Goal: Information Seeking & Learning: Learn about a topic

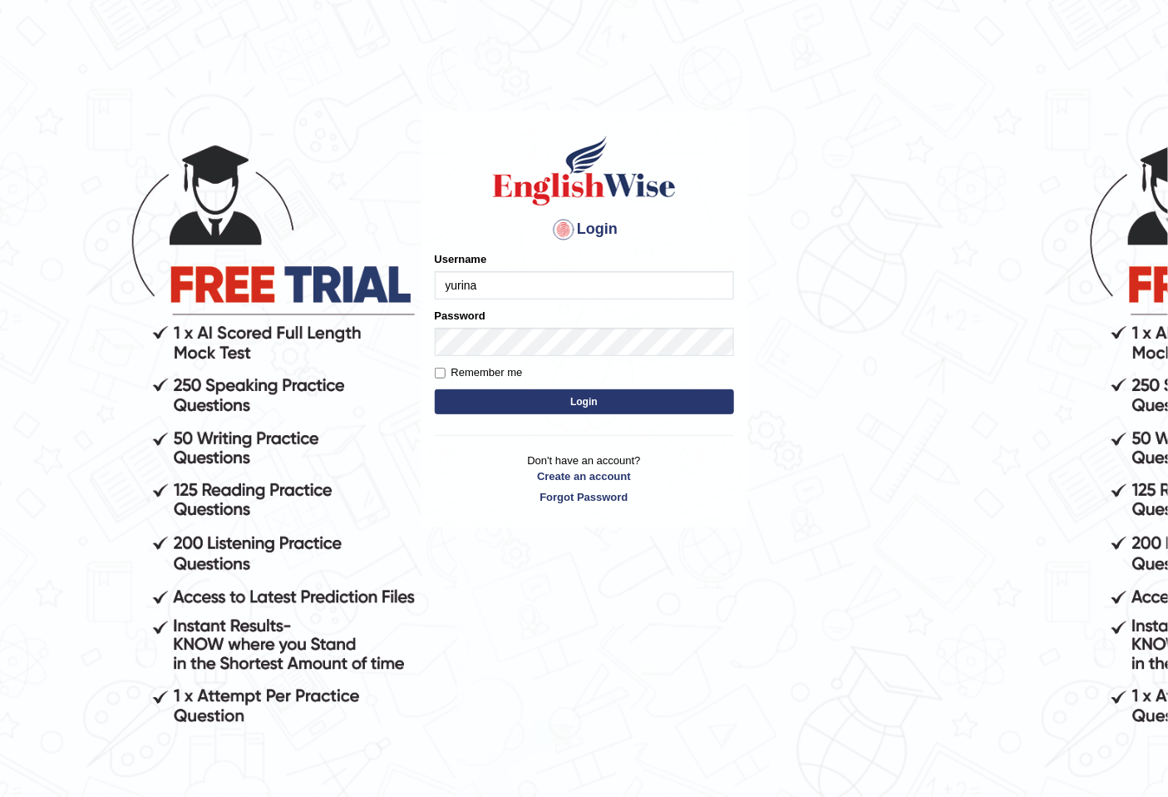
type input "yurina"
click at [435, 389] on button "Login" at bounding box center [584, 401] width 299 height 25
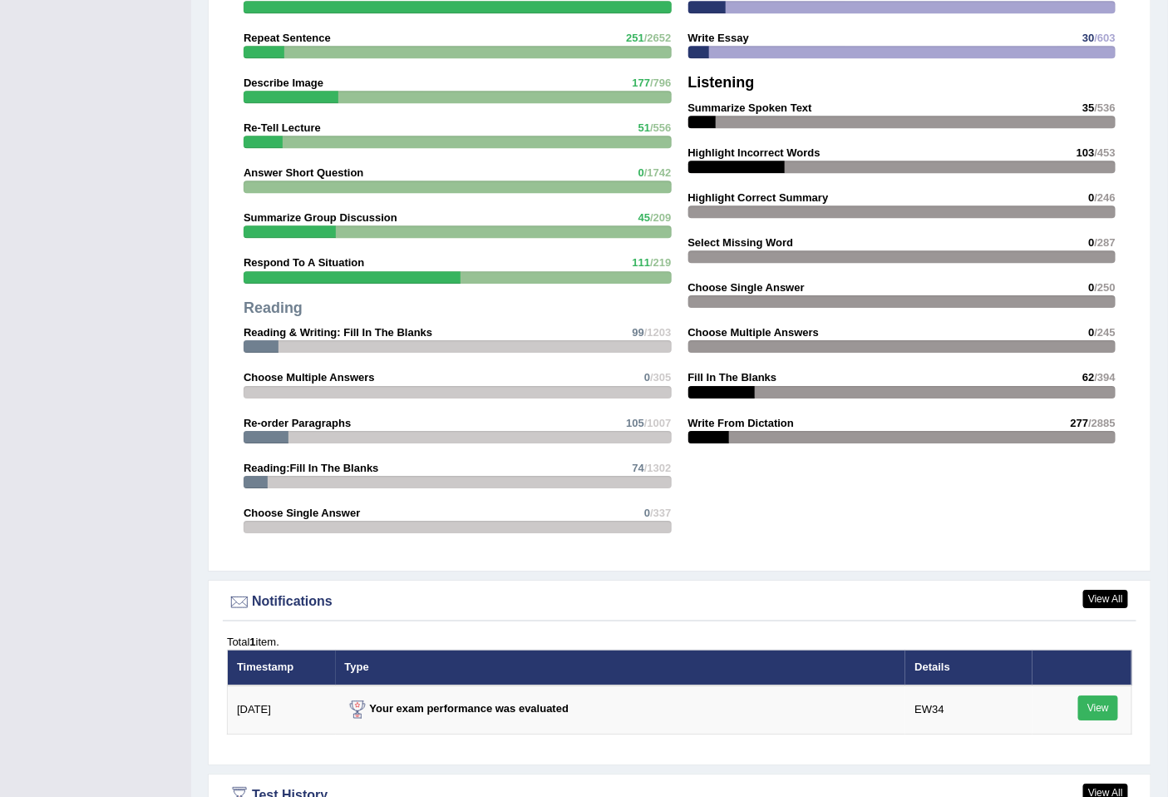
scroll to position [1938, 0]
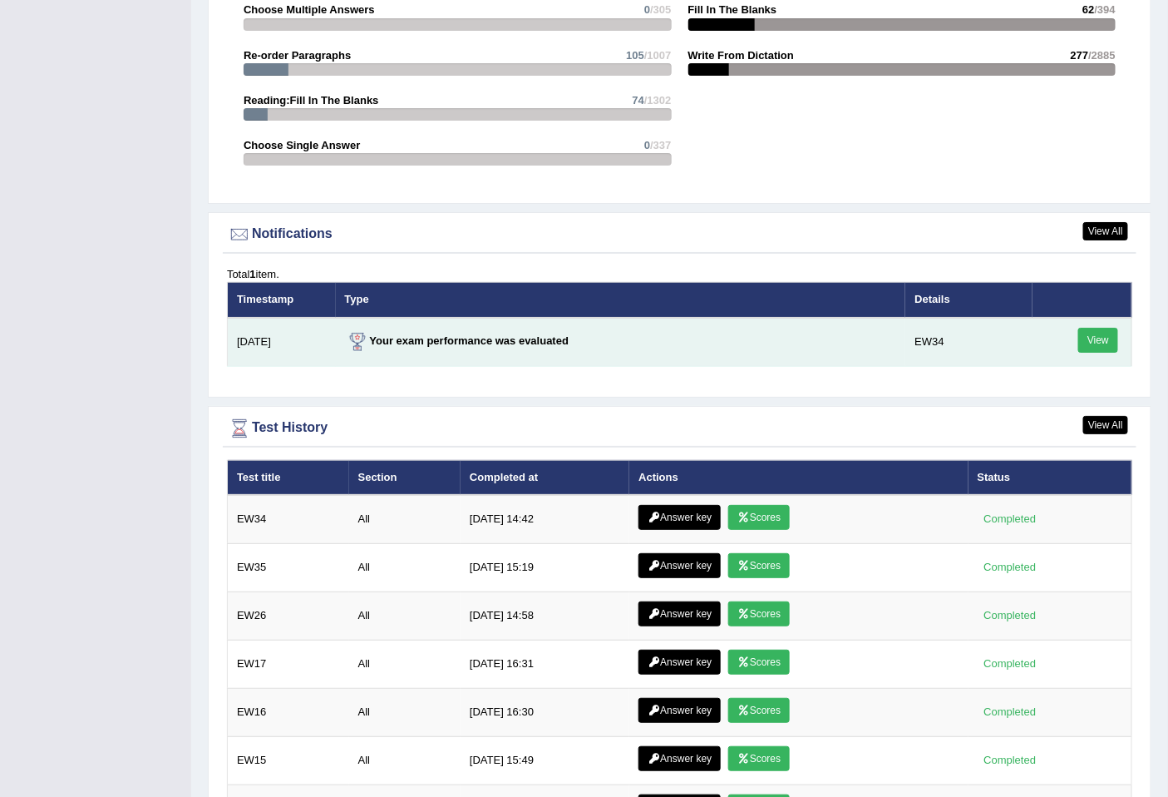
click at [1099, 328] on link "View" at bounding box center [1099, 340] width 40 height 25
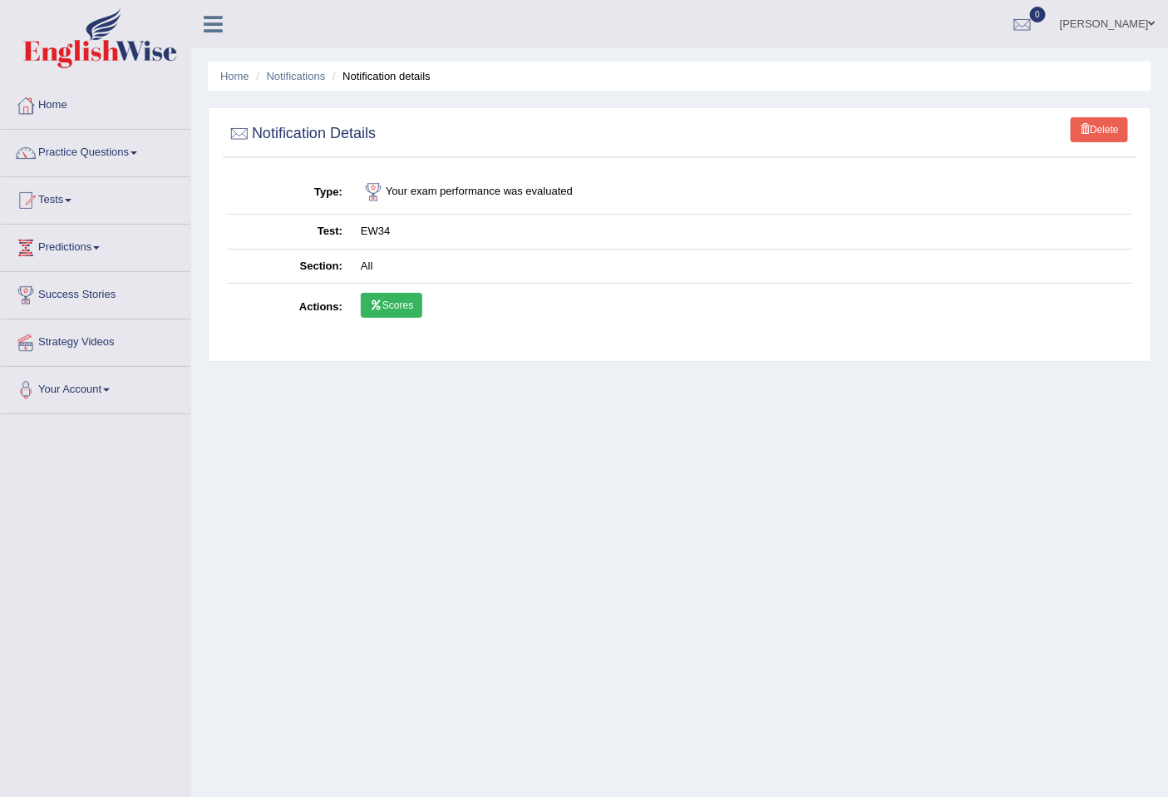
click at [408, 303] on link "Scores" at bounding box center [392, 305] width 62 height 25
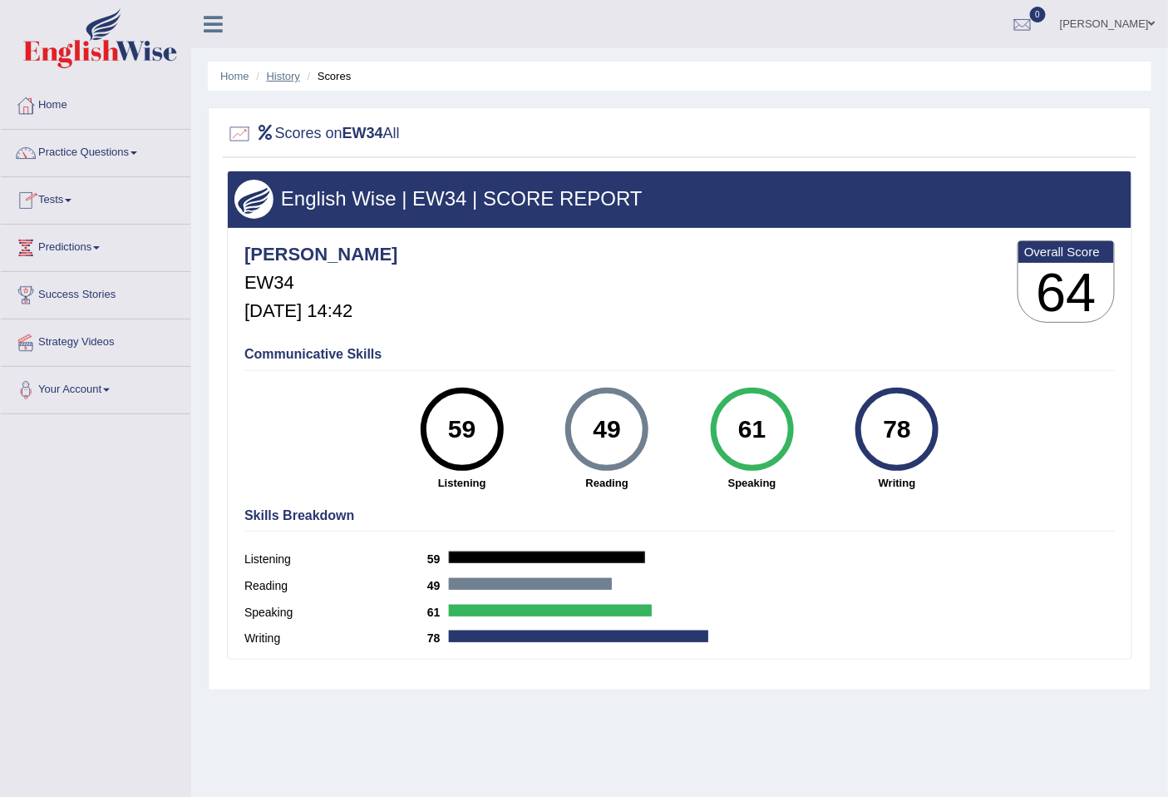
click at [286, 79] on link "History" at bounding box center [283, 76] width 33 height 12
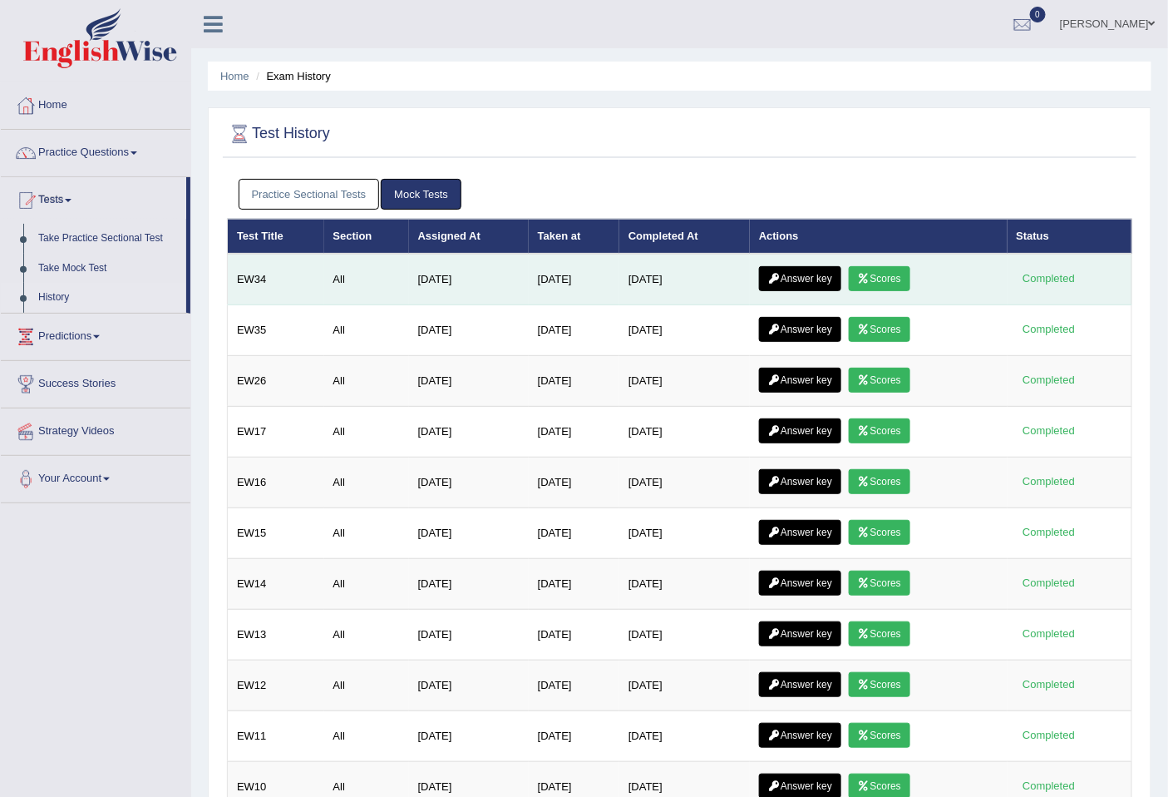
click at [808, 276] on link "Answer key" at bounding box center [800, 278] width 82 height 25
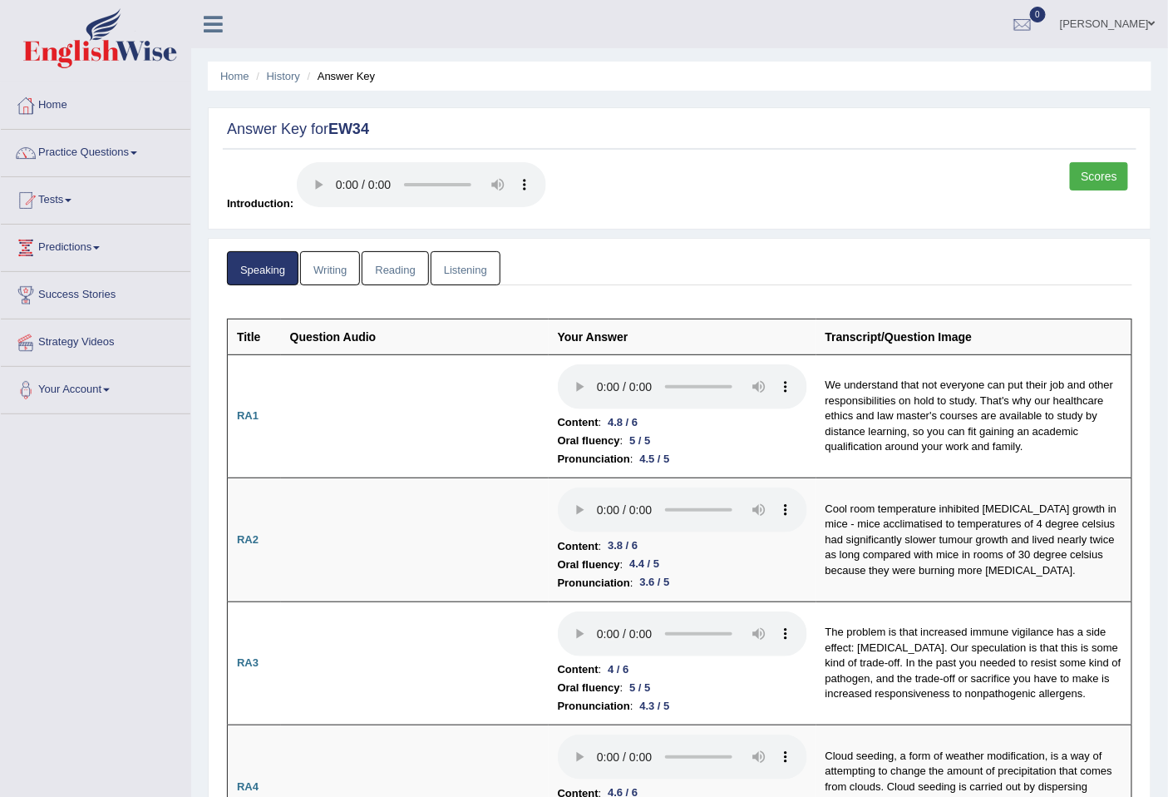
click at [343, 267] on link "Writing" at bounding box center [330, 268] width 60 height 34
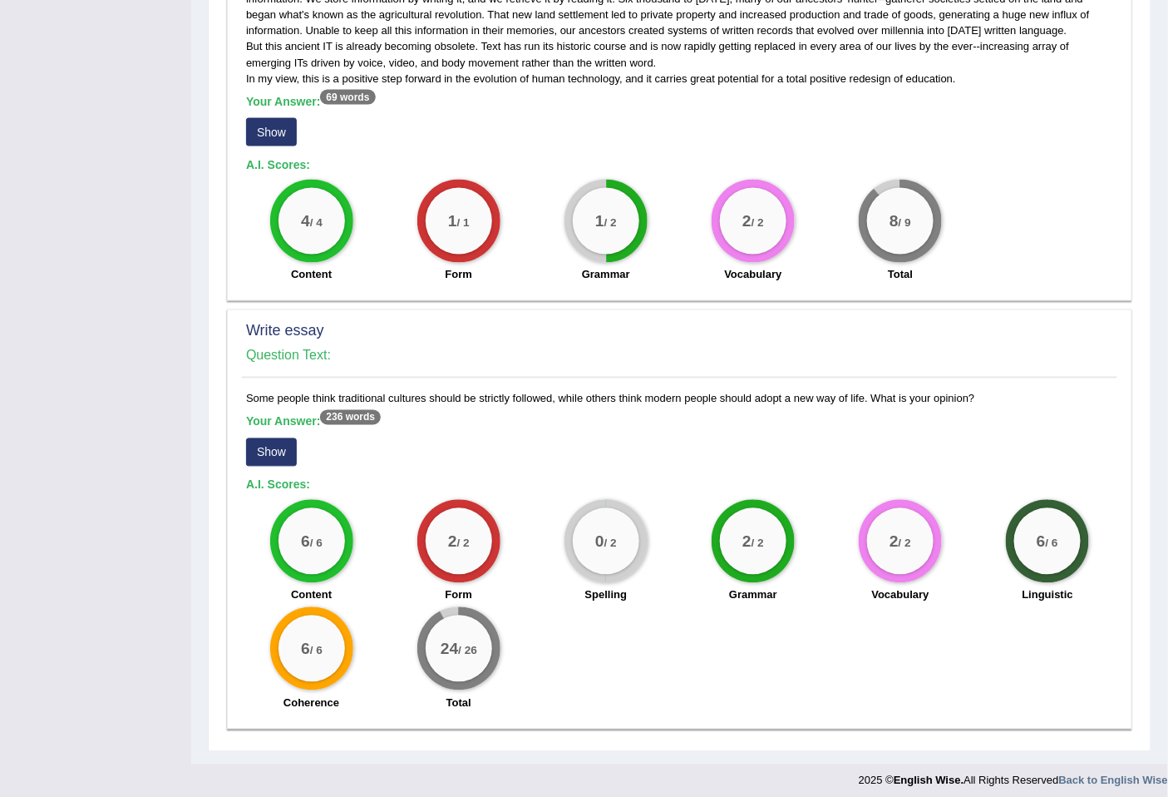
scroll to position [876, 0]
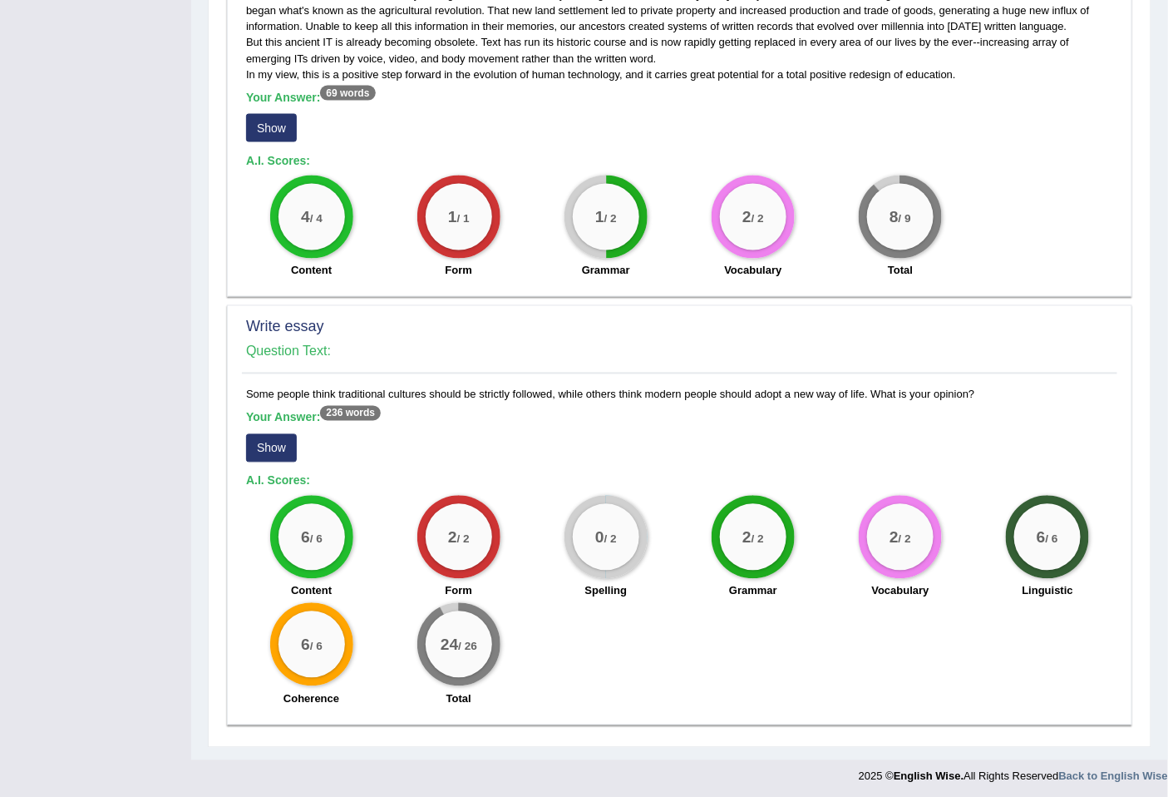
click at [272, 131] on button "Show" at bounding box center [271, 128] width 51 height 28
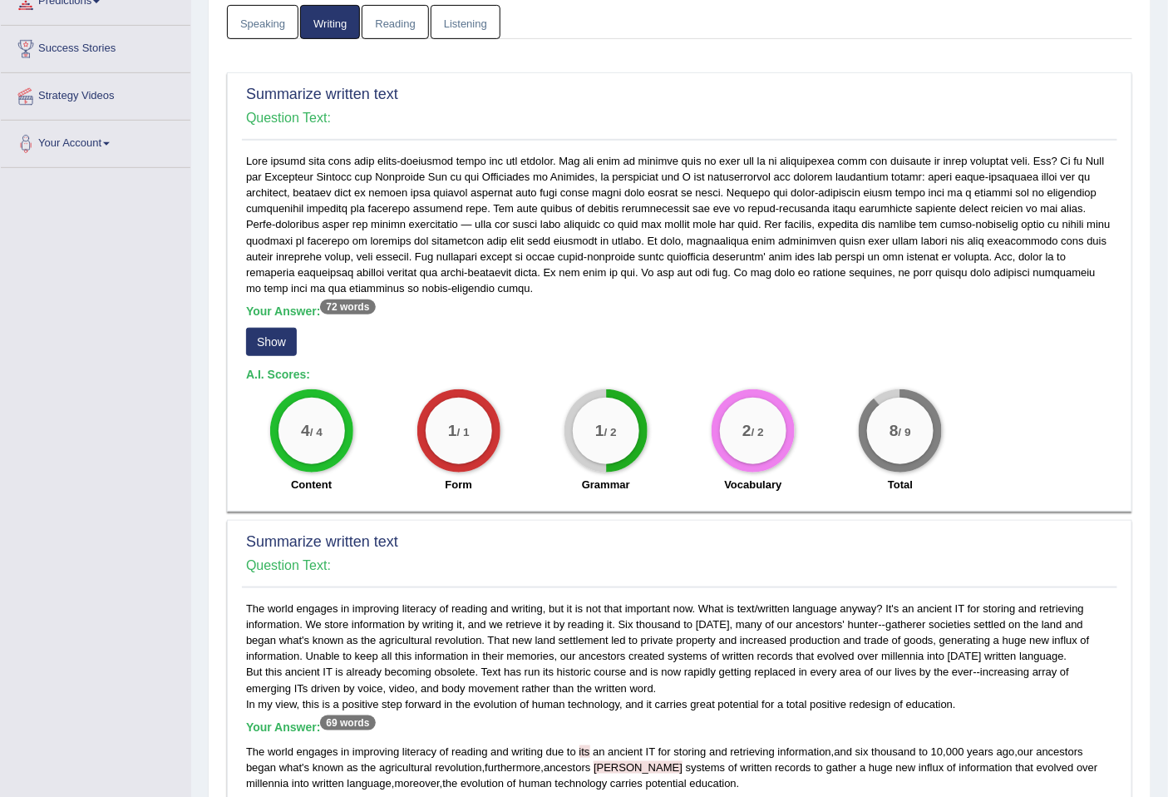
scroll to position [245, 0]
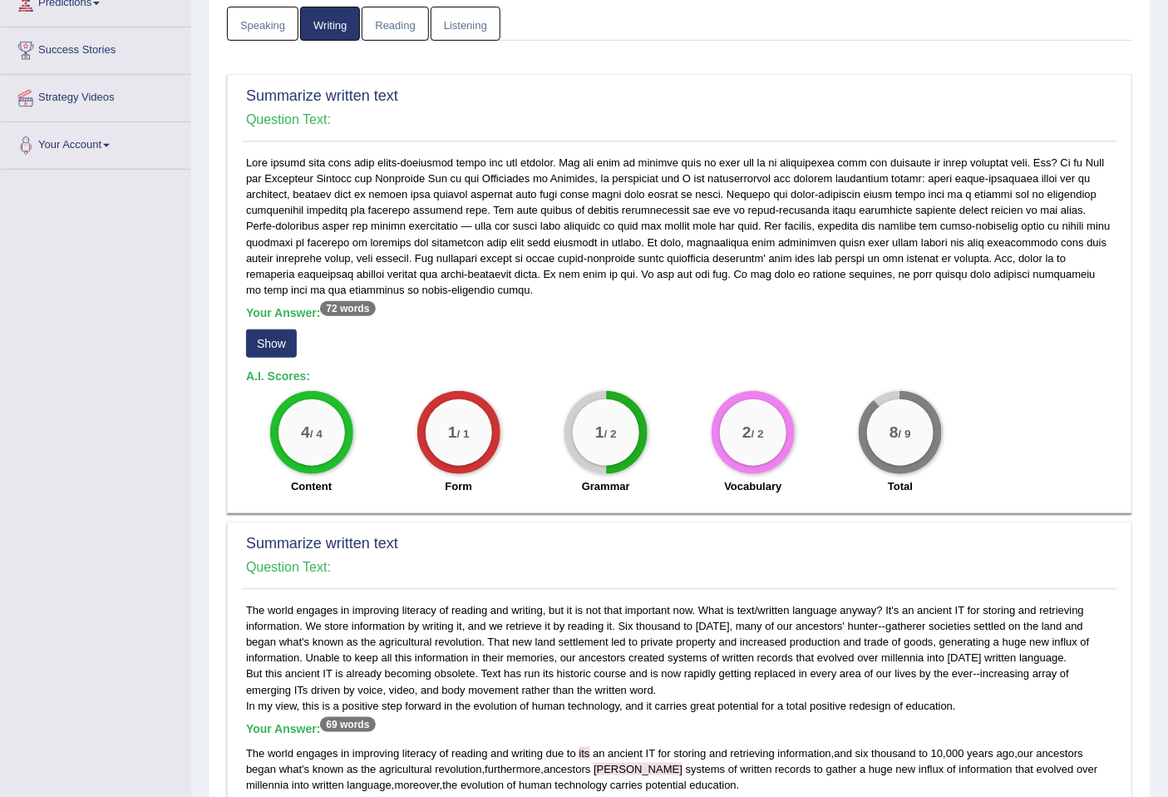
click at [273, 342] on button "Show" at bounding box center [271, 343] width 51 height 28
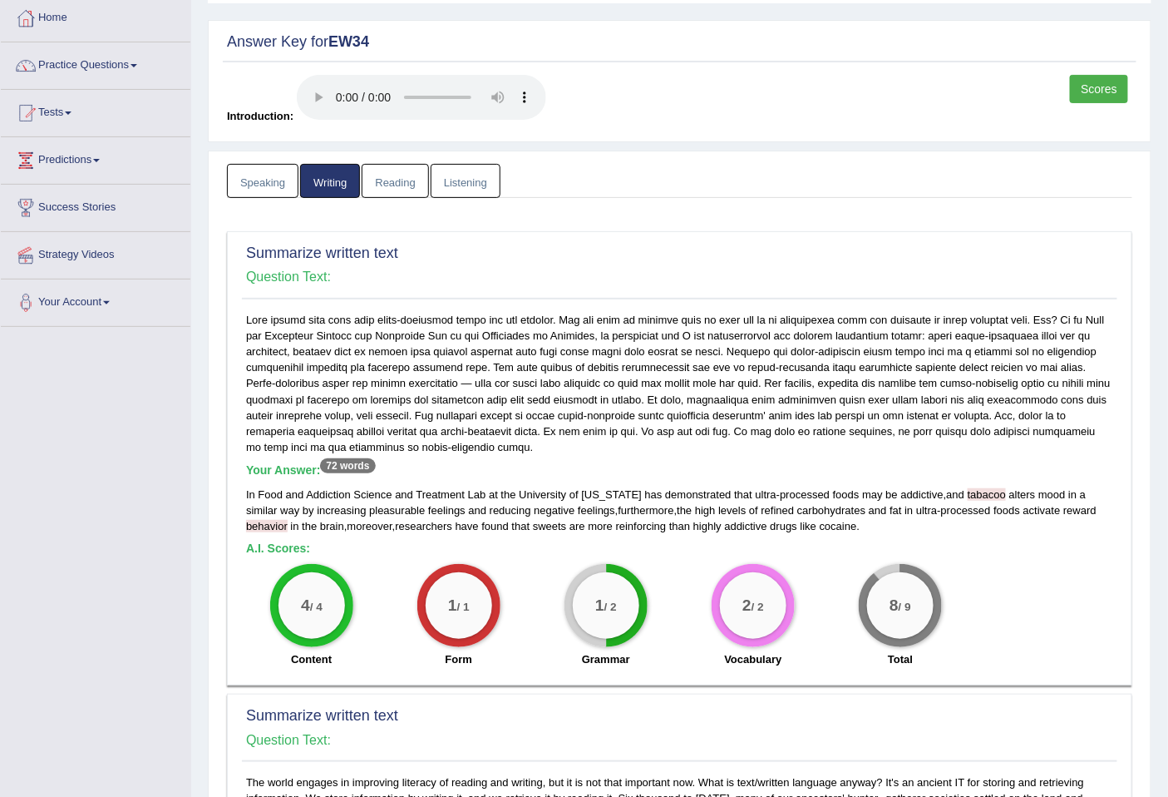
scroll to position [60, 0]
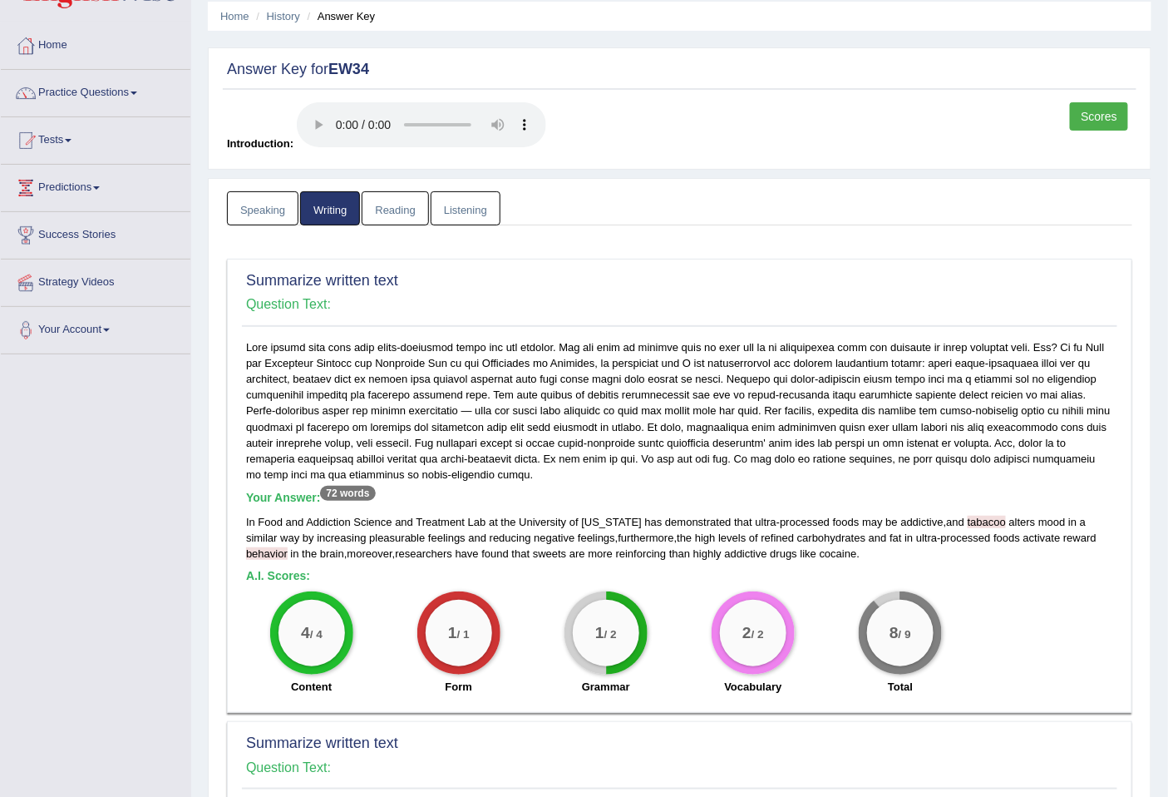
click at [1107, 117] on link "Scores" at bounding box center [1099, 116] width 58 height 28
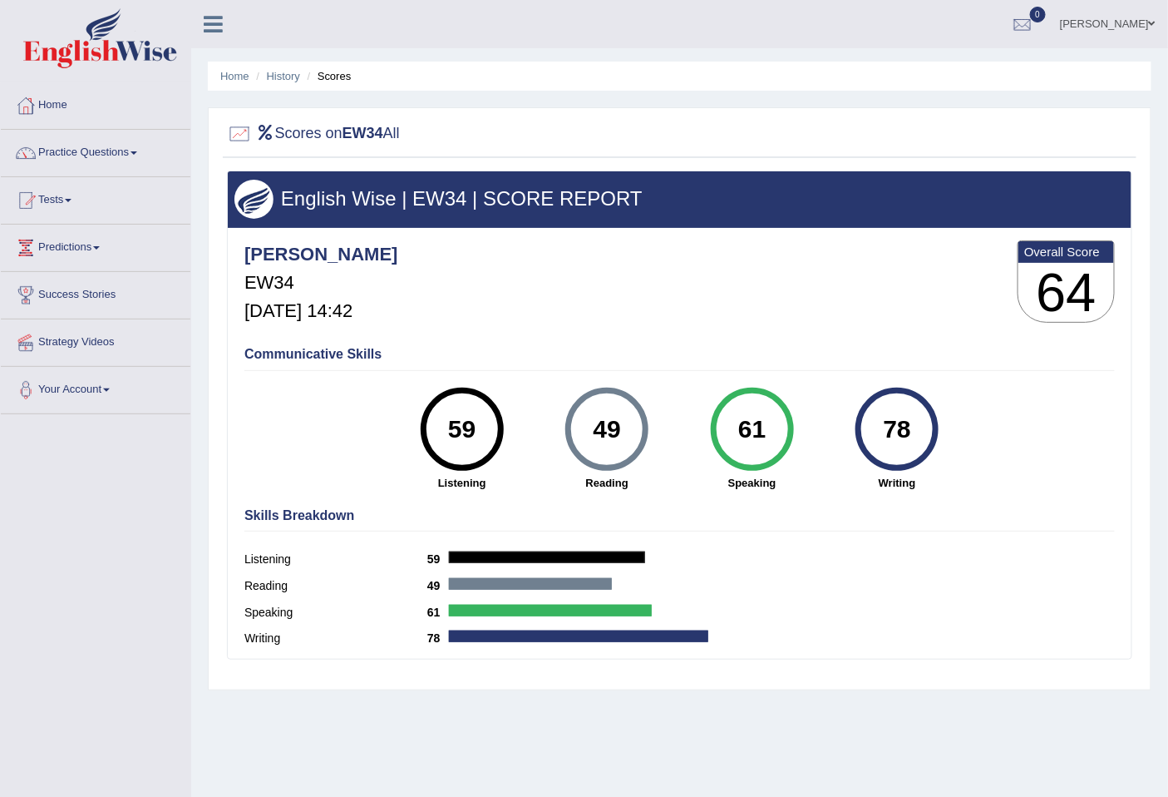
click at [280, 86] on ul "Home History Scores" at bounding box center [680, 76] width 944 height 29
click at [279, 77] on link "History" at bounding box center [283, 76] width 33 height 12
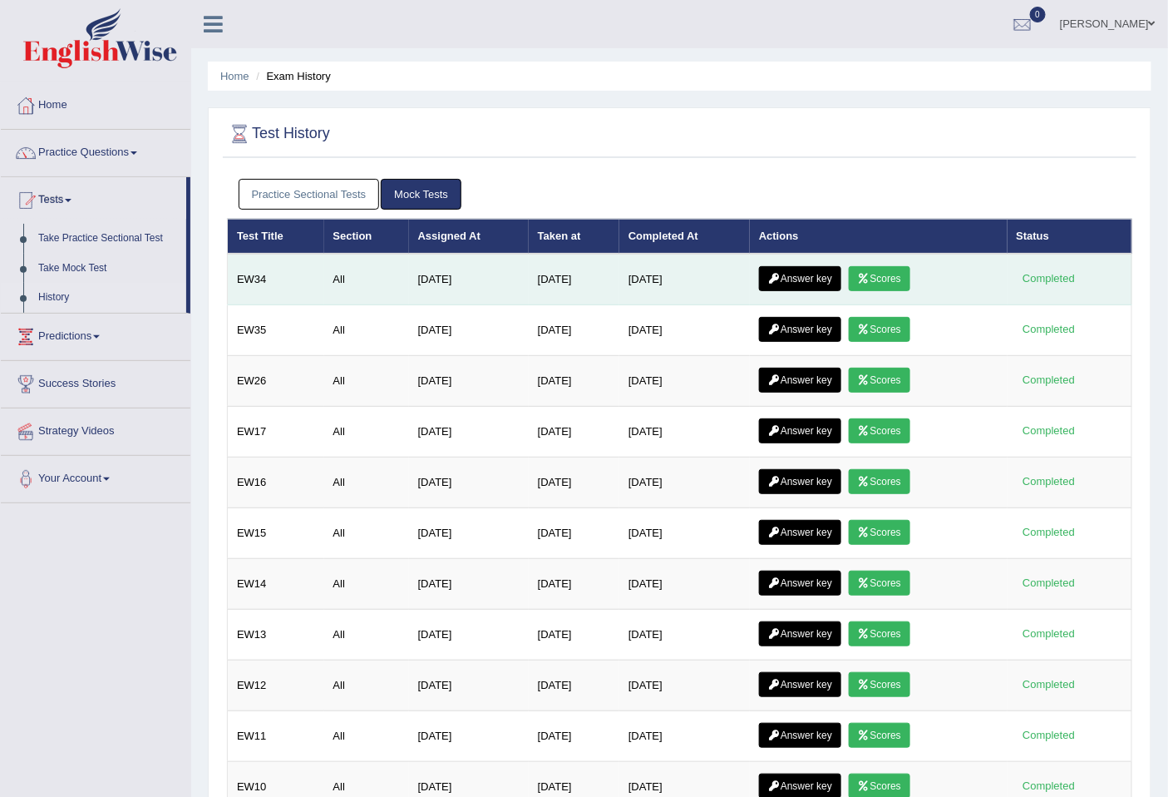
click at [807, 274] on link "Answer key" at bounding box center [800, 278] width 82 height 25
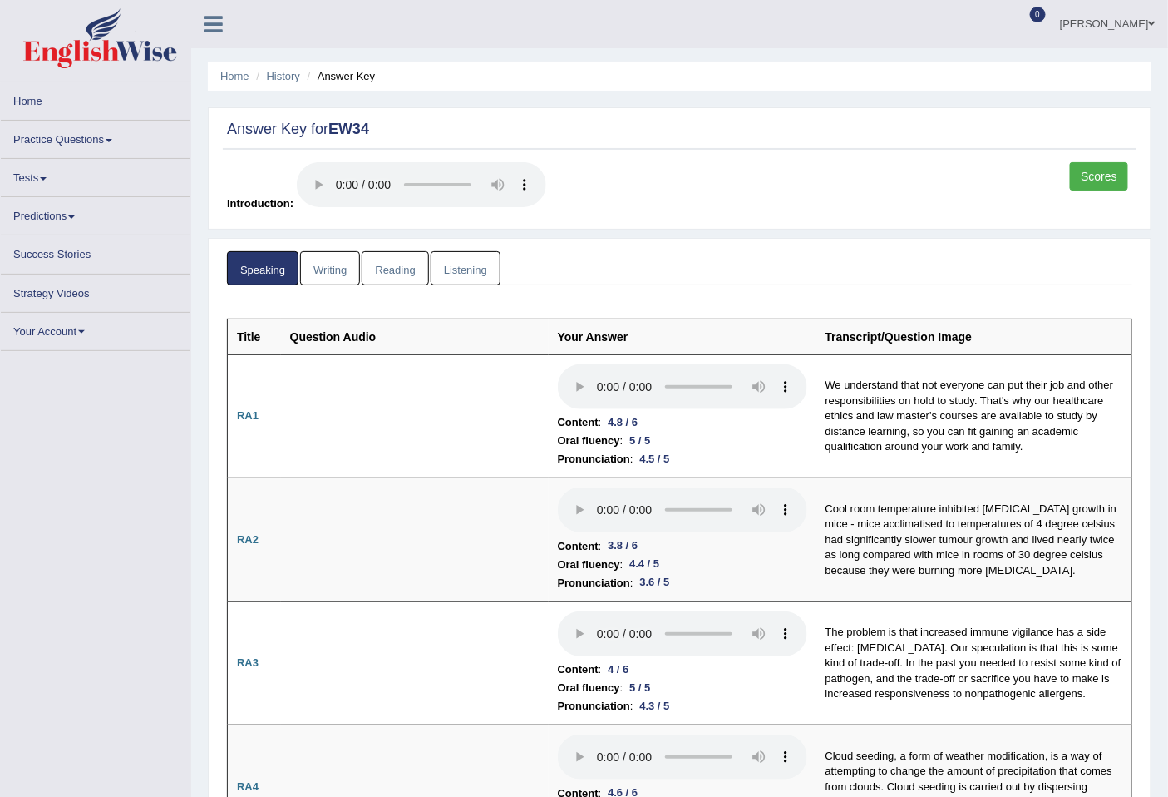
click at [346, 258] on link "Writing" at bounding box center [330, 268] width 60 height 34
click at [327, 275] on link "Writing" at bounding box center [330, 268] width 60 height 34
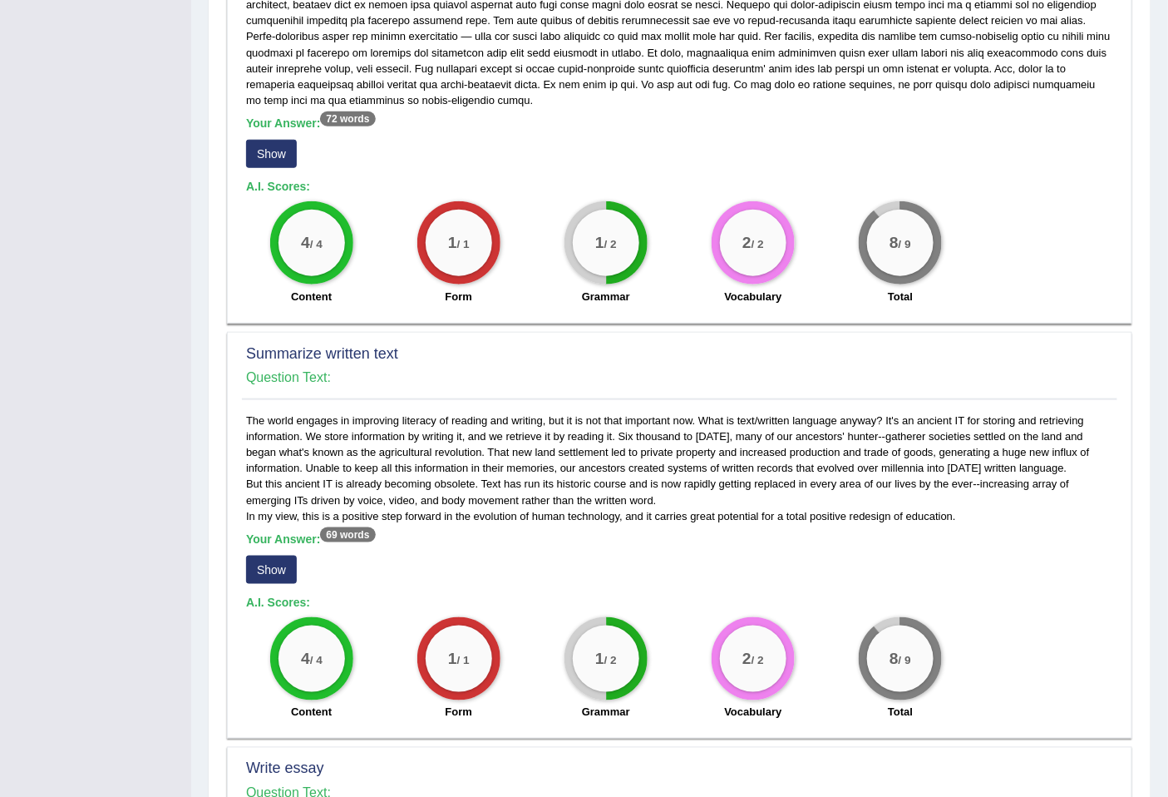
scroll to position [462, 0]
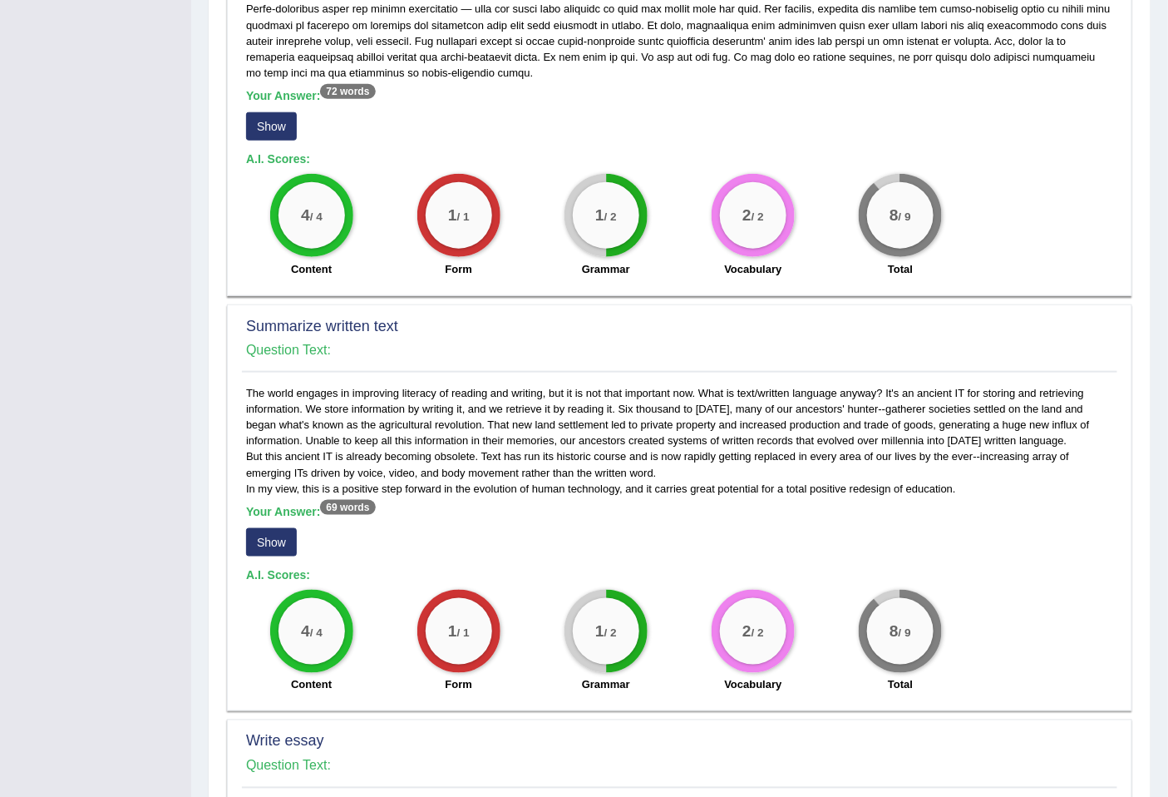
click at [276, 123] on button "Show" at bounding box center [271, 126] width 51 height 28
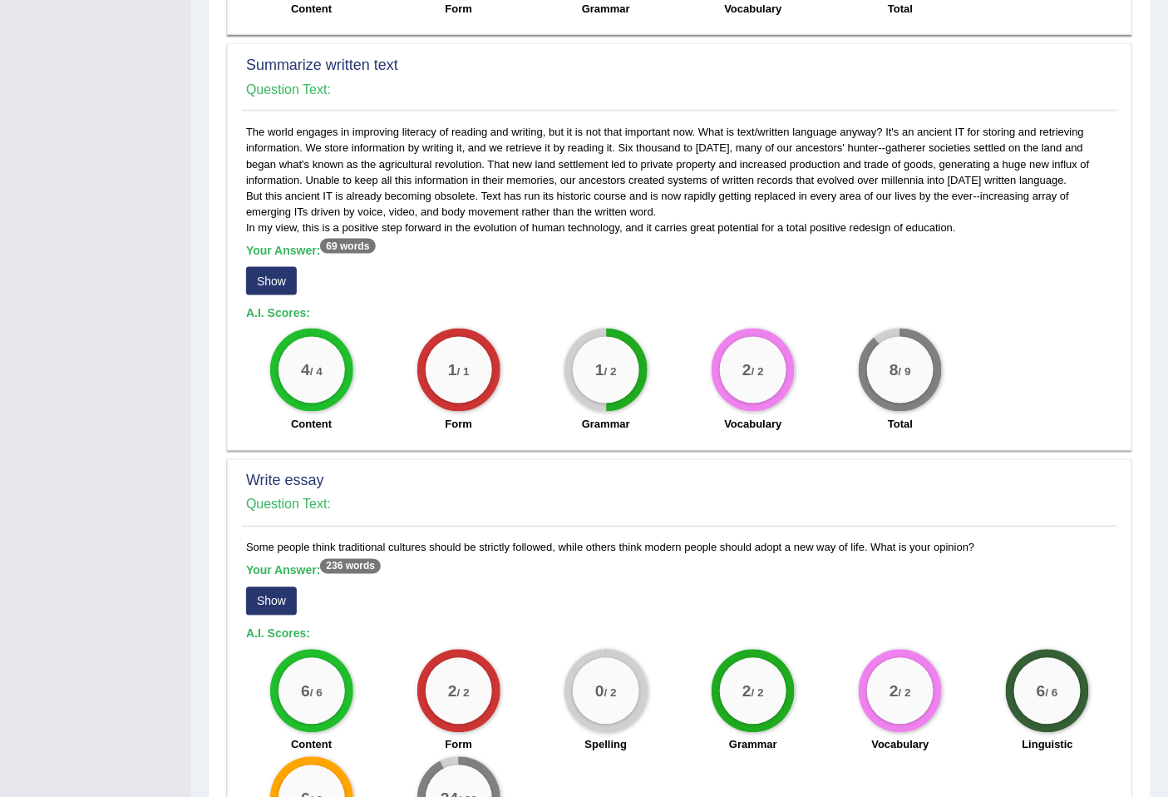
scroll to position [738, 0]
click at [283, 276] on button "Show" at bounding box center [271, 280] width 51 height 28
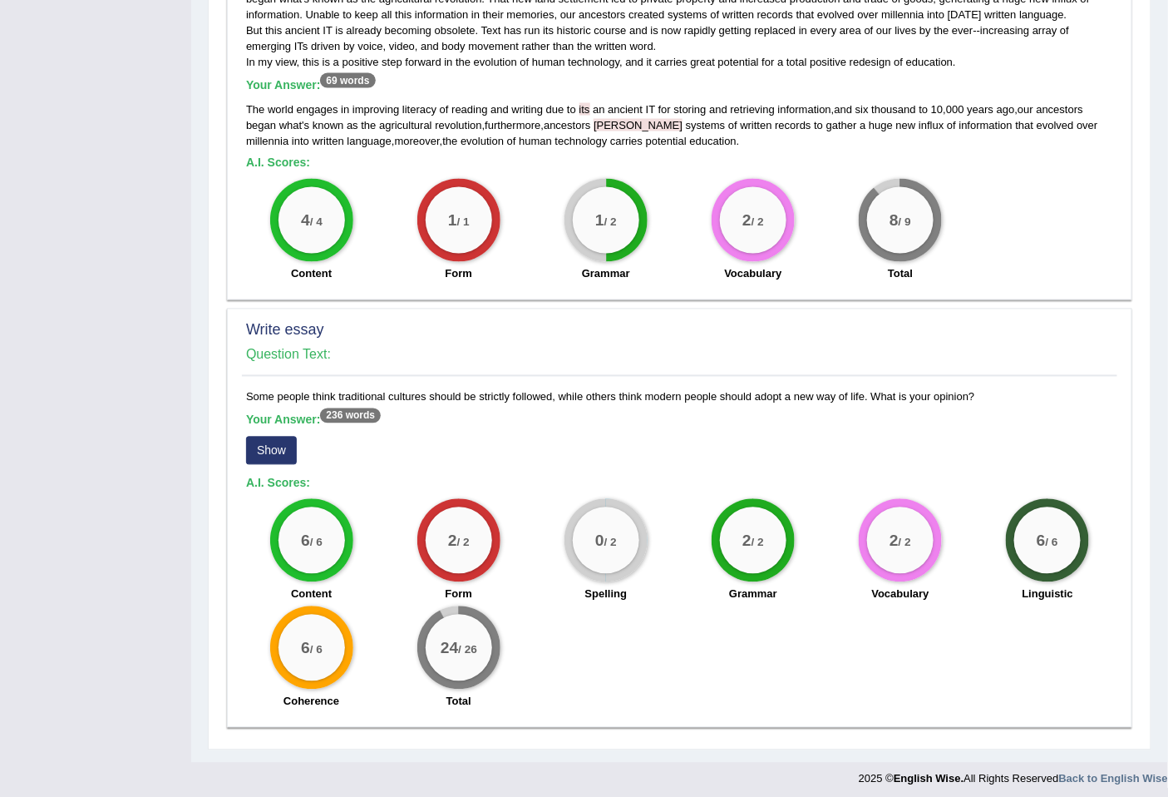
scroll to position [906, 0]
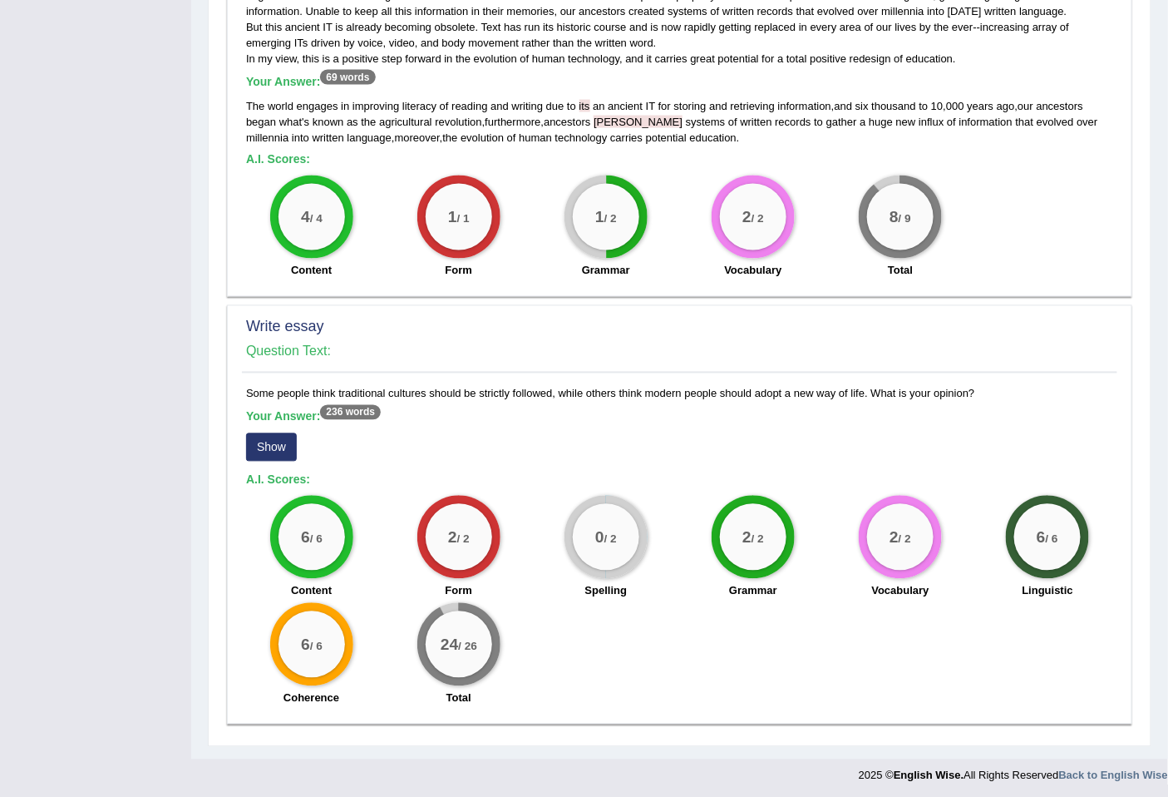
click at [273, 445] on button "Show" at bounding box center [271, 447] width 51 height 28
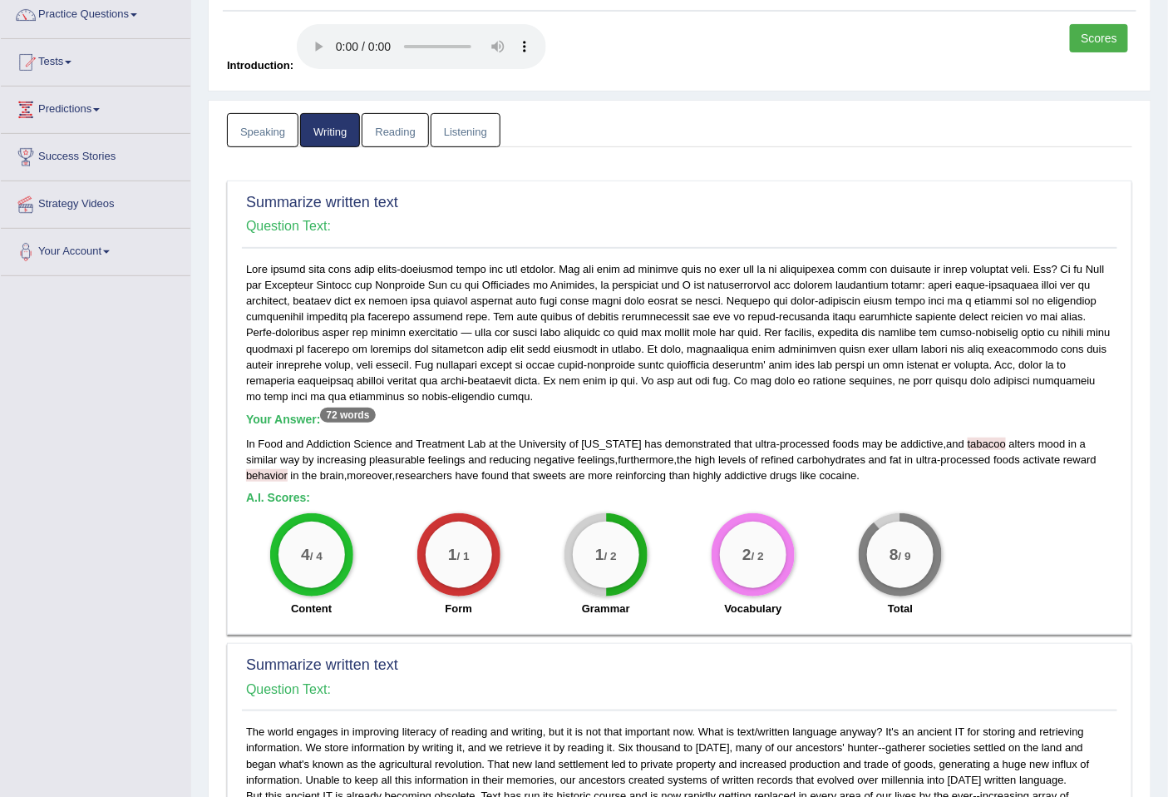
scroll to position [126, 0]
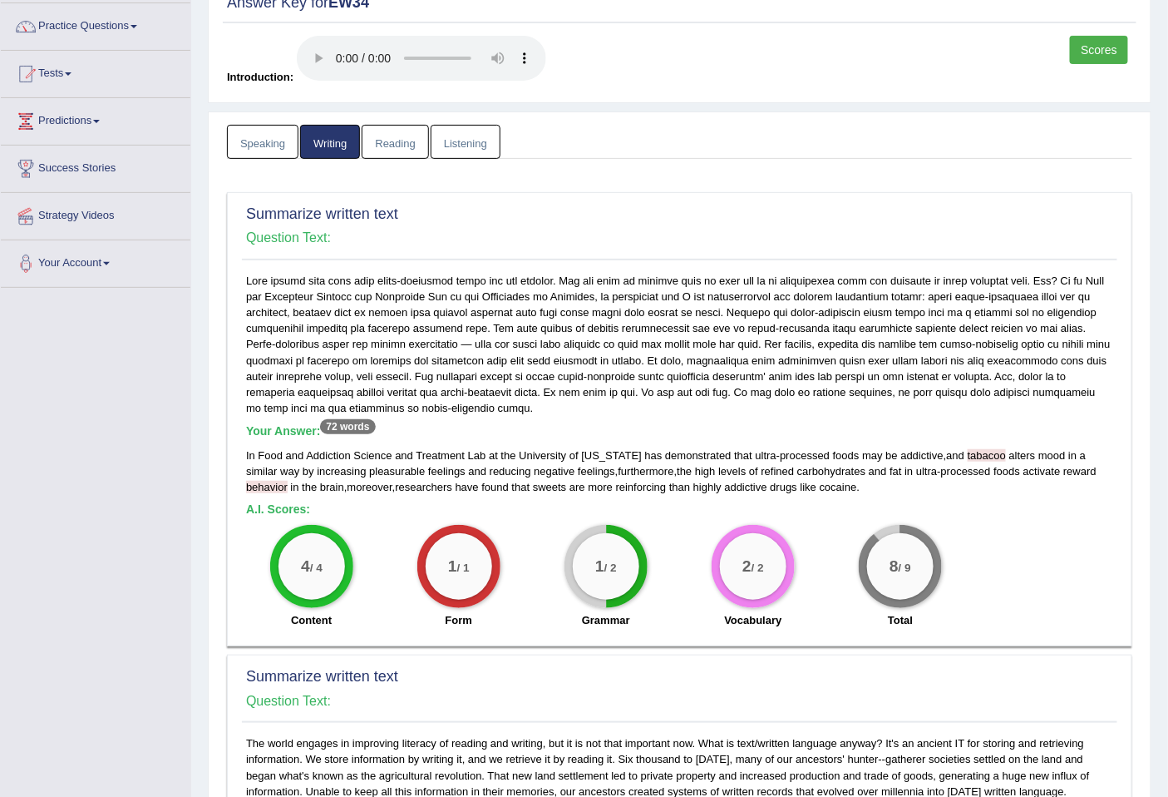
click at [1106, 40] on link "Scores" at bounding box center [1099, 50] width 58 height 28
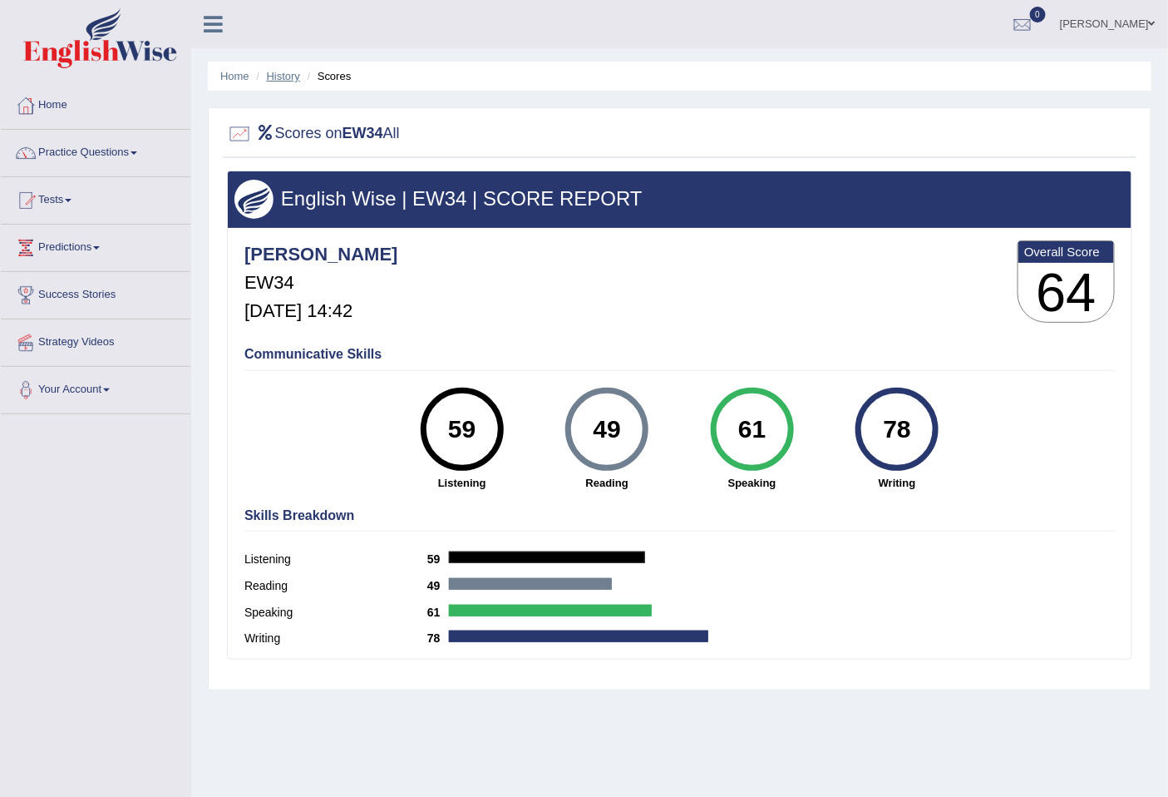
click at [275, 76] on link "History" at bounding box center [283, 76] width 33 height 12
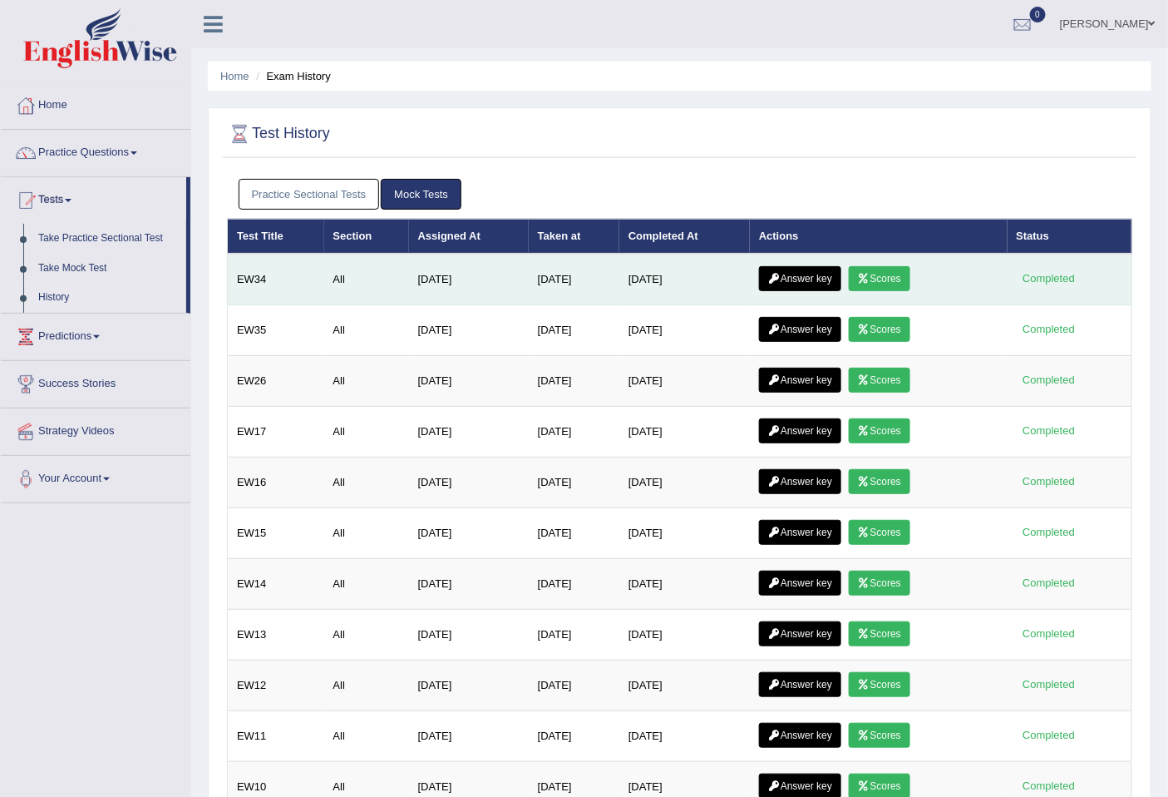
click at [811, 273] on link "Answer key" at bounding box center [800, 278] width 82 height 25
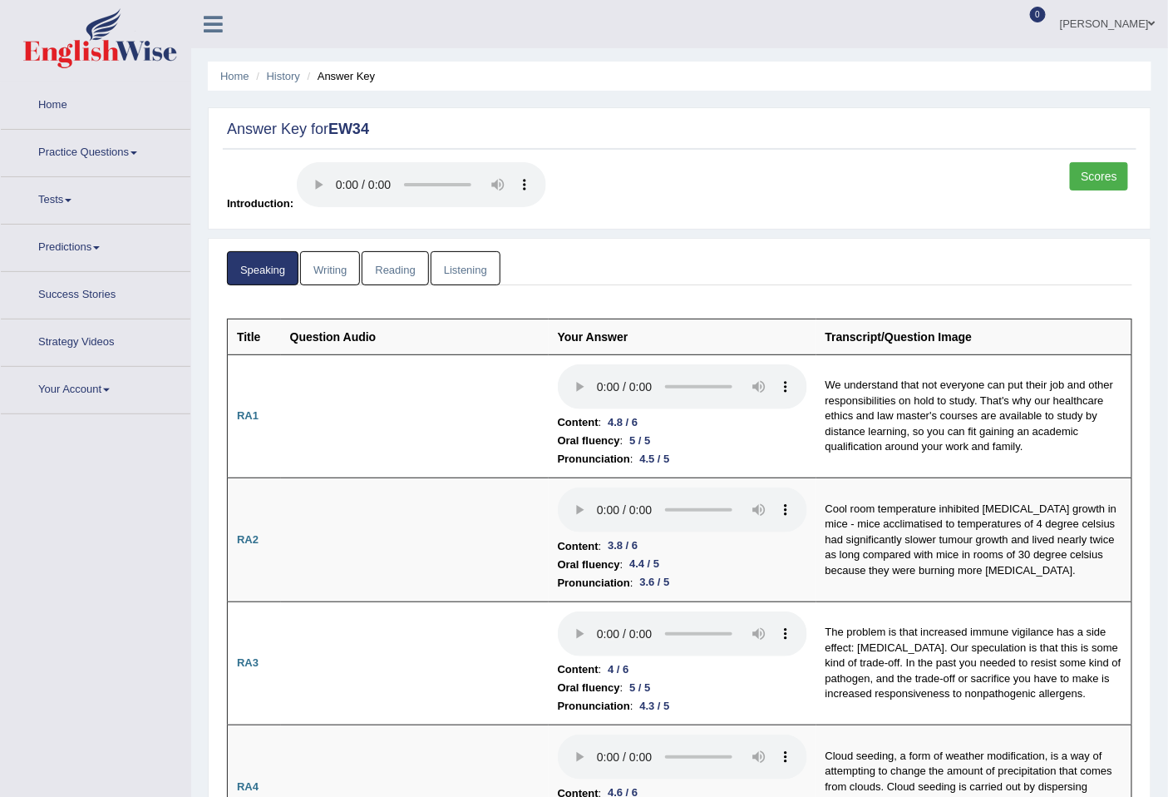
click at [401, 264] on link "Reading" at bounding box center [395, 268] width 67 height 34
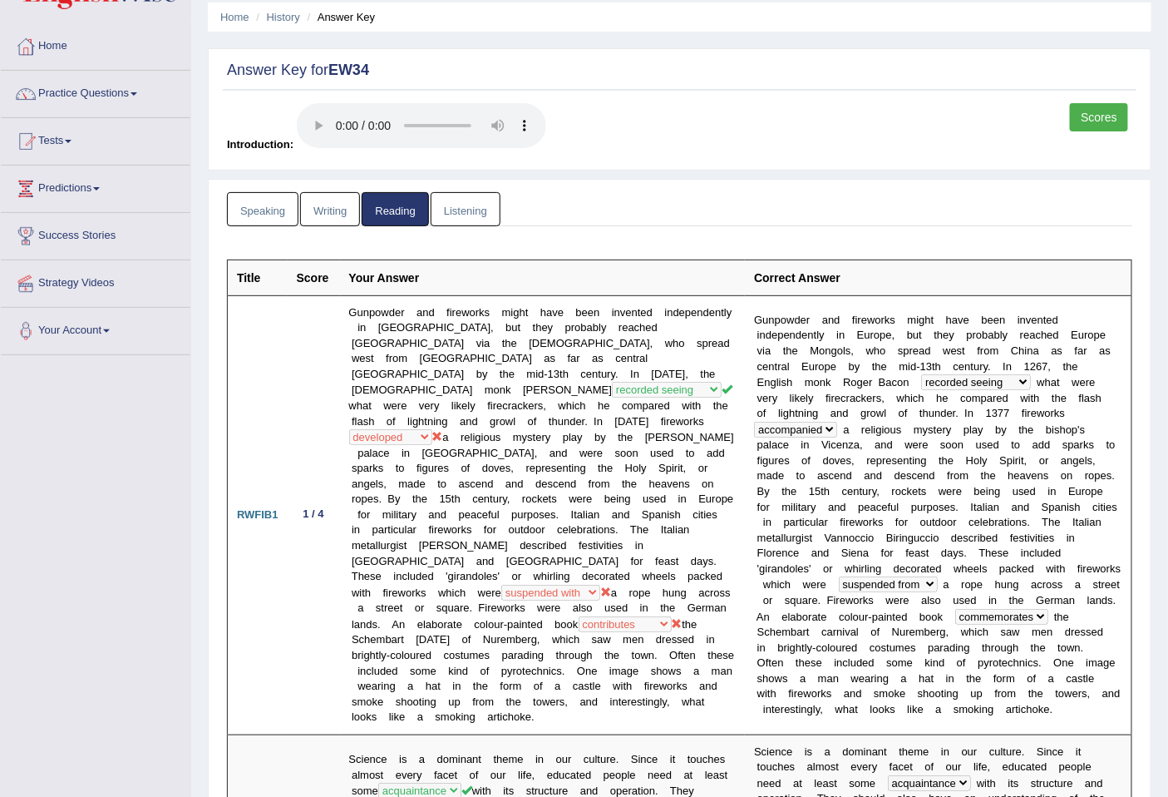
scroll to position [92, 0]
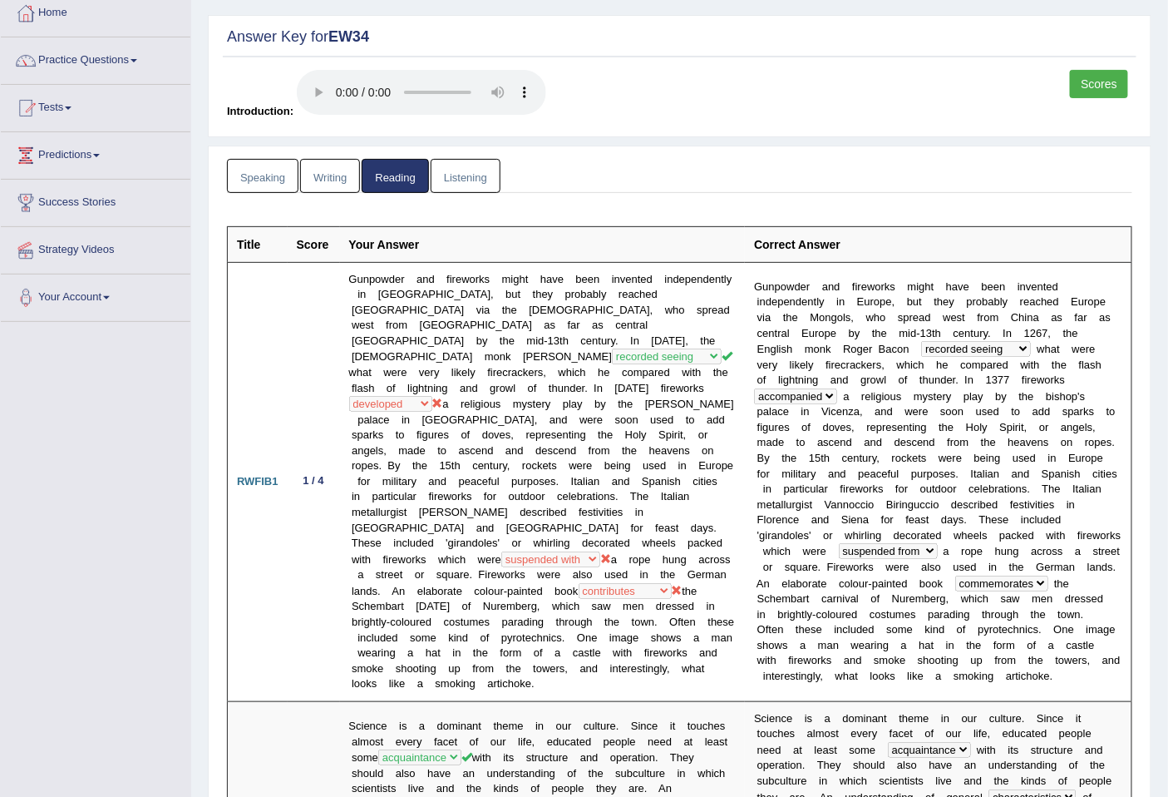
click at [329, 176] on link "Writing" at bounding box center [330, 176] width 60 height 34
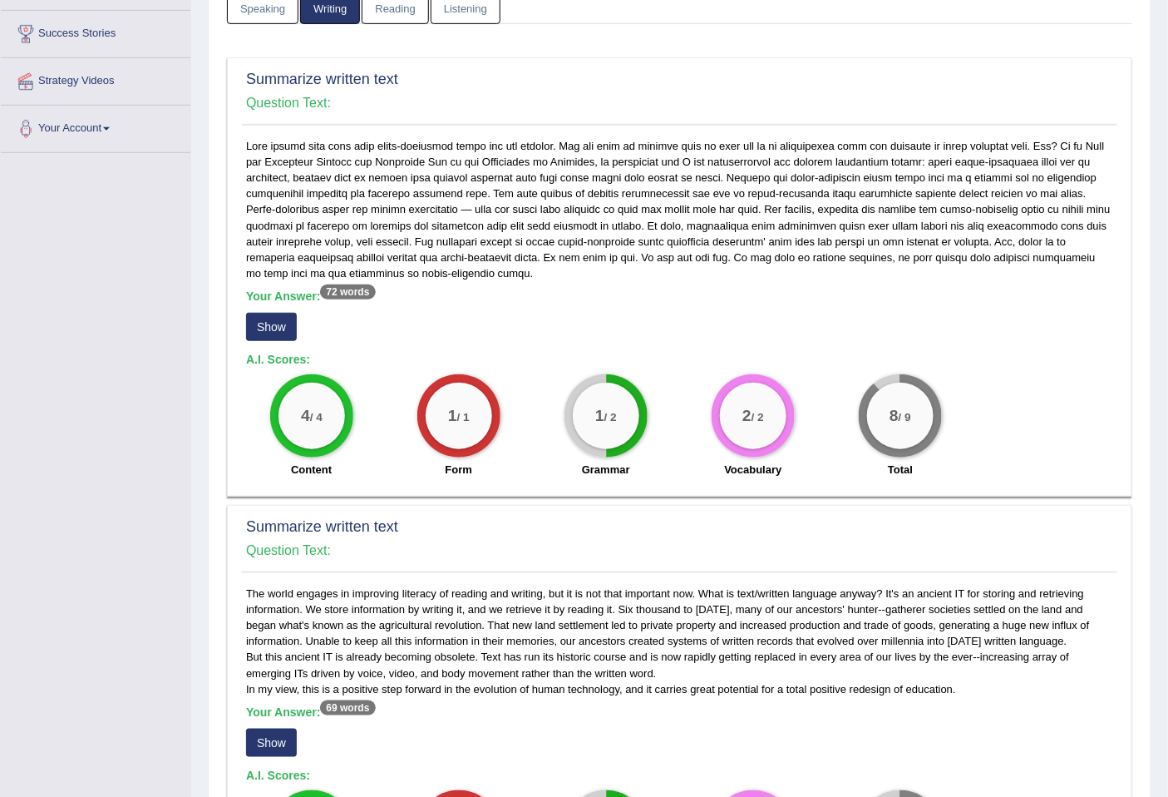
scroll to position [369, 0]
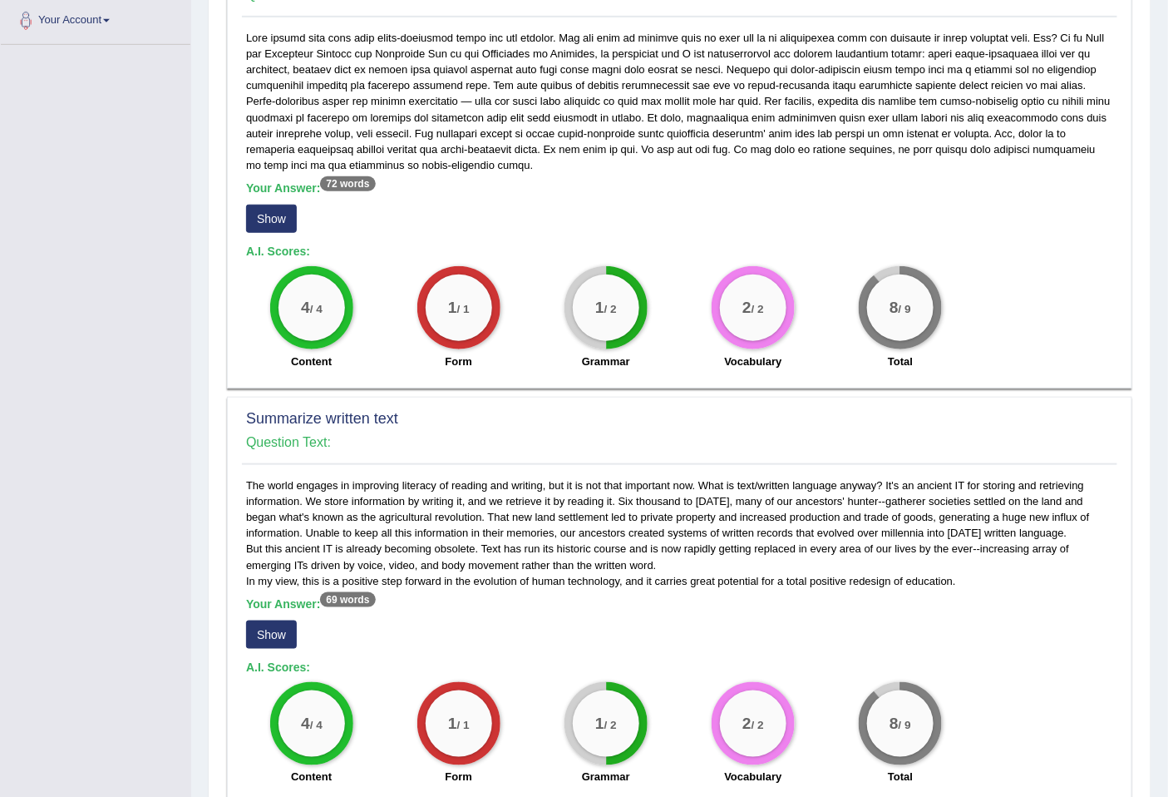
click at [270, 214] on button "Show" at bounding box center [271, 219] width 51 height 28
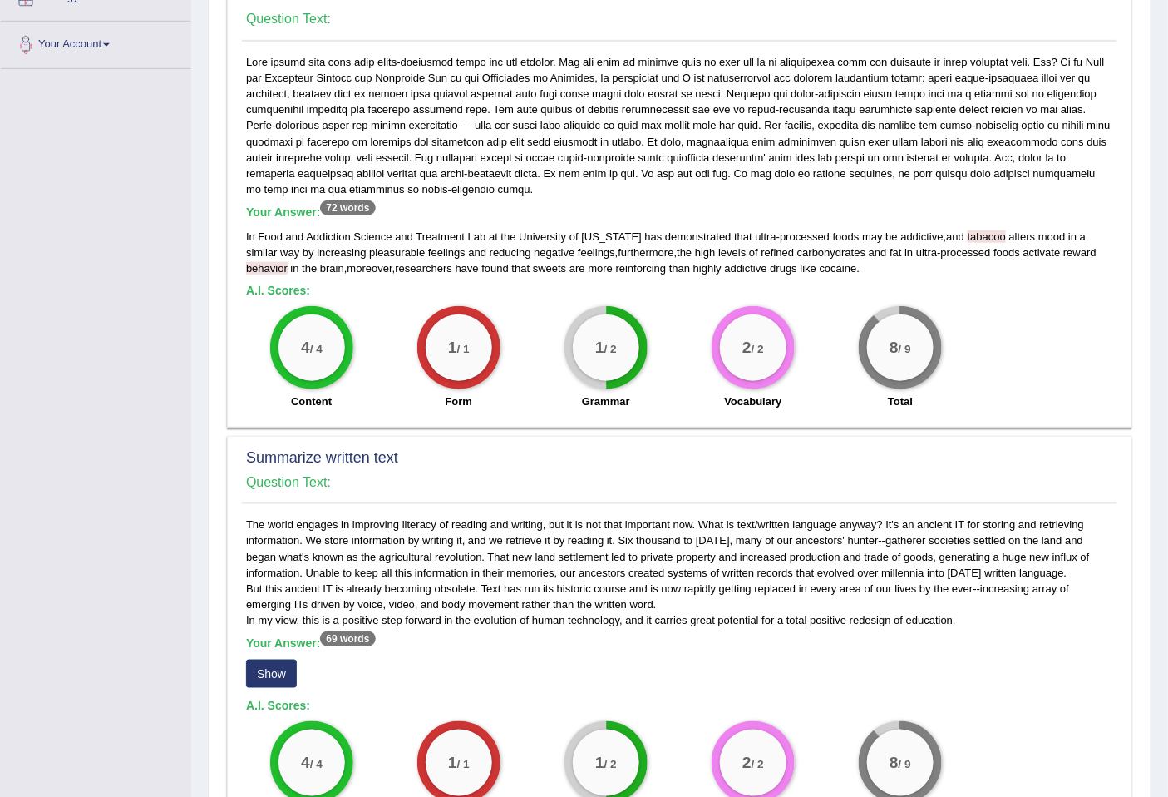
scroll to position [462, 0]
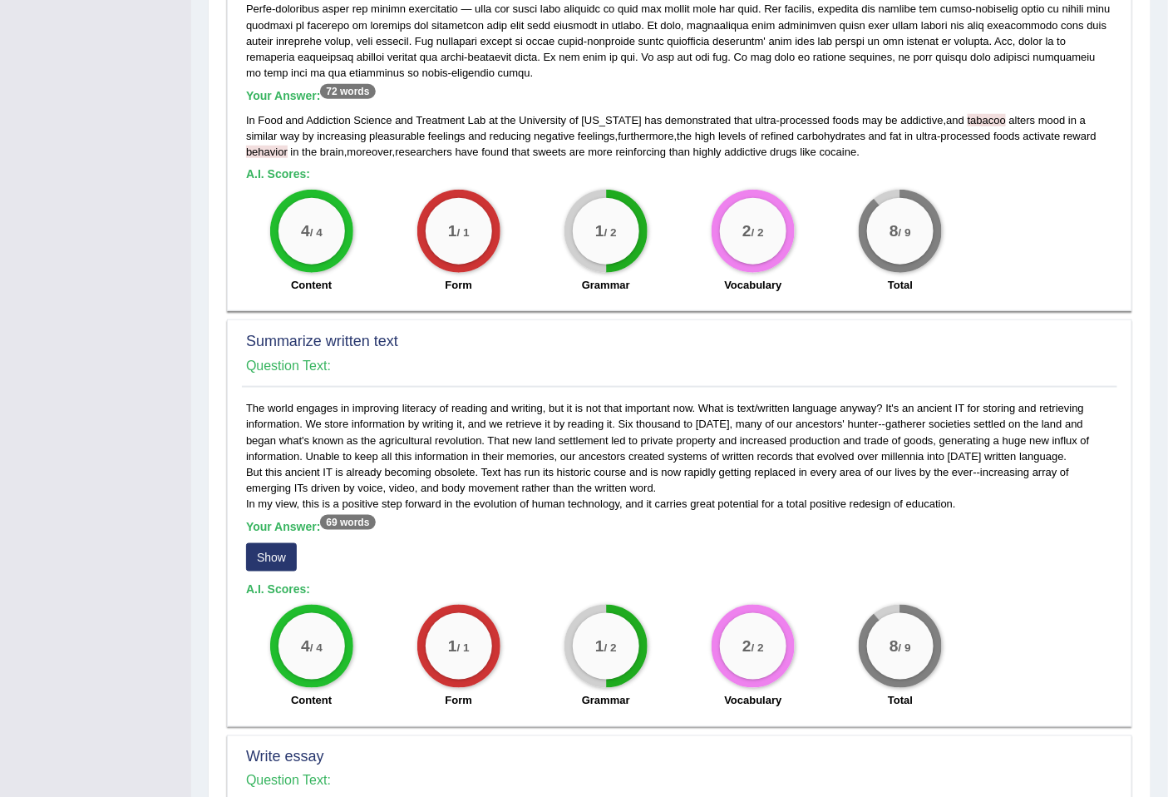
click at [255, 559] on button "Show" at bounding box center [271, 557] width 51 height 28
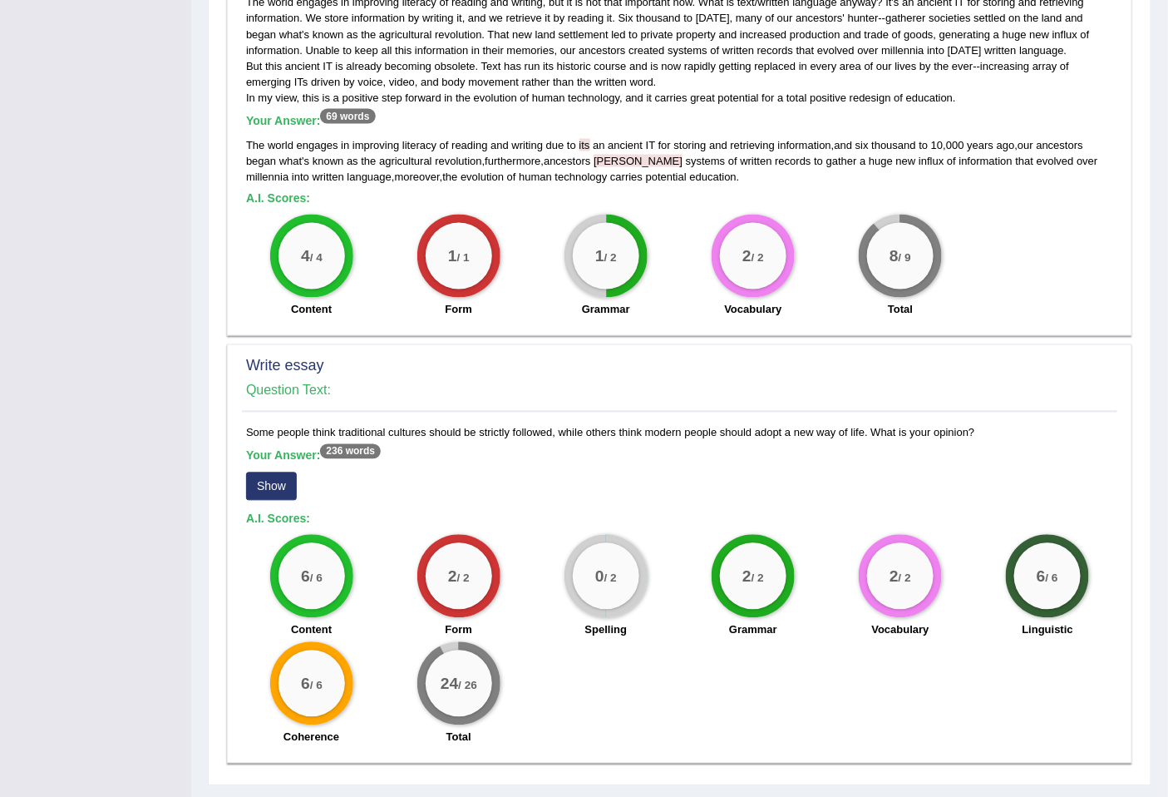
scroll to position [906, 0]
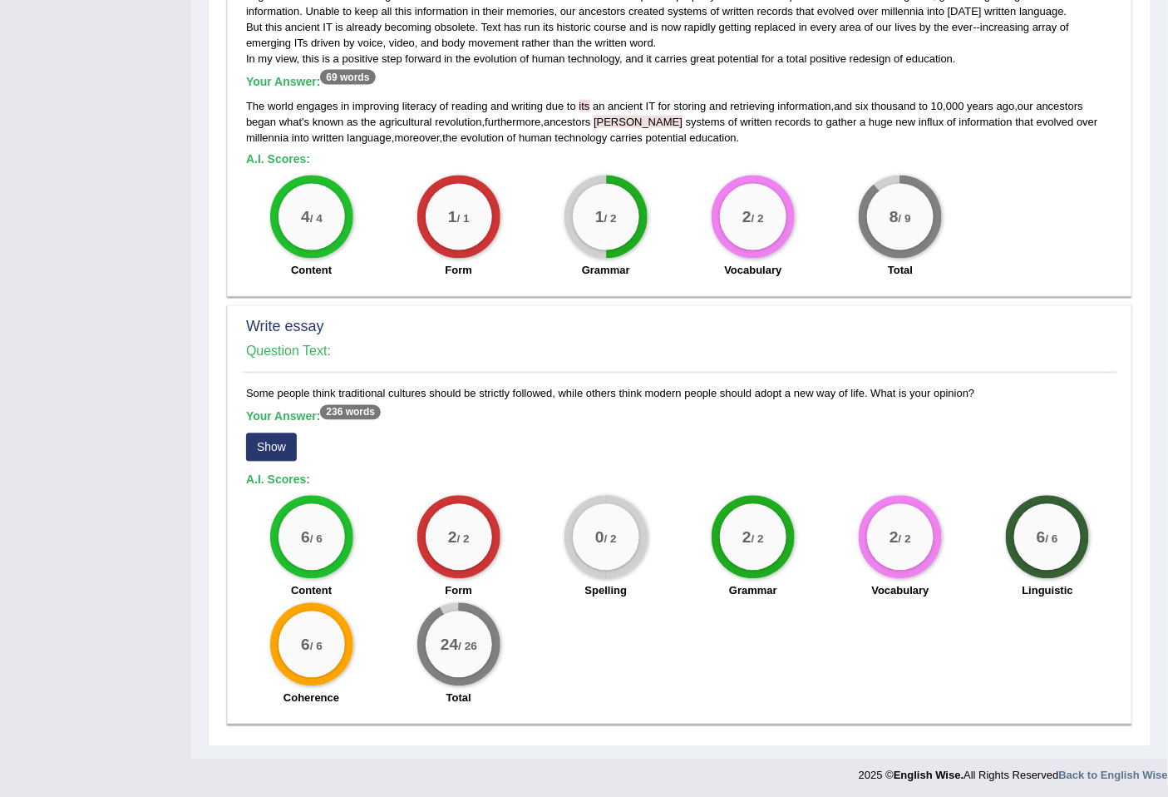
click at [277, 442] on button "Show" at bounding box center [271, 447] width 51 height 28
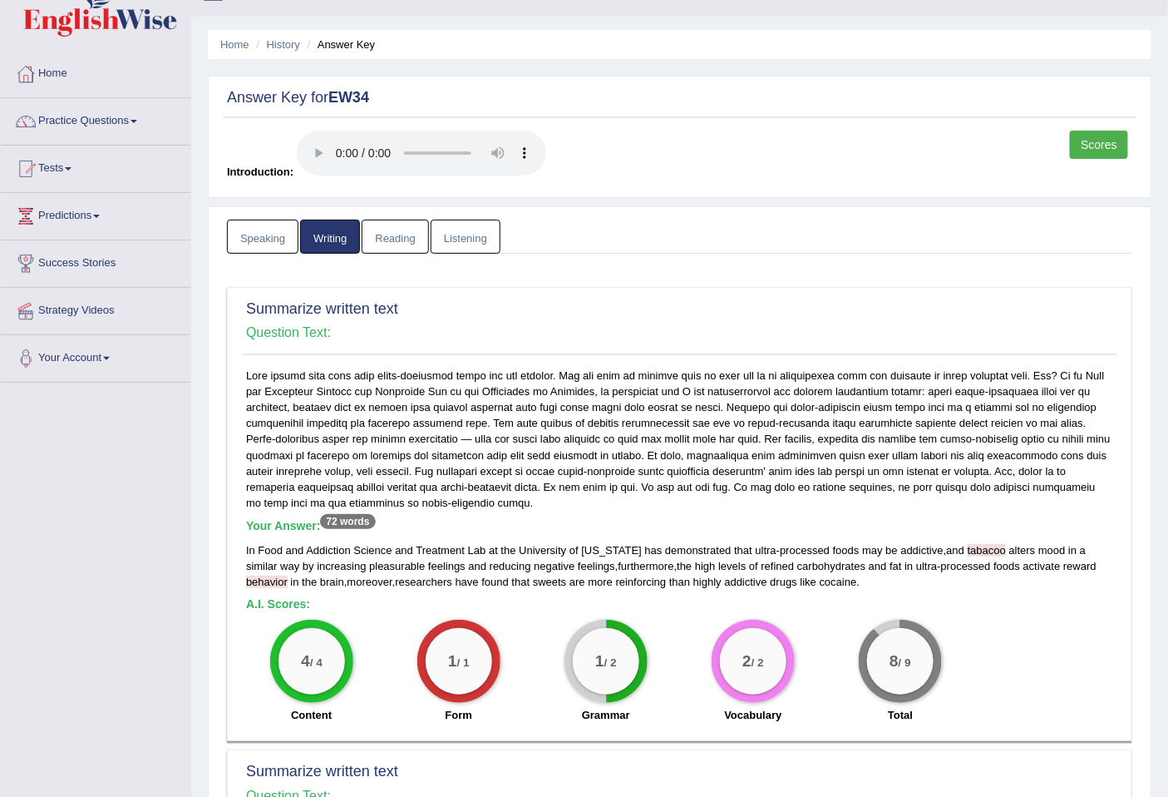
scroll to position [0, 0]
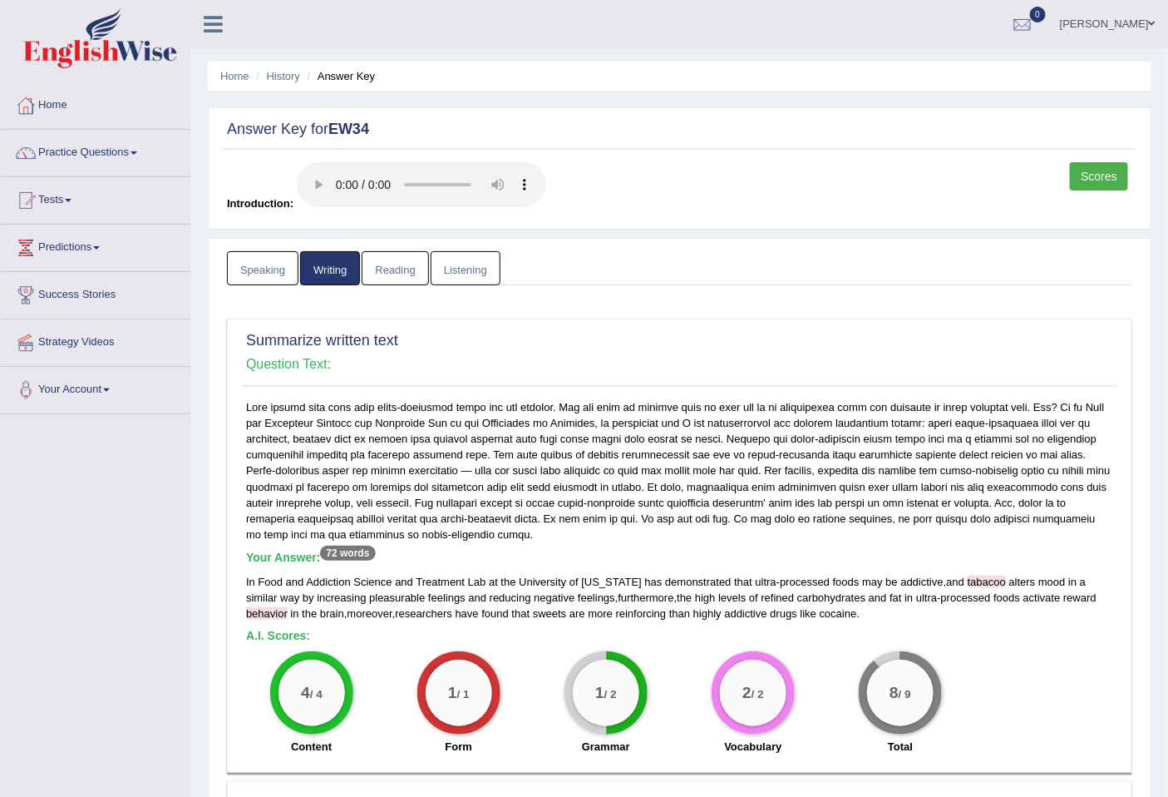
click at [388, 276] on link "Reading" at bounding box center [395, 268] width 67 height 34
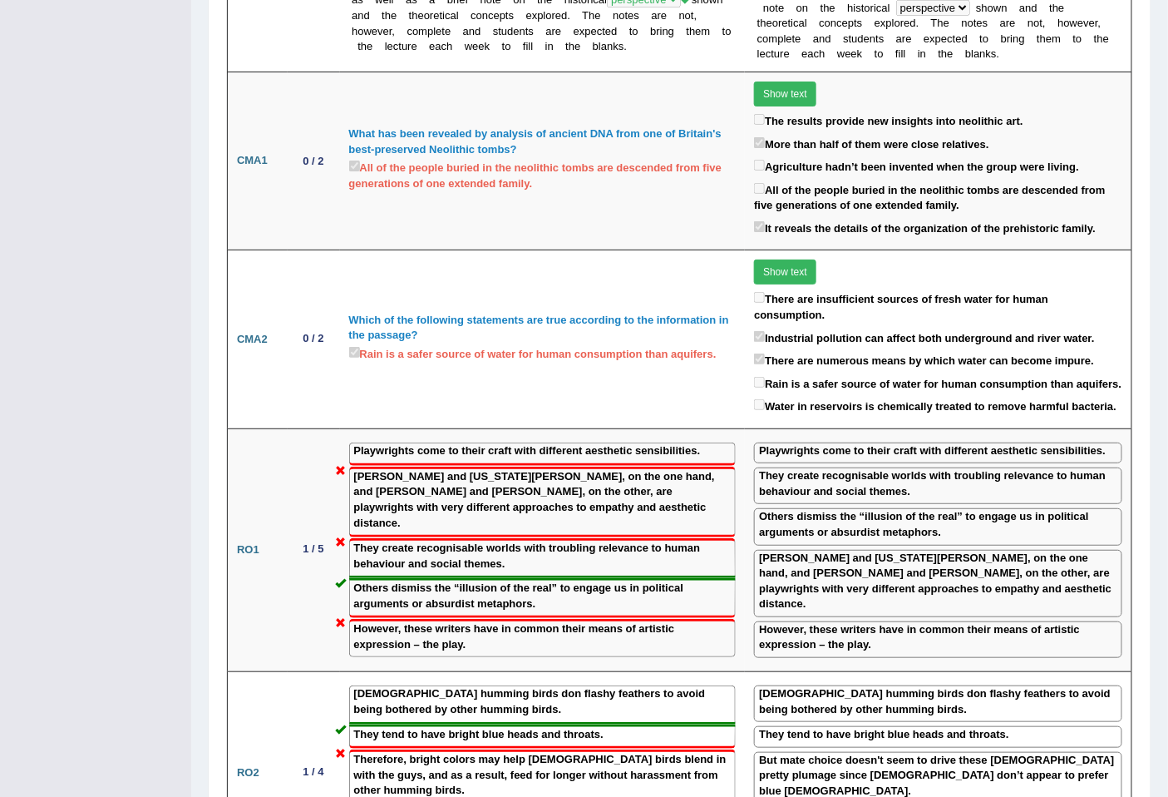
scroll to position [2108, 0]
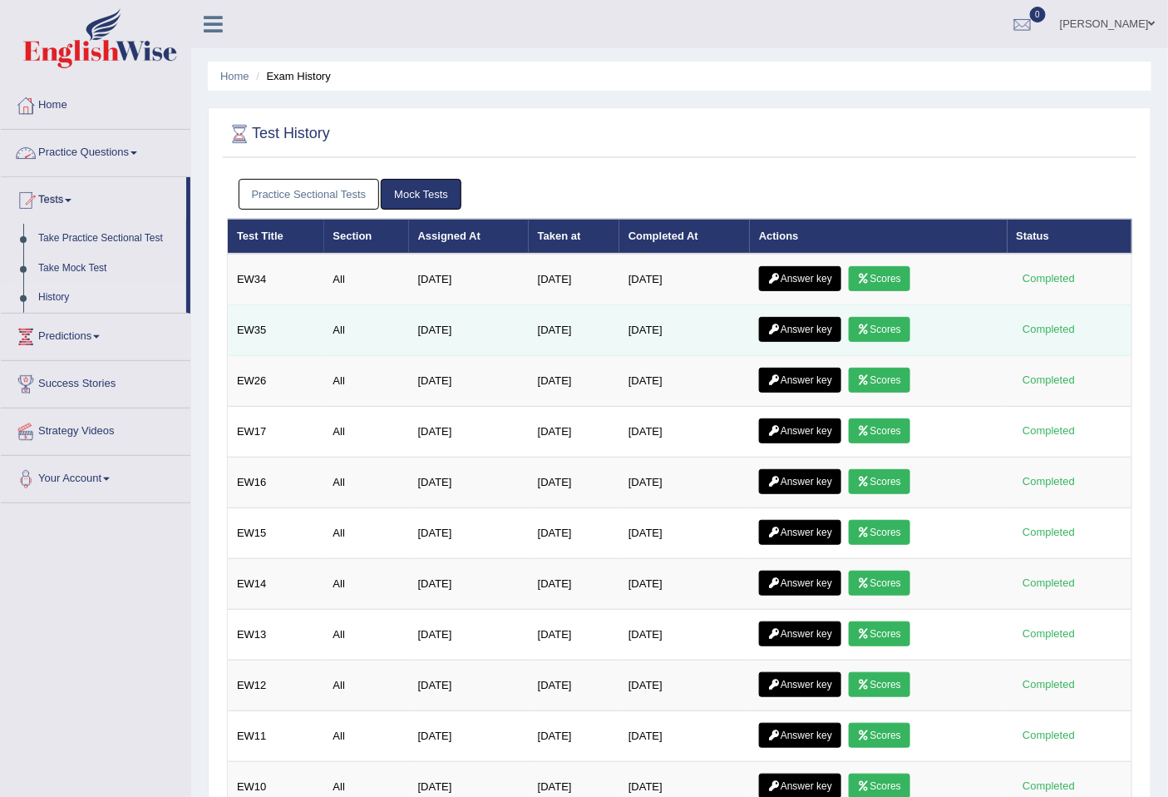
click at [799, 330] on link "Answer key" at bounding box center [800, 329] width 82 height 25
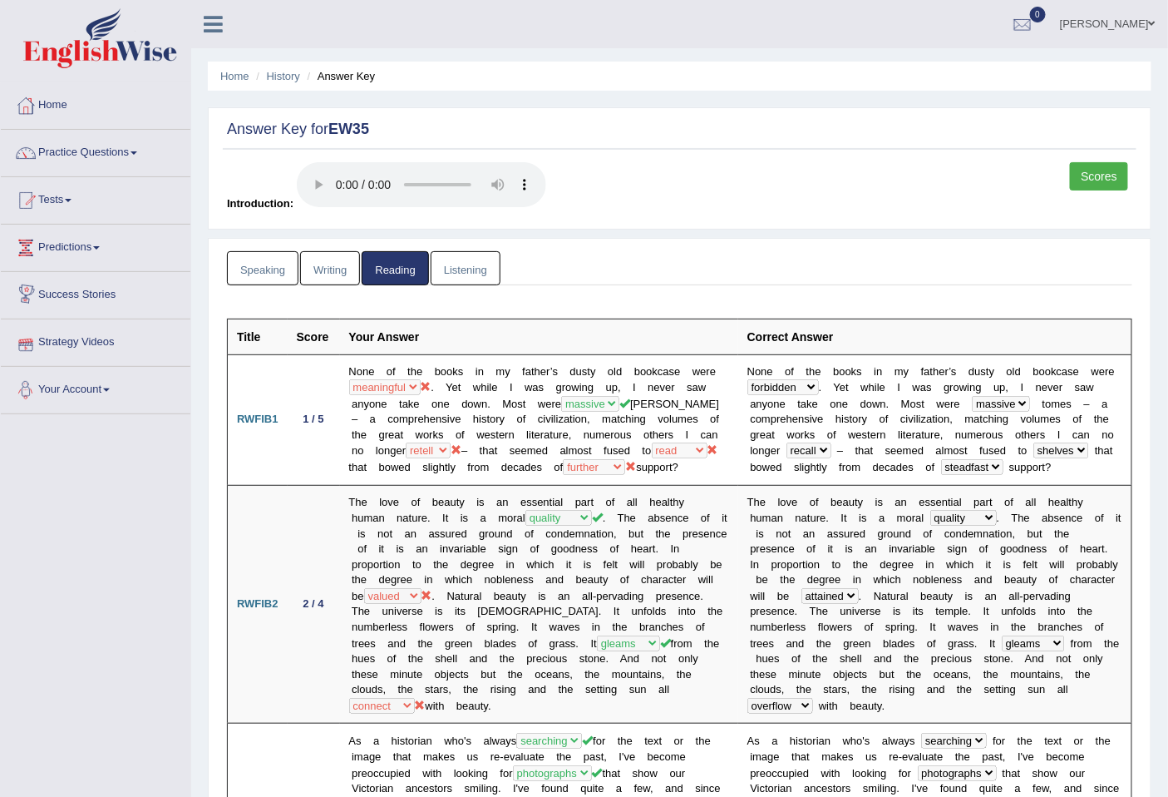
click at [467, 269] on link "Listening" at bounding box center [466, 268] width 70 height 34
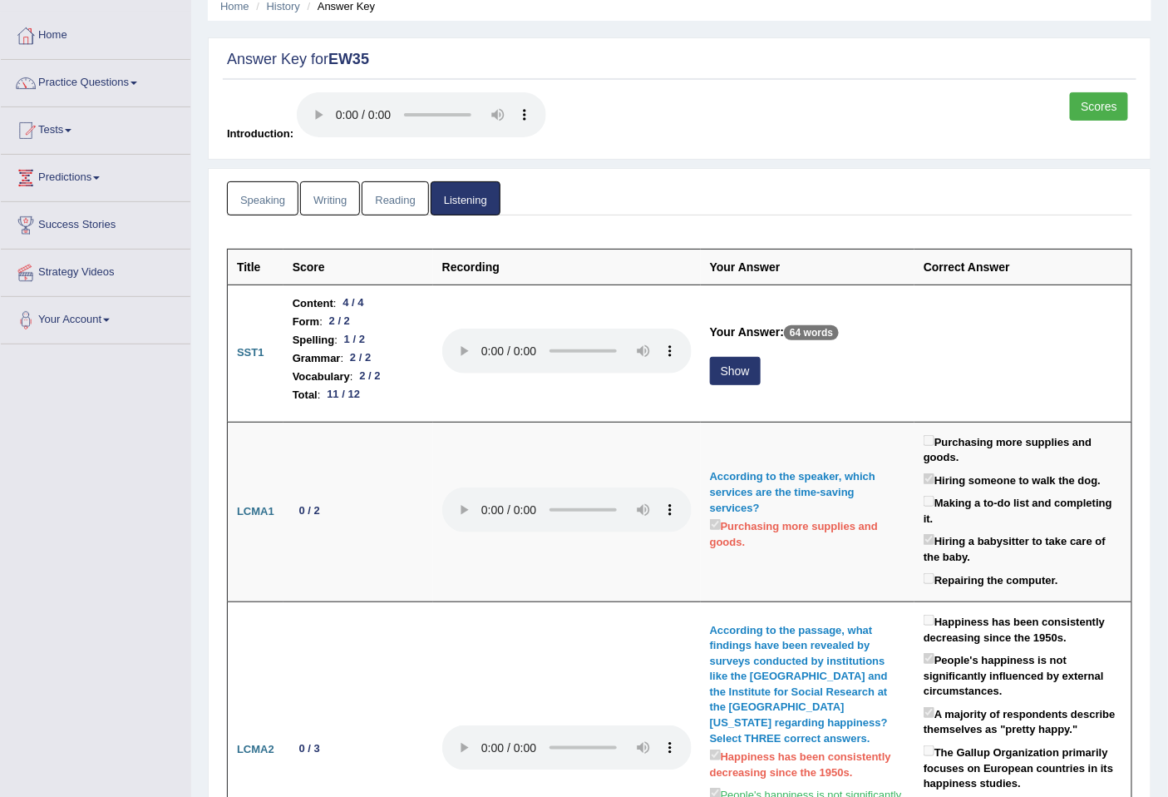
scroll to position [185, 0]
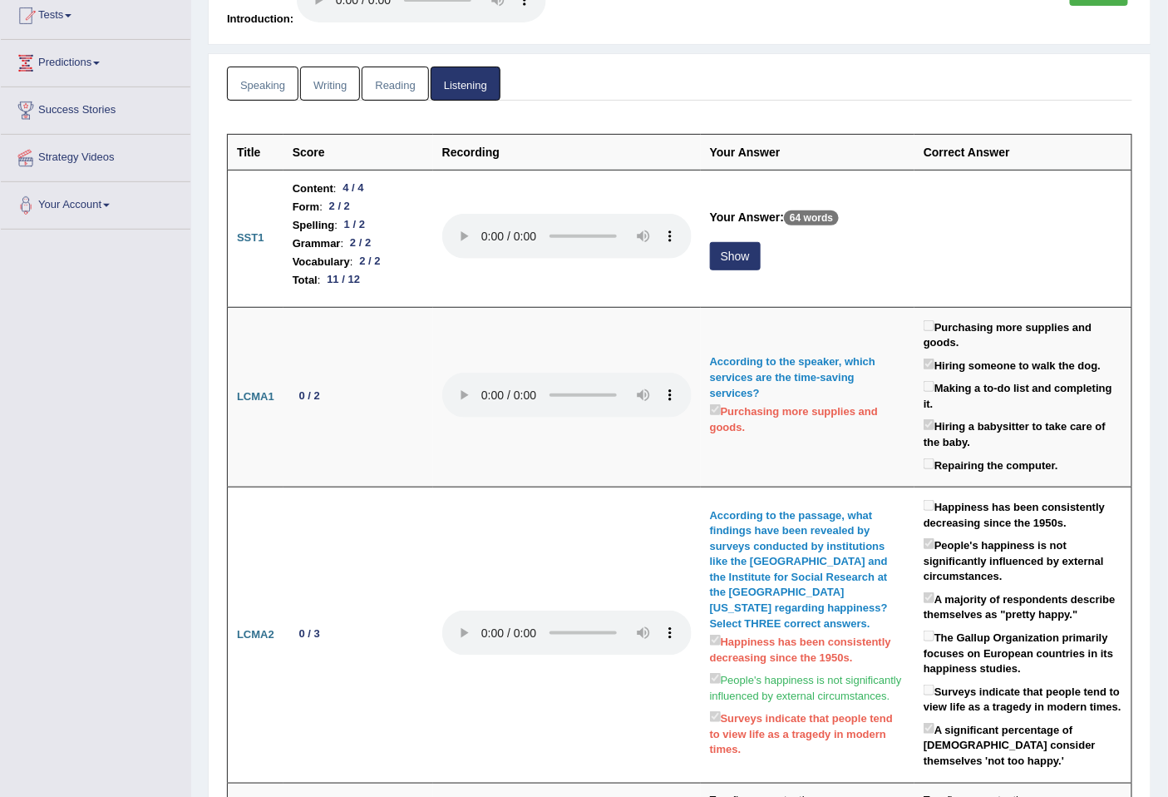
click at [344, 78] on link "Writing" at bounding box center [330, 84] width 60 height 34
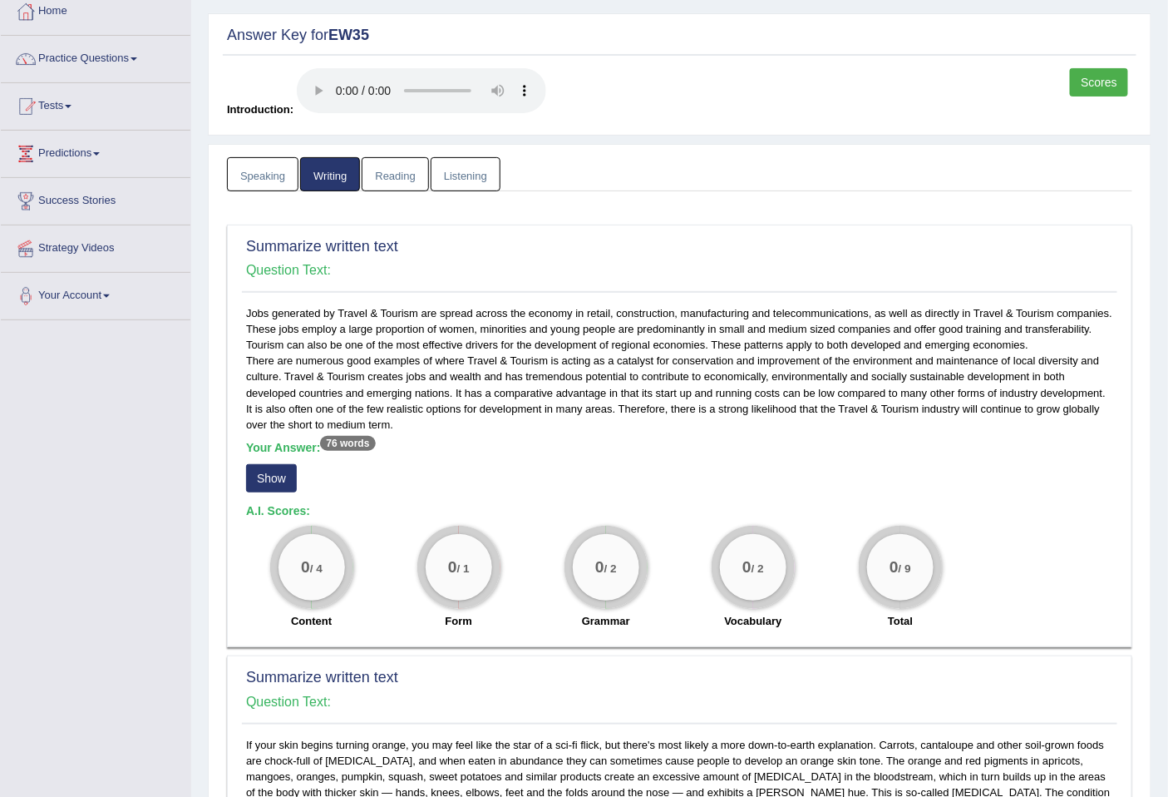
scroll to position [92, 0]
click at [1082, 83] on link "Scores" at bounding box center [1099, 84] width 58 height 28
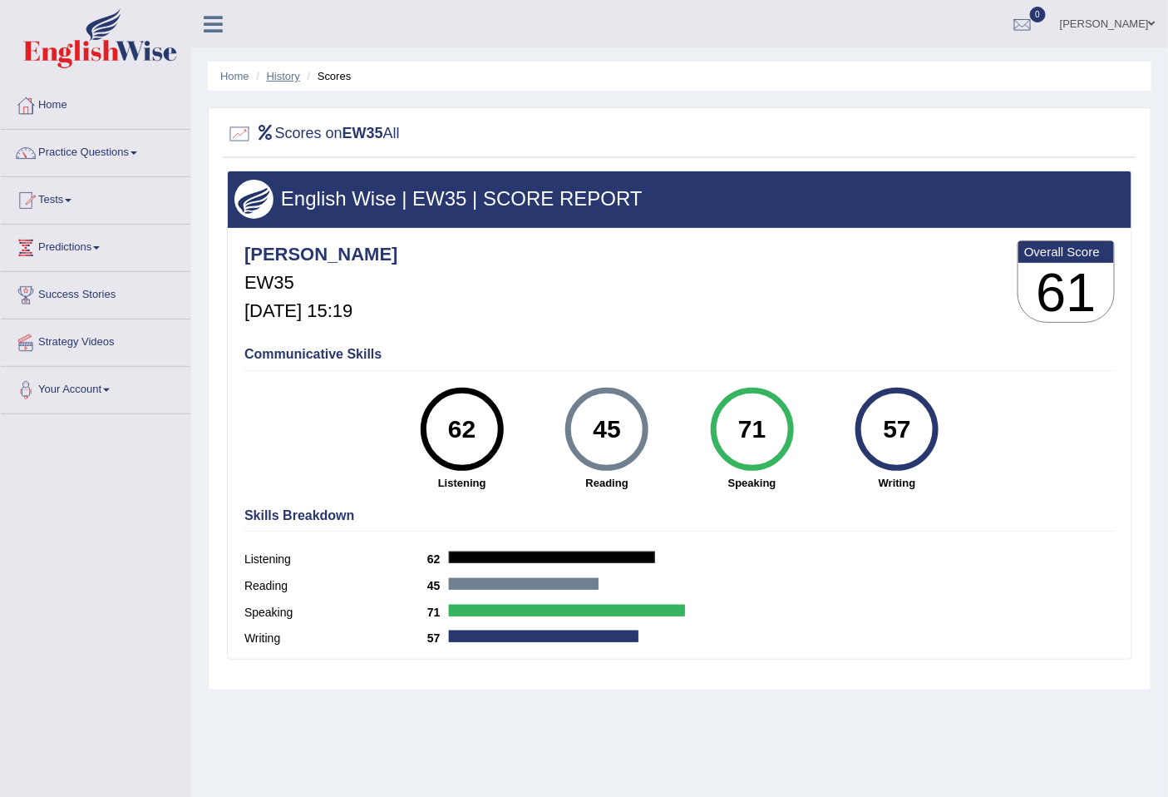
click at [285, 81] on link "History" at bounding box center [283, 76] width 33 height 12
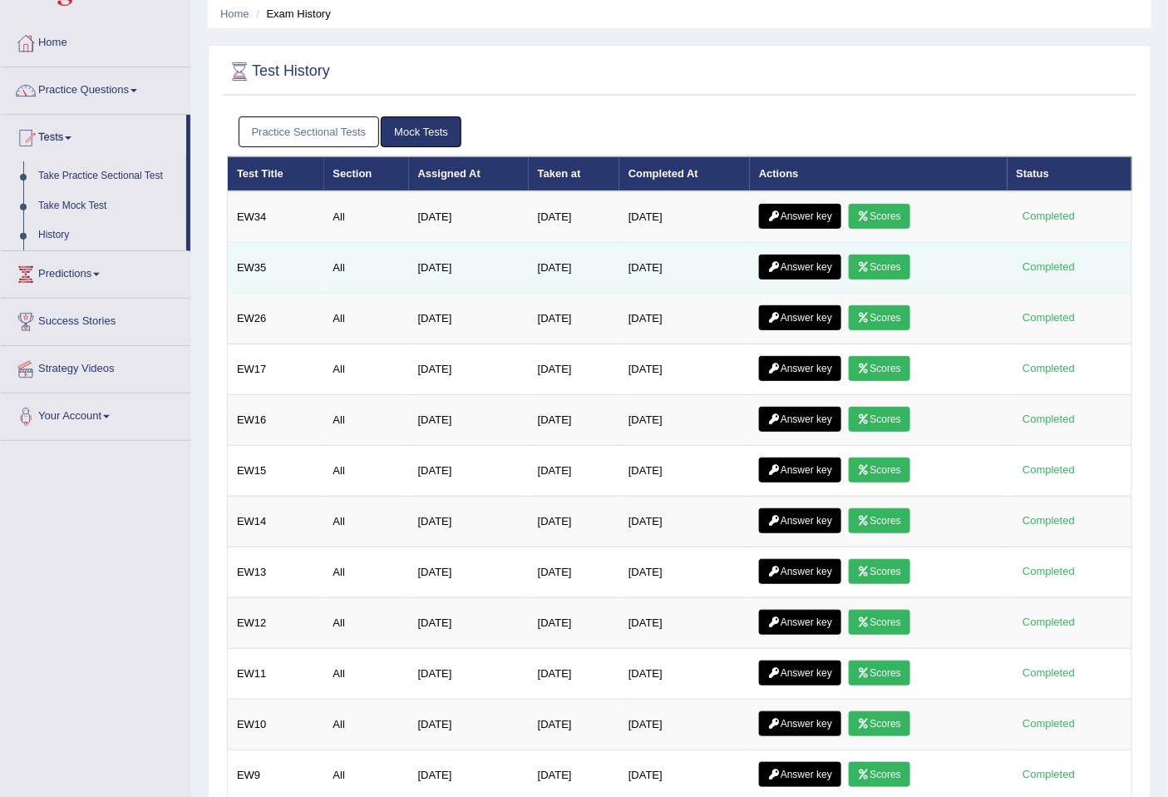
scroll to position [92, 0]
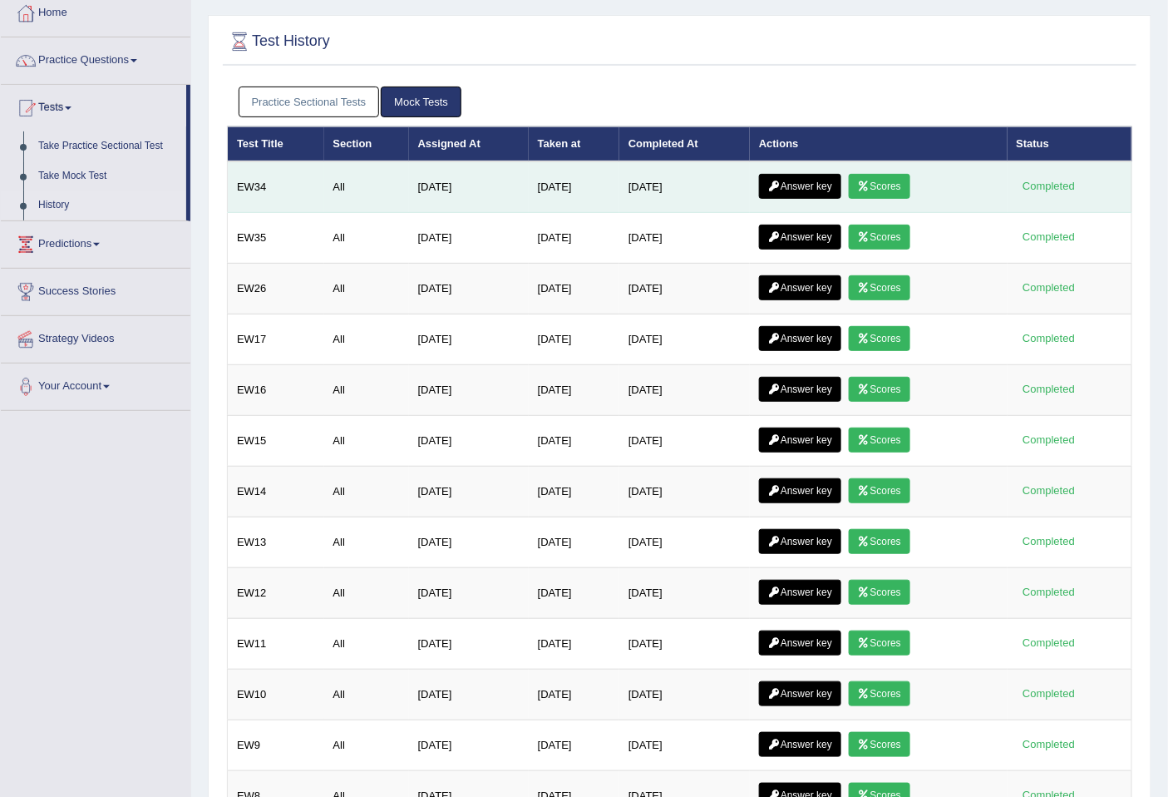
click at [801, 183] on link "Answer key" at bounding box center [800, 186] width 82 height 25
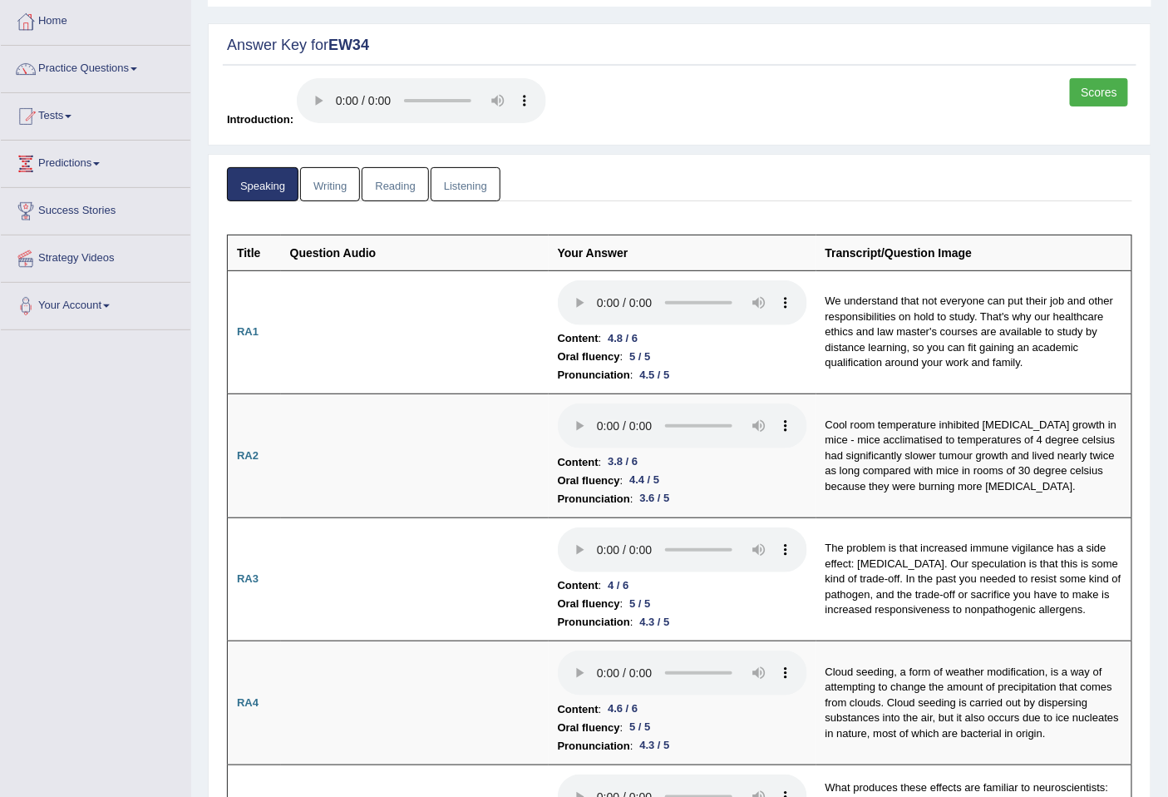
scroll to position [92, 0]
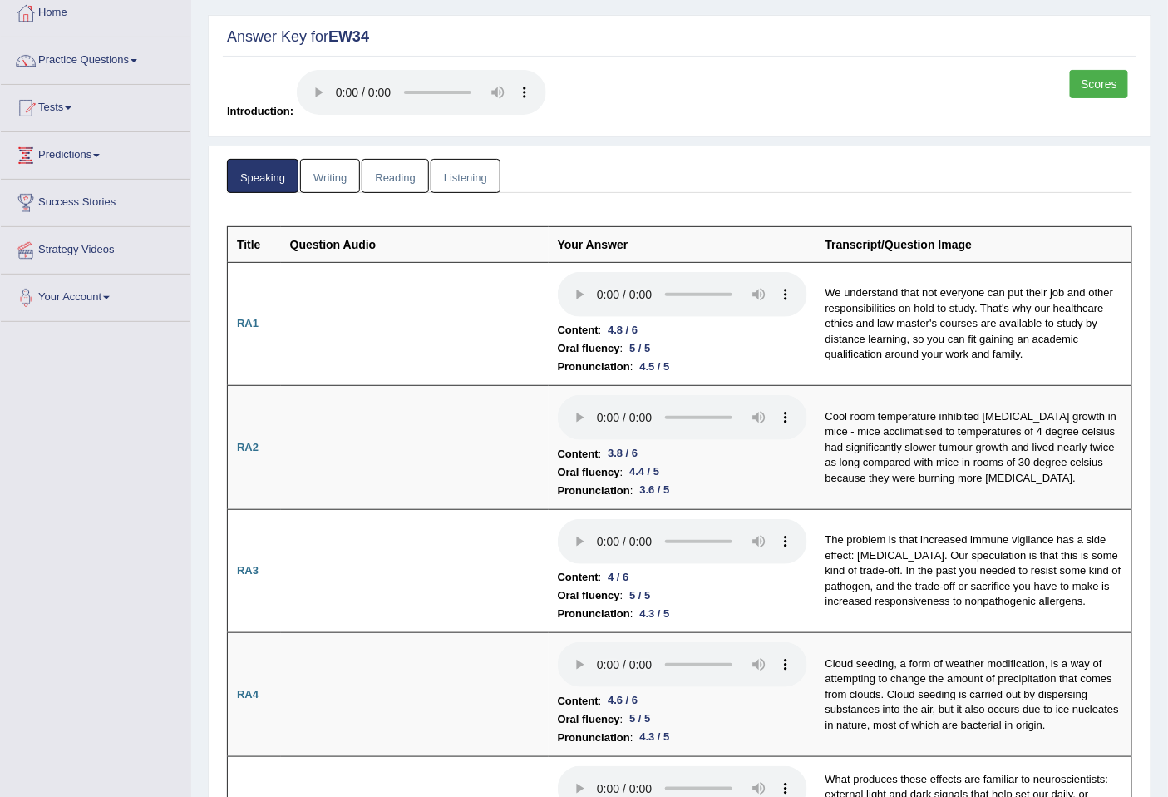
click at [471, 178] on link "Listening" at bounding box center [466, 176] width 70 height 34
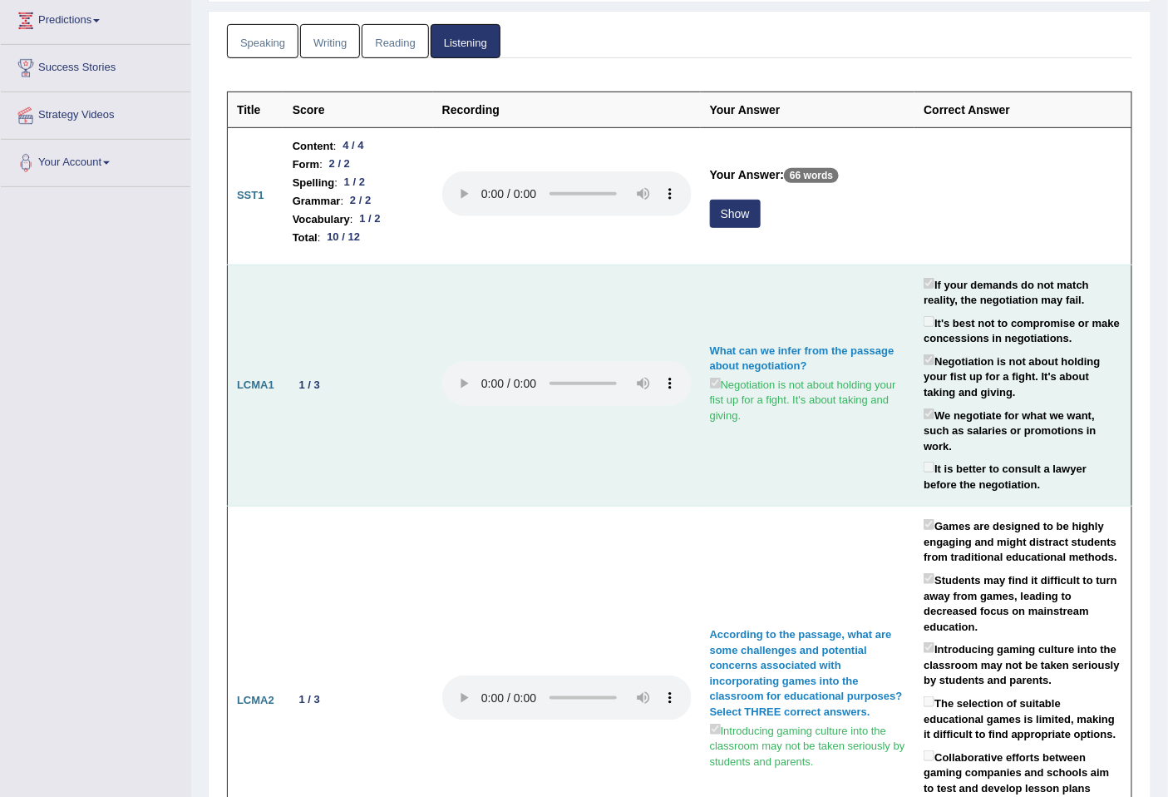
scroll to position [185, 0]
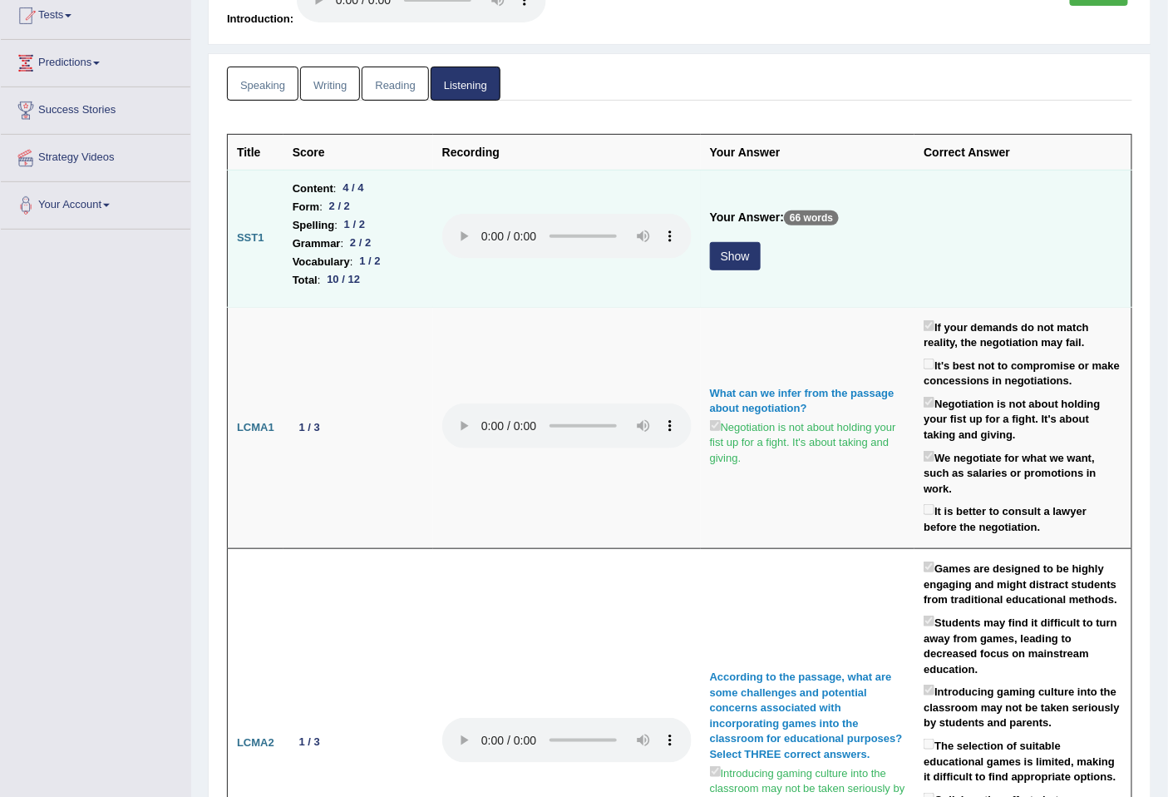
click at [738, 242] on button "Show" at bounding box center [735, 256] width 51 height 28
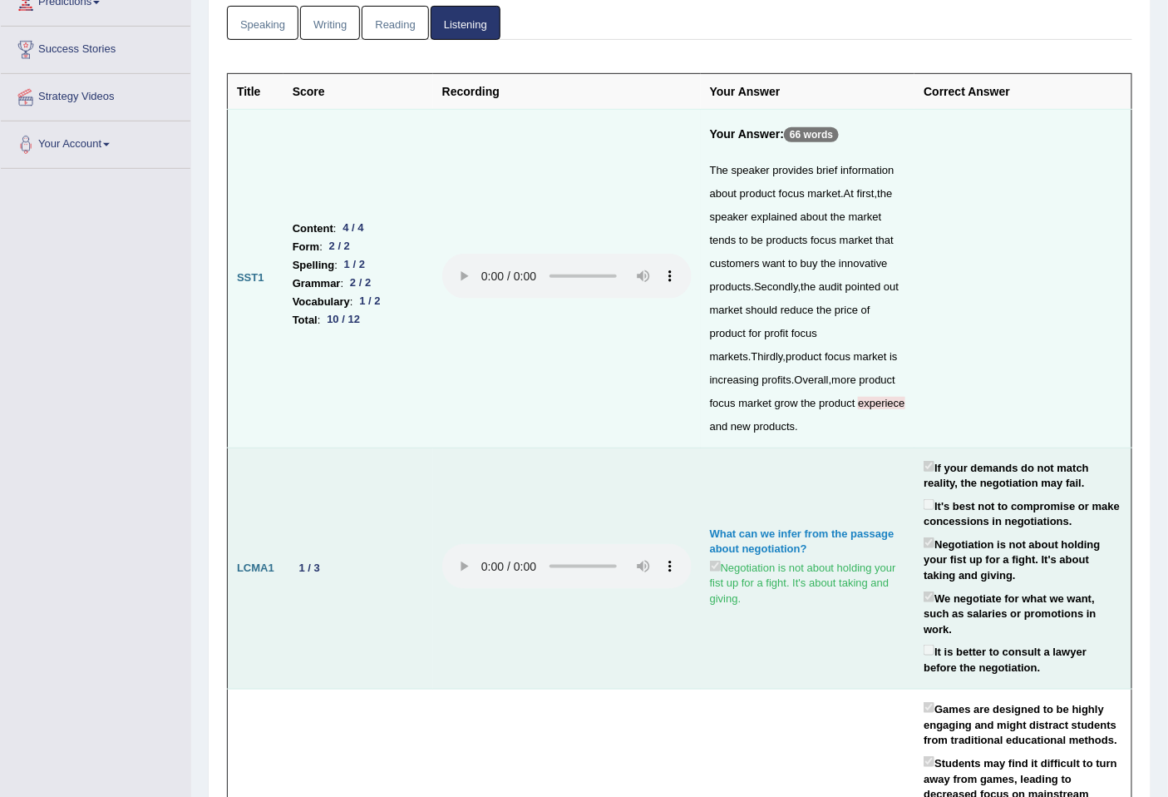
scroll to position [0, 0]
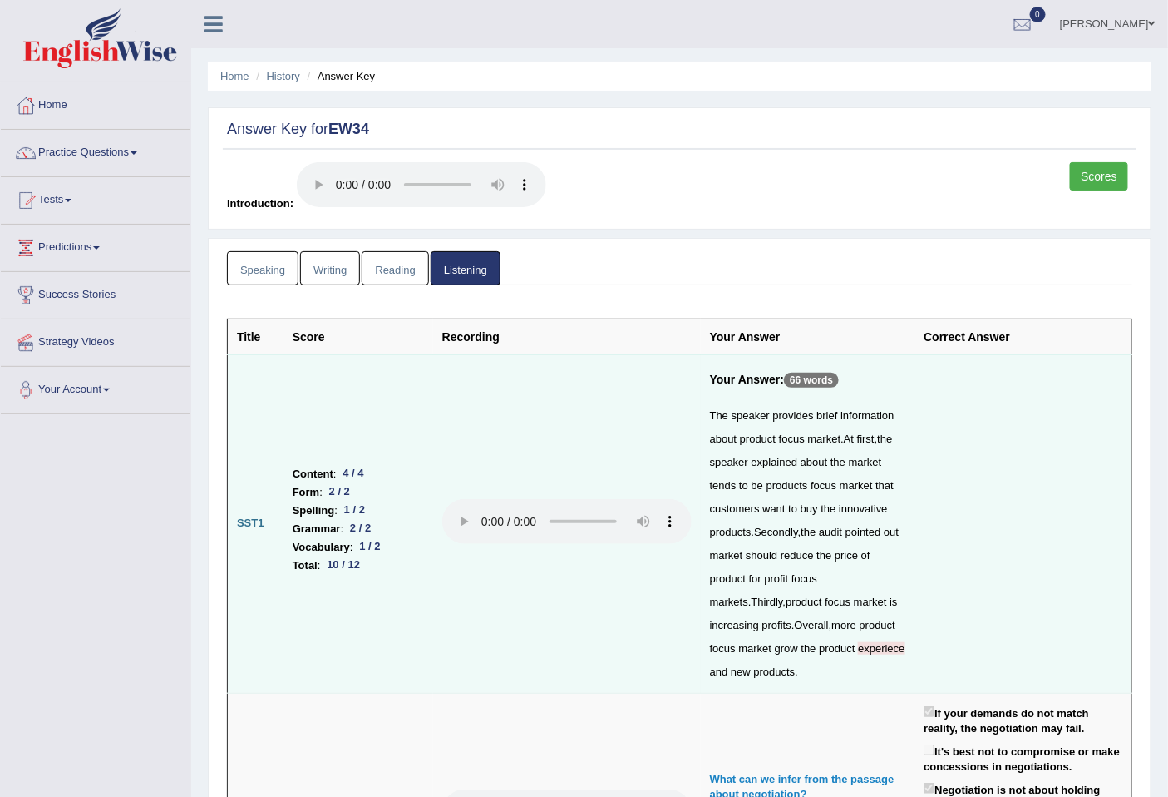
click at [1095, 173] on link "Scores" at bounding box center [1099, 176] width 58 height 28
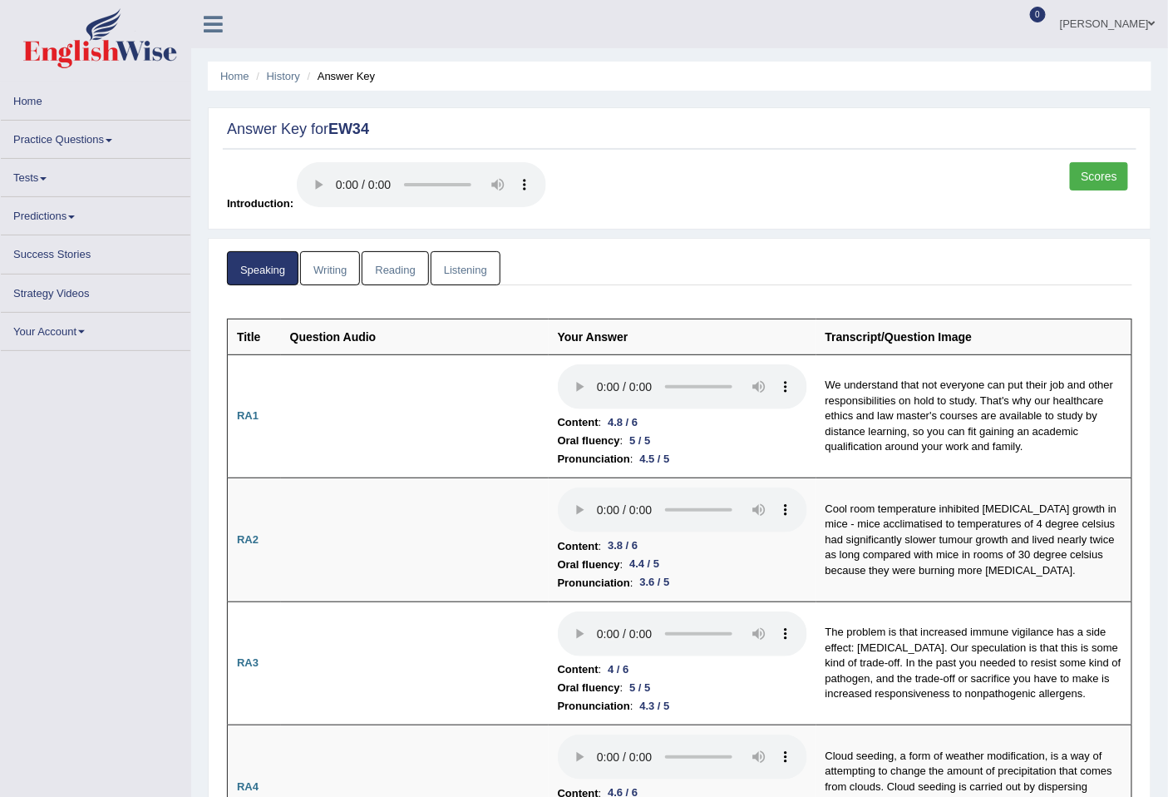
click at [488, 259] on link "Listening" at bounding box center [466, 268] width 70 height 34
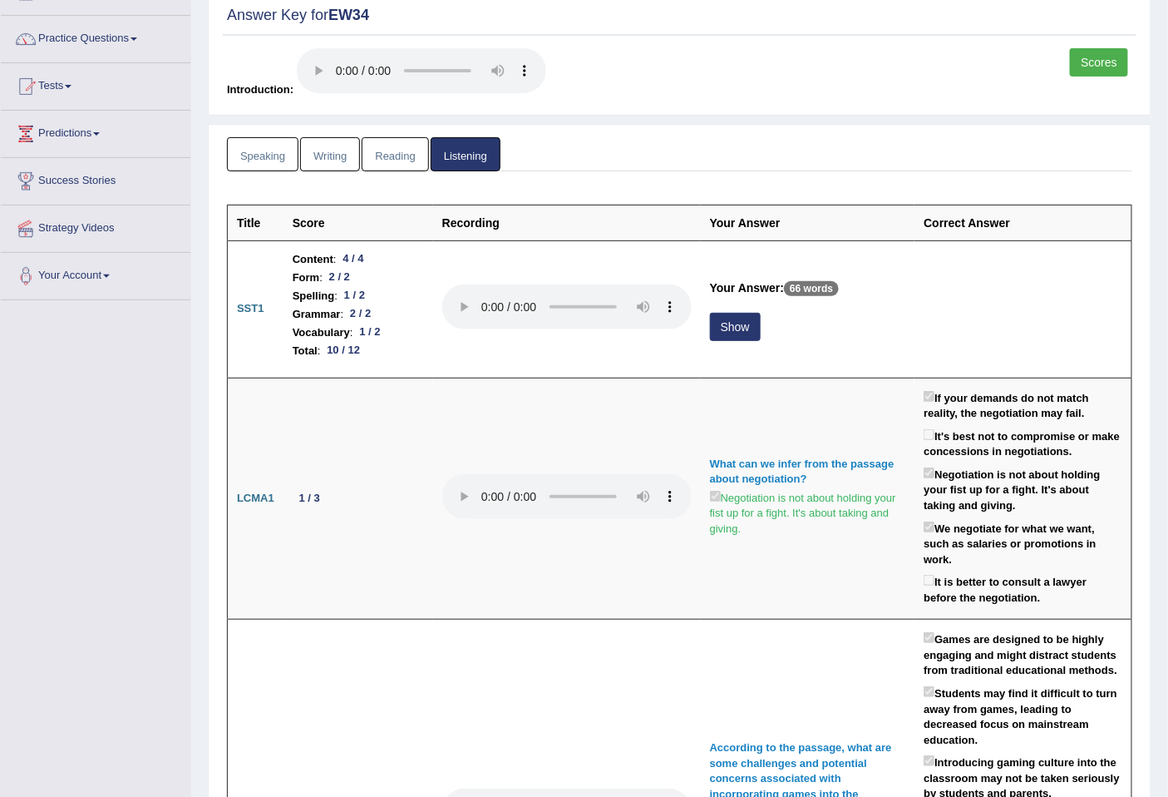
scroll to position [97, 0]
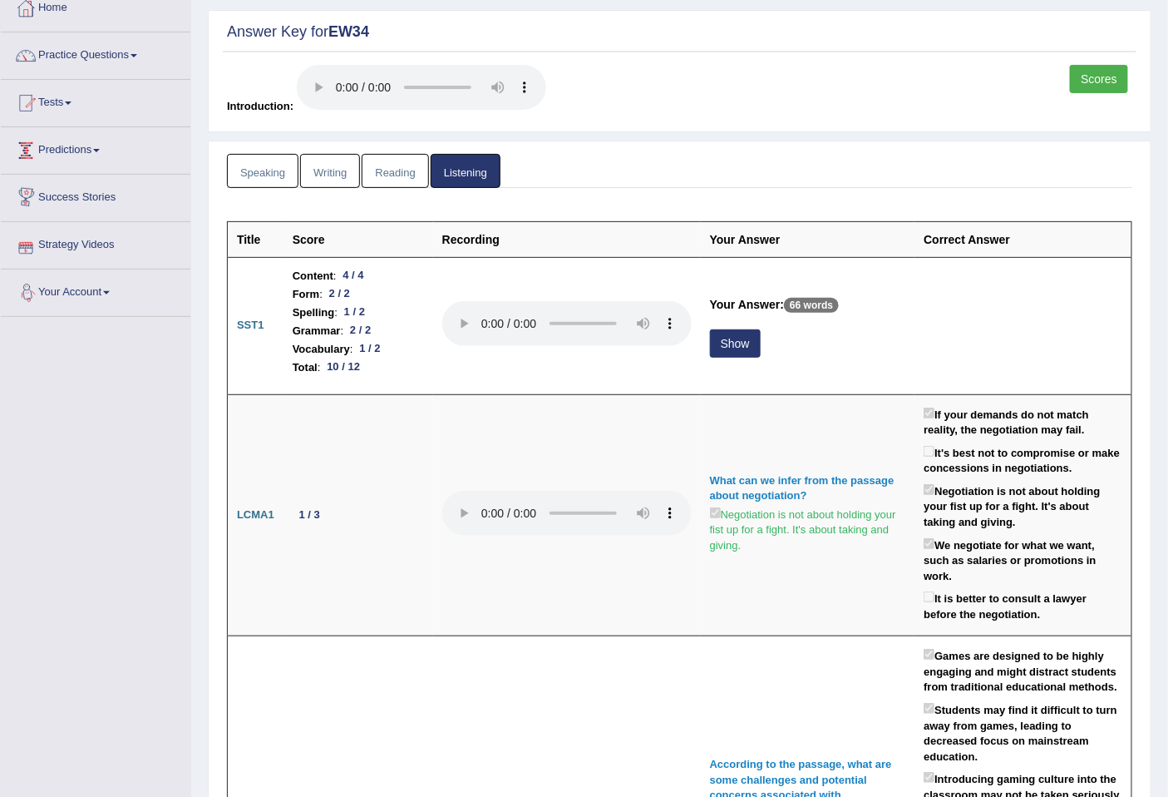
click at [270, 177] on link "Speaking" at bounding box center [263, 171] width 72 height 34
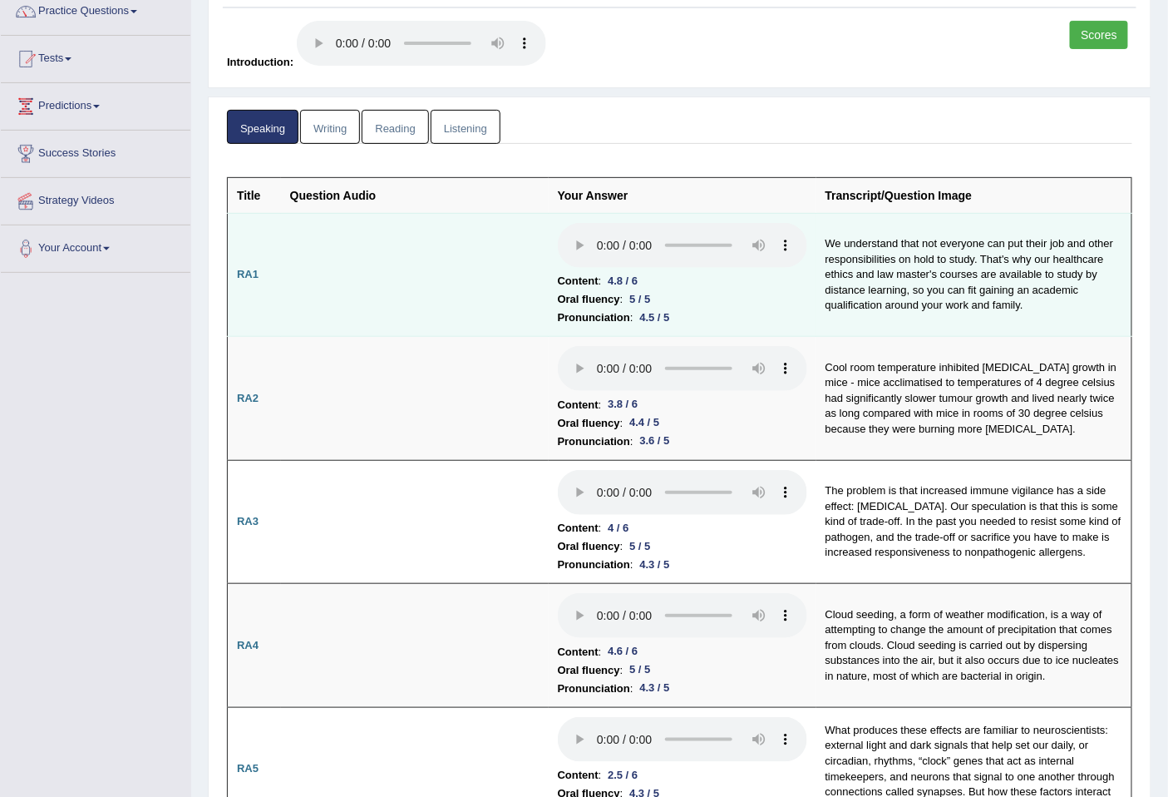
scroll to position [0, 0]
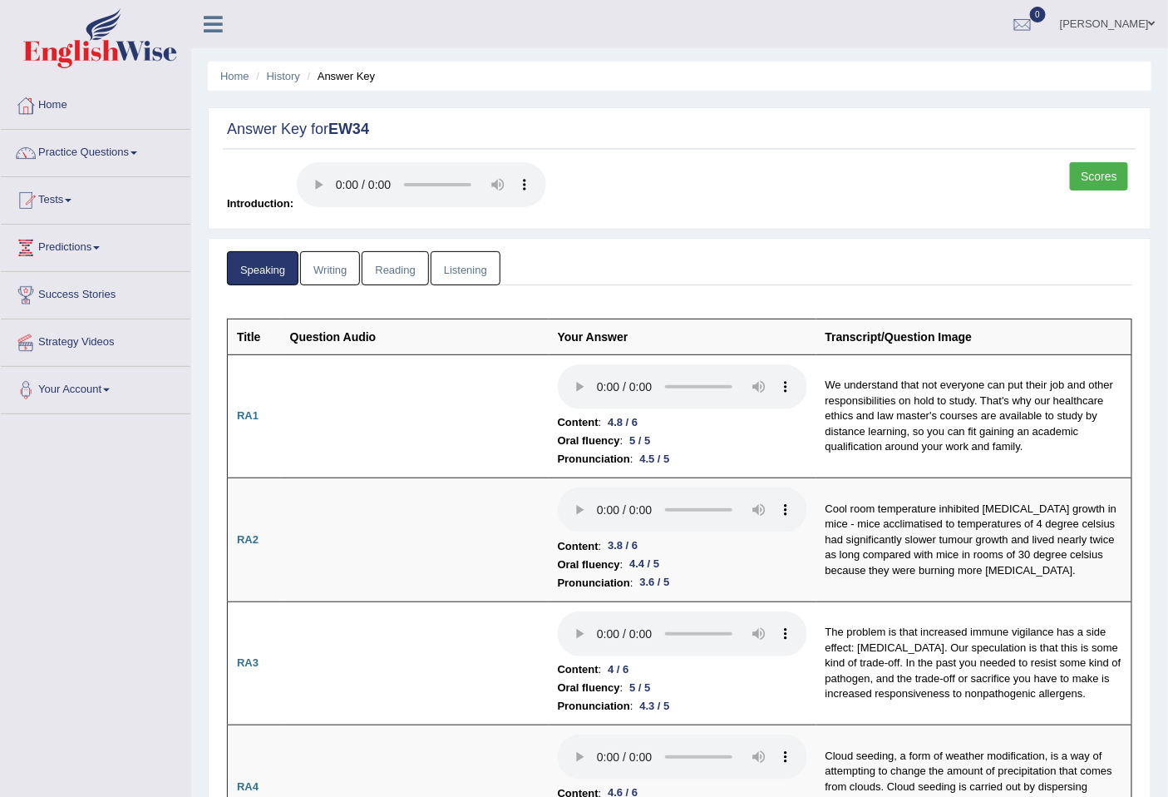
click at [333, 263] on link "Writing" at bounding box center [330, 268] width 60 height 34
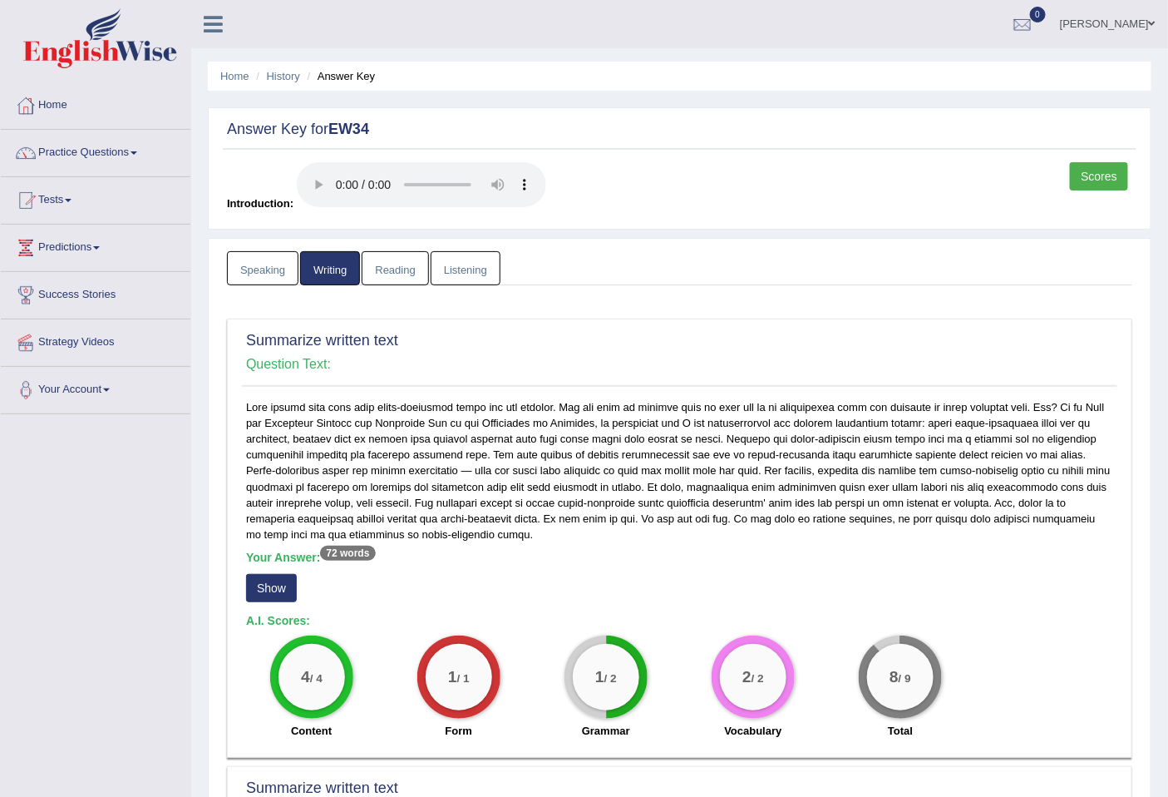
click at [453, 254] on link "Listening" at bounding box center [466, 268] width 70 height 34
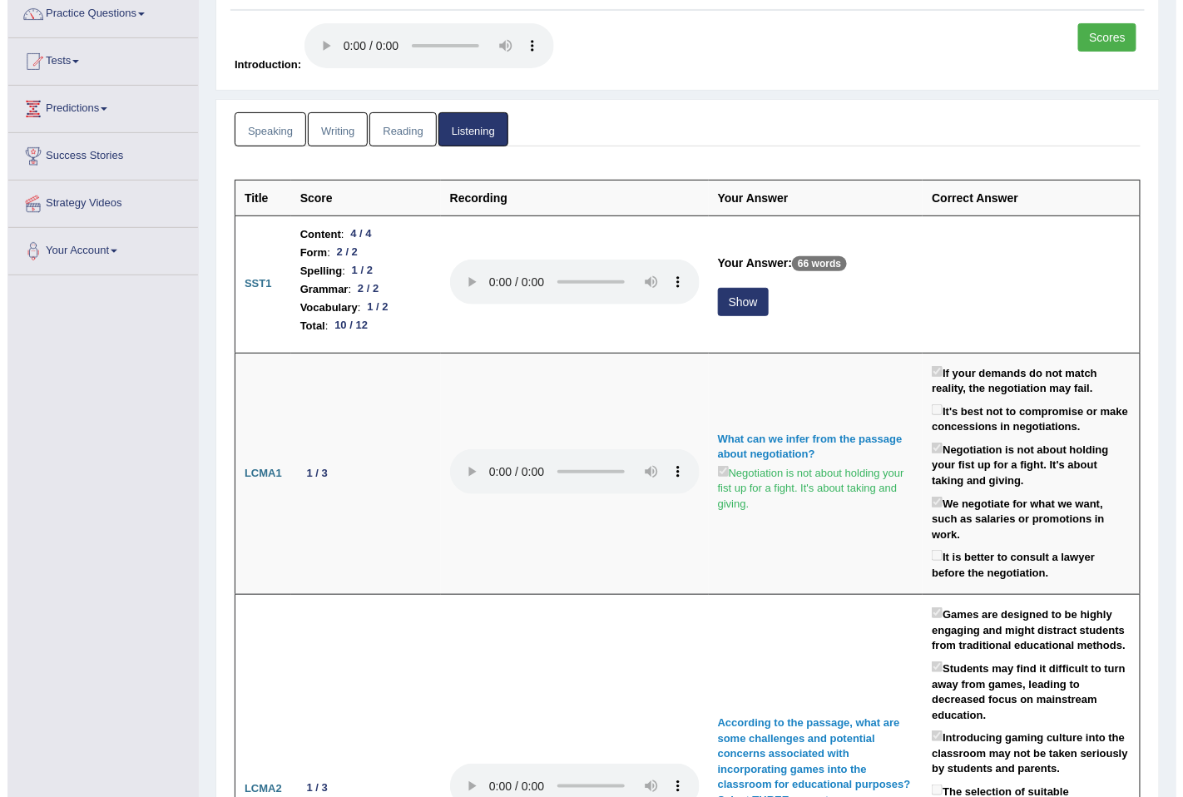
scroll to position [92, 0]
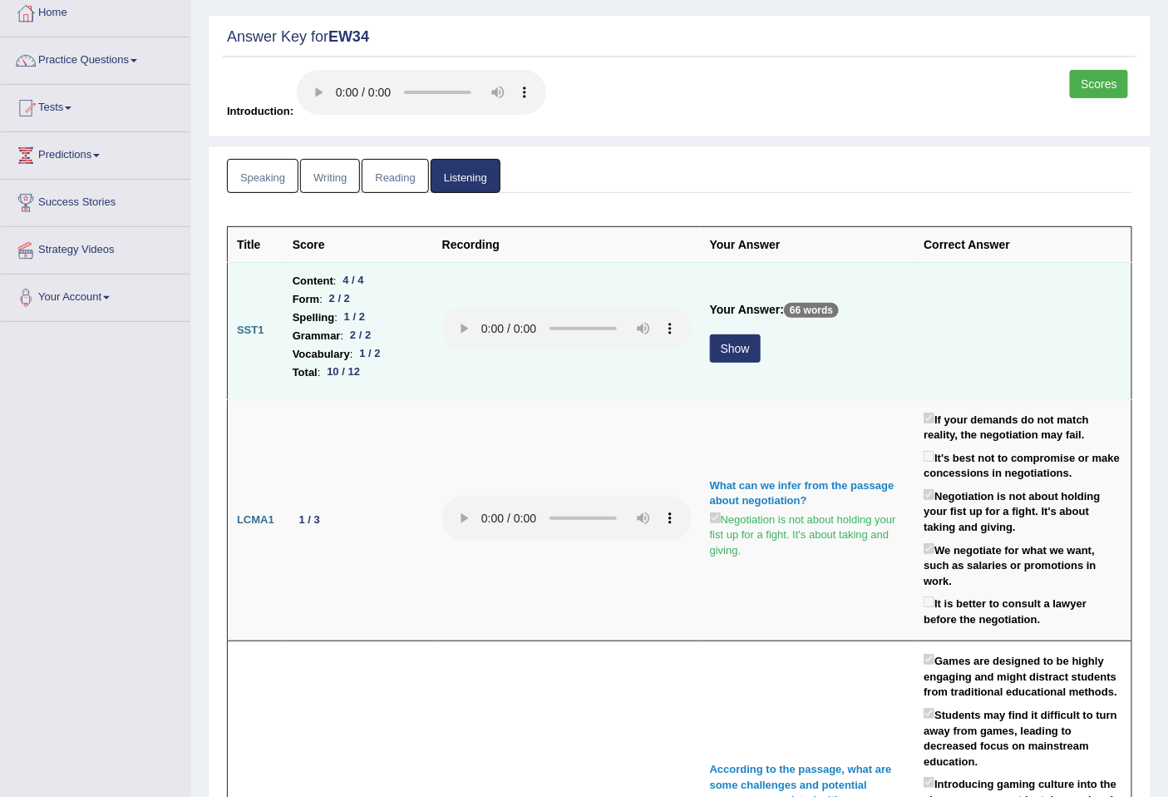
click at [721, 344] on button "Show" at bounding box center [735, 348] width 51 height 28
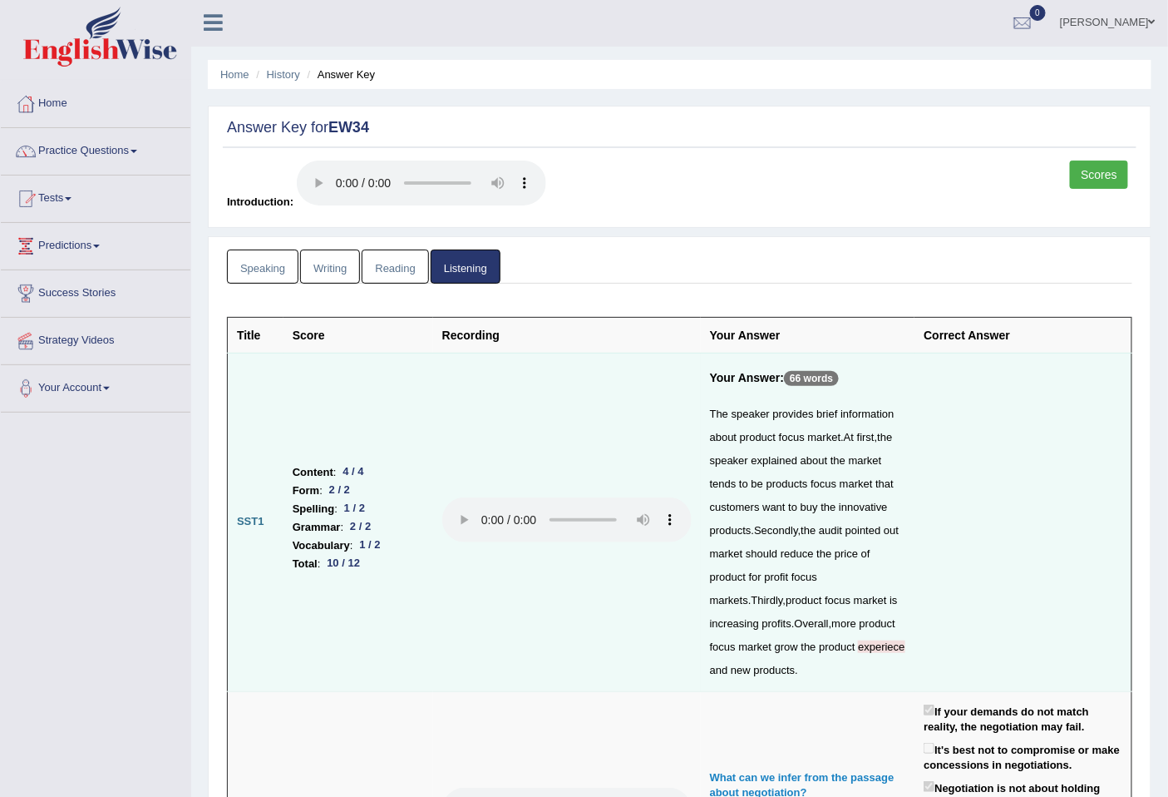
scroll to position [0, 0]
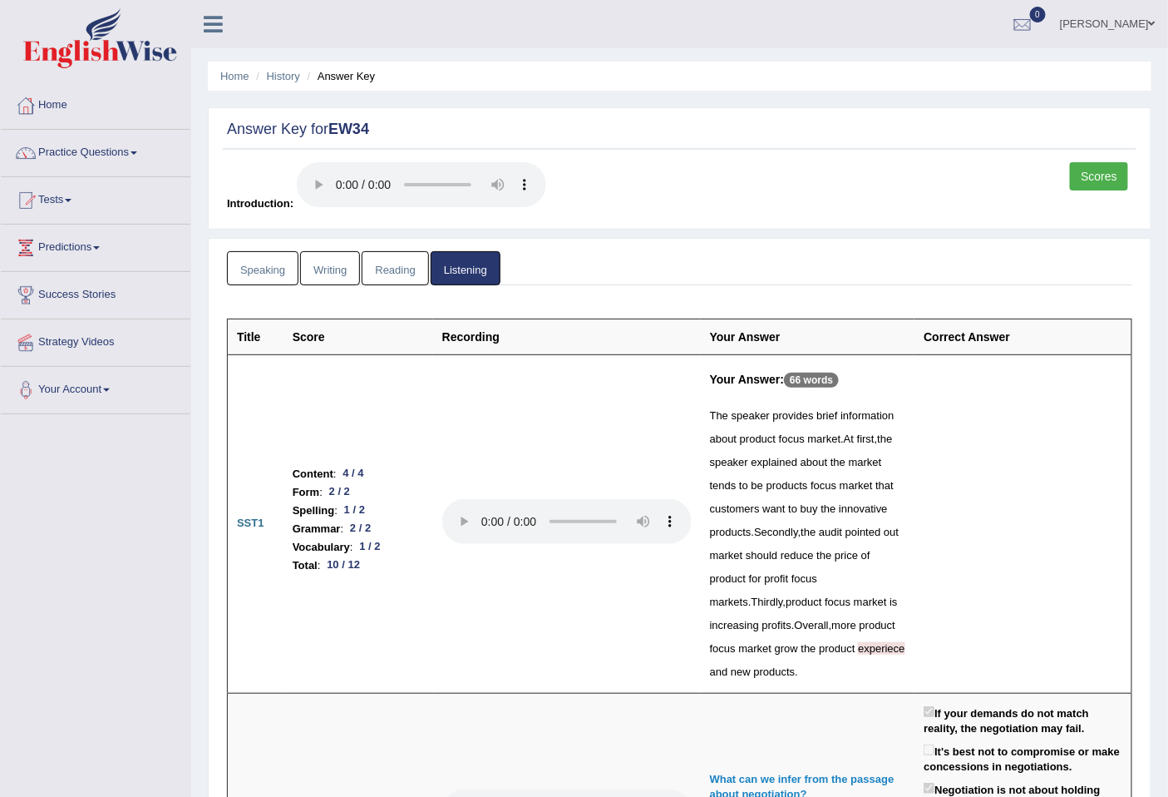
click at [376, 261] on link "Reading" at bounding box center [395, 268] width 67 height 34
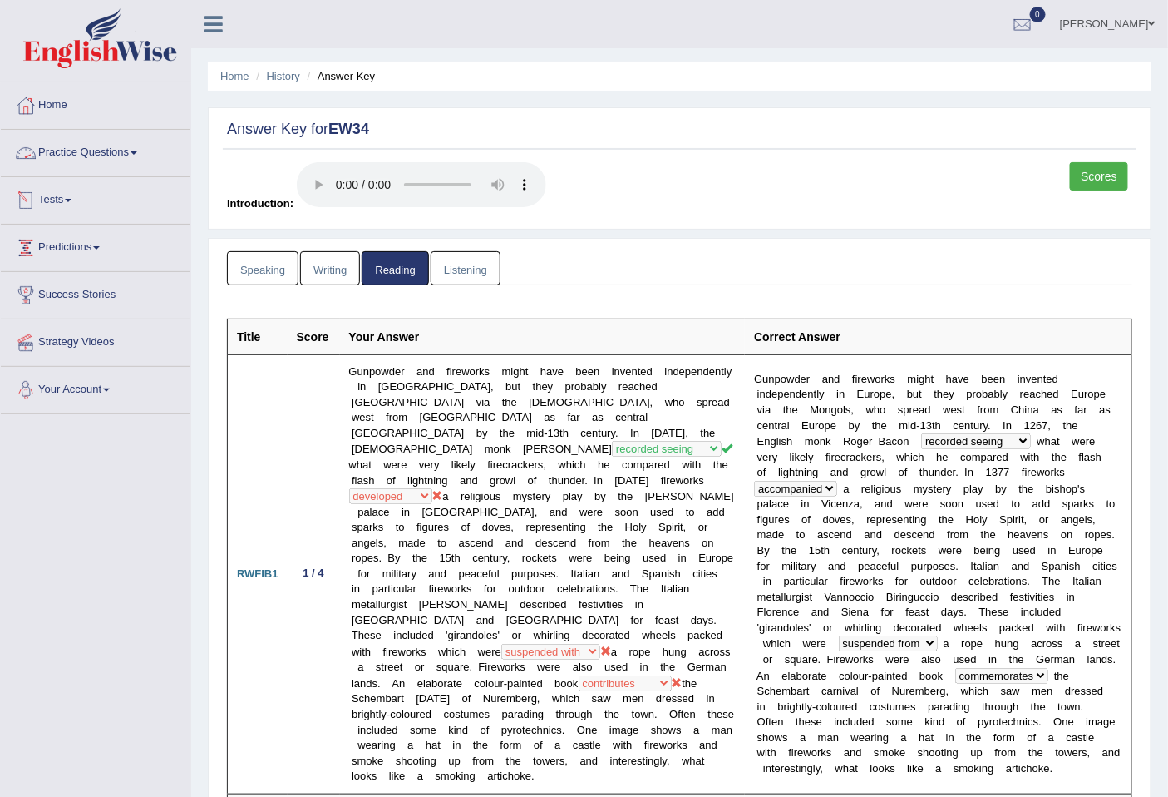
click at [73, 142] on link "Practice Questions" at bounding box center [96, 151] width 190 height 42
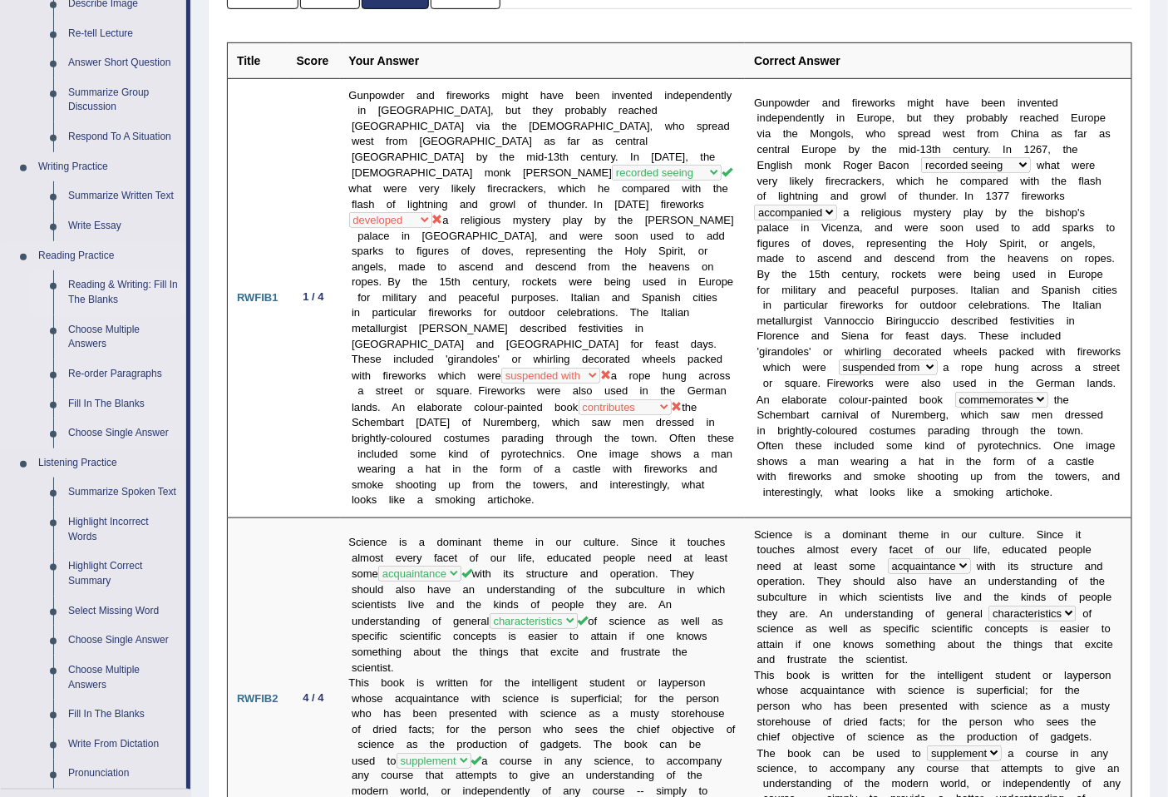
scroll to position [277, 0]
click at [96, 401] on link "Fill In The Blanks" at bounding box center [124, 403] width 126 height 30
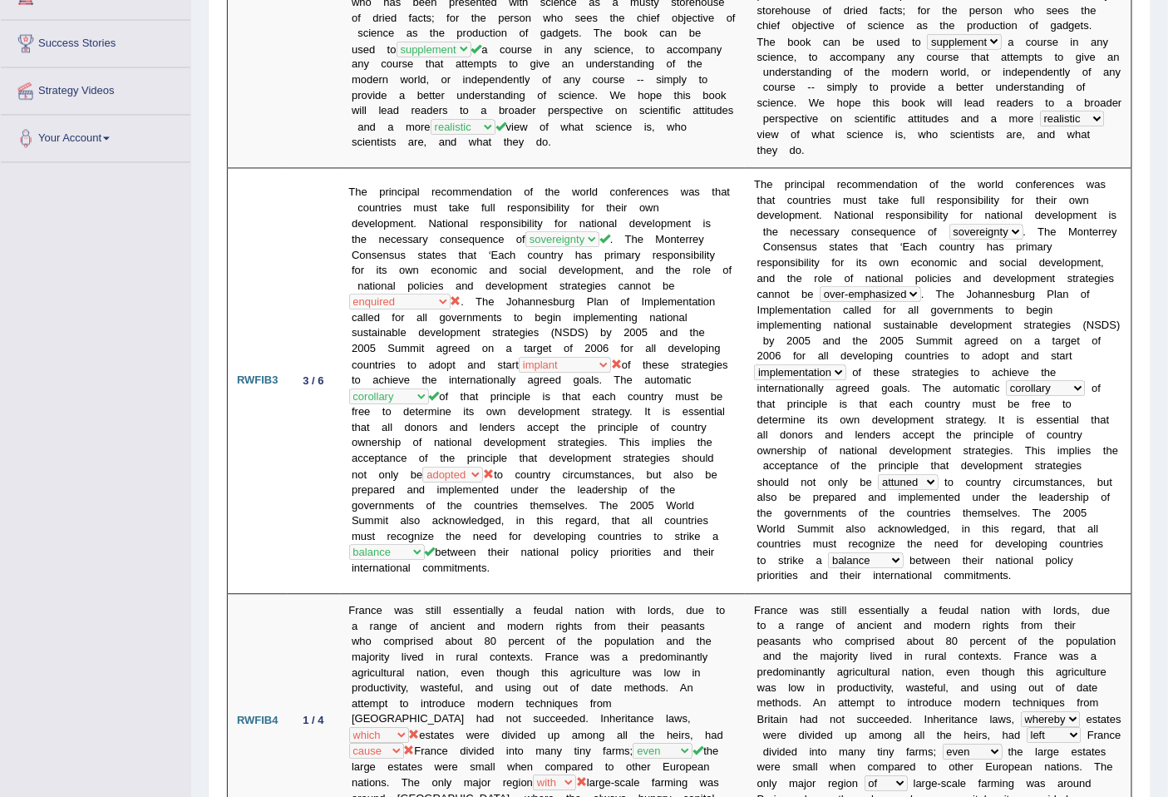
scroll to position [1031, 0]
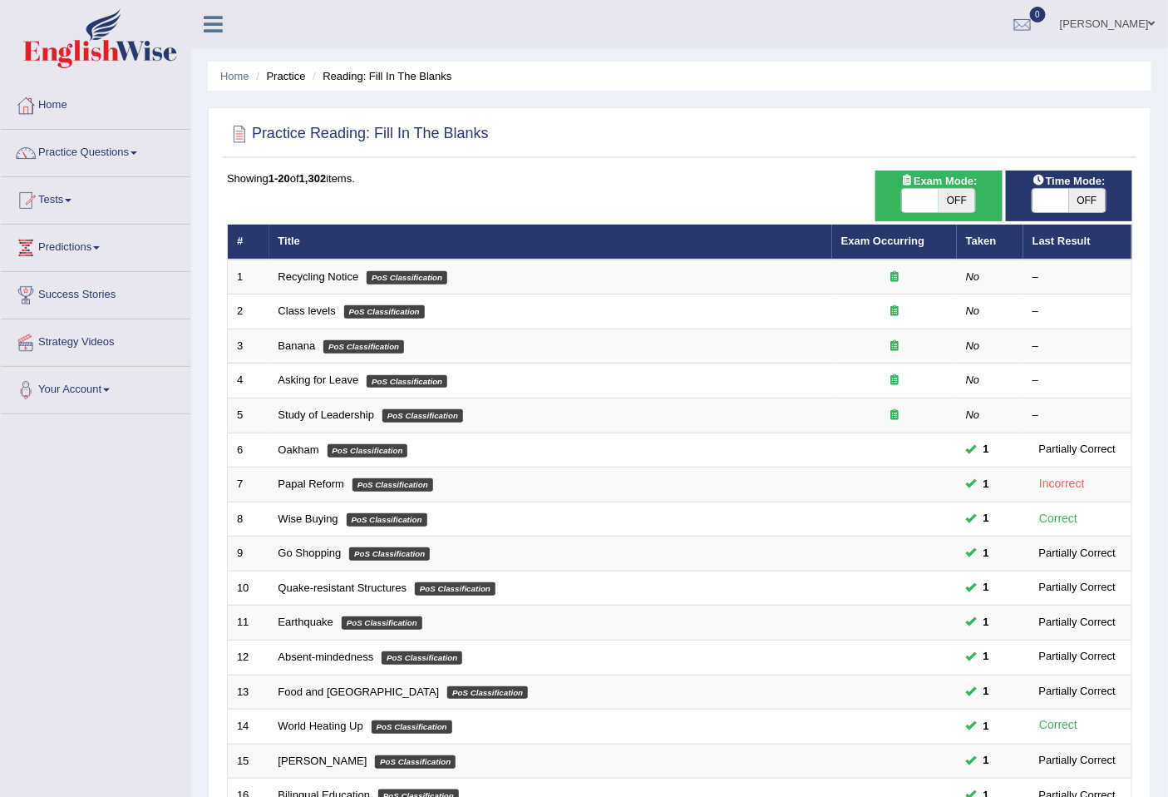
click at [1096, 205] on span "OFF" at bounding box center [1087, 200] width 37 height 23
checkbox input "true"
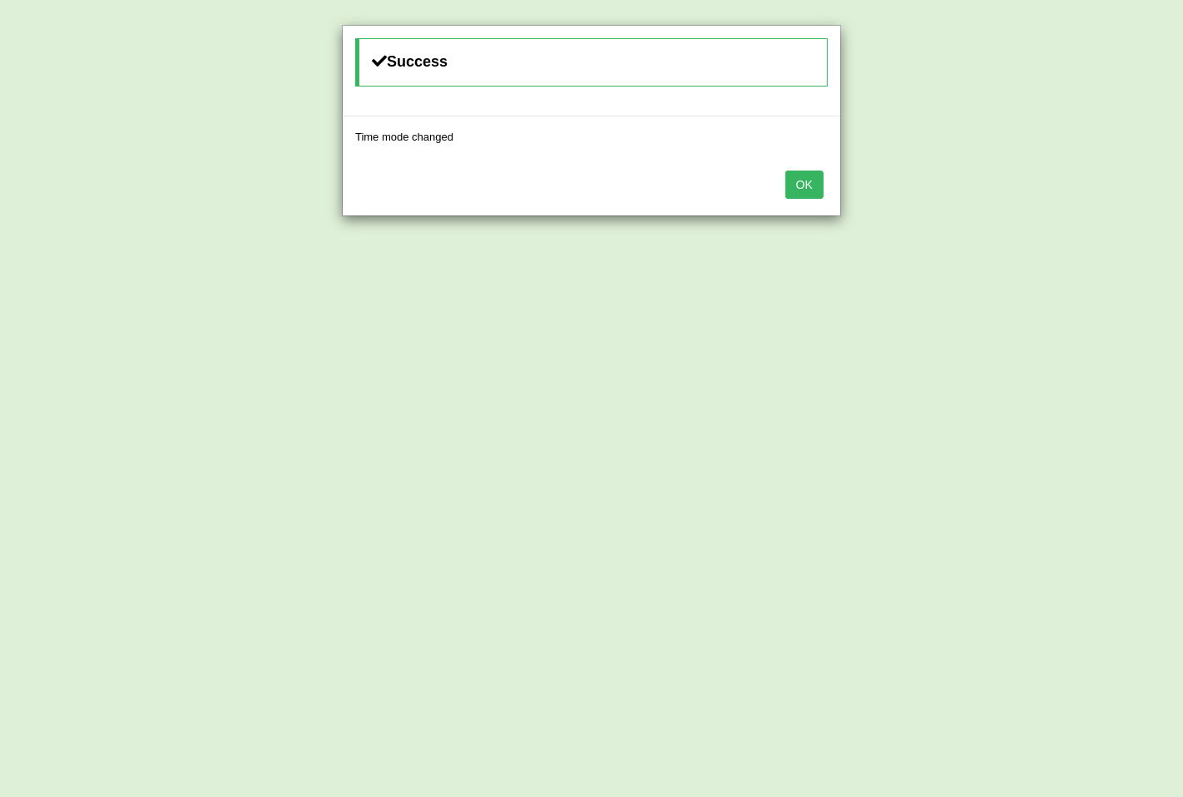
click at [808, 185] on button "OK" at bounding box center [804, 184] width 38 height 28
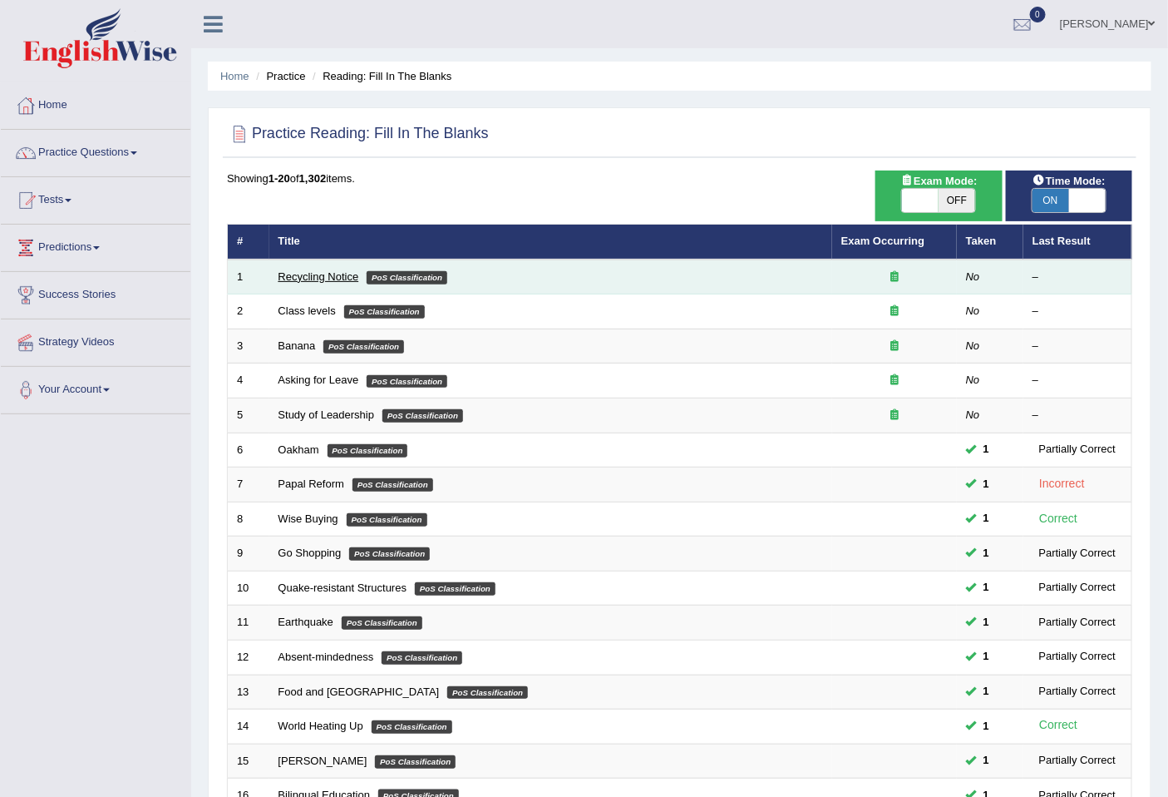
click at [293, 279] on link "Recycling Notice" at bounding box center [319, 276] width 81 height 12
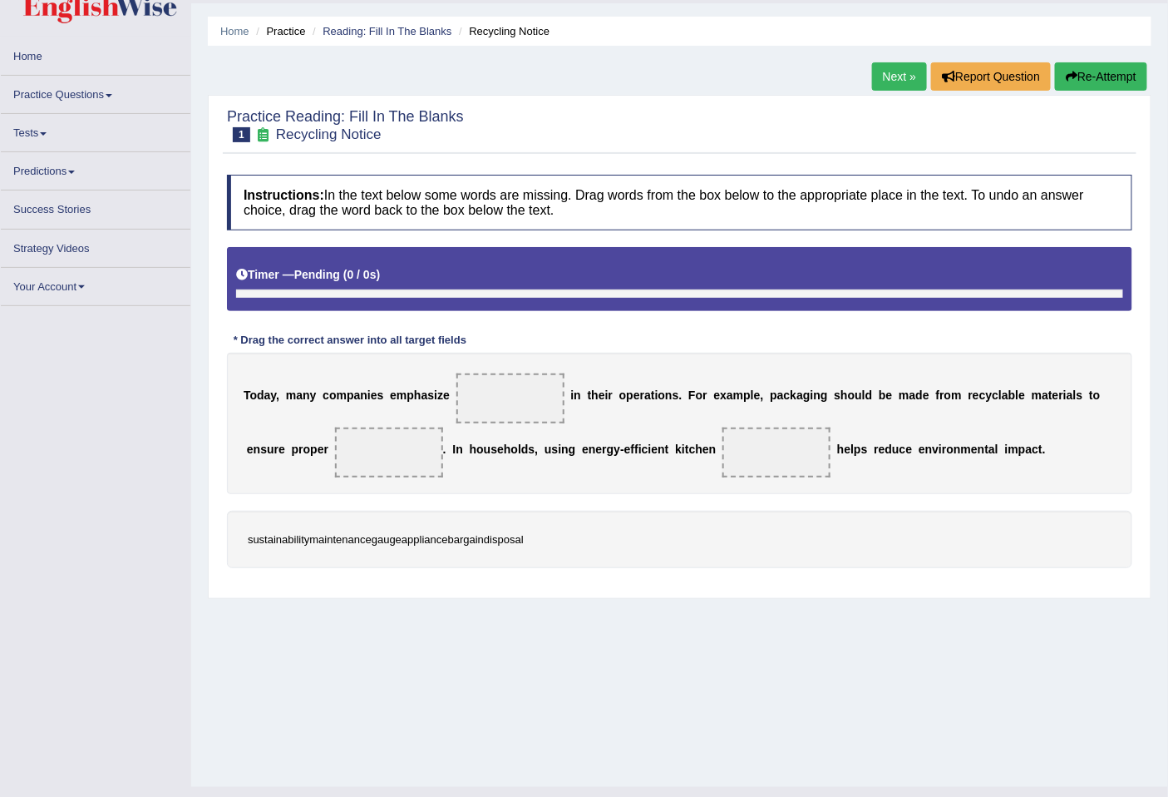
scroll to position [67, 0]
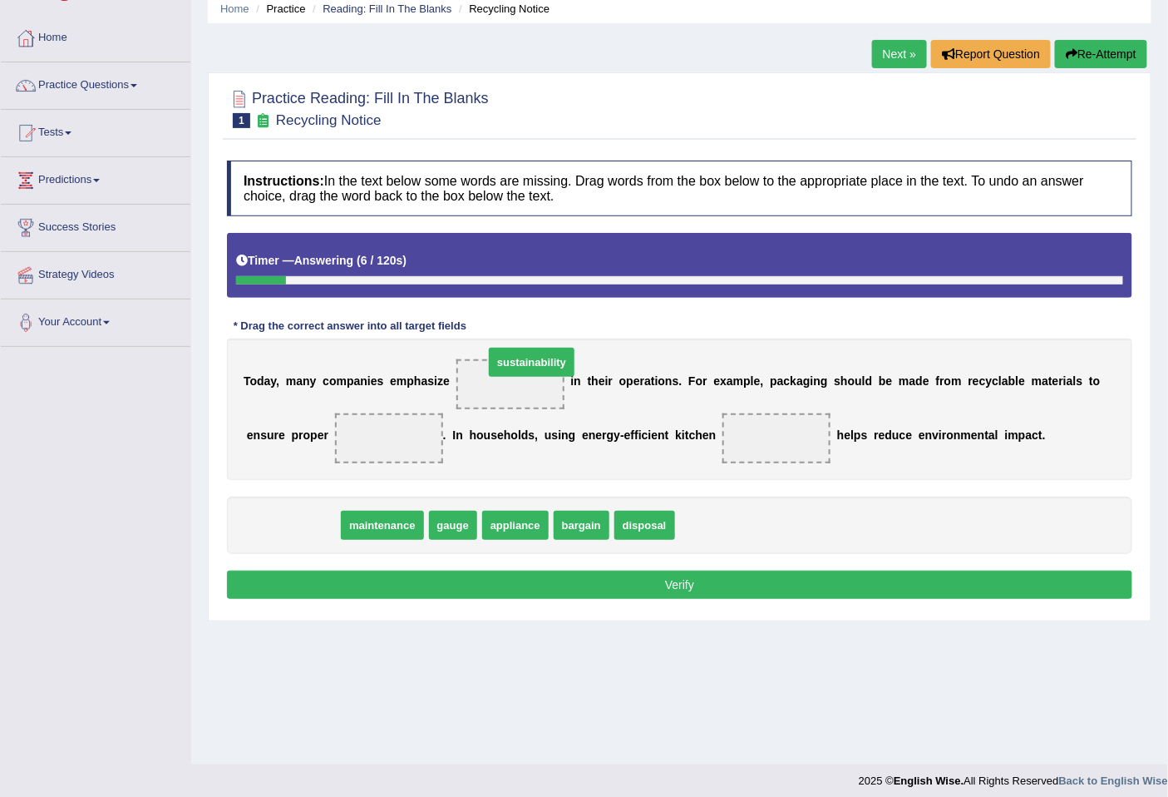
drag, startPoint x: 297, startPoint y: 525, endPoint x: 537, endPoint y: 363, distance: 289.9
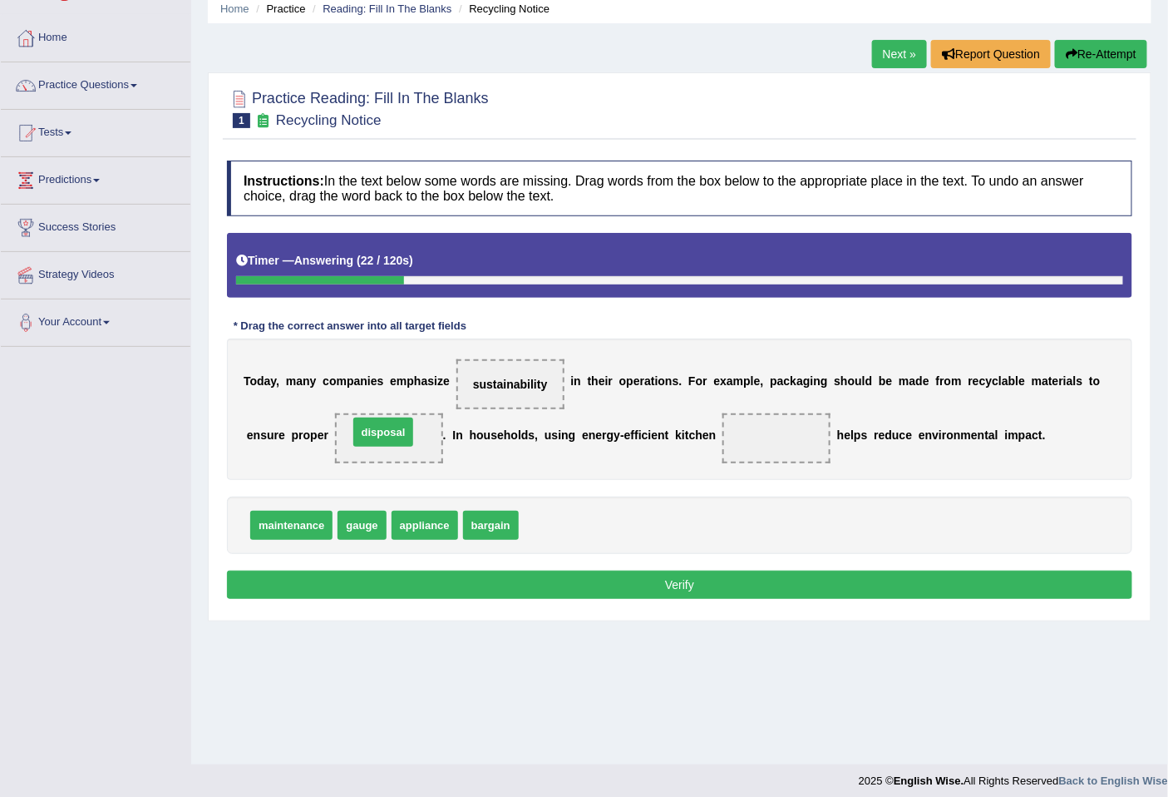
drag, startPoint x: 556, startPoint y: 516, endPoint x: 384, endPoint y: 421, distance: 196.2
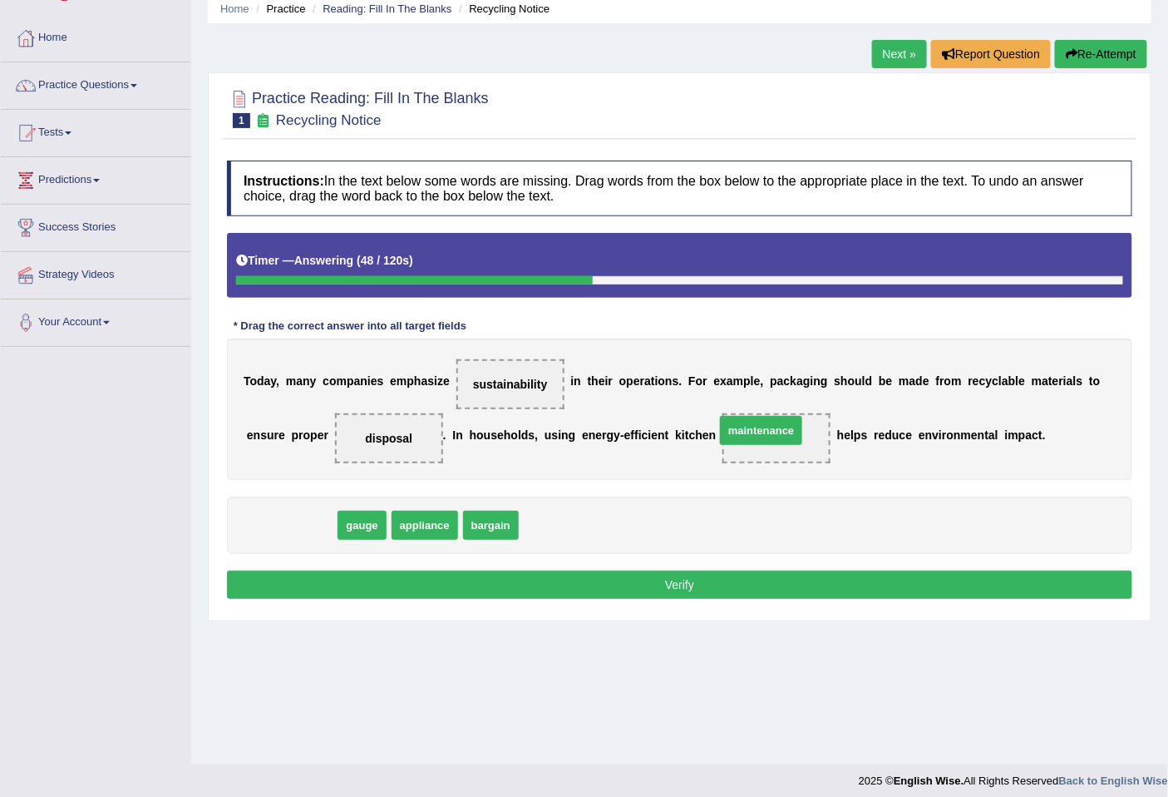
drag, startPoint x: 313, startPoint y: 526, endPoint x: 793, endPoint y: 430, distance: 490.3
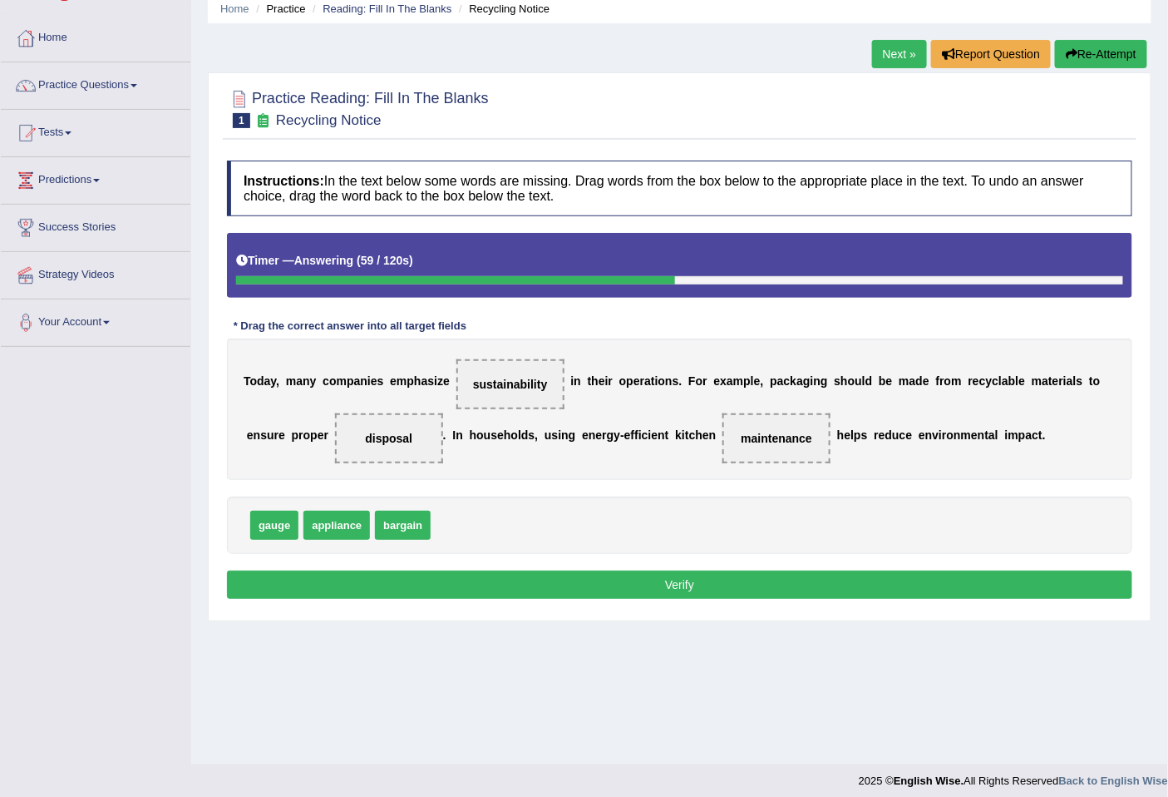
click at [475, 585] on button "Verify" at bounding box center [680, 585] width 906 height 28
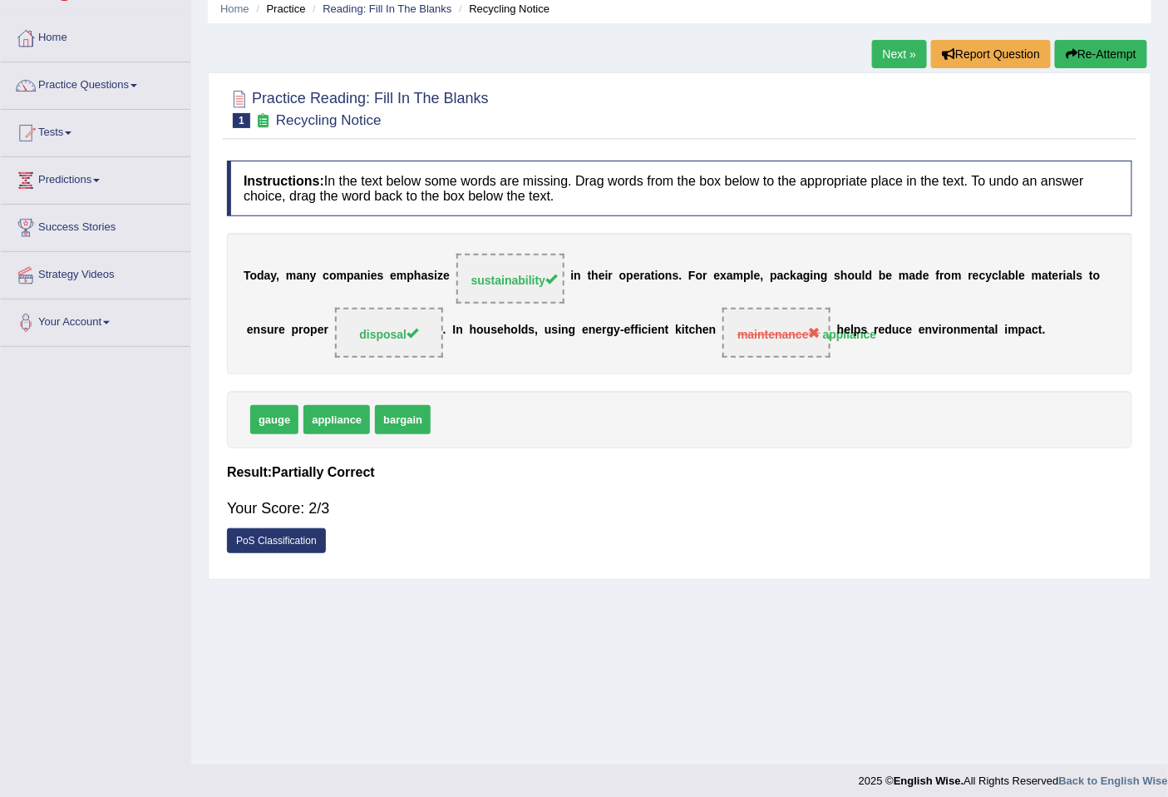
click at [1092, 42] on button "Re-Attempt" at bounding box center [1101, 54] width 92 height 28
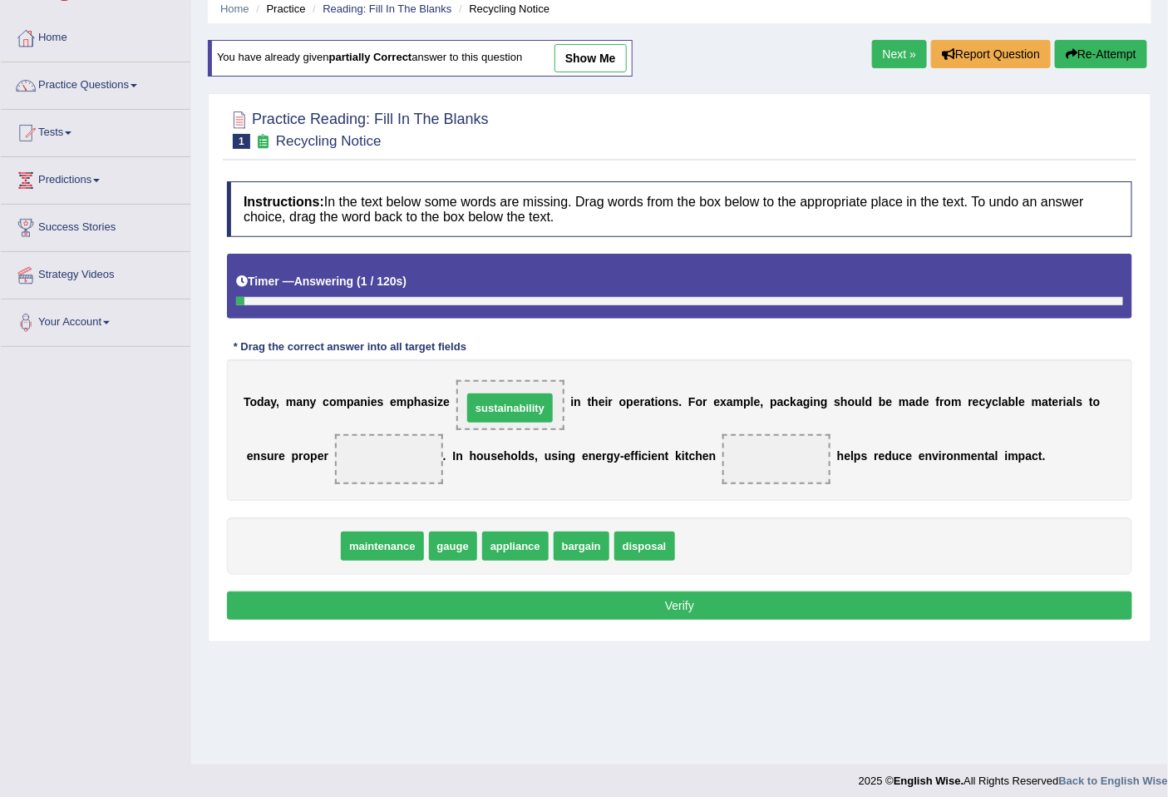
drag, startPoint x: 284, startPoint y: 550, endPoint x: 503, endPoint y: 411, distance: 259.1
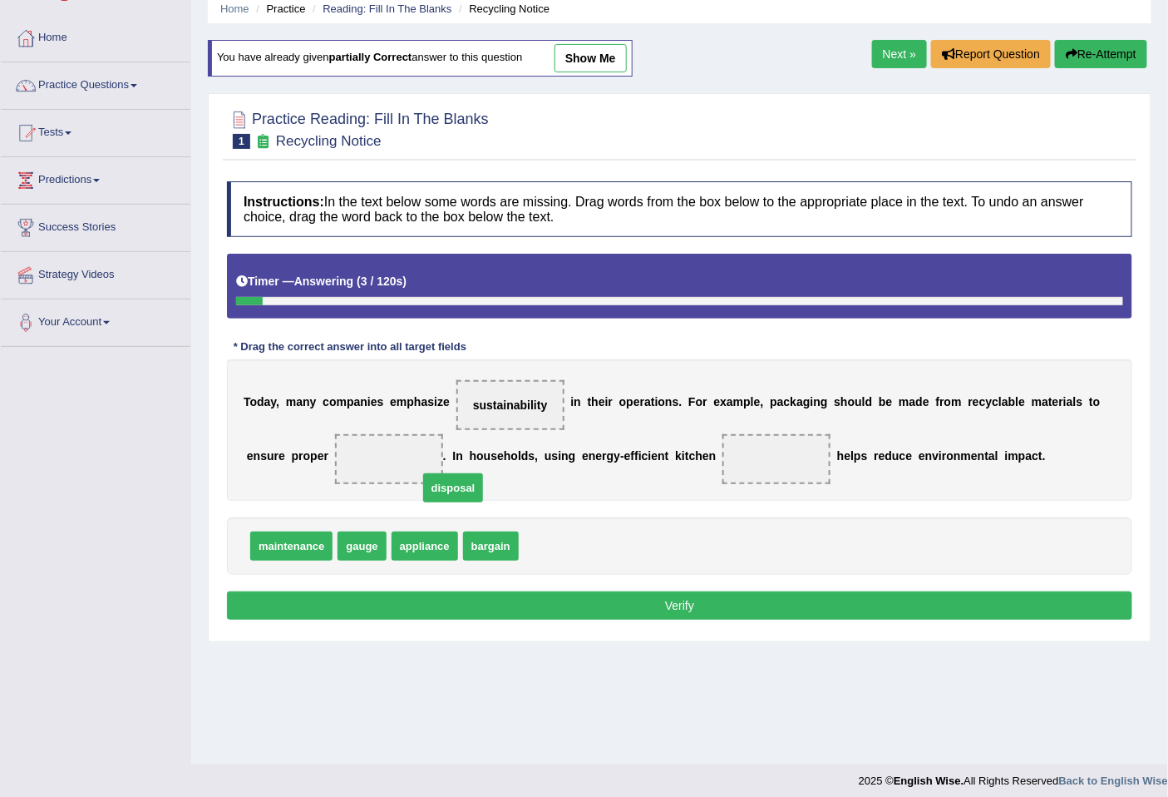
drag, startPoint x: 556, startPoint y: 546, endPoint x: 388, endPoint y: 442, distance: 196.8
drag, startPoint x: 422, startPoint y: 547, endPoint x: 761, endPoint y: 452, distance: 352.3
drag, startPoint x: 678, startPoint y: 603, endPoint x: 684, endPoint y: 575, distance: 29.0
click at [677, 602] on button "Verify" at bounding box center [680, 605] width 906 height 28
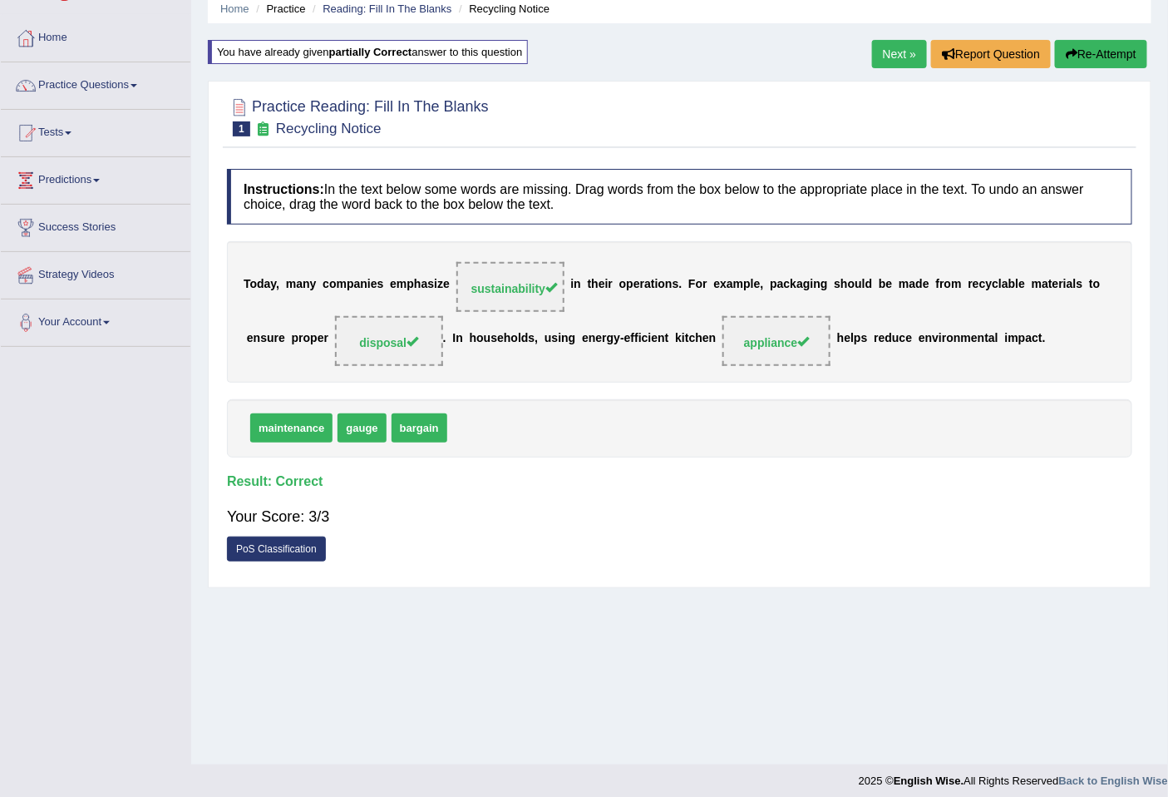
click at [892, 48] on link "Next »" at bounding box center [899, 54] width 55 height 28
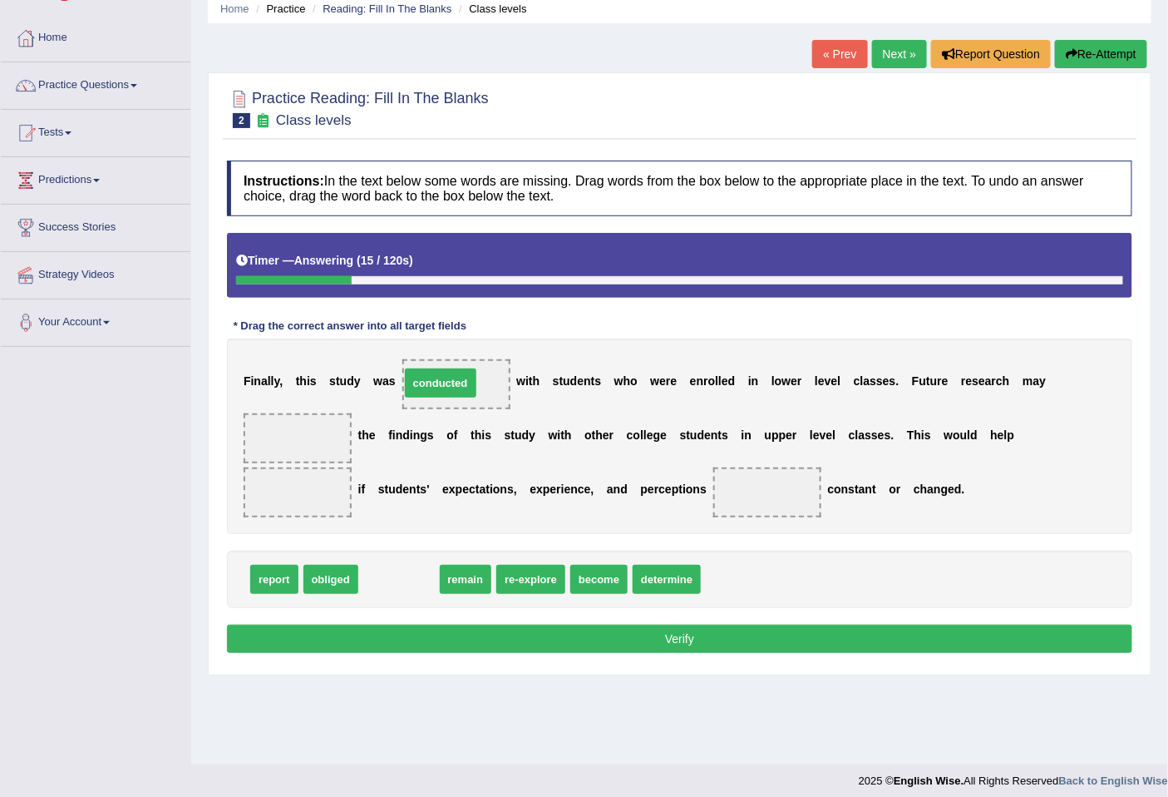
drag, startPoint x: 396, startPoint y: 580, endPoint x: 437, endPoint y: 383, distance: 200.6
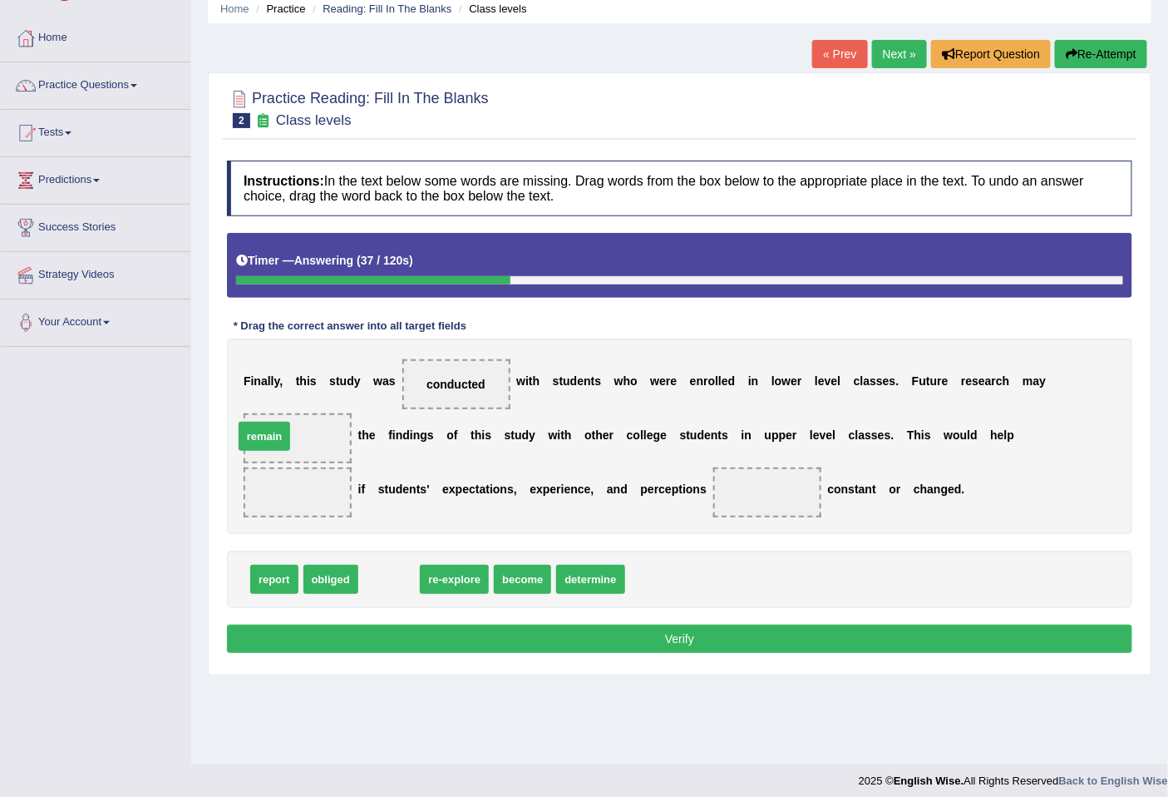
drag, startPoint x: 398, startPoint y: 579, endPoint x: 273, endPoint y: 436, distance: 189.8
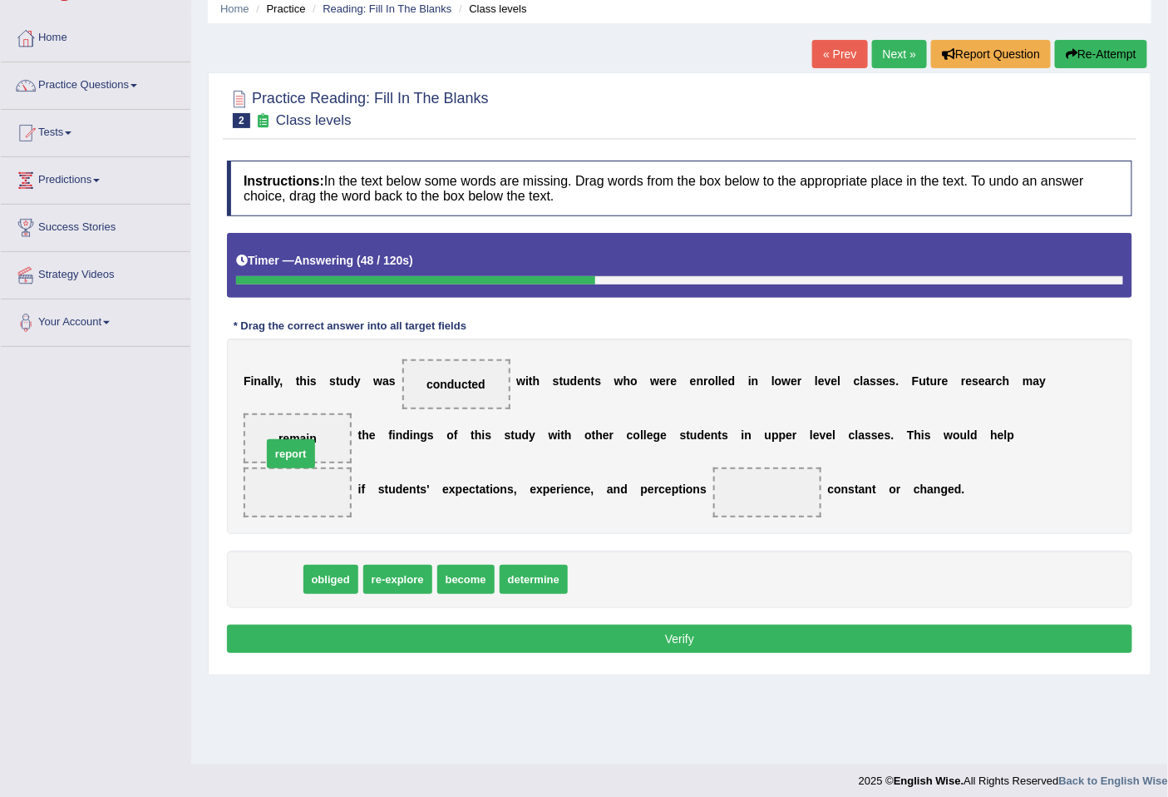
drag, startPoint x: 276, startPoint y: 582, endPoint x: 294, endPoint y: 435, distance: 148.3
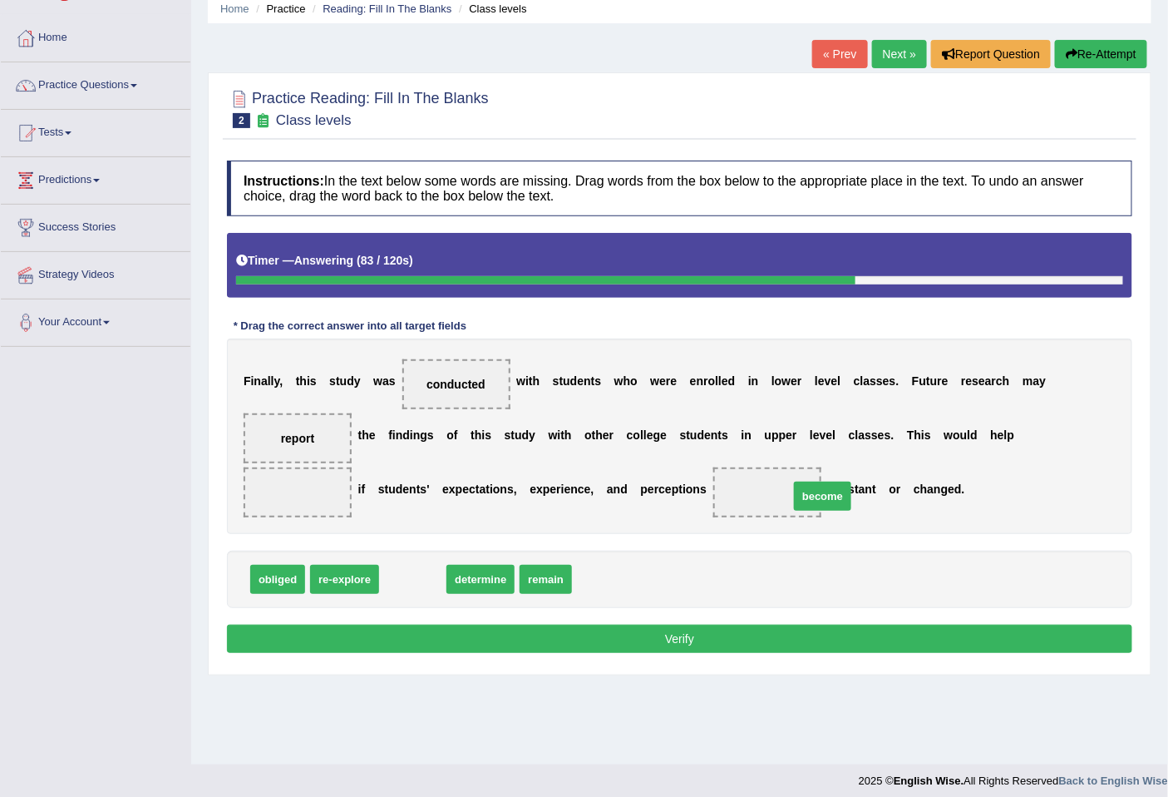
drag, startPoint x: 413, startPoint y: 576, endPoint x: 761, endPoint y: 491, distance: 357.8
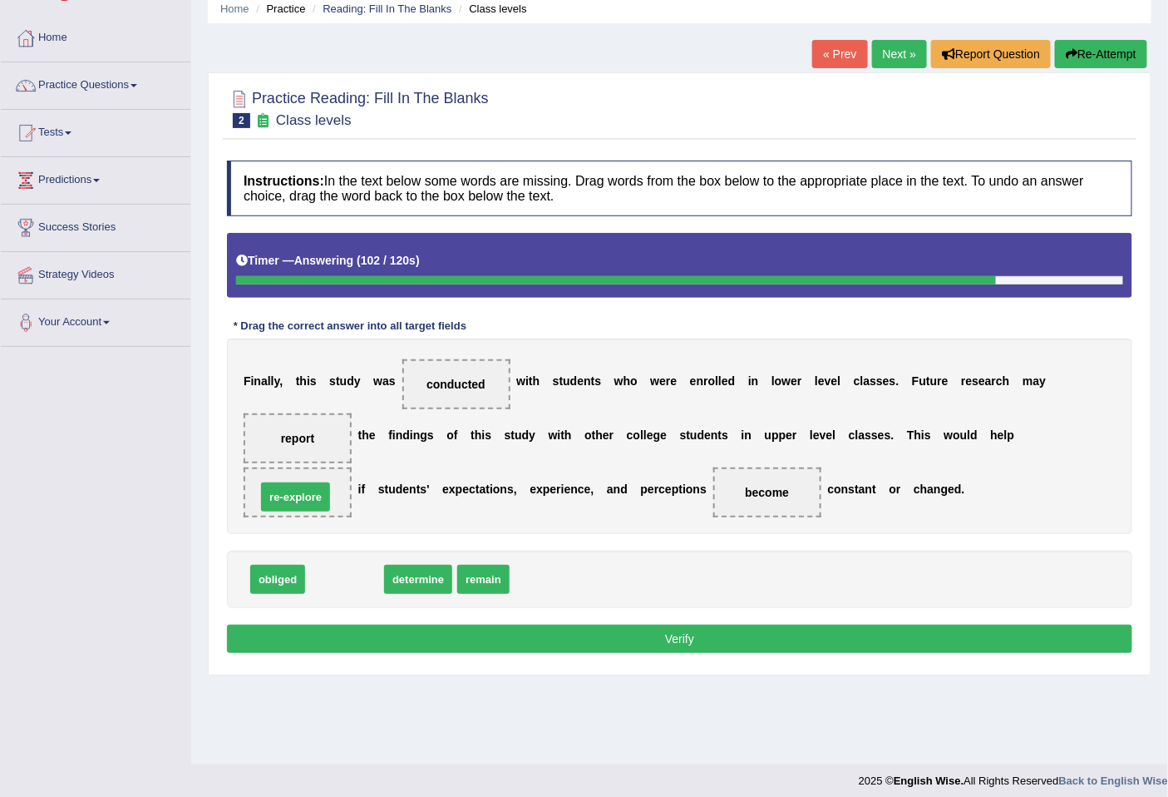
drag, startPoint x: 353, startPoint y: 585, endPoint x: 301, endPoint y: 499, distance: 100.0
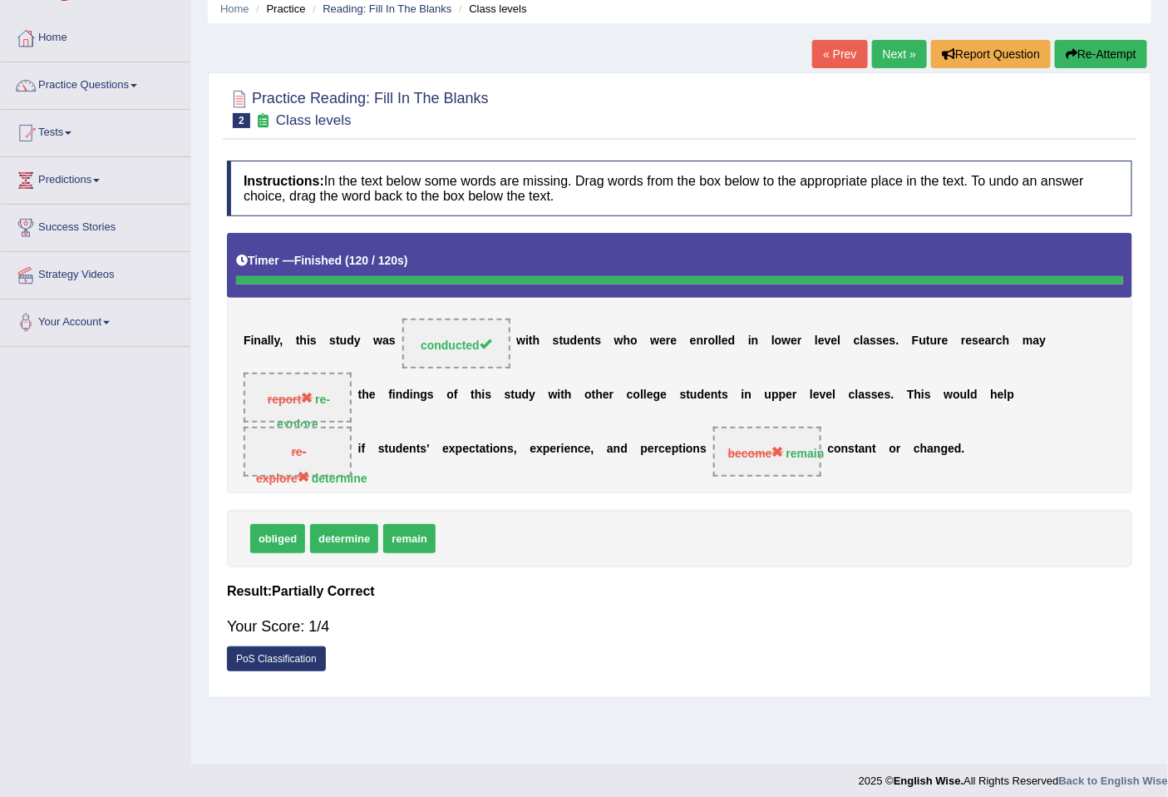
click at [892, 42] on link "Next »" at bounding box center [899, 54] width 55 height 28
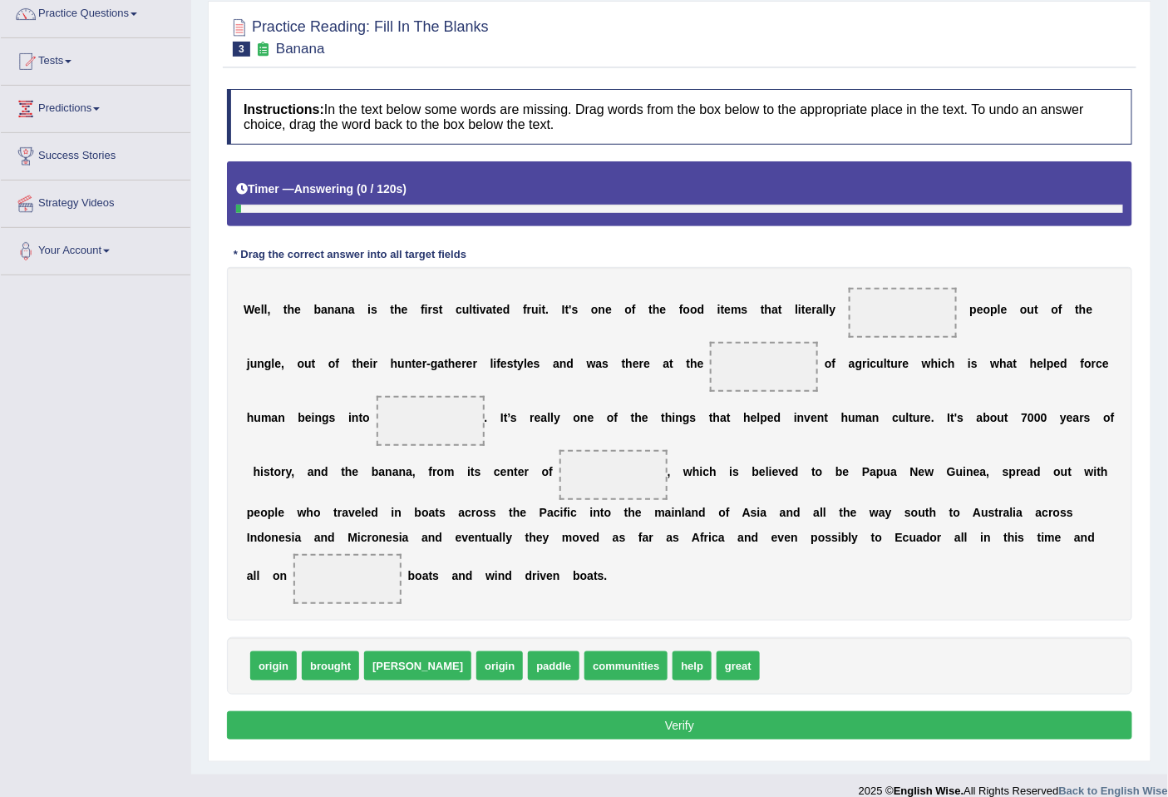
scroll to position [158, 0]
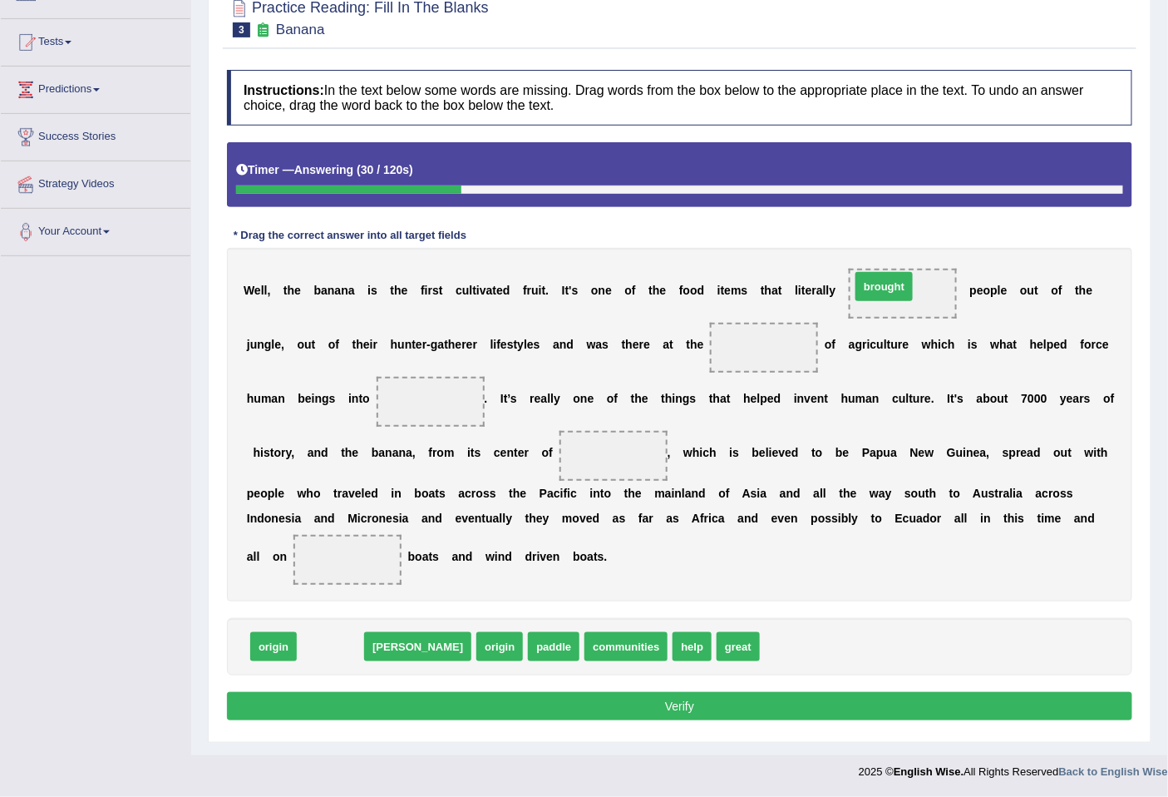
drag, startPoint x: 333, startPoint y: 652, endPoint x: 891, endPoint y: 292, distance: 663.4
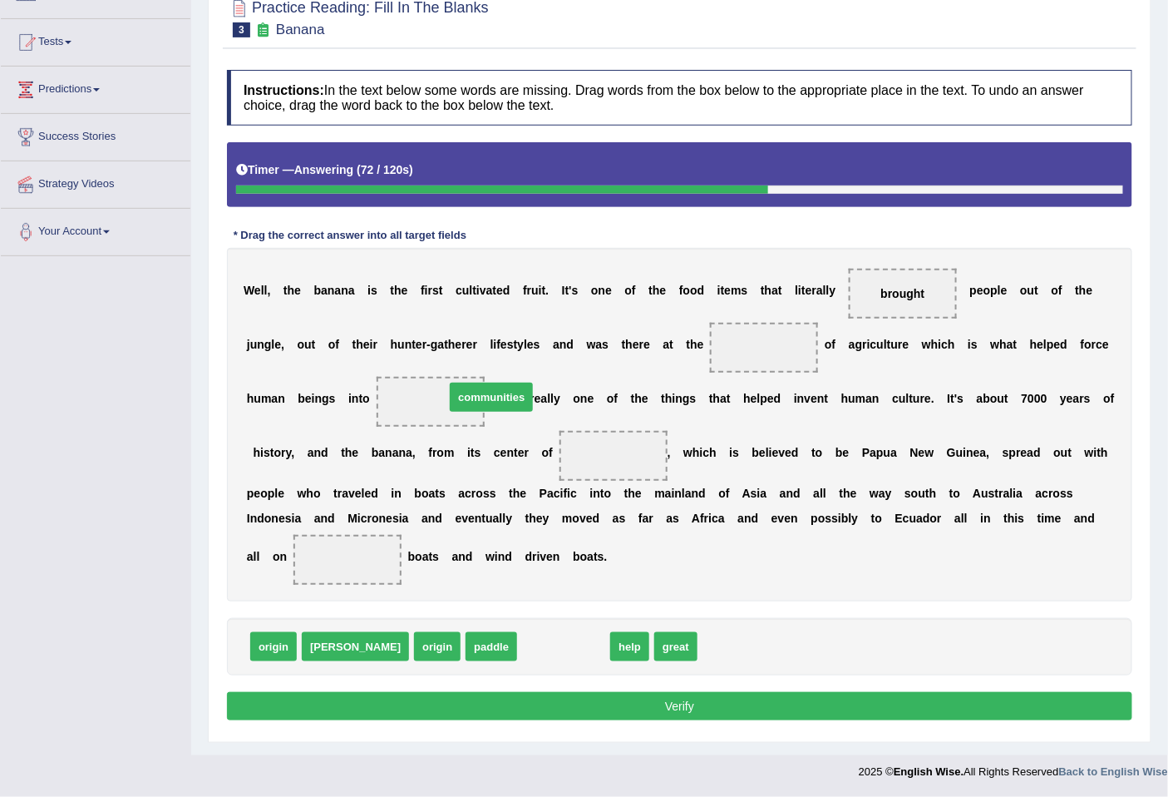
drag, startPoint x: 472, startPoint y: 650, endPoint x: 399, endPoint y: 401, distance: 259.8
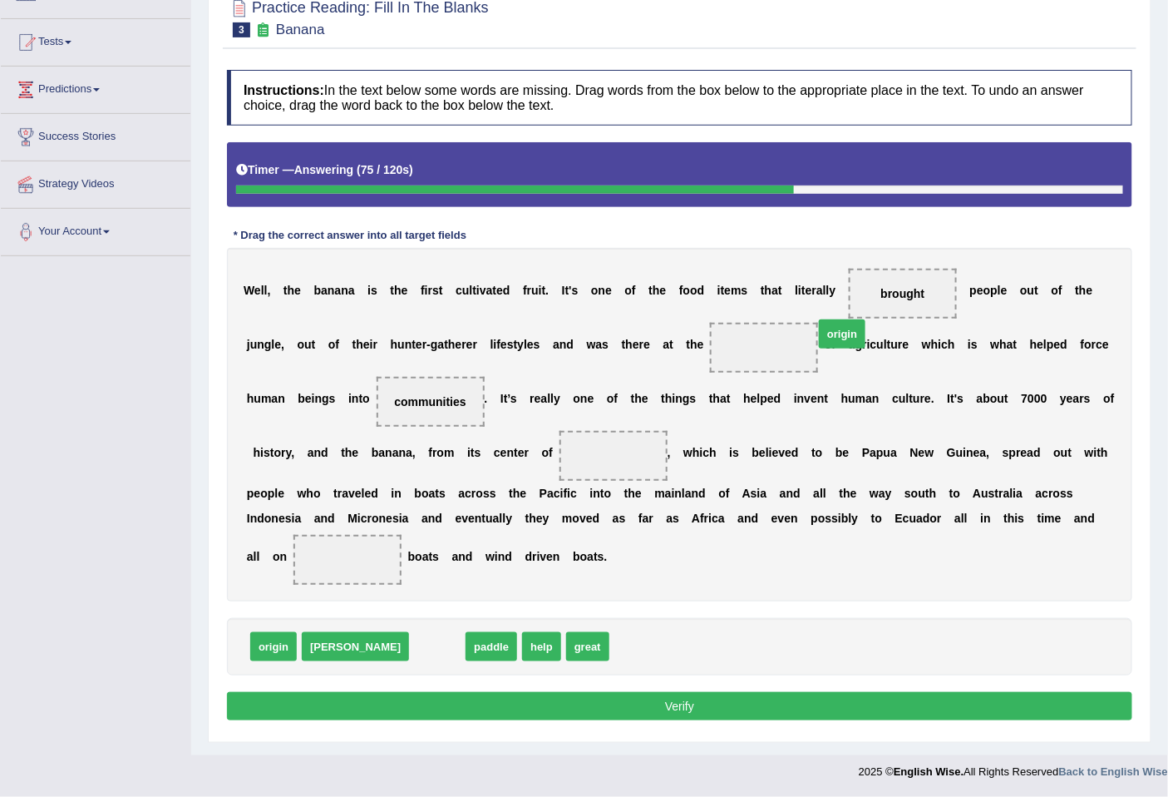
drag, startPoint x: 358, startPoint y: 650, endPoint x: 763, endPoint y: 333, distance: 514.7
drag, startPoint x: 783, startPoint y: 342, endPoint x: 635, endPoint y: 446, distance: 181.6
click at [635, 446] on div "W e l l , t h e b a n a n a i s t h e f i r s t c u l t i v a t e d f r u i t .…" at bounding box center [680, 424] width 906 height 353
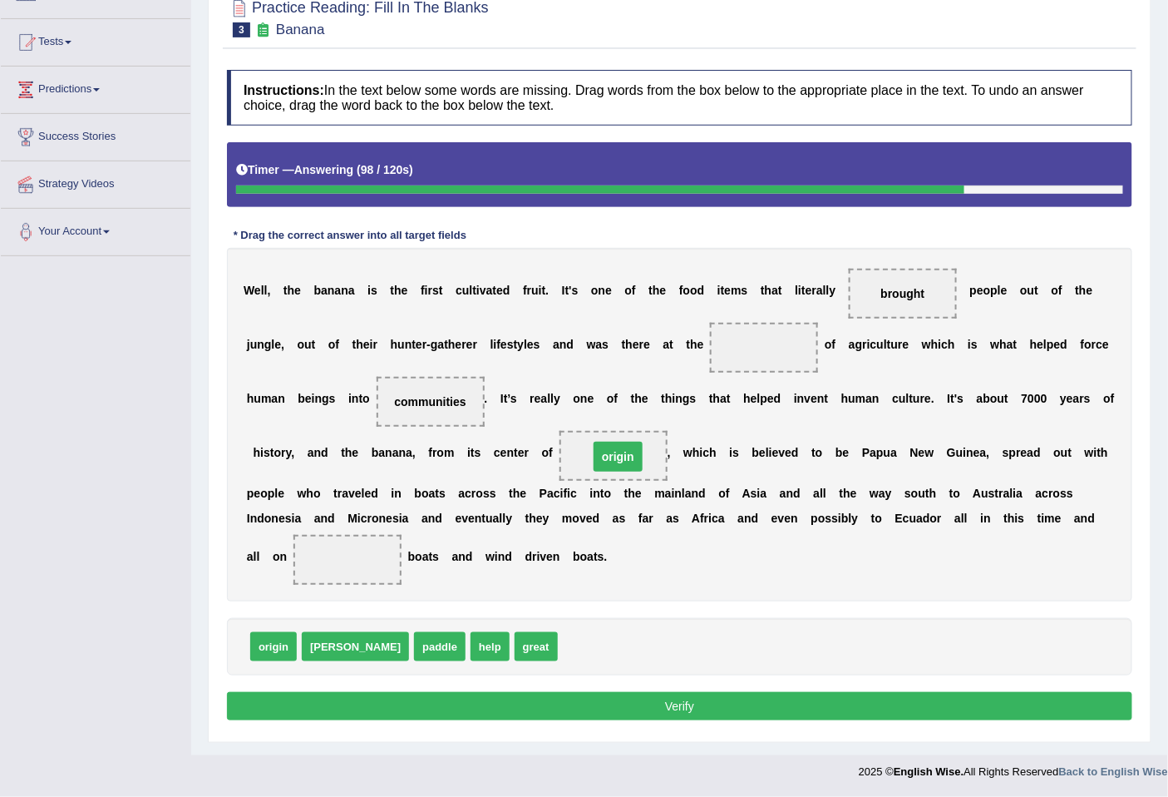
drag, startPoint x: 767, startPoint y: 346, endPoint x: 619, endPoint y: 457, distance: 185.3
drag, startPoint x: 379, startPoint y: 653, endPoint x: 767, endPoint y: 350, distance: 491.8
drag, startPoint x: 638, startPoint y: 446, endPoint x: 771, endPoint y: 329, distance: 176.8
click at [775, 325] on div "W e l l , t h e b a n a n a i s t h e f i r s t c u l t i v a t e d f r u i t .…" at bounding box center [680, 424] width 906 height 353
drag, startPoint x: 753, startPoint y: 347, endPoint x: 620, endPoint y: 458, distance: 174.2
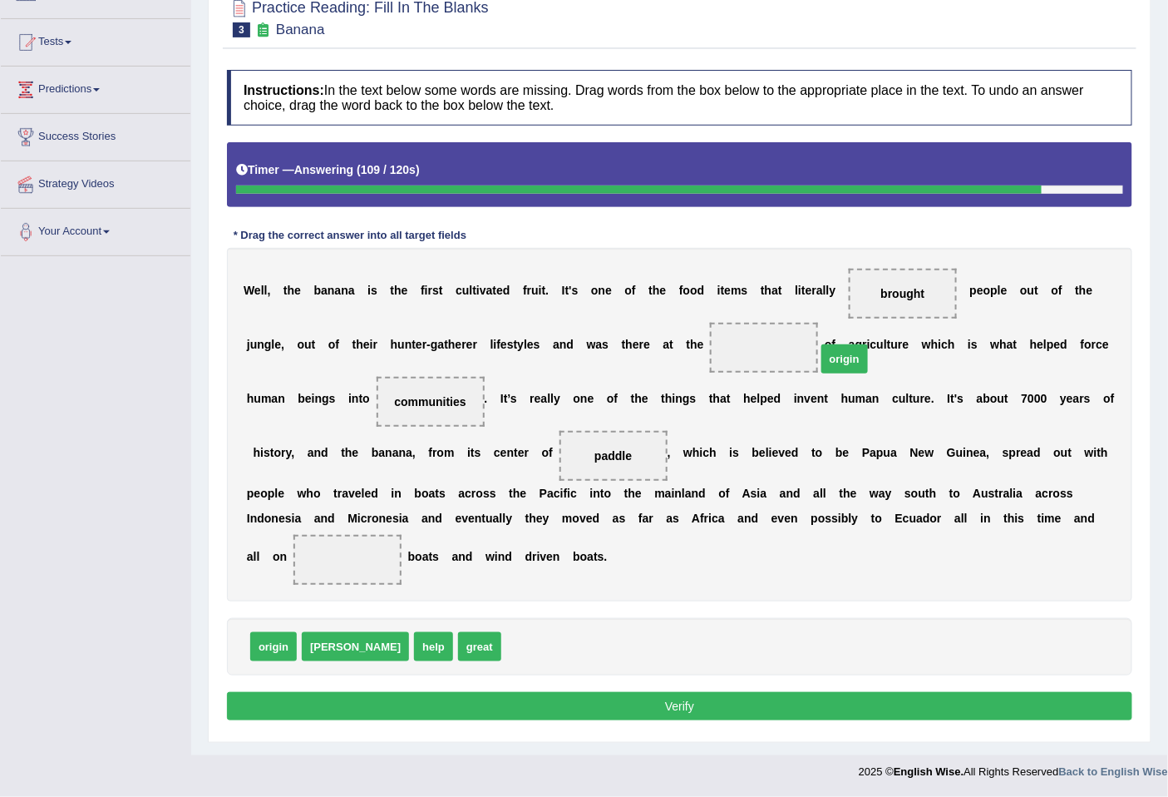
drag, startPoint x: 479, startPoint y: 650, endPoint x: 778, endPoint y: 353, distance: 421.0
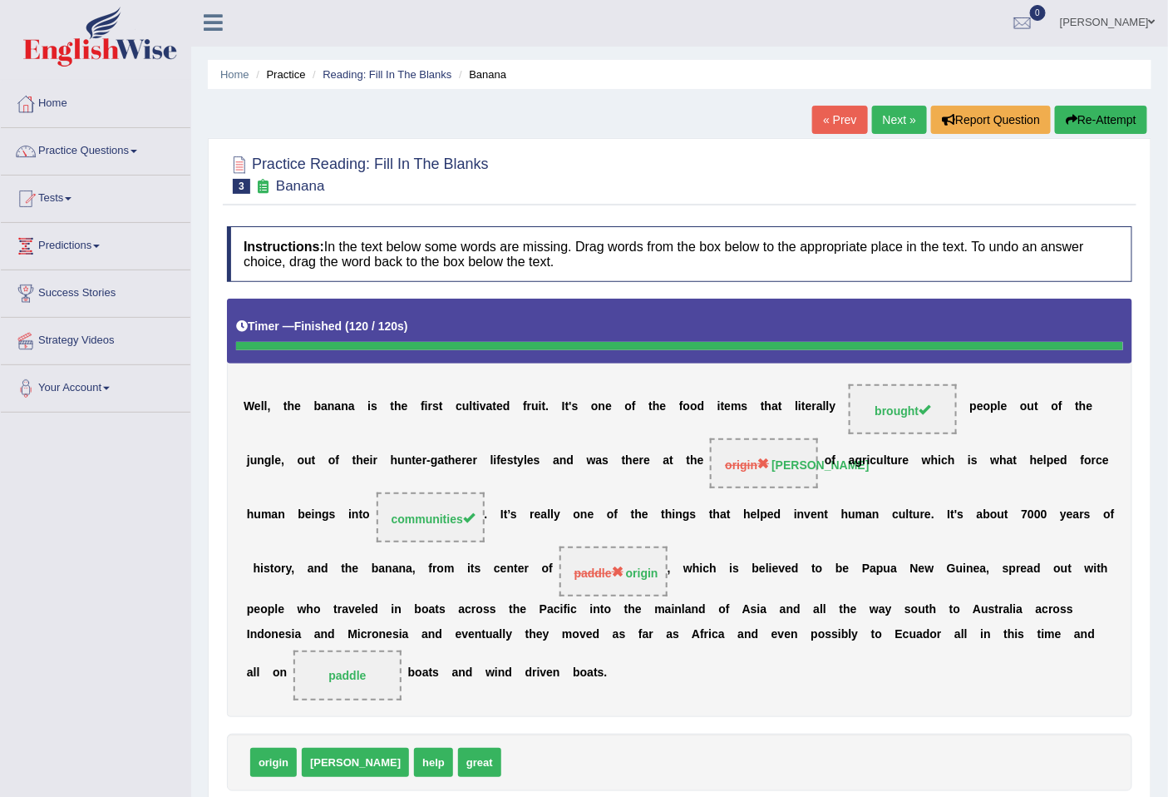
scroll to position [0, 0]
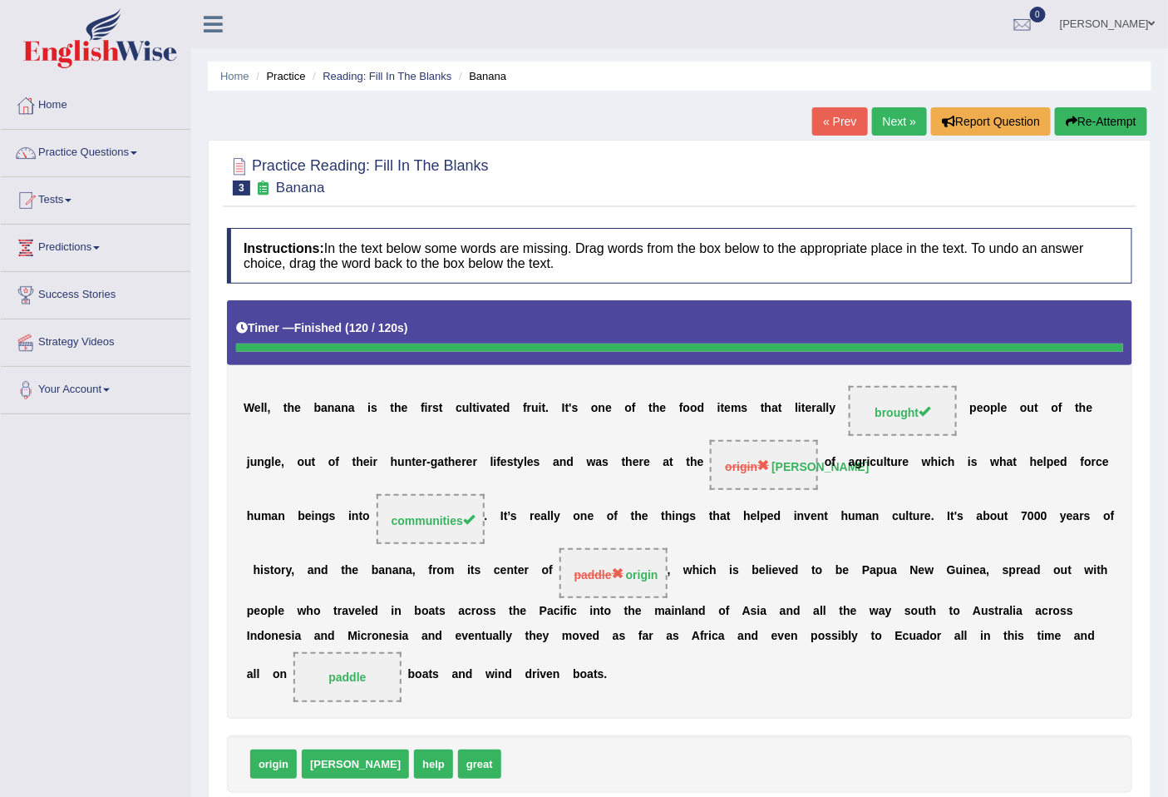
click at [895, 126] on link "Next »" at bounding box center [899, 121] width 55 height 28
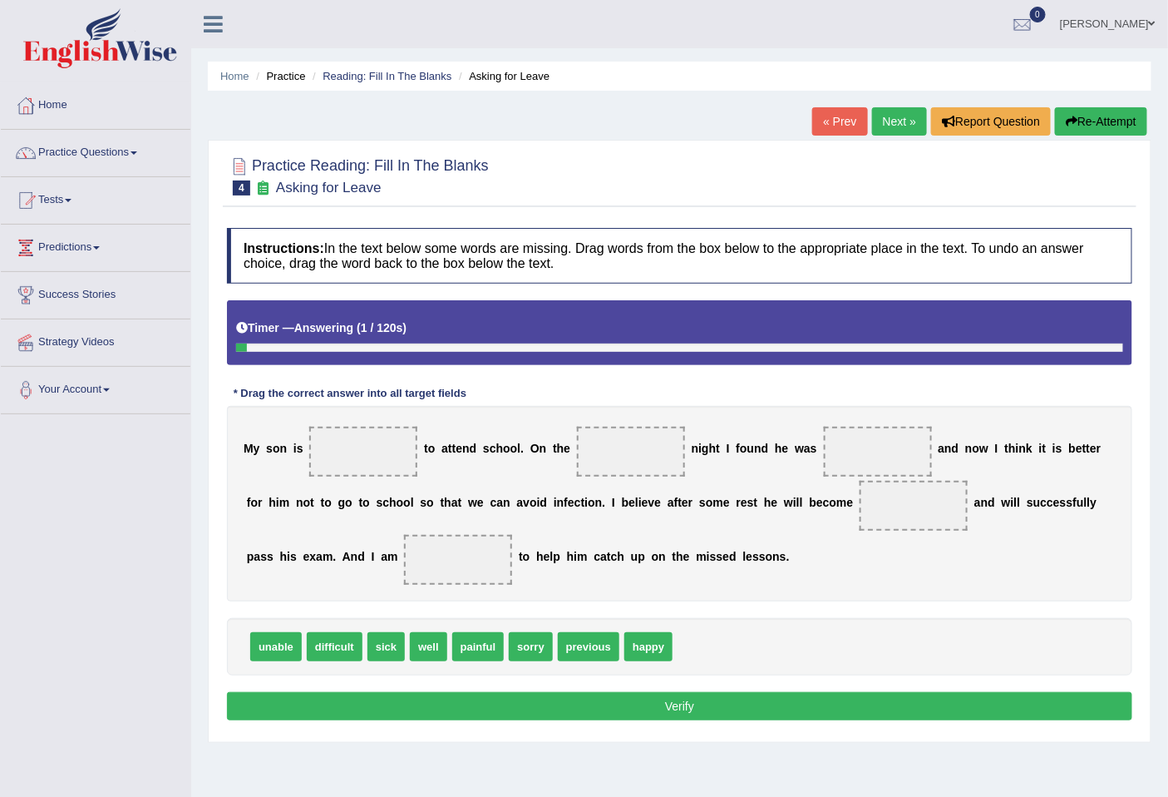
scroll to position [76, 0]
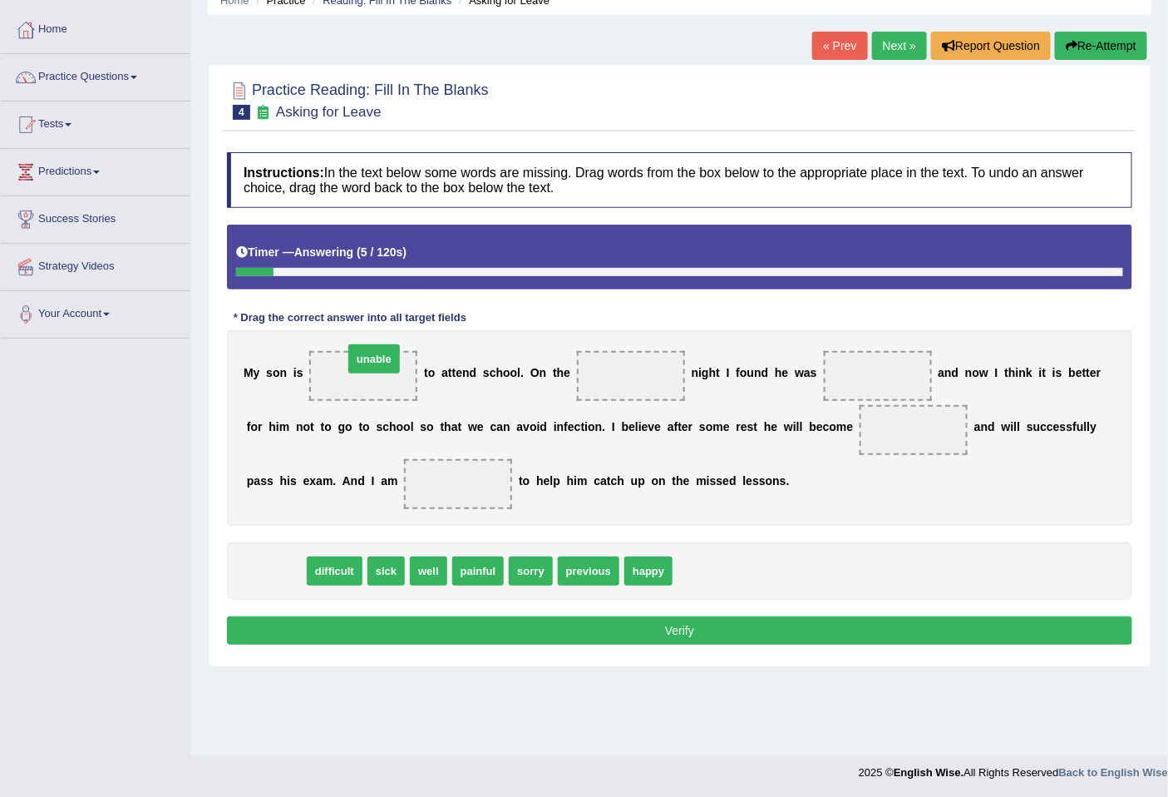
drag, startPoint x: 281, startPoint y: 579, endPoint x: 373, endPoint y: 366, distance: 231.7
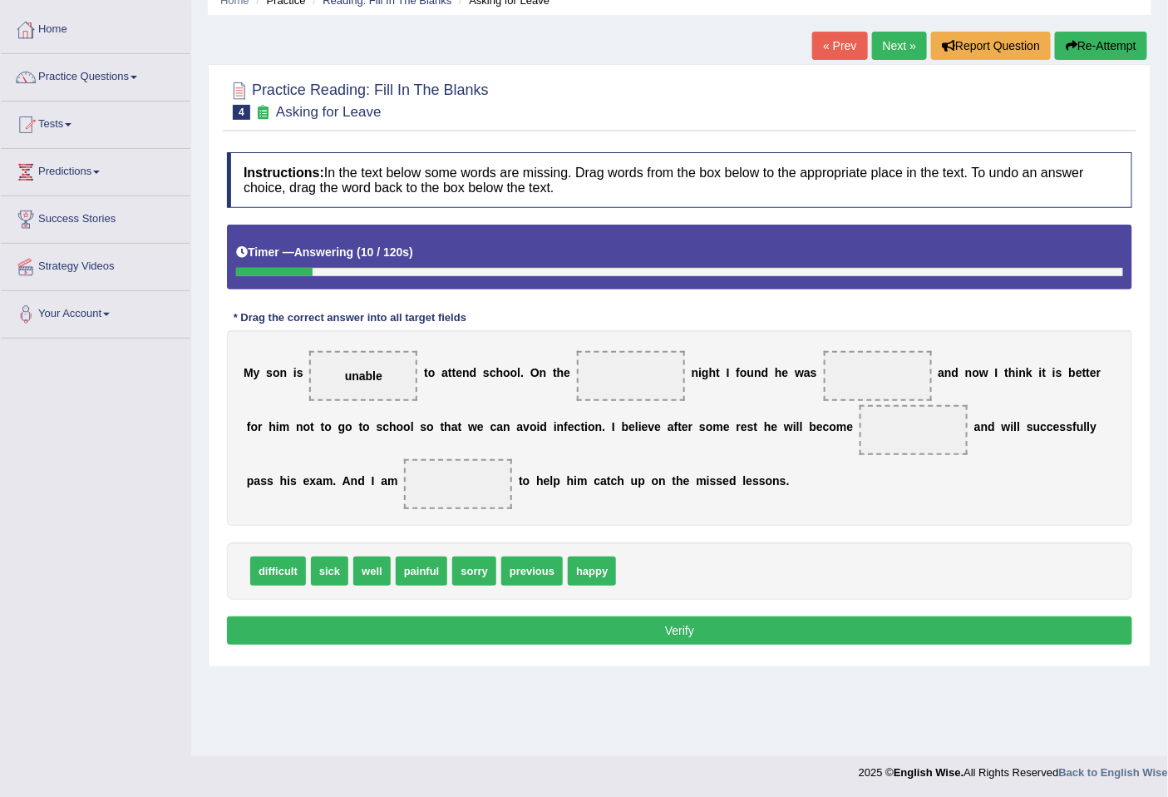
scroll to position [37, 0]
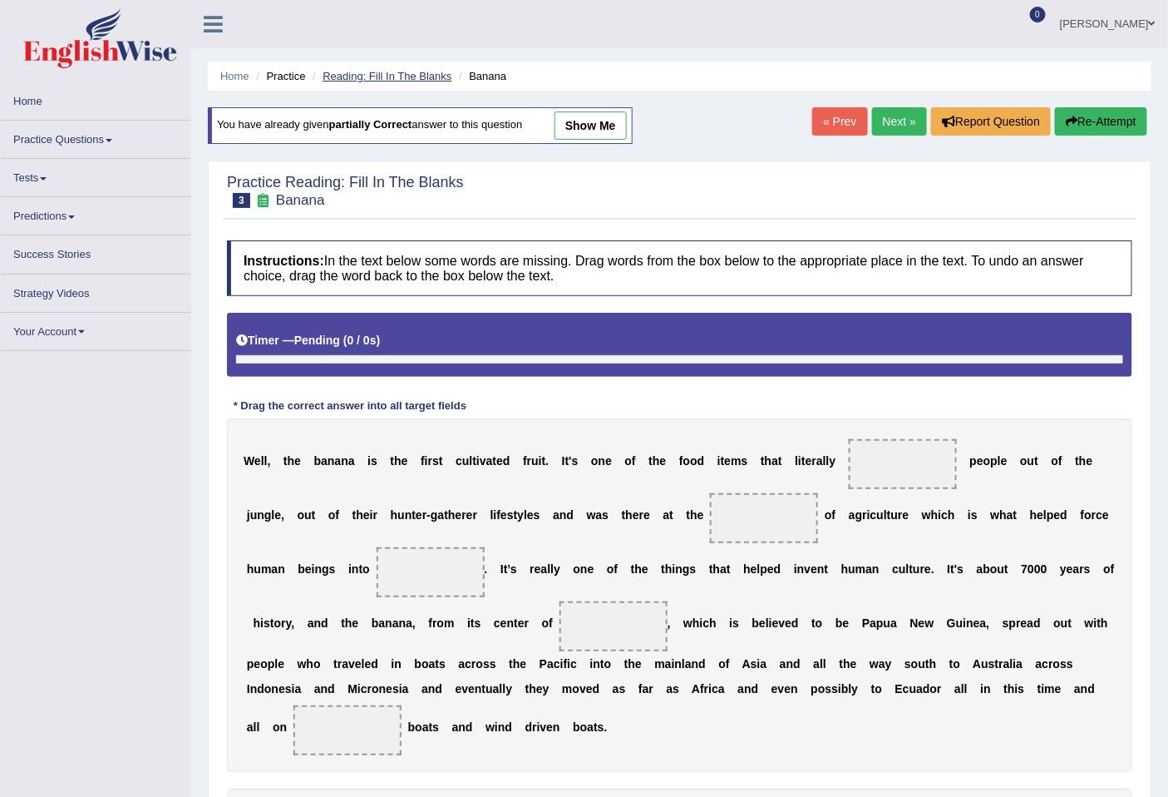
click at [403, 73] on link "Reading: Fill In The Blanks" at bounding box center [387, 76] width 129 height 12
click at [238, 78] on link "Home" at bounding box center [234, 76] width 29 height 12
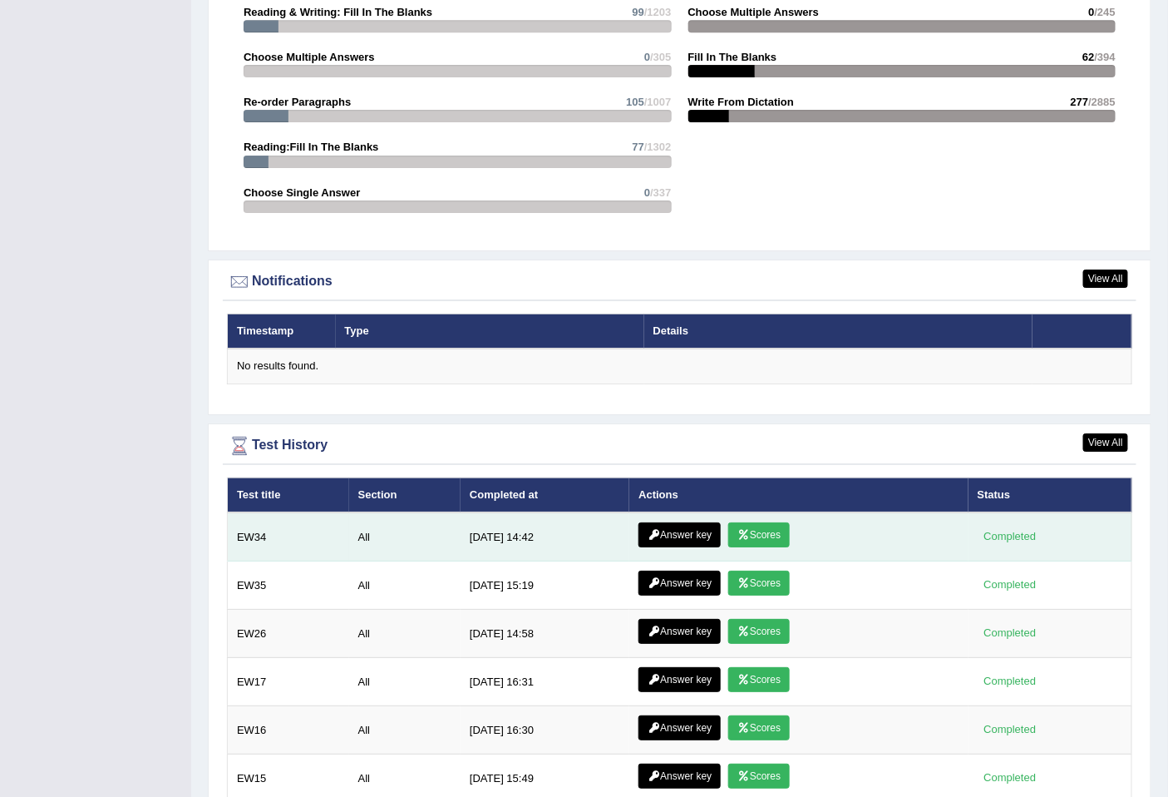
click at [669, 512] on td "Answer key Scores" at bounding box center [799, 536] width 338 height 49
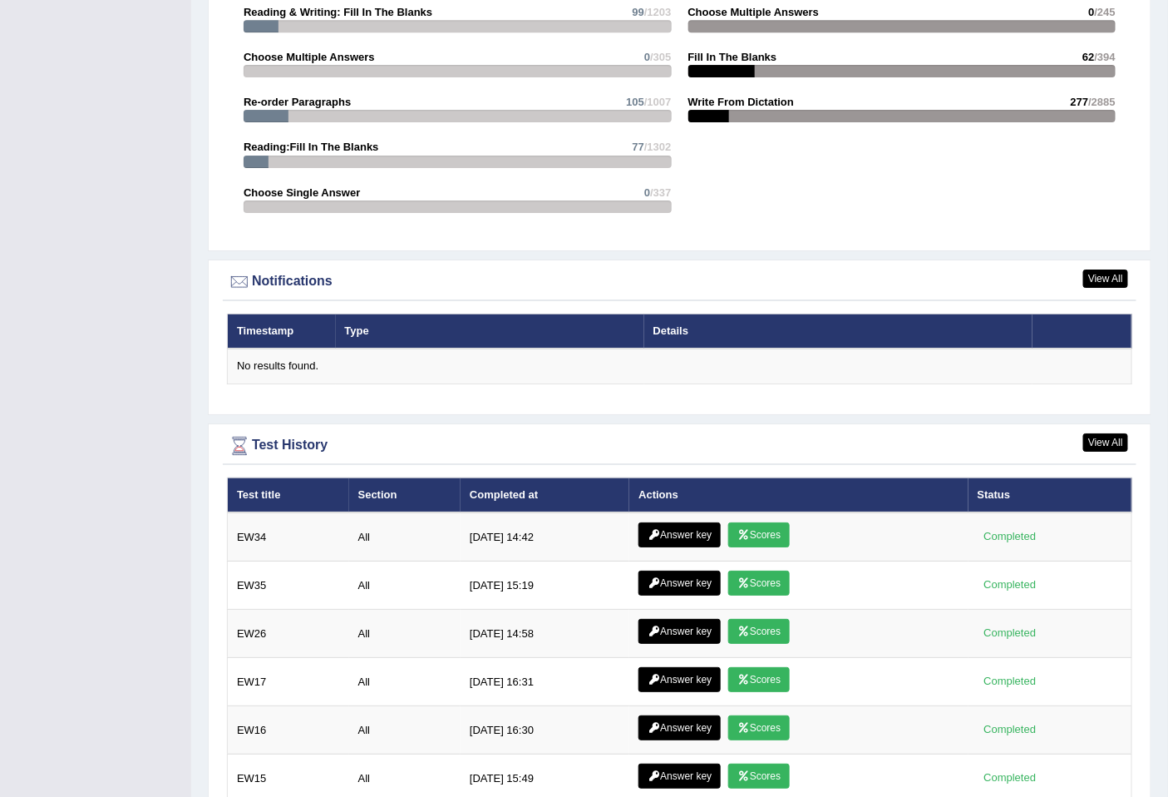
scroll to position [1781, 0]
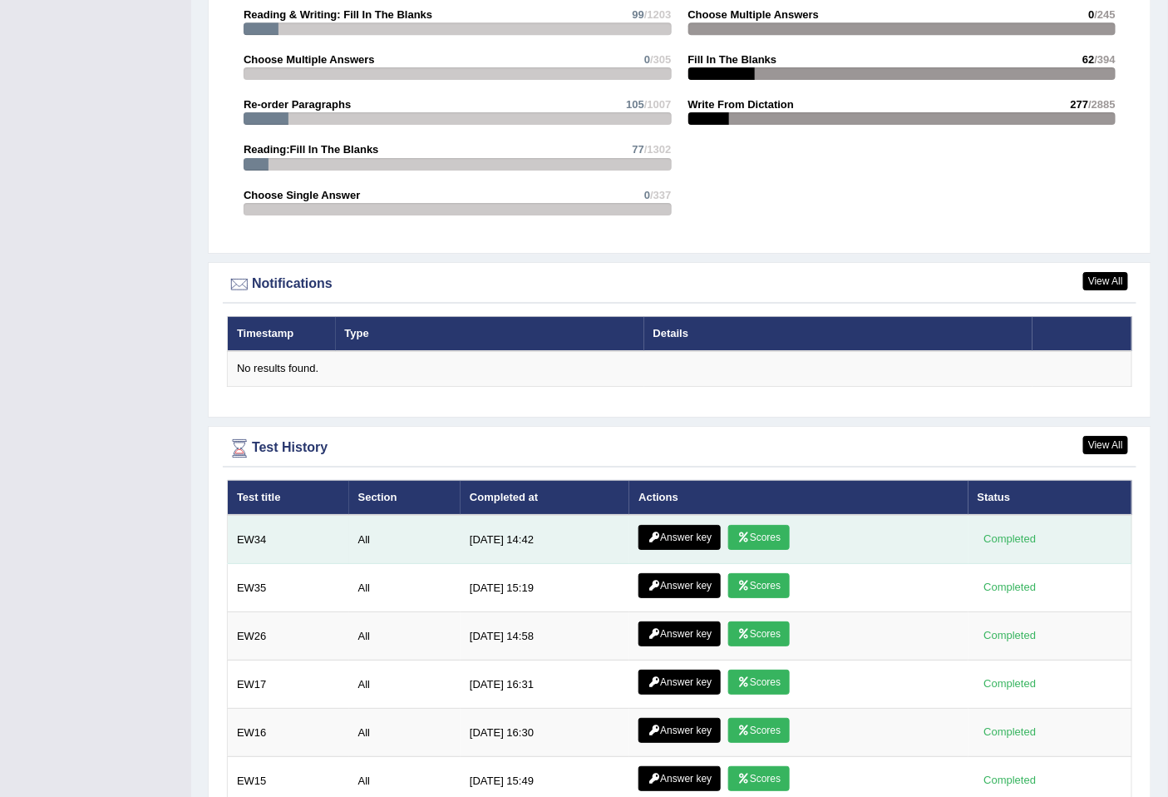
click at [683, 525] on link "Answer key" at bounding box center [680, 537] width 82 height 25
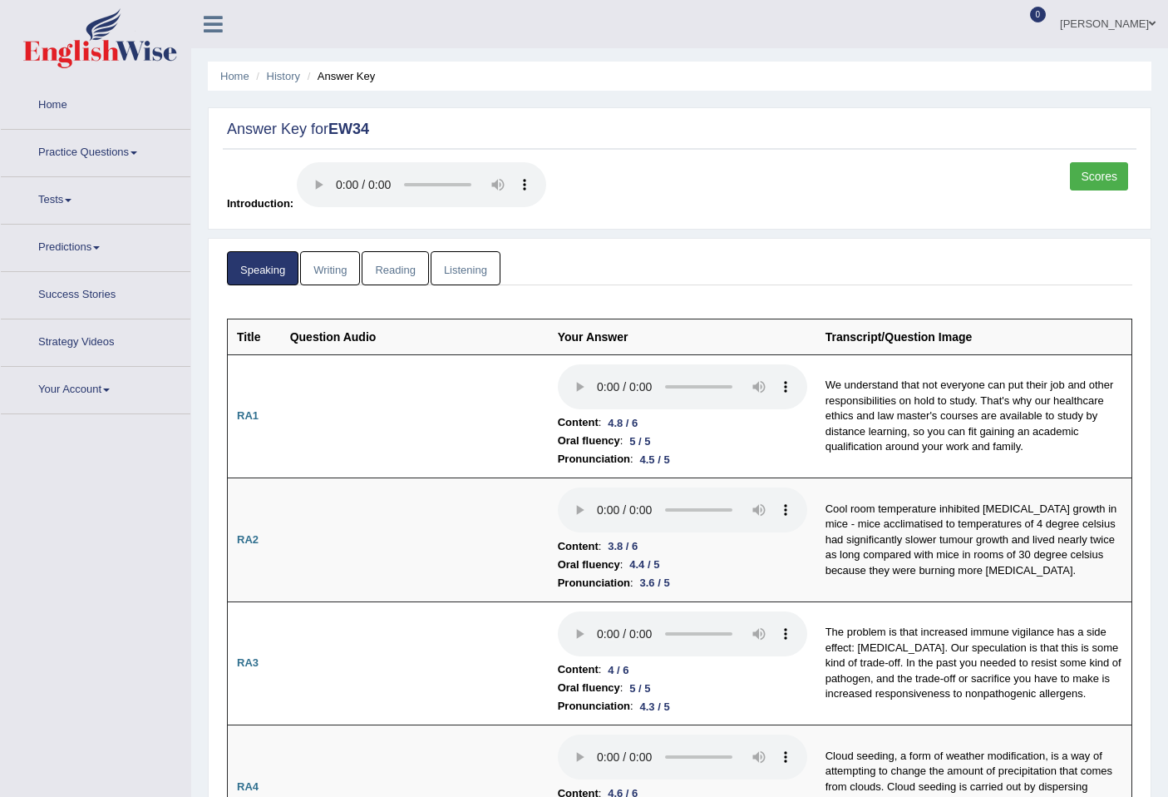
click at [426, 267] on link "Reading" at bounding box center [395, 268] width 67 height 34
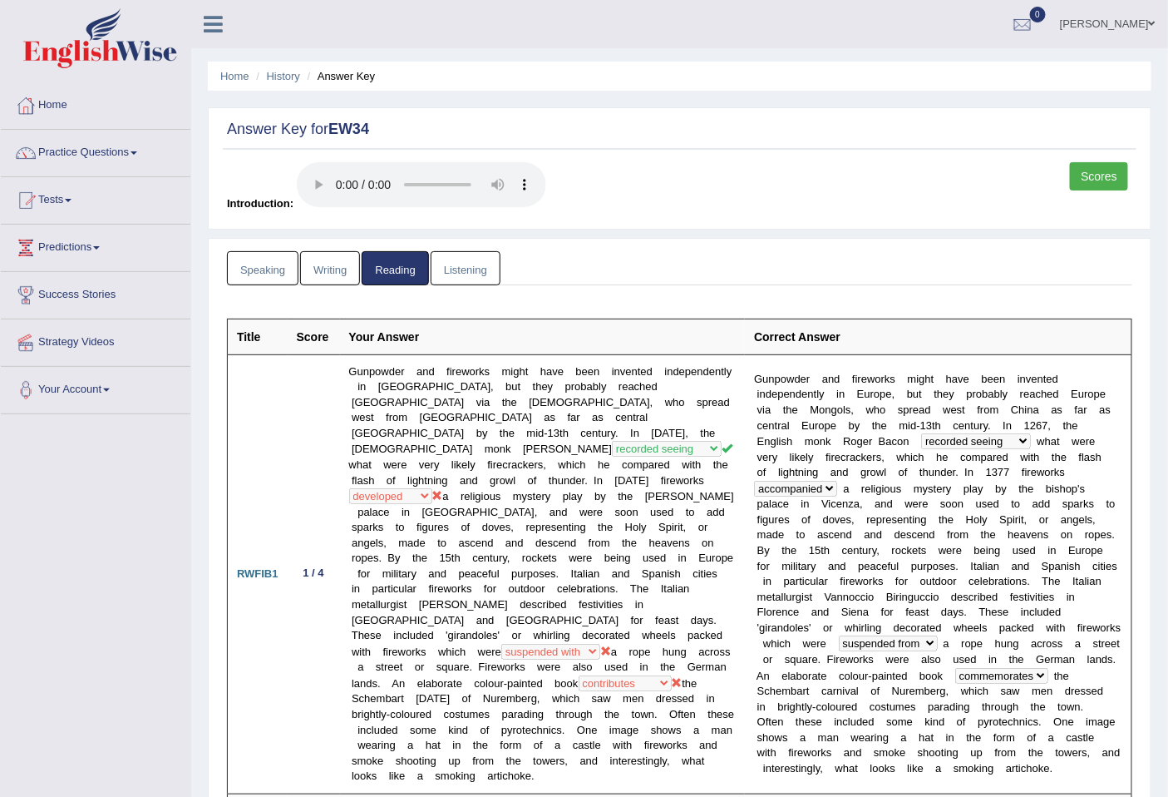
click at [479, 270] on link "Listening" at bounding box center [466, 268] width 70 height 34
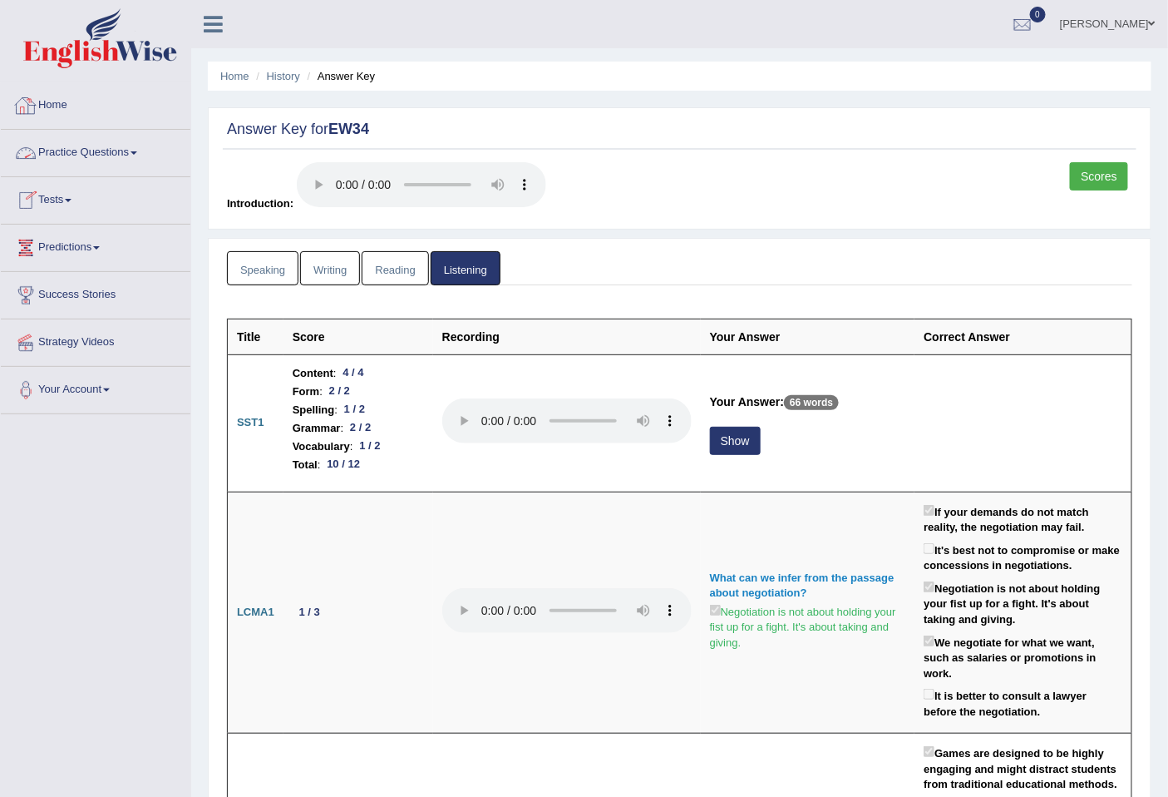
click at [1118, 175] on link "Scores" at bounding box center [1099, 176] width 58 height 28
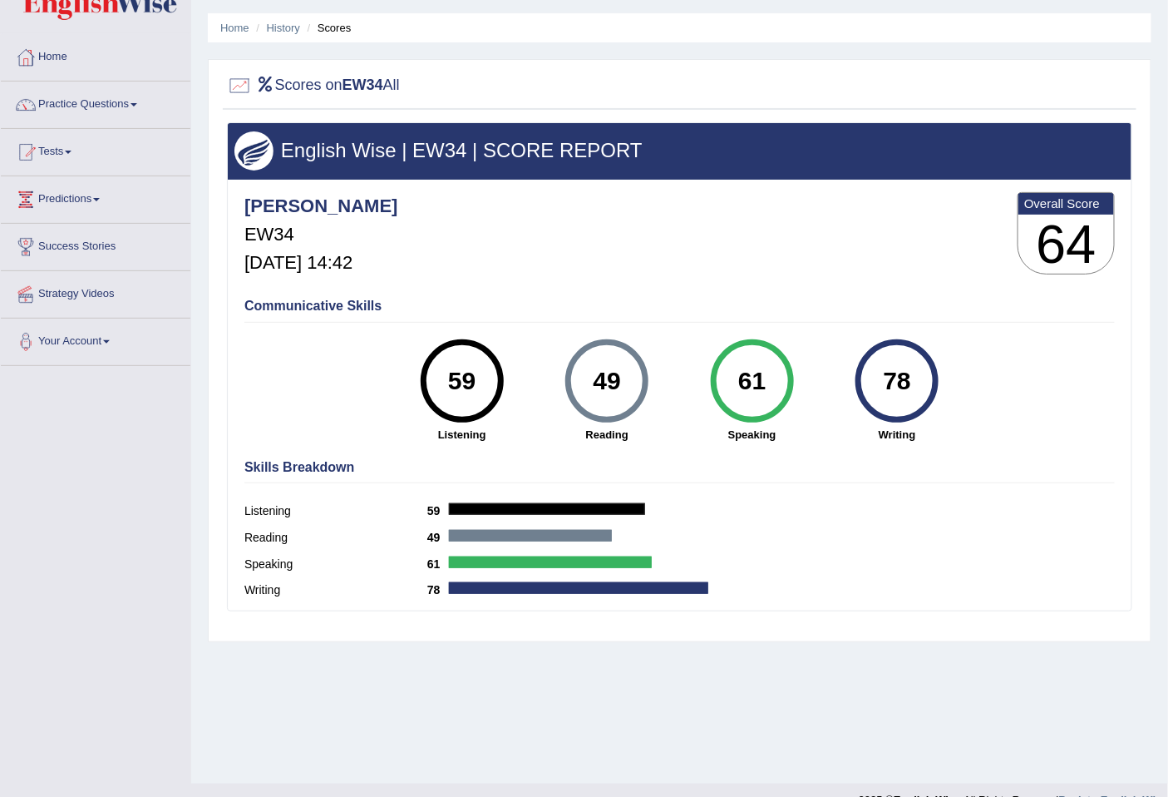
scroll to position [76, 0]
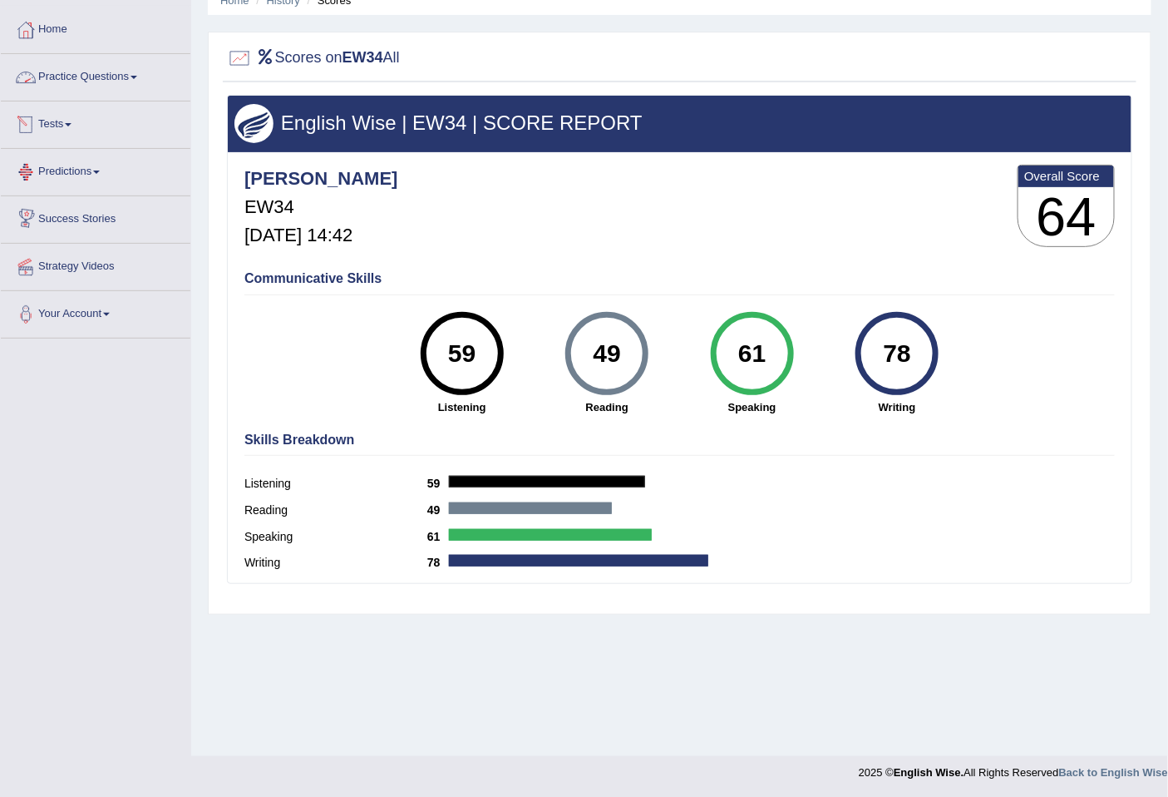
click at [87, 80] on link "Practice Questions" at bounding box center [96, 75] width 190 height 42
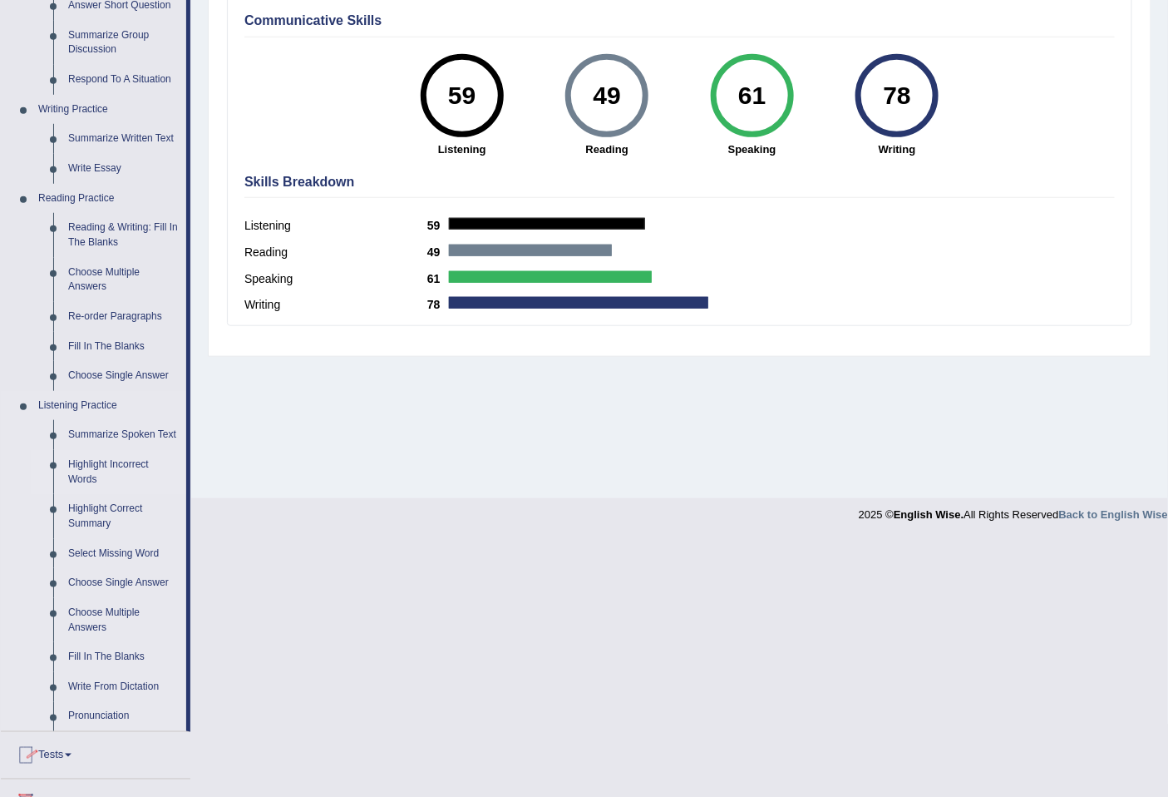
scroll to position [506, 0]
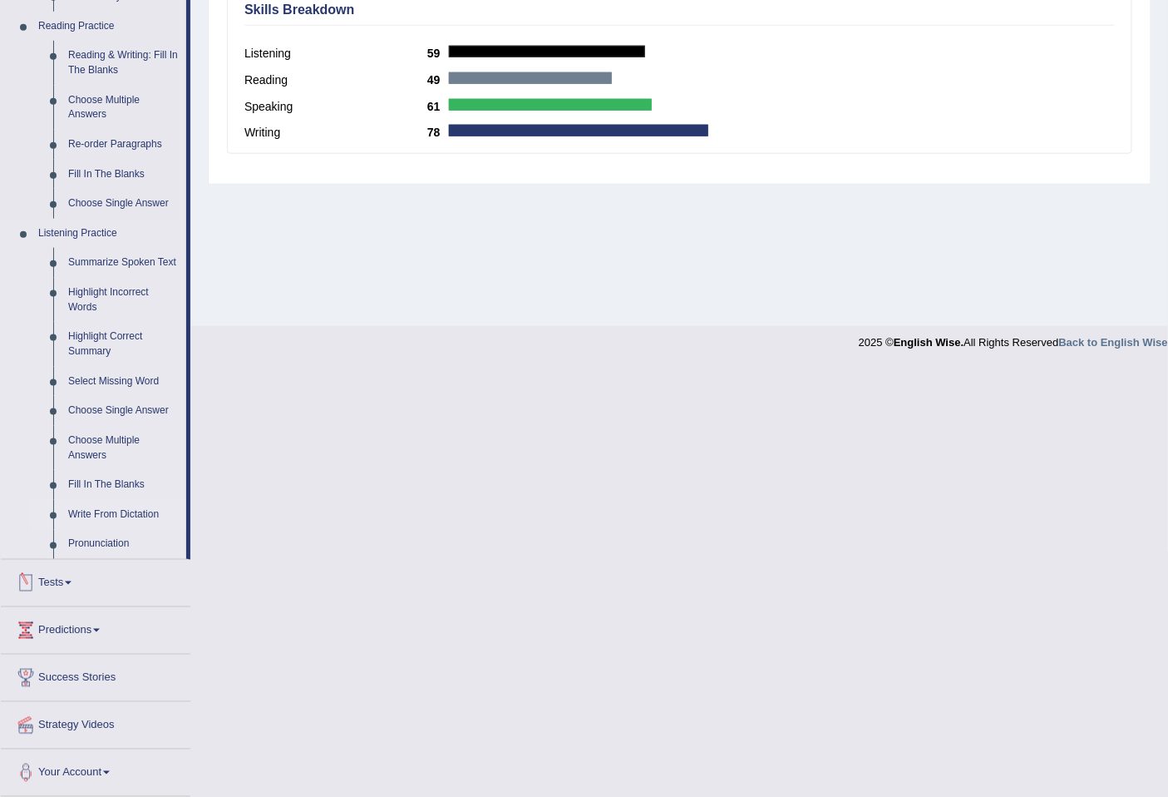
click at [106, 516] on link "Write From Dictation" at bounding box center [124, 515] width 126 height 30
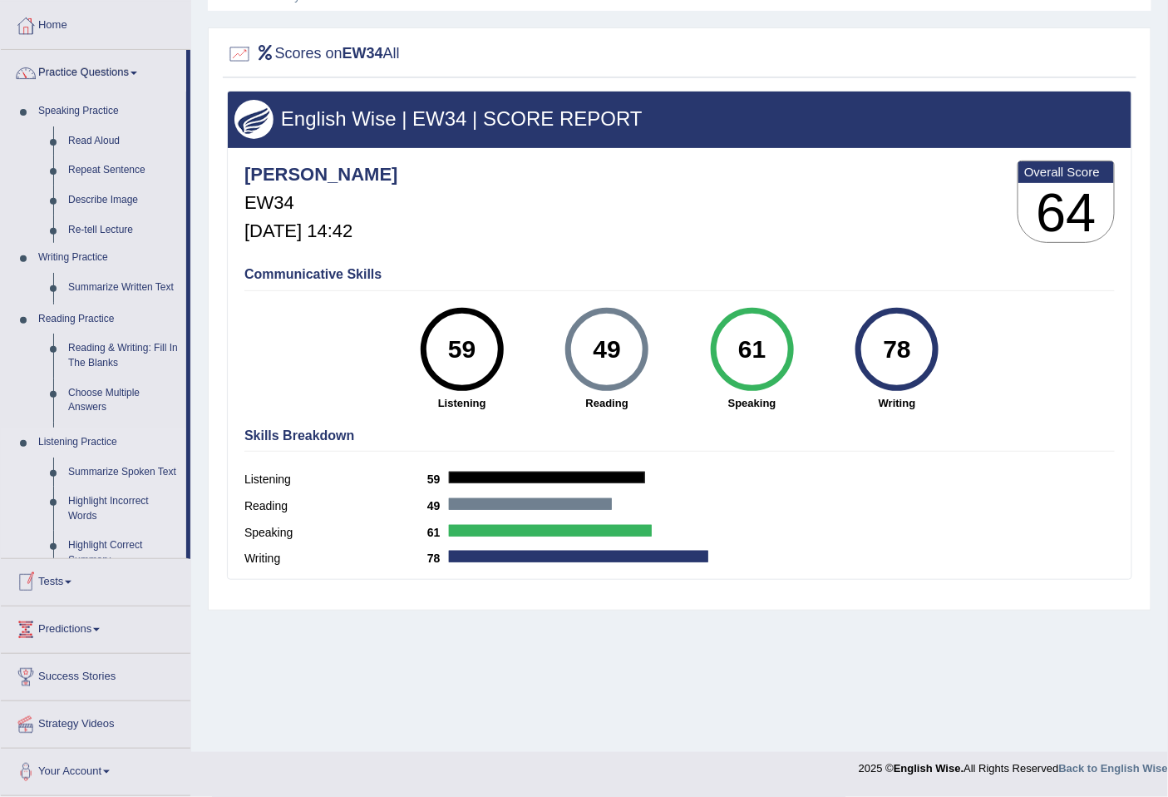
scroll to position [76, 0]
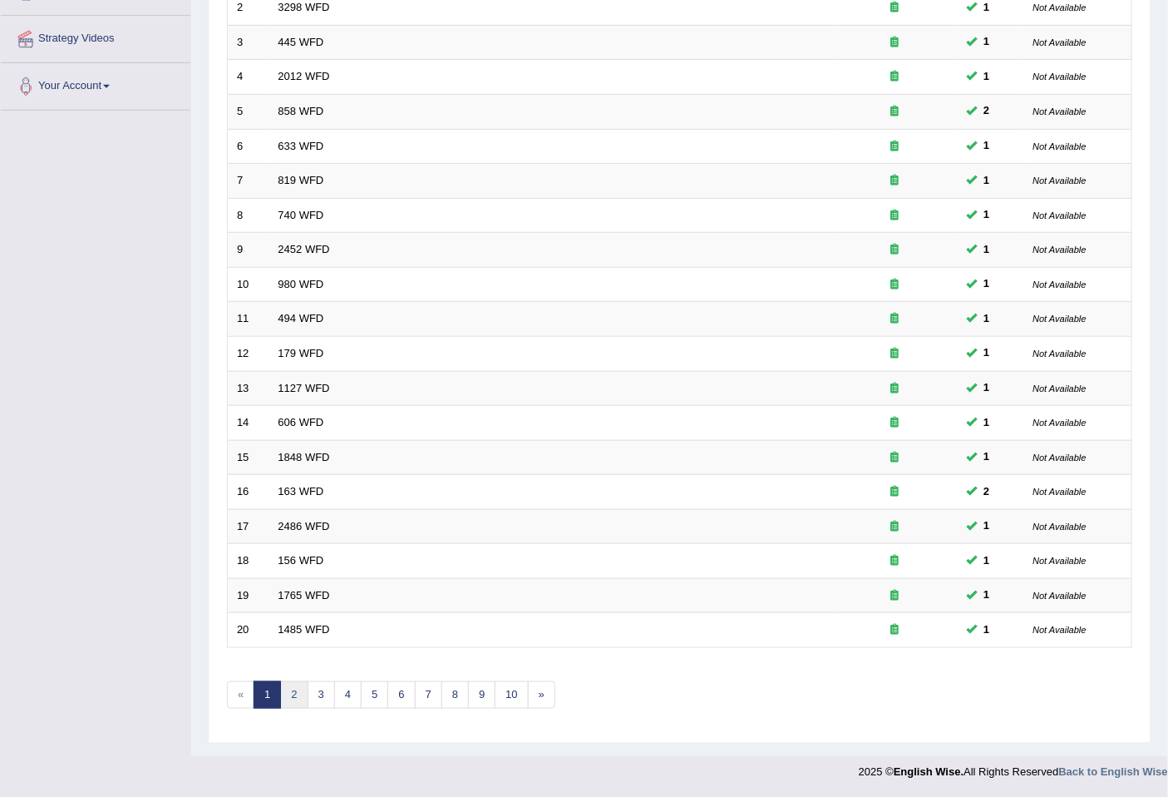
click at [300, 694] on link "2" at bounding box center [293, 694] width 27 height 27
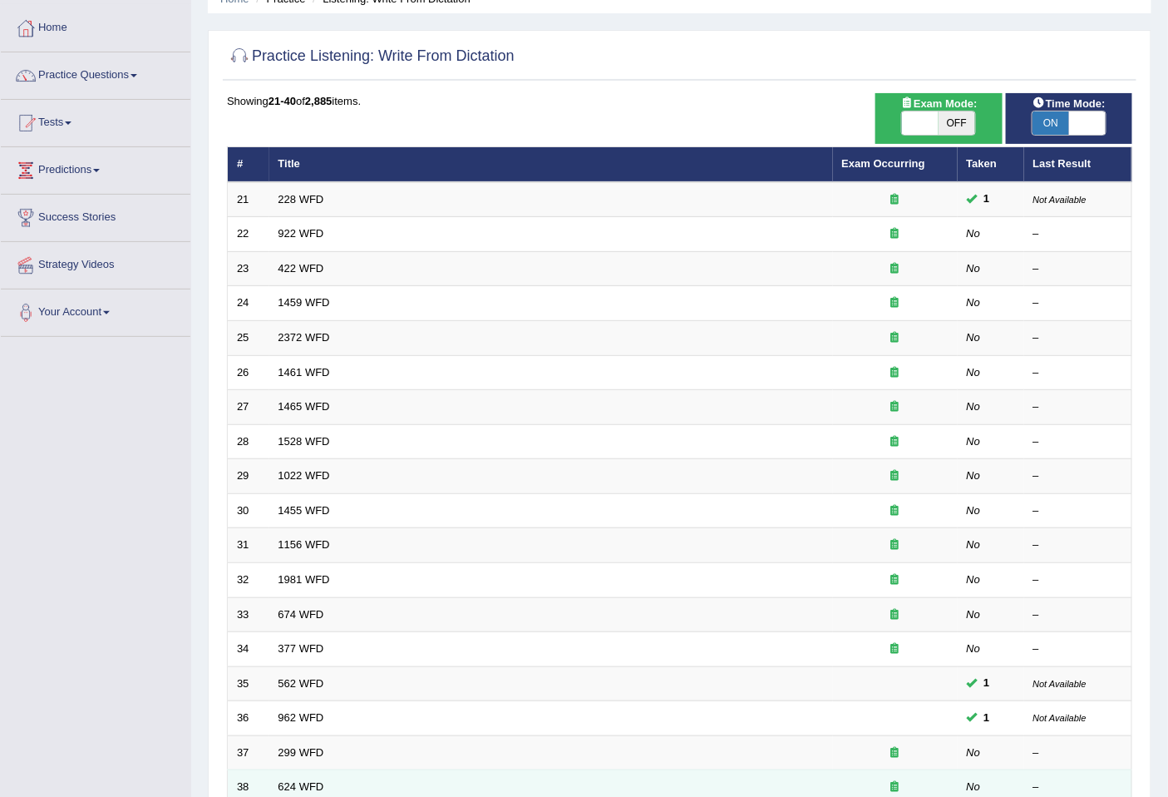
scroll to position [304, 0]
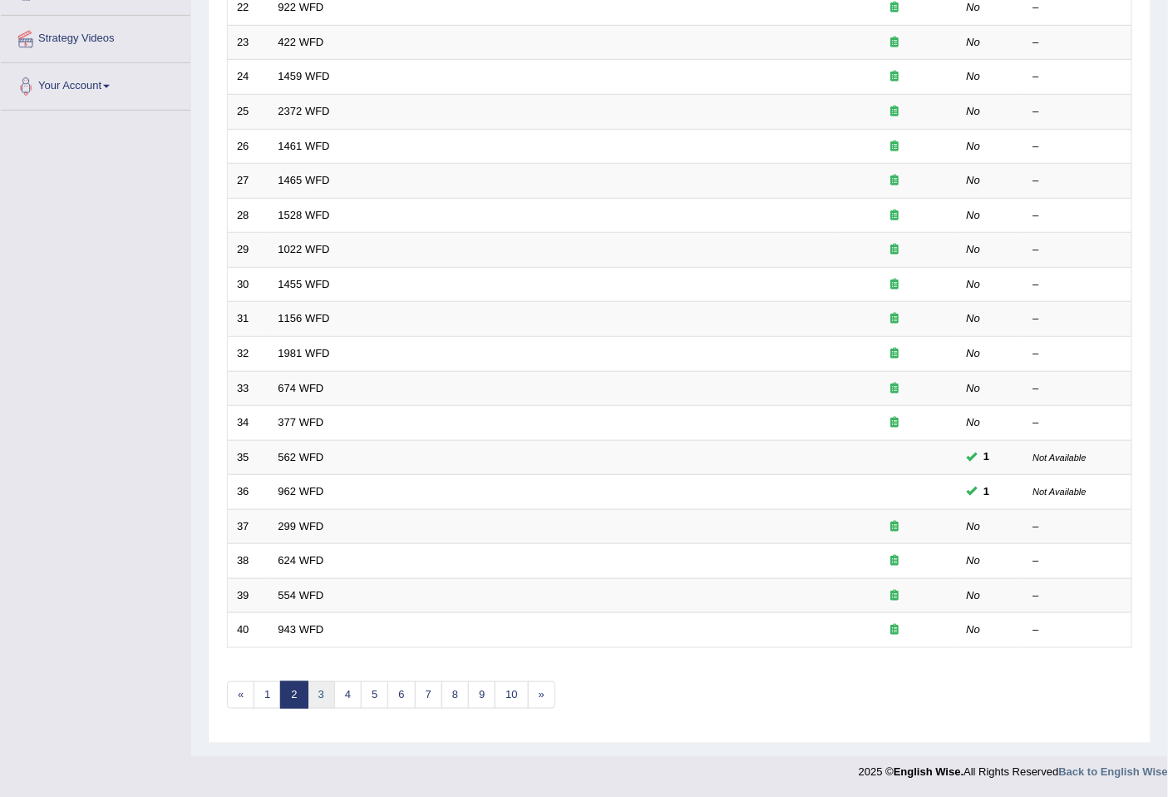
click at [317, 691] on link "3" at bounding box center [321, 694] width 27 height 27
click at [349, 692] on link "4" at bounding box center [347, 694] width 27 height 27
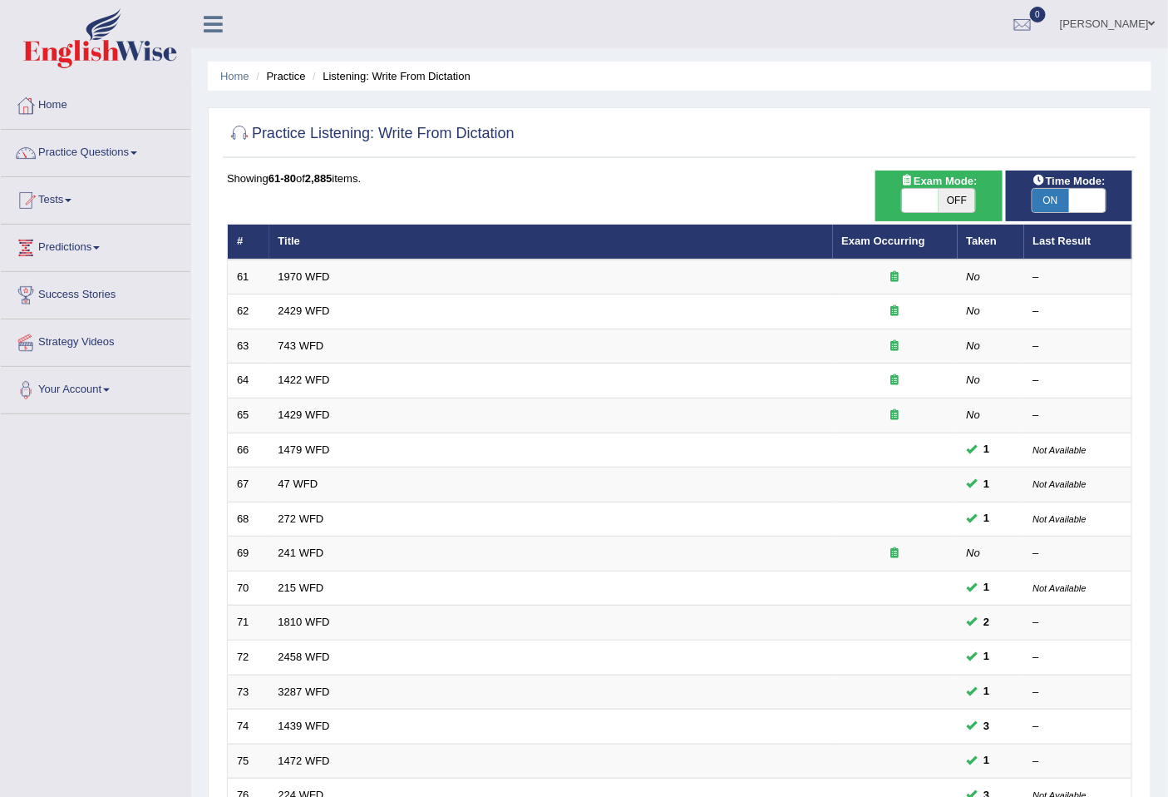
scroll to position [304, 0]
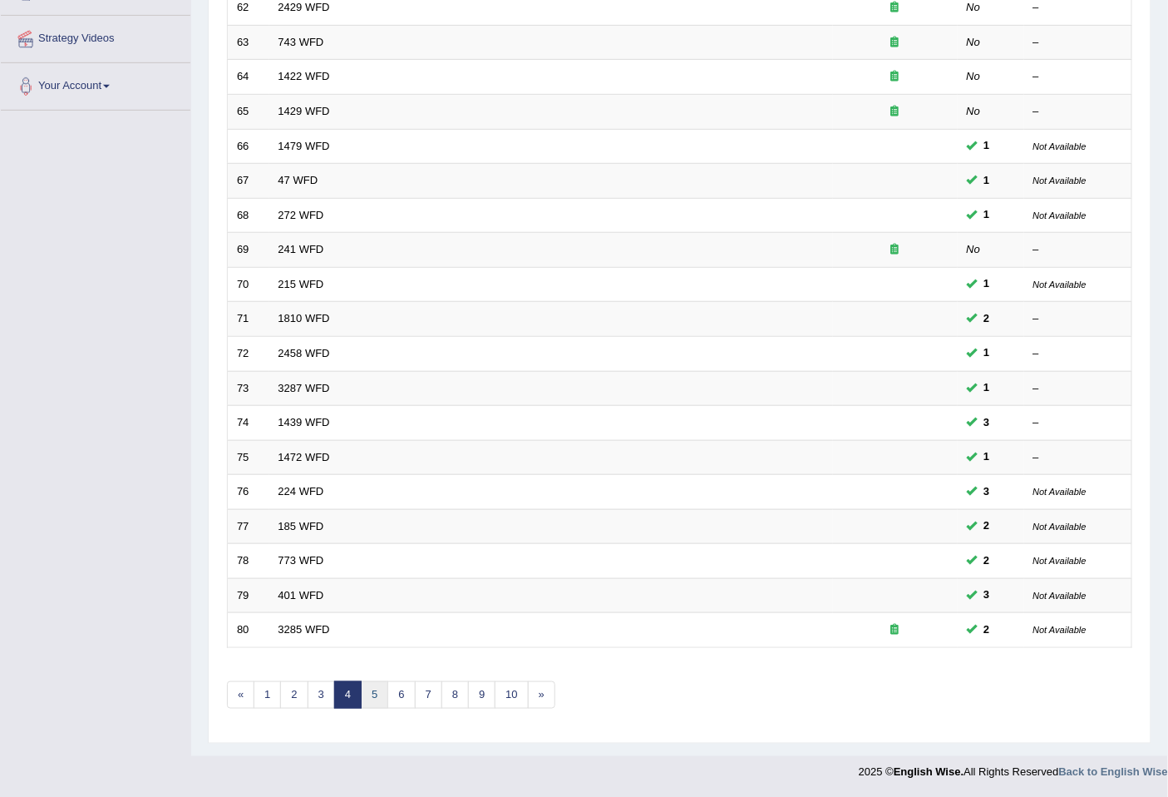
click at [383, 699] on link "5" at bounding box center [374, 694] width 27 height 27
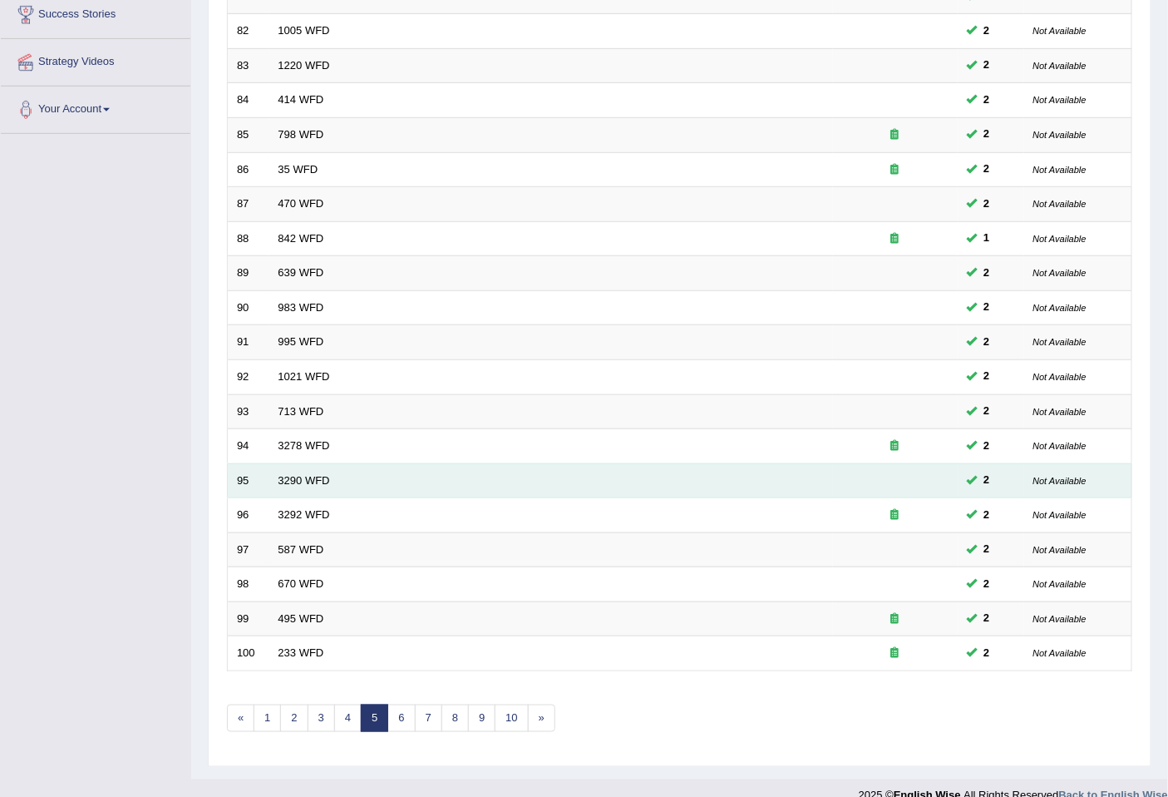
scroll to position [304, 0]
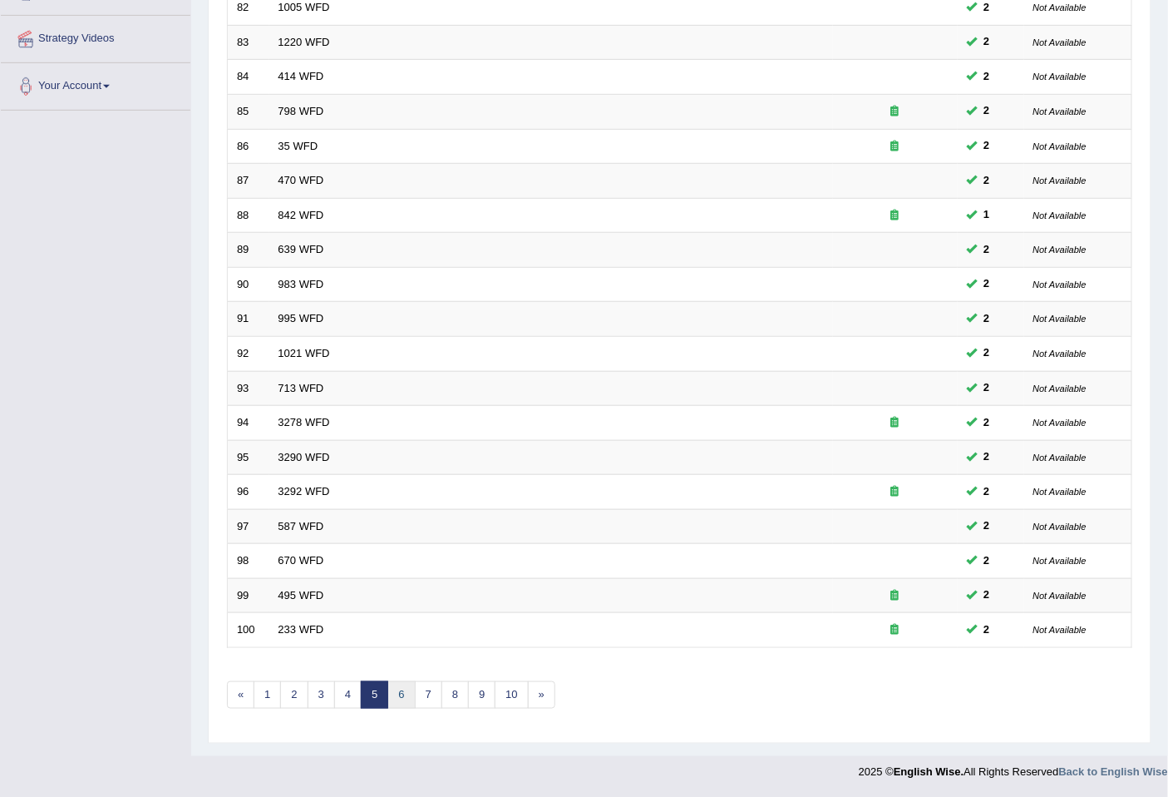
click at [397, 695] on link "6" at bounding box center [401, 694] width 27 height 27
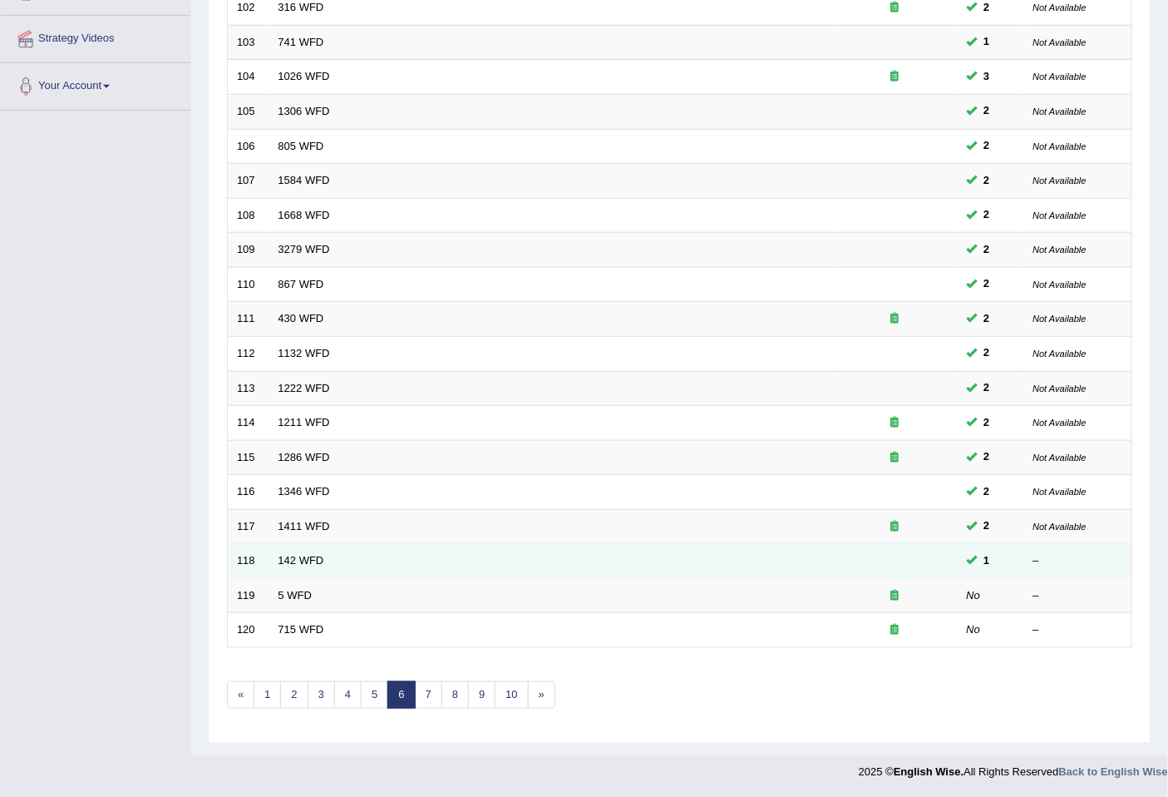
scroll to position [304, 0]
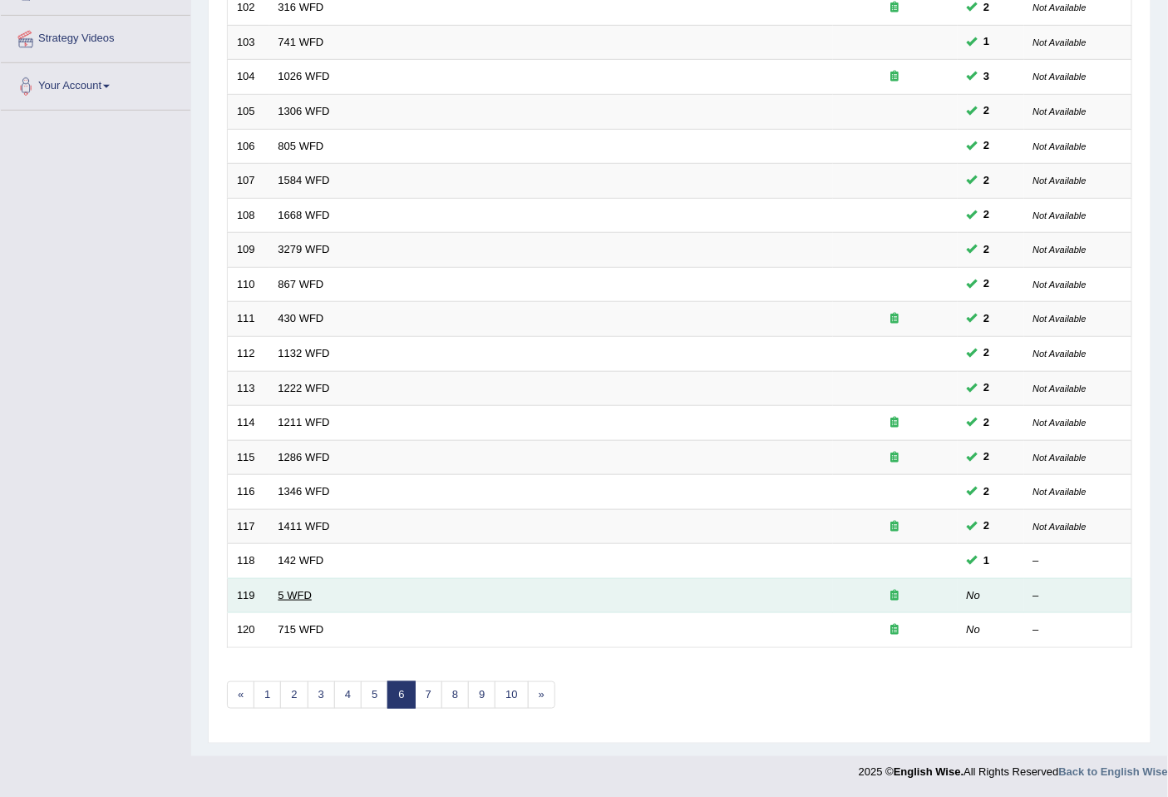
click at [298, 596] on link "5 WFD" at bounding box center [295, 595] width 33 height 12
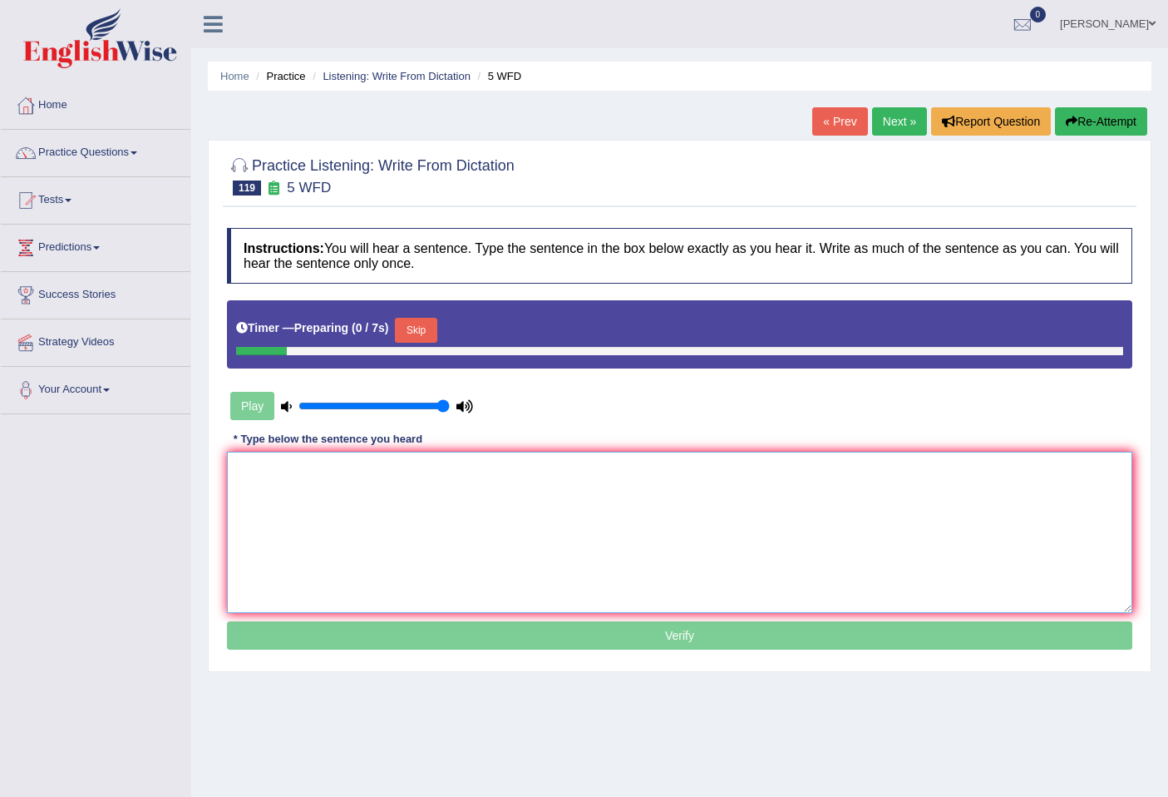
click at [468, 468] on textarea at bounding box center [680, 532] width 906 height 161
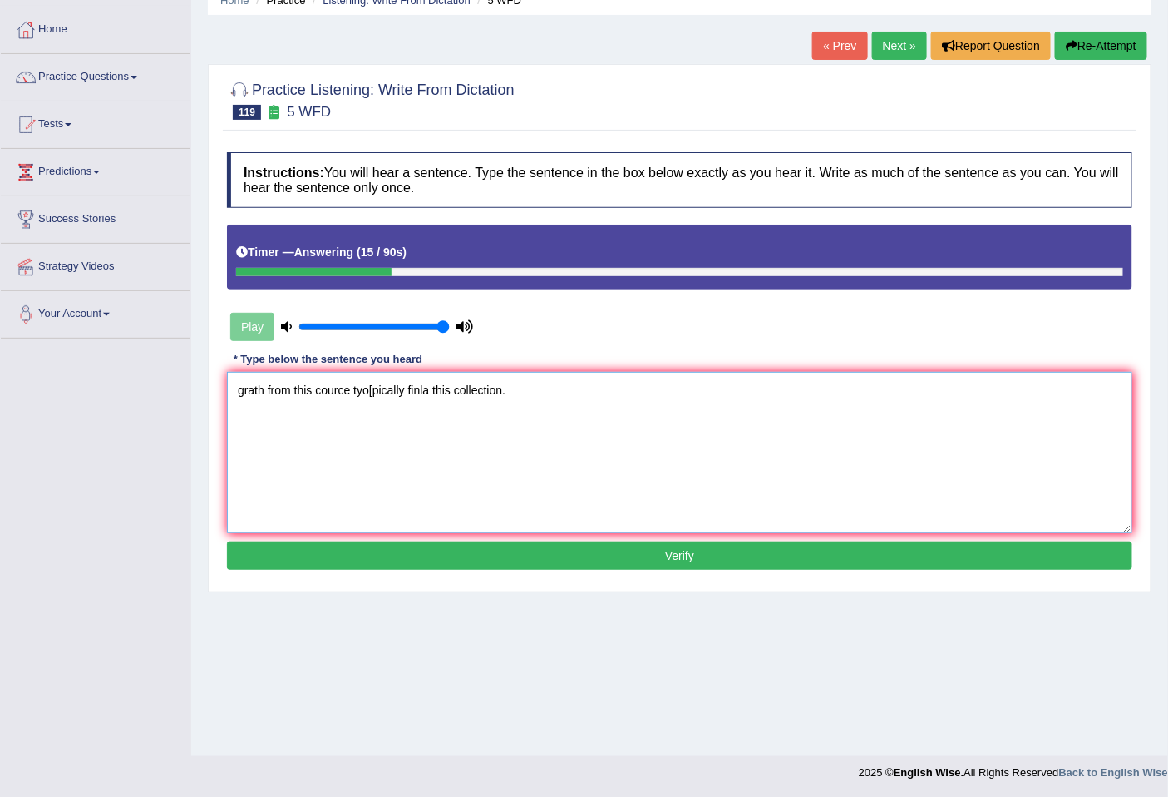
drag, startPoint x: 268, startPoint y: 393, endPoint x: 211, endPoint y: 402, distance: 57.3
click at [211, 402] on div "Practice Listening: Write From Dictation 119 5 WFD Instructions: You will hear …" at bounding box center [680, 328] width 944 height 528
click at [429, 398] on textarea "Graduate Graduates from this cource tyo[pically finla this collection." at bounding box center [680, 452] width 906 height 161
click at [424, 392] on textarea "Graduate Graduates from this cource courses tyo[pically finla this collection." at bounding box center [680, 452] width 906 height 161
click at [482, 394] on textarea "Graduate Graduates from this course courses tyo[pically finla this collection." at bounding box center [680, 452] width 906 height 161
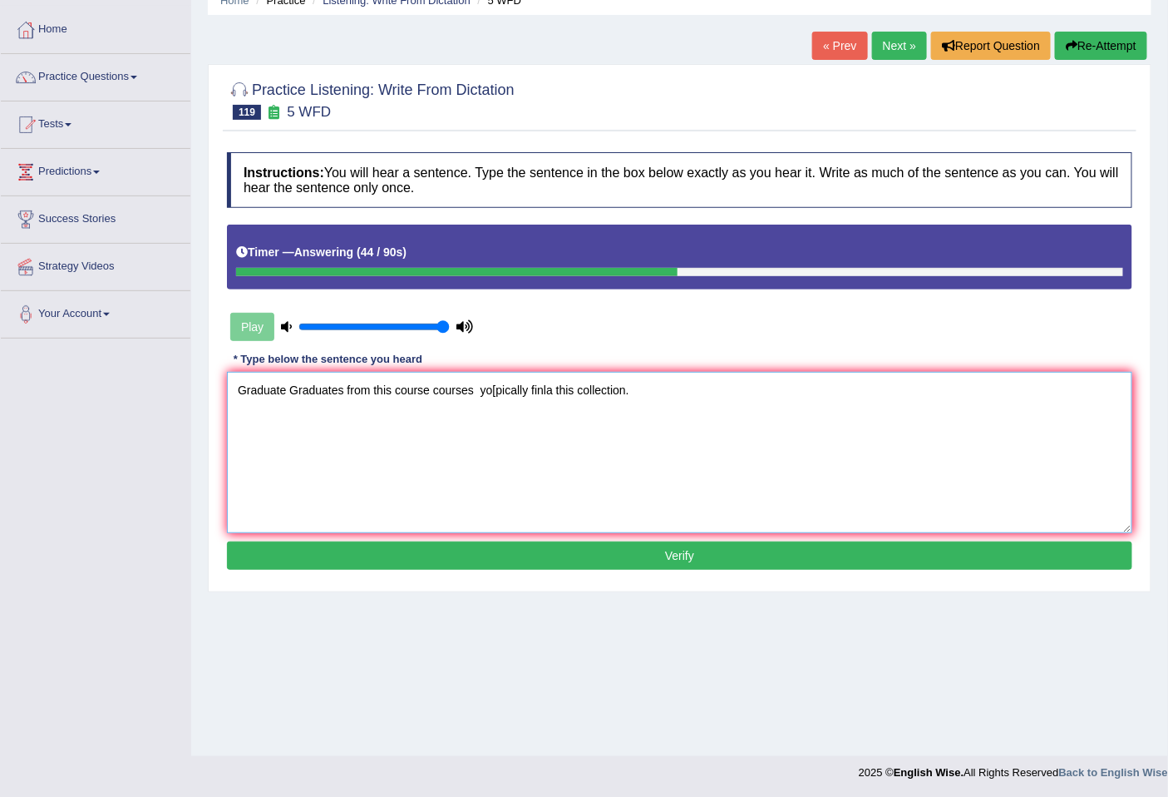
drag, startPoint x: 526, startPoint y: 394, endPoint x: 477, endPoint y: 395, distance: 48.2
click at [477, 395] on textarea "Graduate Graduates from this course courses yo[pically finla this collection." at bounding box center [680, 452] width 906 height 161
click at [551, 403] on textarea "Graduate Graduates from this course courses typecally typiaclly finla this coll…" at bounding box center [680, 452] width 906 height 161
click at [551, 389] on textarea "Graduate Graduates from this course courses typecally typiclly finla this colle…" at bounding box center [680, 452] width 906 height 161
click at [547, 388] on textarea "Graduate Graduates from this course courses typecally typiclly finla this colle…" at bounding box center [680, 452] width 906 height 161
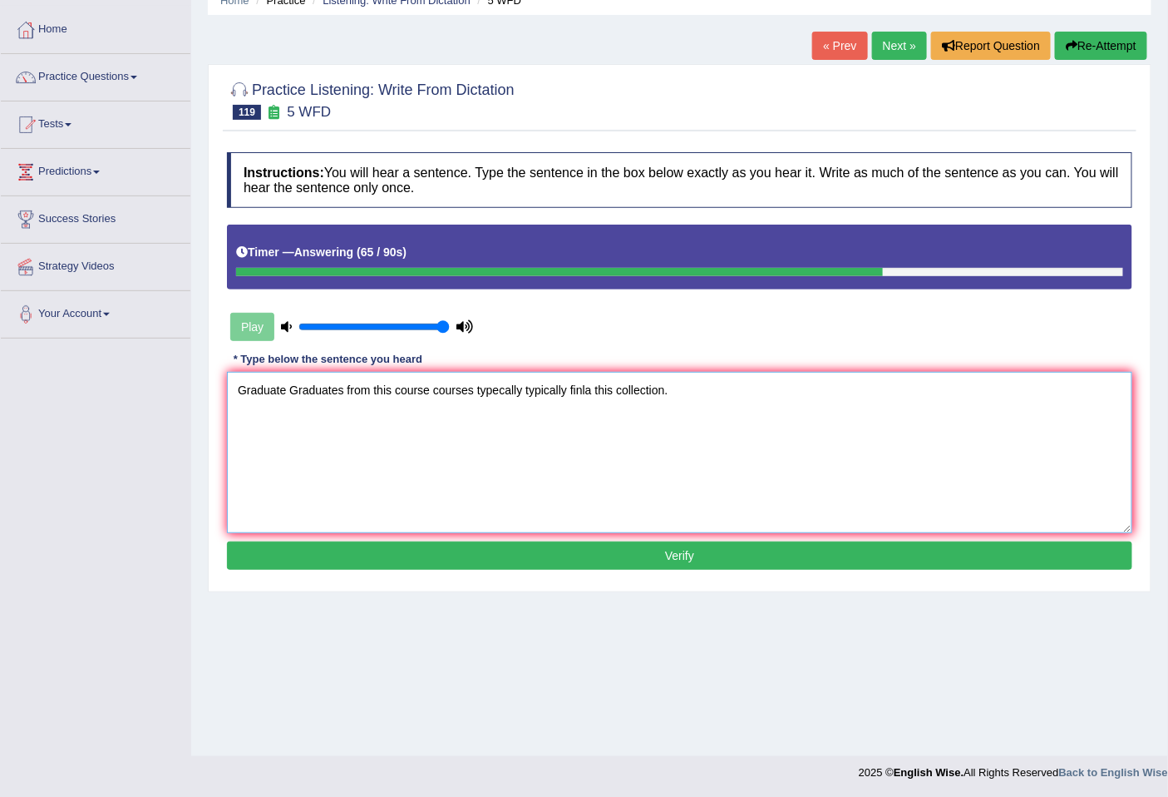
click at [667, 392] on textarea "Graduate Graduates from this course courses typecally typically finla this coll…" at bounding box center [680, 452] width 906 height 161
click at [588, 385] on textarea "Graduate Graduates from this course courses typecally typically finla this coll…" at bounding box center [680, 452] width 906 height 161
click at [590, 392] on textarea "Graduate Graduates from this course courses typecally typically fina this colle…" at bounding box center [680, 452] width 906 height 161
click at [497, 388] on textarea "Graduate Graduates from this course courses typecally typically final this coll…" at bounding box center [680, 452] width 906 height 161
click at [664, 392] on textarea "Graduate Graduates from this course courses typecally typically final this coll…" at bounding box center [680, 452] width 906 height 161
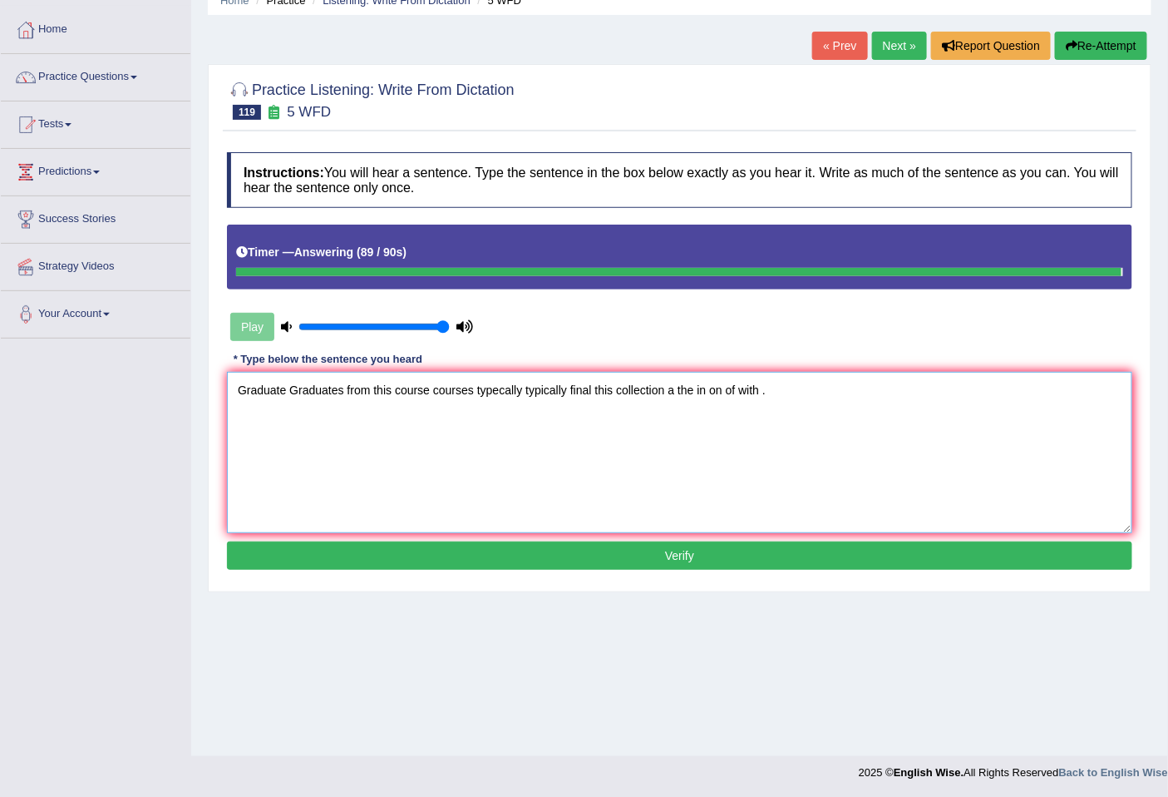
type textarea "Graduate Graduates from this course courses typecally typically final this coll…"
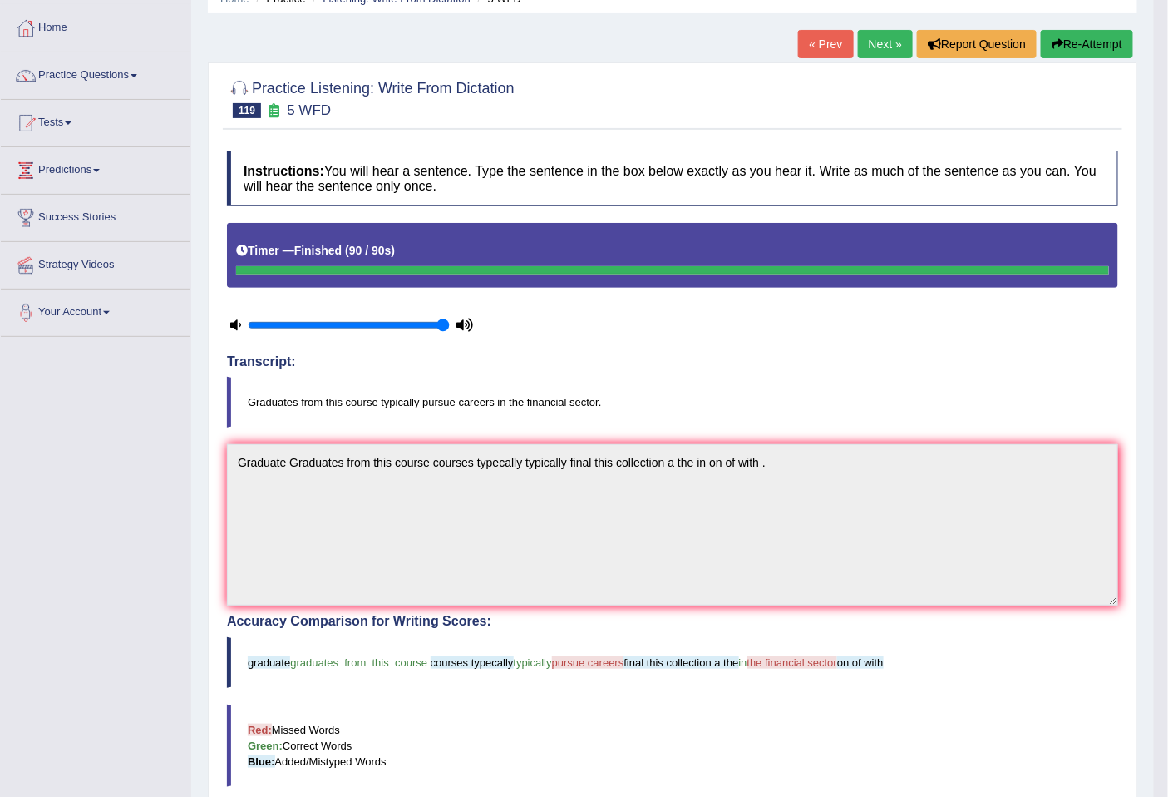
scroll to position [76, 0]
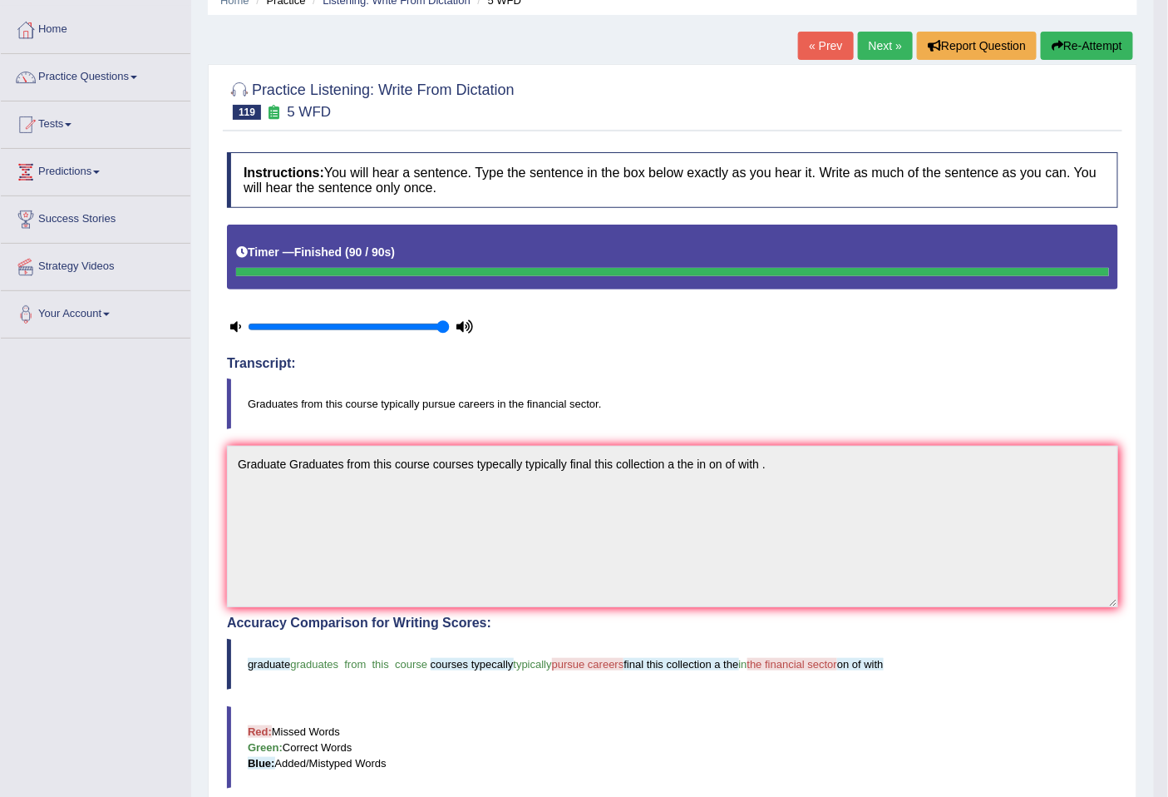
click at [877, 45] on link "Next »" at bounding box center [885, 46] width 55 height 28
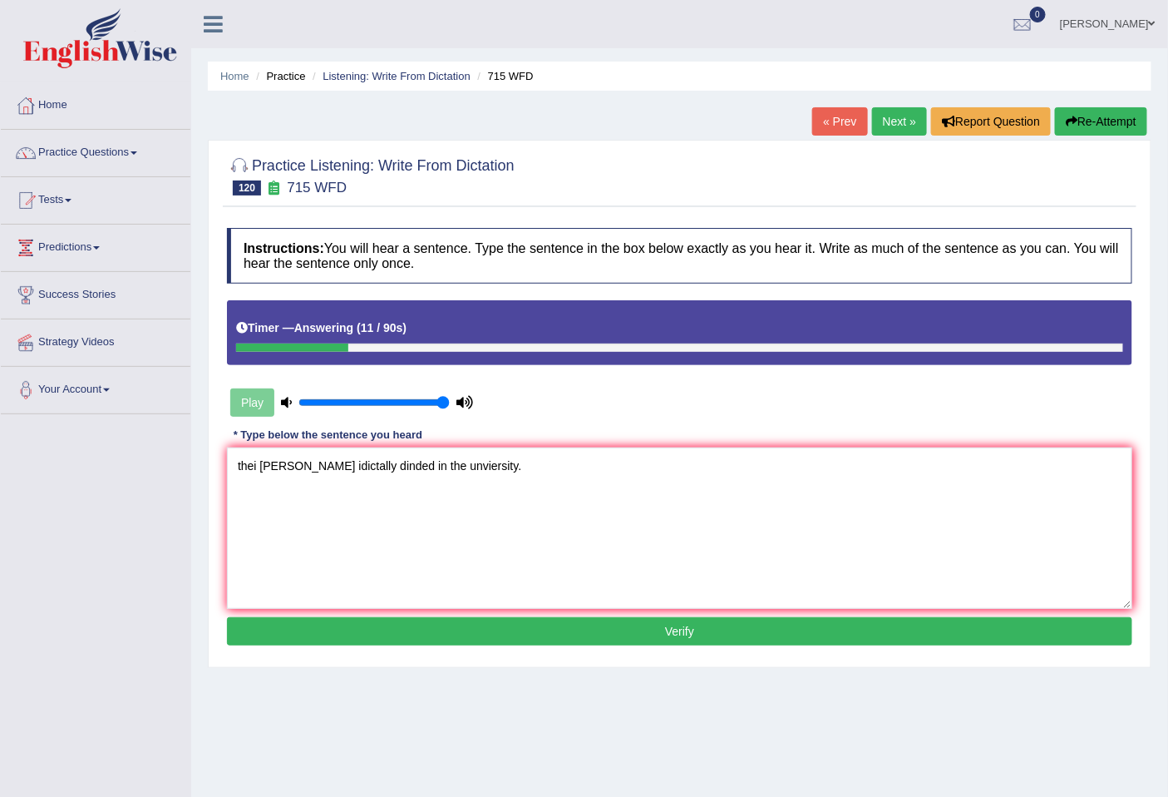
drag, startPoint x: 355, startPoint y: 463, endPoint x: 328, endPoint y: 463, distance: 27.4
click at [328, 463] on textarea "thei [PERSON_NAME] idictally dinded in the unviersity." at bounding box center [680, 527] width 906 height 161
click at [333, 466] on textarea "thei [PERSON_NAME] idictallydund in the unviersity." at bounding box center [680, 527] width 906 height 161
click at [352, 474] on textarea "thei [PERSON_NAME] idictally fund in the unviersity." at bounding box center [680, 527] width 906 height 161
drag, startPoint x: 258, startPoint y: 463, endPoint x: 212, endPoint y: 469, distance: 46.1
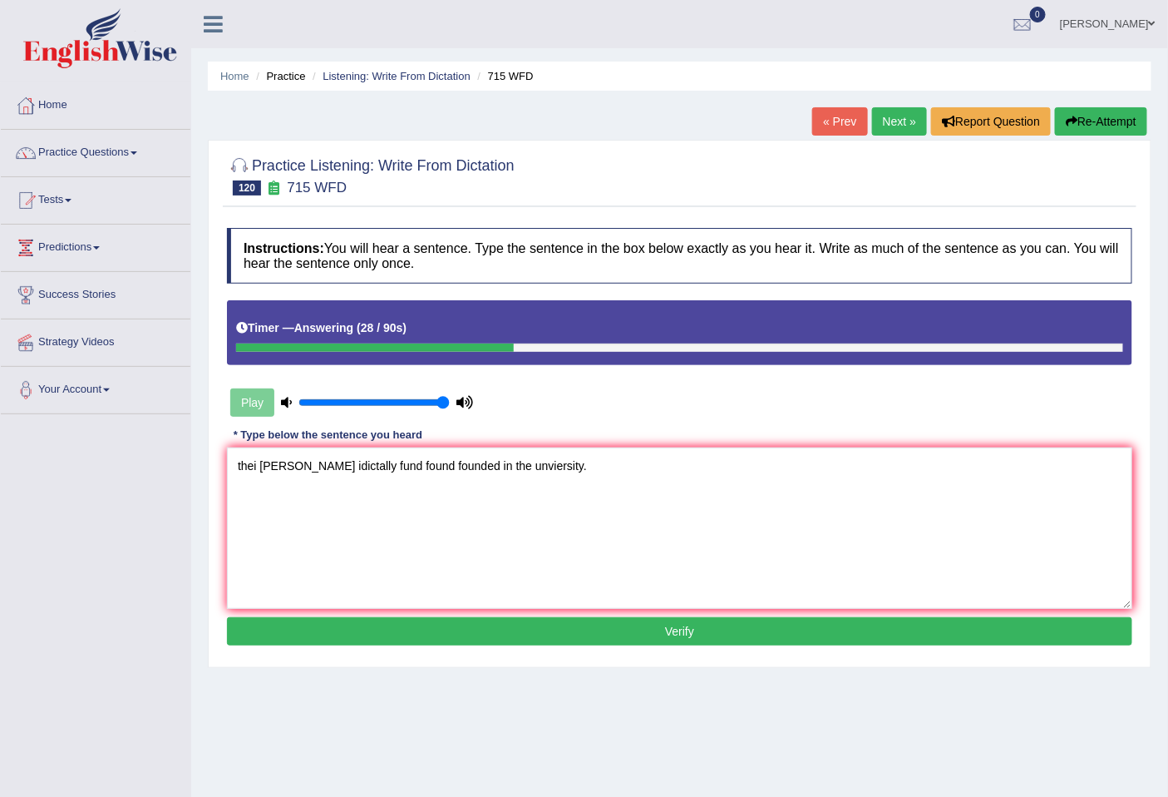
click at [212, 469] on div "Practice Listening: Write From Dictation 120 715 WFD Instructions: You will hea…" at bounding box center [680, 404] width 944 height 528
drag, startPoint x: 344, startPoint y: 464, endPoint x: 319, endPoint y: 467, distance: 25.9
click at [319, 467] on textarea "The This study [PERSON_NAME] idictally fund found founded in the unviersity." at bounding box center [680, 527] width 906 height 161
click at [394, 468] on textarea "The This study studies idictally fund found founded in the unviersity." at bounding box center [680, 527] width 906 height 161
click at [459, 463] on textarea "The This study studies idictally initially fund found founded in the unviersity." at bounding box center [680, 527] width 906 height 161
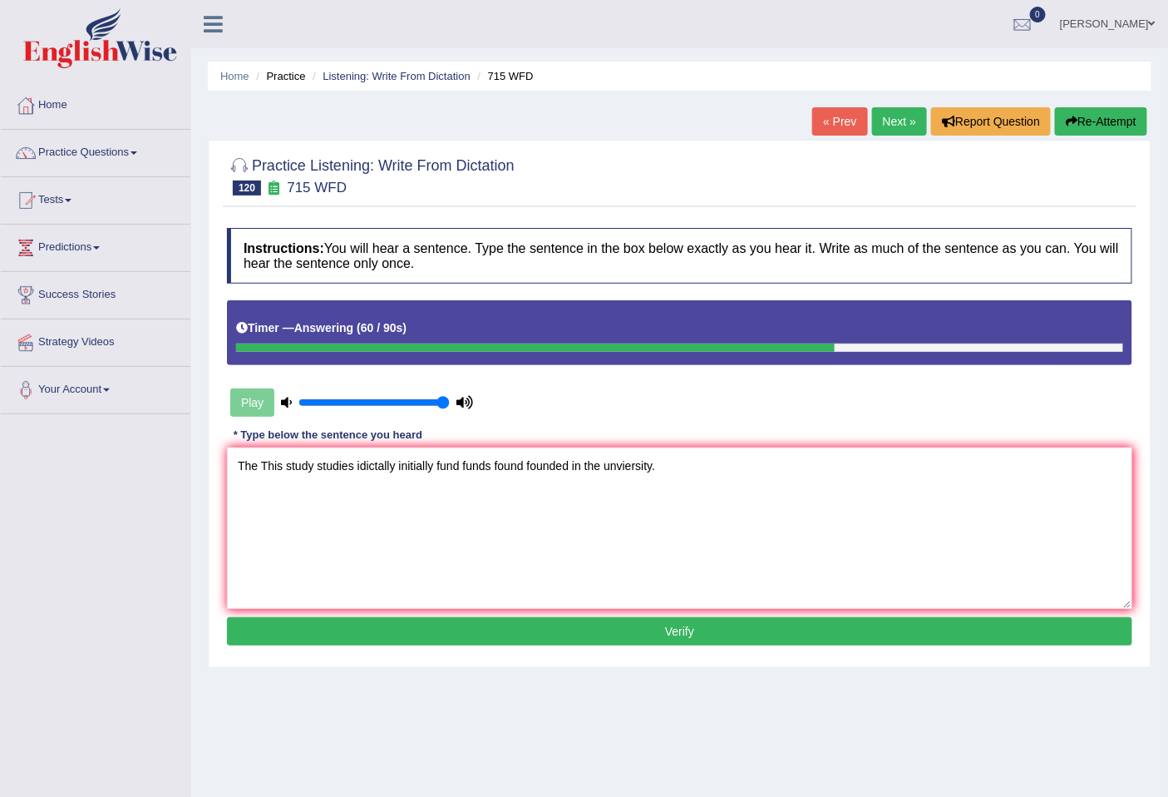
click at [652, 469] on textarea "The This study studies idictally initially fund funds found founded in the unvi…" at bounding box center [680, 527] width 906 height 161
type textarea "The This study studies idictally initially fund funds found founded in the unvi…"
click at [607, 643] on button "Verify" at bounding box center [680, 631] width 906 height 28
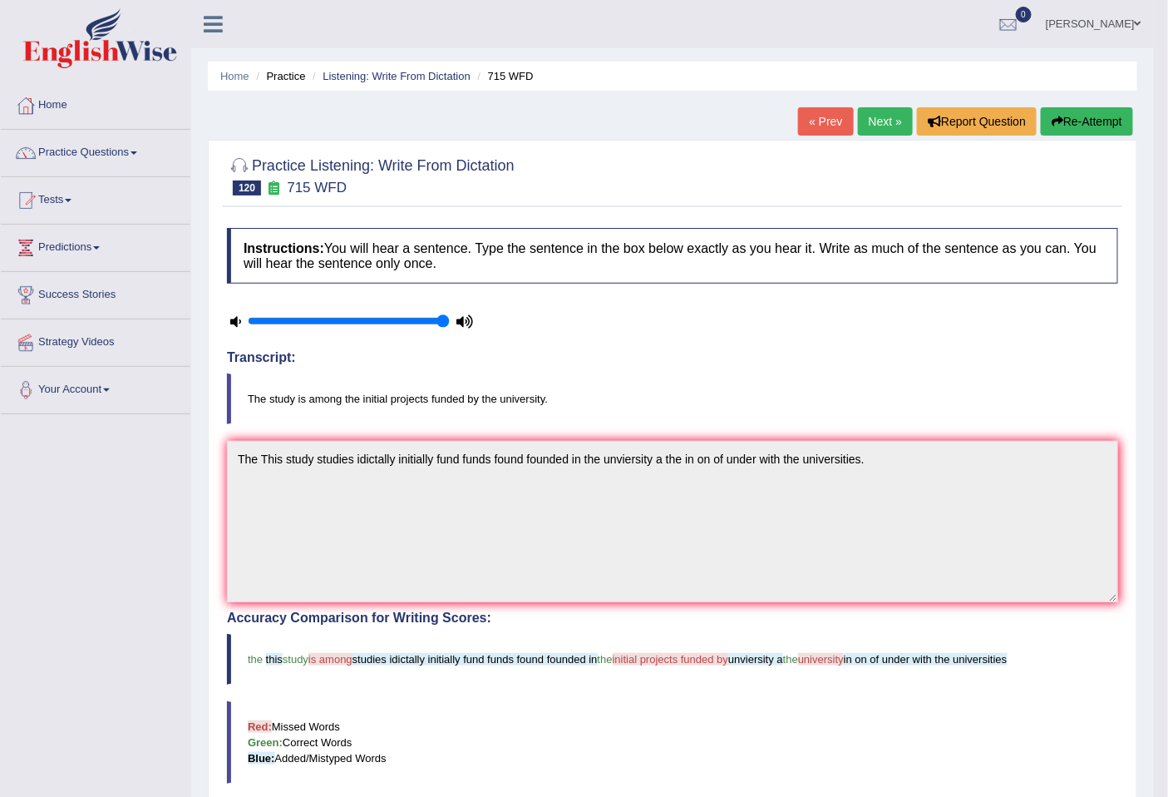
click at [894, 116] on link "Next »" at bounding box center [885, 121] width 55 height 28
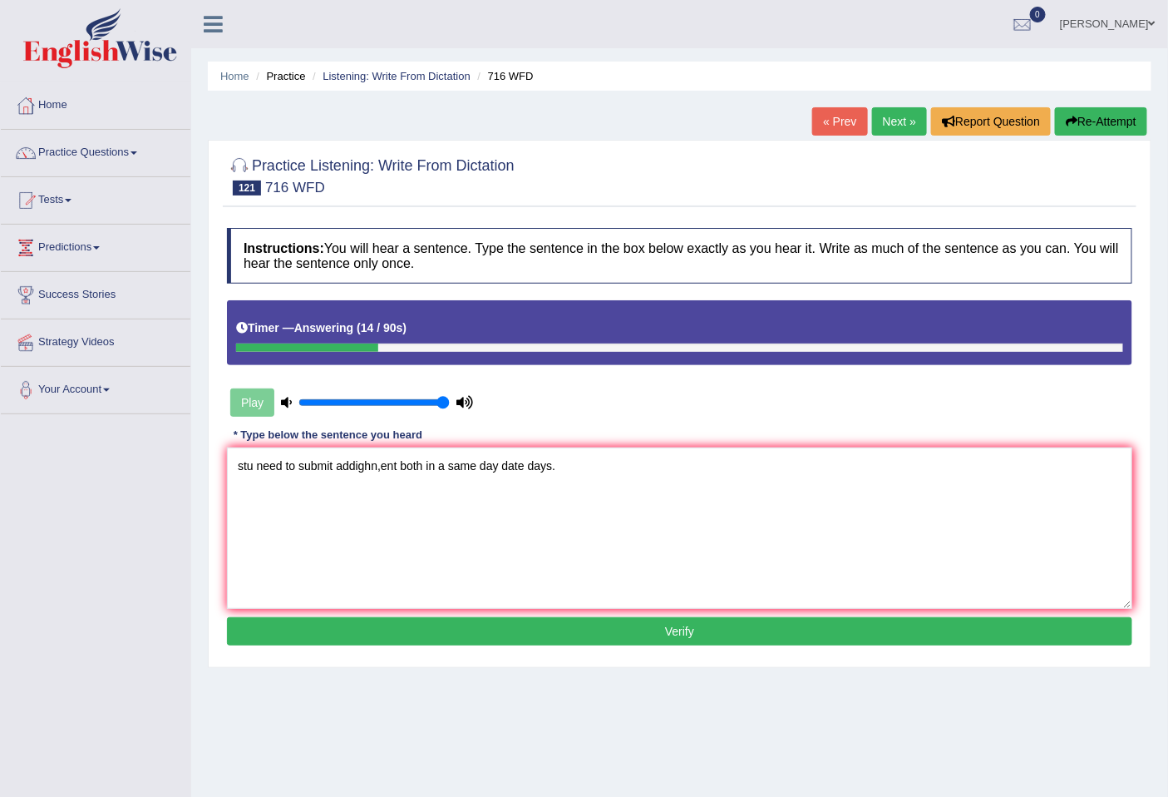
click at [447, 461] on textarea "stu need to submit addighn,ent both in a same day date days." at bounding box center [680, 527] width 906 height 161
click at [422, 469] on textarea "stu need to submit addighn,ent both in a the same day date days." at bounding box center [680, 527] width 906 height 161
drag, startPoint x: 378, startPoint y: 463, endPoint x: 338, endPoint y: 468, distance: 40.2
click at [338, 468] on textarea "stu need to submit addighn,ent both for in a the same day date days." at bounding box center [680, 527] width 906 height 161
click at [484, 470] on textarea "stu need to submit assignments assignment,ent both for in a the same day date d…" at bounding box center [680, 527] width 906 height 161
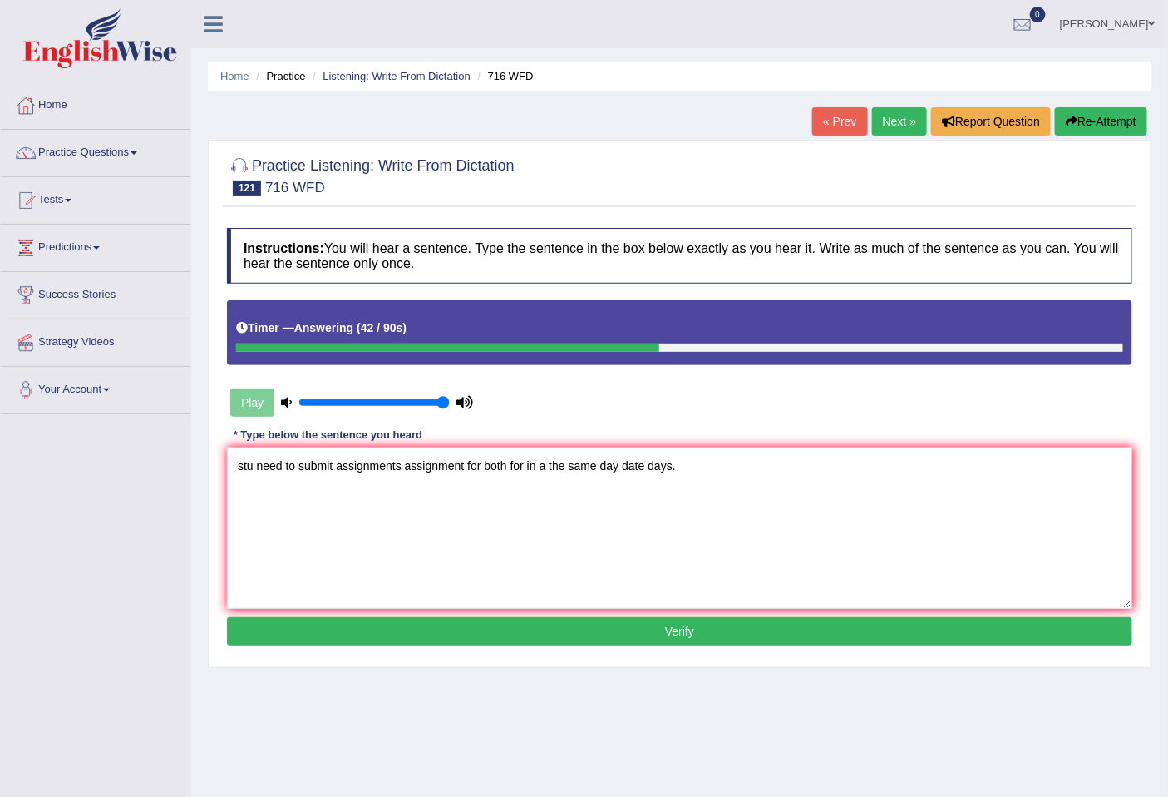
drag, startPoint x: 259, startPoint y: 463, endPoint x: 223, endPoint y: 472, distance: 36.9
click at [223, 472] on div "Instructions: You will hear a sentence. Type the sentence in the box below exac…" at bounding box center [680, 439] width 914 height 439
click at [406, 467] on textarea "Students Student need to submit assignments assignment for both for in a the sa…" at bounding box center [680, 527] width 906 height 161
click at [408, 469] on textarea "Students Student need to submit submitted assignments assignment for both for i…" at bounding box center [680, 527] width 906 height 161
click at [477, 468] on textarea "Students Student need to submit be submitted assignments assignment for both fo…" at bounding box center [680, 527] width 906 height 161
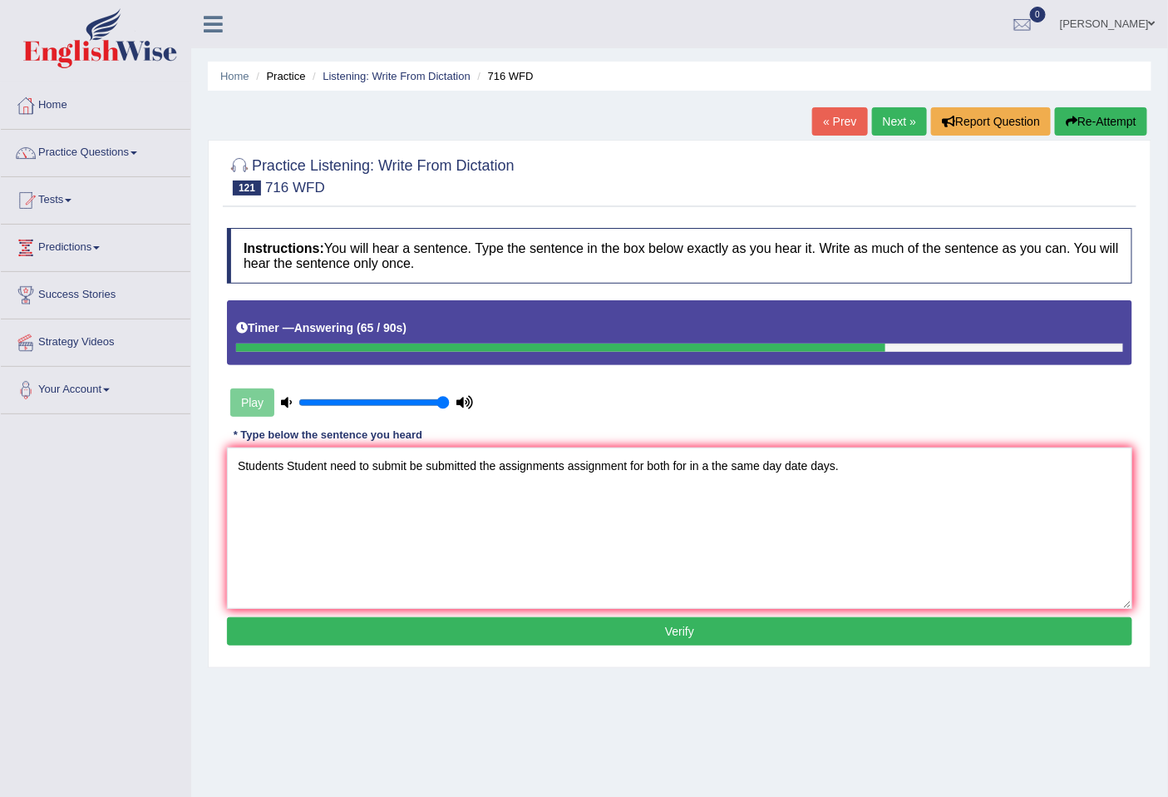
click at [566, 463] on textarea "Students Student need to submit be submitted the assignments assignment for bot…" at bounding box center [680, 527] width 906 height 161
type textarea "Students Student need to submit be submitted the assignments an assignment for …"
click at [612, 625] on button "Verify" at bounding box center [680, 631] width 906 height 28
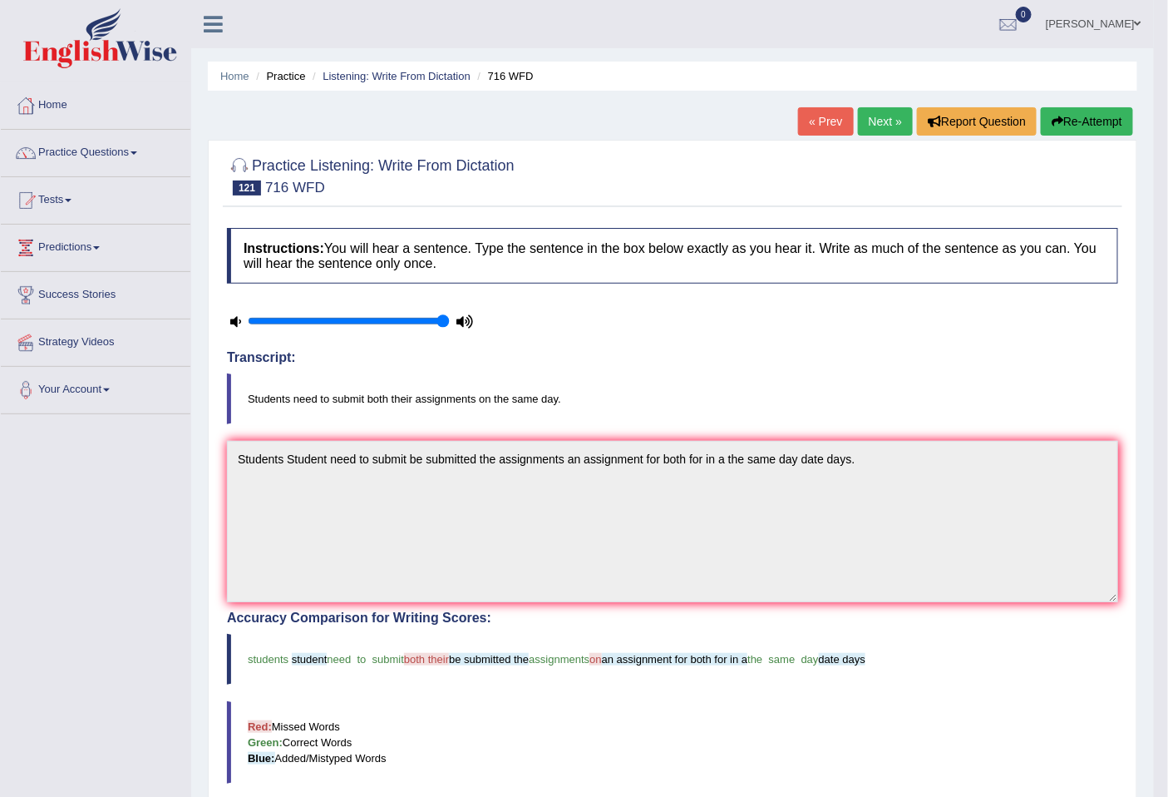
click at [870, 126] on link "Next »" at bounding box center [885, 121] width 55 height 28
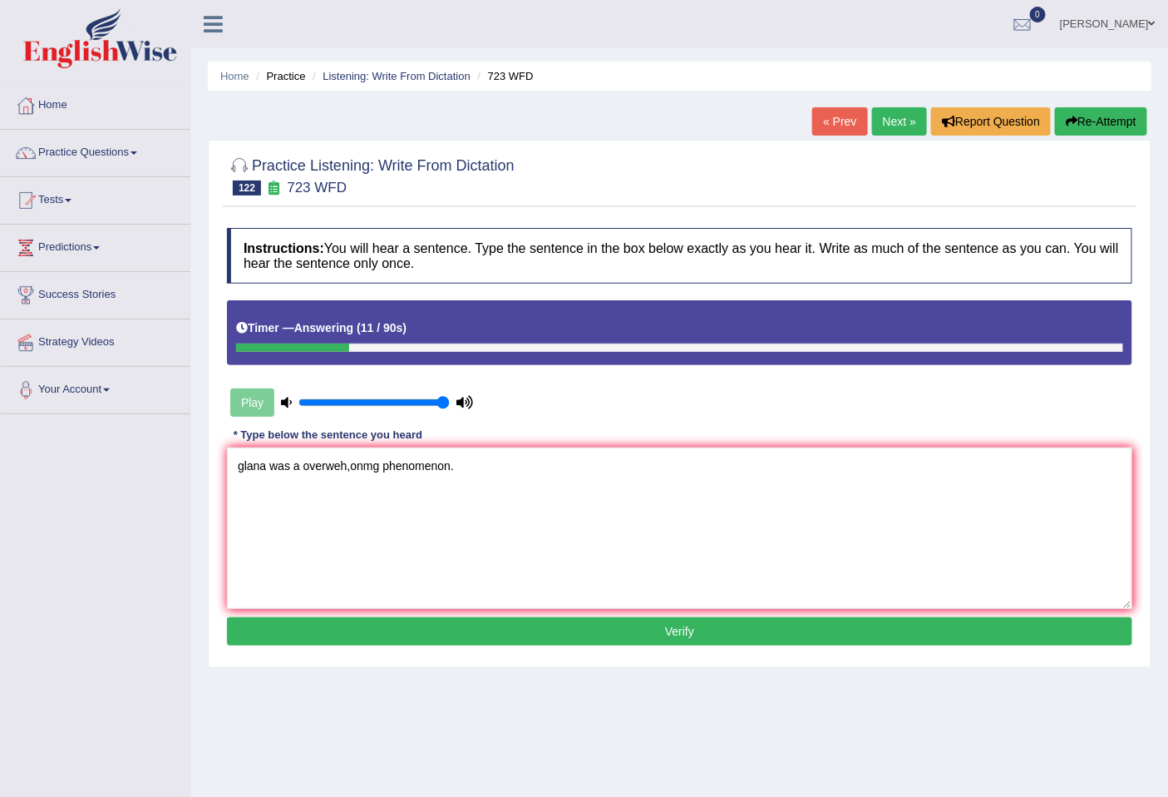
drag, startPoint x: 378, startPoint y: 472, endPoint x: 358, endPoint y: 475, distance: 21.1
click at [358, 475] on textarea "glana was a overweh,onmg phenomenon." at bounding box center [680, 527] width 906 height 161
click at [387, 472] on textarea "glana was a overweh,overwelming phenomenon." at bounding box center [680, 527] width 906 height 161
drag, startPoint x: 271, startPoint y: 460, endPoint x: 220, endPoint y: 460, distance: 50.7
click at [220, 460] on div "Practice Listening: Write From Dictation 122 723 WFD Instructions: You will hea…" at bounding box center [680, 404] width 944 height 528
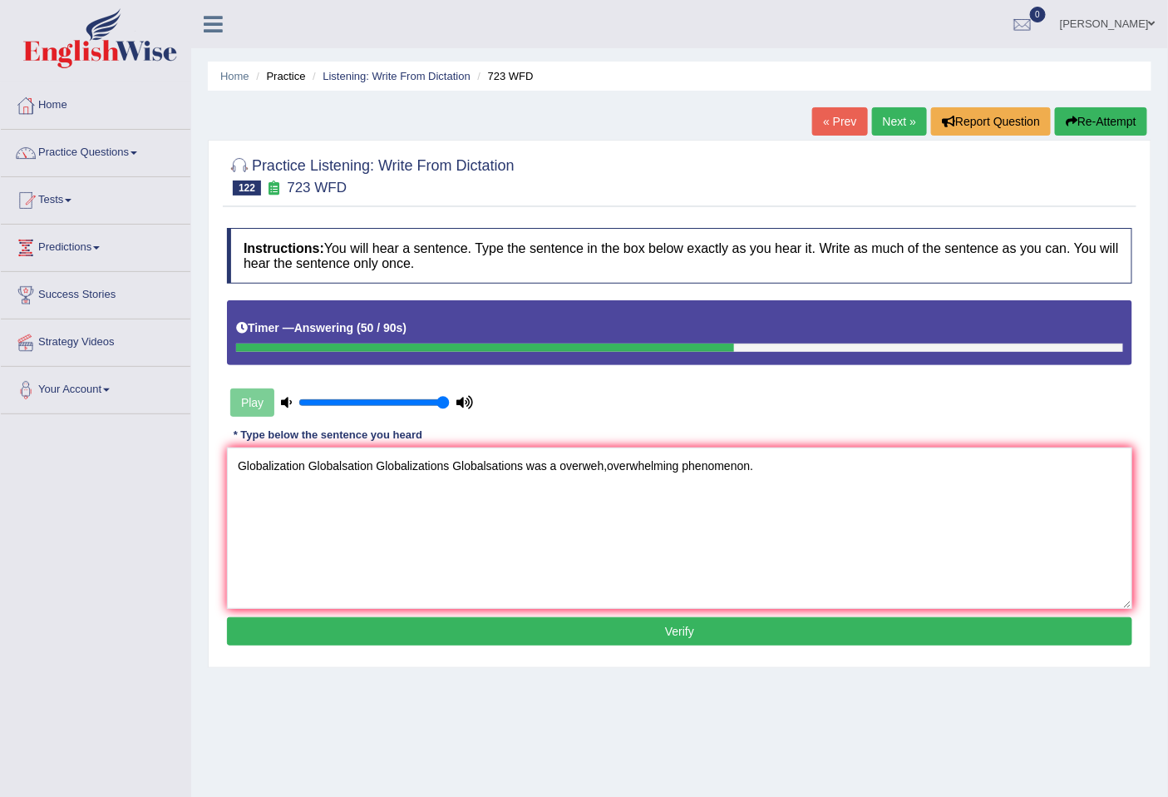
click at [551, 462] on textarea "Globalization Globalsation Globalizations Globalsations was a overweh,overwhelm…" at bounding box center [680, 527] width 906 height 161
click at [372, 462] on textarea "Globalization Globalsation Globalizations Globalsations was werea overweh,overw…" at bounding box center [680, 527] width 906 height 161
click at [604, 468] on textarea "Globalization Globalsation was Globalizations Globalsations was werea overweh,o…" at bounding box center [680, 527] width 906 height 161
drag, startPoint x: 657, startPoint y: 462, endPoint x: 614, endPoint y: 472, distance: 44.2
click at [614, 472] on textarea "Globalization Globalsation was Globalizations Globalsations was were a overweh,…" at bounding box center [680, 527] width 906 height 161
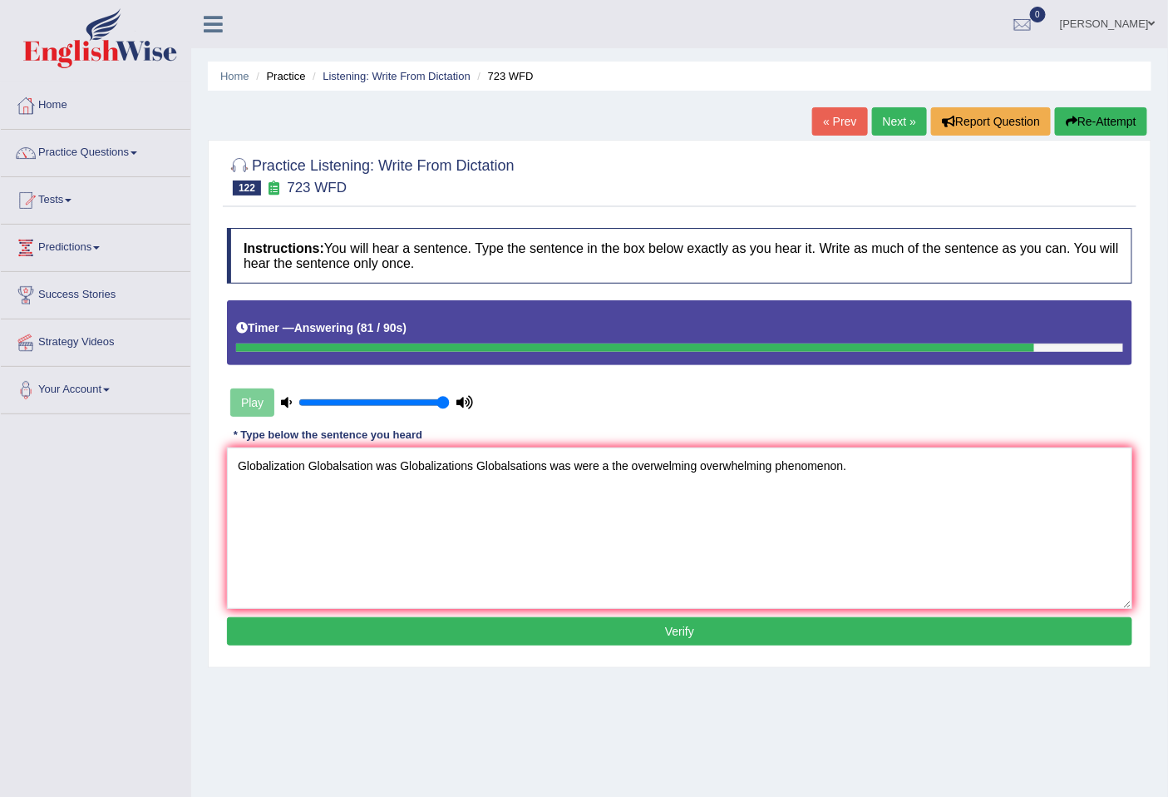
type textarea "Globalization Globalsation was Globalizations Globalsations was were a the over…"
click at [788, 632] on button "Verify" at bounding box center [680, 631] width 906 height 28
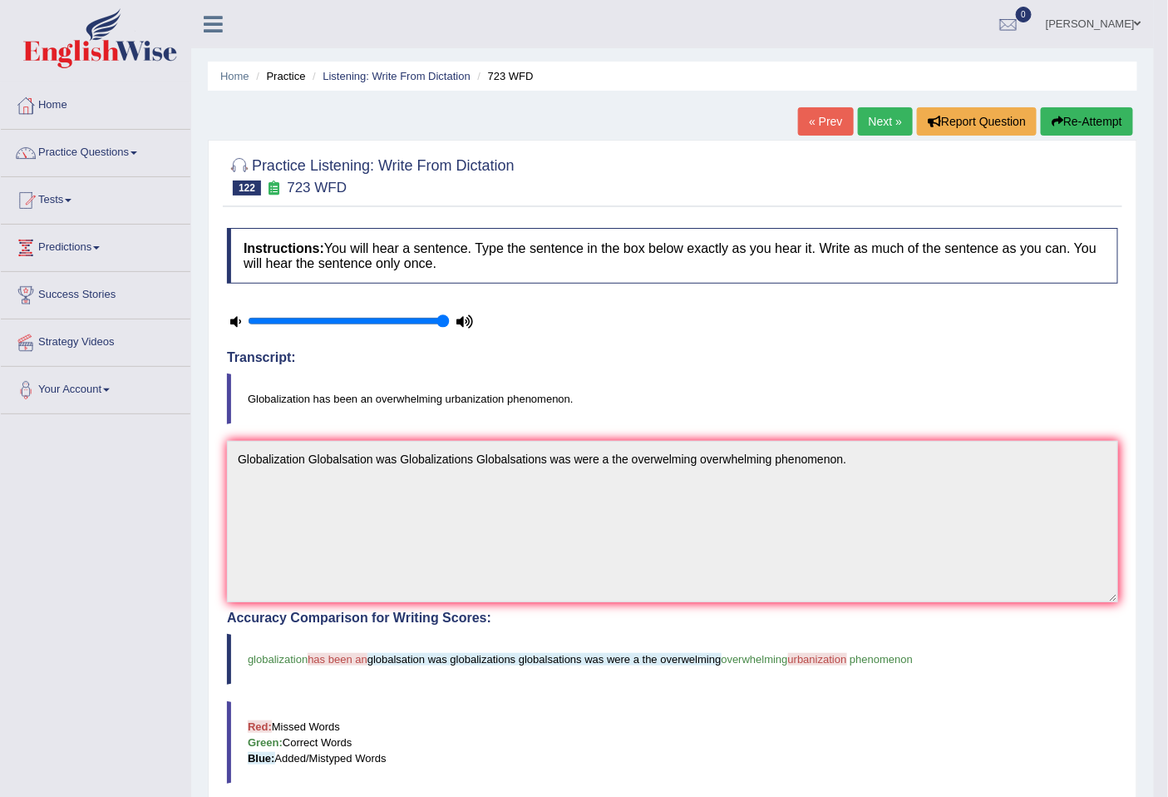
click at [1091, 120] on button "Re-Attempt" at bounding box center [1087, 121] width 92 height 28
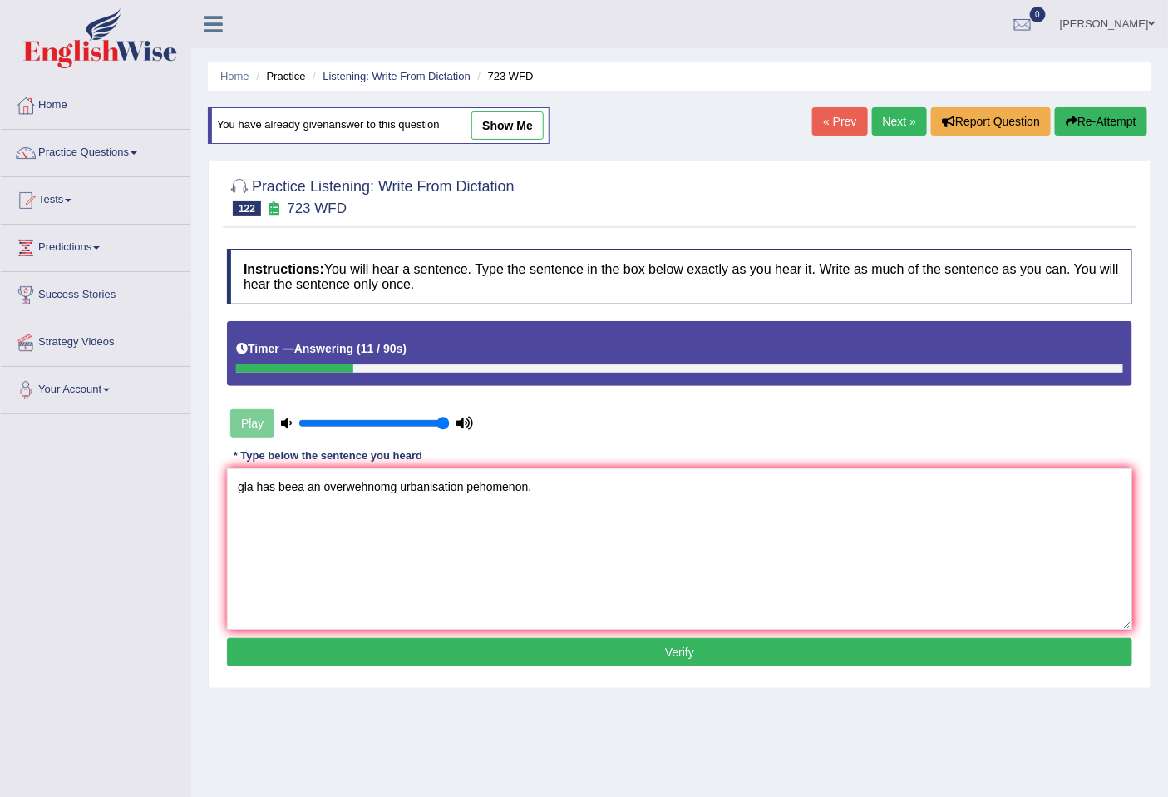
click at [253, 487] on textarea "gla has beea an overwehnomg urbanisation pehomenon." at bounding box center [680, 548] width 906 height 161
drag, startPoint x: 250, startPoint y: 491, endPoint x: 210, endPoint y: 487, distance: 40.9
click at [210, 487] on div "Practice Listening: Write From Dictation 122 723 WFD Instructions: You will hea…" at bounding box center [680, 425] width 944 height 528
drag, startPoint x: 347, startPoint y: 487, endPoint x: 372, endPoint y: 488, distance: 25.0
click at [354, 487] on textarea "Globalization Globalisation has beea an overwehnomg urbanisation pehomenon." at bounding box center [680, 548] width 906 height 161
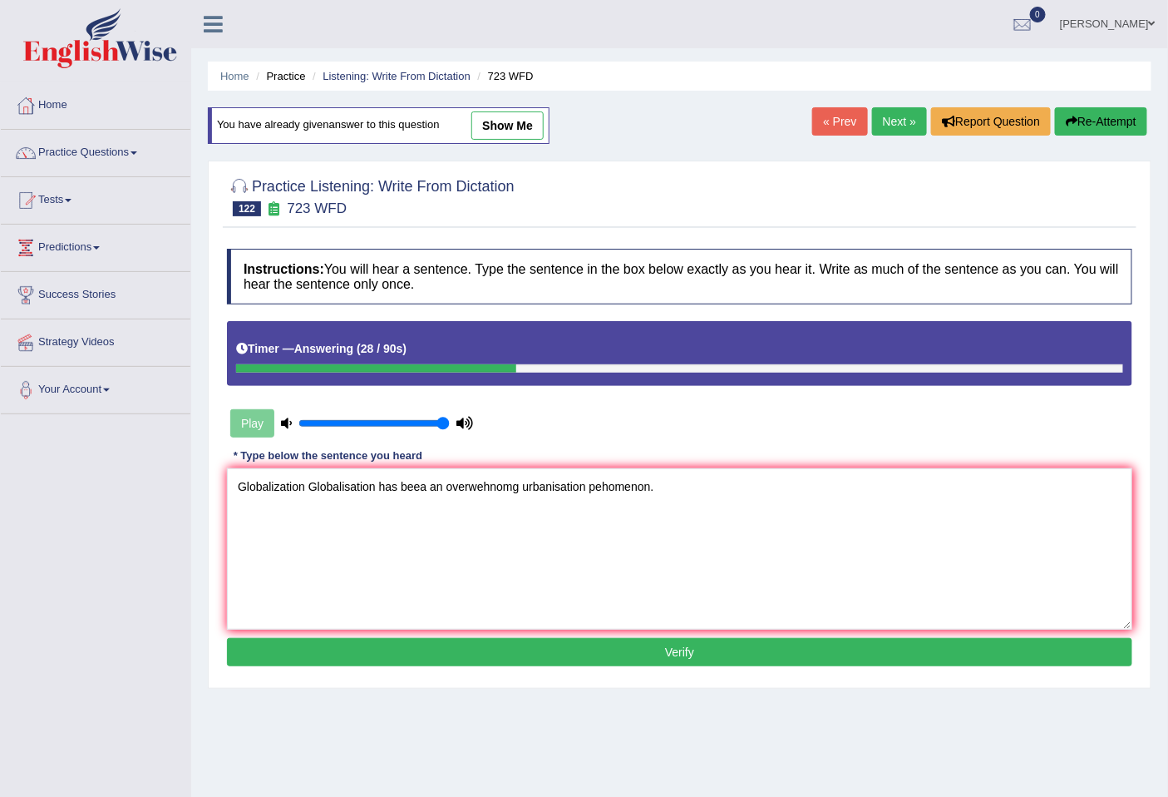
click at [369, 501] on textarea "Globalization Globalisation has beea an overwehnomg urbanisation pehomenon." at bounding box center [680, 548] width 906 height 161
click at [480, 483] on textarea "Globalization Globalisation has beea an overwehnomg urbanisation pehomenon." at bounding box center [680, 548] width 906 height 161
click at [482, 483] on textarea "Globalization Globalisation has beea an overwehnomg urbanisation pehomenon." at bounding box center [680, 548] width 906 height 161
click at [482, 488] on textarea "Globalization Globalisation has beea an overwhnomg urbanisation pehomenon." at bounding box center [680, 548] width 906 height 161
click at [503, 493] on textarea "Globalization Globalisation has beea an overwhelnomg urbanisation pehomenon." at bounding box center [680, 548] width 906 height 161
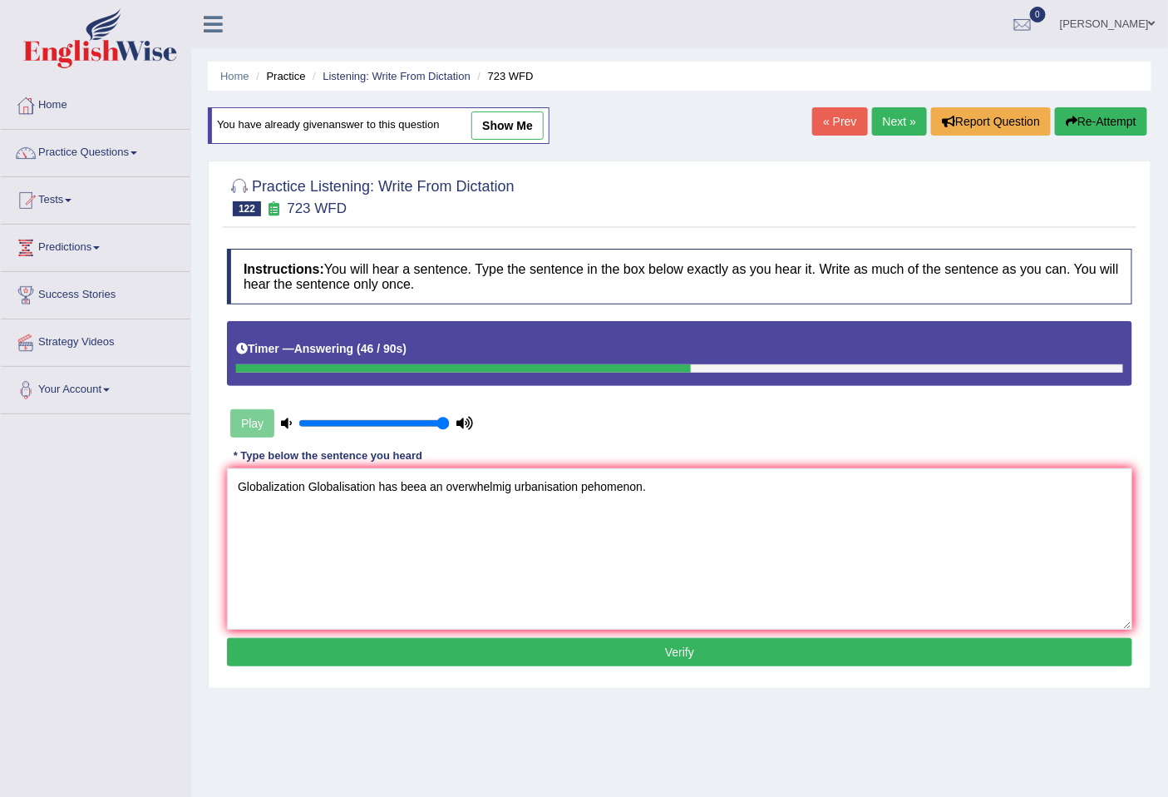
click at [577, 483] on textarea "Globalization Globalisation has beea an overwhelmig urbanisation pehomenon." at bounding box center [680, 548] width 906 height 161
click at [662, 483] on textarea "Globalization Globalisation has beea an overwhelmig urbanisation urbanization p…" at bounding box center [680, 548] width 906 height 161
click at [650, 492] on textarea "Globalization Globalisation has beea an overwhelmig urbanisation urbanization p…" at bounding box center [680, 548] width 906 height 161
click at [670, 489] on textarea "Globalization Globalisation has beea an overwhelmig urbanisation urbanization u…" at bounding box center [680, 548] width 906 height 161
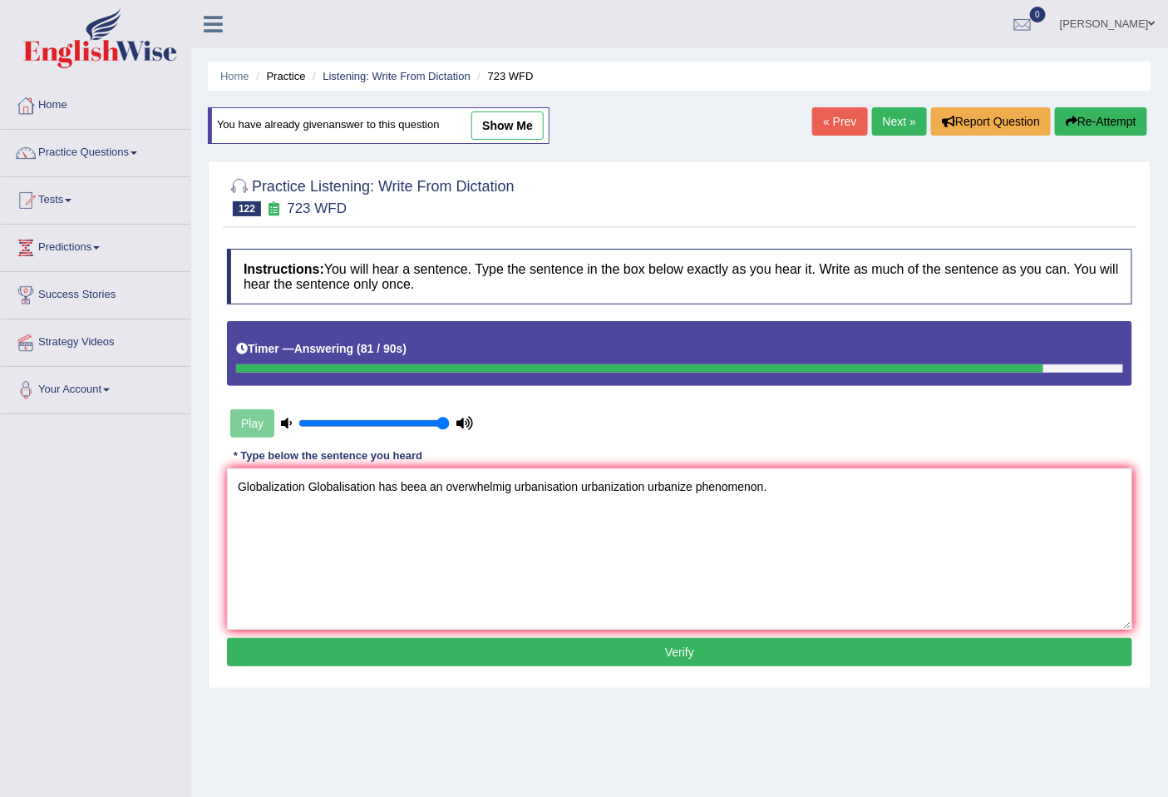
type textarea "Globalization Globalisation has beea an overwhelmig urbanisation urbanization u…"
drag, startPoint x: 608, startPoint y: 667, endPoint x: 611, endPoint y: 652, distance: 15.3
click at [610, 664] on div "Instructions: You will hear a sentence. Type the sentence in the box below exac…" at bounding box center [680, 459] width 914 height 439
click at [625, 647] on button "Verify" at bounding box center [680, 652] width 906 height 28
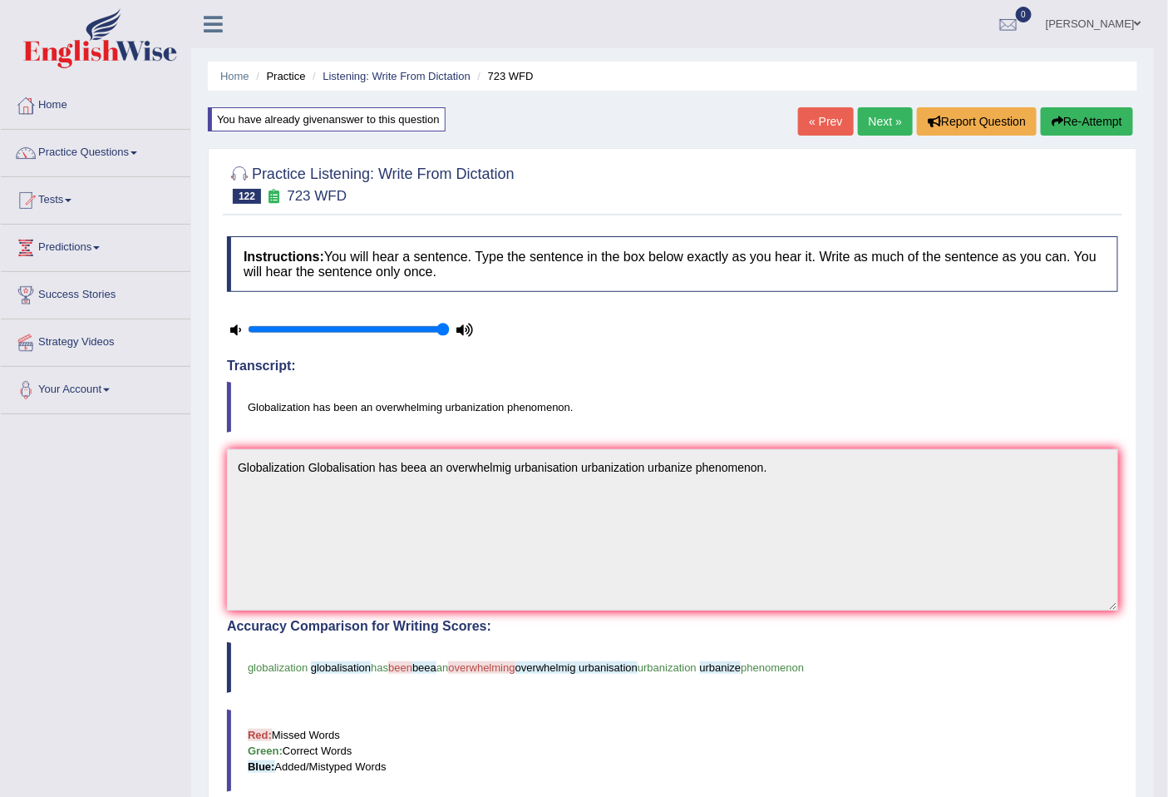
click at [870, 125] on link "Next »" at bounding box center [885, 121] width 55 height 28
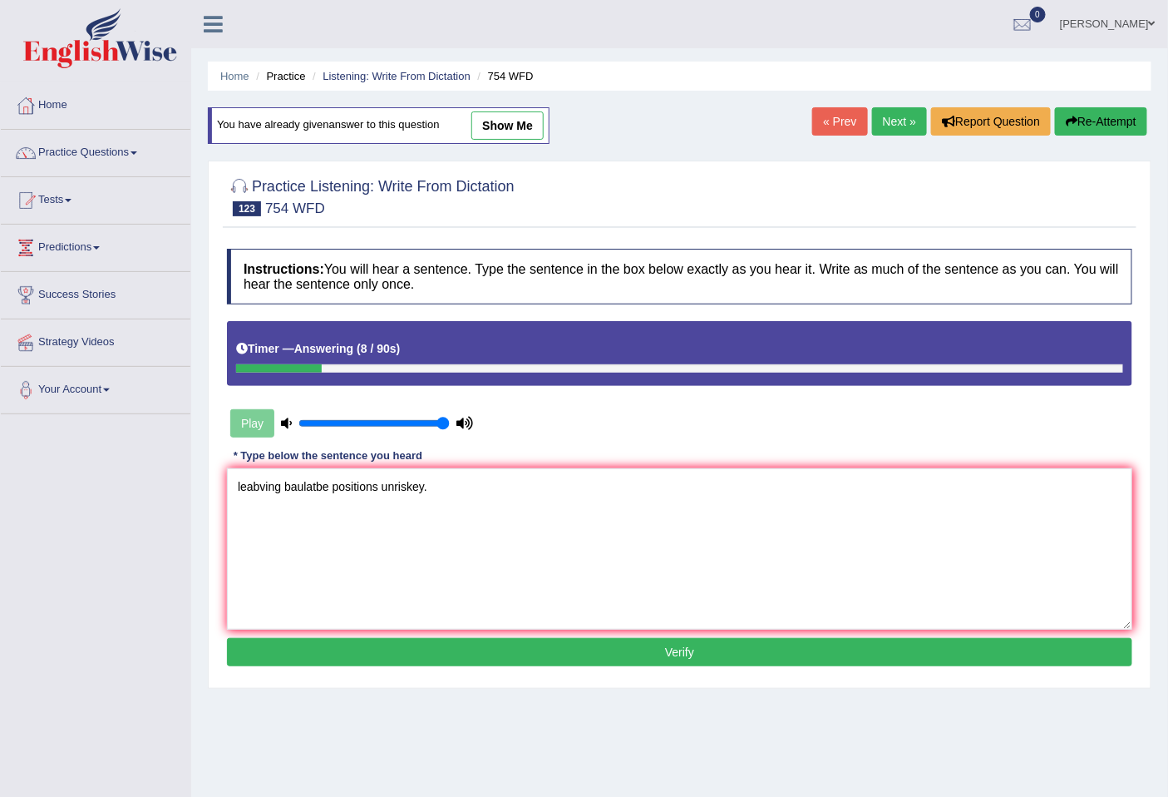
click at [425, 485] on textarea "leabving baulatbe positions unriskey." at bounding box center [680, 548] width 906 height 161
click at [459, 484] on textarea "leabving baulatbe positions unriskey riskey risky." at bounding box center [680, 548] width 906 height 161
click at [378, 491] on textarea "leabving baulatbe positions unriskey riskey unrisky." at bounding box center [680, 548] width 906 height 161
drag, startPoint x: 281, startPoint y: 484, endPoint x: 229, endPoint y: 489, distance: 52.6
click at [229, 489] on textarea "leabving baulatbe positions are an unriskey riskey unrisky." at bounding box center [680, 548] width 906 height 161
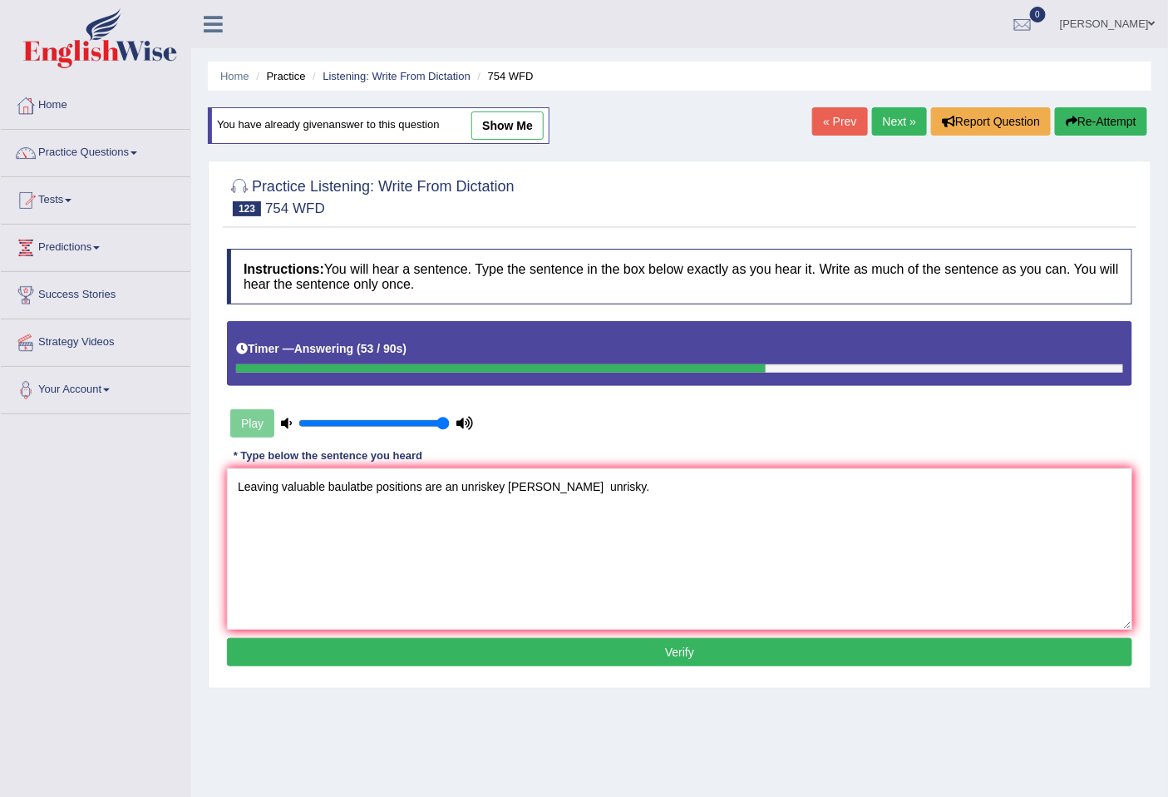
drag, startPoint x: 372, startPoint y: 485, endPoint x: 326, endPoint y: 493, distance: 46.5
click at [326, 493] on textarea "Leaving valuable baulatbe positions are an unriskey riskey unrisky." at bounding box center [680, 548] width 906 height 161
click at [419, 483] on textarea "Leaving valuable position positions are an unriskey riskey unrisky." at bounding box center [680, 548] width 906 height 161
click at [518, 489] on textarea "Leaving valuable position positions have been are an unriskey riskey unrisky." at bounding box center [680, 548] width 906 height 161
click at [591, 481] on textarea "Leaving valuable position positions have been are an unriskey riskey unrisky." at bounding box center [680, 548] width 906 height 161
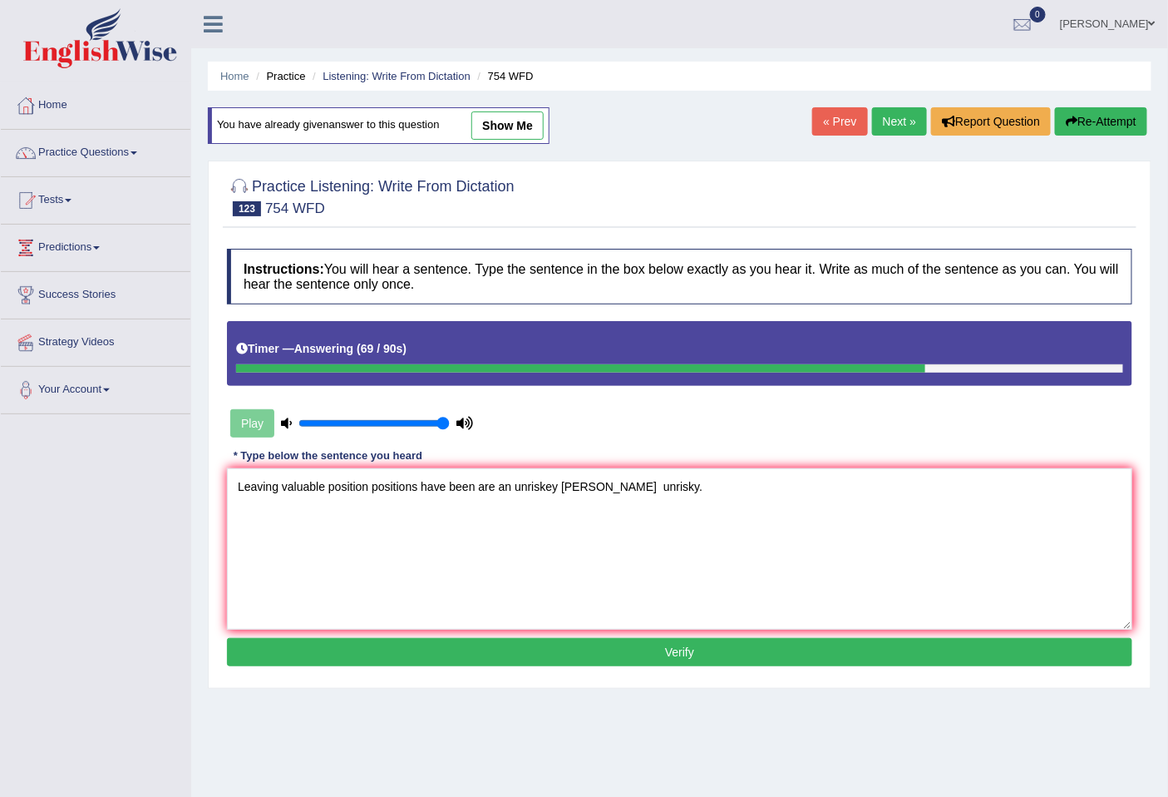
click at [597, 483] on textarea "Leaving valuable position positions have been are an unriskey riskey unrisky." at bounding box center [680, 548] width 906 height 161
click at [627, 487] on textarea "Leaving valuable position positions have been are an unriskey riskey unrisky." at bounding box center [680, 548] width 906 height 161
click at [632, 487] on textarea "Leaving valuable position positions have been are an unriskey riskey unrisky." at bounding box center [680, 548] width 906 height 161
type textarea "Leaving valuable position positions have been are an unriskey riskey unrisky in…"
click at [638, 650] on button "Verify" at bounding box center [680, 652] width 906 height 28
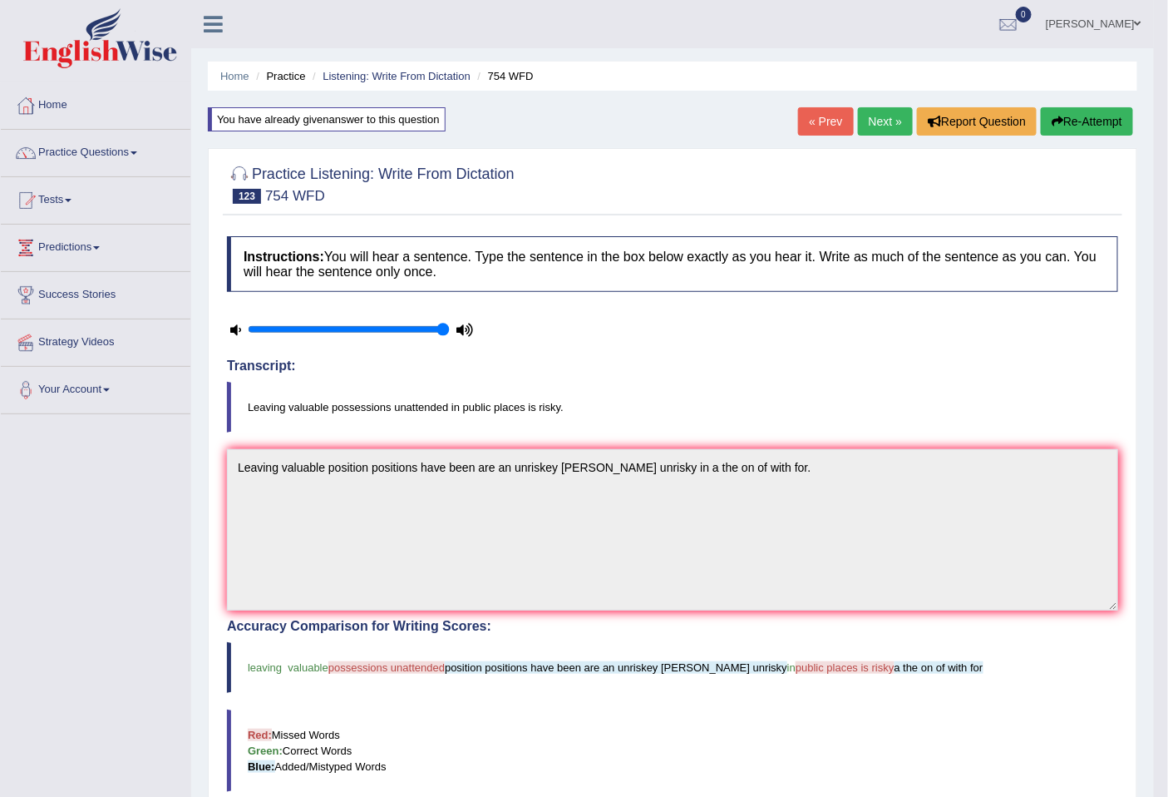
click at [1094, 126] on button "Re-Attempt" at bounding box center [1087, 121] width 92 height 28
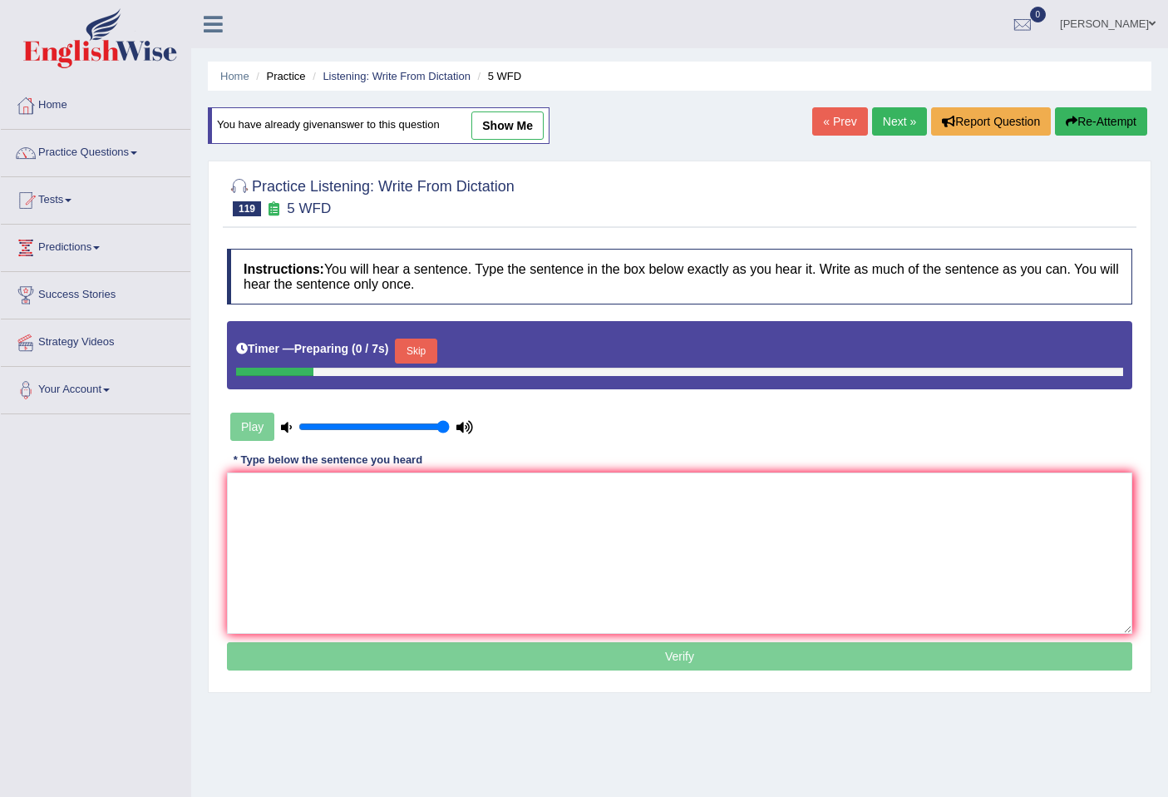
scroll to position [76, 0]
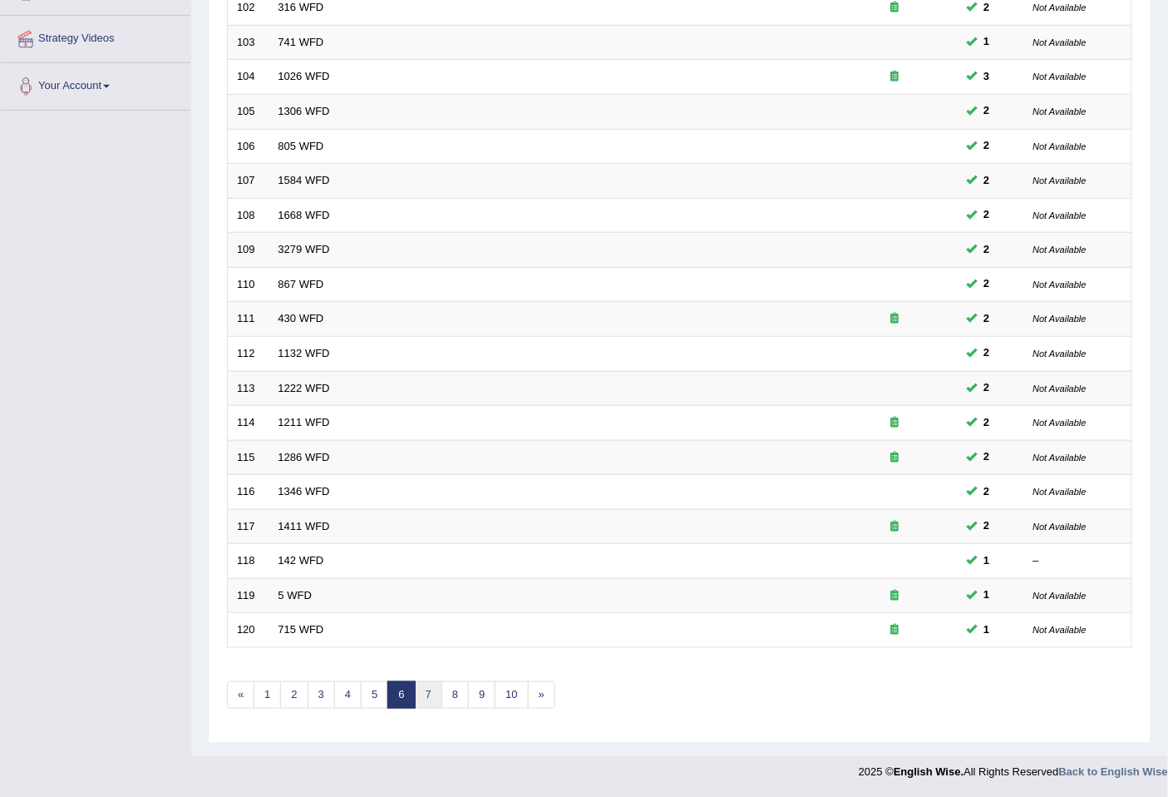
click at [432, 694] on link "7" at bounding box center [428, 694] width 27 height 27
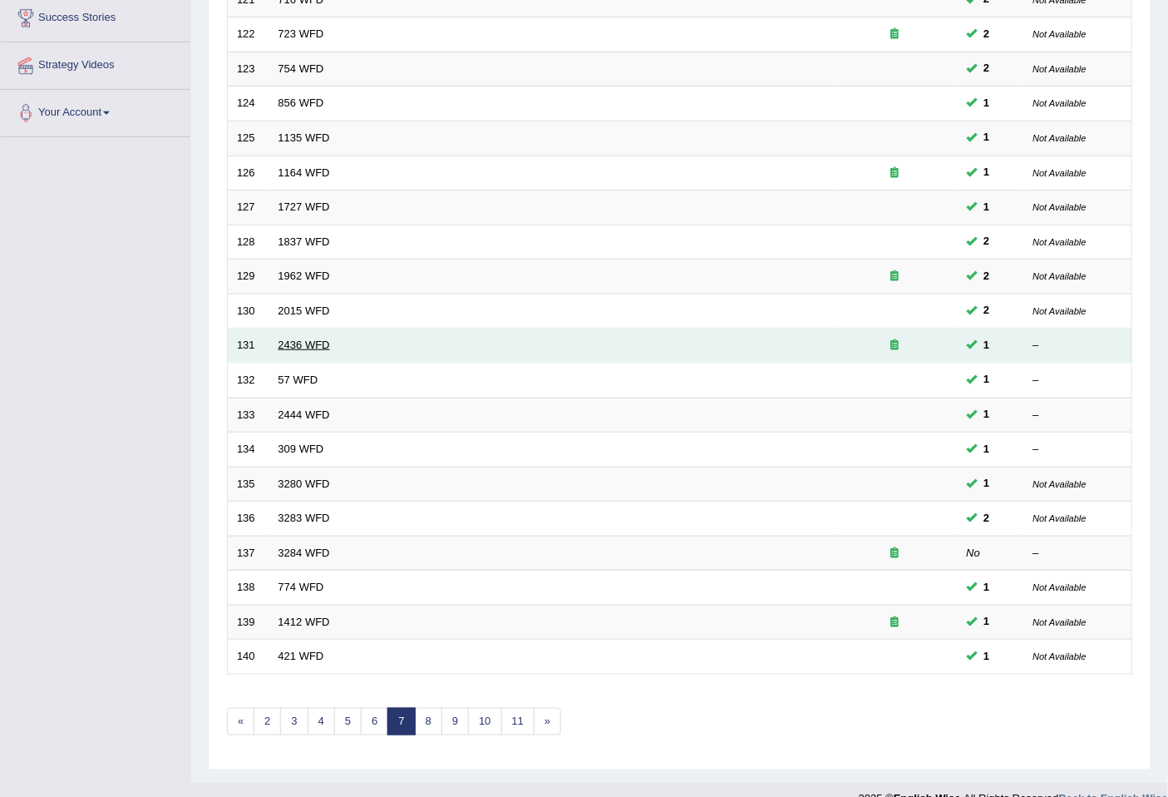
click at [323, 343] on link "2436 WFD" at bounding box center [305, 344] width 52 height 12
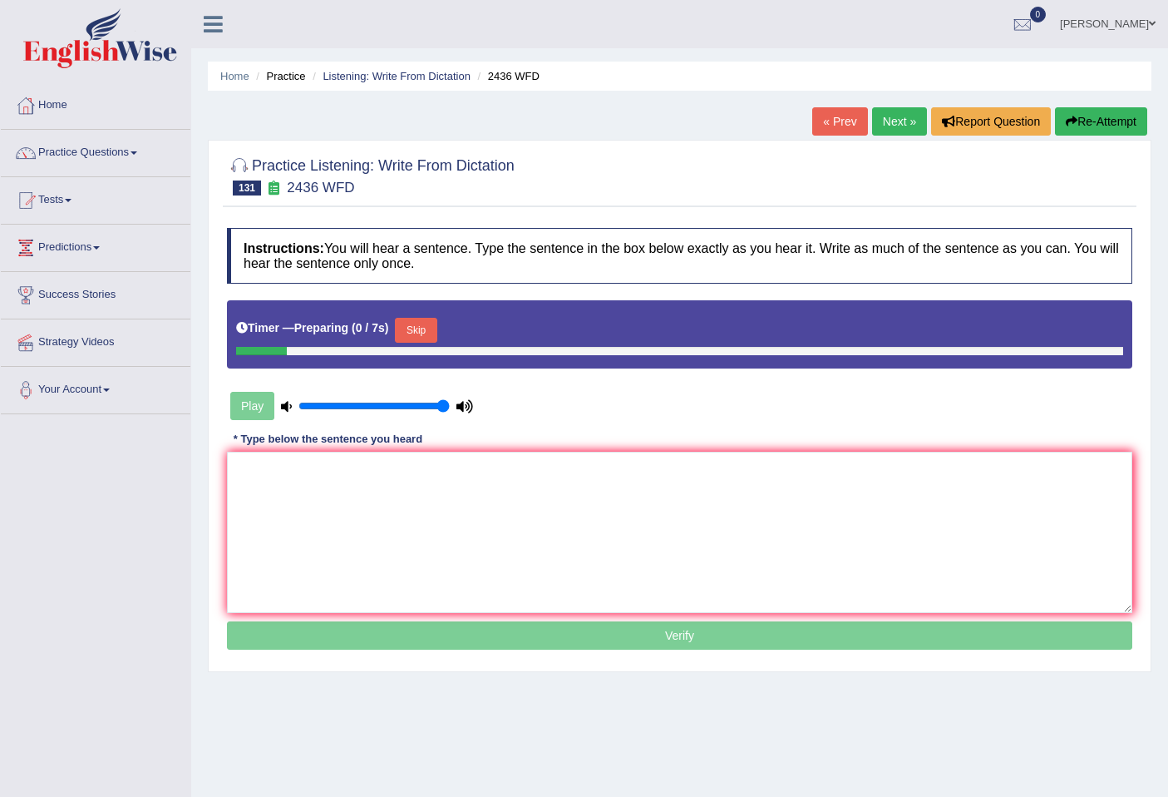
click at [427, 501] on textarea at bounding box center [680, 532] width 906 height 161
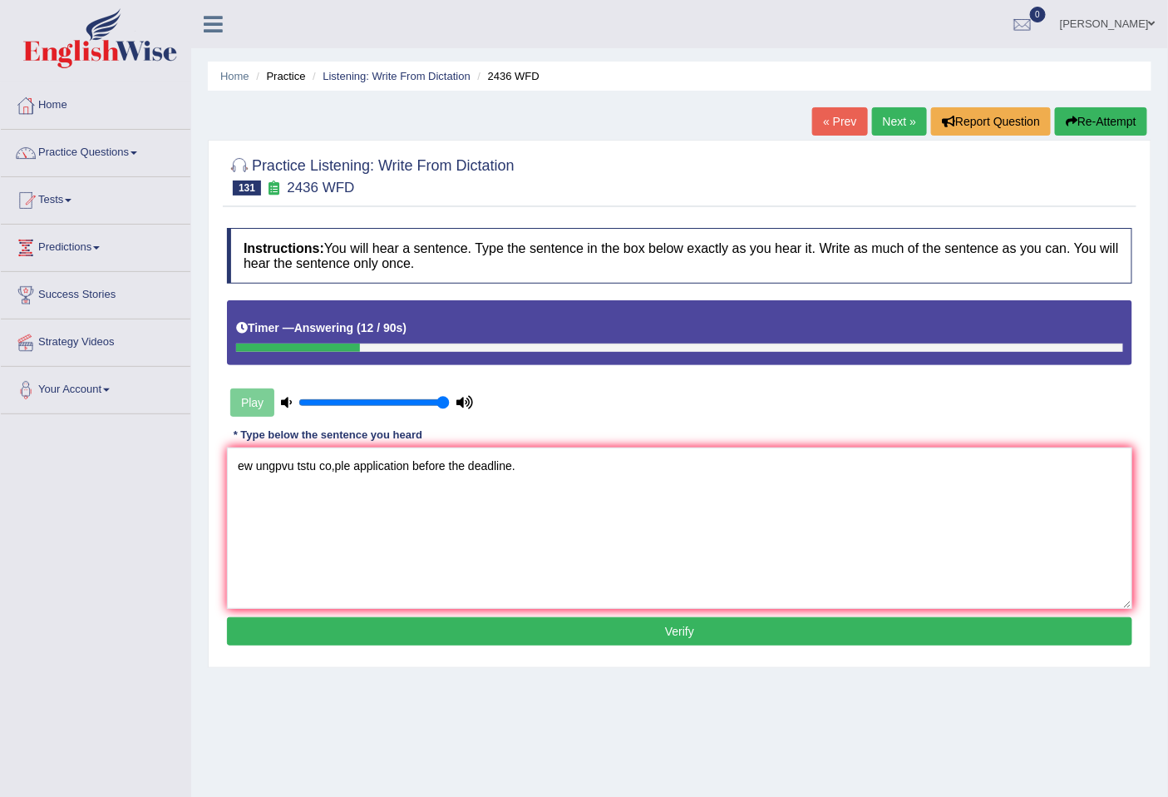
drag, startPoint x: 251, startPoint y: 464, endPoint x: 210, endPoint y: 475, distance: 43.0
click at [210, 475] on div "Practice Listening: Write From Dictation 131 2436 WFD Instructions: You will he…" at bounding box center [680, 404] width 944 height 528
drag, startPoint x: 499, startPoint y: 466, endPoint x: 408, endPoint y: 470, distance: 91.6
click at [408, 470] on textarea "We encourage students student ungpvu tstu co,ple application before the deadlin…" at bounding box center [680, 527] width 906 height 161
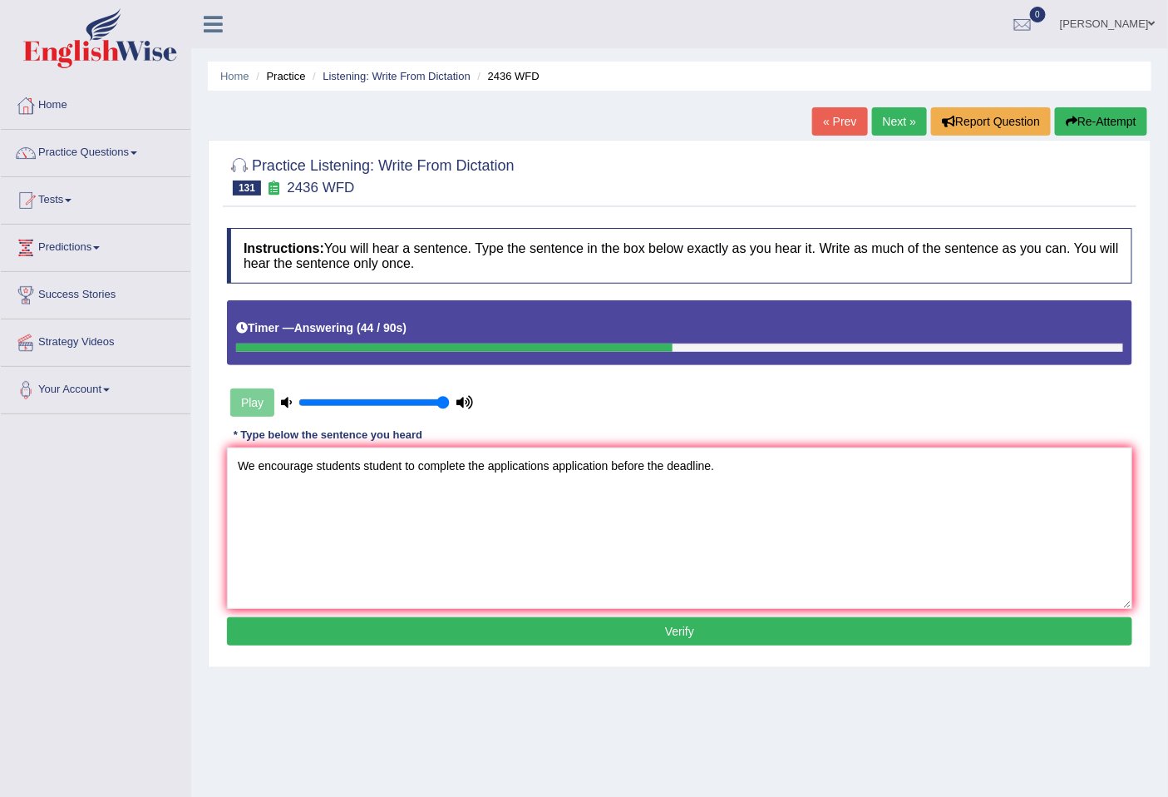
click at [649, 463] on textarea "We encourage students student to complete the applications application before t…" at bounding box center [680, 527] width 906 height 161
click at [256, 464] on textarea "We encourage students student to complete the applications application before a…" at bounding box center [680, 527] width 906 height 161
drag, startPoint x: 347, startPoint y: 462, endPoint x: 542, endPoint y: 462, distance: 195.4
click at [348, 462] on textarea "We We're encourage students student to complete the applications application be…" at bounding box center [680, 527] width 906 height 161
type textarea "We We're encourage encouraged students student to complete the applications app…"
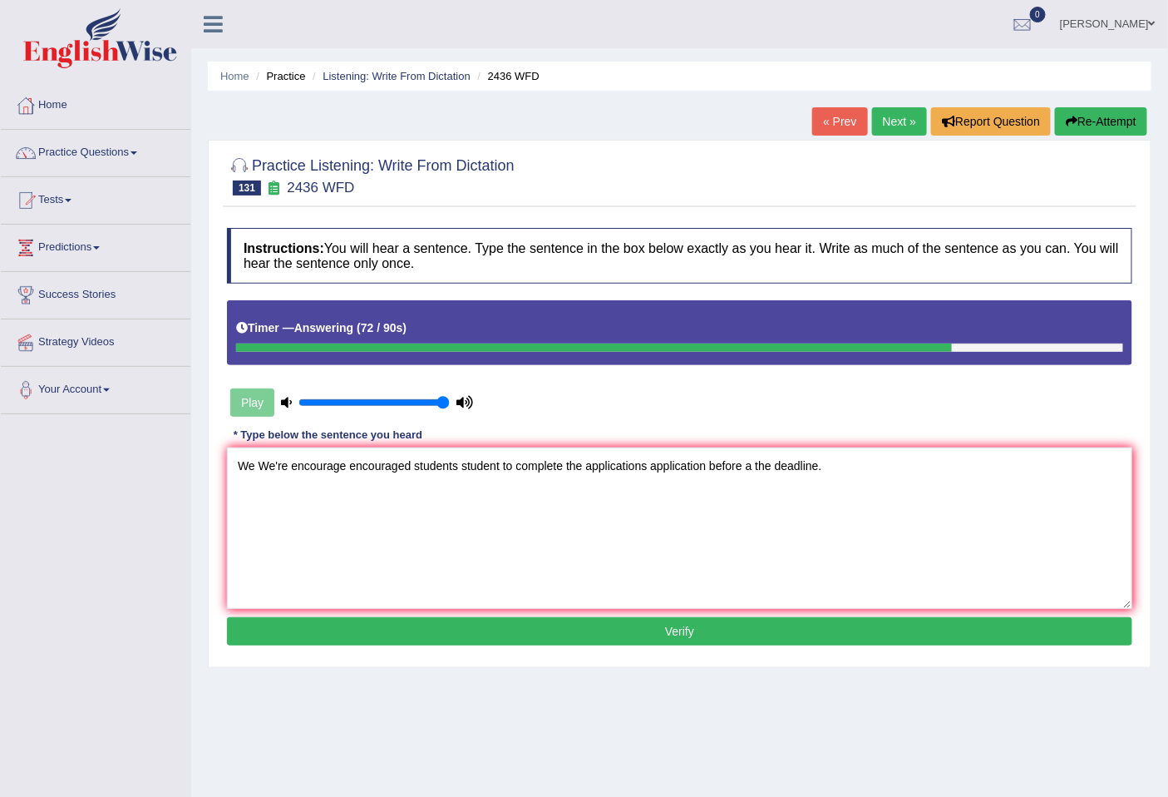
click at [496, 628] on button "Verify" at bounding box center [680, 631] width 906 height 28
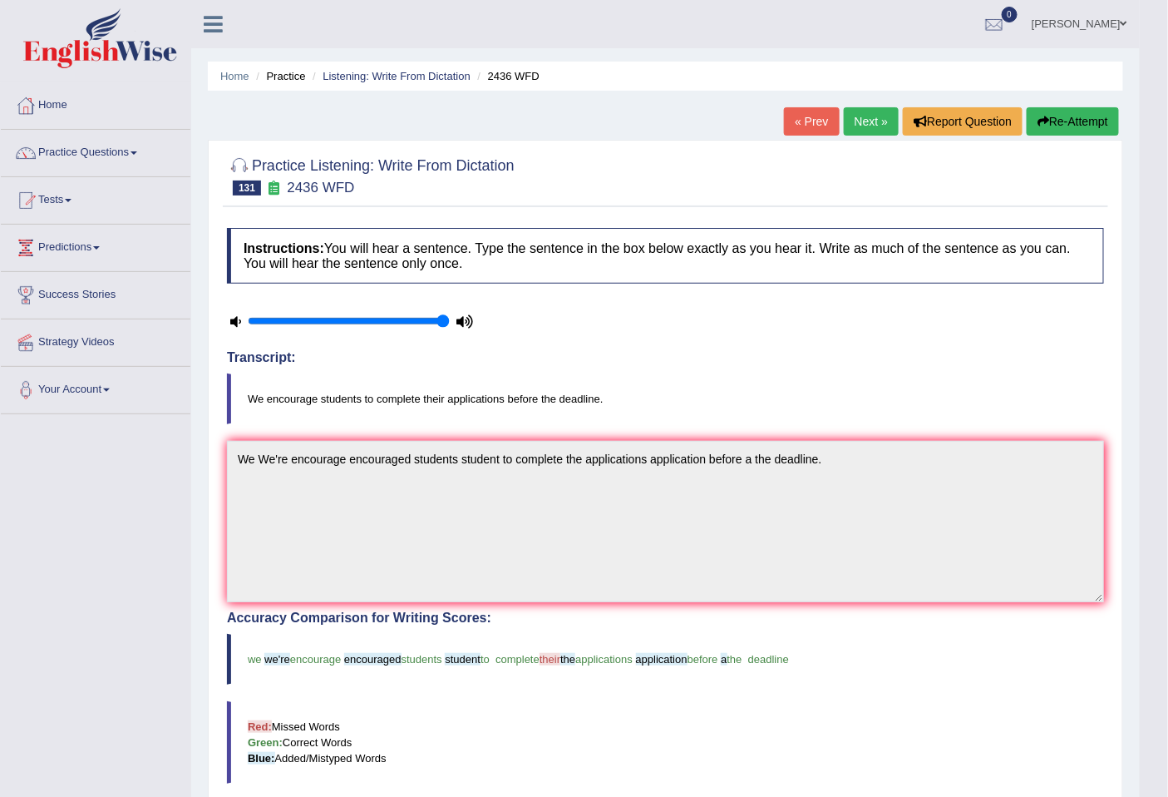
click at [862, 118] on link "Next »" at bounding box center [871, 121] width 55 height 28
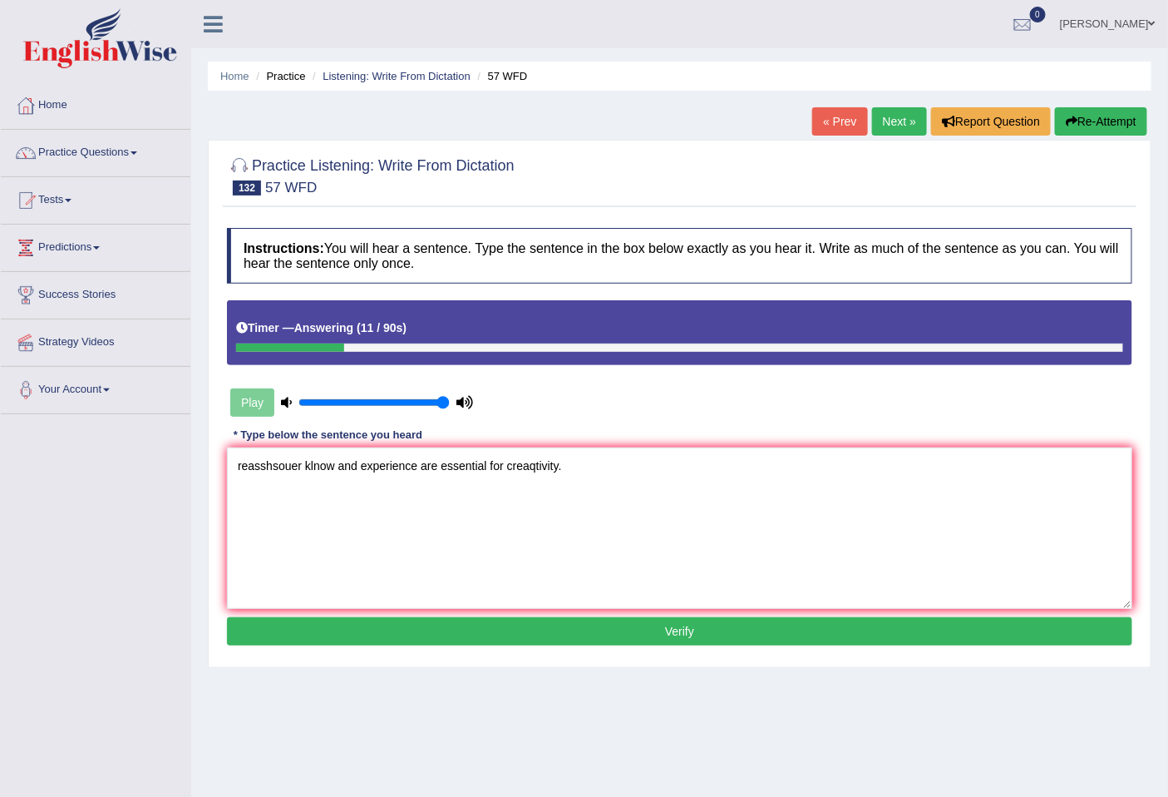
drag, startPoint x: 304, startPoint y: 462, endPoint x: 212, endPoint y: 464, distance: 91.5
click at [213, 463] on div "Practice Listening: Write From Dictation 132 57 WFD Instructions: You will hear…" at bounding box center [680, 404] width 944 height 528
drag, startPoint x: 324, startPoint y: 462, endPoint x: 288, endPoint y: 462, distance: 36.6
click at [288, 462] on textarea "Research klnow and experience are essential for creaqtivity." at bounding box center [680, 527] width 906 height 161
click at [546, 463] on textarea "Research shows showed show knowledge and experience are essential for creaqtivi…" at bounding box center [680, 527] width 906 height 161
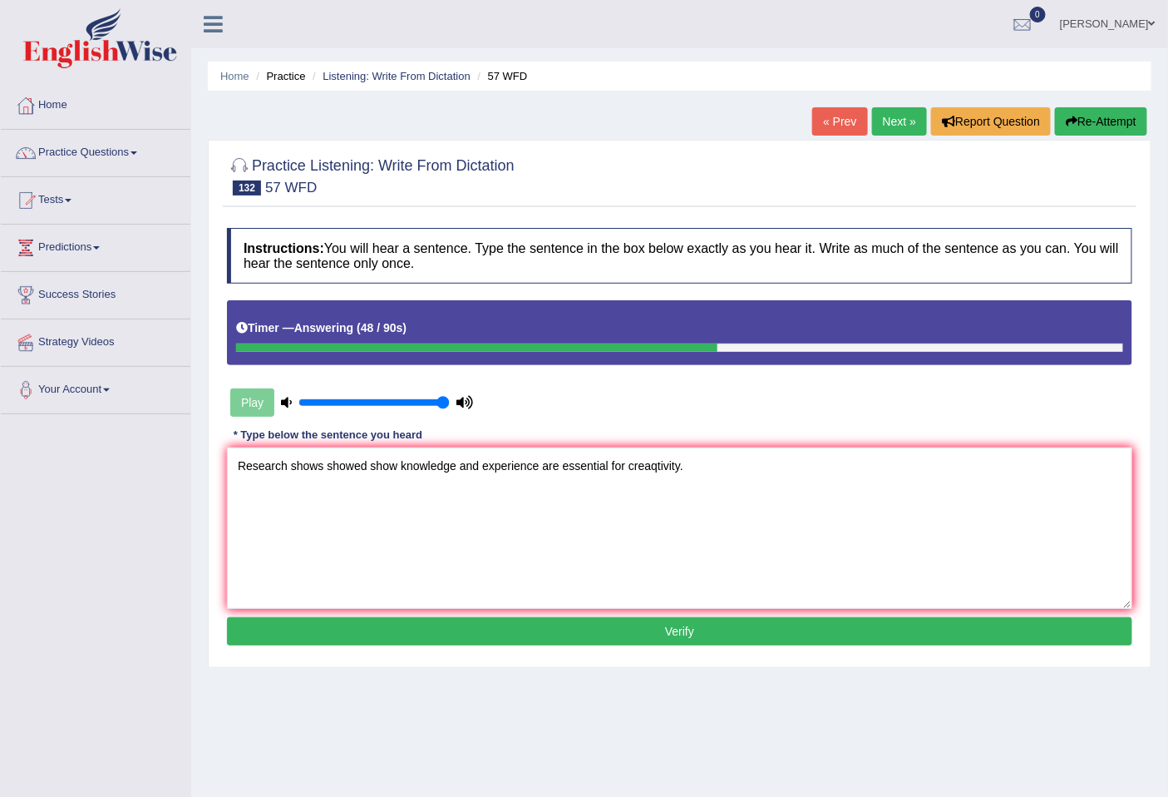
click at [541, 464] on textarea "Research shows showed show knowledge and experience are essential for creaqtivi…" at bounding box center [680, 527] width 906 height 161
click at [695, 462] on textarea "Research shows showed show knowledge and experience experiences are essential f…" at bounding box center [680, 527] width 906 height 161
click at [694, 462] on textarea "Research shows showed show knowledge and experience experiences are essential f…" at bounding box center [680, 527] width 906 height 161
click at [770, 468] on textarea "Research shows showed show knowledge and experience experiences are essential f…" at bounding box center [680, 527] width 906 height 161
click at [774, 467] on textarea "Research shows showed show knowledge and experience experiences are essential f…" at bounding box center [680, 527] width 906 height 161
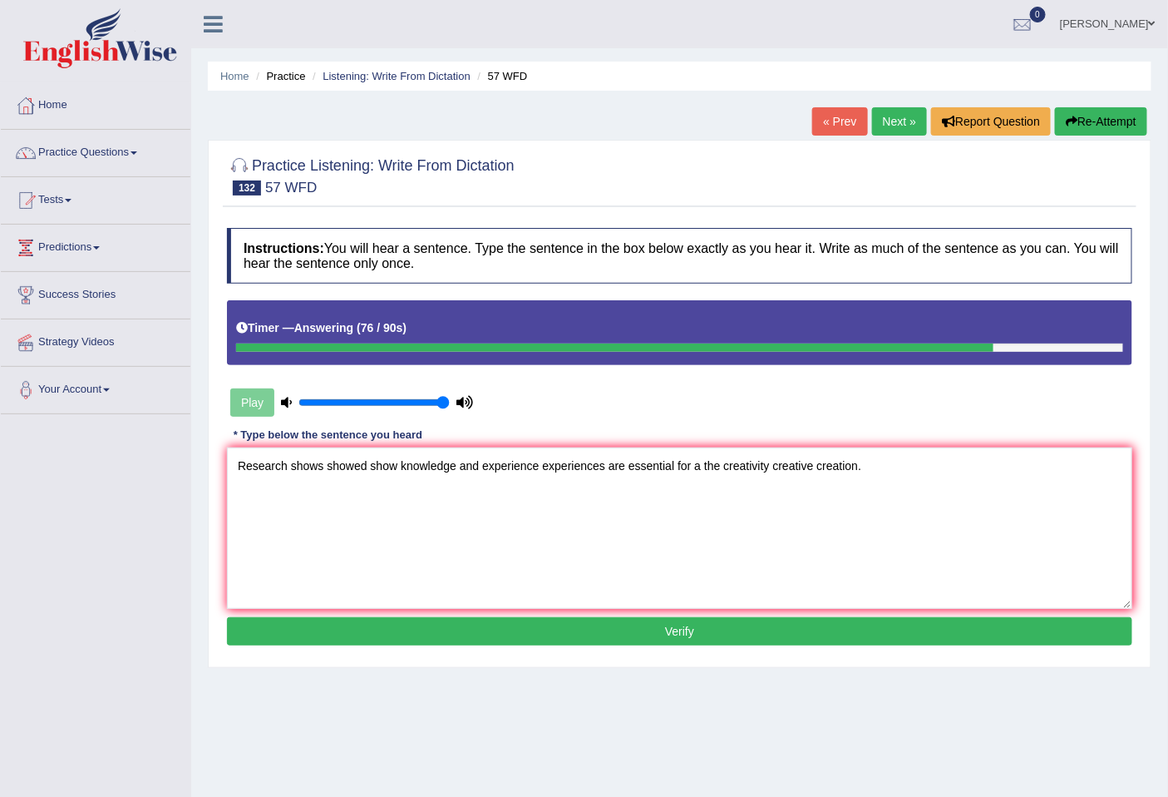
click at [370, 470] on textarea "Research shows showed show knowledge and experience experiences are essential f…" at bounding box center [680, 527] width 906 height 161
click at [369, 468] on textarea "Research shows showed Researches show knowledge and experience experiences are …" at bounding box center [680, 527] width 906 height 161
click at [389, 469] on textarea "Research shows Researches show knowledge and experience experiences are essenti…" at bounding box center [680, 527] width 906 height 161
type textarea "Research shows Researches sh show knowledge and experience experiences are esse…"
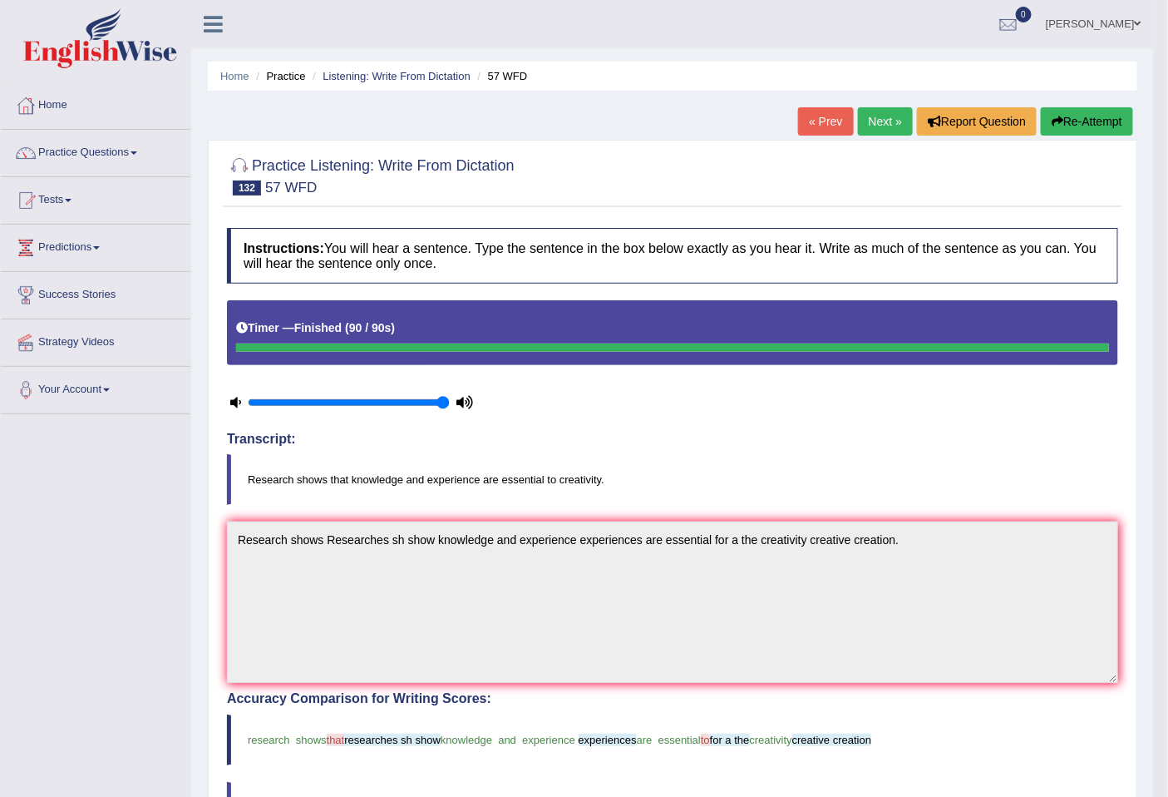
click at [877, 116] on link "Next »" at bounding box center [885, 121] width 55 height 28
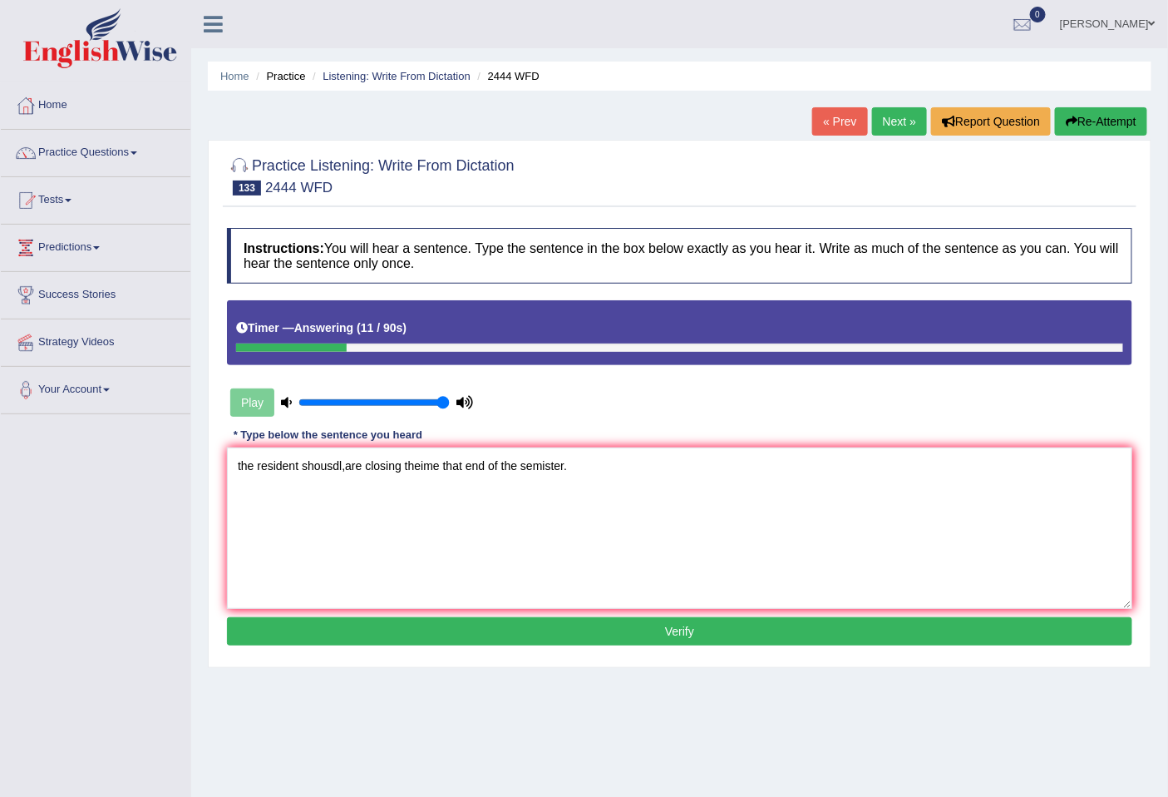
drag, startPoint x: 345, startPoint y: 463, endPoint x: 329, endPoint y: 467, distance: 16.1
click at [329, 467] on textarea "the resident shousdl,are closing theime that end of the semister." at bounding box center [680, 527] width 906 height 161
drag, startPoint x: 254, startPoint y: 461, endPoint x: 180, endPoint y: 467, distance: 74.3
click at [180, 467] on div "Toggle navigation Home Practice Questions Speaking Practice Read Aloud Repeat S…" at bounding box center [584, 432] width 1168 height 865
click at [308, 467] on textarea "The resident should hold the are closing theime that end of the semister." at bounding box center [680, 527] width 906 height 161
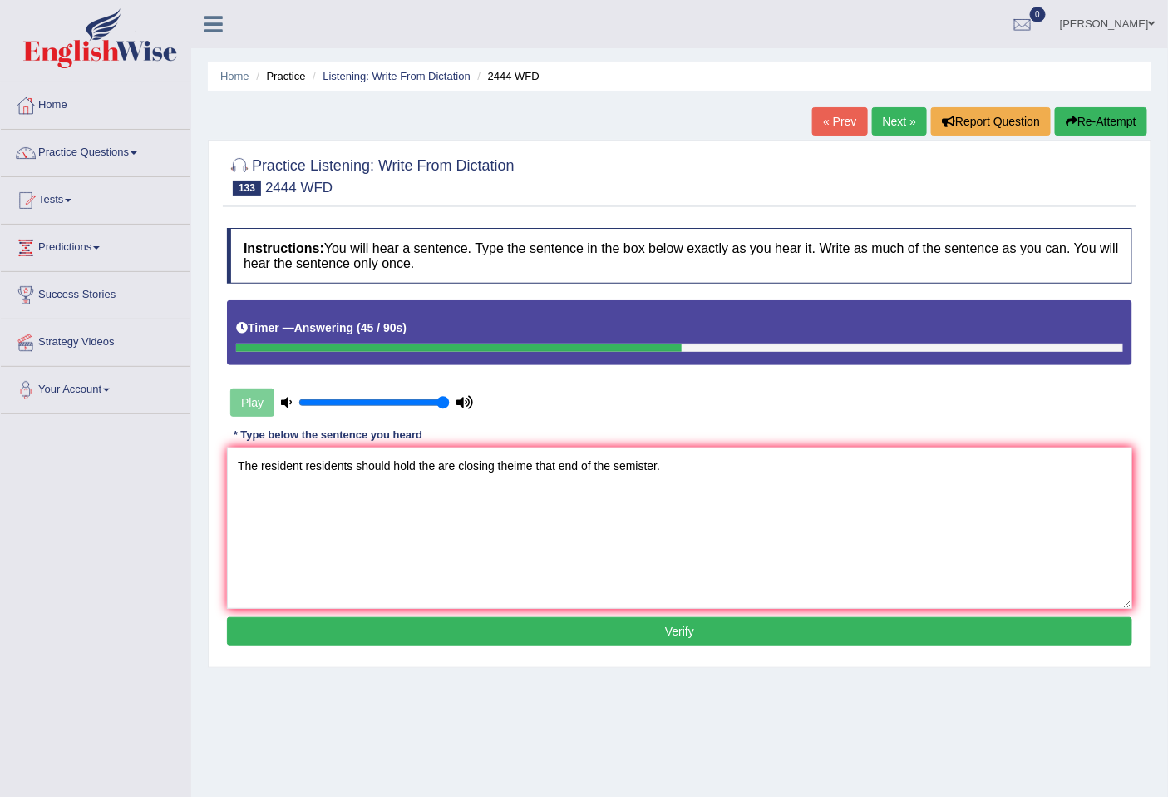
click at [437, 463] on textarea "The resident residents should hold the are closing theime that end of the semis…" at bounding box center [680, 527] width 906 height 161
click at [475, 459] on textarea "The resident residents should hold that are closing theime that end of the semi…" at bounding box center [680, 527] width 906 height 161
click at [513, 466] on textarea "The resident residents should hold that are closing theime that end of the semi…" at bounding box center [680, 527] width 906 height 161
click at [543, 458] on textarea "The resident residents should hold that are closing time that end of the semist…" at bounding box center [680, 527] width 906 height 161
click at [546, 461] on textarea "The resident residents should hold that are closing time that end of the semist…" at bounding box center [680, 527] width 906 height 161
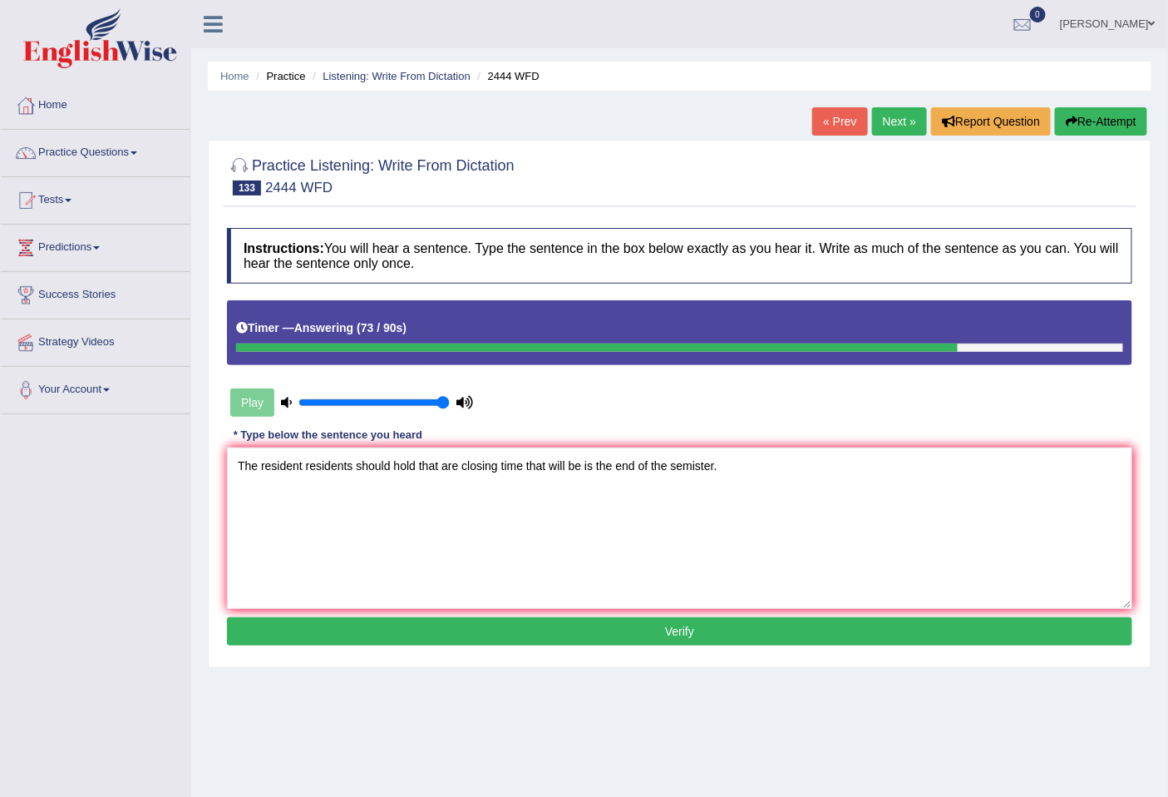
type textarea "The resident residents should hold that are closing time that will be is the en…"
click at [537, 626] on button "Verify" at bounding box center [680, 631] width 906 height 28
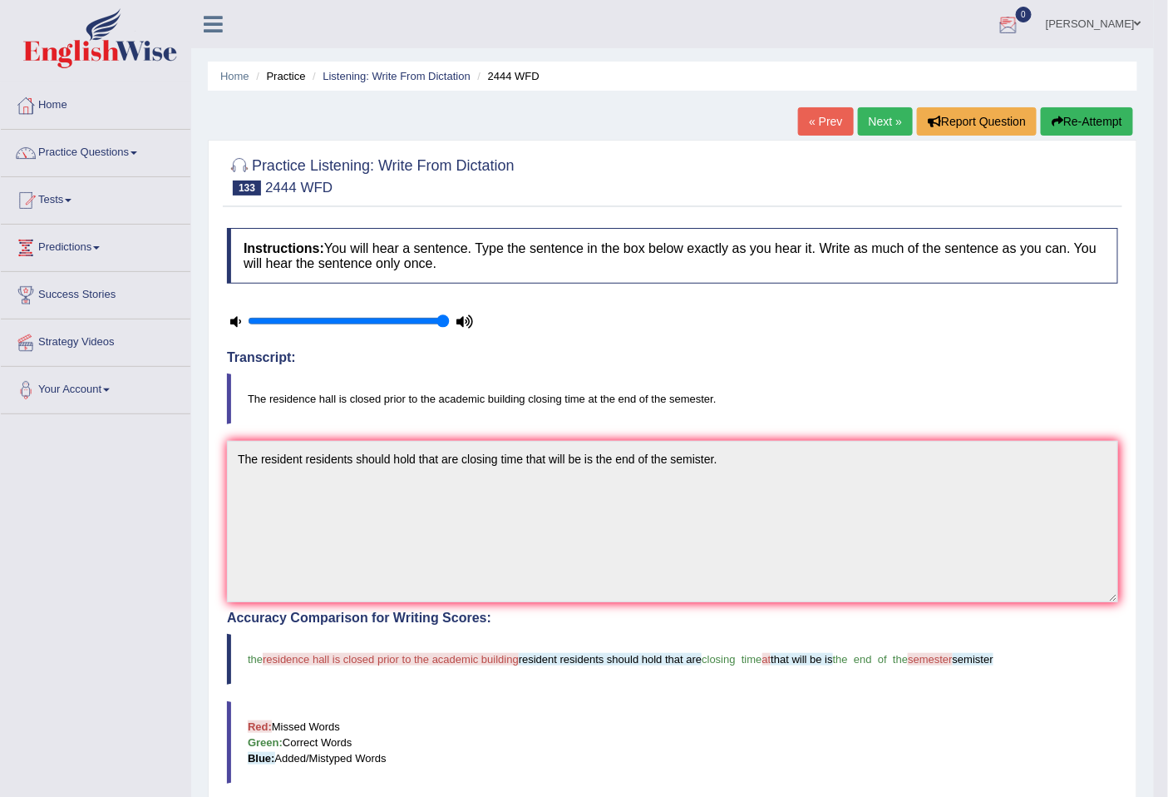
click at [1094, 121] on button "Re-Attempt" at bounding box center [1087, 121] width 92 height 28
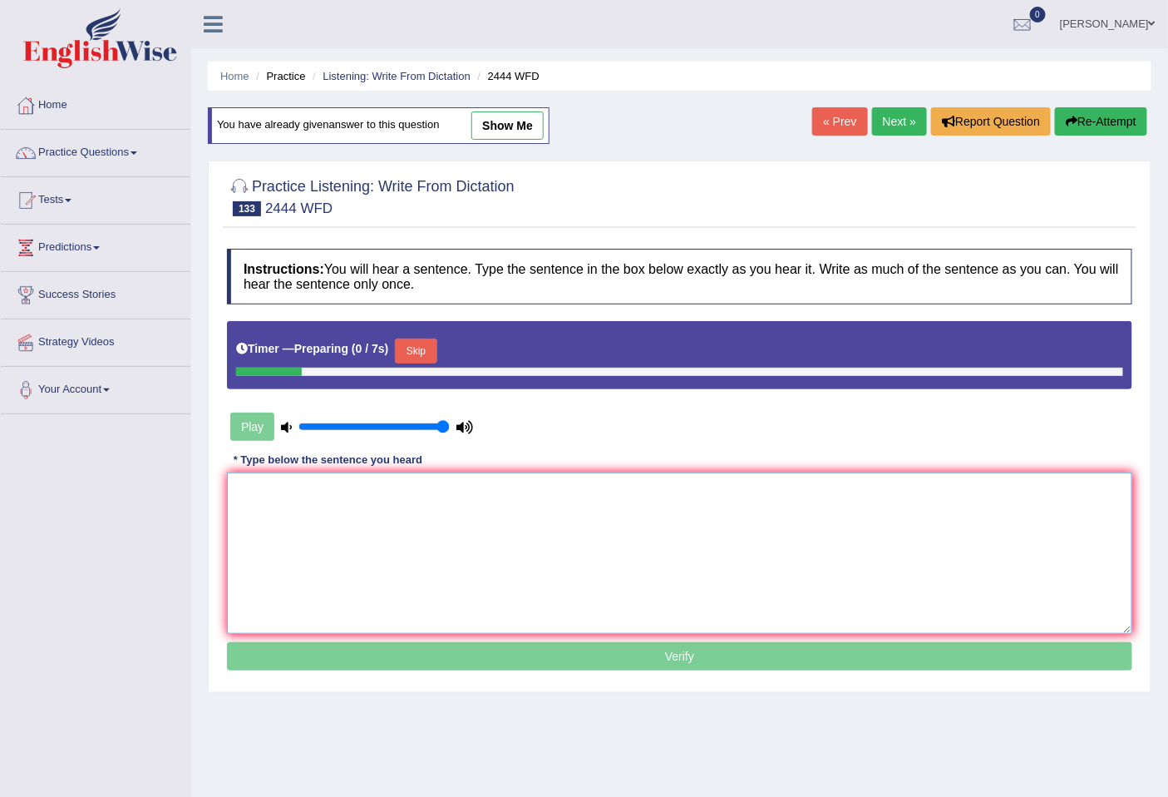
click at [324, 486] on textarea at bounding box center [680, 552] width 906 height 161
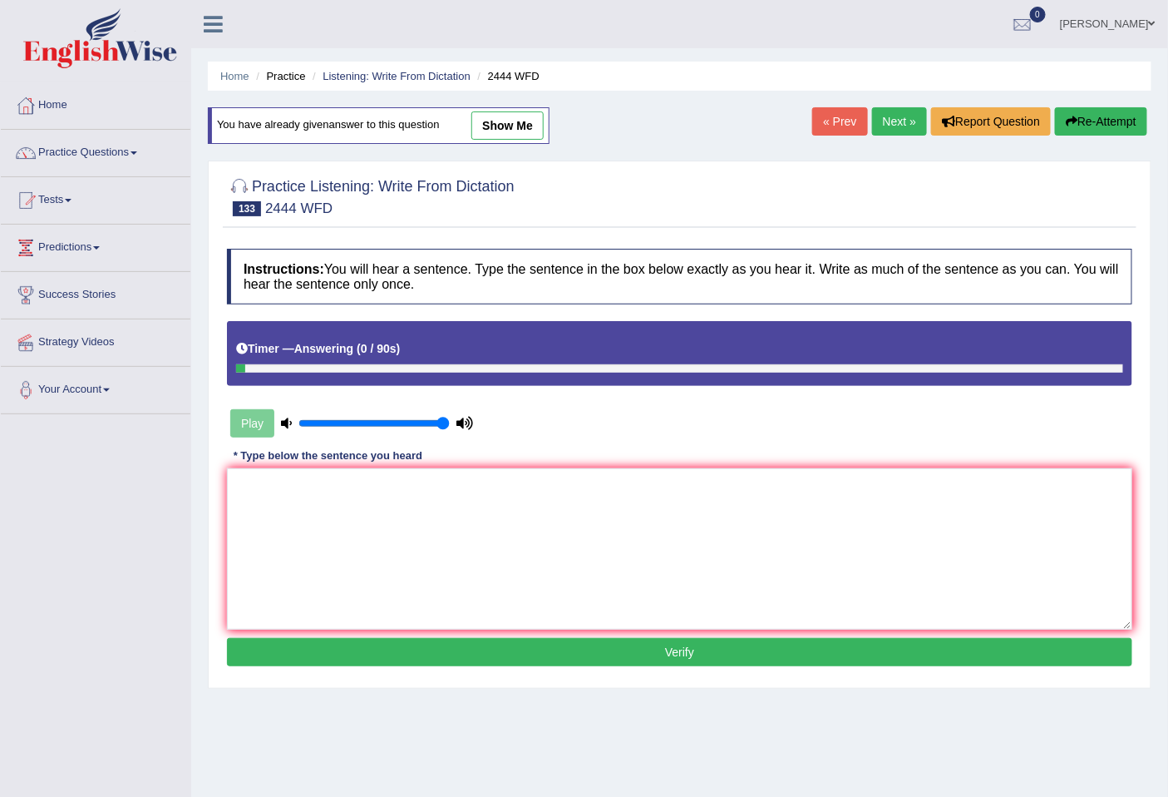
click at [892, 121] on link "Next »" at bounding box center [899, 121] width 55 height 28
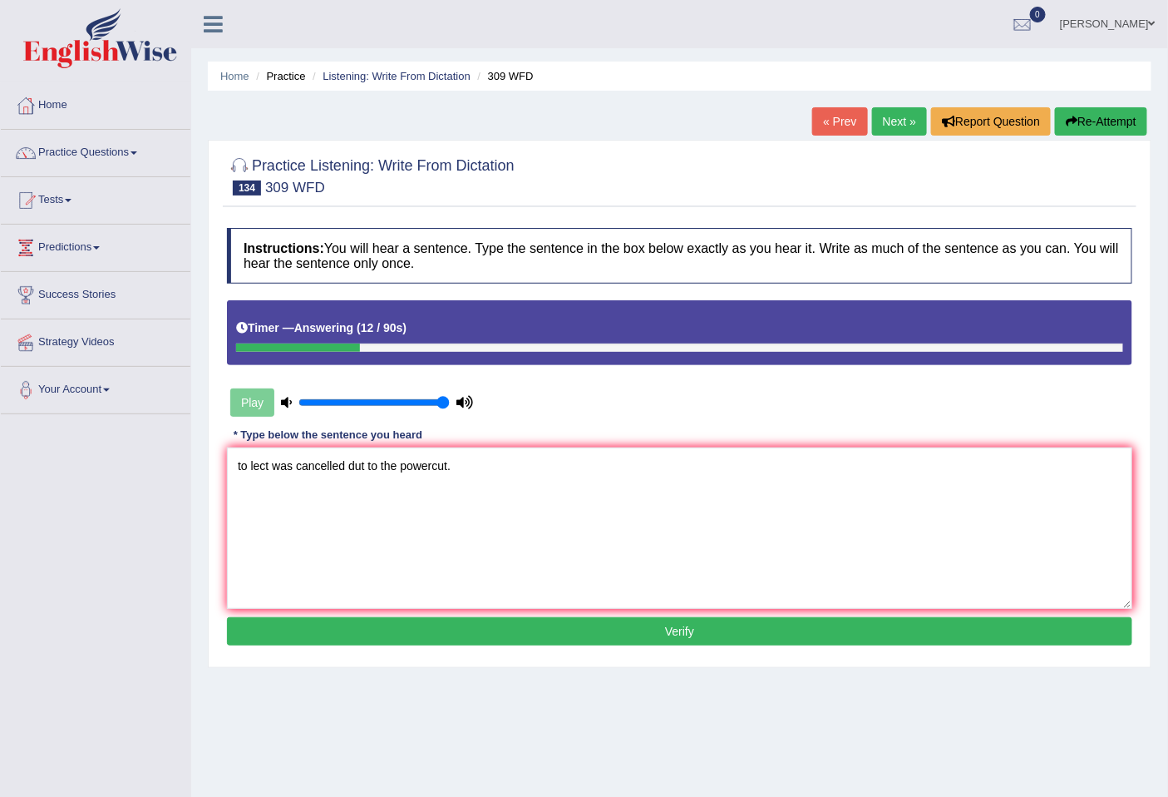
click at [364, 467] on textarea "to lect was cancelled dut to the powercut." at bounding box center [680, 527] width 906 height 161
drag, startPoint x: 247, startPoint y: 466, endPoint x: 201, endPoint y: 466, distance: 45.7
click at [201, 466] on div "Home Practice Listening: Write From Dictation 309 WFD « Prev Next » Report Ques…" at bounding box center [679, 416] width 977 height 832
click at [322, 456] on textarea "[DATE] lect was cancelled due to the powercut." at bounding box center [680, 527] width 906 height 161
click at [412, 466] on textarea "[DATE] lecture was cancelled due to the powercut." at bounding box center [680, 527] width 906 height 161
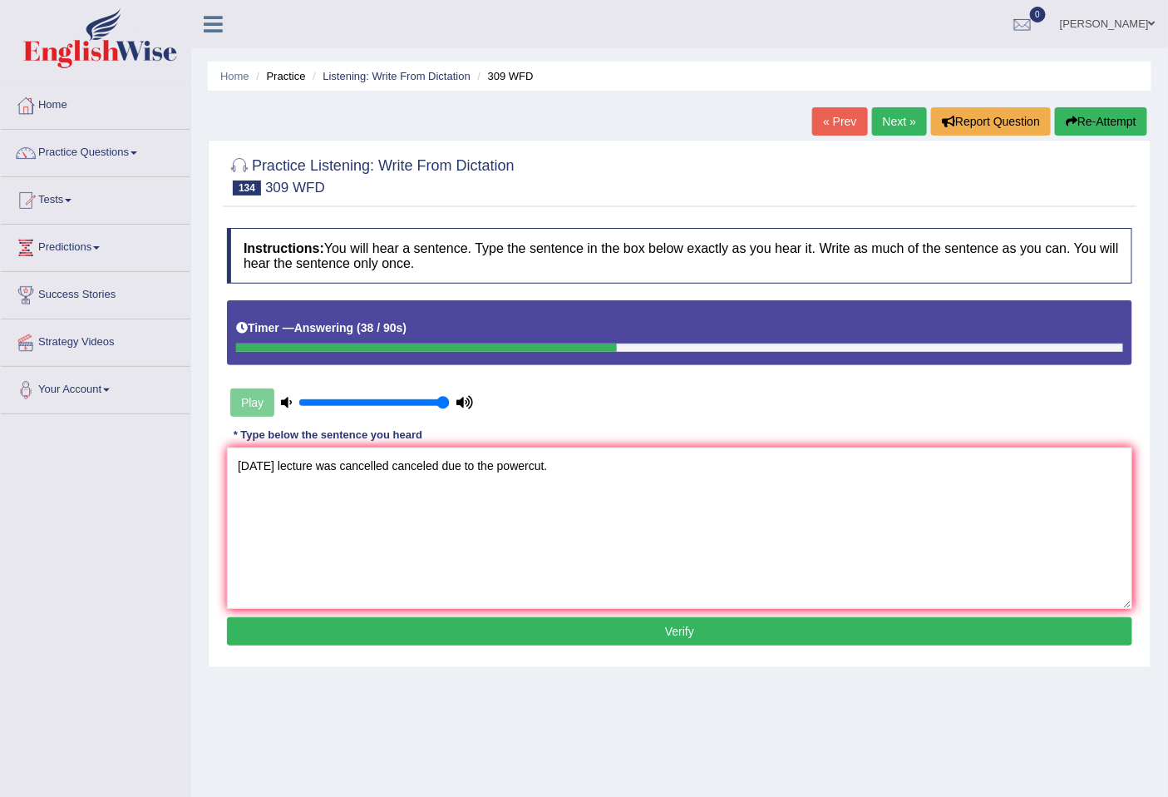
click at [568, 469] on textarea "[DATE] lecture was cancelled canceled due to the powercut." at bounding box center [680, 527] width 906 height 161
type textarea "[DATE] lecture was cancelled canceled due to the powercut power cut."
click at [370, 620] on button "Verify" at bounding box center [680, 631] width 906 height 28
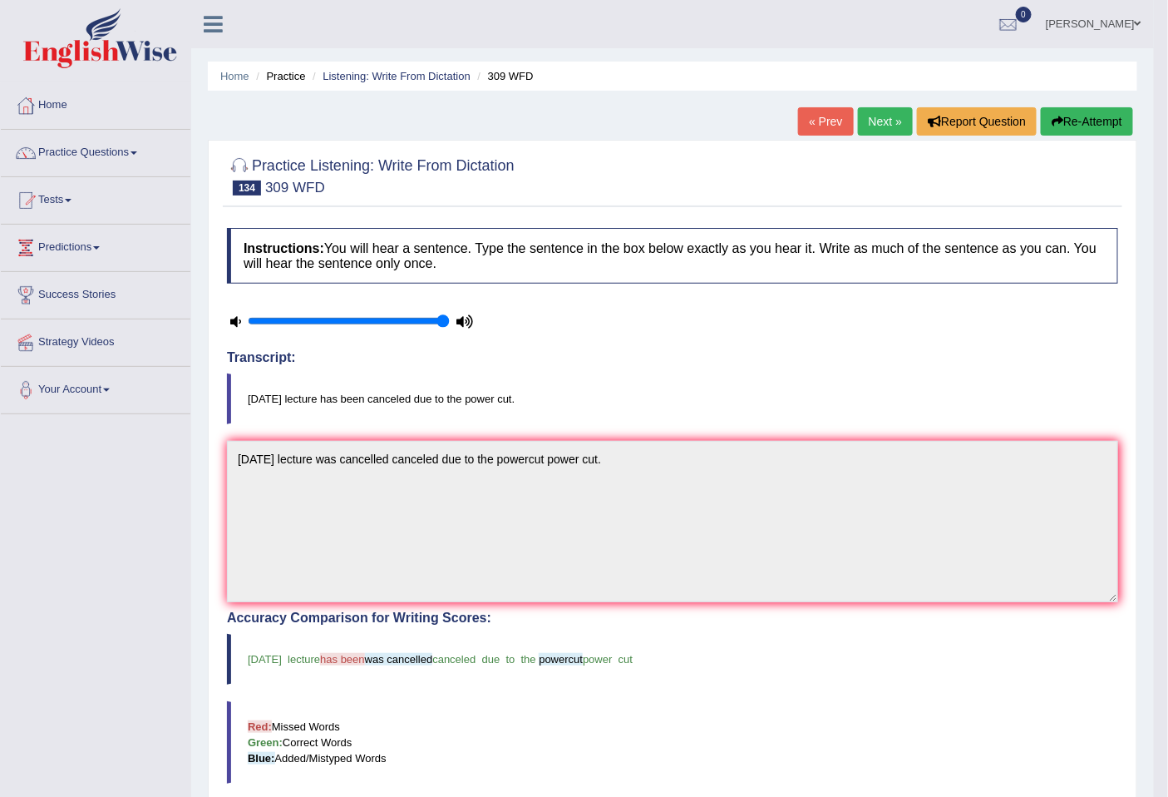
click at [1109, 119] on button "Re-Attempt" at bounding box center [1087, 121] width 92 height 28
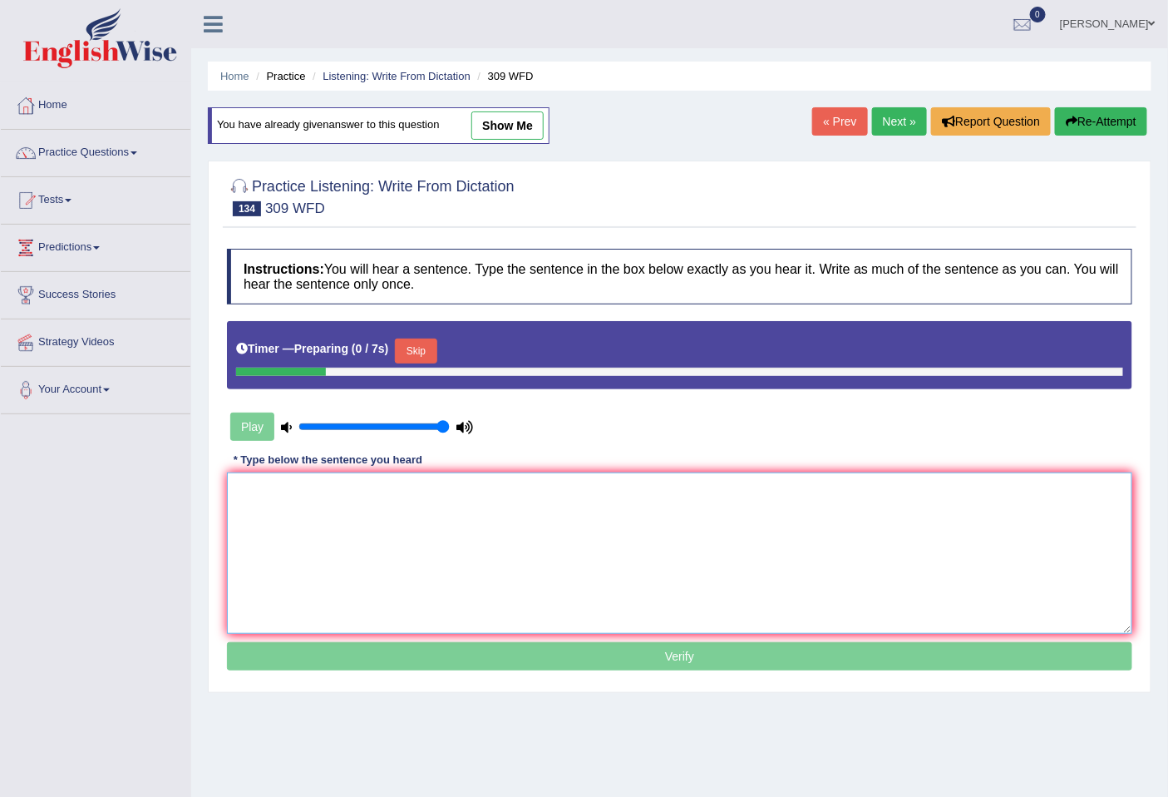
click at [374, 538] on textarea at bounding box center [680, 552] width 906 height 161
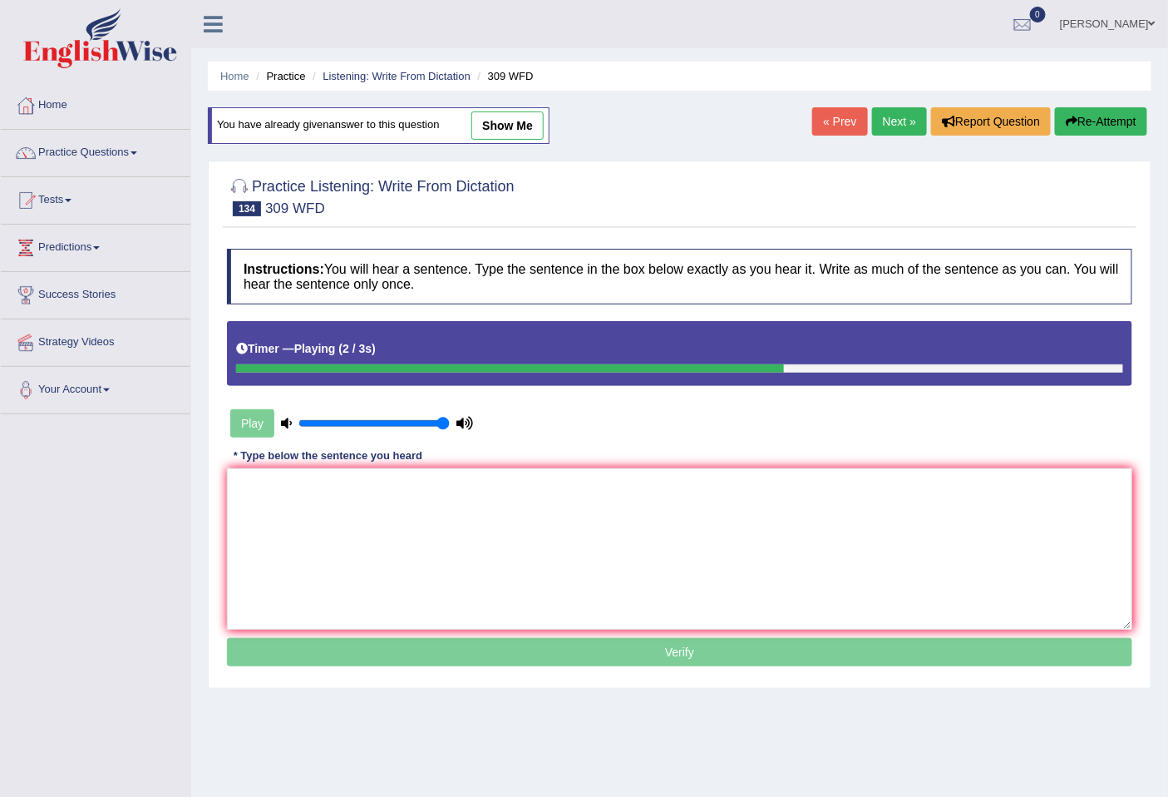
click at [1118, 123] on button "Re-Attempt" at bounding box center [1101, 121] width 92 height 28
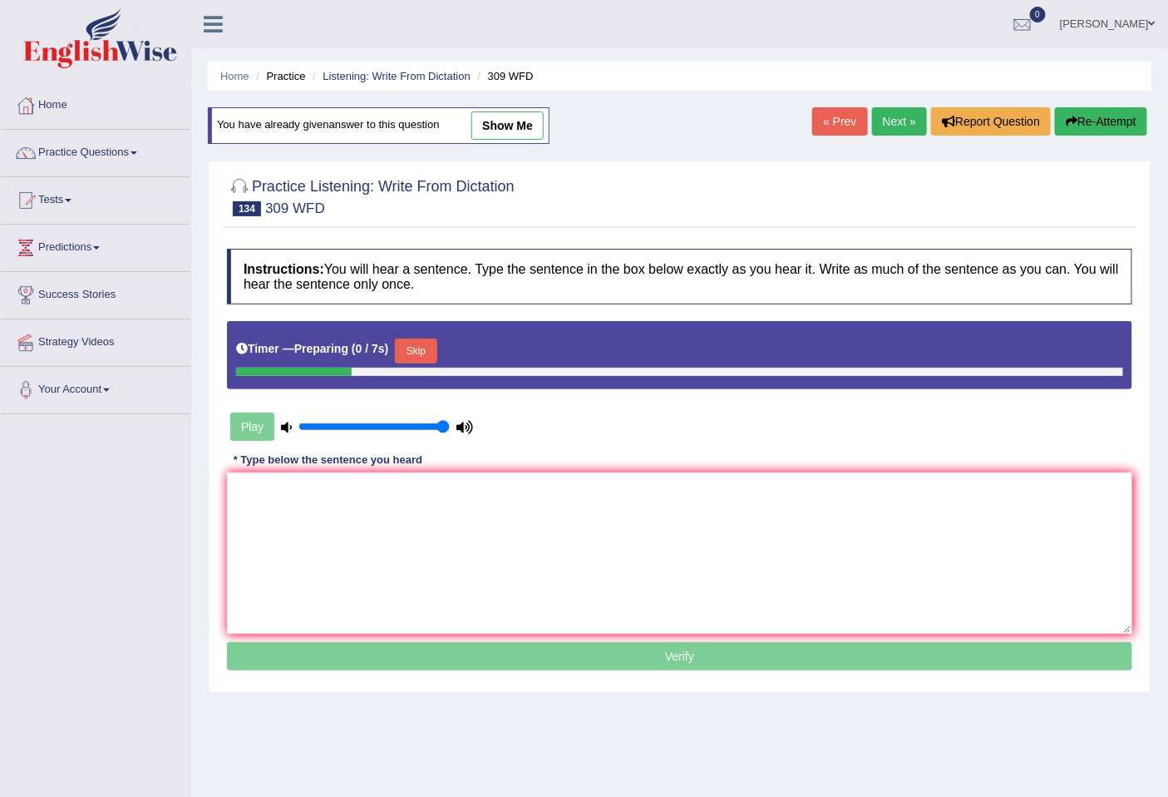
click at [526, 126] on link "show me" at bounding box center [508, 125] width 72 height 28
type textarea "[DATE] lecture was cancelled canceled due to the powercut power cut."
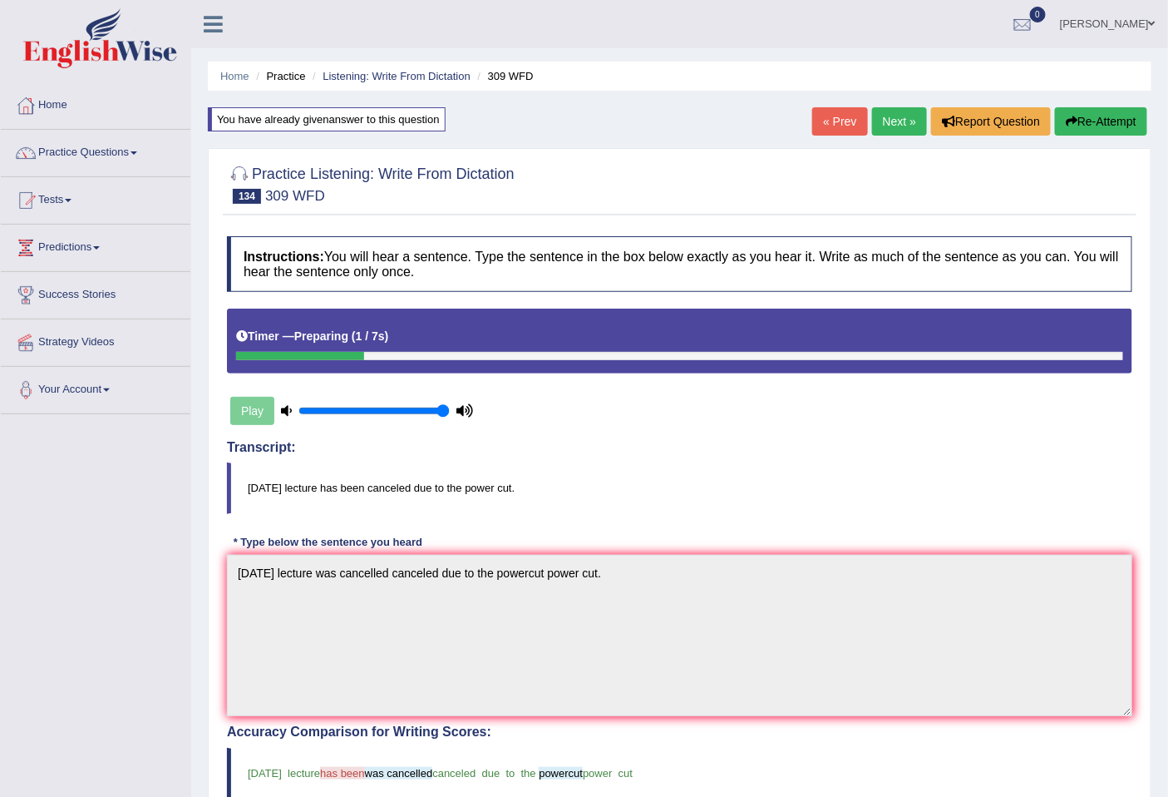
click at [891, 121] on link "Next »" at bounding box center [899, 121] width 55 height 28
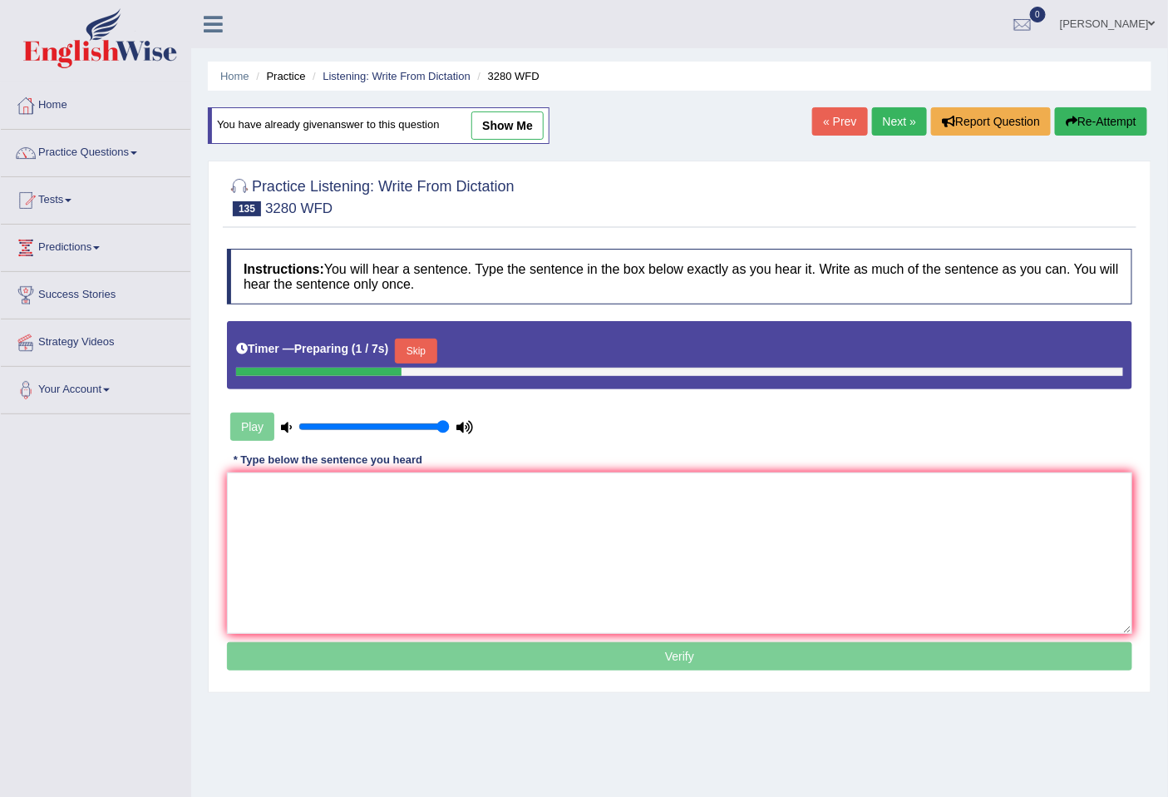
click at [513, 114] on link "show me" at bounding box center [508, 125] width 72 height 28
type textarea "Our faculty are include included including five libraries accross the campus ro…"
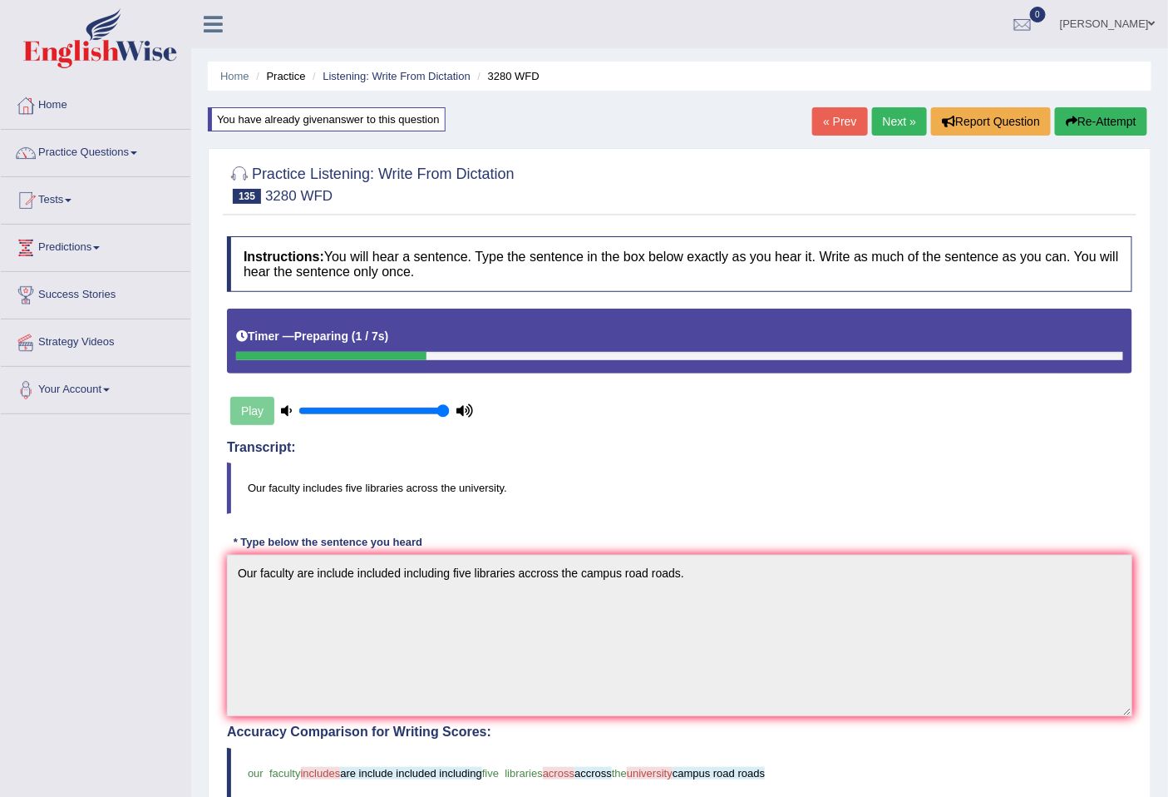
click at [1087, 115] on button "Re-Attempt" at bounding box center [1101, 121] width 92 height 28
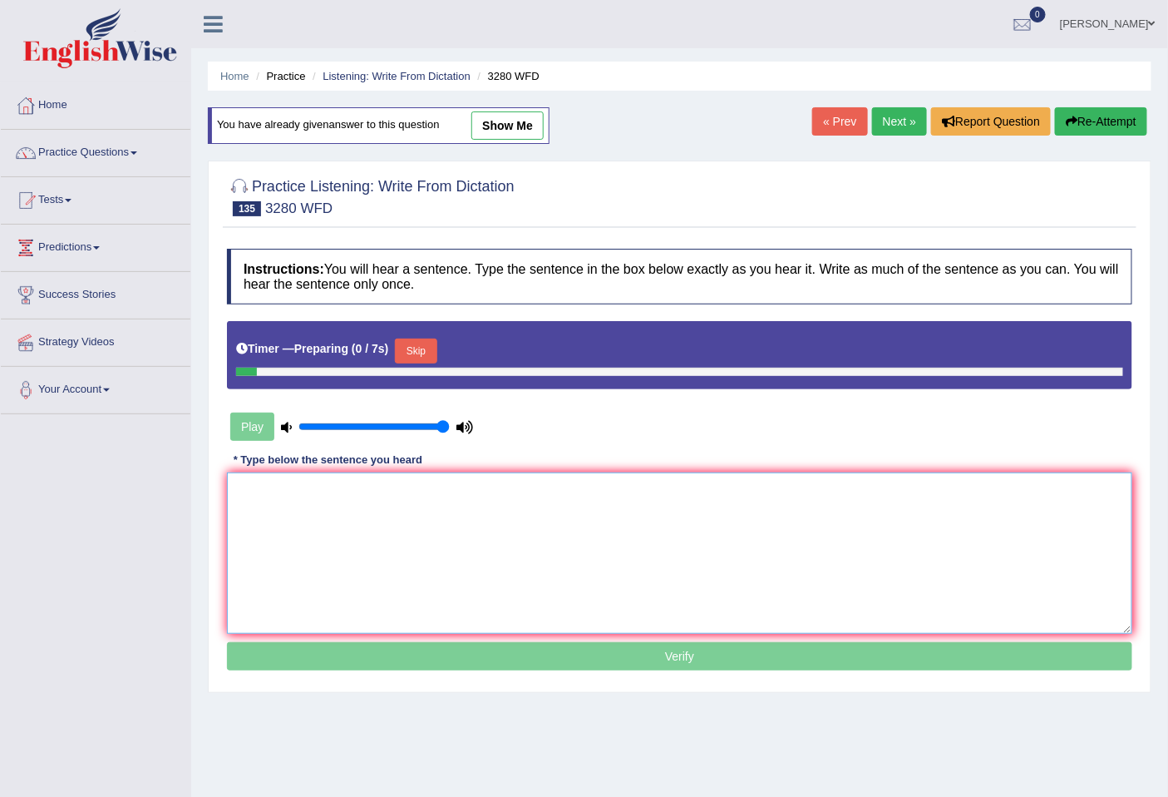
click at [417, 583] on textarea at bounding box center [680, 552] width 906 height 161
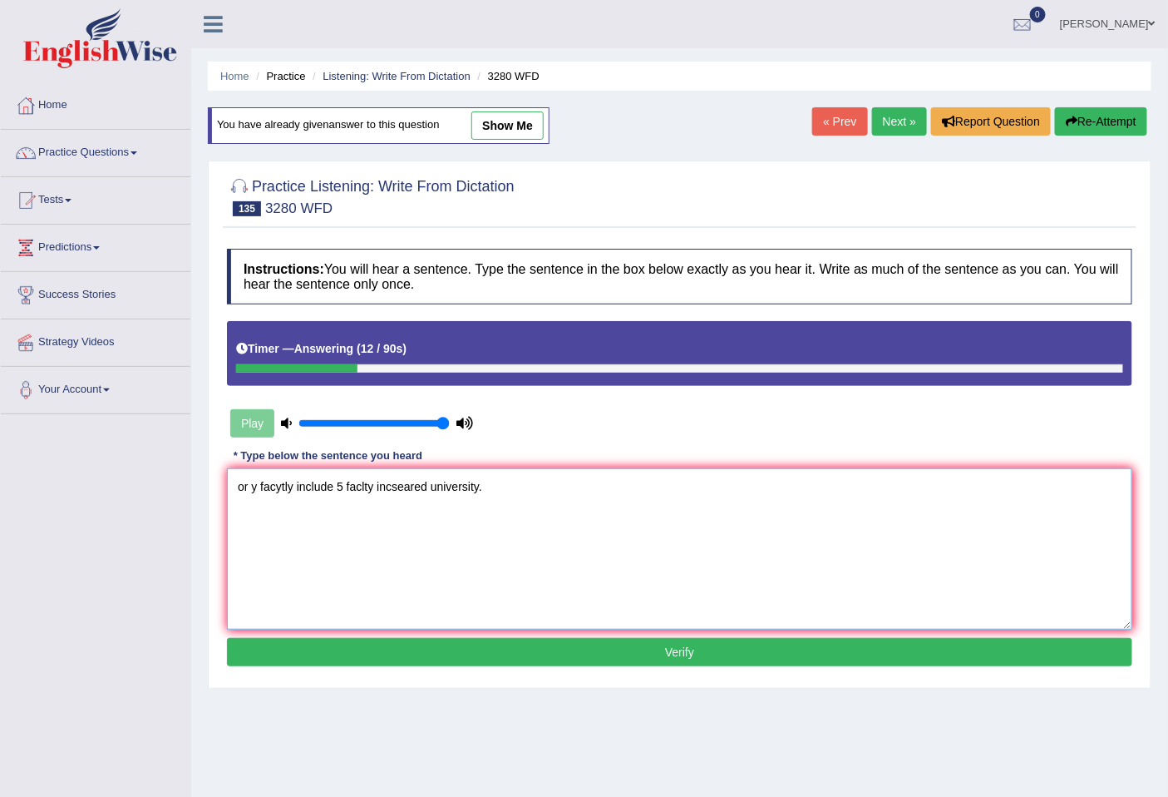
drag, startPoint x: 256, startPoint y: 477, endPoint x: 218, endPoint y: 485, distance: 39.0
click at [218, 485] on div "Practice Listening: Write From Dictation 135 3280 WFD Instructions: You will he…" at bounding box center [680, 425] width 944 height 528
click at [280, 487] on textarea "Our facytly include 5 faclty incseared university." at bounding box center [680, 548] width 906 height 161
click at [309, 487] on textarea "Our faculty tly include 5 faclty incseared university." at bounding box center [680, 548] width 906 height 161
click at [437, 489] on textarea "Our faculty includes including include 5 faclty incseared university." at bounding box center [680, 548] width 906 height 161
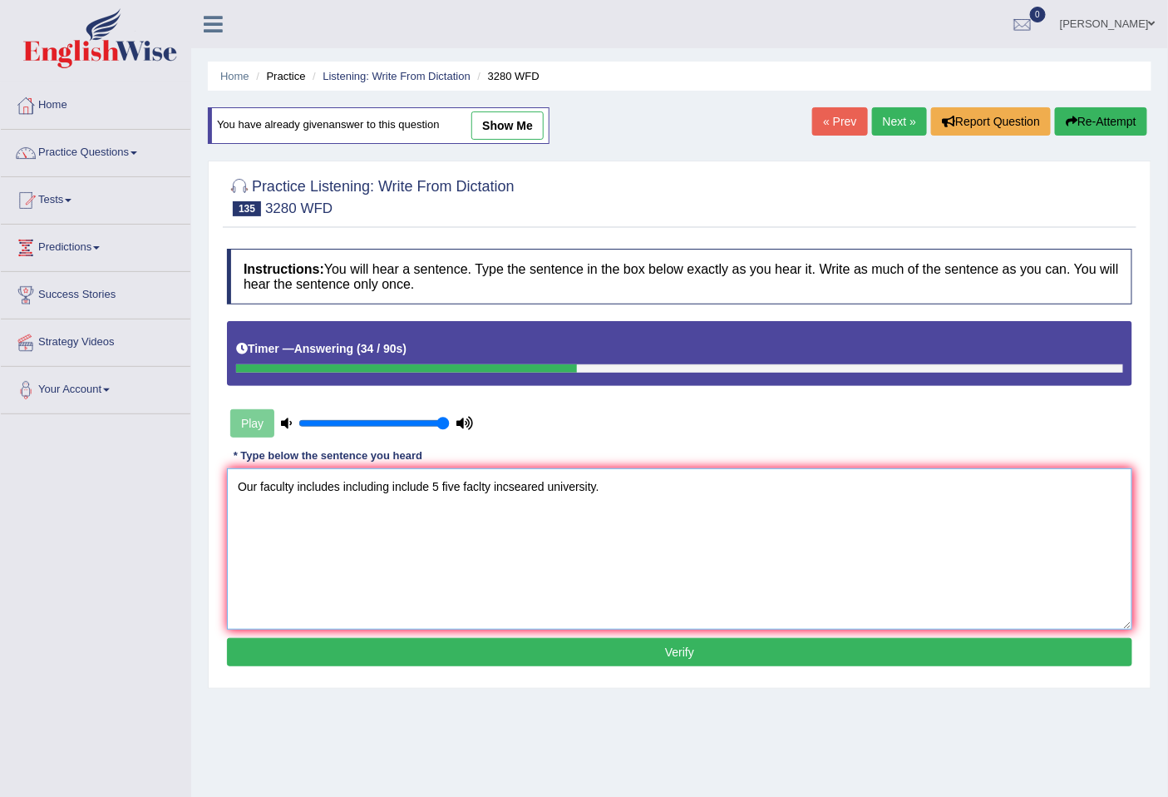
click at [480, 487] on textarea "Our faculty includes including include 5 five faclty incseared university." at bounding box center [680, 548] width 906 height 161
drag, startPoint x: 552, startPoint y: 487, endPoint x: 516, endPoint y: 488, distance: 36.6
click at [516, 488] on textarea "Our faculty includes including include 5 five faculty incseared university." at bounding box center [680, 548] width 906 height 161
type textarea "Our faculty includes including include 5 five faculty increased in the universi…"
click at [383, 646] on button "Verify" at bounding box center [680, 652] width 906 height 28
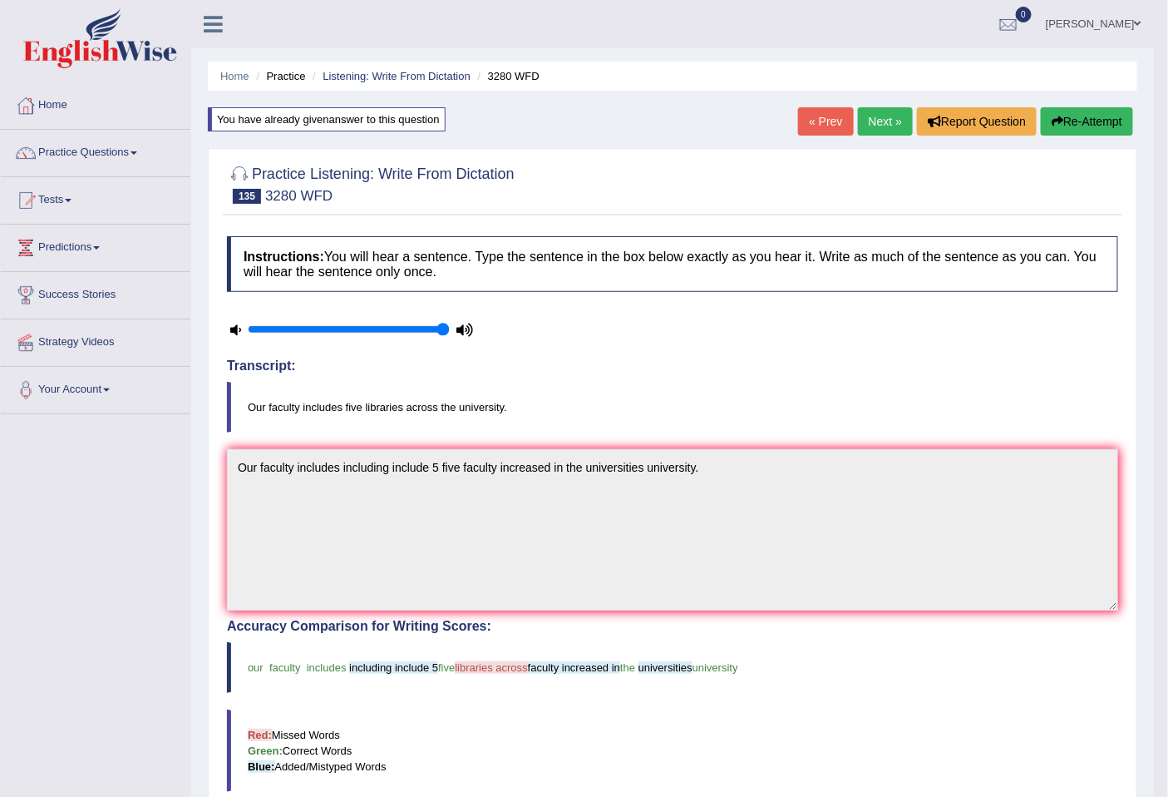
click at [1086, 112] on button "Re-Attempt" at bounding box center [1087, 121] width 92 height 28
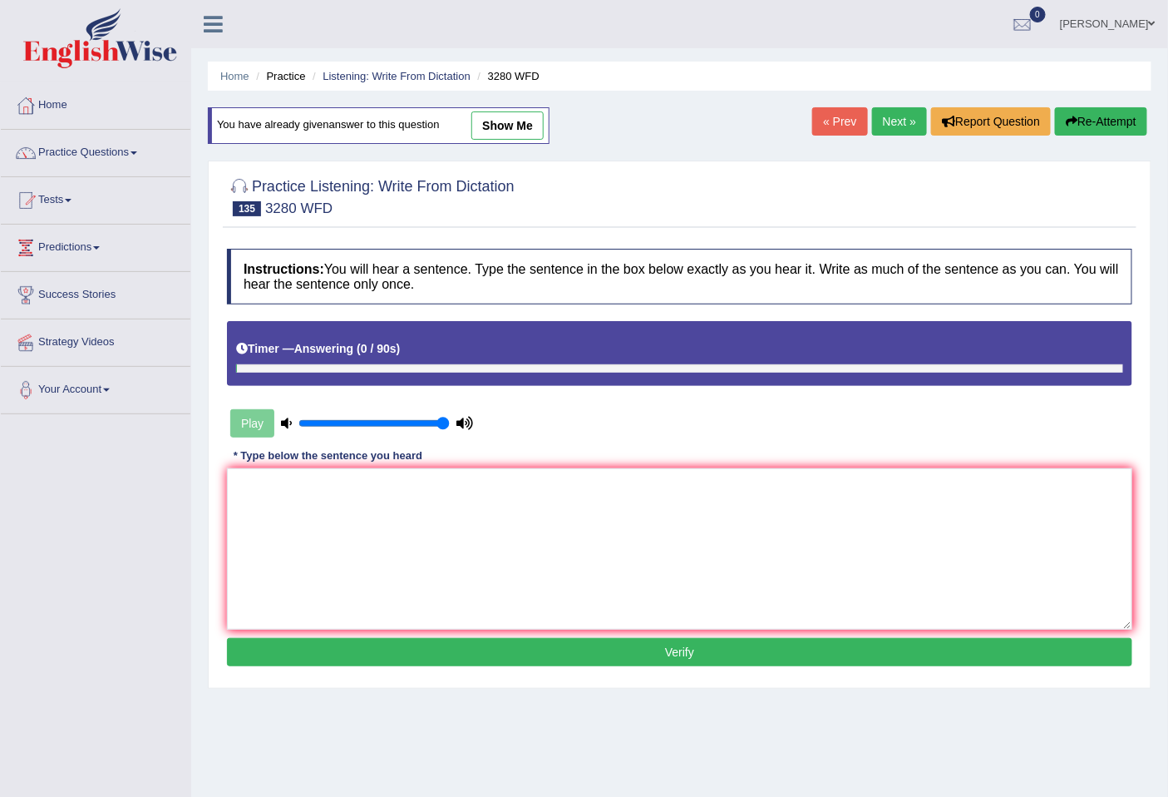
click at [900, 119] on link "Next »" at bounding box center [899, 121] width 55 height 28
drag, startPoint x: 271, startPoint y: 487, endPoint x: 167, endPoint y: 487, distance: 104.0
click at [167, 487] on div "Toggle navigation Home Practice Questions Speaking Practice Read Aloud Repeat S…" at bounding box center [584, 432] width 1168 height 865
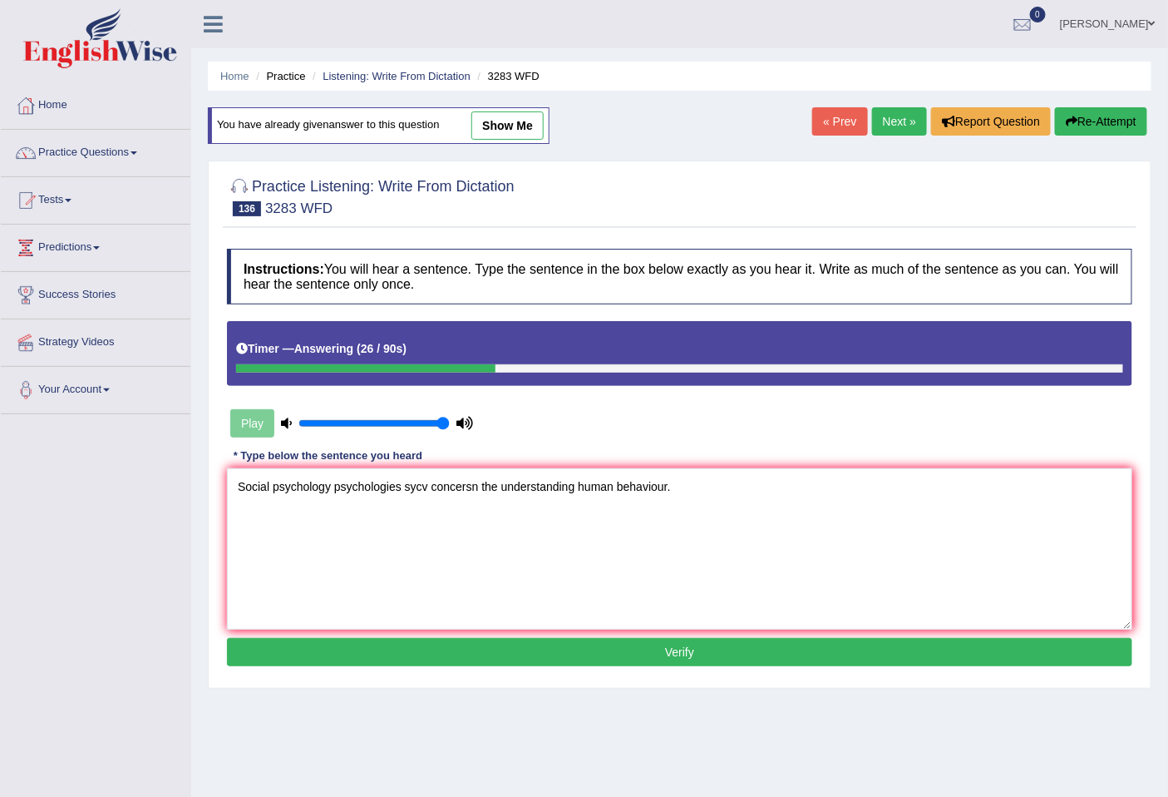
drag, startPoint x: 480, startPoint y: 484, endPoint x: 403, endPoint y: 487, distance: 76.6
click at [403, 487] on textarea "Social psychology psychologies sycv concersn the understanding human behaviour." at bounding box center [680, 548] width 906 height 161
click at [403, 487] on textarea "Social psychology psychologies concern consent the understanding human behaviou…" at bounding box center [680, 548] width 906 height 161
click at [335, 485] on textarea "Social psychology psychologies is concern consent the understanding human behav…" at bounding box center [680, 548] width 906 height 161
drag, startPoint x: 427, startPoint y: 487, endPoint x: 413, endPoint y: 487, distance: 13.3
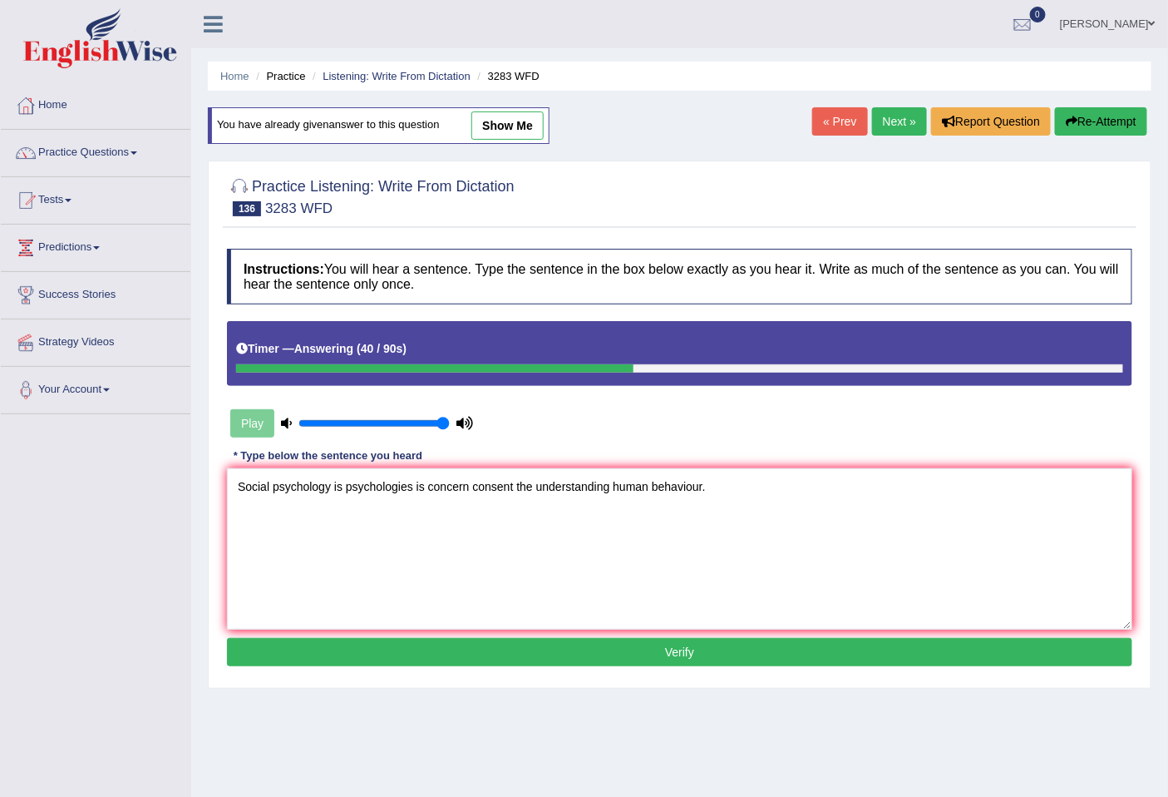
click at [413, 487] on textarea "Social psychology is psychologies is concern consent the understanding human be…" at bounding box center [680, 548] width 906 height 161
drag, startPoint x: 525, startPoint y: 487, endPoint x: 580, endPoint y: 494, distance: 55.4
click at [524, 487] on textarea "Social psychology is psychologies are concern consent the understanding human b…" at bounding box center [680, 548] width 906 height 161
click at [570, 491] on textarea "Social psychology is psychologies are concern consent on of the understanding h…" at bounding box center [680, 548] width 906 height 161
click at [660, 485] on textarea "Social psychology is psychologies are concern consent on of the to understandin…" at bounding box center [680, 548] width 906 height 161
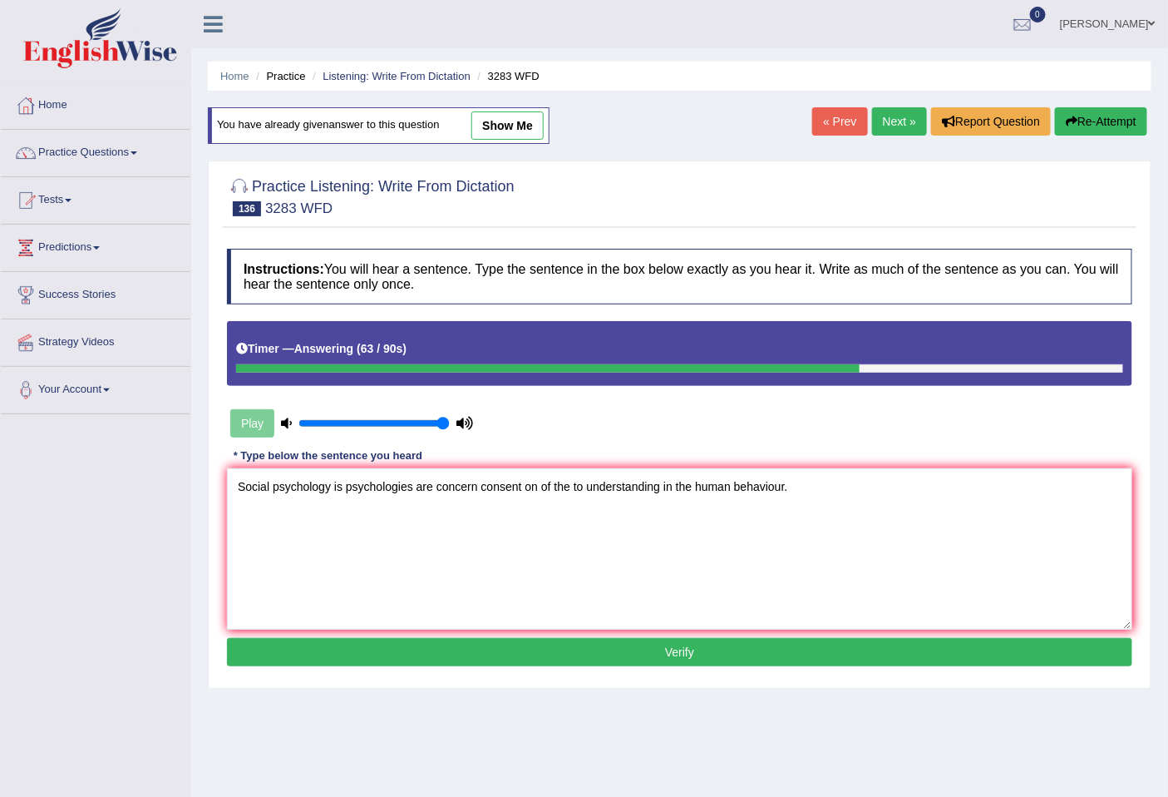
click at [675, 481] on textarea "Social psychology is psychologies are concern consent on of the to understandin…" at bounding box center [680, 548] width 906 height 161
click at [687, 491] on textarea "Social psychology is psychologies are concern consent on of the to understandin…" at bounding box center [680, 548] width 906 height 161
click at [658, 487] on textarea "Social psychology is psychologies are concern consent on of the to understandin…" at bounding box center [680, 548] width 906 height 161
click at [828, 488] on textarea "Social psychology is psychologies are concern consent on of the to understandin…" at bounding box center [680, 548] width 906 height 161
click at [832, 491] on textarea "Social psychology is psychologies are concern consent on of the to understandin…" at bounding box center [680, 548] width 906 height 161
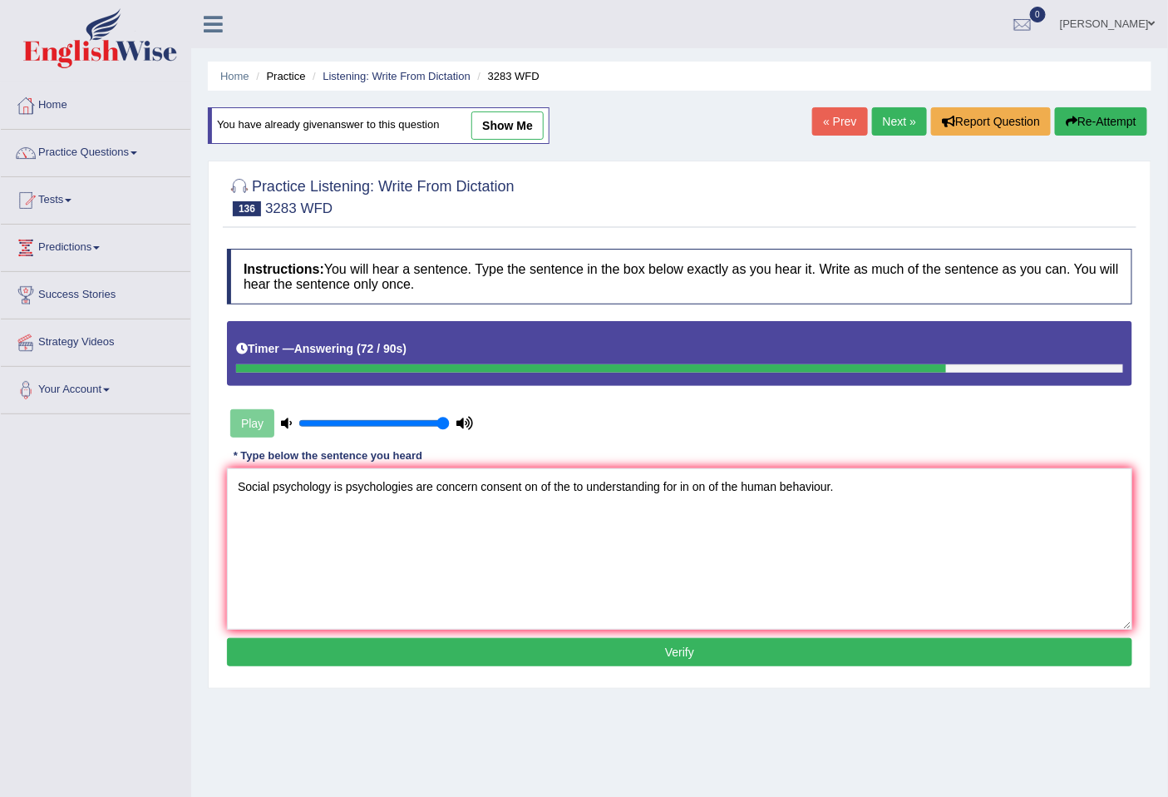
click at [832, 491] on textarea "Social psychology is psychologies are concern consent on of the to understandin…" at bounding box center [680, 548] width 906 height 161
click at [418, 491] on textarea "Social psychology is psychologies are concern consent on of the to understandin…" at bounding box center [680, 548] width 906 height 161
type textarea "Social psychology is psychologies phychology are concern consent on of the to u…"
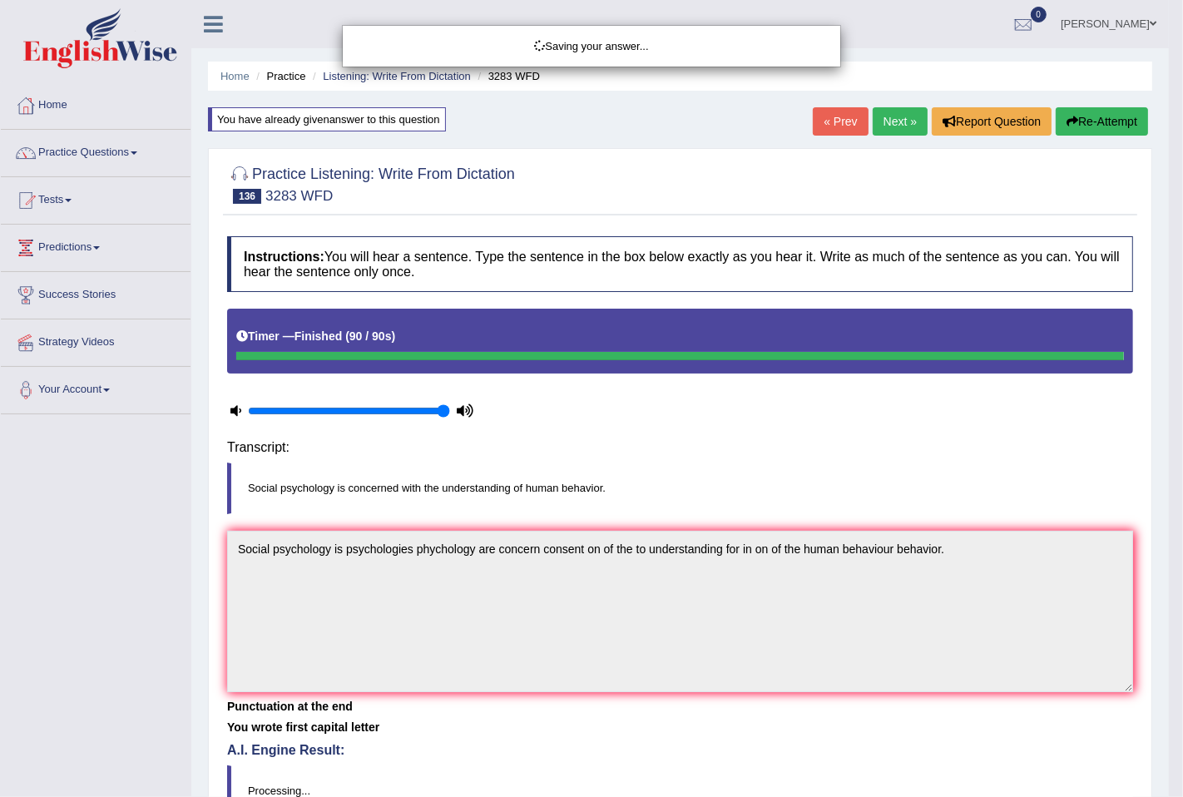
drag, startPoint x: 476, startPoint y: 489, endPoint x: 417, endPoint y: 487, distance: 58.2
click at [417, 487] on body "Toggle navigation Home Practice Questions Speaking Practice Read Aloud Repeat S…" at bounding box center [591, 398] width 1183 height 797
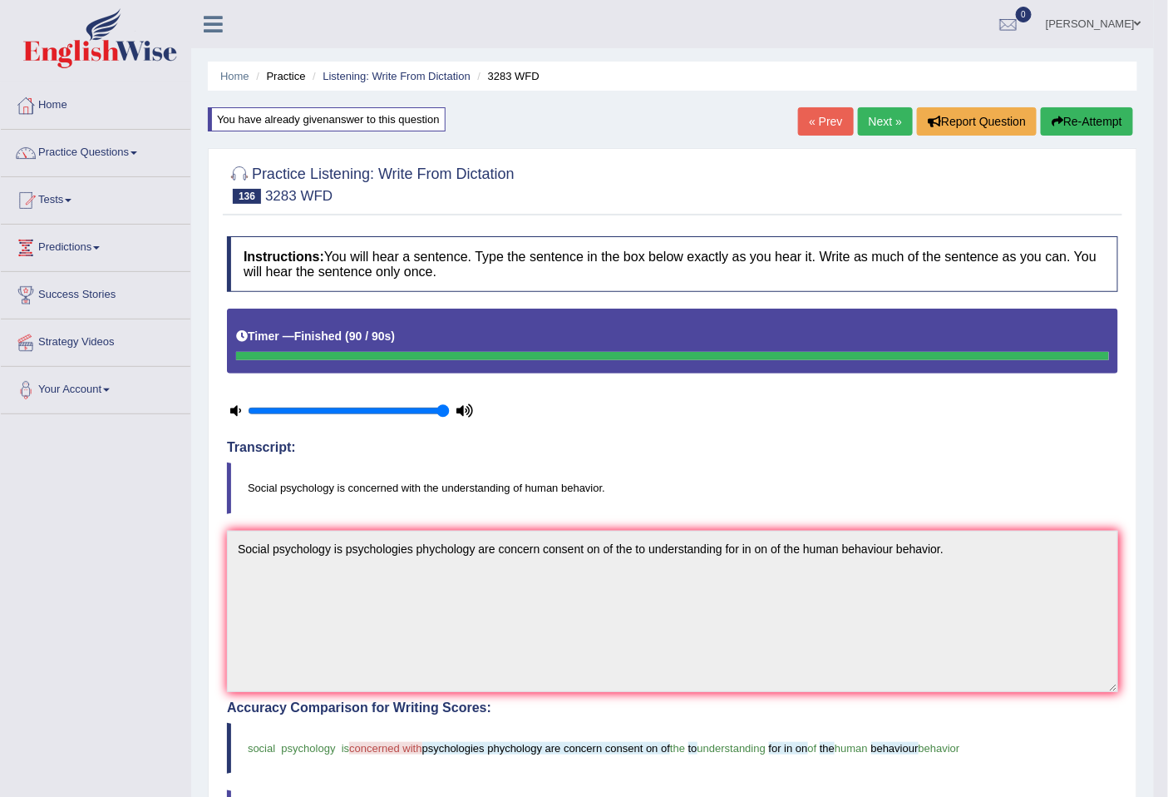
click at [879, 122] on link "Next »" at bounding box center [885, 121] width 55 height 28
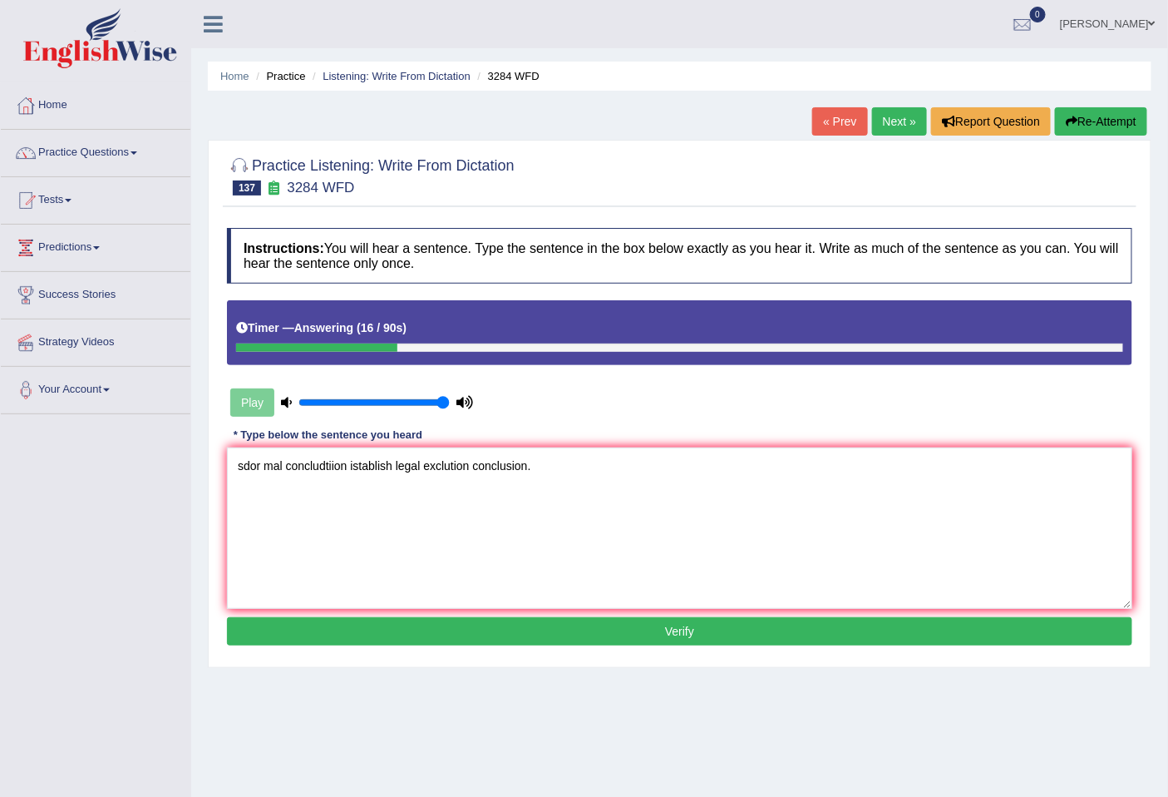
drag, startPoint x: 264, startPoint y: 459, endPoint x: 220, endPoint y: 458, distance: 44.1
click at [220, 458] on div "Practice Listening: Write From Dictation 137 3284 WFD Instructions: You will he…" at bounding box center [680, 404] width 944 height 528
click at [301, 466] on textarea "Formal mal concludtiion istablish legal exclution conclusion." at bounding box center [680, 527] width 906 height 161
drag, startPoint x: 384, startPoint y: 462, endPoint x: 341, endPoint y: 466, distance: 43.4
click at [341, 466] on textarea "Formal concludtiion istablish legal exclution conclusion." at bounding box center [680, 527] width 906 height 161
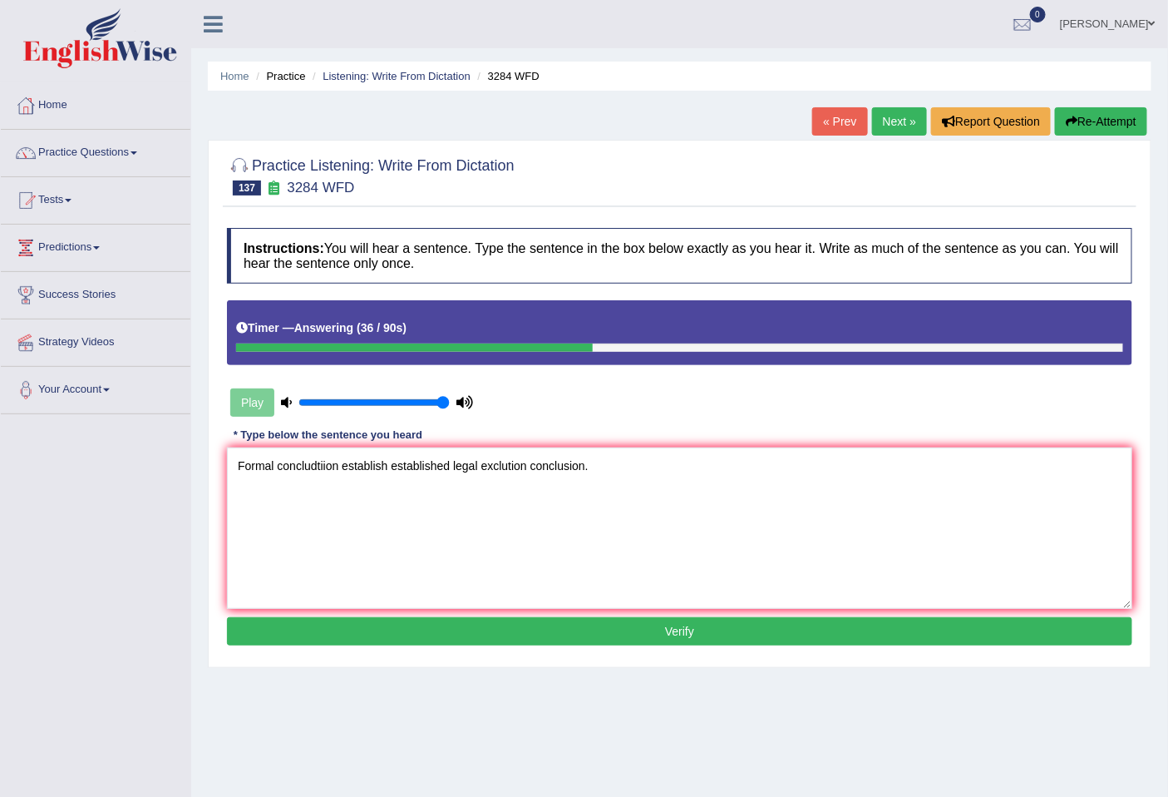
click at [389, 461] on textarea "Formal concludtiion establish established legal exclution conclusion." at bounding box center [680, 527] width 906 height 161
click at [512, 472] on textarea "Formal concludtiion establish is has been established legal exclution conclusio…" at bounding box center [680, 527] width 906 height 161
click at [586, 461] on textarea "Formal concludtiion establish is has been established in a the legal exclution …" at bounding box center [680, 527] width 906 height 161
click at [590, 457] on textarea "Formal concludtiion establish is has been established in a the legal llegalexcl…" at bounding box center [680, 527] width 906 height 161
click at [612, 461] on textarea "Formal concludtiion establish is has been established in a the legal ilegalexcl…" at bounding box center [680, 527] width 906 height 161
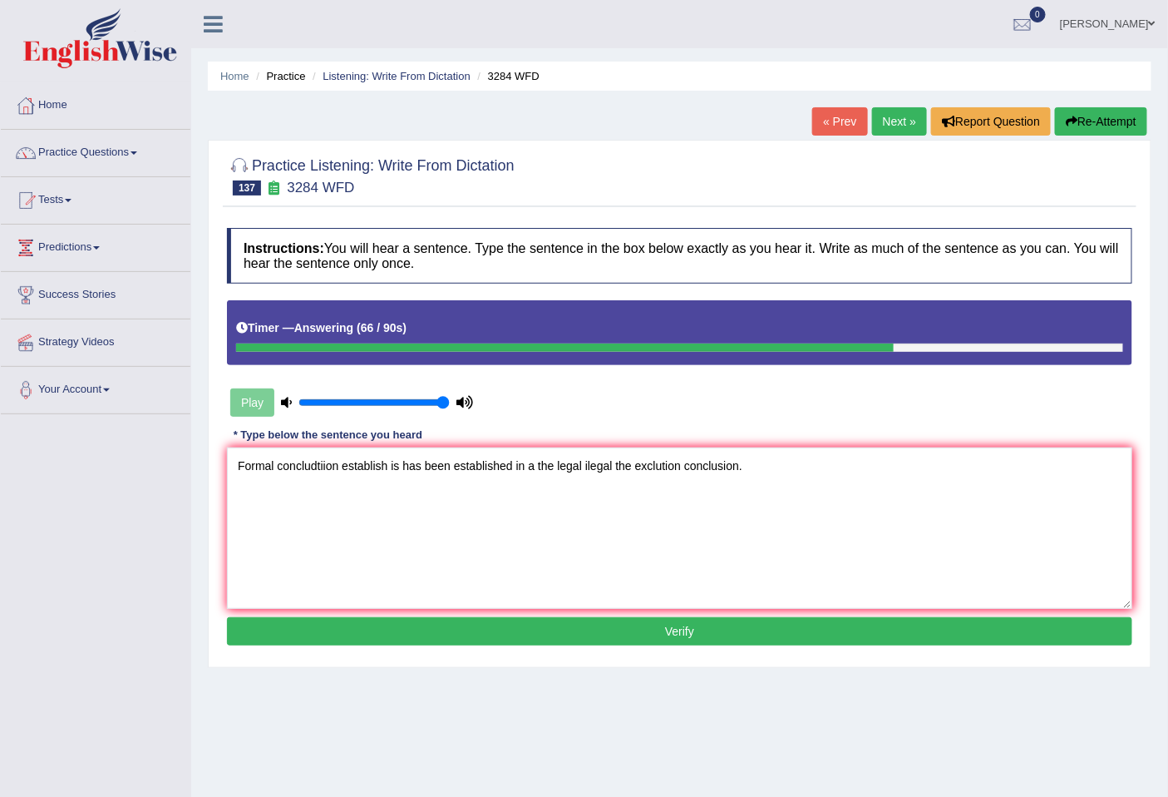
click at [738, 472] on textarea "Formal concludtiion establish is has been established in a the legal ilegal the…" at bounding box center [680, 527] width 906 height 161
click at [319, 468] on textarea "Formal concludtiion establish is has been established in a the legal ilegal the…" at bounding box center [680, 527] width 906 height 161
click at [329, 468] on textarea "Formal concluion establish is has been established in a the legal ilegal the ex…" at bounding box center [680, 527] width 906 height 161
type textarea "Formal concluion conclude concludes establish is has been established in a the …"
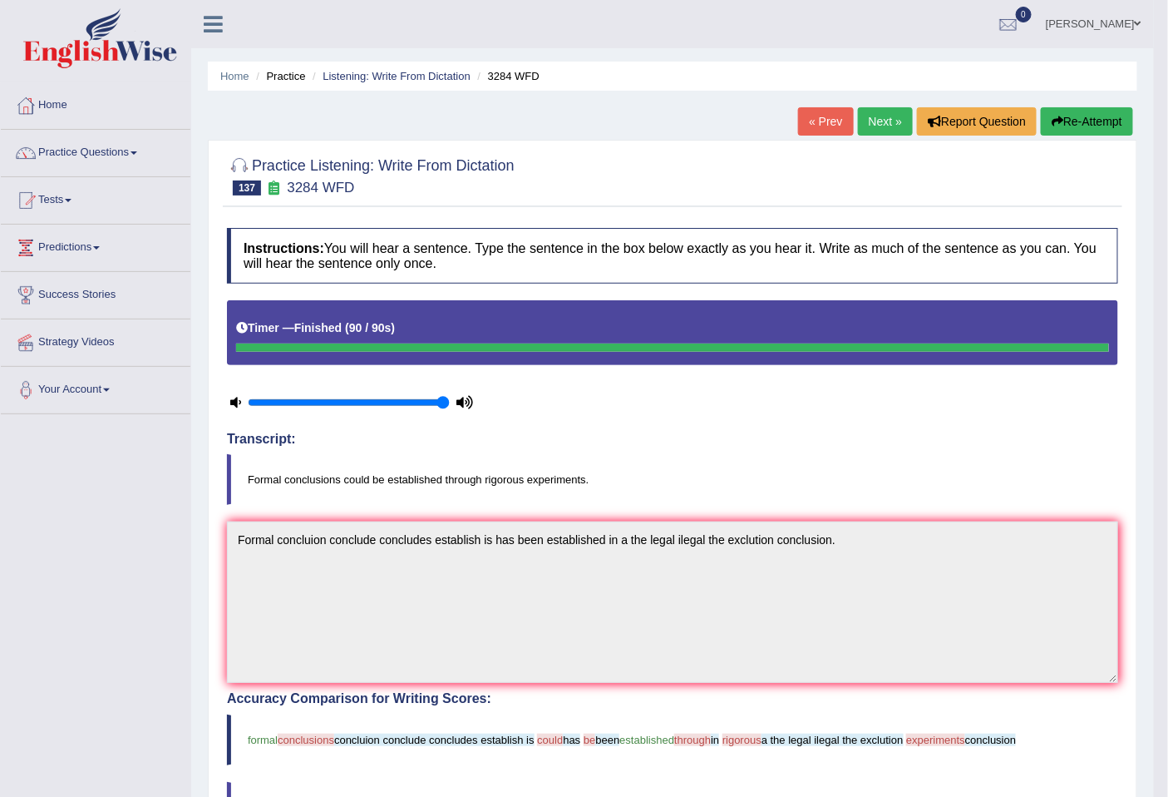
click at [1109, 120] on button "Re-Attempt" at bounding box center [1087, 121] width 92 height 28
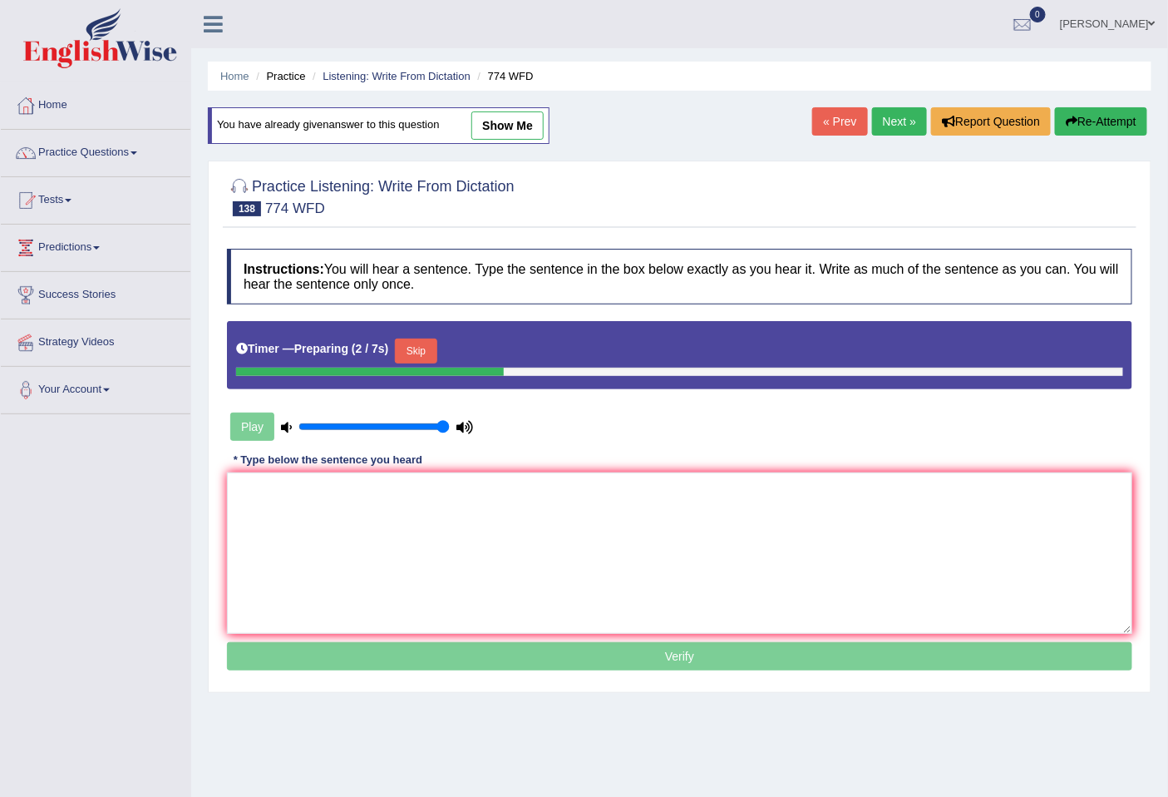
click at [493, 130] on link "show me" at bounding box center [508, 125] width 72 height 28
type textarea "The biology departmant respects departments respect research activity activitie…"
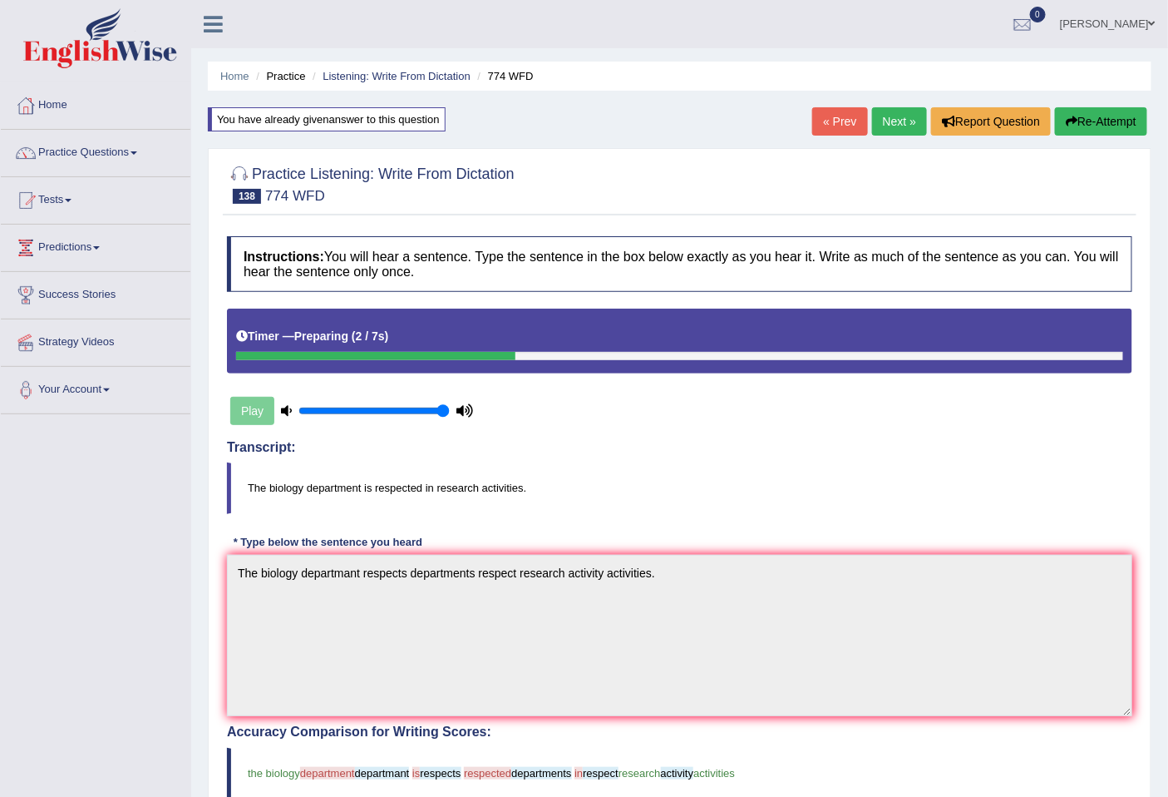
click at [1109, 106] on div "Home Practice Listening: Write From Dictation 774 WFD You have already given an…" at bounding box center [679, 599] width 977 height 1199
click at [1102, 118] on button "Re-Attempt" at bounding box center [1101, 121] width 92 height 28
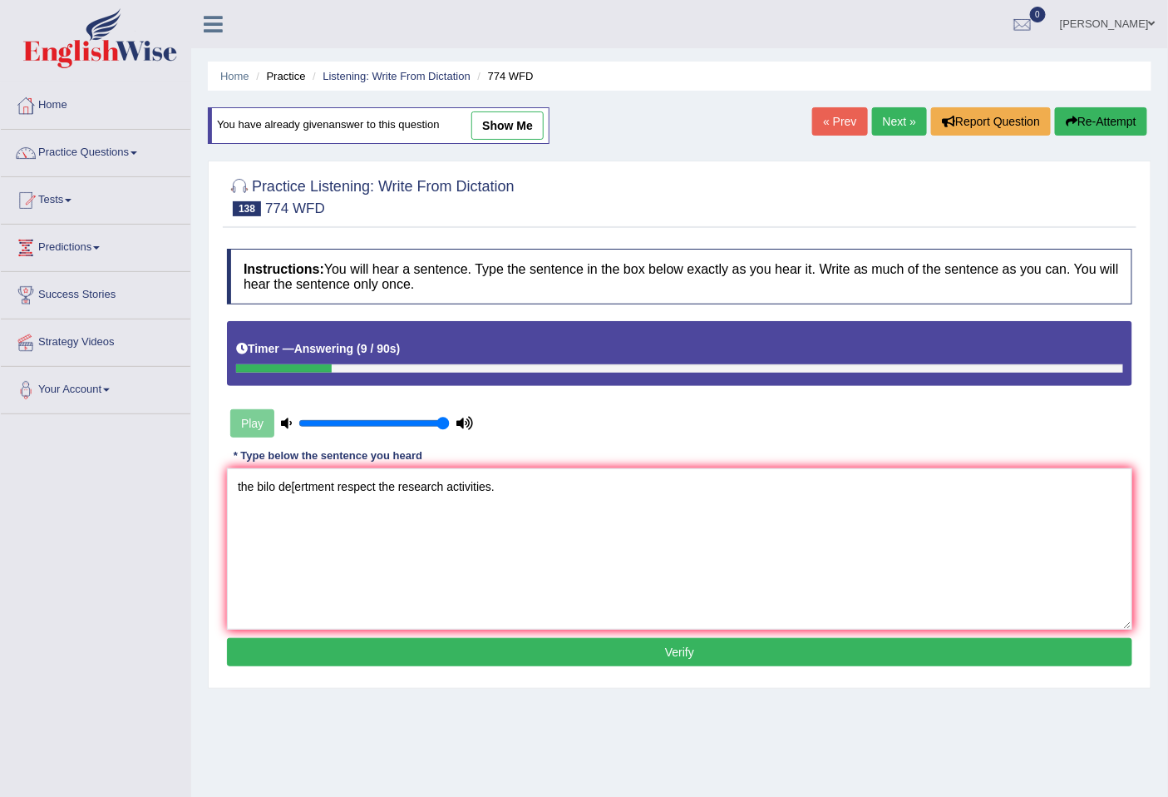
click at [275, 487] on textarea "the bilo de[ertment respect the research activities." at bounding box center [680, 548] width 906 height 161
drag, startPoint x: 403, startPoint y: 483, endPoint x: 356, endPoint y: 487, distance: 46.8
click at [356, 487] on textarea "the biological biology de[ertment respect the research activities." at bounding box center [680, 548] width 906 height 161
click at [530, 488] on textarea "the biological biology depertment depertments is respect the research activitie…" at bounding box center [680, 548] width 906 height 161
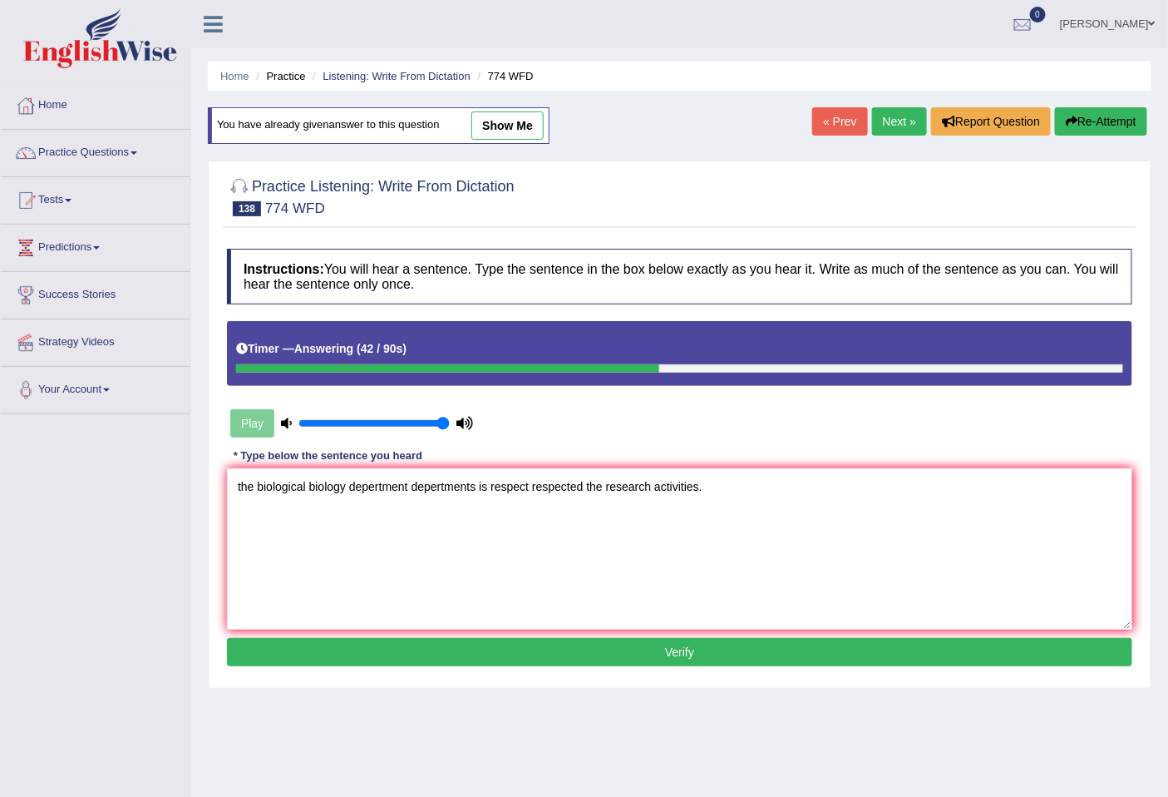
click at [243, 484] on textarea "the biological biology depertment depertments is respect respected the research…" at bounding box center [680, 548] width 906 height 161
click at [495, 484] on textarea "The biological biology depertment depertments is respect respected the research…" at bounding box center [680, 548] width 906 height 161
type textarea "The biological biology depertment depertments is are respect respected the rese…"
click at [563, 650] on button "Verify" at bounding box center [680, 652] width 906 height 28
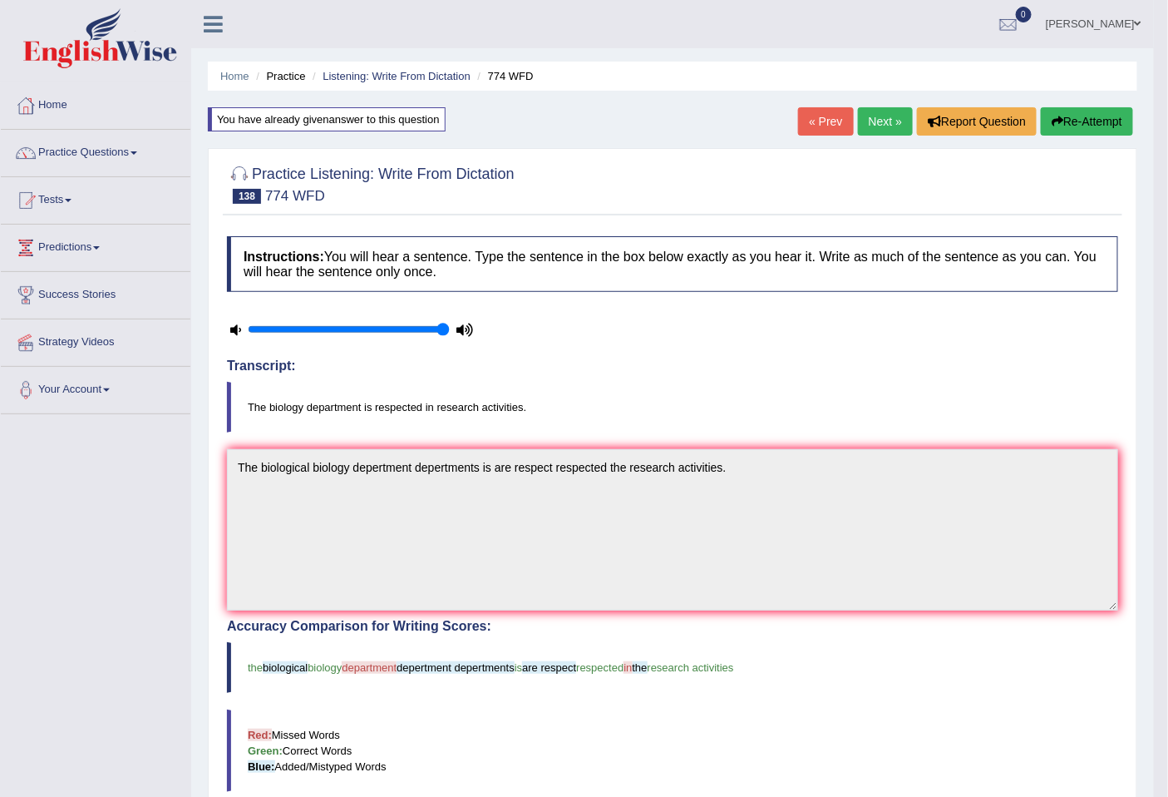
click at [884, 119] on link "Next »" at bounding box center [885, 121] width 55 height 28
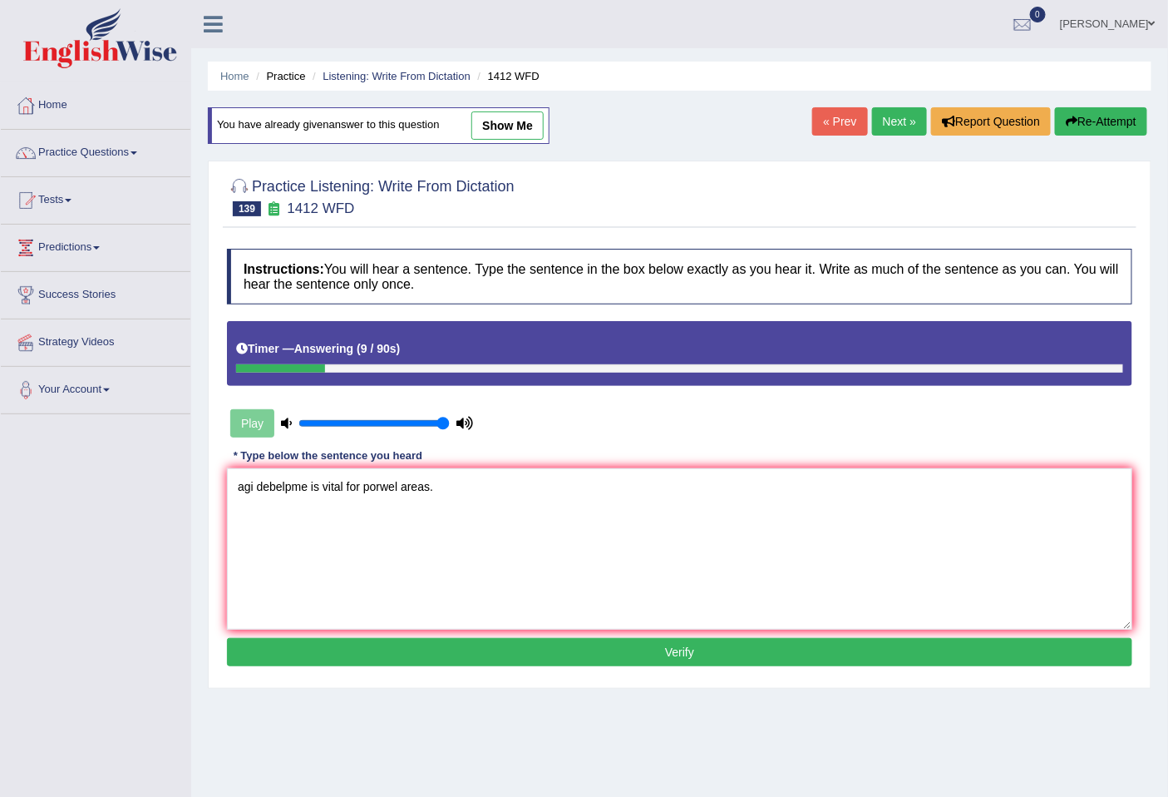
click at [400, 491] on textarea "agi debelpme is vital for porwel areas." at bounding box center [680, 548] width 906 height 161
click at [402, 487] on textarea "agi debelpme is vital for porwel [pooral areas." at bounding box center [680, 548] width 906 height 161
drag, startPoint x: 259, startPoint y: 489, endPoint x: 223, endPoint y: 491, distance: 36.6
click at [223, 491] on div "Instructions: You will hear a sentence. Type the sentence in the box below exac…" at bounding box center [680, 459] width 914 height 439
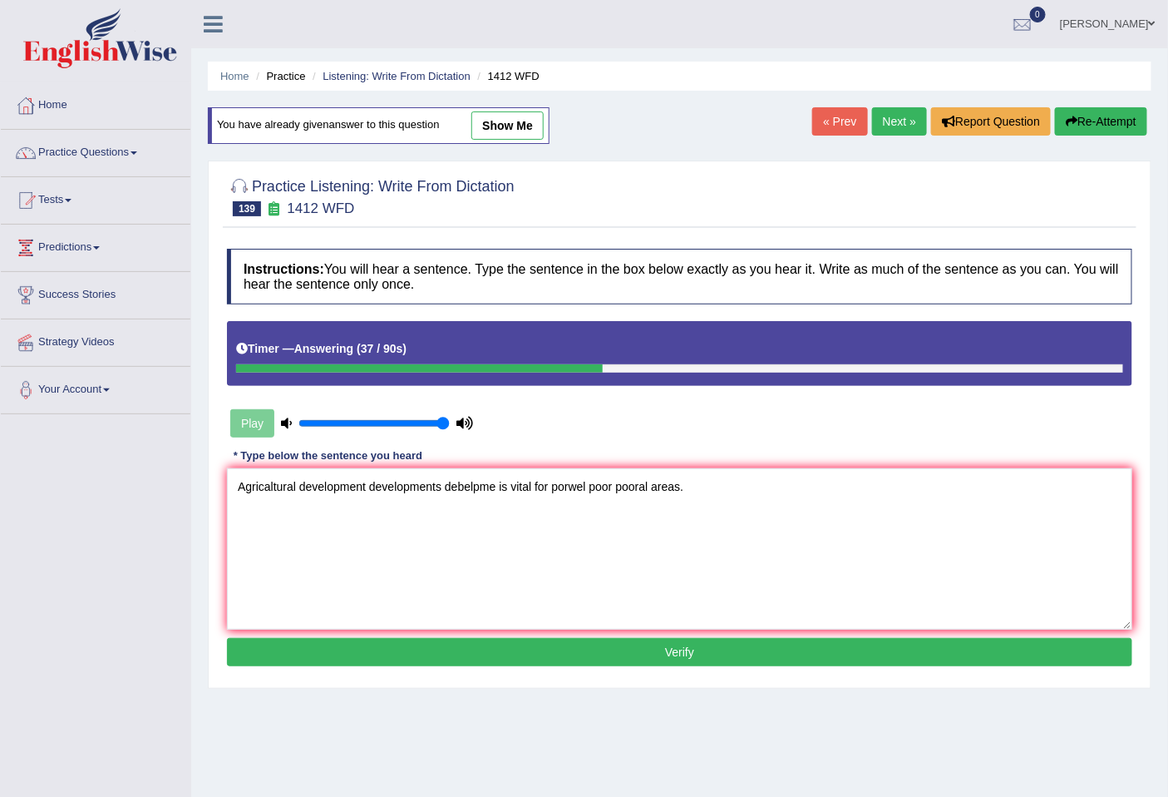
drag, startPoint x: 497, startPoint y: 483, endPoint x: 511, endPoint y: 491, distance: 16.4
click at [497, 486] on textarea "Agricaltural development developments debelpme is vital for porwel poor pooral …" at bounding box center [680, 548] width 906 height 161
click at [452, 484] on textarea "Agricaltural development developments is vital for porwel poor pooral areas." at bounding box center [680, 548] width 906 height 161
click at [519, 488] on textarea "Agricaltural development developments is are vital for porwel poor pooral areas." at bounding box center [680, 548] width 906 height 161
click at [634, 486] on textarea "Agricaltural development developments is are vital for the porwel poor pooral a…" at bounding box center [680, 548] width 906 height 161
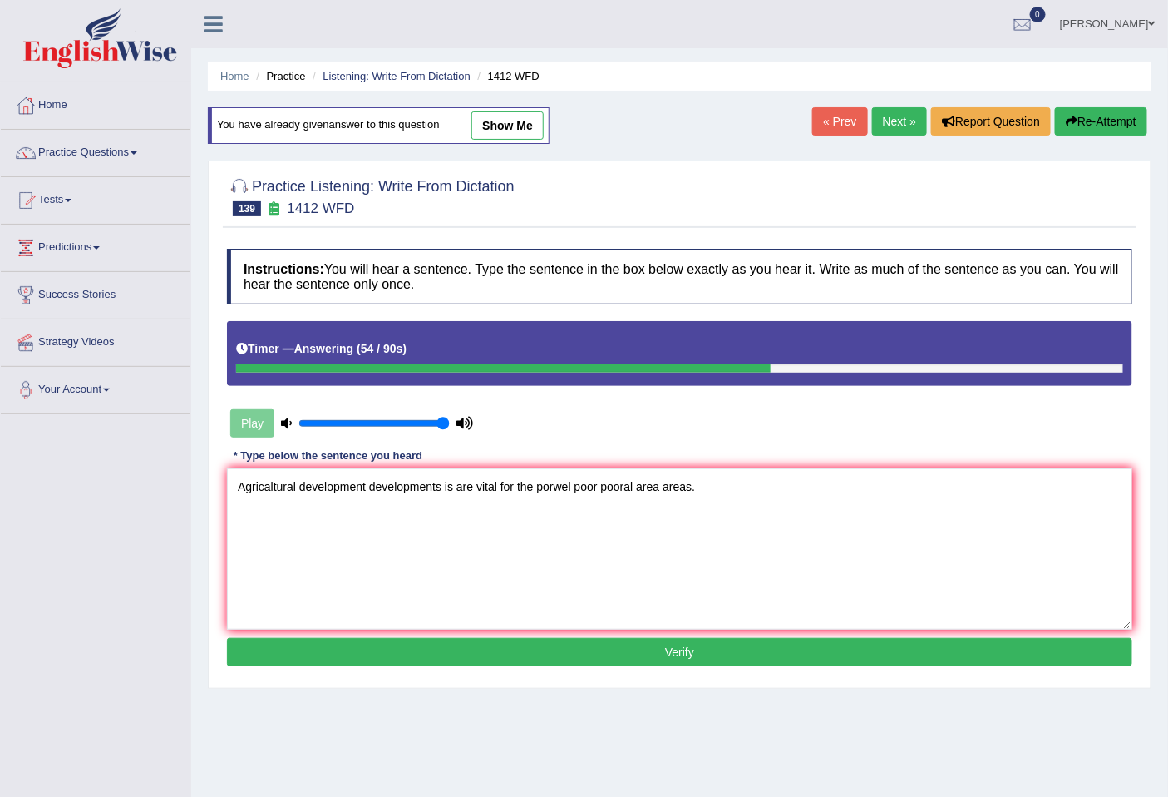
click at [635, 491] on textarea "Agricaltural development developments is are vital for the porwel poor pooral a…" at bounding box center [680, 548] width 906 height 161
click at [549, 493] on textarea "Agricaltural development developments is are vital for the porwel poor pooral p…" at bounding box center [680, 548] width 906 height 161
type textarea "Agricaltural development developments is are vital for the poorwel poor pooral …"
click at [633, 653] on button "Verify" at bounding box center [680, 652] width 906 height 28
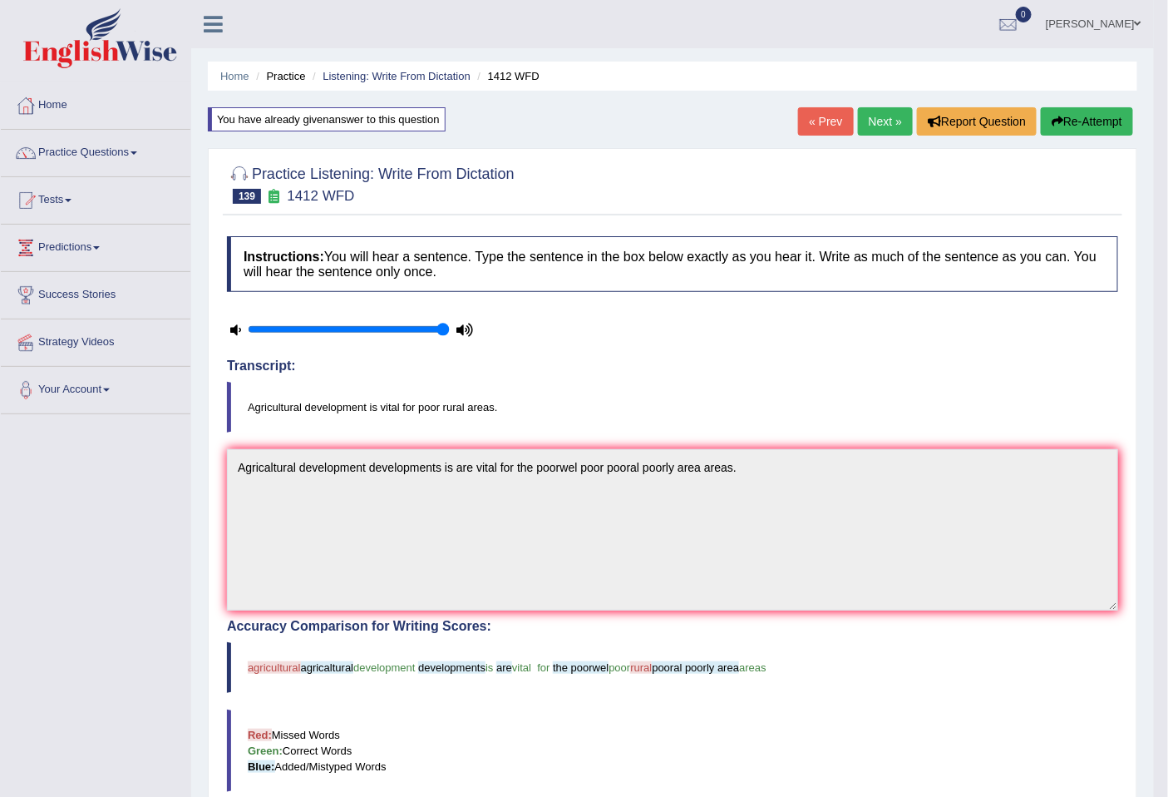
click at [880, 122] on link "Next »" at bounding box center [885, 121] width 55 height 28
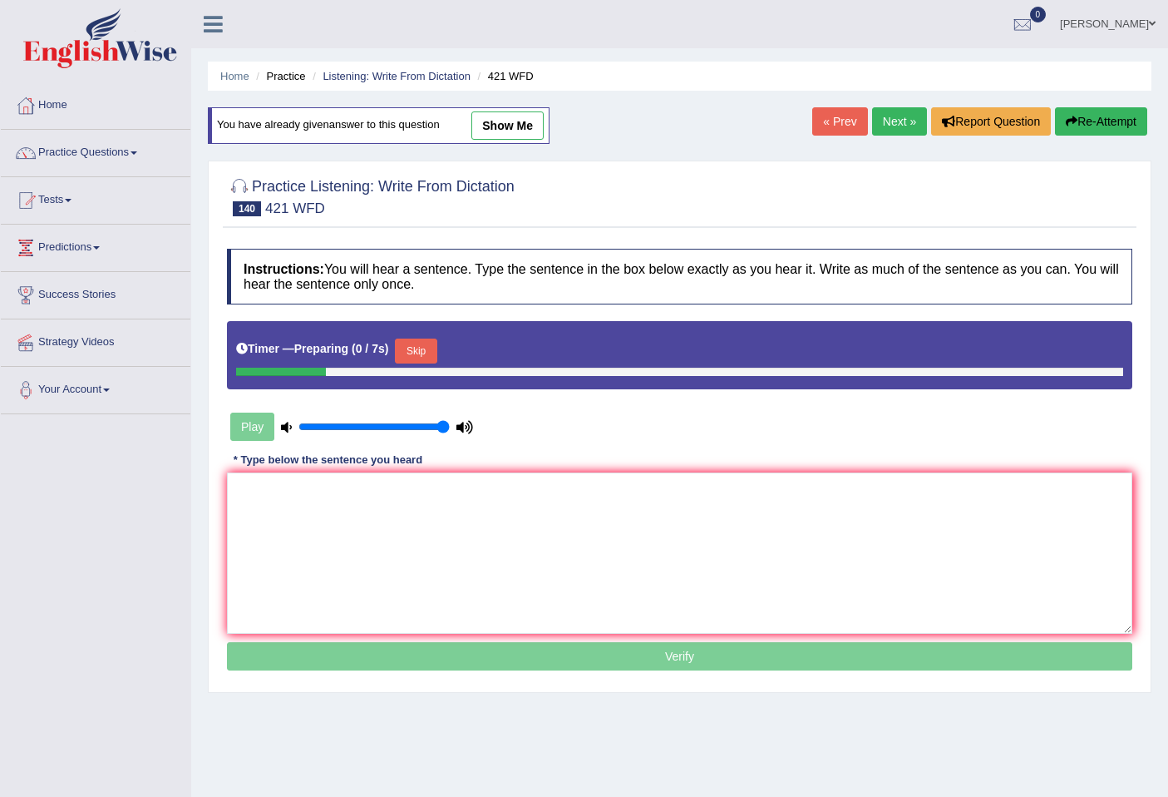
click at [522, 130] on link "show me" at bounding box center [508, 125] width 72 height 28
type textarea "We can see the stars for before thirteen thirty 13 30 billion years ago."
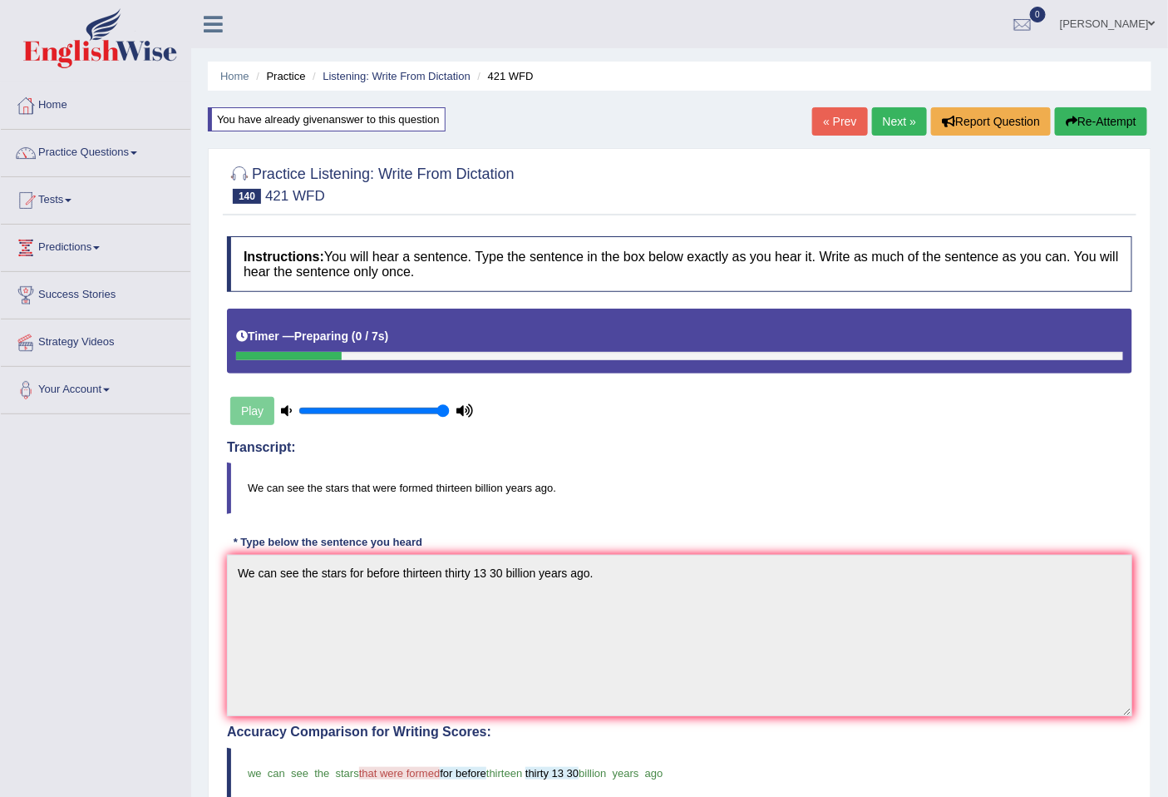
click at [1111, 126] on button "Re-Attempt" at bounding box center [1101, 121] width 92 height 28
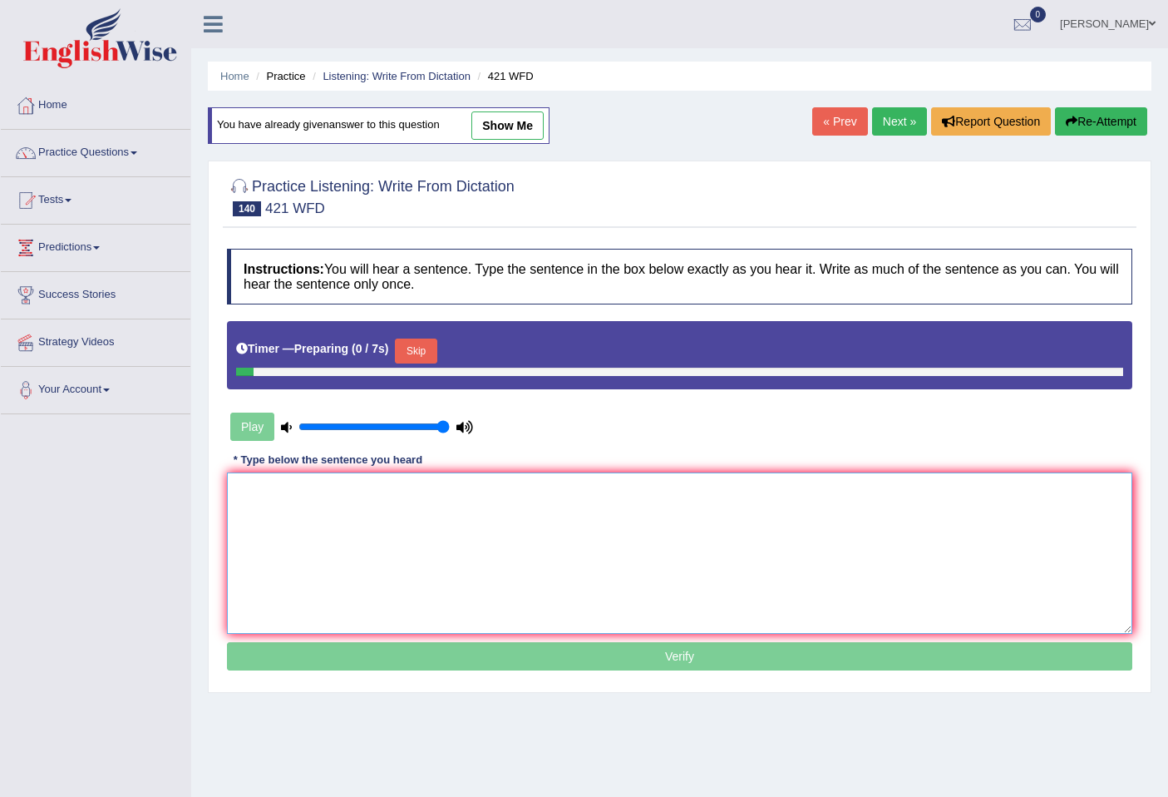
drag, startPoint x: 0, startPoint y: 0, endPoint x: 286, endPoint y: 541, distance: 611.6
click at [288, 541] on textarea at bounding box center [680, 552] width 906 height 161
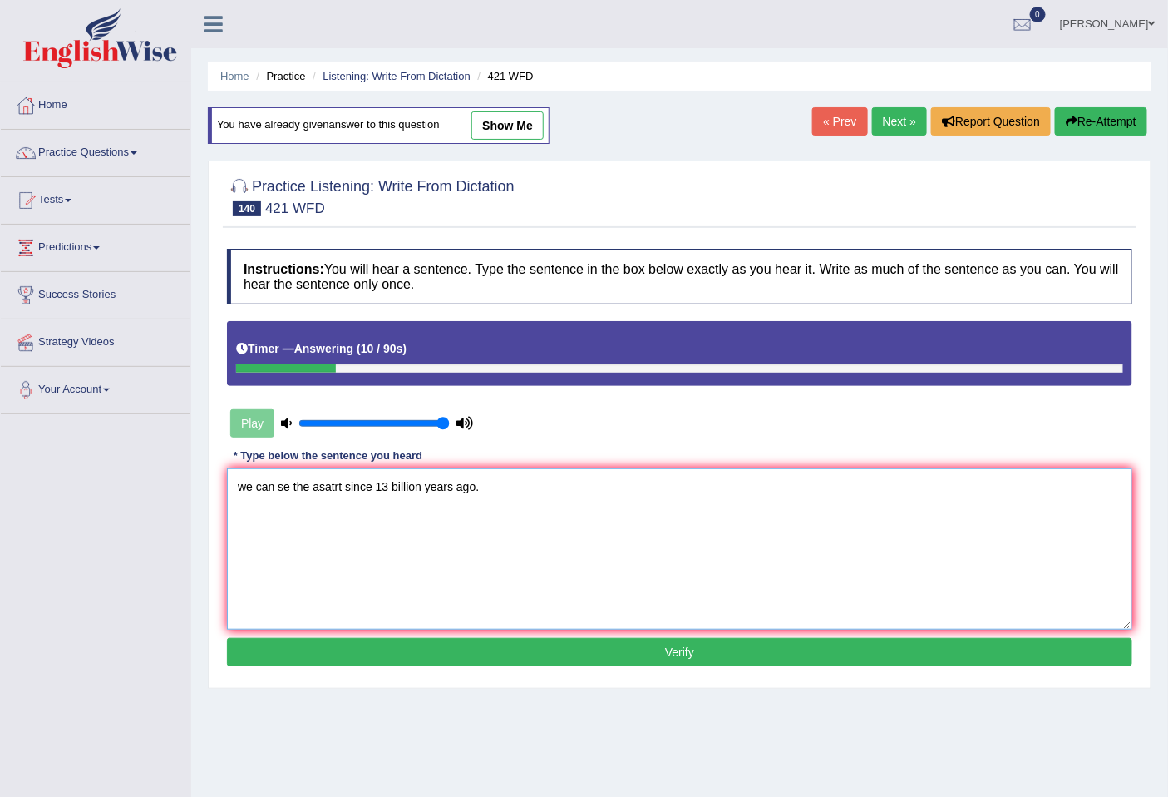
click at [318, 494] on textarea "we can se the asatrt since 13 billion years ago." at bounding box center [680, 548] width 906 height 161
click at [347, 485] on textarea "we can se the a satrt since 13 billion years ago." at bounding box center [680, 548] width 906 height 161
click at [347, 485] on textarea "we can se the a starsince 13 billion years ago." at bounding box center [680, 548] width 906 height 161
click at [339, 489] on textarea "we can se the a starsince 13 billion years ago." at bounding box center [680, 548] width 906 height 161
click at [344, 489] on textarea "we can se the a starsince 13 billion years ago." at bounding box center [680, 548] width 906 height 161
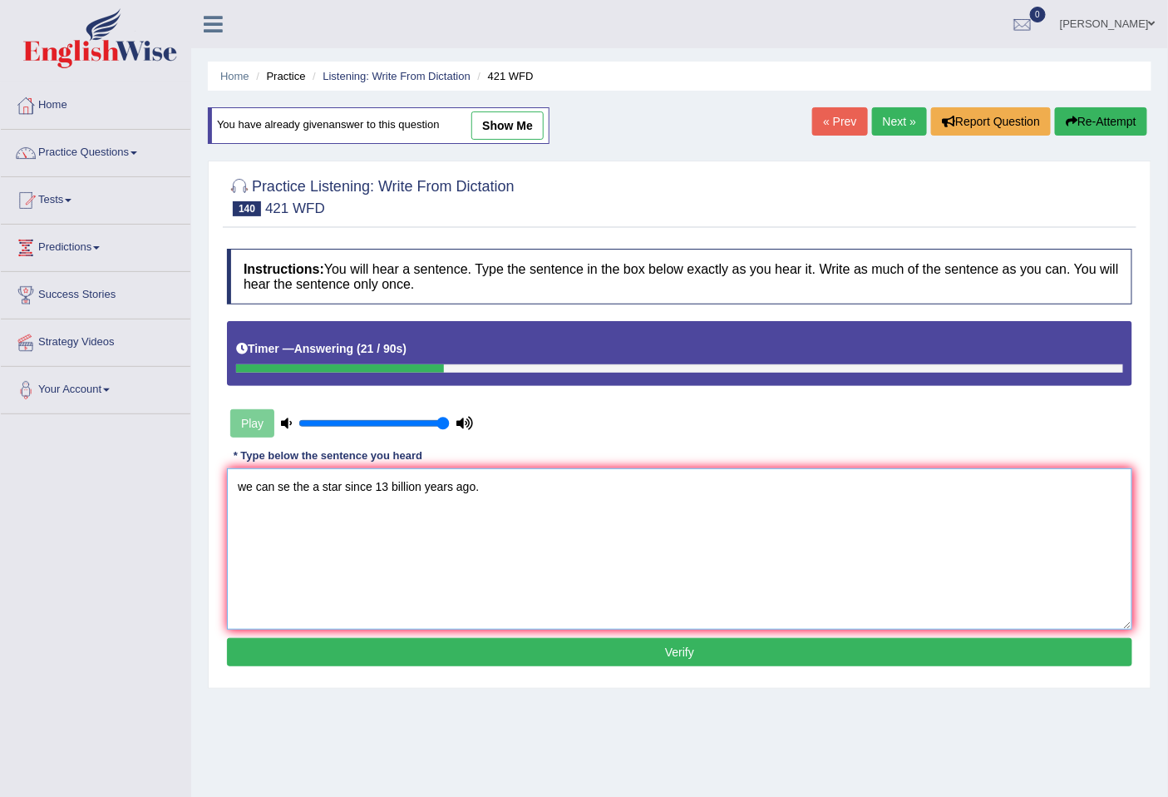
click at [305, 485] on textarea "we can se the a star since 13 billion years ago." at bounding box center [680, 548] width 906 height 161
click at [310, 486] on textarea "we can se th e a star since 13 billion years ago." at bounding box center [680, 548] width 906 height 161
drag, startPoint x: 247, startPoint y: 479, endPoint x: 235, endPoint y: 485, distance: 13.8
click at [235, 485] on textarea "we can se the stars a star since 13 billion years ago." at bounding box center [680, 548] width 906 height 161
click at [291, 491] on textarea "We can se the stars a star since 13 billion years ago." at bounding box center [680, 548] width 906 height 161
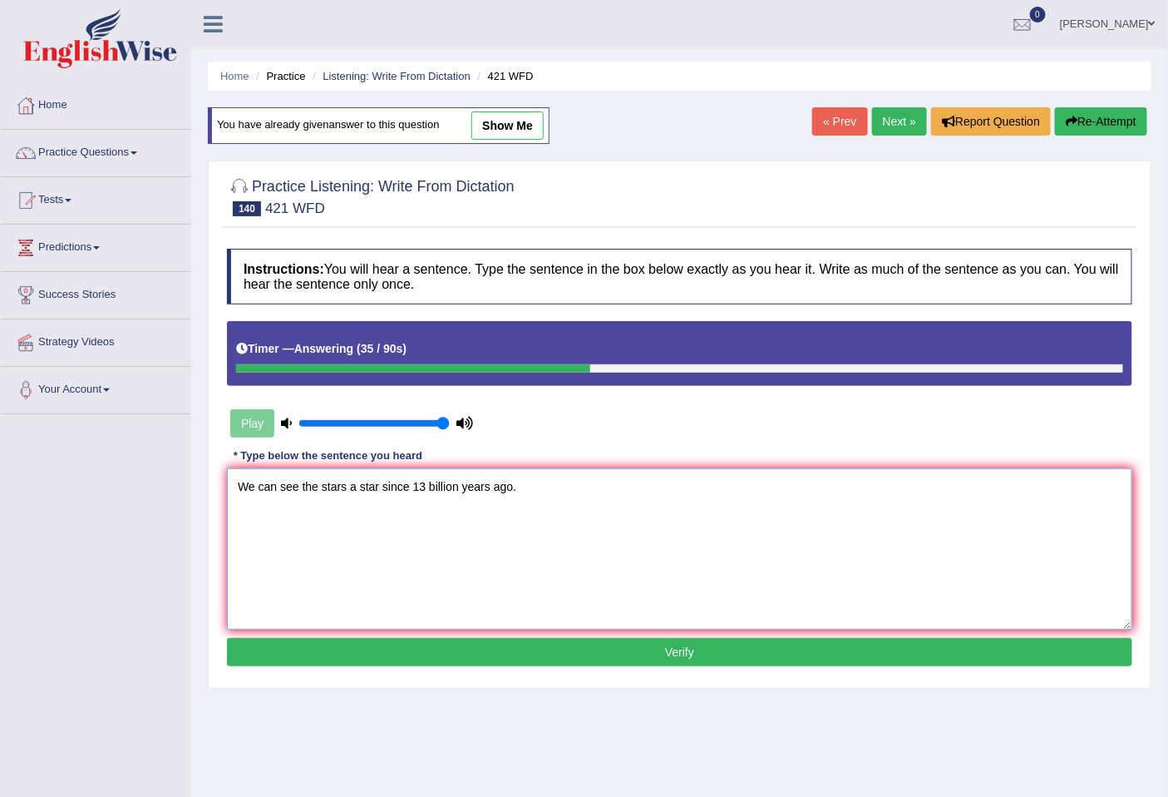
click at [427, 486] on textarea "We can see the stars a star since 13 billion years ago." at bounding box center [680, 548] width 906 height 161
click at [431, 492] on textarea "We can see the stars a star since 13 thirteen thirty billion years ago." at bounding box center [680, 548] width 906 height 161
click at [429, 493] on textarea "We can see the stars a star since 13 thirteen thirty billion years ago." at bounding box center [680, 548] width 906 height 161
click at [546, 491] on textarea "We can see the stars a star since 13 30 thirteen thirty billion years ago." at bounding box center [680, 548] width 906 height 161
type textarea "We can see the stars a star since 13 30 thirteen thirty billion billions years …"
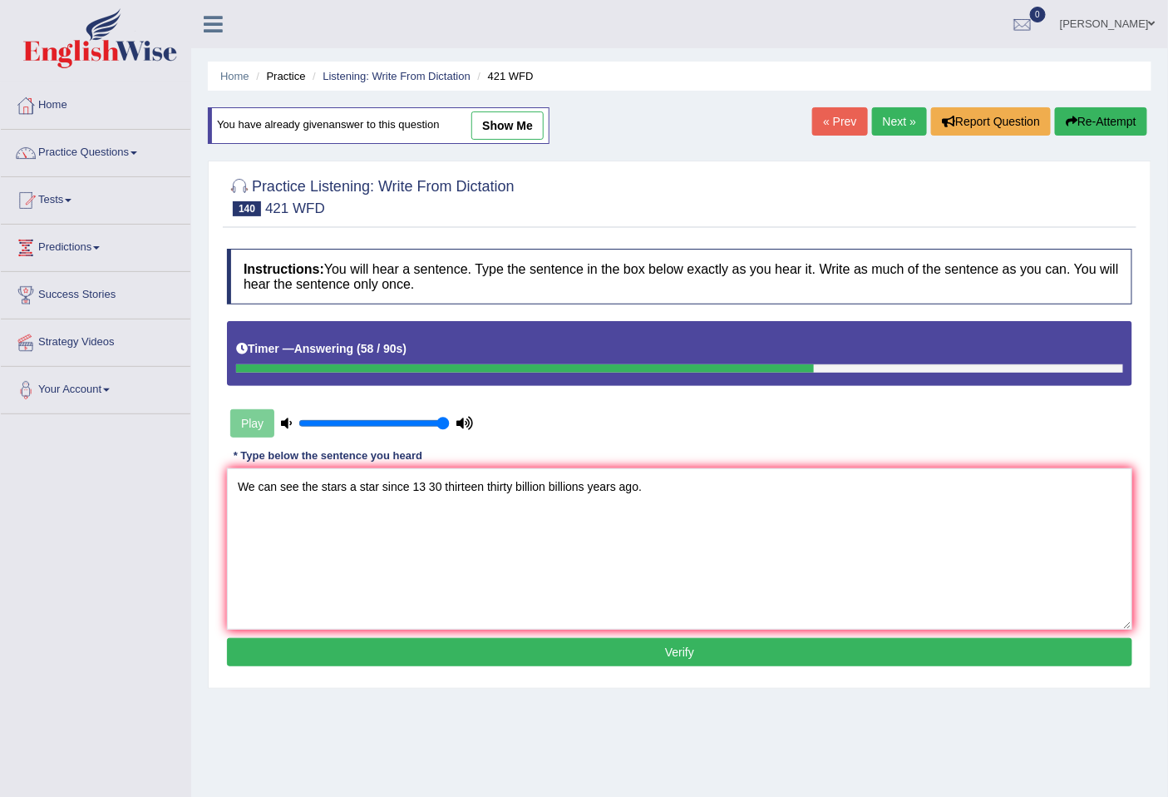
click at [524, 650] on button "Verify" at bounding box center [680, 652] width 906 height 28
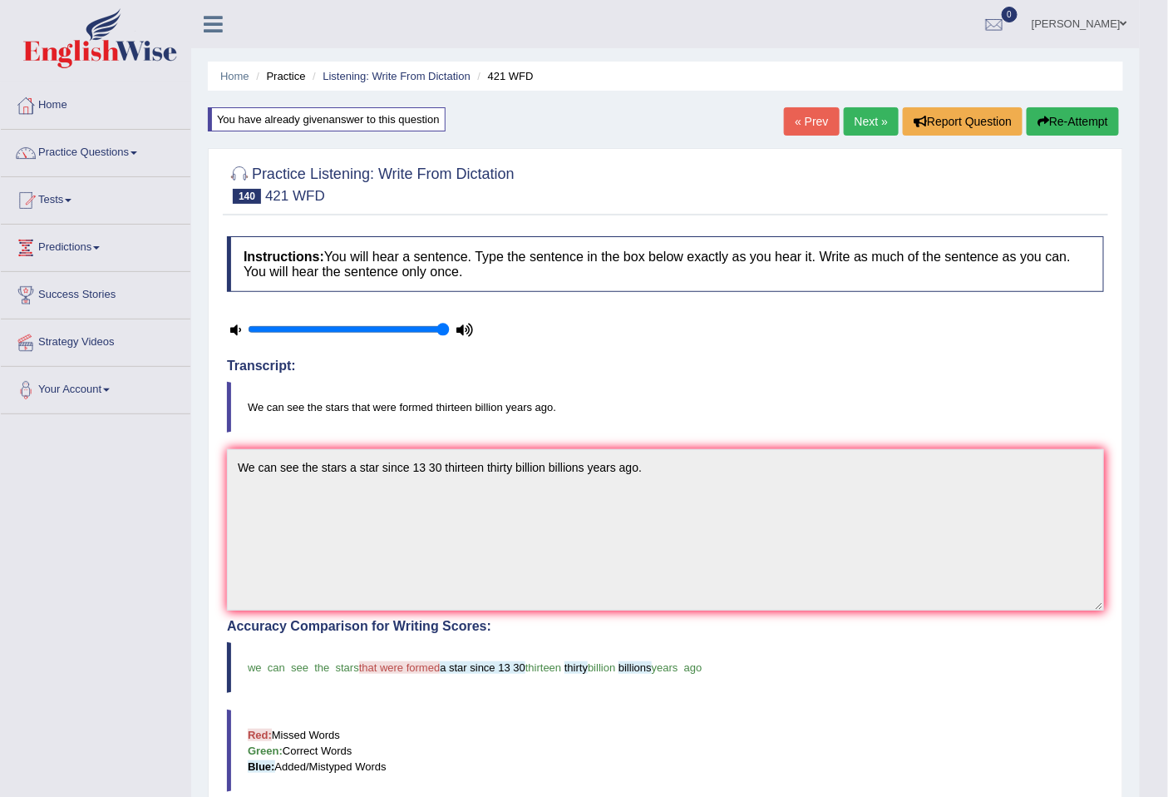
click at [861, 111] on link "Next »" at bounding box center [871, 121] width 55 height 28
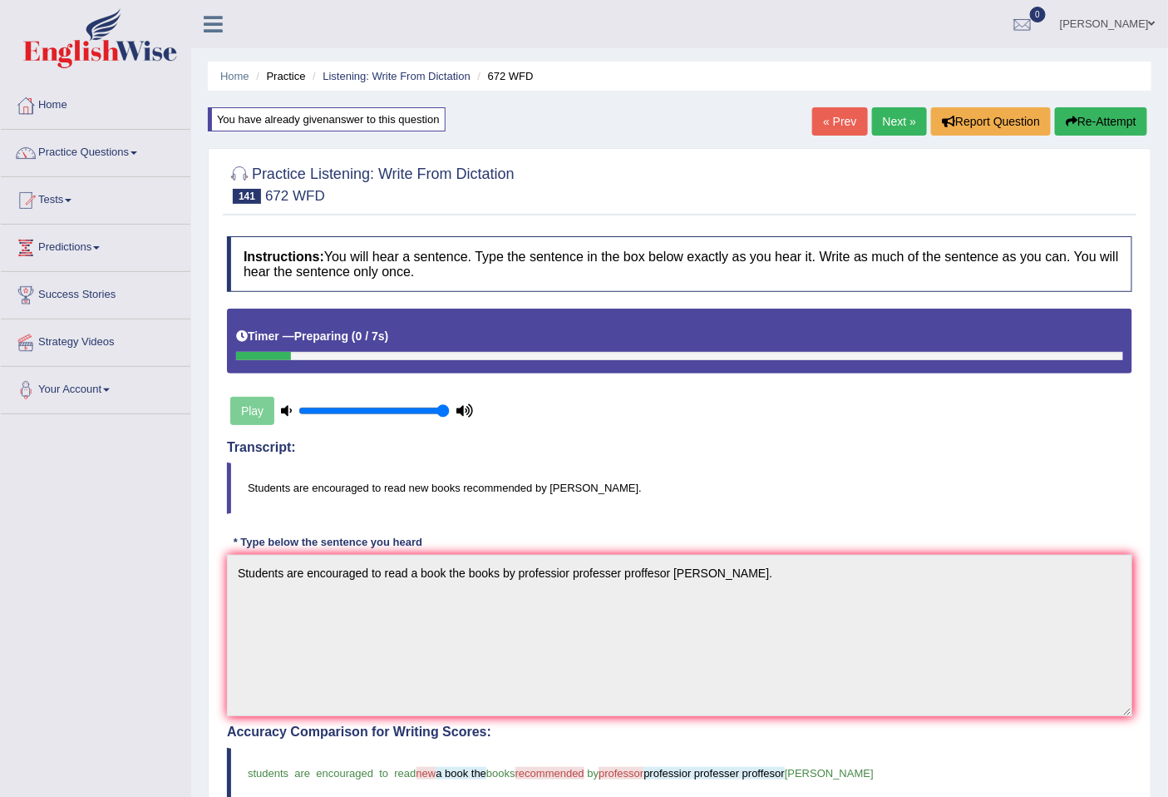
click at [898, 118] on link "Next »" at bounding box center [899, 121] width 55 height 28
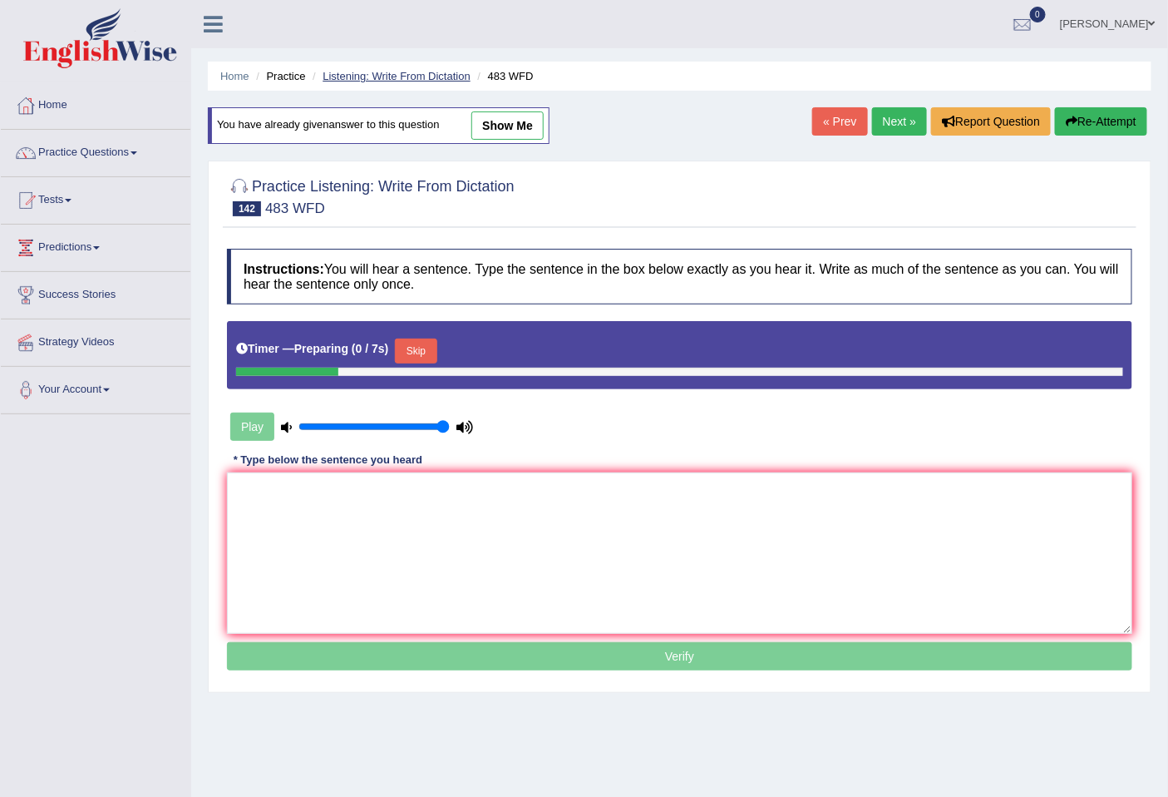
click at [350, 73] on link "Listening: Write From Dictation" at bounding box center [397, 76] width 148 height 12
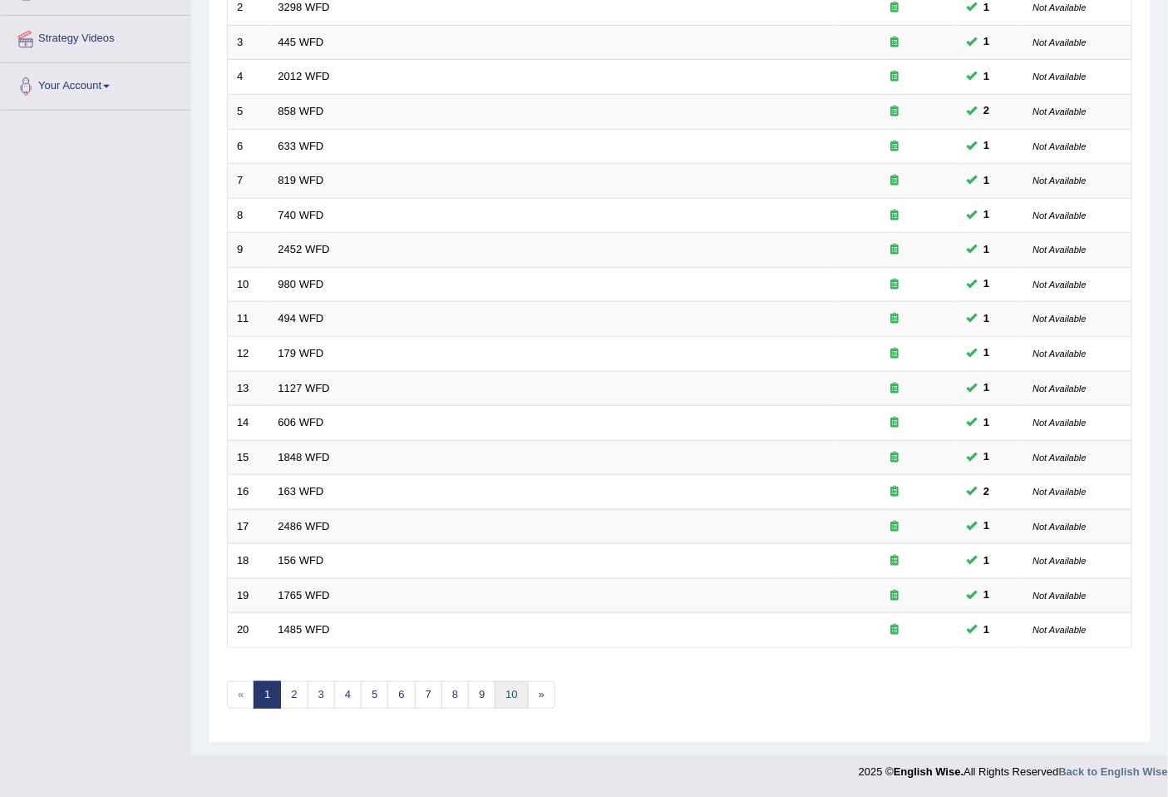
click at [509, 690] on link "10" at bounding box center [511, 694] width 33 height 27
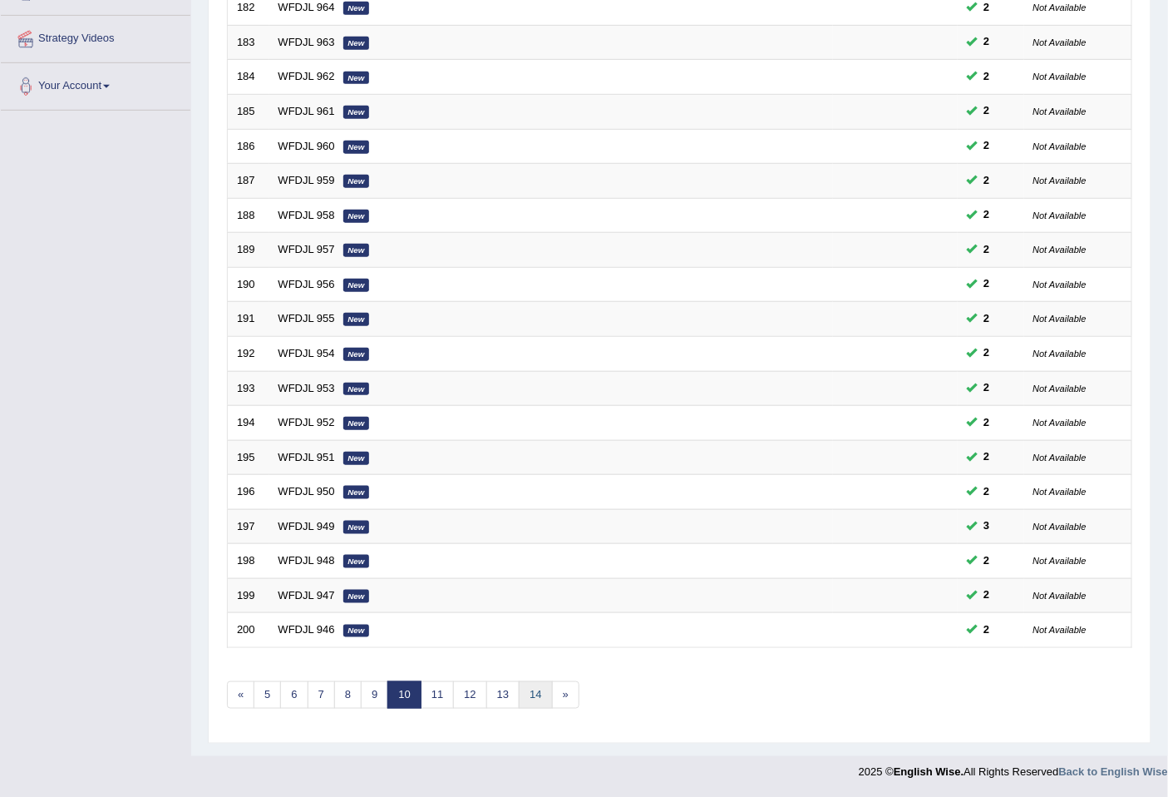
click at [528, 692] on link "14" at bounding box center [535, 694] width 33 height 27
click at [566, 699] on link "18" at bounding box center [559, 694] width 33 height 27
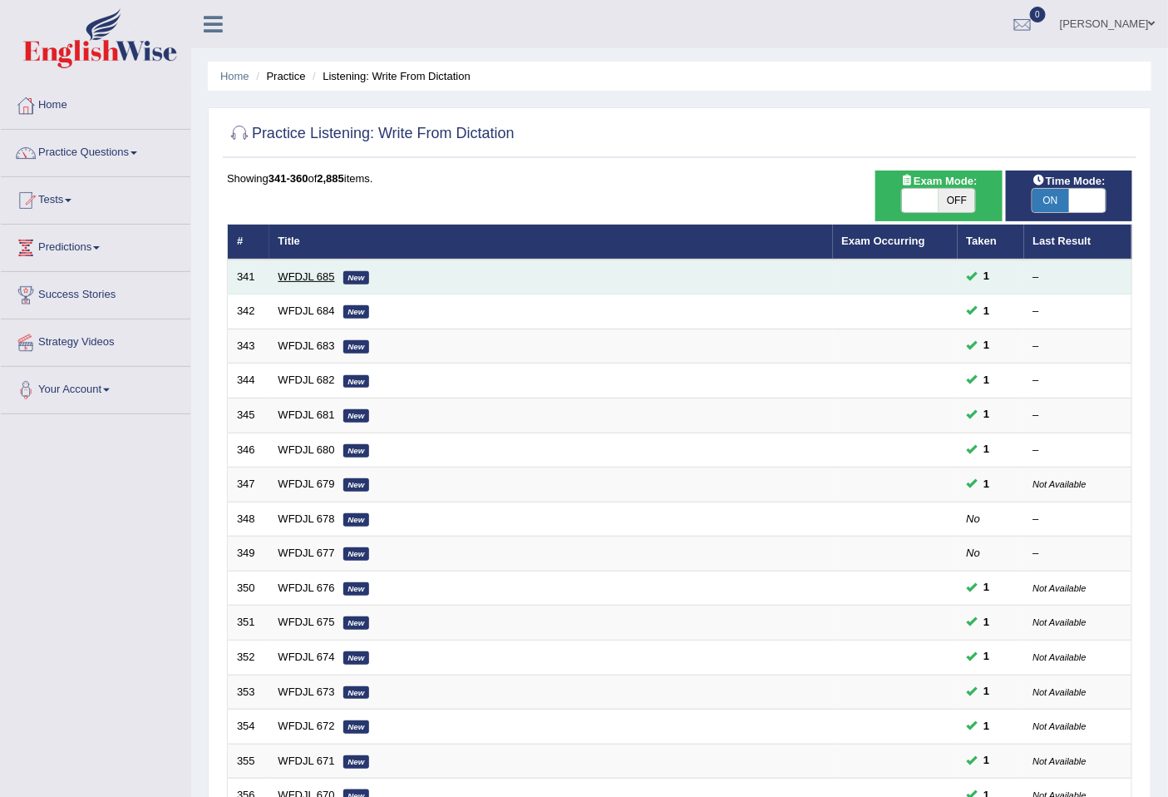
click at [309, 276] on link "WFDJL 685" at bounding box center [307, 276] width 57 height 12
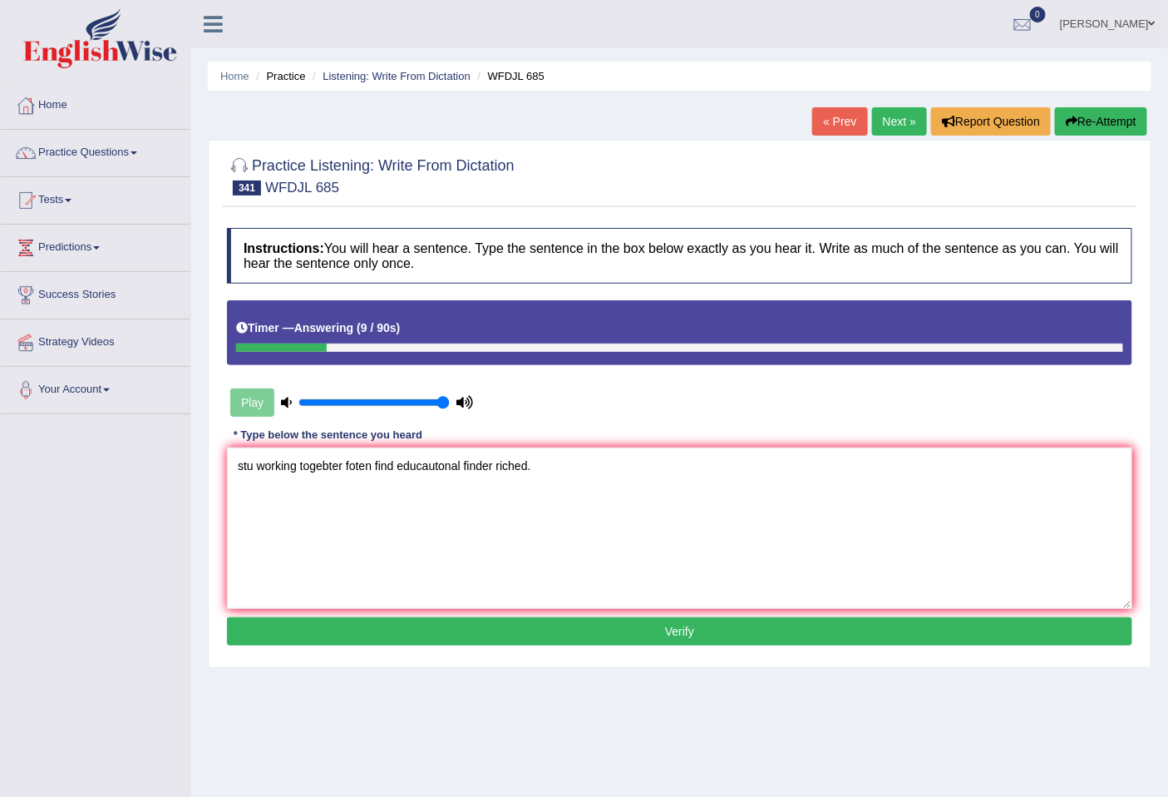
click at [493, 467] on textarea "stu working togebter foten find educautonal finder riched." at bounding box center [680, 527] width 906 height 161
click at [253, 463] on textarea "stu working togebter foten find educautonal finder are reached riched." at bounding box center [680, 527] width 906 height 161
click at [408, 466] on textarea "students student working togebter foten find educautonal finder are reached ric…" at bounding box center [680, 527] width 906 height 161
click at [425, 453] on textarea "students student working together foten find educautonal finder are reached ric…" at bounding box center [680, 527] width 906 height 161
click at [466, 472] on textarea "students student working together often find educautonal finder are reached ric…" at bounding box center [680, 527] width 906 height 161
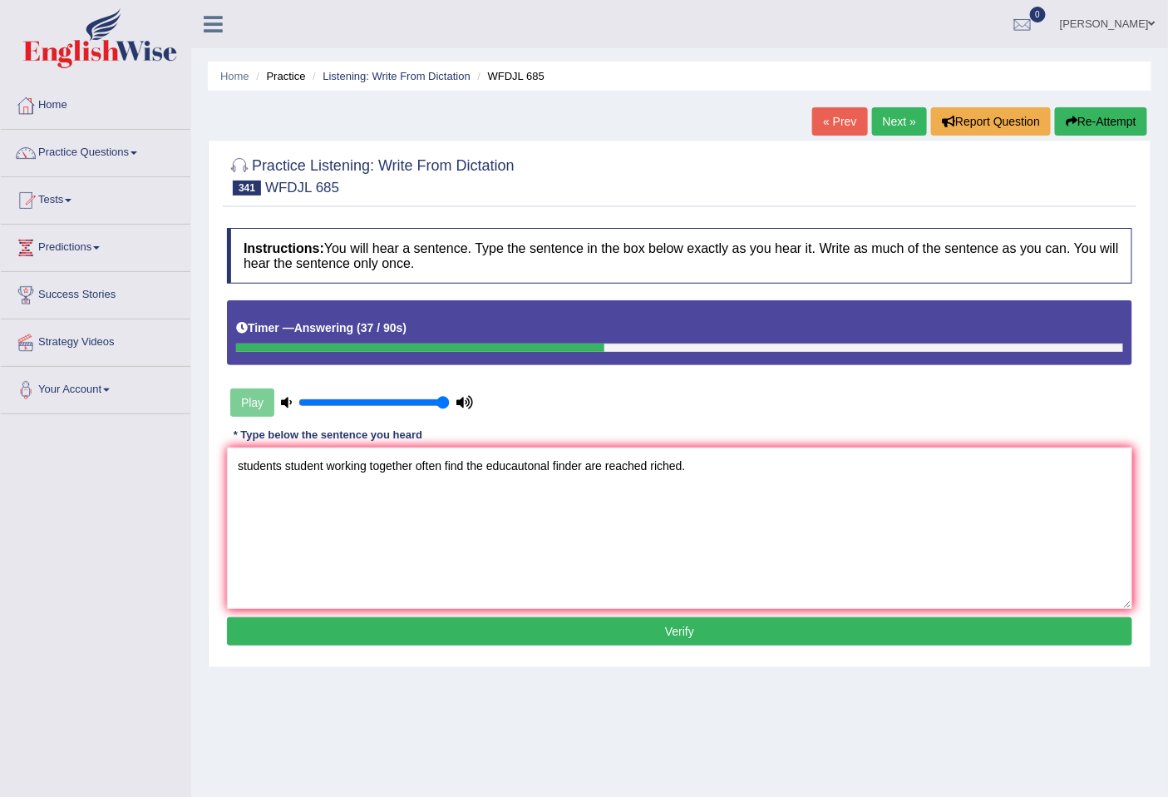
click at [553, 472] on textarea "students student working together often find the educautonal finder are reached…" at bounding box center [680, 527] width 906 height 161
click at [242, 462] on textarea "students student working together often find the educautonal educational remind…" at bounding box center [680, 527] width 906 height 161
click at [293, 461] on textarea "Students student working together often find the educautonal educational remind…" at bounding box center [680, 527] width 906 height 161
click at [419, 467] on textarea "Students Student working together often find the educautonal educational remind…" at bounding box center [680, 527] width 906 height 161
click at [466, 461] on textarea "Students Student working together often find the educautonal educational remind…" at bounding box center [680, 527] width 906 height 161
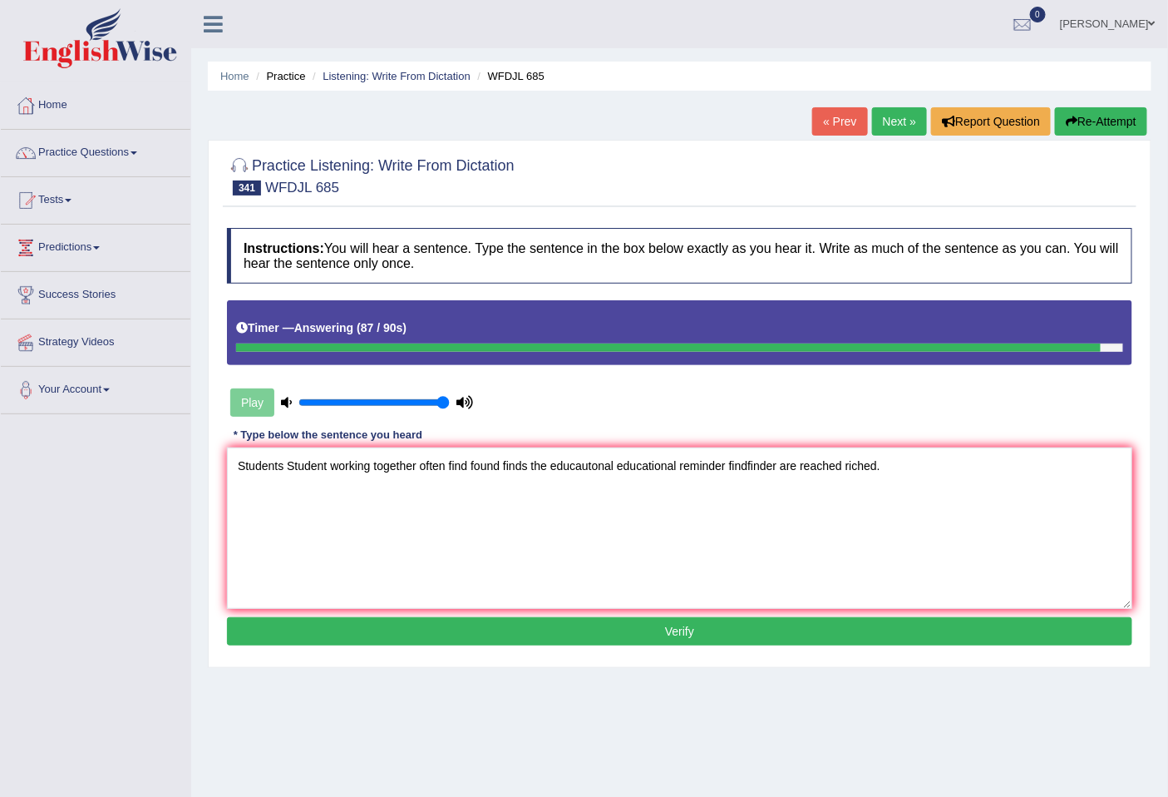
click at [747, 468] on textarea "Students Student working together often find found finds the educautonal educat…" at bounding box center [680, 527] width 906 height 161
type textarea "Students Student working together often find found finds the educautonal educat…"
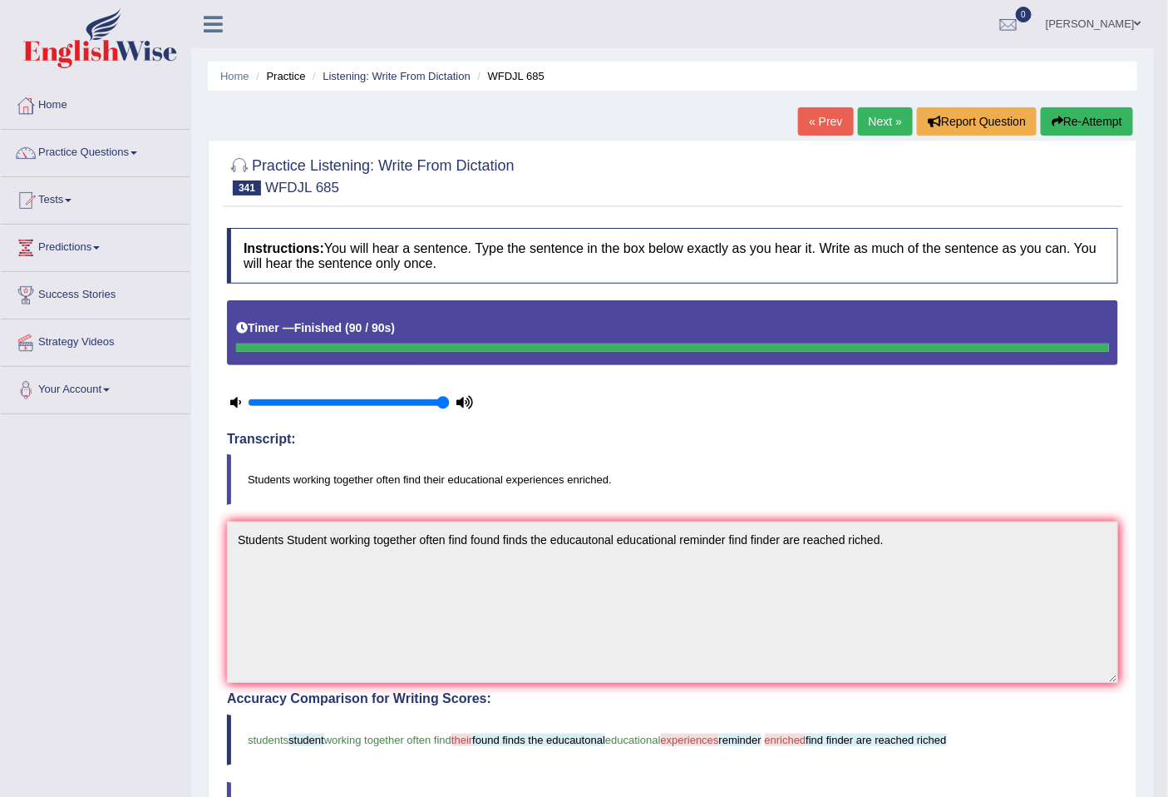
click at [884, 118] on link "Next »" at bounding box center [885, 121] width 55 height 28
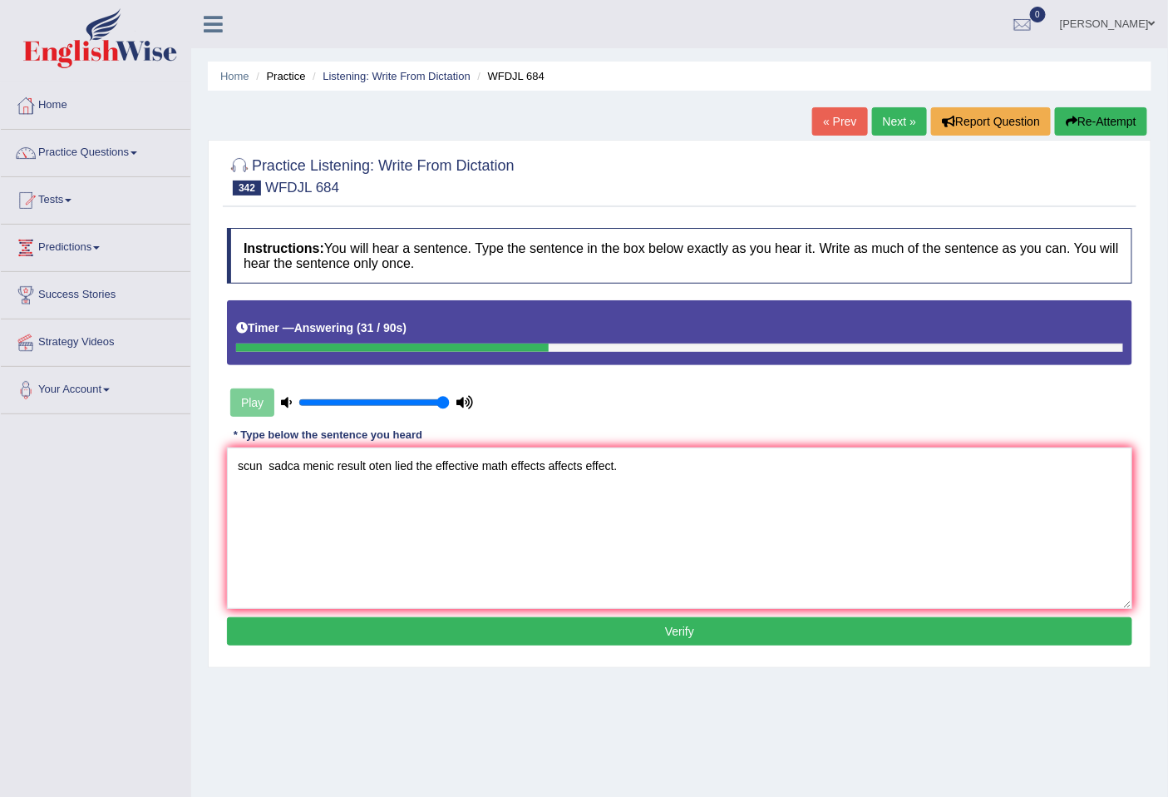
drag, startPoint x: 298, startPoint y: 464, endPoint x: 283, endPoint y: 464, distance: 15.0
click at [283, 464] on textarea "scun sadca menic result oten lied the effective math effects affects effect." at bounding box center [680, 527] width 906 height 161
drag, startPoint x: 336, startPoint y: 467, endPoint x: 302, endPoint y: 467, distance: 34.1
click at [302, 467] on textarea "scun sadca menic result oten lied the effective math effects affects effect." at bounding box center [680, 527] width 906 height 161
click at [293, 467] on textarea "scun sadca menic result oten lied the effective math effects affects effect." at bounding box center [680, 527] width 906 height 161
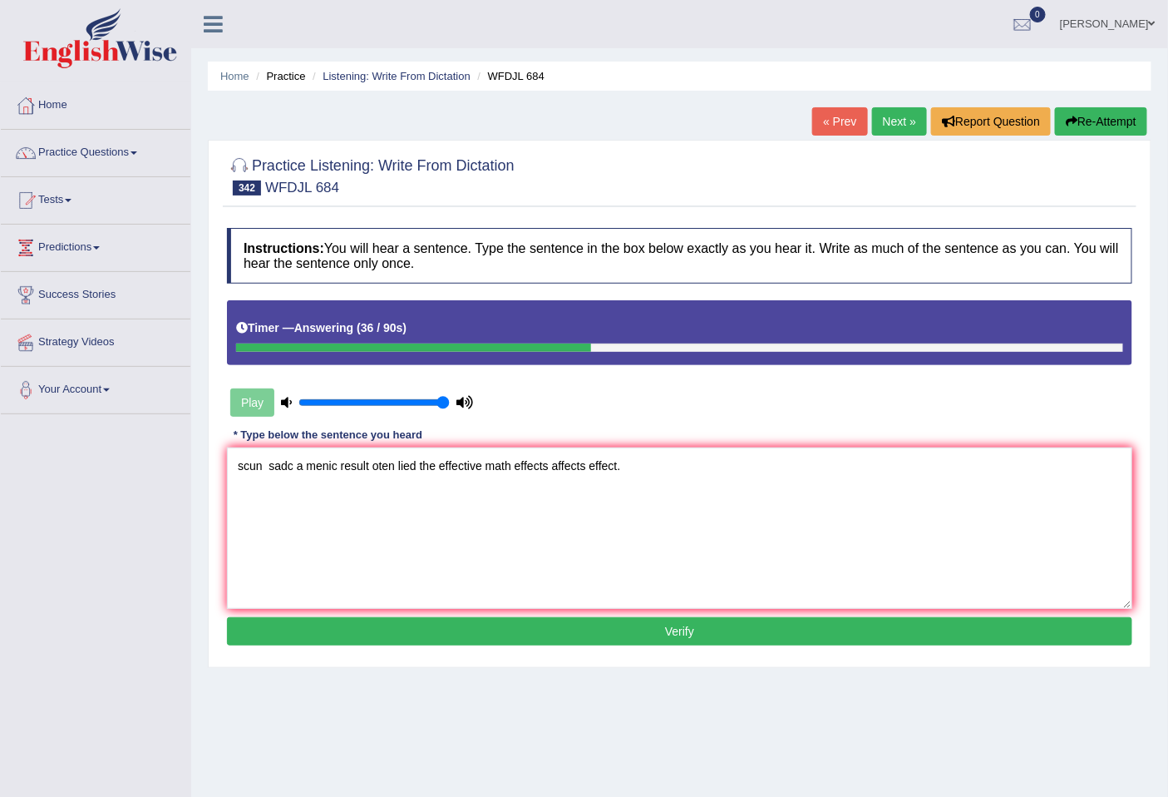
click at [309, 471] on textarea "scun sadc a menic result oten lied the effective math effects affects effect." at bounding box center [680, 527] width 906 height 161
click at [355, 466] on textarea "scun sadc academenic result oten lied the effective math effects affects effect." at bounding box center [680, 527] width 906 height 161
click at [392, 469] on textarea "scun sadc academic result oten lied the effective math effects affects effect." at bounding box center [680, 527] width 906 height 161
click at [386, 467] on textarea "scun sadc academic result oten lied the effective math effects affects effect." at bounding box center [680, 527] width 906 height 161
click at [294, 467] on textarea "scun sadc academic result often lied the effective math effects affects effect." at bounding box center [680, 527] width 906 height 161
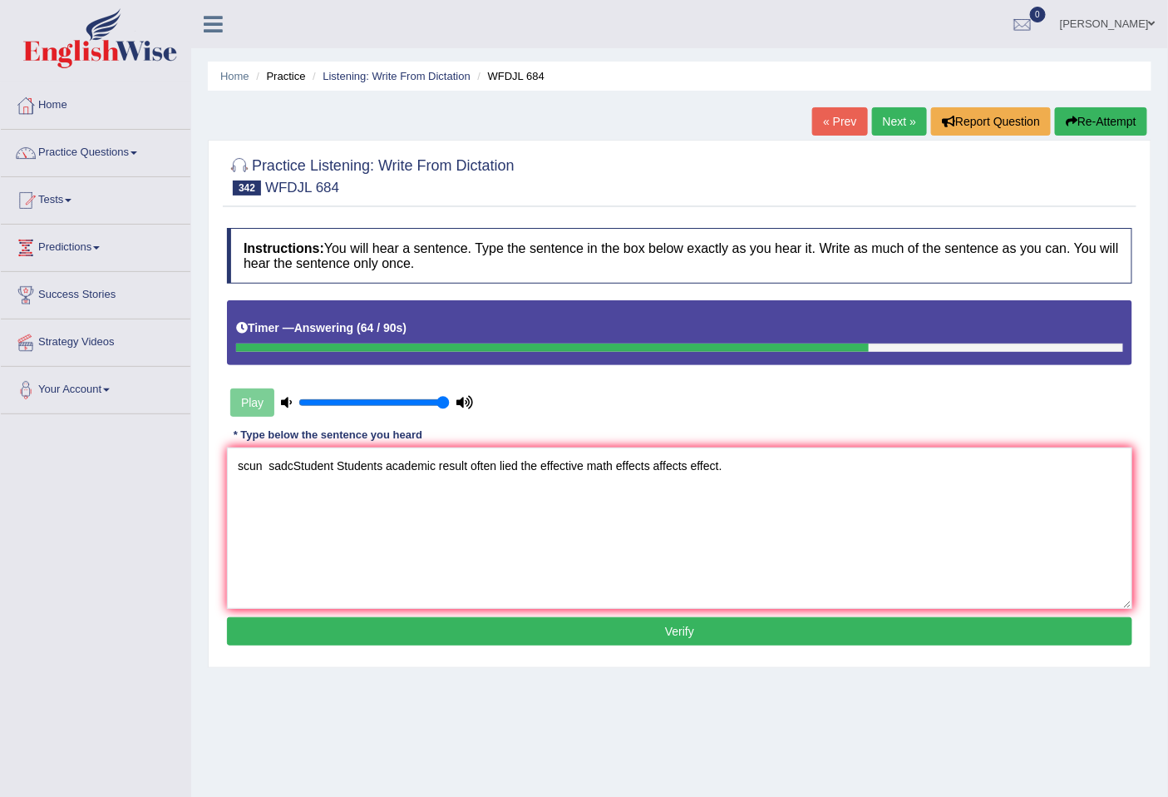
click at [294, 472] on textarea "scun sadcStudent Students academic result often lied the effective math effects…" at bounding box center [680, 527] width 906 height 161
click at [472, 470] on textarea "scun sadc Student Students academic result often lied the effective math effect…" at bounding box center [680, 527] width 906 height 161
click at [541, 475] on textarea "scun sadc Student Students academic result results often lied the effective mat…" at bounding box center [680, 527] width 906 height 161
type textarea "scun sadc Student Students academic result results often is lied the effective …"
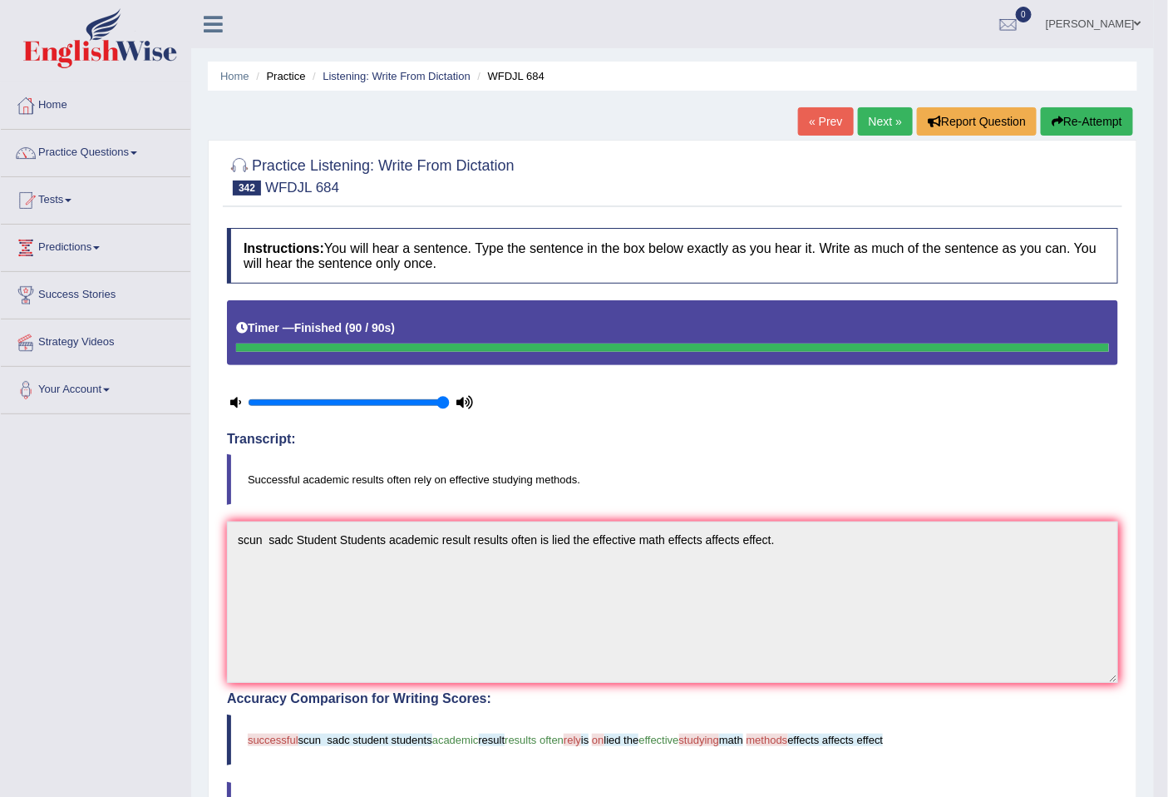
click at [890, 118] on link "Next »" at bounding box center [885, 121] width 55 height 28
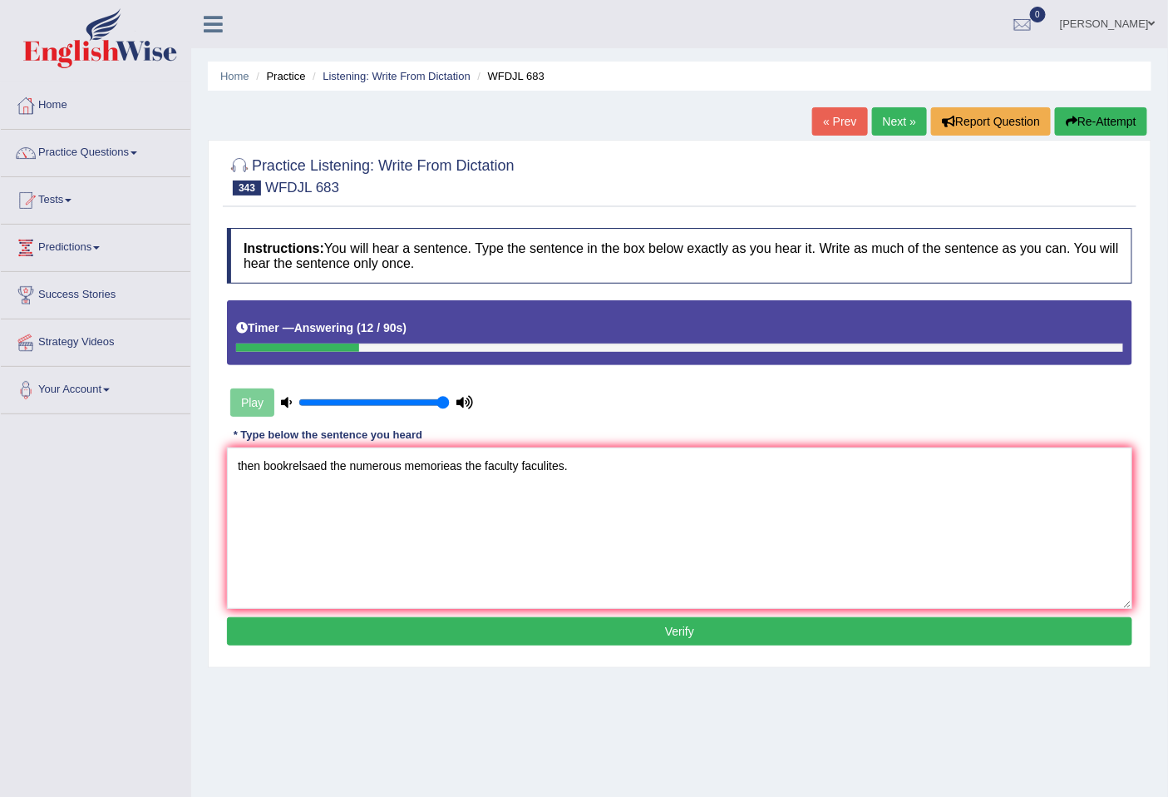
click at [462, 467] on textarea "then bookrelsaed the numerous memorieas the faculty faculites." at bounding box center [680, 527] width 906 height 161
click at [260, 464] on textarea "then bookrelsaed the numerous memorieas of a the faculty faculites." at bounding box center [680, 527] width 906 height 161
click at [291, 468] on textarea "the bookrelsaed the numerous memorieas of a the faculty faculites." at bounding box center [680, 527] width 906 height 161
click at [283, 468] on textarea "the bookrelsaed the numerous memorieas of a the faculty faculites." at bounding box center [680, 527] width 906 height 161
click at [284, 468] on textarea "the bookrelsaed the numerous memorieas of a the faculty faculites." at bounding box center [680, 527] width 906 height 161
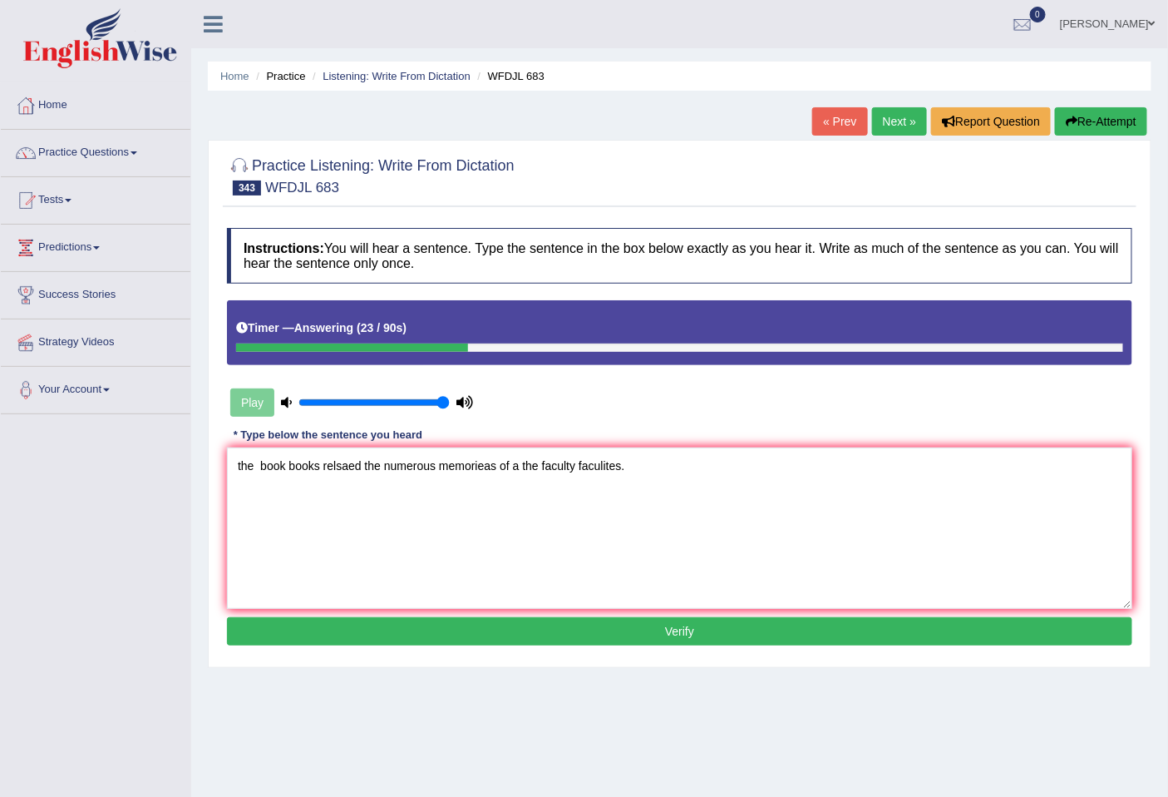
click at [338, 470] on textarea "the book books relsaed the numerous memorieas of a the faculty faculites." at bounding box center [680, 527] width 906 height 161
click at [349, 475] on textarea "the book books relesaed the numerous memorieas of a the faculty faculites." at bounding box center [680, 527] width 906 height 161
click at [342, 459] on textarea "the book books releaed the numerous memorieas of a the faculty faculites." at bounding box center [680, 527] width 906 height 161
click at [347, 467] on textarea "the book books releaed the numerous memorieas of a the faculty faculites." at bounding box center [680, 527] width 906 height 161
drag, startPoint x: 241, startPoint y: 464, endPoint x: 220, endPoint y: 466, distance: 21.7
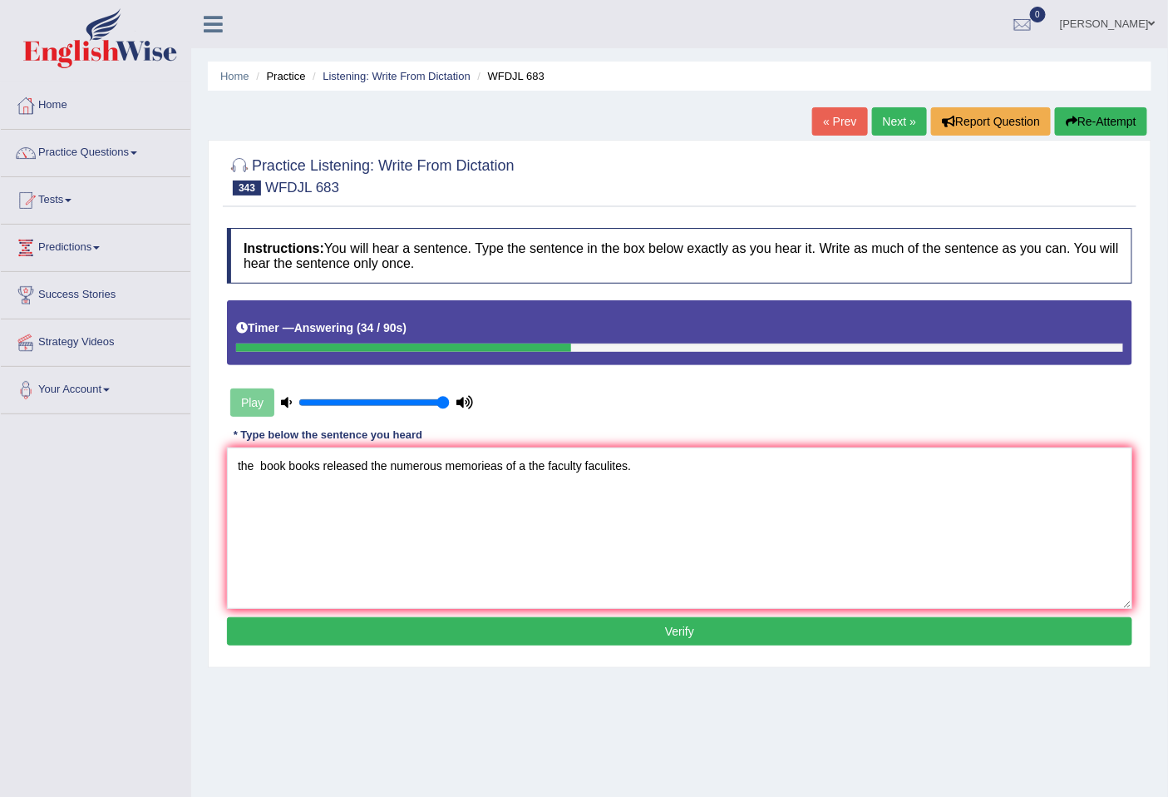
click at [220, 466] on div "Practice Listening: Write From Dictation 343 WFDJL 683 Instructions: You will h…" at bounding box center [680, 404] width 944 height 528
click at [264, 461] on textarea "The book books released the numerous memorieas of a the faculty faculites." at bounding box center [680, 527] width 906 height 161
click at [497, 470] on textarea "The book books released the numerous memorieas of a the faculty faculites." at bounding box center [680, 527] width 906 height 161
click at [497, 470] on textarea "The book books released the numerous memories of a the faculty faculites." at bounding box center [680, 527] width 906 height 161
type textarea "The book books released the numerous memories memory on of a the faculty faculi…"
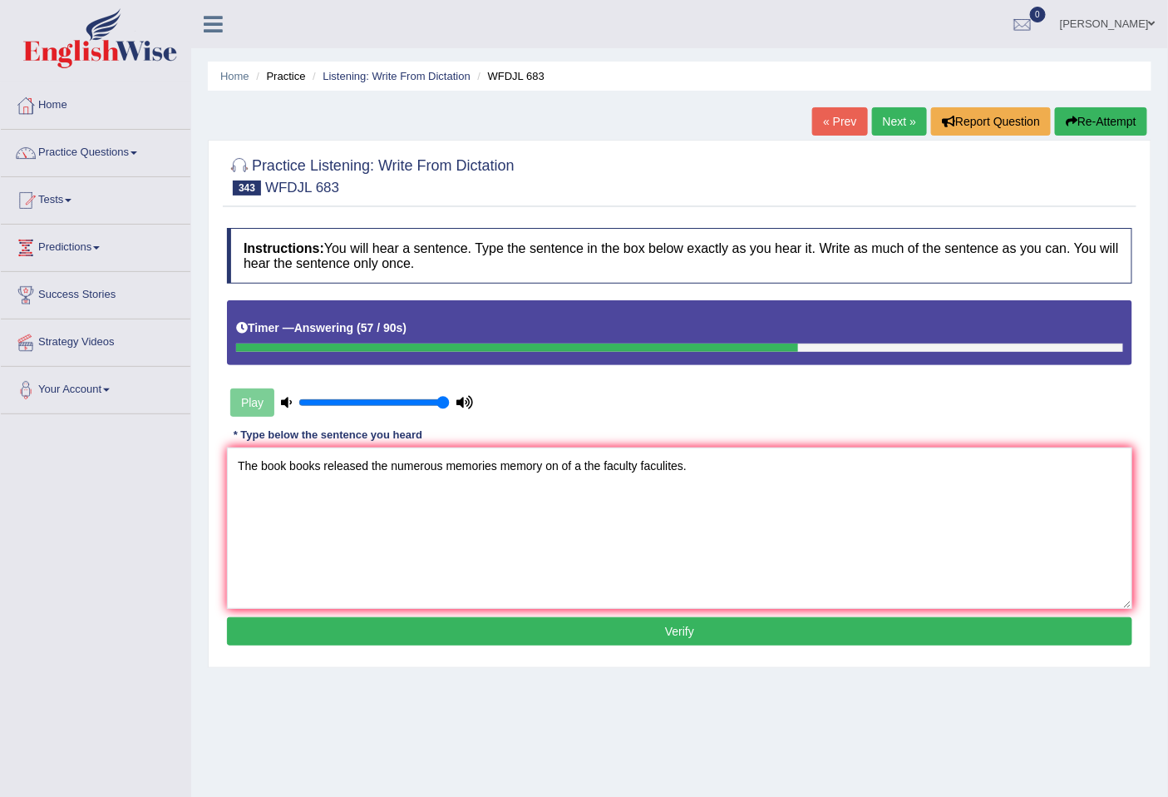
click at [604, 625] on button "Verify" at bounding box center [680, 631] width 906 height 28
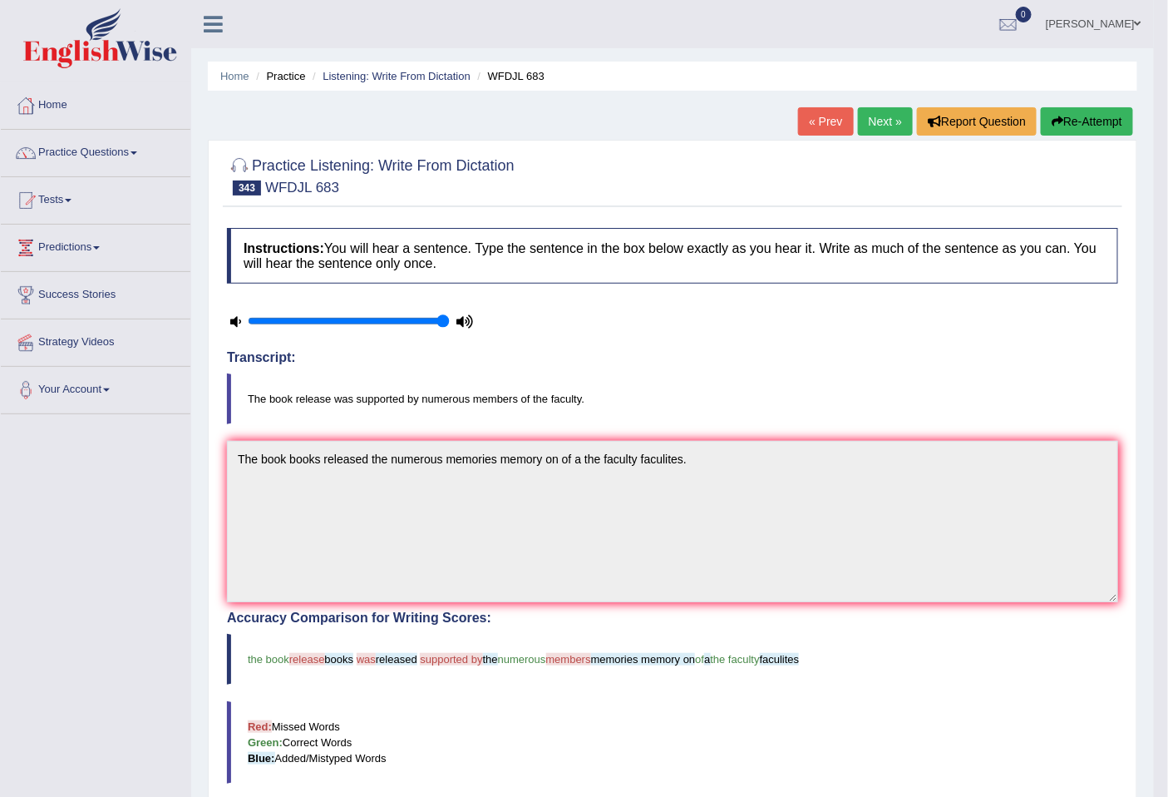
click at [1089, 121] on button "Re-Attempt" at bounding box center [1087, 121] width 92 height 28
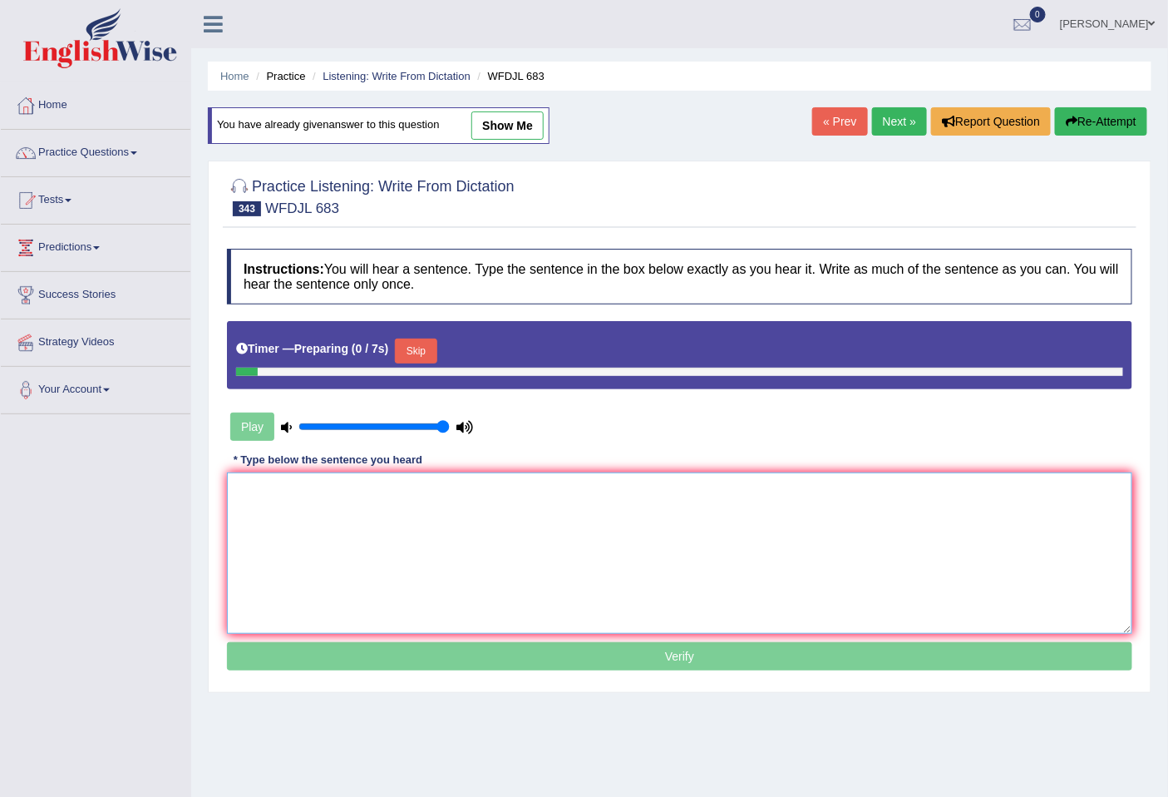
click at [417, 564] on textarea at bounding box center [680, 552] width 906 height 161
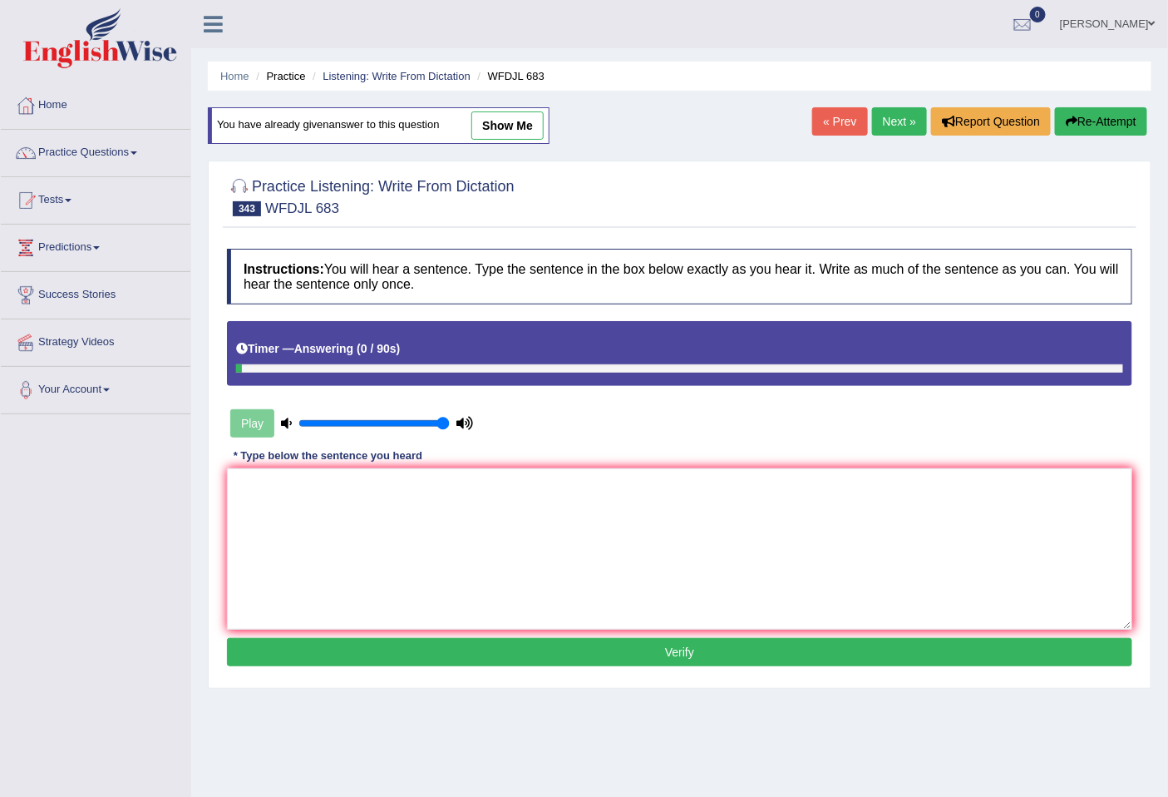
click at [890, 120] on link "Next »" at bounding box center [899, 121] width 55 height 28
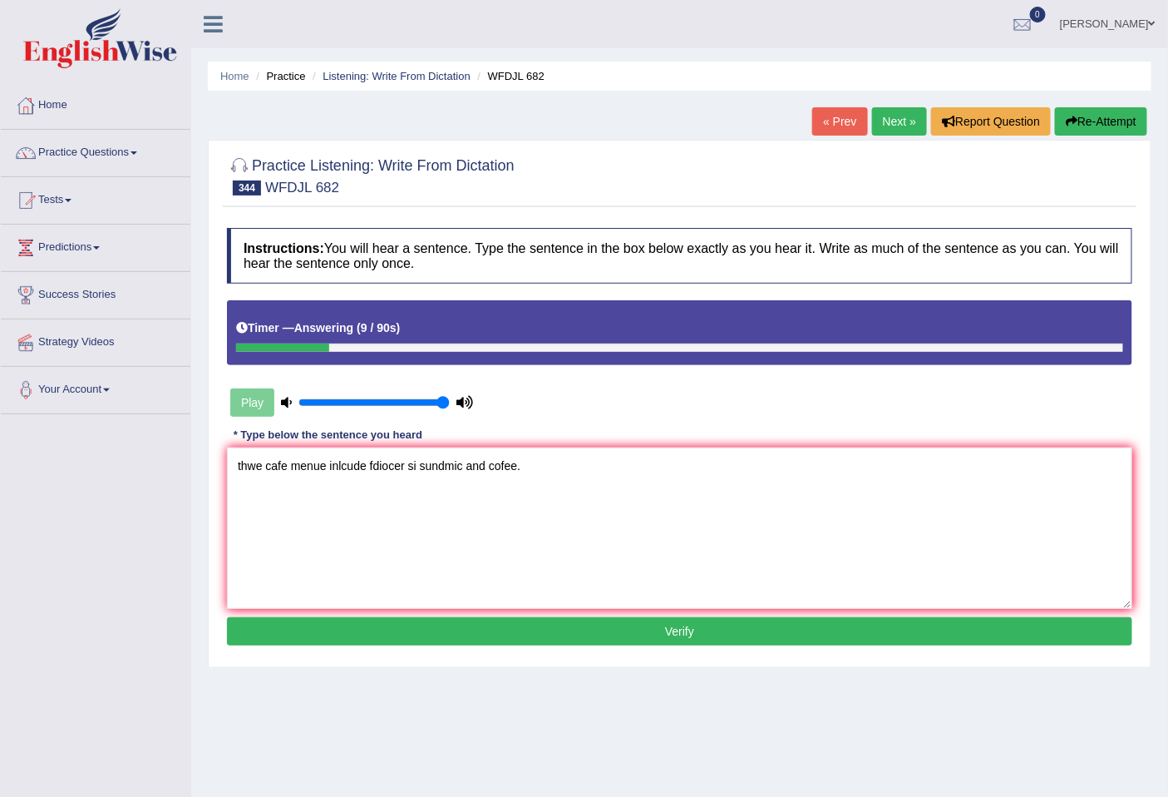
drag, startPoint x: 408, startPoint y: 461, endPoint x: 370, endPoint y: 462, distance: 38.3
click at [370, 462] on textarea "thwe cafe menue inlcude fdiocer si sundmic and cofee." at bounding box center [680, 527] width 906 height 161
click at [476, 462] on textarea "thwe cafe menue inlcude diverse number of si sundmic and cofee." at bounding box center [680, 527] width 906 height 161
drag, startPoint x: 533, startPoint y: 467, endPoint x: 491, endPoint y: 467, distance: 41.6
click at [491, 467] on textarea "thwe cafe menue inlcude diverse number of the sundmic and cofee." at bounding box center [680, 527] width 906 height 161
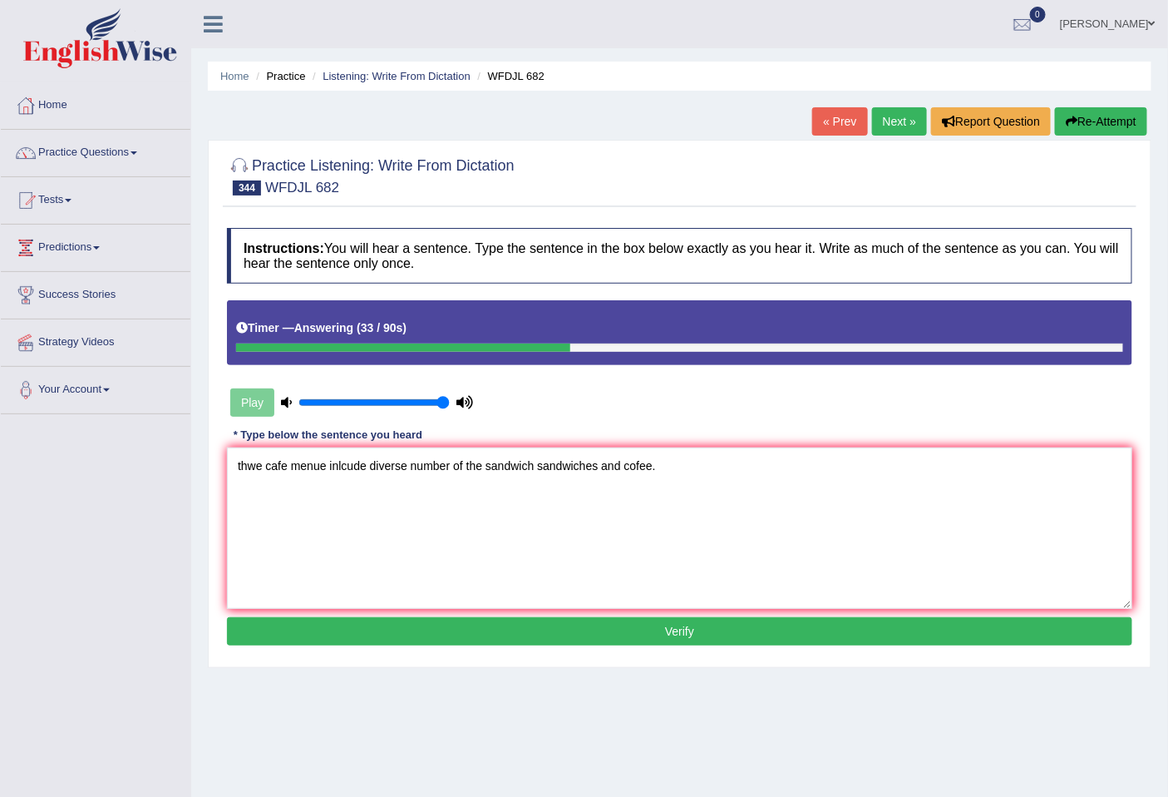
click at [635, 468] on textarea "thwe cafe menue inlcude diverse number of the sandwich sandwiches and cofee." at bounding box center [680, 527] width 906 height 161
drag, startPoint x: 260, startPoint y: 466, endPoint x: 213, endPoint y: 466, distance: 47.4
click at [213, 466] on div "Practice Listening: Write From Dictation 344 WFDJL 682 Instructions: You will h…" at bounding box center [680, 404] width 944 height 528
click at [354, 475] on textarea "The cafe's cafe menue inlcude diverse number of the sandwich sandwiches and cof…" at bounding box center [680, 527] width 906 height 161
click at [427, 464] on textarea "The cafe's cafe menu menus inlcude diverse number of the sandwich sandwiches an…" at bounding box center [680, 527] width 906 height 161
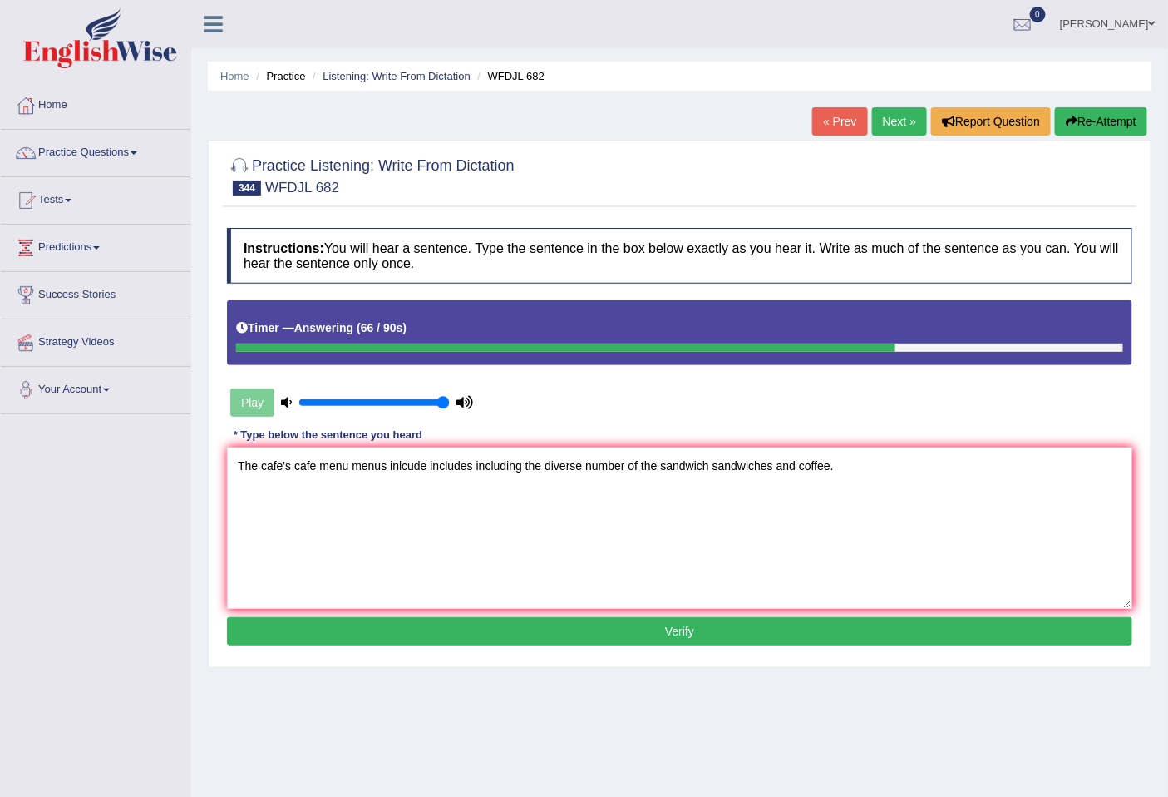
click at [627, 475] on textarea "The cafe's cafe menu menus inlcude includes including the diverse number of the…" at bounding box center [680, 527] width 906 height 161
type textarea "The cafe's cafe menu menus inlcude includes including the diverse number variet…"
click at [679, 636] on button "Verify" at bounding box center [680, 631] width 906 height 28
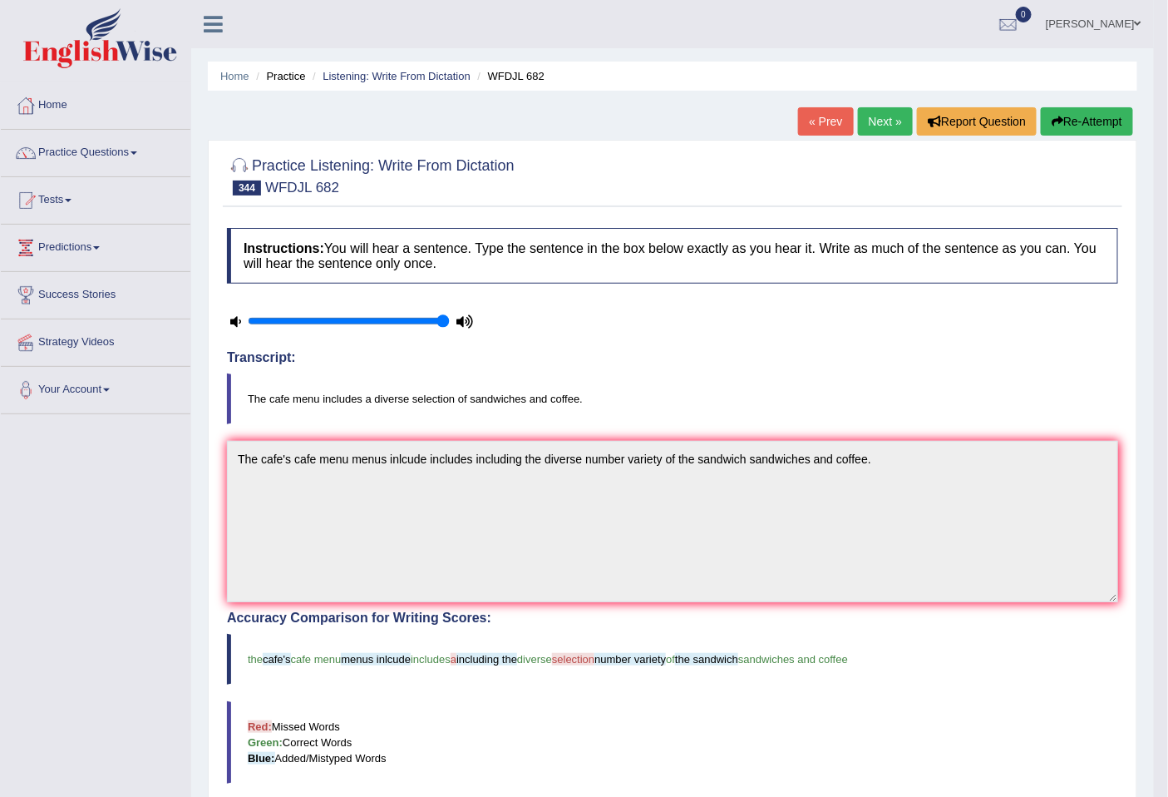
click at [883, 123] on link "Next »" at bounding box center [885, 121] width 55 height 28
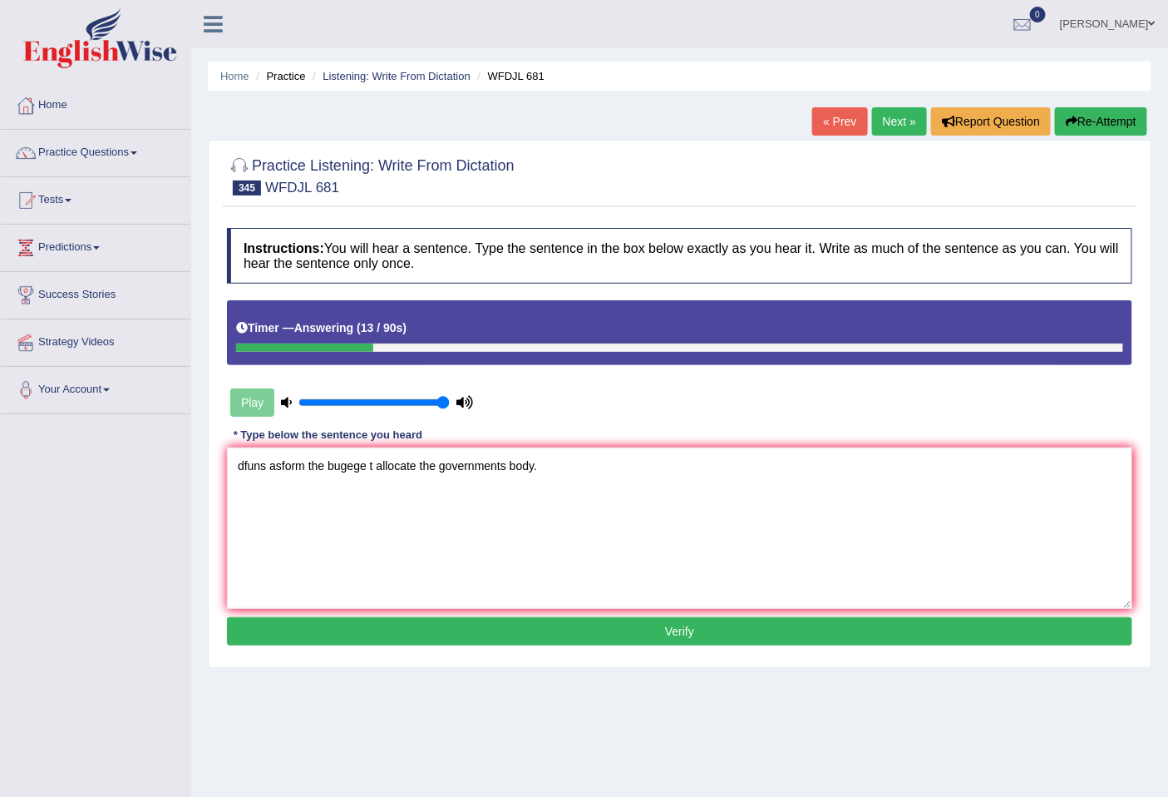
drag, startPoint x: 270, startPoint y: 464, endPoint x: 196, endPoint y: 464, distance: 74.0
click at [196, 464] on div "Home Practice Listening: Write From Dictation WFDJL 681 « Prev Next » Report Qu…" at bounding box center [679, 416] width 977 height 832
click at [286, 471] on textarea "Funds asform the bugege t allocate the governments body." at bounding box center [680, 527] width 906 height 161
click at [339, 466] on textarea "Funds form the bugege t allocate the governments body." at bounding box center [680, 527] width 906 height 161
click at [362, 466] on textarea "Funds form the budgege t allocate the governments body." at bounding box center [680, 527] width 906 height 161
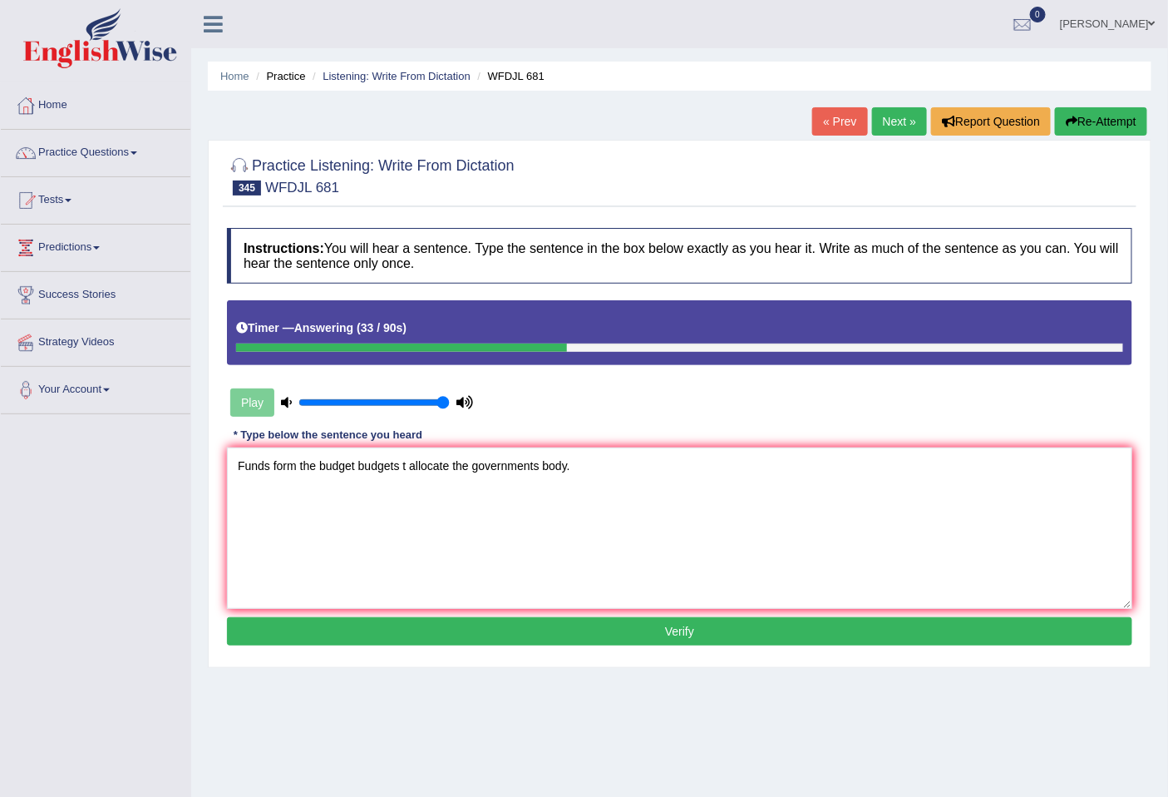
click at [406, 471] on textarea "Funds form the budget budgets t allocate the governments body." at bounding box center [680, 527] width 906 height 161
click at [460, 472] on textarea "Funds form the budget budgets to allocate the governments body." at bounding box center [680, 527] width 906 height 161
click at [661, 462] on textarea "Funds form the budget budgets to allocate allocated of on in the governments bo…" at bounding box center [680, 527] width 906 height 161
click at [641, 471] on textarea "Funds form the budget budgets to allocate allocated of on in the governments bo…" at bounding box center [680, 527] width 906 height 161
click at [458, 471] on textarea "Funds form the budget budgets to allocate allocated of on in the governments go…" at bounding box center [680, 527] width 906 height 161
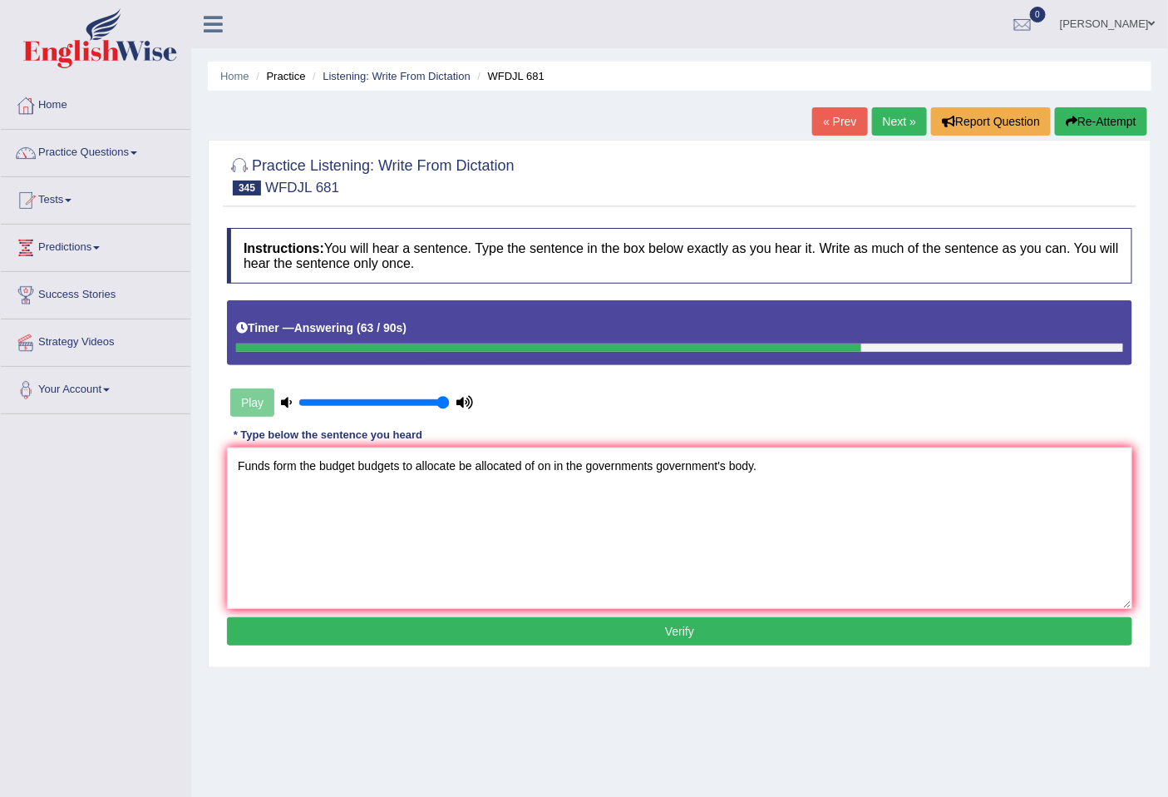
click at [459, 470] on textarea "Funds form the budget budgets to allocate be allocated of on in the governments…" at bounding box center [680, 527] width 906 height 161
click at [477, 470] on textarea "Funds form the budget budgets to allocate has been be allocated of on in the go…" at bounding box center [680, 527] width 906 height 161
click at [456, 472] on textarea "Funds form the budget budgets to allocate have been be allocated of on in the g…" at bounding box center [680, 527] width 906 height 161
click at [398, 462] on textarea "Funds form the budget budgets to allocate have been be allocated of on in the g…" at bounding box center [680, 527] width 906 height 161
click at [604, 467] on textarea "Funds form the budget budgets are to allocate have been be allocated of on in t…" at bounding box center [680, 527] width 906 height 161
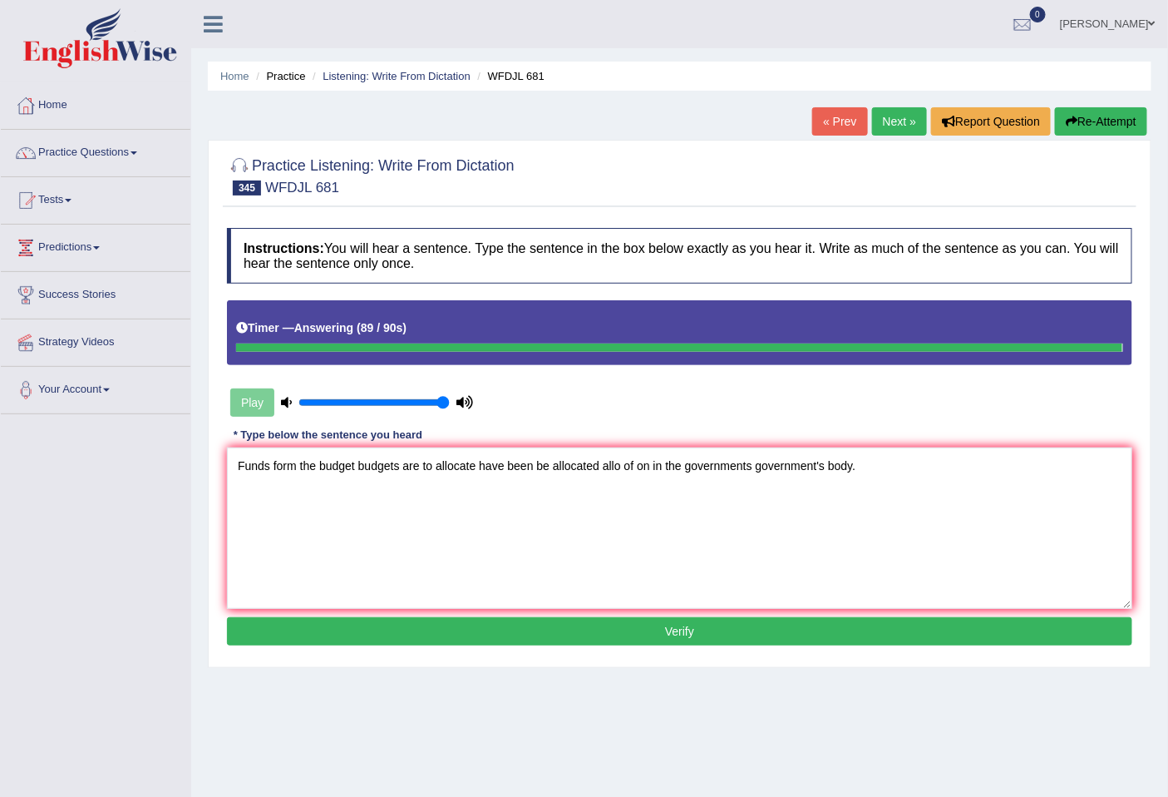
type textarea "Funds form the budget budgets are to allocate have been be allocated allo of on…"
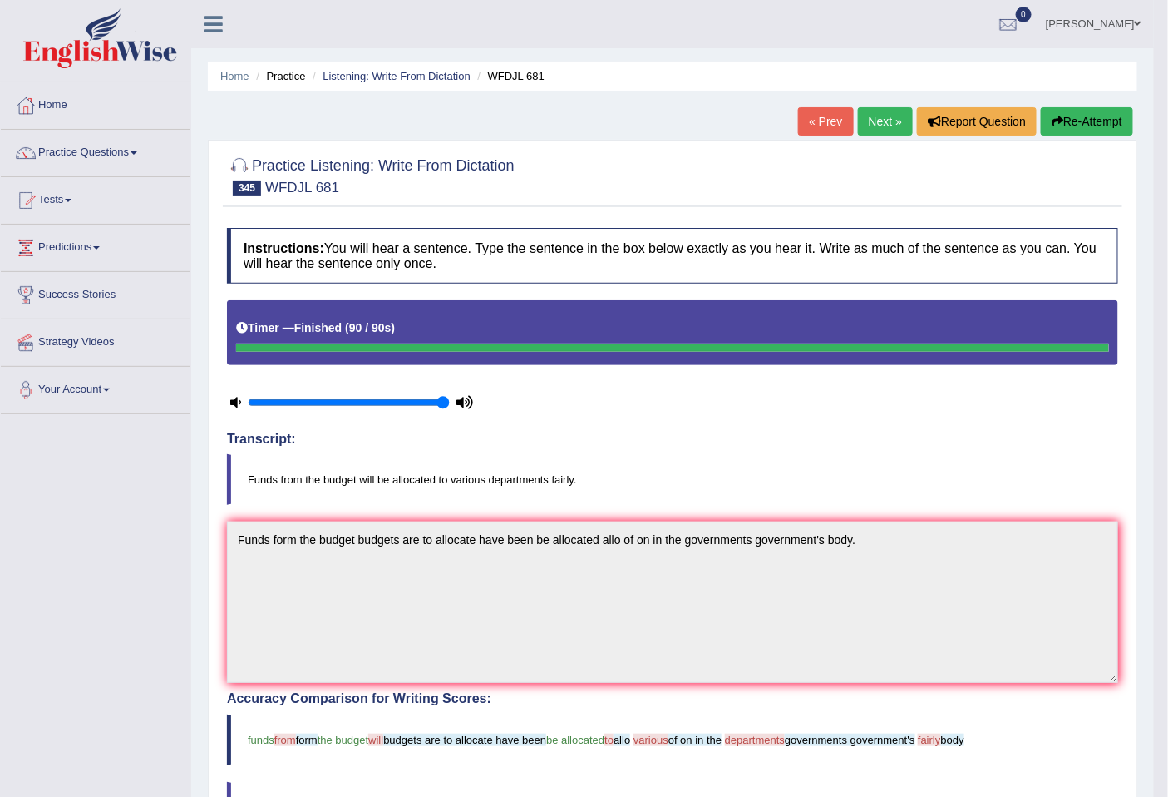
click at [873, 120] on link "Next »" at bounding box center [885, 121] width 55 height 28
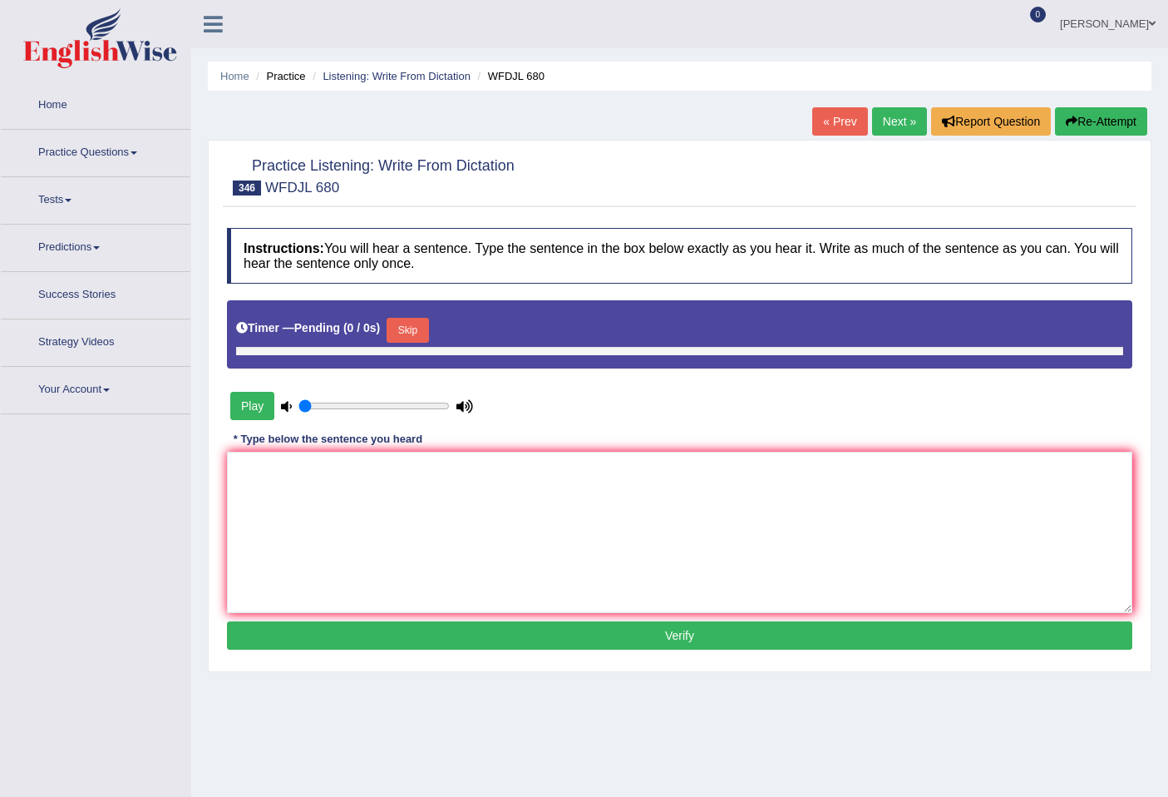
type input "1"
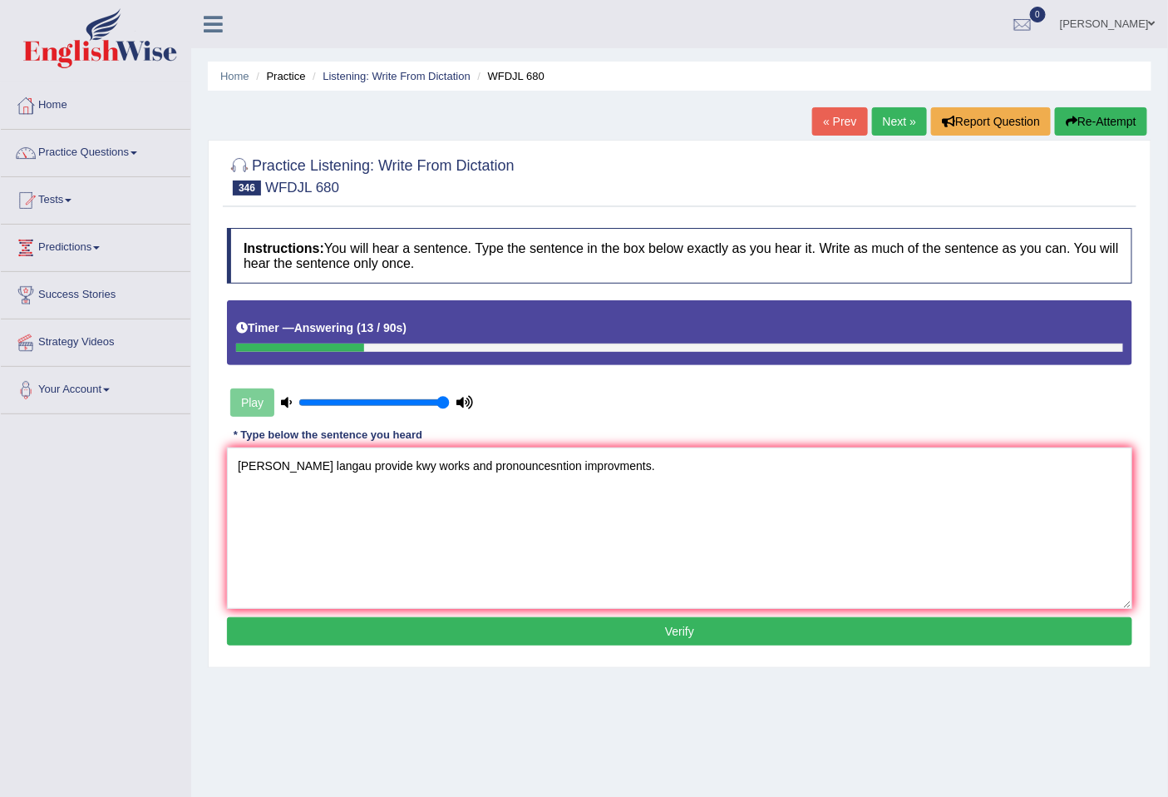
click at [551, 468] on textarea "[PERSON_NAME] langau provide kwy works and pronouncesntion improvments." at bounding box center [680, 527] width 906 height 161
click at [254, 472] on textarea "[PERSON_NAME] langau provide kwy works and pronouncesntion improvements." at bounding box center [680, 527] width 906 height 161
click at [295, 462] on textarea "this langau provide kwy works and pronouncesntion improvements." at bounding box center [680, 527] width 906 height 161
click at [378, 470] on textarea "this language class provide kwy works and pronouncesntion improvements." at bounding box center [680, 527] width 906 height 161
click at [451, 467] on textarea "this language class provides the key kwy works and pronouncesntion improvements." at bounding box center [680, 527] width 906 height 161
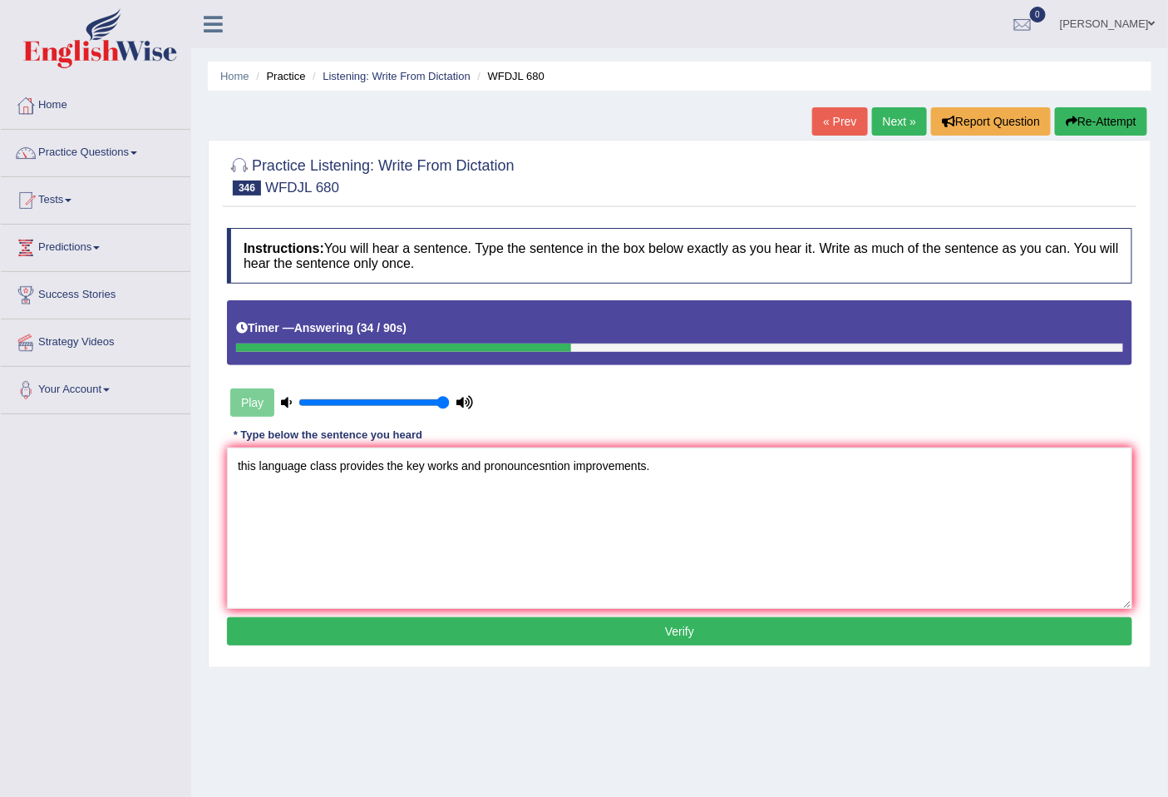
click at [452, 466] on textarea "this language class provides the key works and pronouncesntion improvements." at bounding box center [680, 527] width 906 height 161
click at [541, 472] on textarea "this language class provides the key words and pronouncesntion improvements." at bounding box center [680, 527] width 906 height 161
click at [544, 472] on textarea "this language class provides the key words and pronouncesntion improvements." at bounding box center [680, 527] width 906 height 161
click at [553, 469] on textarea "this language class provides the key words and pronounceantion improvements." at bounding box center [680, 527] width 906 height 161
click at [566, 472] on textarea "this language class provides the key words and pronounceation improvements." at bounding box center [680, 527] width 906 height 161
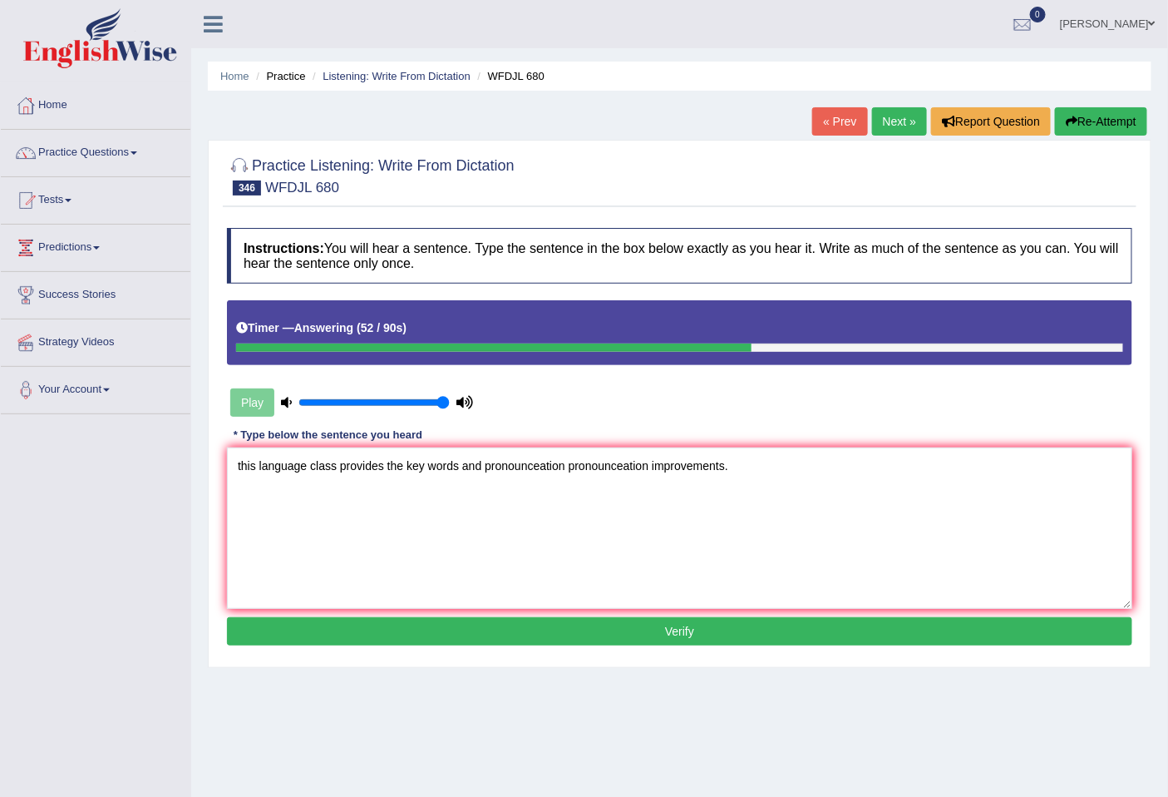
click at [625, 477] on textarea "this language class provides the key words and pronounceation pronounceation im…" at bounding box center [680, 527] width 906 height 161
click at [719, 474] on textarea "this language class provides the key words and pronounceation pronounciation im…" at bounding box center [680, 527] width 906 height 161
drag, startPoint x: 245, startPoint y: 468, endPoint x: 226, endPoint y: 466, distance: 18.5
click at [227, 466] on textarea "this language class provides the key words and pronounceation pronounciation im…" at bounding box center [680, 527] width 906 height 161
click at [388, 481] on textarea "This language class provides the key words and pronounceation pronounciation im…" at bounding box center [680, 527] width 906 height 161
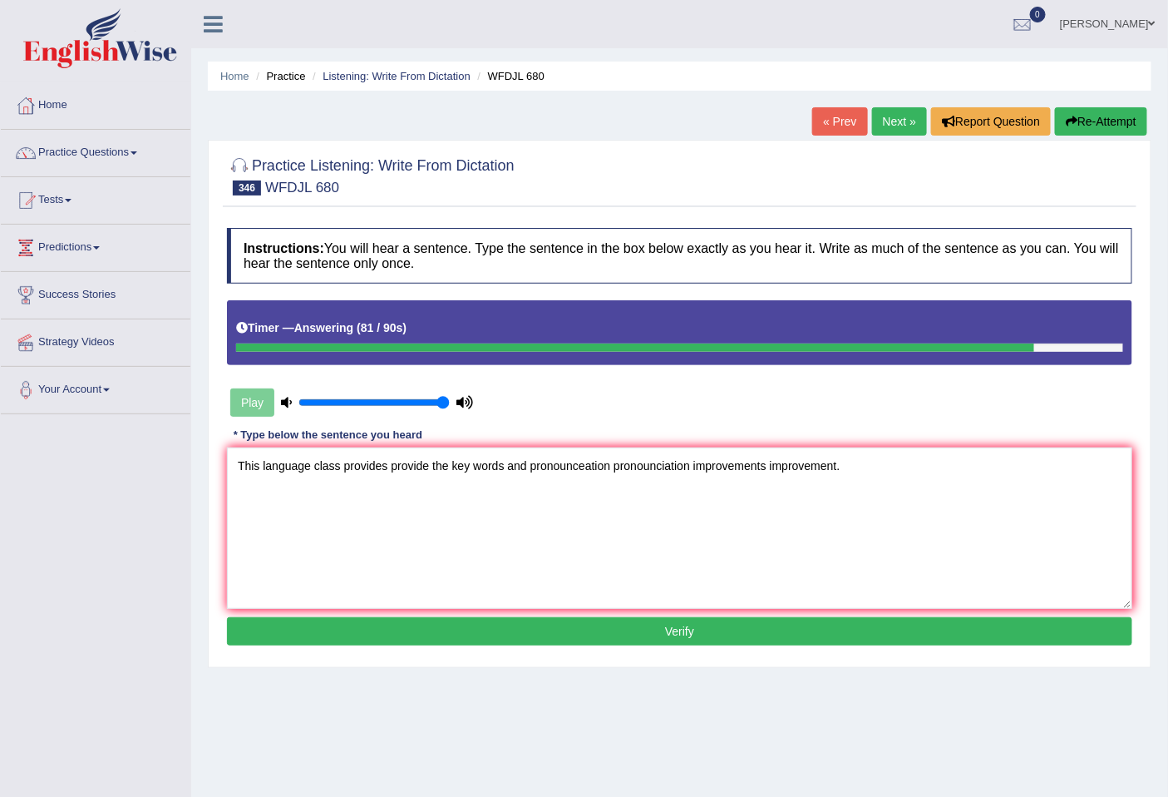
click at [339, 475] on textarea "This language class provides provide the key words and pronounceation pronounci…" at bounding box center [680, 527] width 906 height 161
click at [550, 477] on textarea "This language class classes provides provide the key words and pronounceation p…" at bounding box center [680, 527] width 906 height 161
type textarea "This language class classes provides provide the key words and pronounceation p…"
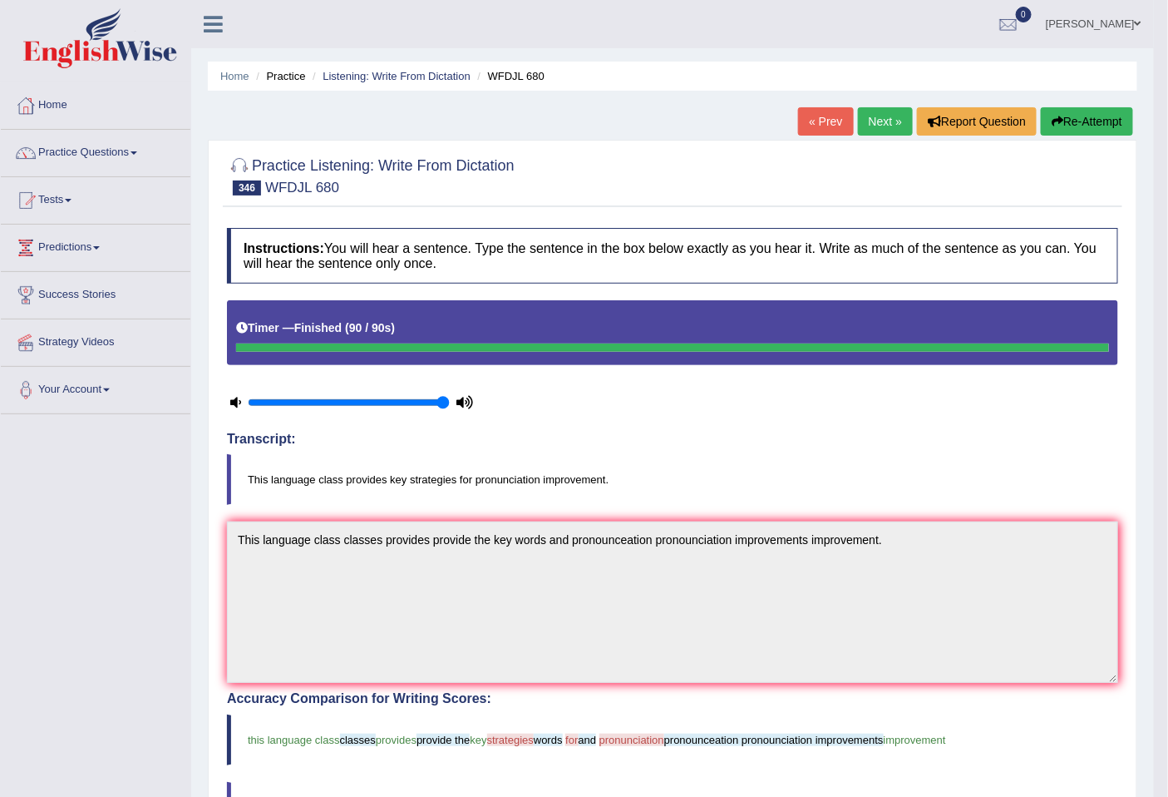
click at [878, 117] on link "Next »" at bounding box center [885, 121] width 55 height 28
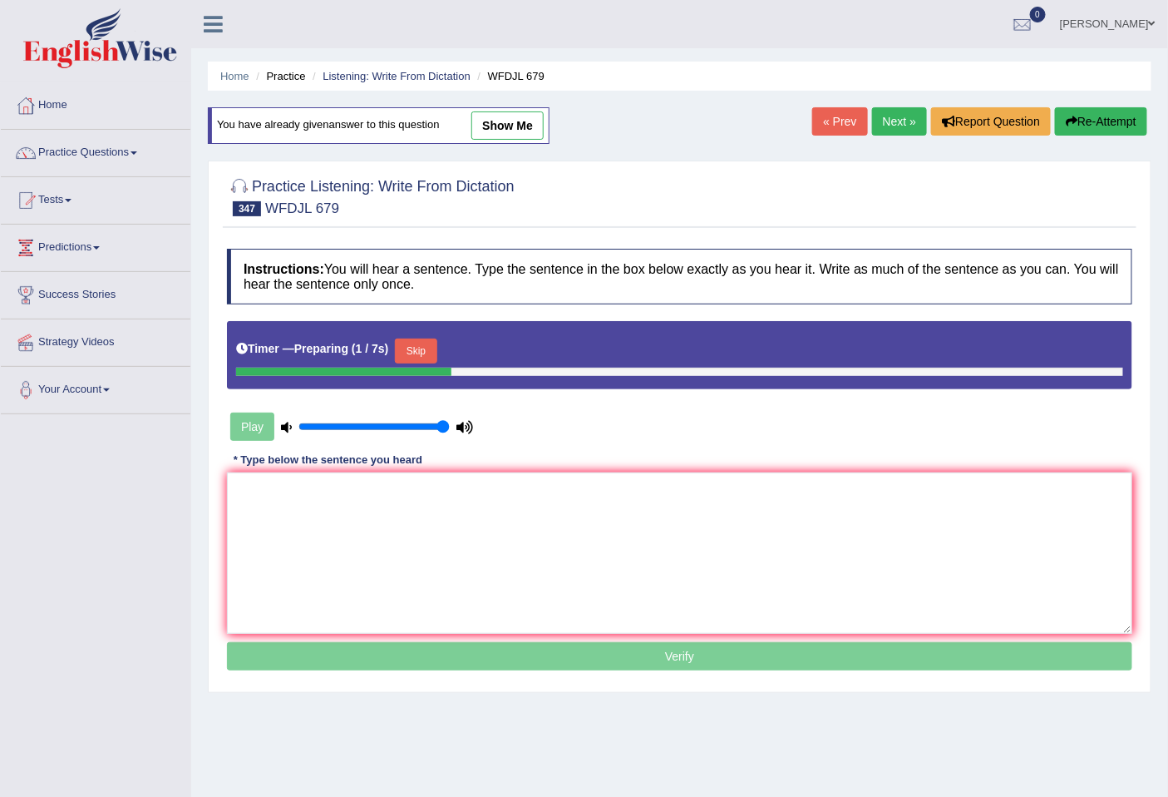
click at [514, 121] on link "show me" at bounding box center [508, 125] width 72 height 28
type textarea "Our vary courses cources covers cover covering many comprehensively."
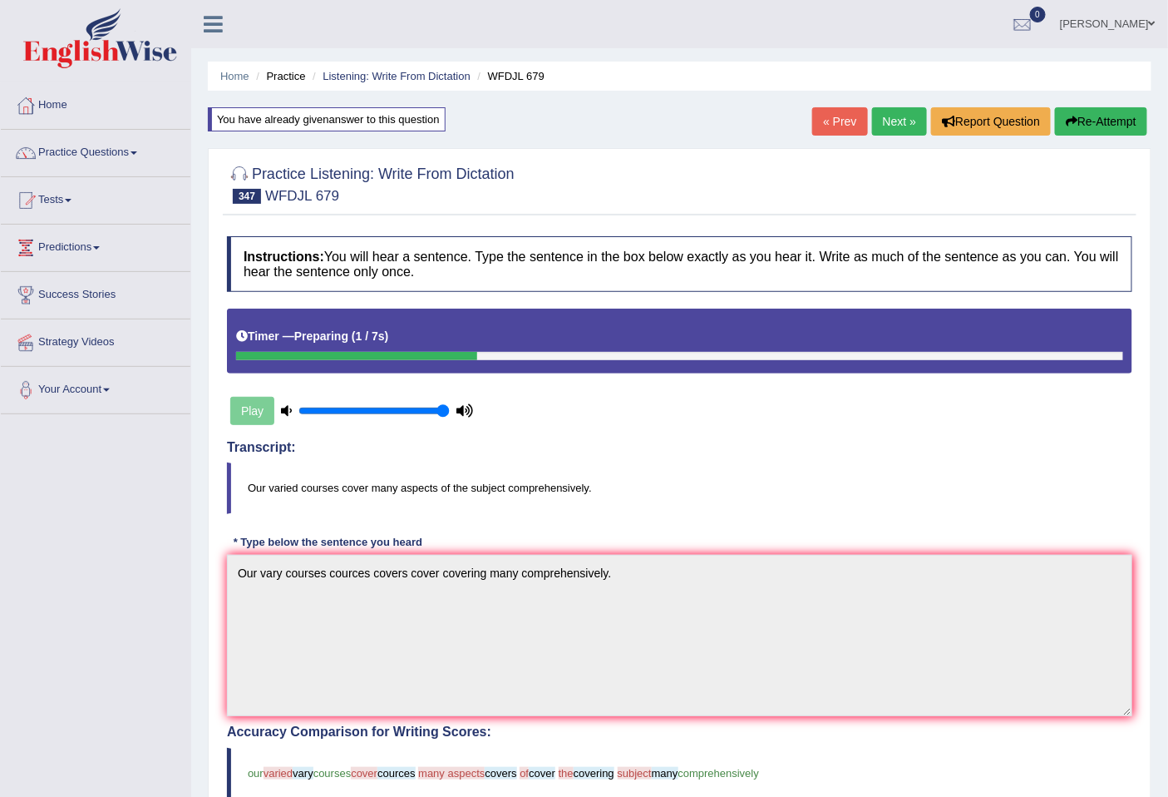
click at [1120, 115] on button "Re-Attempt" at bounding box center [1101, 121] width 92 height 28
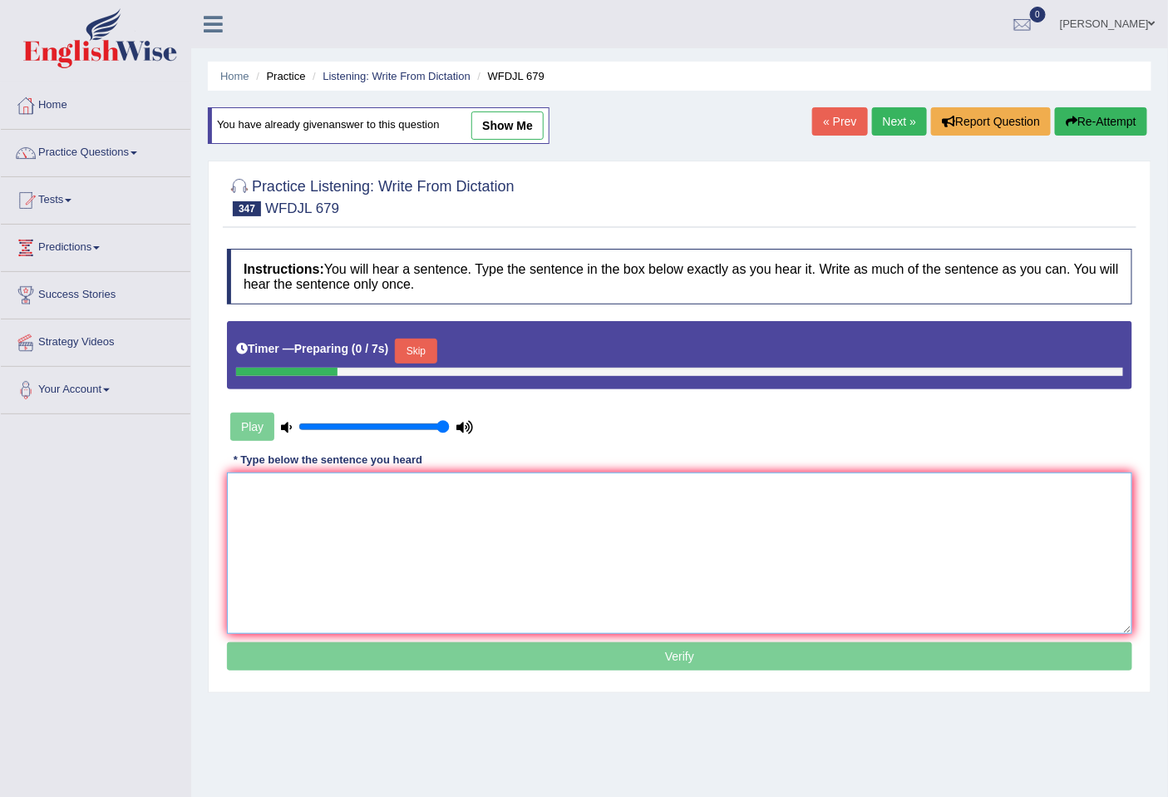
click at [493, 497] on textarea at bounding box center [680, 552] width 906 height 161
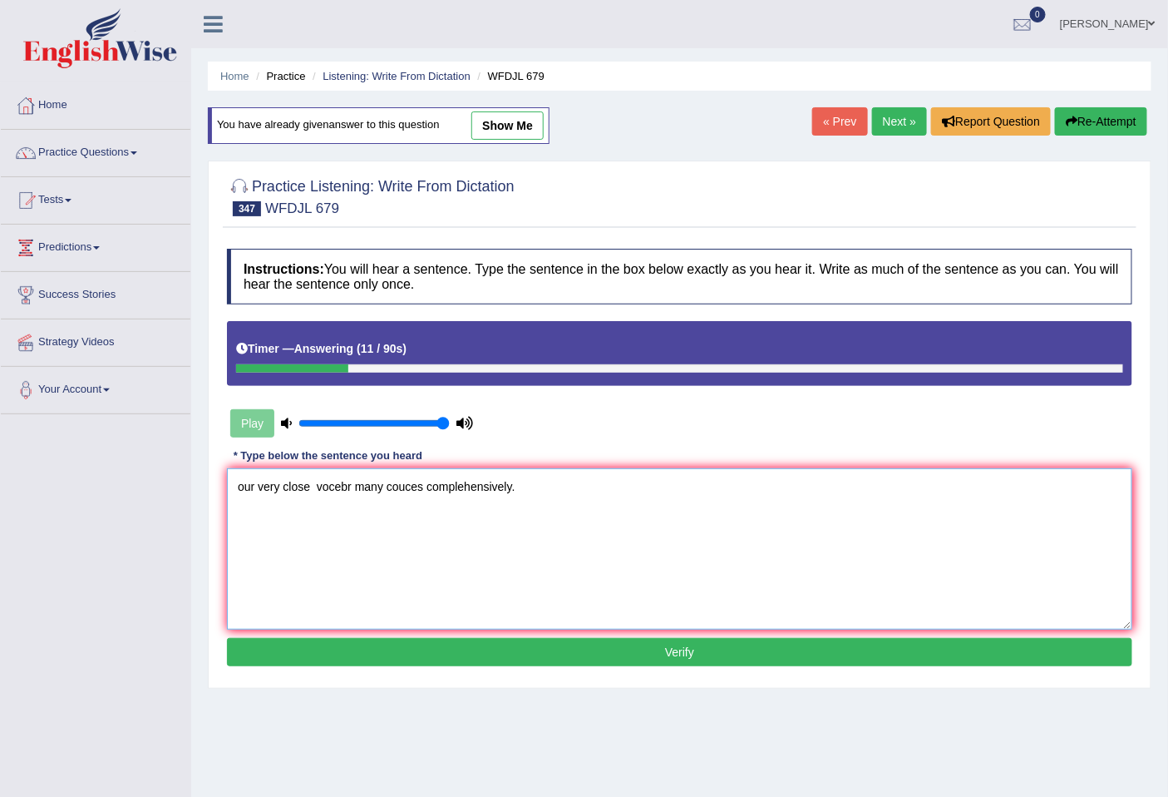
click at [460, 495] on textarea "our very close vocebr many couces complehensively." at bounding box center [680, 548] width 906 height 161
click at [311, 486] on textarea "our very close vocebr many couces comprehensively." at bounding box center [680, 548] width 906 height 161
drag, startPoint x: 405, startPoint y: 487, endPoint x: 366, endPoint y: 487, distance: 39.1
click at [366, 487] on textarea "our very course courses vocebr many couces comprehensively." at bounding box center [680, 548] width 906 height 161
click at [529, 482] on textarea "our very course courses will cover covers covered many couces comprehensively." at bounding box center [680, 548] width 906 height 161
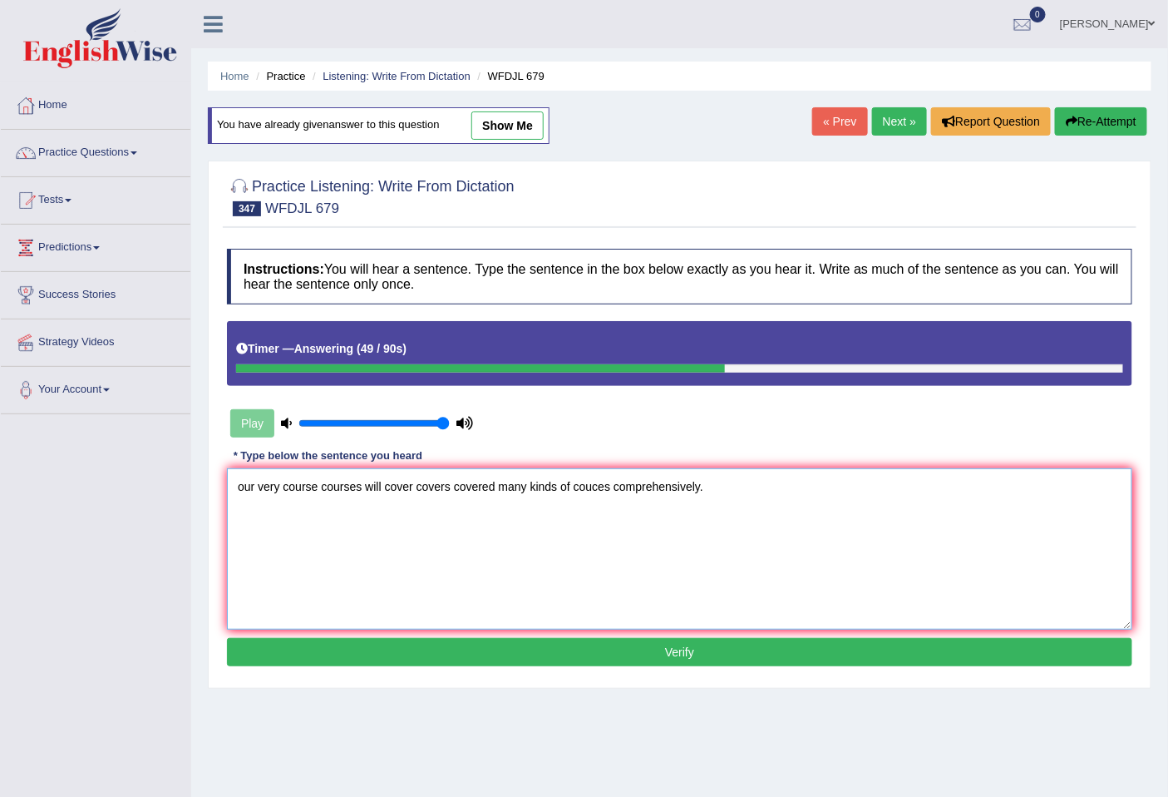
click at [592, 487] on textarea "our very course courses will cover covers covered many kinds of couces comprehe…" at bounding box center [680, 548] width 906 height 161
click at [571, 495] on textarea "our very course courses will cover covers covered many kinds of cources compreh…" at bounding box center [680, 548] width 906 height 161
click at [597, 487] on textarea "our very course courses will cover covers covered many kinds of cources compreh…" at bounding box center [680, 548] width 906 height 161
click at [602, 488] on textarea "our very course courses will cover covers covered many kinds of cources compreh…" at bounding box center [680, 548] width 906 height 161
drag, startPoint x: 245, startPoint y: 481, endPoint x: 235, endPoint y: 486, distance: 11.9
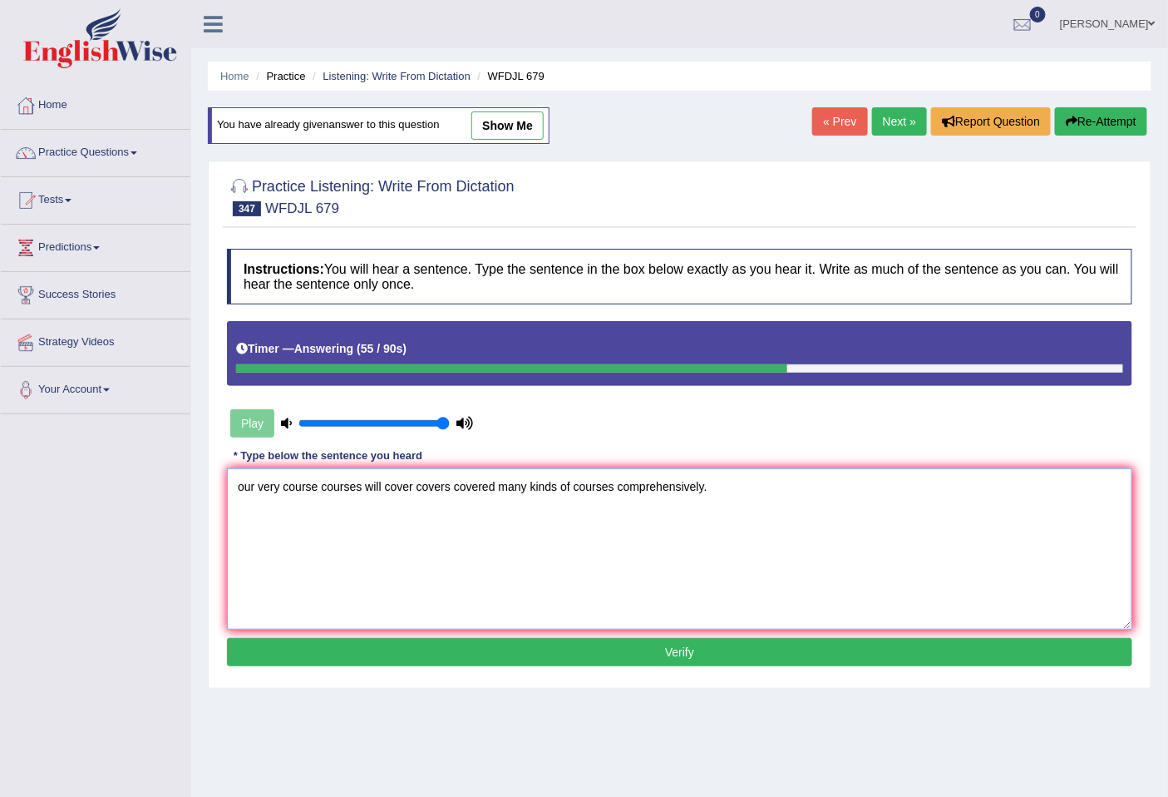
click at [235, 486] on textarea "our very course courses will cover covers covered many kinds of courses compreh…" at bounding box center [680, 548] width 906 height 161
click at [284, 489] on textarea "Our very course courses will cover covers covered many kinds of courses compreh…" at bounding box center [680, 548] width 906 height 161
click at [550, 494] on textarea "Our very vary belly course courses will cover covers covered many kinds of cour…" at bounding box center [680, 548] width 906 height 161
type textarea "Our very vary belly course courses will cover covers covered to the many kinds …"
click at [519, 646] on button "Verify" at bounding box center [680, 652] width 906 height 28
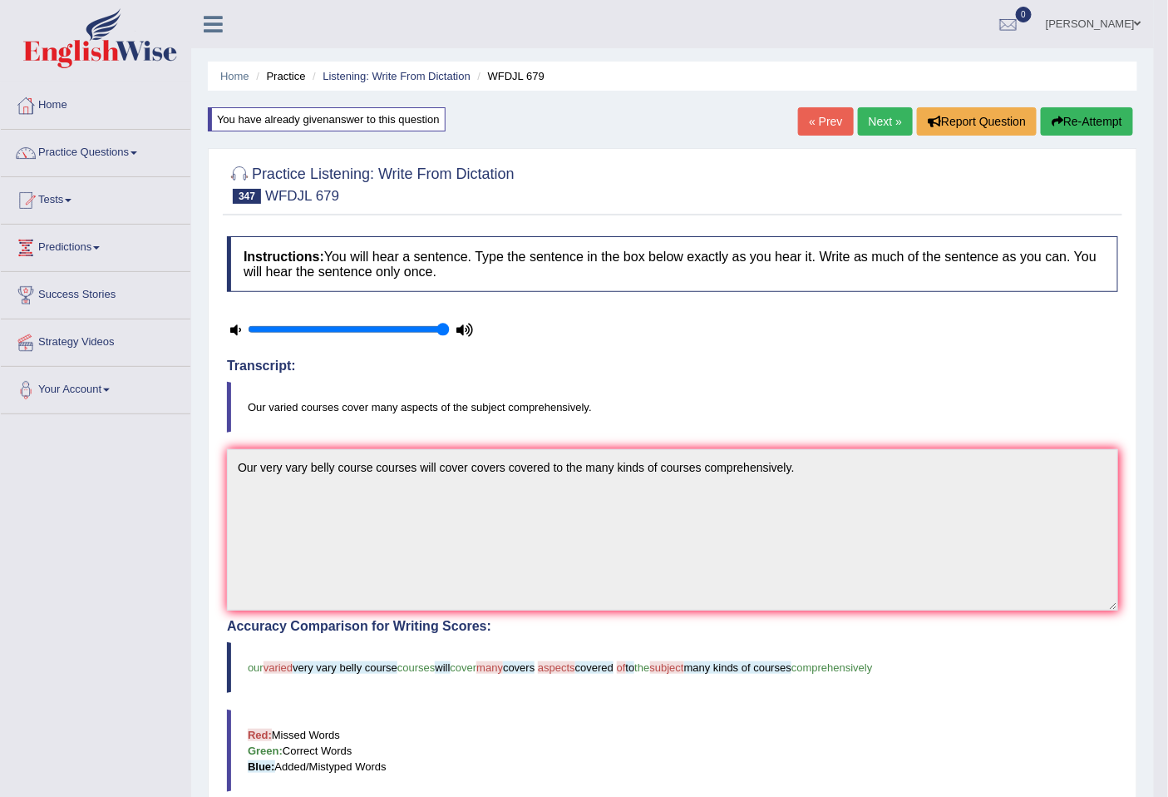
click at [887, 119] on link "Next »" at bounding box center [885, 121] width 55 height 28
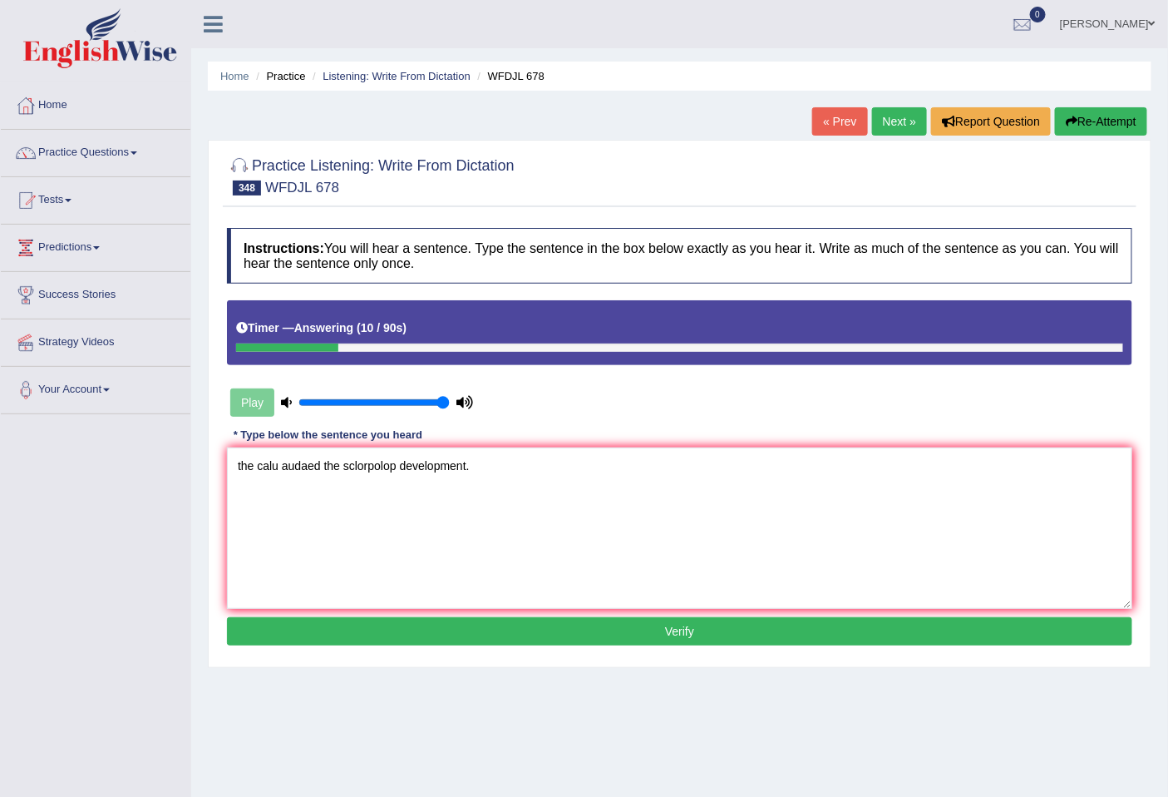
click at [277, 467] on textarea "the calu audaed the sclorpolop development." at bounding box center [680, 527] width 906 height 161
click at [280, 467] on textarea "the caluculam audaed the sclorpolop development." at bounding box center [680, 527] width 906 height 161
click at [309, 471] on textarea "the caliculam audaed the sclorpolop development." at bounding box center [680, 527] width 906 height 161
click at [241, 470] on textarea "the caliculam audaed the sclorpolop development." at bounding box center [680, 527] width 906 height 161
click at [309, 467] on textarea "The caliculam audaed the sclorpolop development." at bounding box center [680, 527] width 906 height 161
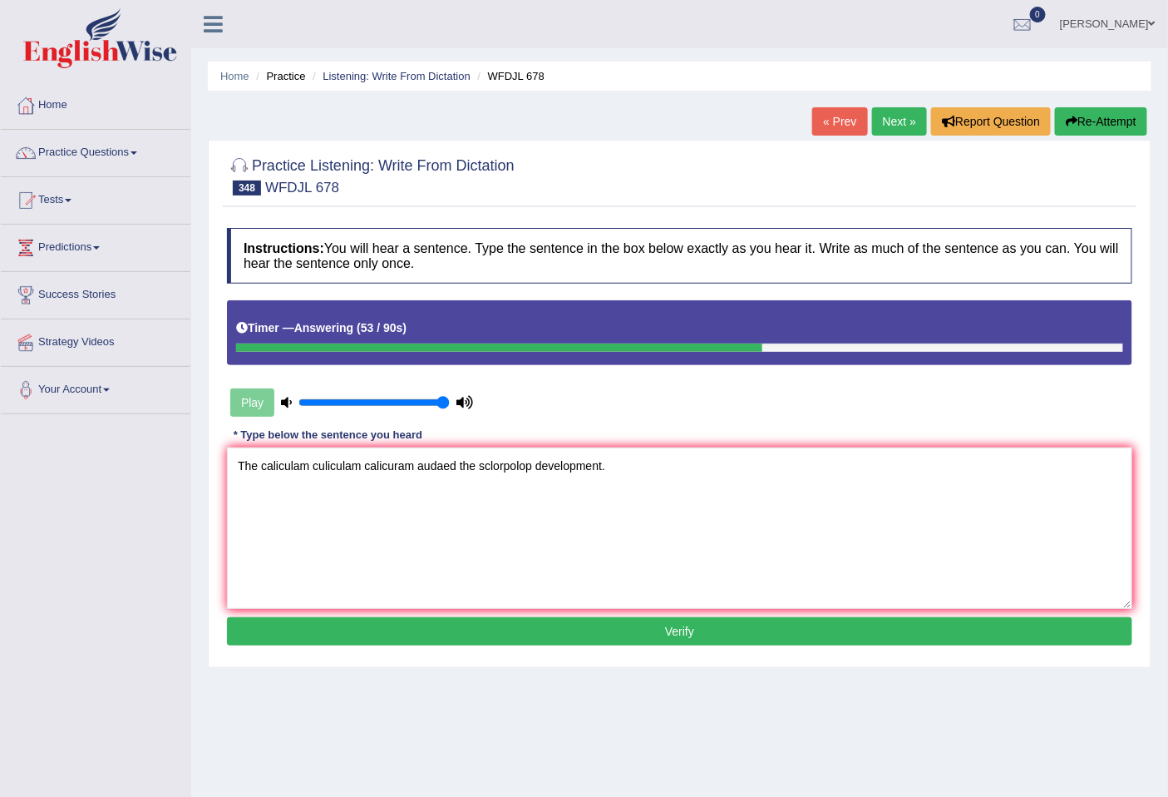
click at [383, 471] on textarea "The caliculam culiculam calicuram audaed the sclorpolop development." at bounding box center [680, 527] width 906 height 161
click at [414, 461] on textarea "The caliculam culiculam calicuram audaed the sclorpolop development." at bounding box center [680, 527] width 906 height 161
click at [375, 467] on textarea "The caliculam culiculam caliculum audaed the sclorpolop development." at bounding box center [680, 527] width 906 height 161
click at [384, 464] on textarea "The caliculam culiculam caliculum audaed the sclorpolop development." at bounding box center [680, 527] width 906 height 161
click at [493, 464] on textarea "The caliculam culiculam caliculum audaed the sclorpolop development." at bounding box center [680, 527] width 906 height 161
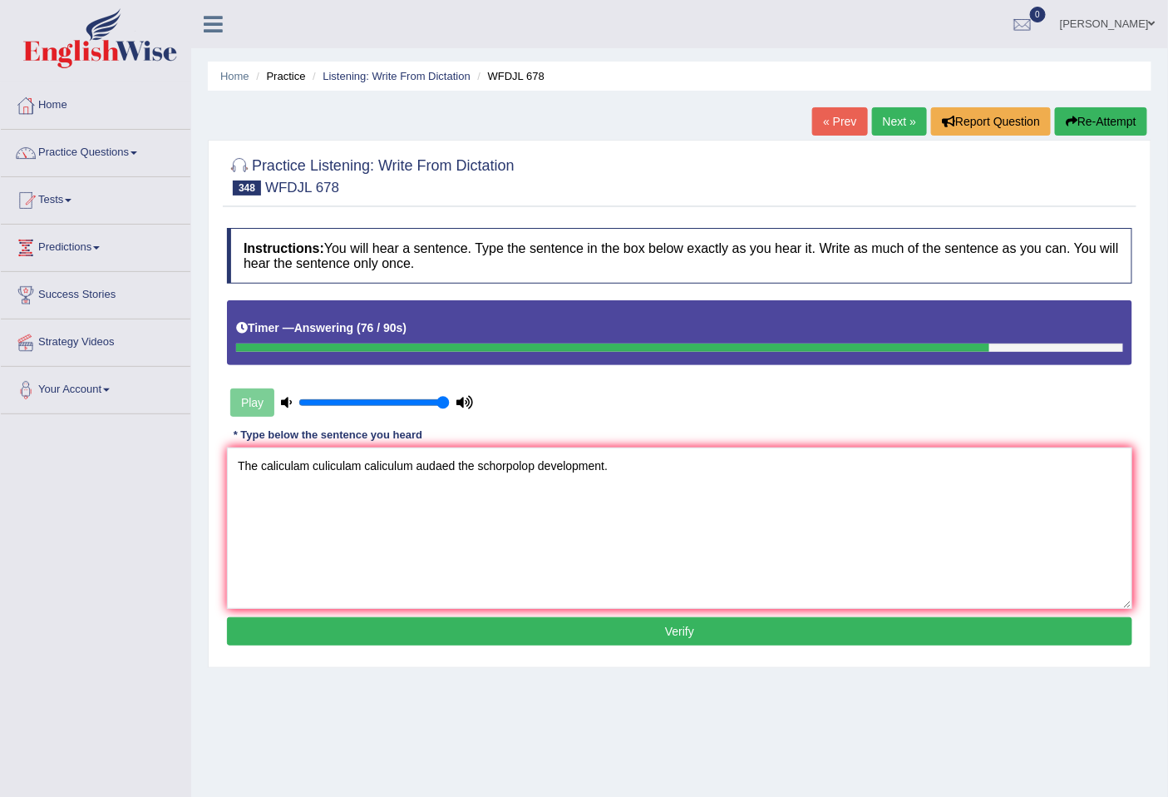
click at [502, 462] on textarea "The caliculam culiculam caliculum audaed the schorpolop development." at bounding box center [680, 527] width 906 height 161
drag, startPoint x: 553, startPoint y: 466, endPoint x: 519, endPoint y: 474, distance: 35.1
click at [519, 474] on textarea "The caliculam culiculam caliculum audaed the scholer rpolop development." at bounding box center [680, 527] width 906 height 161
type textarea "The caliculam culiculam caliculum audaed the scholer scholapdevelopment."
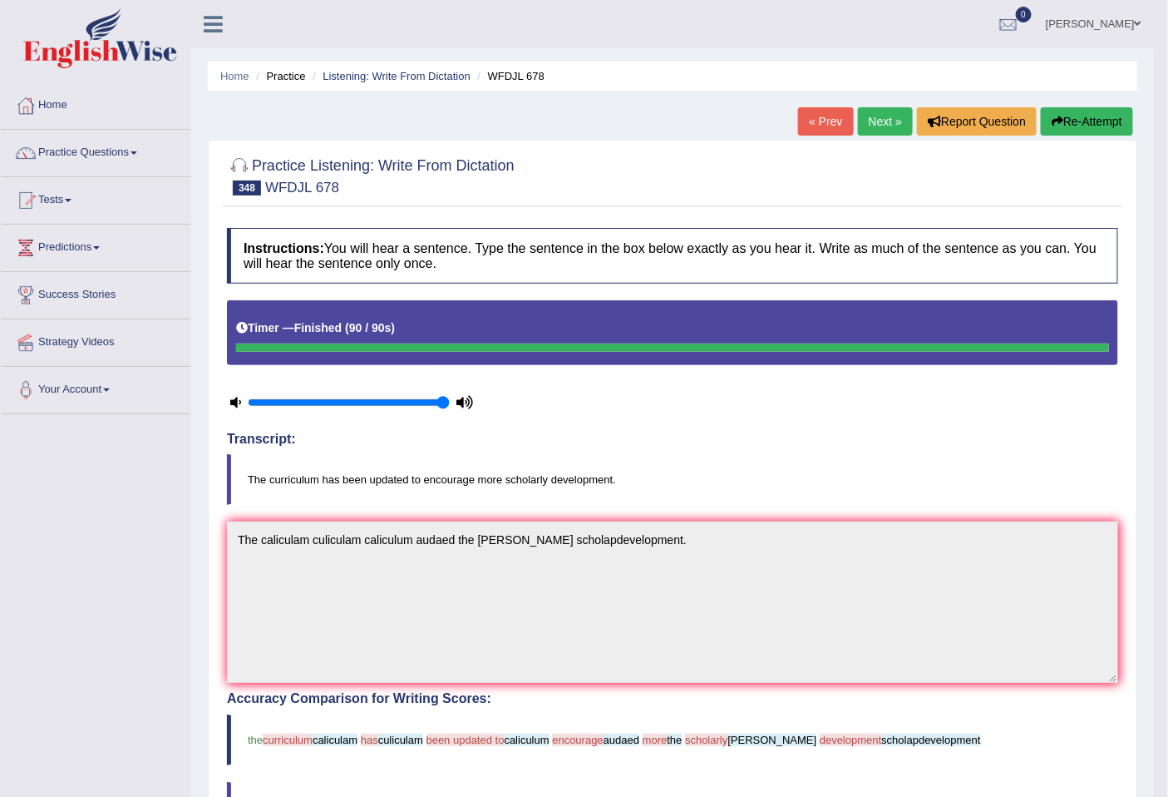
click at [1098, 116] on button "Re-Attempt" at bounding box center [1087, 121] width 92 height 28
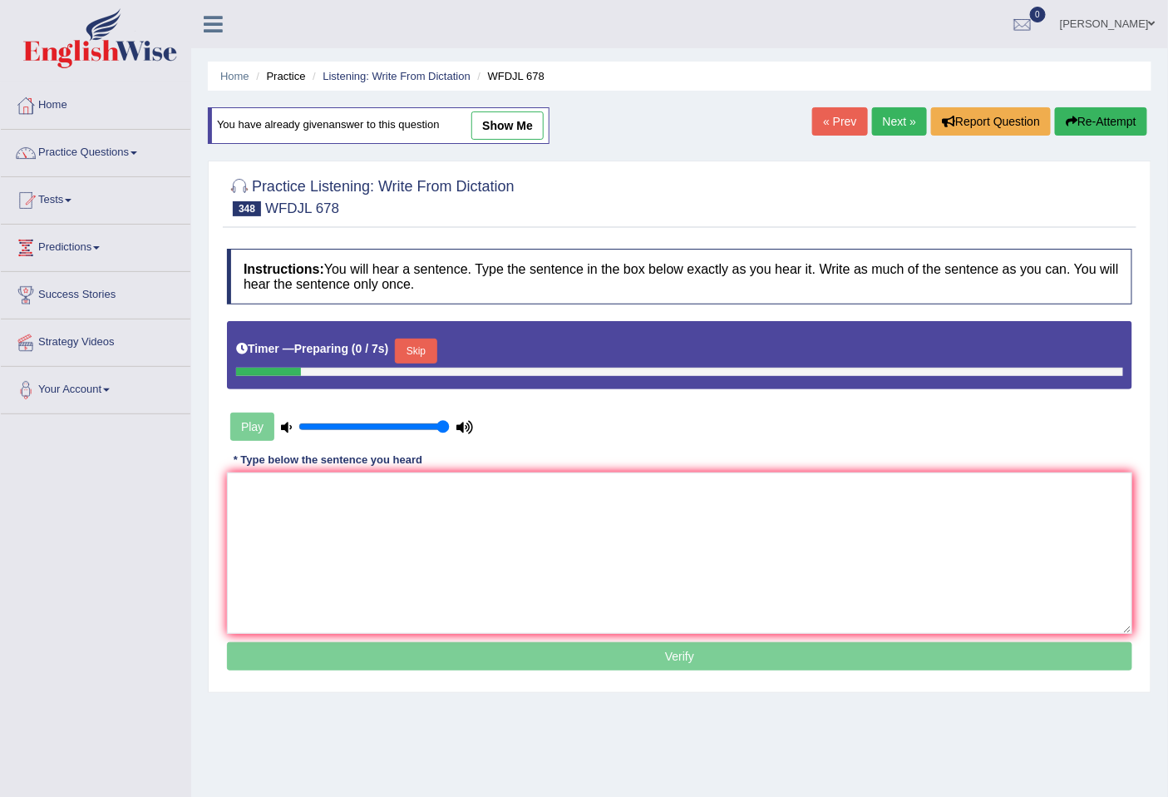
click at [901, 121] on link "Next »" at bounding box center [899, 121] width 55 height 28
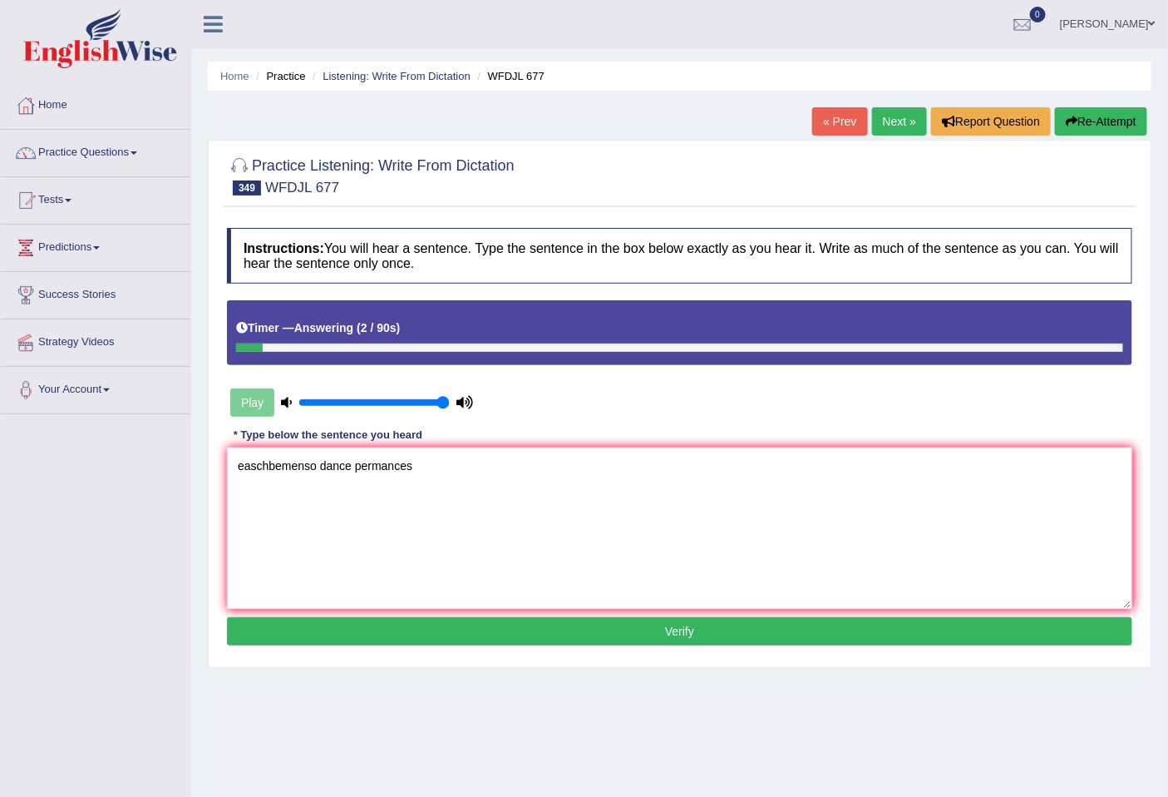
click at [352, 475] on textarea "easchbemenso dance permances" at bounding box center [680, 527] width 906 height 161
click at [260, 466] on textarea "easchbemenso dance artistic permances" at bounding box center [680, 527] width 906 height 161
drag, startPoint x: 432, startPoint y: 466, endPoint x: 380, endPoint y: 469, distance: 52.5
click at [380, 469] on textarea "each department has have hbemenso dance artistic permances" at bounding box center [680, 527] width 906 height 161
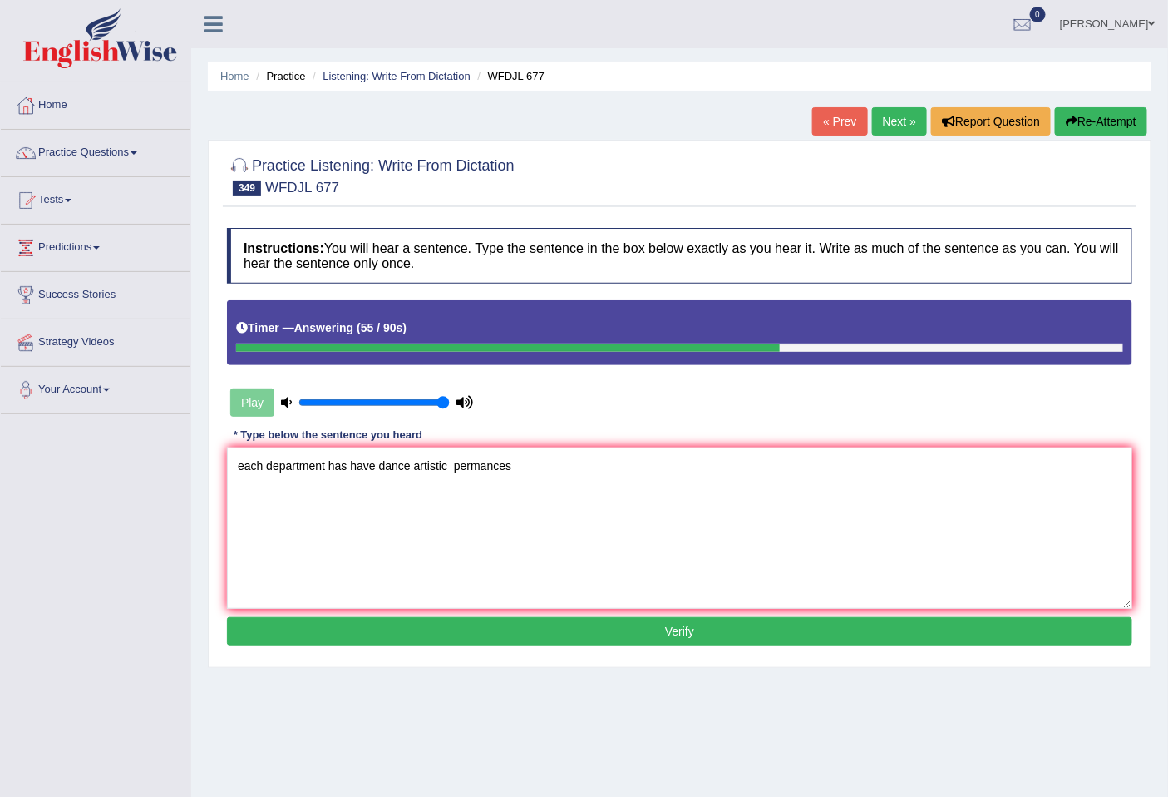
click at [516, 464] on textarea "each department has have dance artistic permances" at bounding box center [680, 527] width 906 height 161
drag, startPoint x: 245, startPoint y: 464, endPoint x: 214, endPoint y: 467, distance: 31.8
click at [214, 467] on div "Practice Listening: Write From Dictation 349 WFDJL 677 Instructions: You will h…" at bounding box center [680, 404] width 944 height 528
click at [456, 467] on textarea "Each department has have dance artistic performonces performance." at bounding box center [680, 527] width 906 height 161
click at [379, 466] on textarea "Each department has have dance artistic performonces performance." at bounding box center [680, 527] width 906 height 161
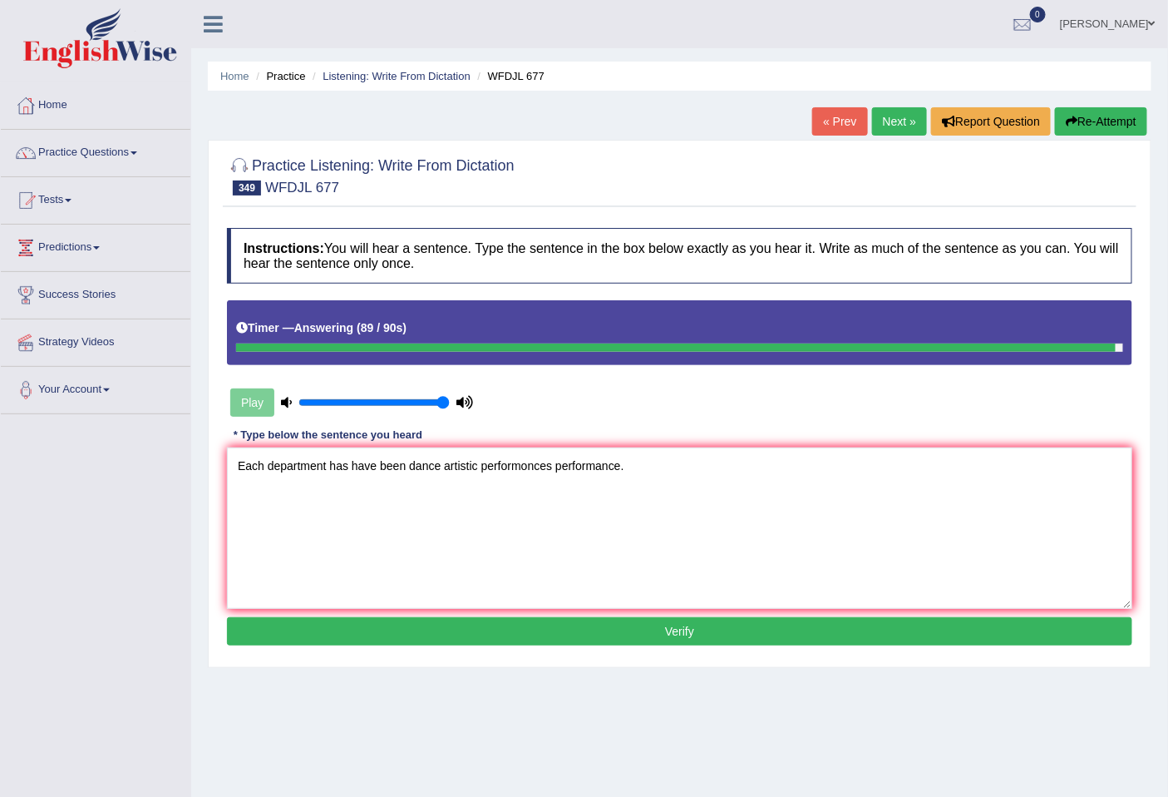
type textarea "Each department has have been dance artistic performonces performance."
drag, startPoint x: 428, startPoint y: 627, endPoint x: 446, endPoint y: 630, distance: 17.6
click at [432, 627] on button "Verify" at bounding box center [680, 631] width 906 height 28
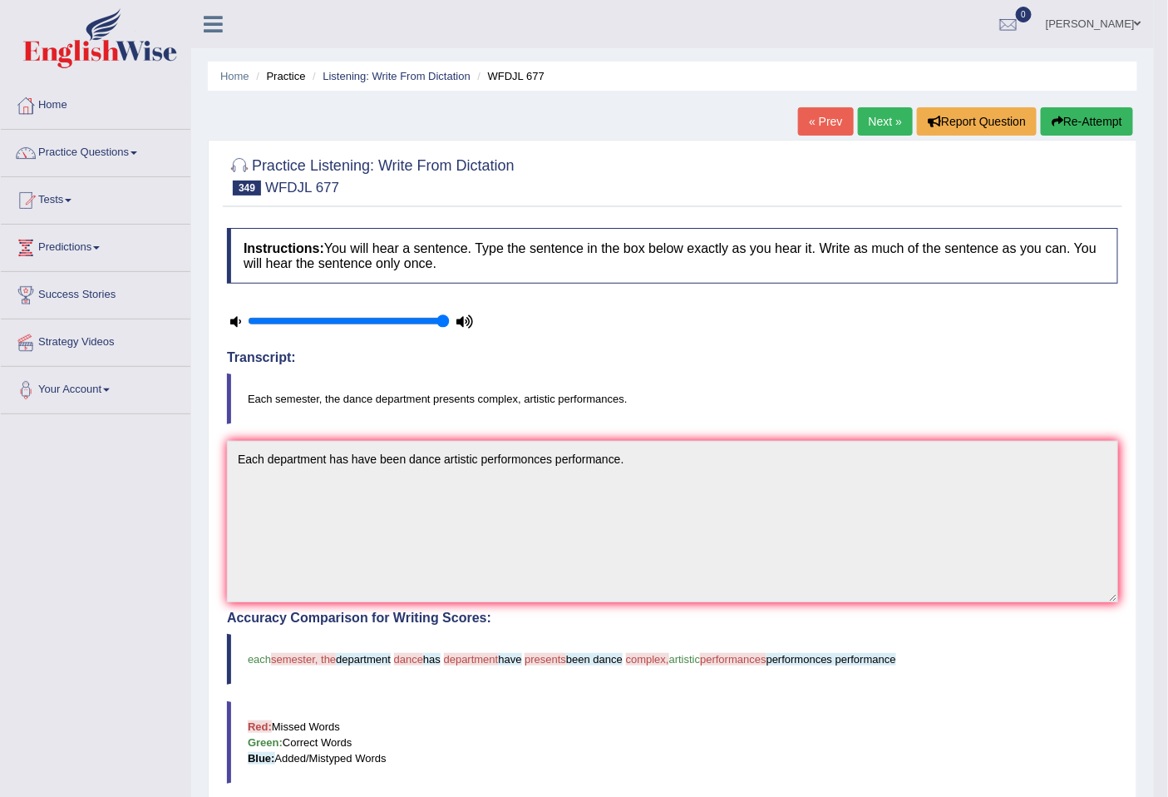
click at [887, 118] on link "Next »" at bounding box center [885, 121] width 55 height 28
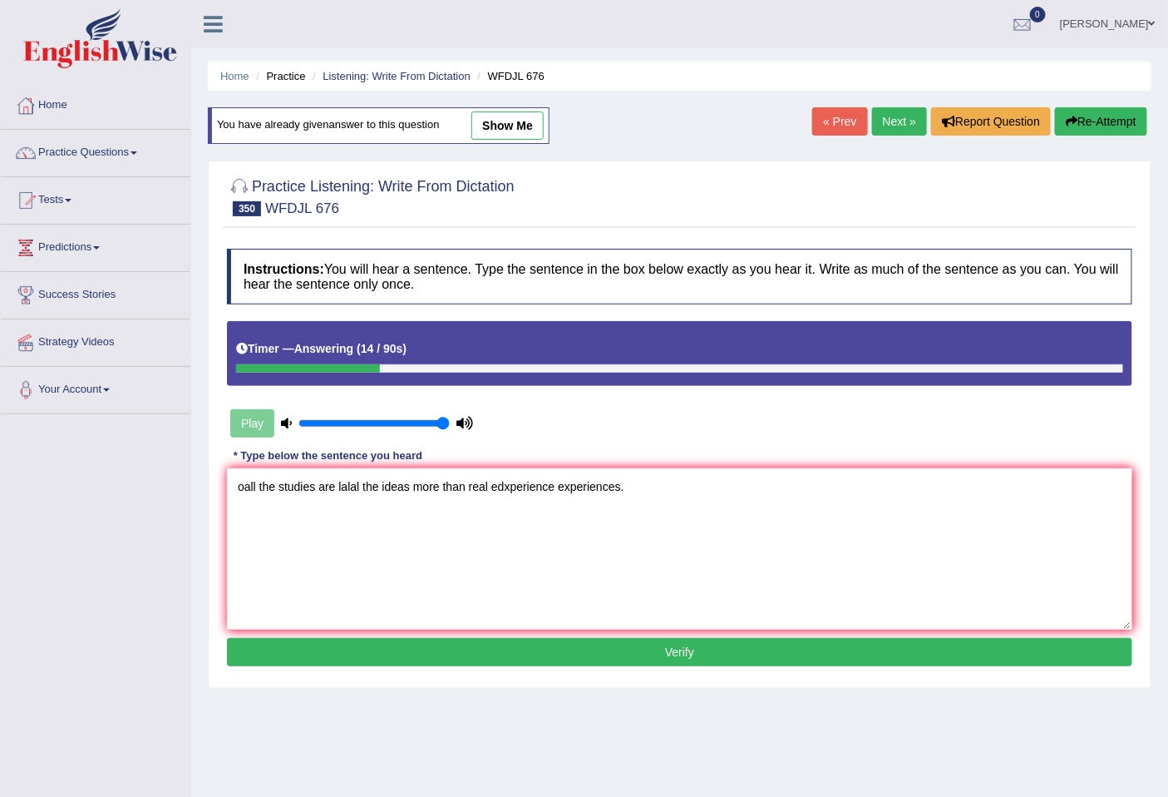
click at [504, 496] on textarea "oall the studies are lalal the ideas more than real edxperience experiences." at bounding box center [680, 548] width 906 height 161
drag, startPoint x: 259, startPoint y: 486, endPoint x: 147, endPoint y: 483, distance: 111.5
click at [147, 483] on div "Toggle navigation Home Practice Questions Speaking Practice Read Aloud Repeat S…" at bounding box center [584, 432] width 1168 height 865
click at [314, 486] on textarea "All the studies are lalal the ideas more than real experience experiences." at bounding box center [680, 548] width 906 height 161
click at [387, 487] on textarea "All the studies study are lalal the ideas more than real experience experiences." at bounding box center [680, 548] width 906 height 161
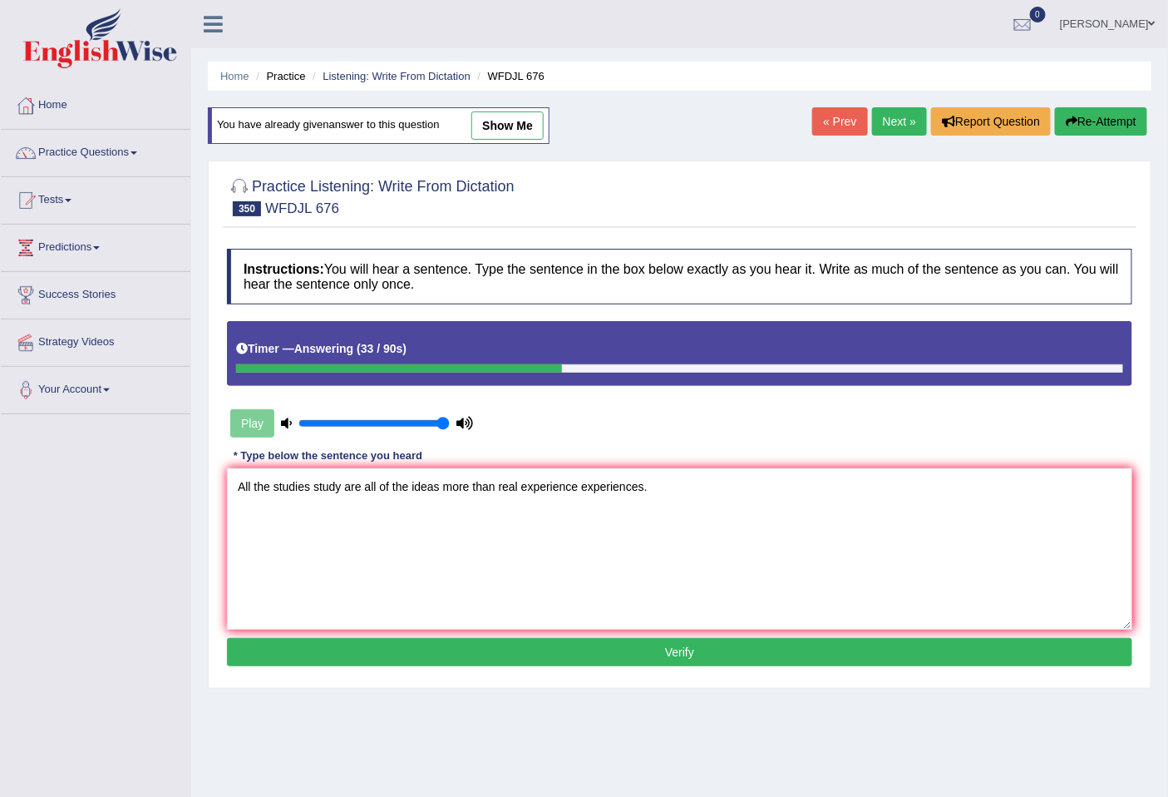
click at [438, 486] on textarea "All the studies study are all of the ideas more than real experience experience…" at bounding box center [680, 548] width 906 height 161
type textarea "All the studies study are all of the ideas idea more than real experience exper…"
drag, startPoint x: 514, startPoint y: 653, endPoint x: 529, endPoint y: 638, distance: 21.2
click at [516, 654] on button "Verify" at bounding box center [680, 652] width 906 height 28
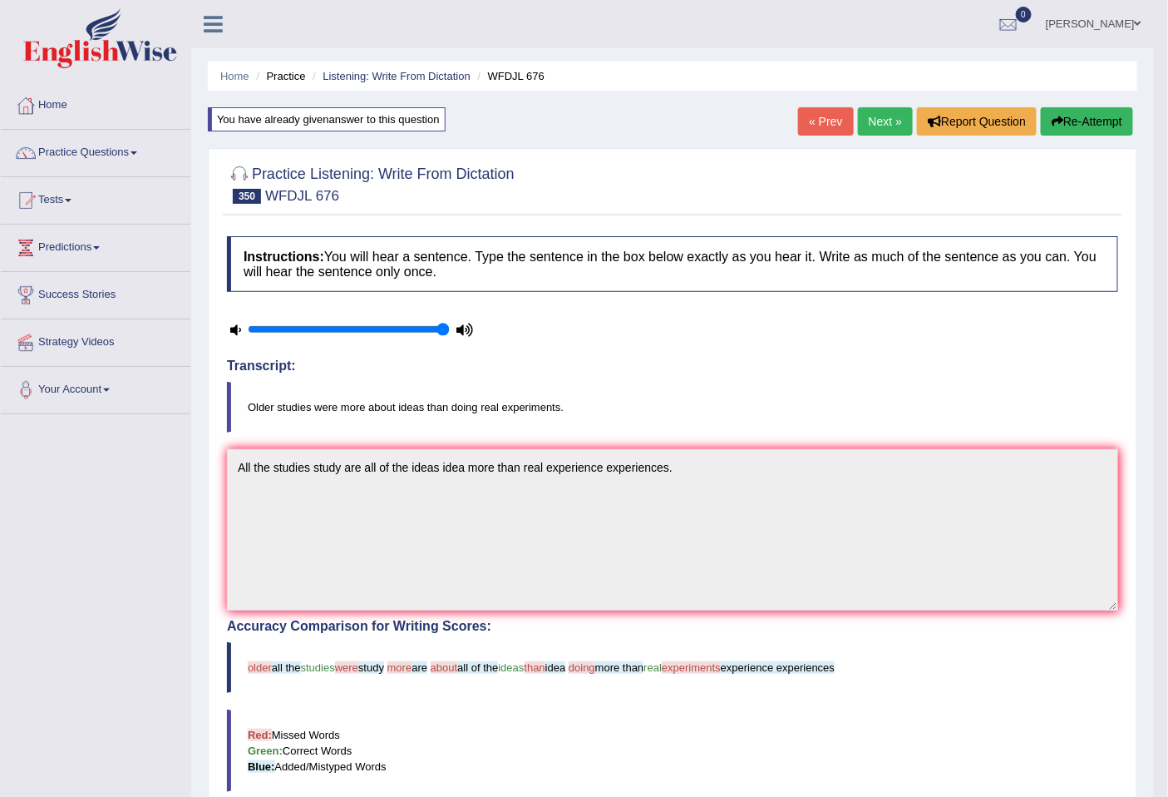
click at [1084, 125] on button "Re-Attempt" at bounding box center [1087, 121] width 92 height 28
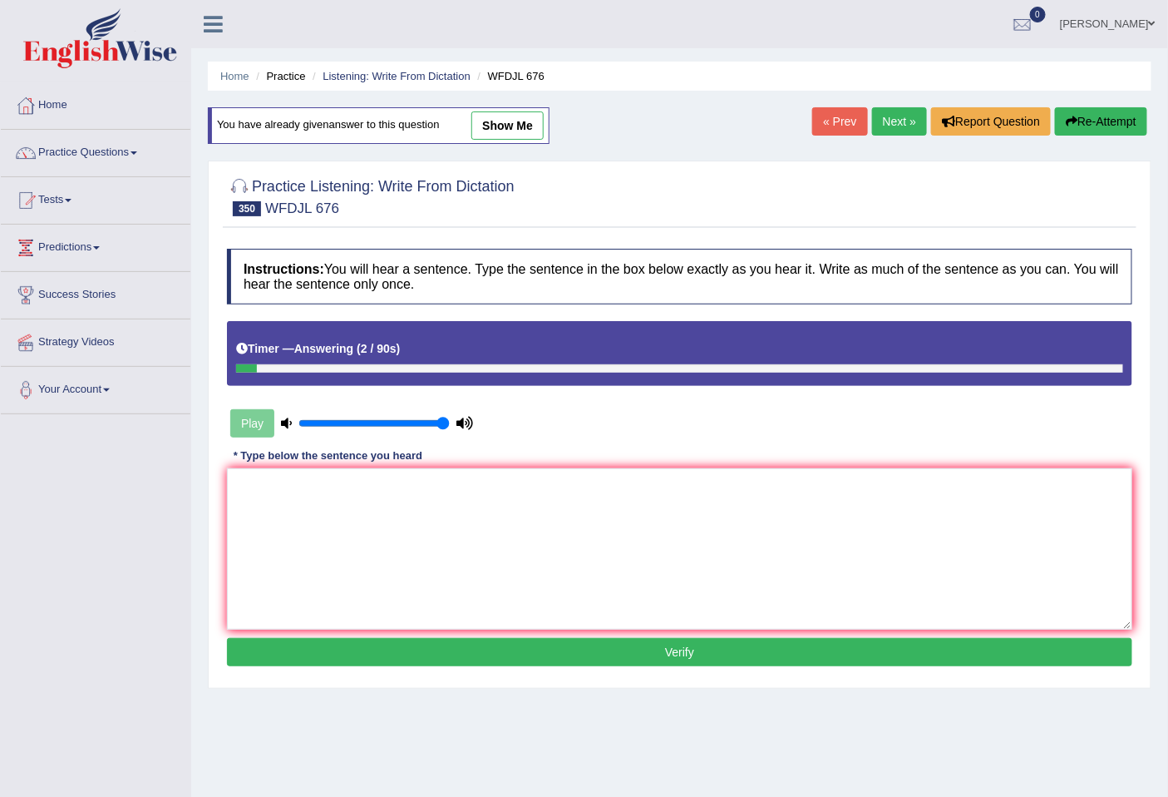
click at [909, 121] on link "Next »" at bounding box center [899, 121] width 55 height 28
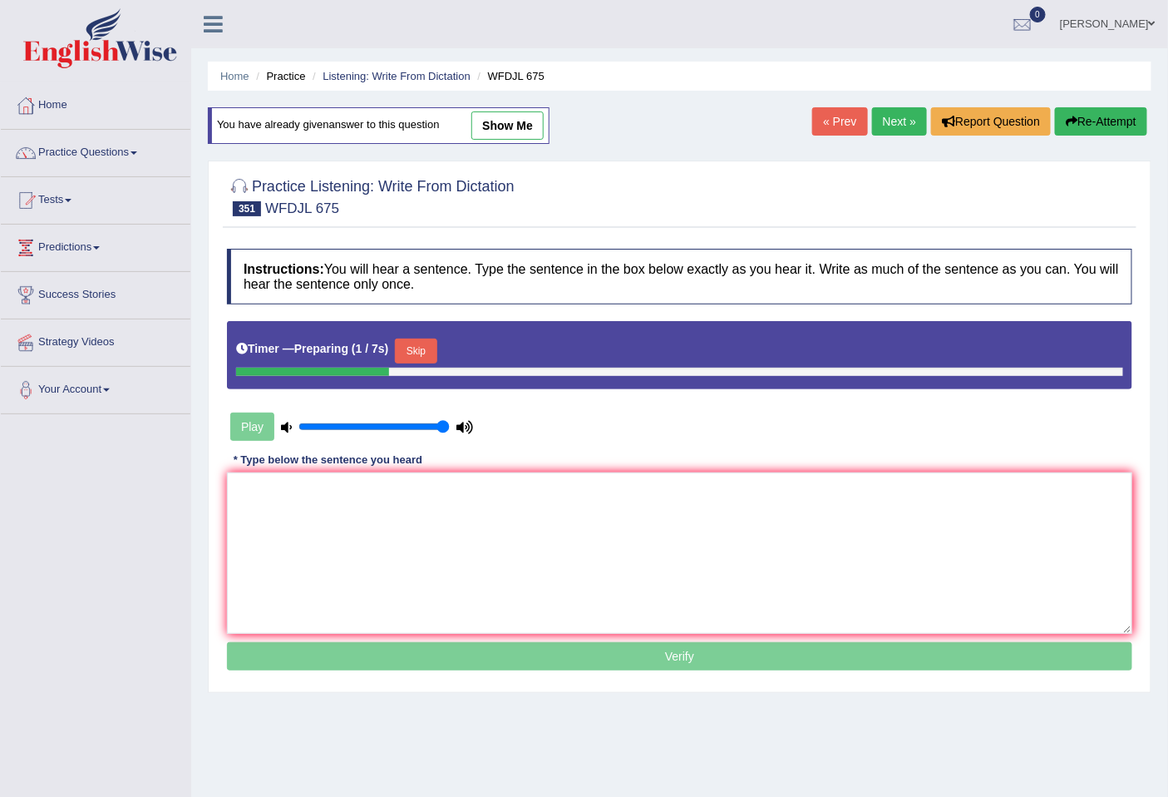
click at [514, 134] on link "show me" at bounding box center [508, 125] width 72 height 28
type textarea "In On the back left you can find the booklet of economic booklet booklets books…"
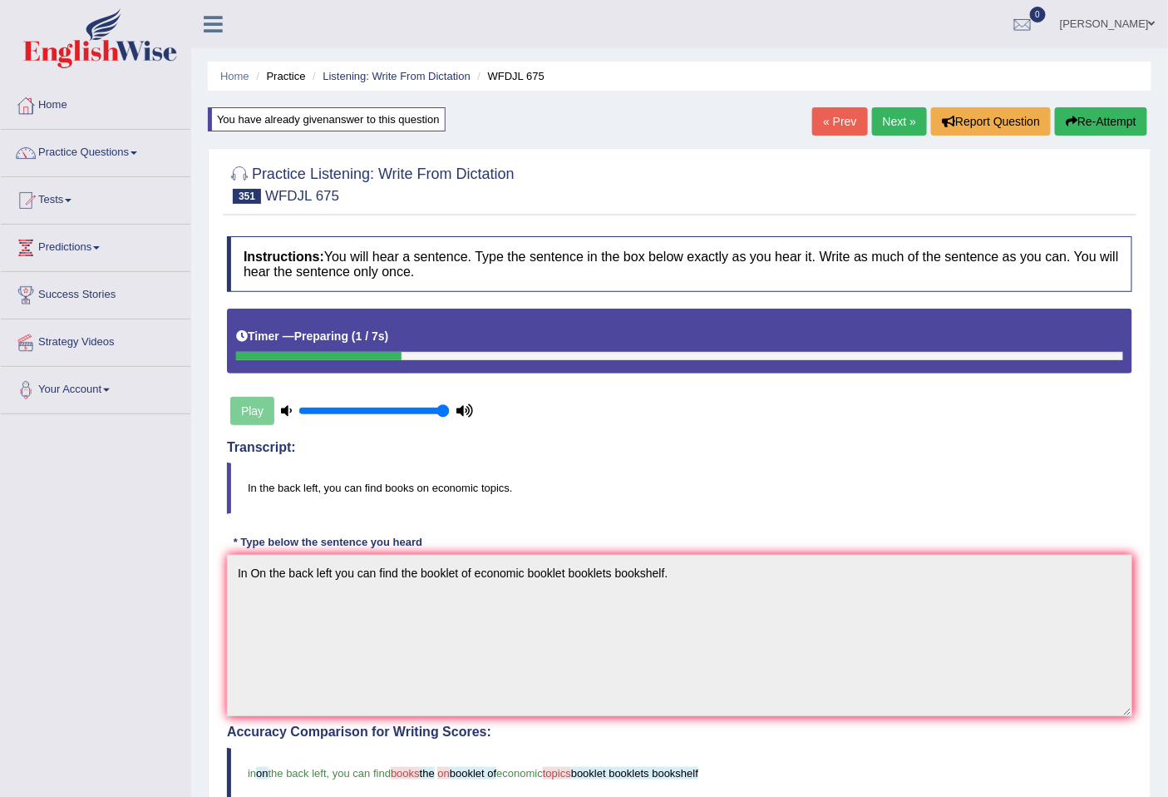
click at [887, 113] on link "Next »" at bounding box center [899, 121] width 55 height 28
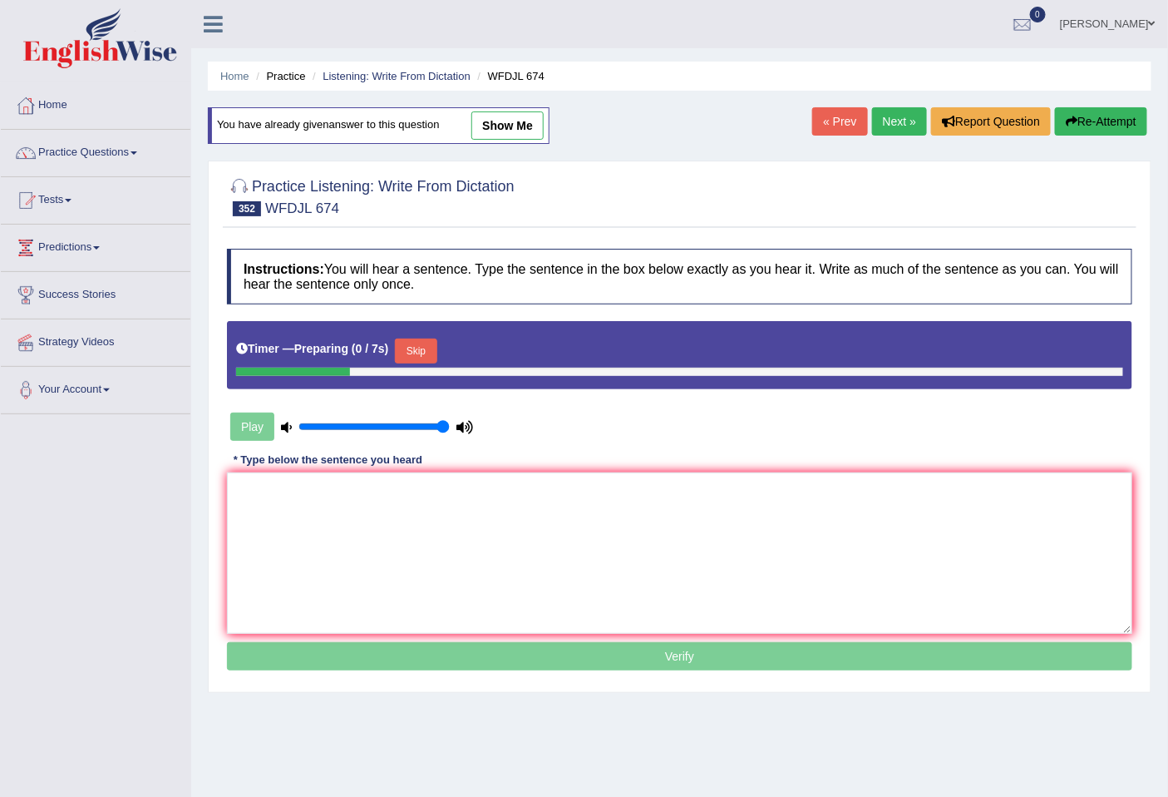
click at [512, 133] on link "show me" at bounding box center [508, 125] width 72 height 28
type textarea "We are were seen seeing the first seen of the sight of the a economic topics to…"
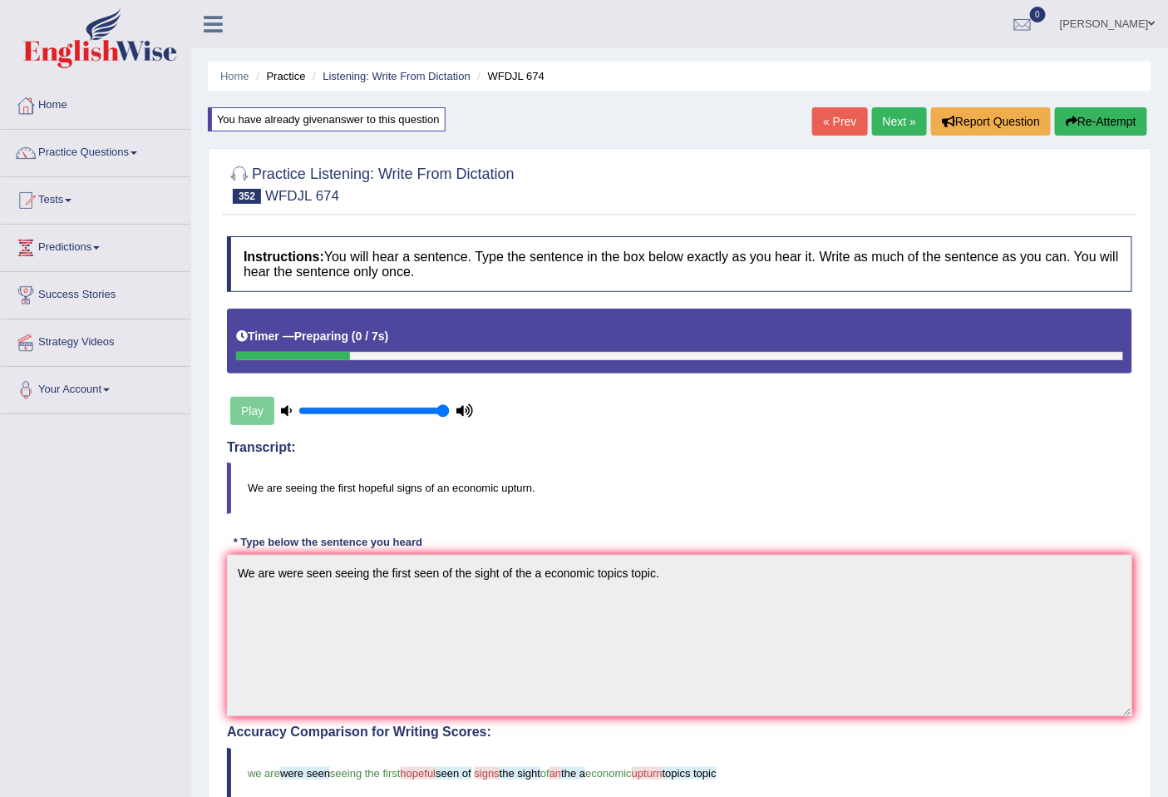
click at [894, 122] on link "Next »" at bounding box center [899, 121] width 55 height 28
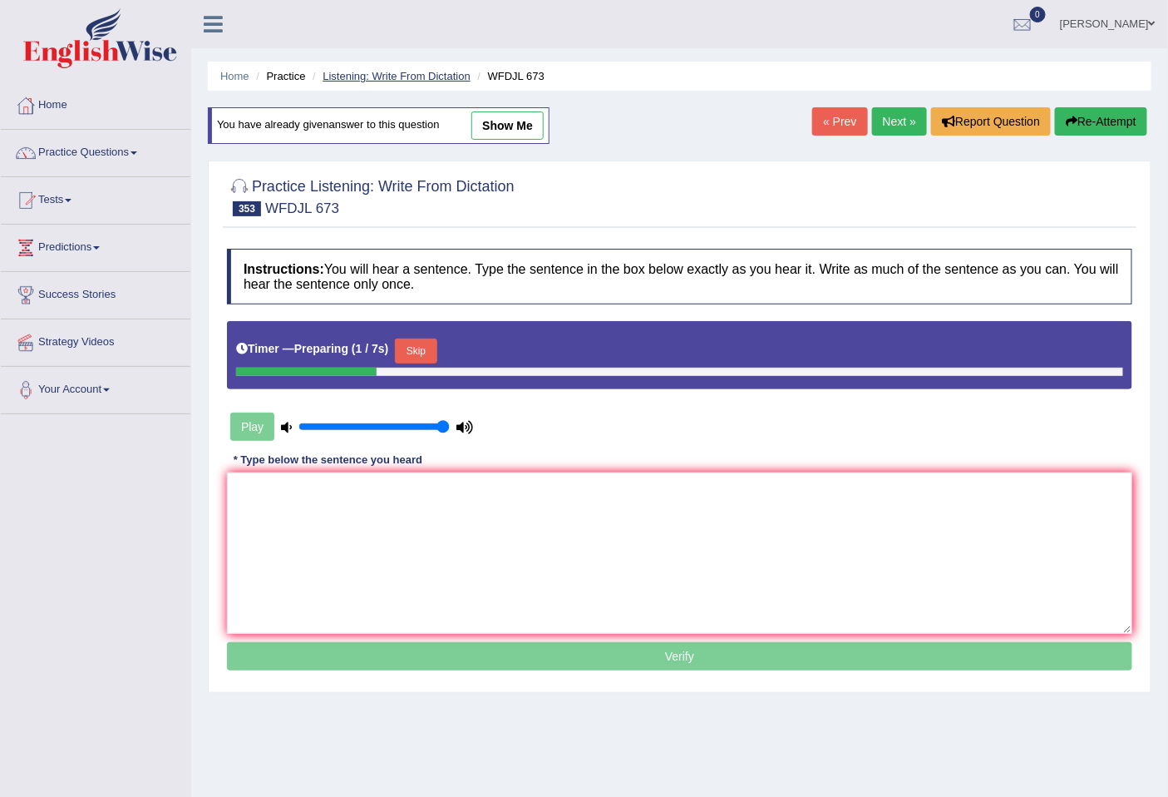
click at [412, 70] on link "Listening: Write From Dictation" at bounding box center [397, 76] width 148 height 12
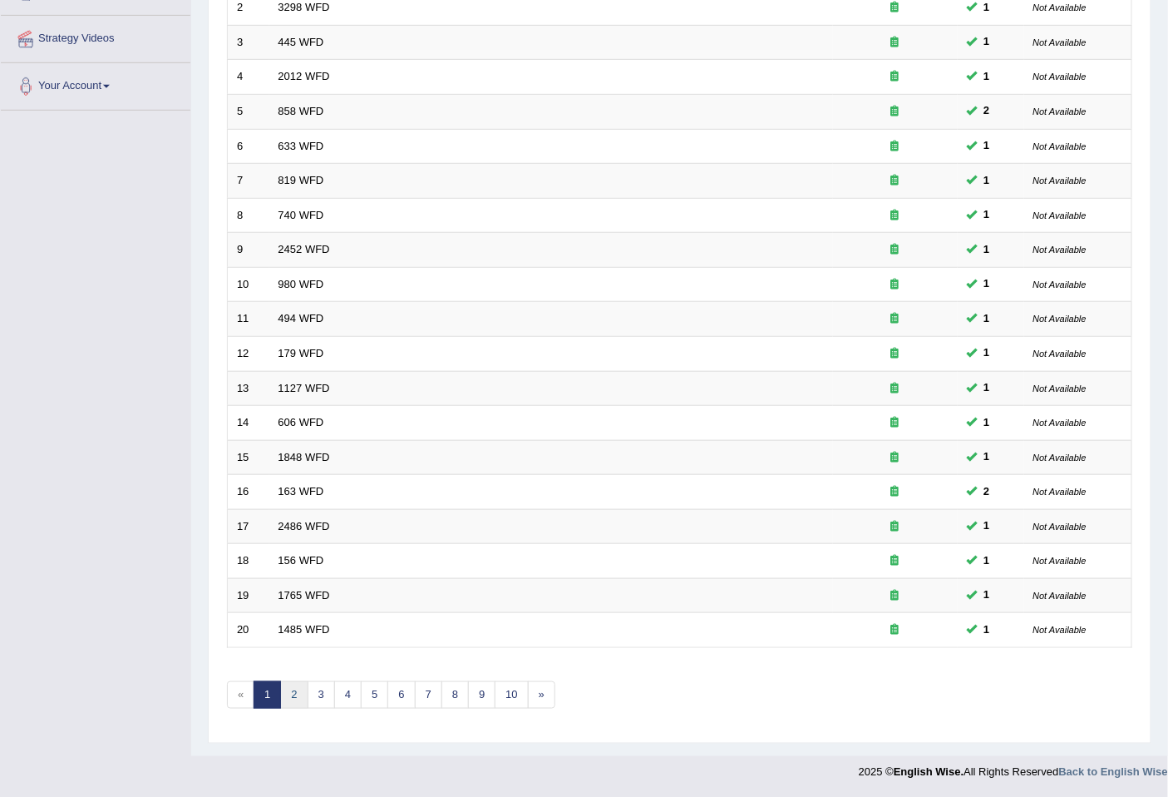
scroll to position [304, 0]
click at [297, 694] on link "2" at bounding box center [293, 694] width 27 height 27
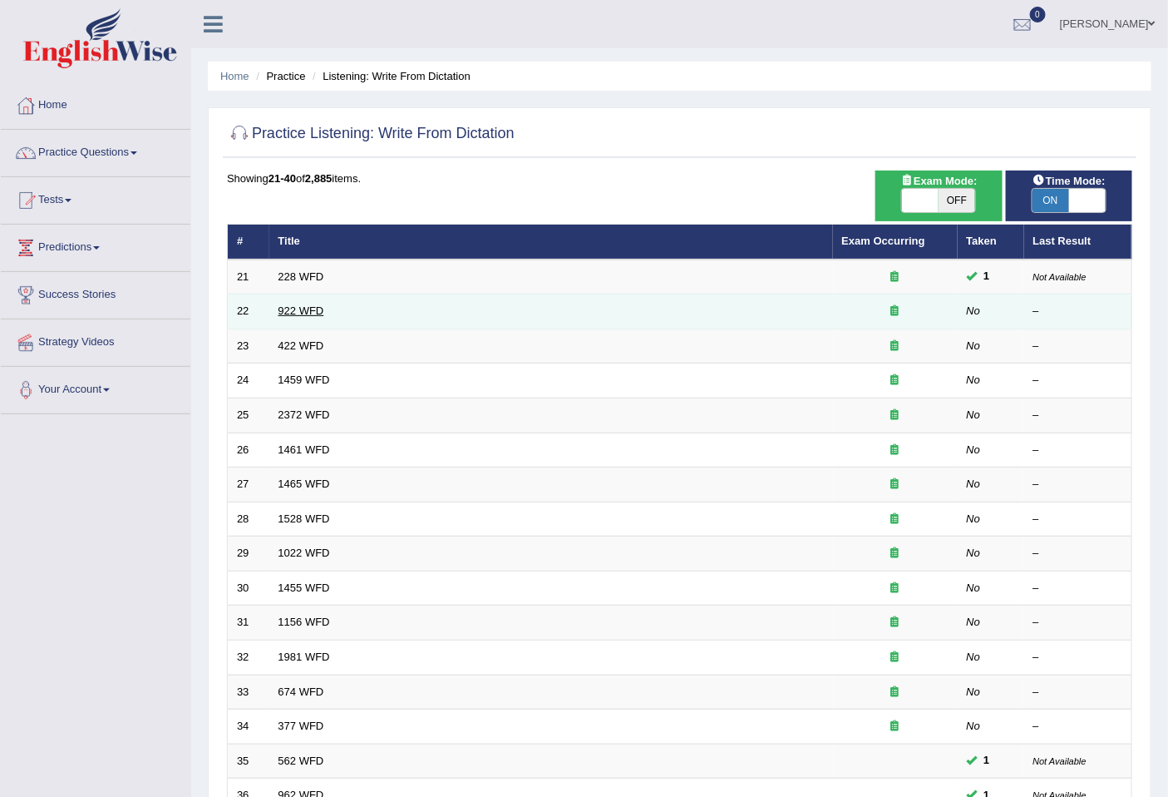
click at [298, 309] on link "922 WFD" at bounding box center [302, 310] width 46 height 12
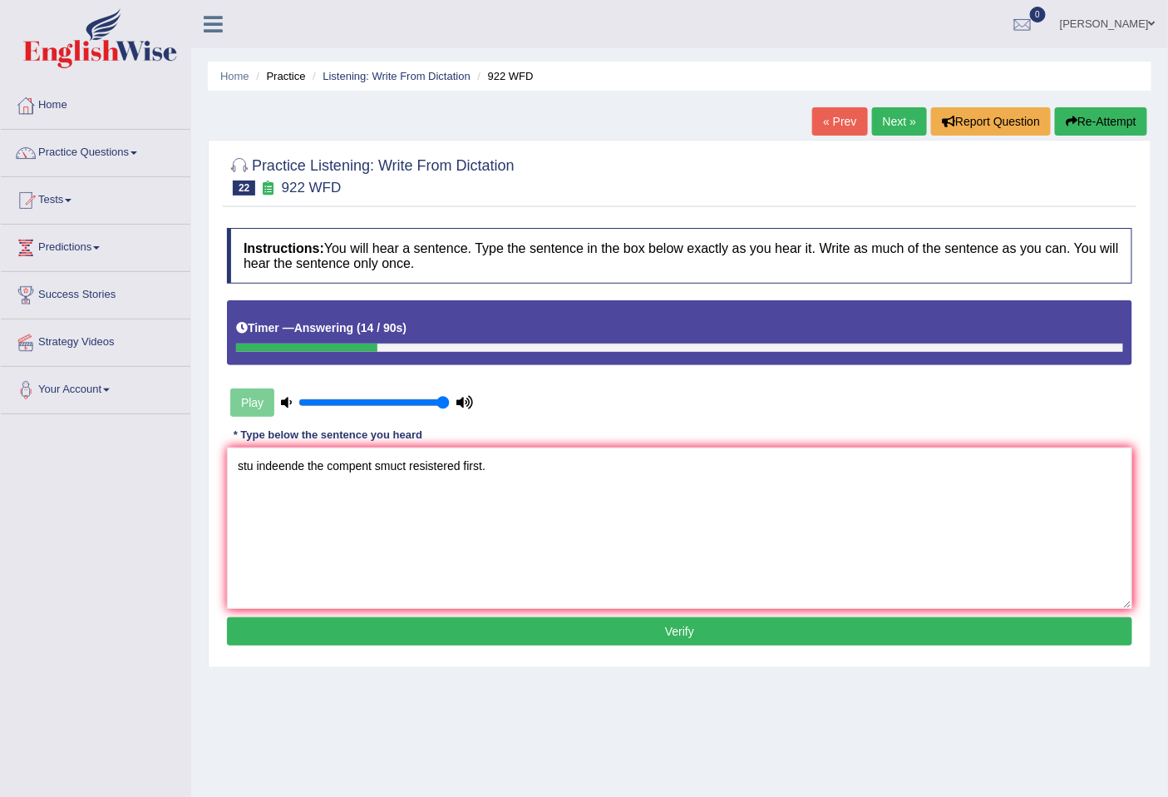
click at [283, 470] on textarea "stu indeende the compent smuct resistered first." at bounding box center [680, 527] width 906 height 161
click at [248, 462] on textarea "stu indicated indicate nde the compent smuct resistered first." at bounding box center [680, 527] width 906 height 161
drag, startPoint x: 250, startPoint y: 464, endPoint x: 226, endPoint y: 462, distance: 24.2
click at [227, 462] on textarea "stu indicated indicate nde the compent smuct resistered first." at bounding box center [680, 527] width 906 height 161
click at [400, 467] on textarea "Students indicated indicate nde the compent smuct resistered first." at bounding box center [680, 527] width 906 height 161
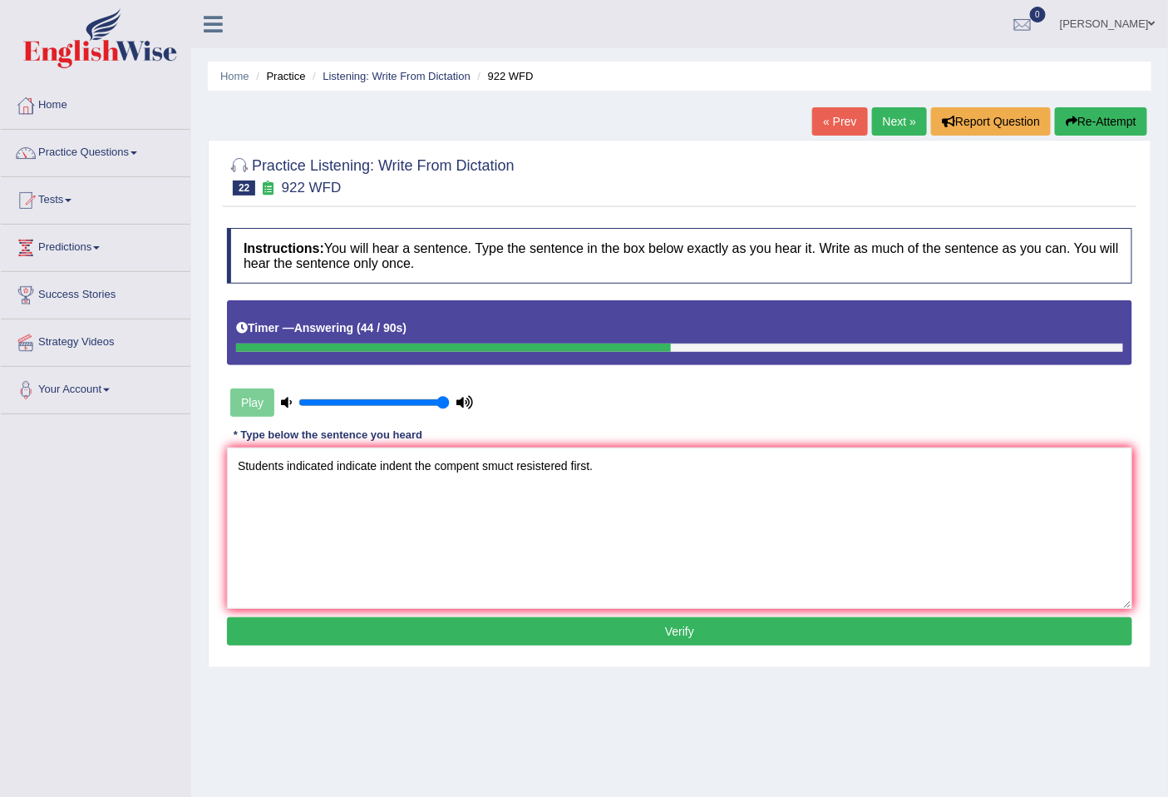
click at [485, 462] on textarea "Students indicated indicate indent the compent smuct resistered first." at bounding box center [680, 527] width 906 height 161
click at [494, 463] on textarea "Students indicated indicate indent the competite smuct resistered first." at bounding box center [680, 527] width 906 height 161
click at [514, 472] on textarea "Students indicated indicate indent the competite muct resistered first." at bounding box center [680, 527] width 906 height 161
click at [413, 470] on textarea "Students indicated indicate indent the competite must be resister resistered fi…" at bounding box center [680, 527] width 906 height 161
click at [524, 474] on textarea "Students indicated indicate indent indeed the competite must be resister resist…" at bounding box center [680, 527] width 906 height 161
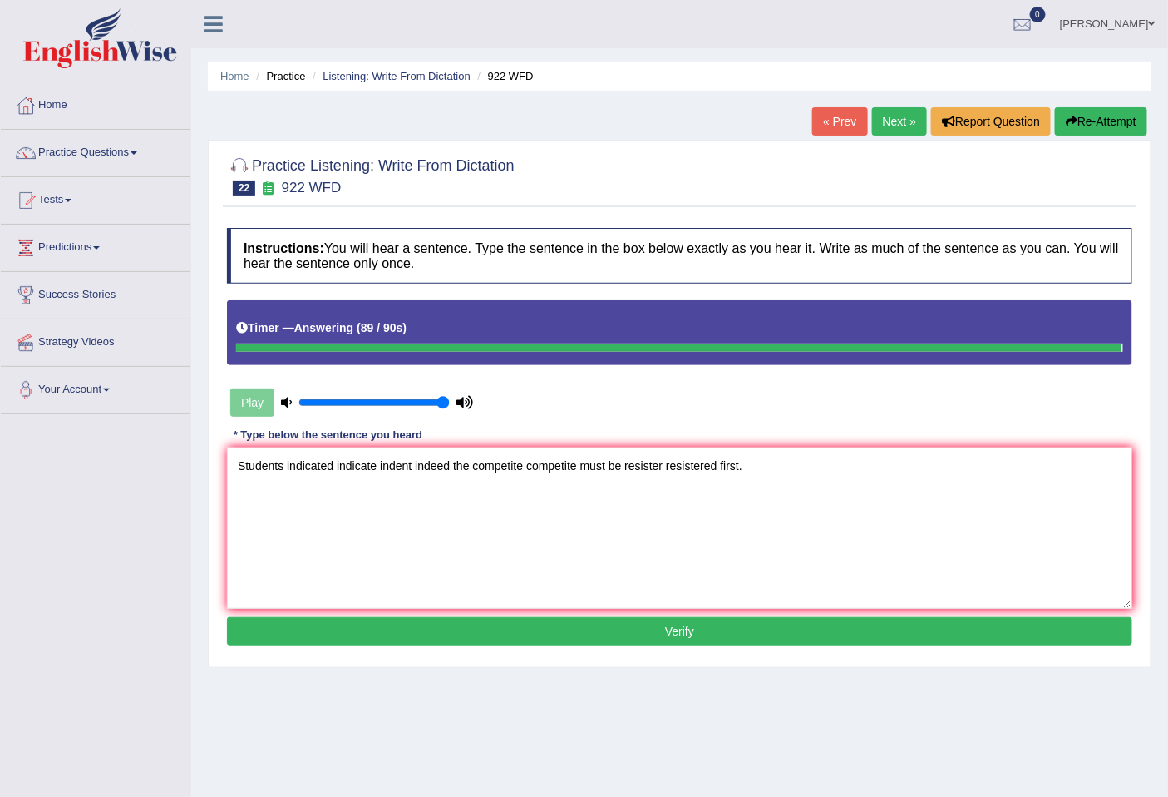
type textarea "Students indicated indicate indent indeed the competite competite must be resis…"
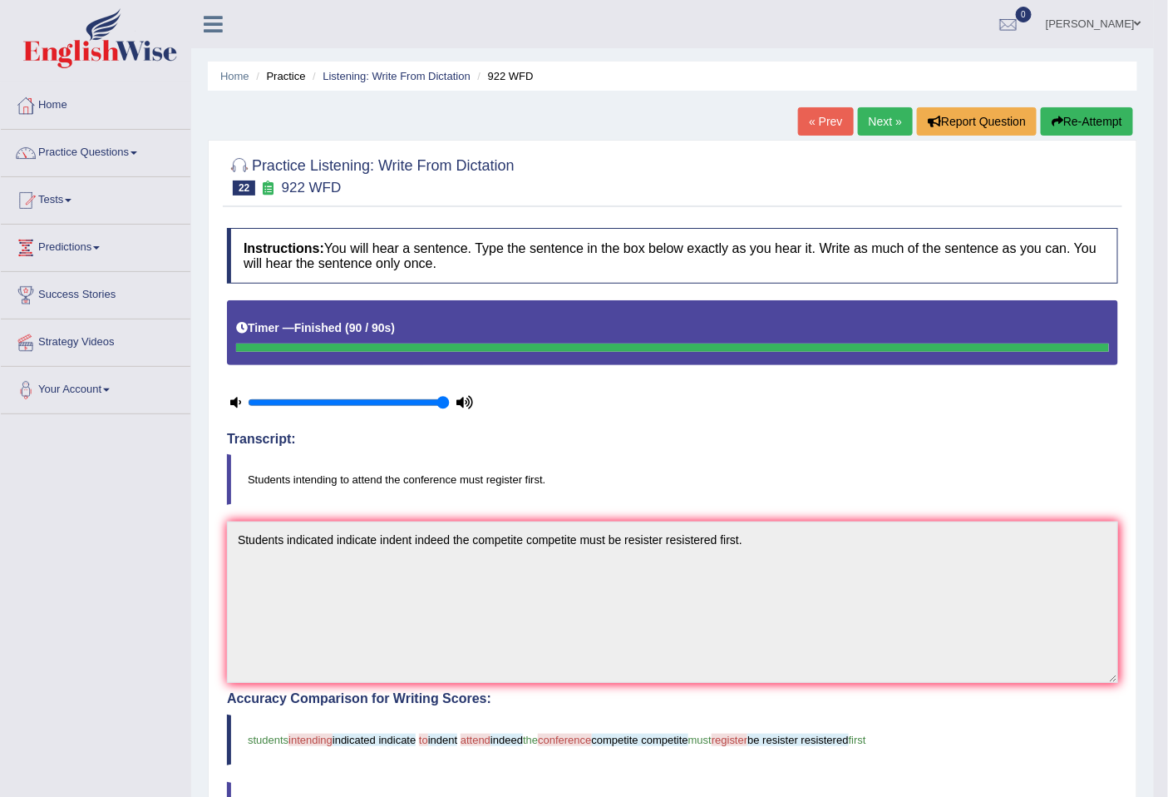
click at [1099, 113] on button "Re-Attempt" at bounding box center [1087, 121] width 92 height 28
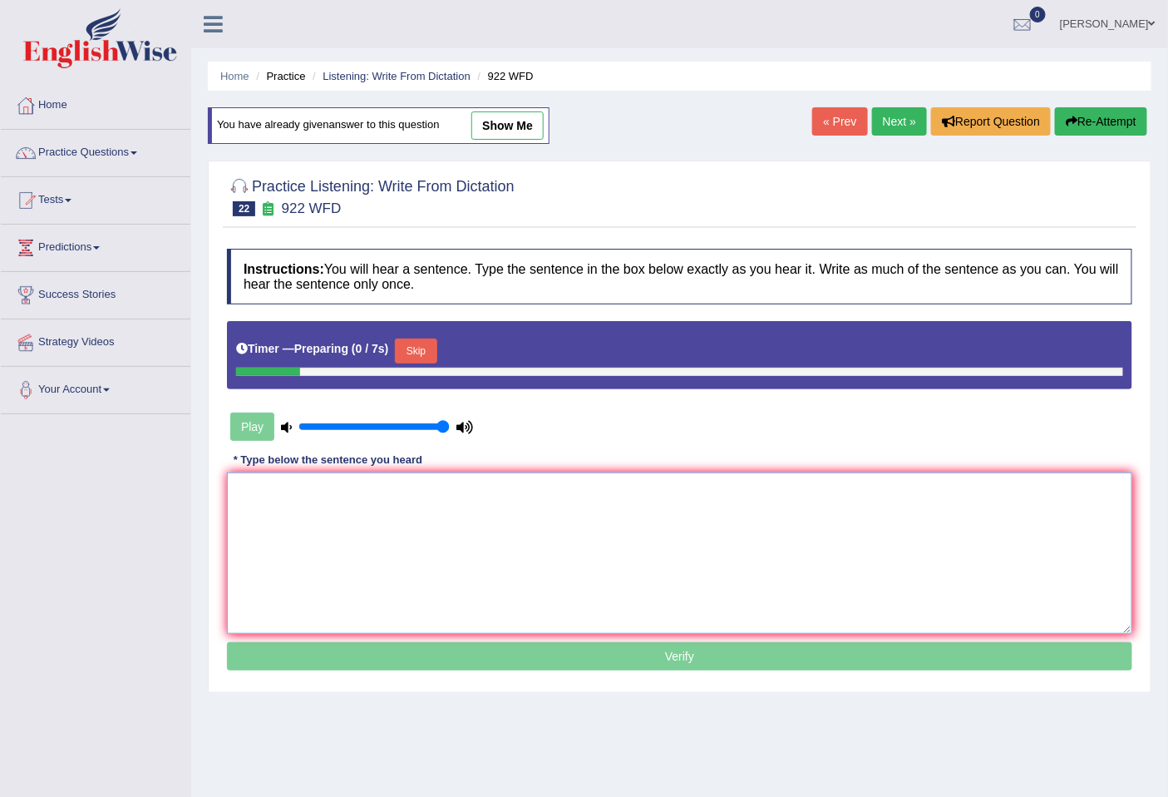
click at [460, 593] on textarea at bounding box center [680, 552] width 906 height 161
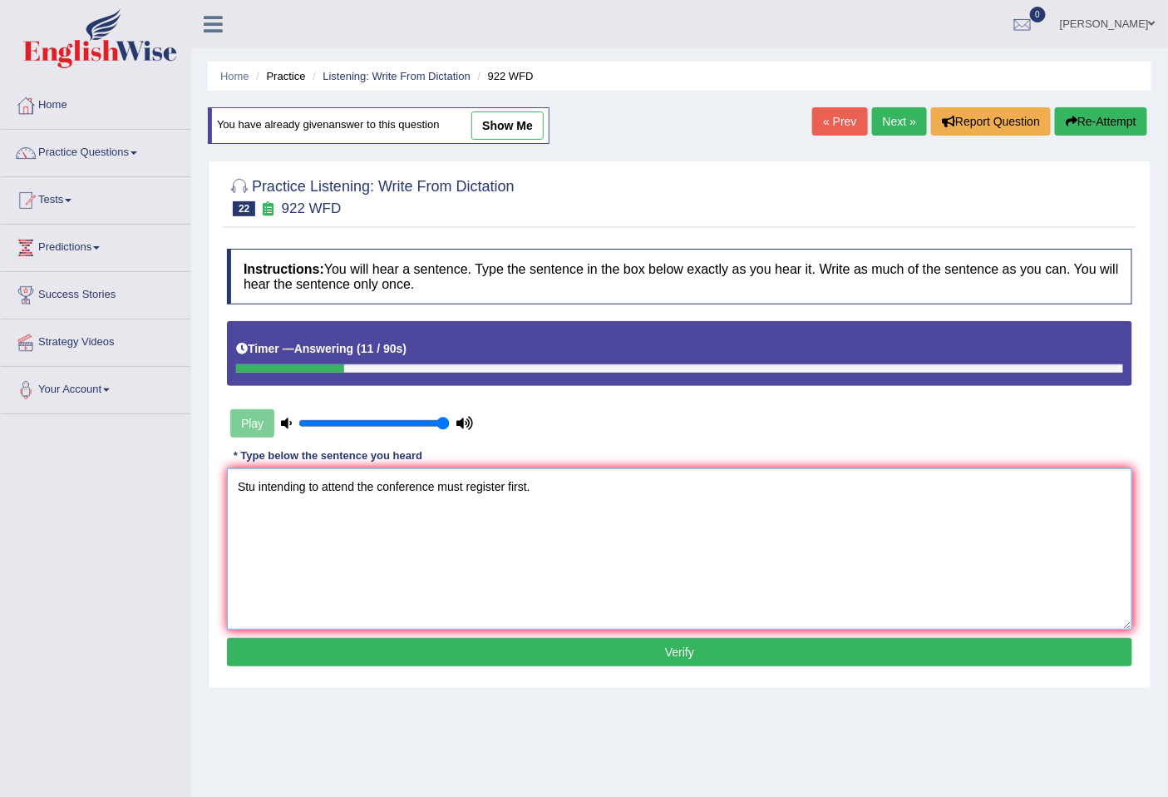
click at [254, 489] on textarea "Stu intending to attend the conference must register first." at bounding box center [680, 548] width 906 height 161
type textarea "Students intending to attend the conference must register first."
click at [499, 649] on button "Verify" at bounding box center [680, 652] width 906 height 28
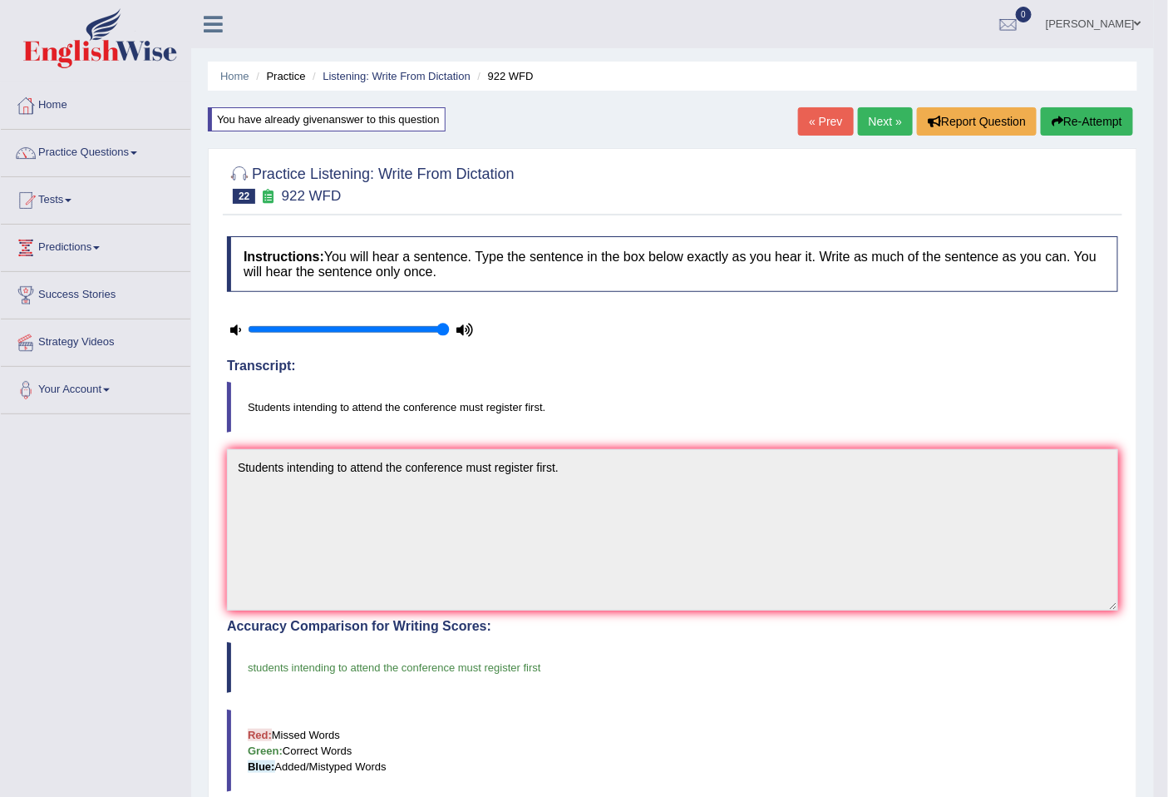
click at [863, 120] on link "Next »" at bounding box center [885, 121] width 55 height 28
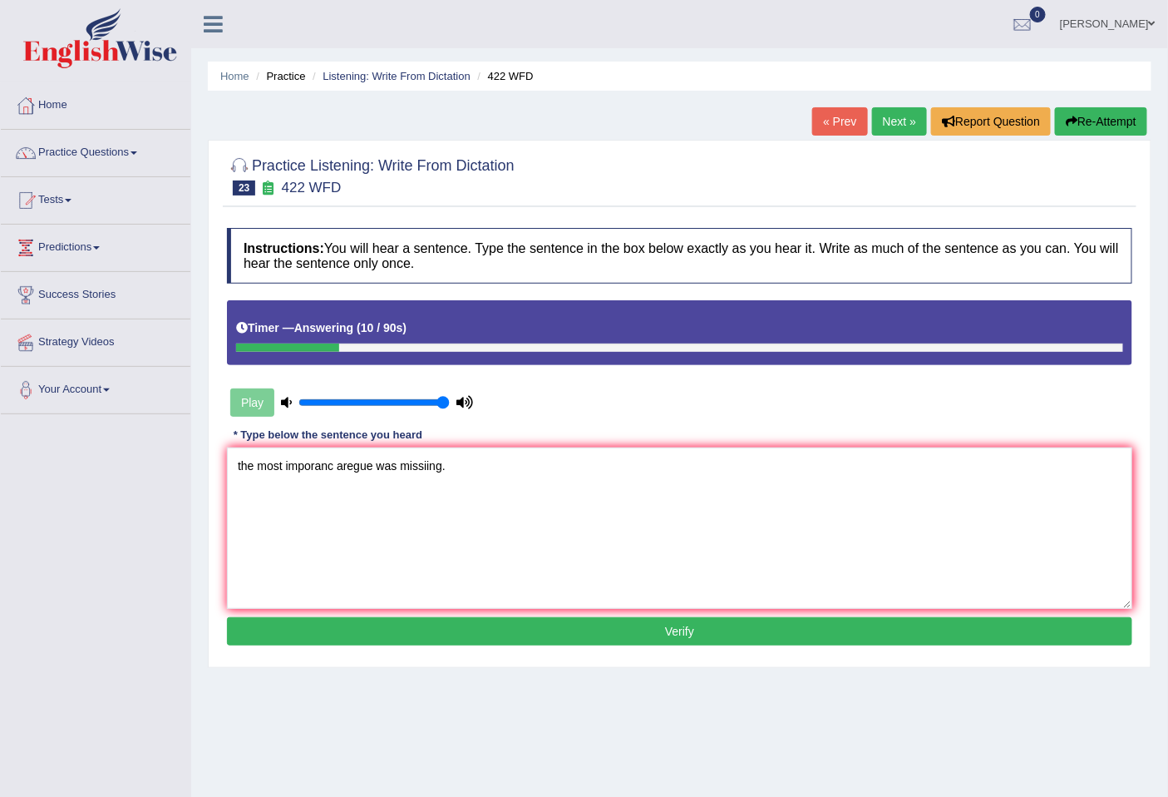
click at [372, 474] on textarea "the most imporanc aregue was missiing." at bounding box center [680, 527] width 906 height 161
drag, startPoint x: 244, startPoint y: 460, endPoint x: 226, endPoint y: 468, distance: 19.3
click at [227, 468] on textarea "the most imporanc aregue argument was missiing." at bounding box center [680, 527] width 906 height 161
click at [337, 461] on textarea "The most imporanc aregue argument was missiing." at bounding box center [680, 527] width 906 height 161
click at [318, 472] on textarea "The most imporance important aregue argument was missiing." at bounding box center [680, 527] width 906 height 161
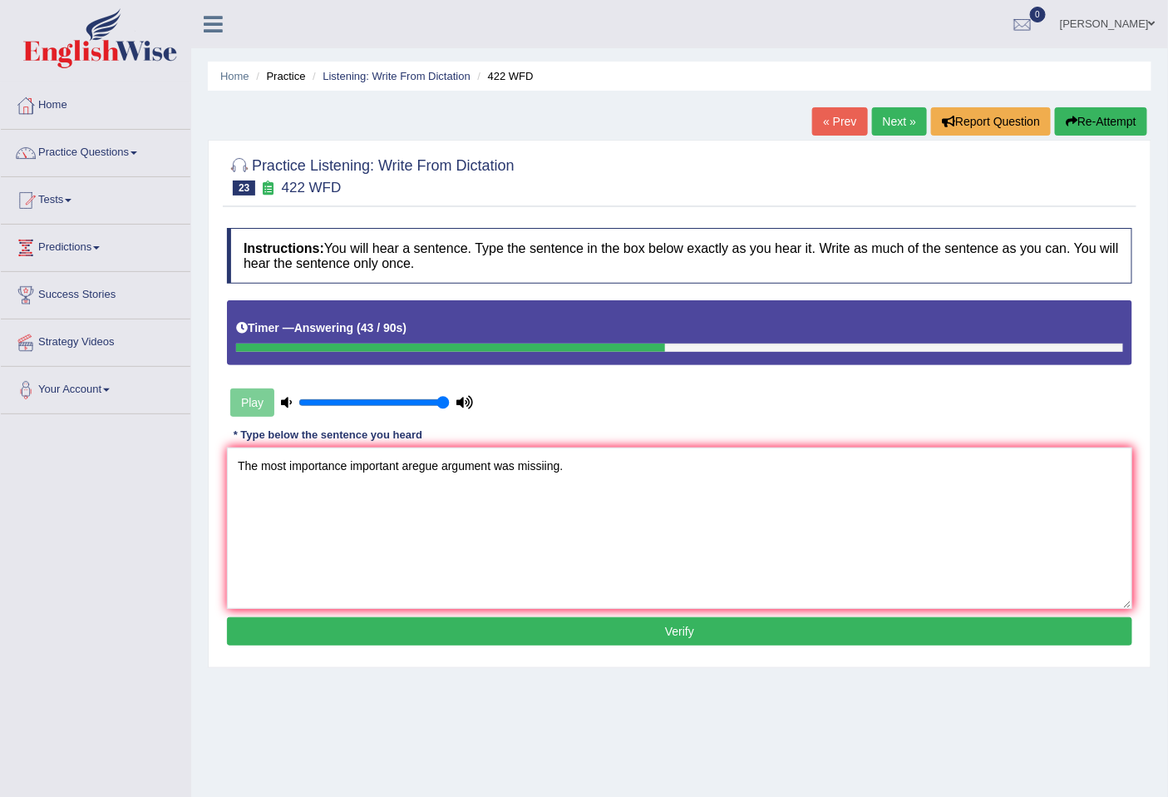
click at [493, 471] on textarea "The most importance important aregue argument was missiing." at bounding box center [680, 527] width 906 height 161
click at [417, 464] on textarea "The most importance important aregue argument was missiing." at bounding box center [680, 527] width 906 height 161
click at [459, 472] on textarea "The most importance important argue argument was missiing." at bounding box center [680, 527] width 906 height 161
click at [495, 467] on textarea "The most importance important argue arguement was missiing." at bounding box center [680, 527] width 906 height 161
click at [580, 468] on textarea "The most importance important argue arguement arguements was missiing." at bounding box center [680, 527] width 906 height 161
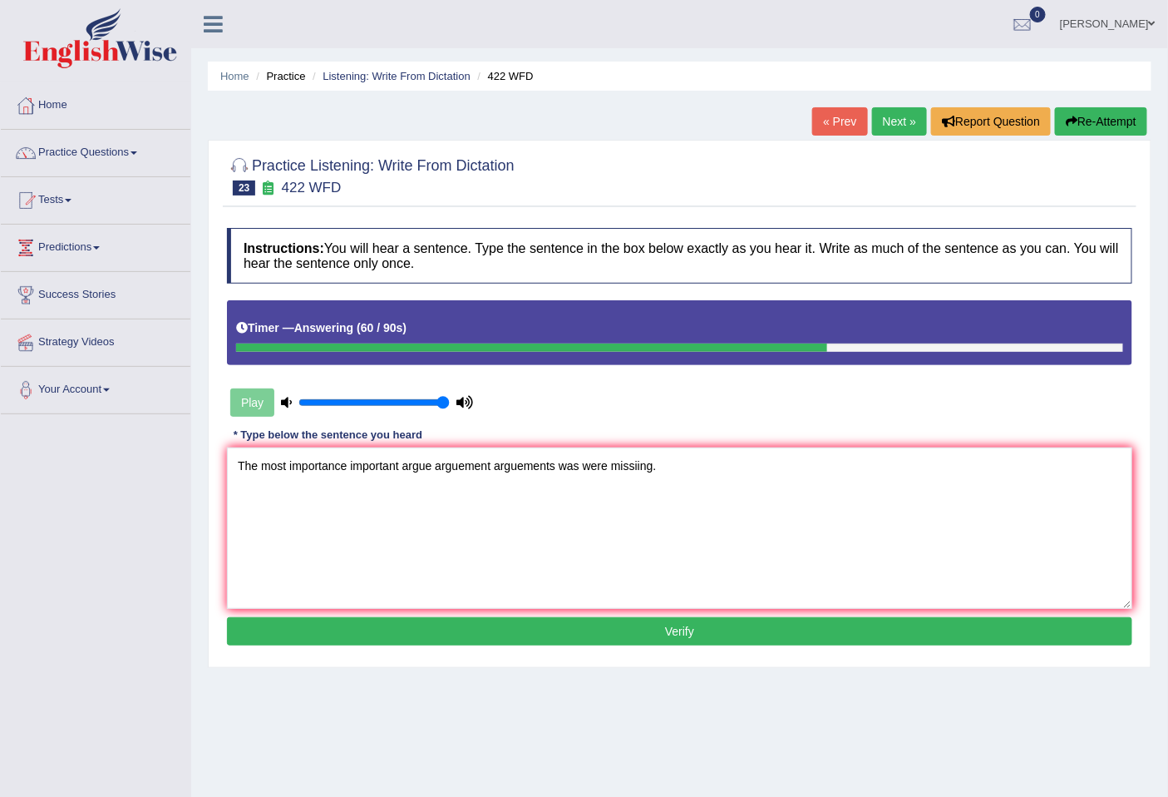
click at [639, 471] on textarea "The most importance important argue arguement arguements was were missiing." at bounding box center [680, 527] width 906 height 161
type textarea "The most importance important argue arguement arguements was were missing."
click at [638, 628] on button "Verify" at bounding box center [680, 631] width 906 height 28
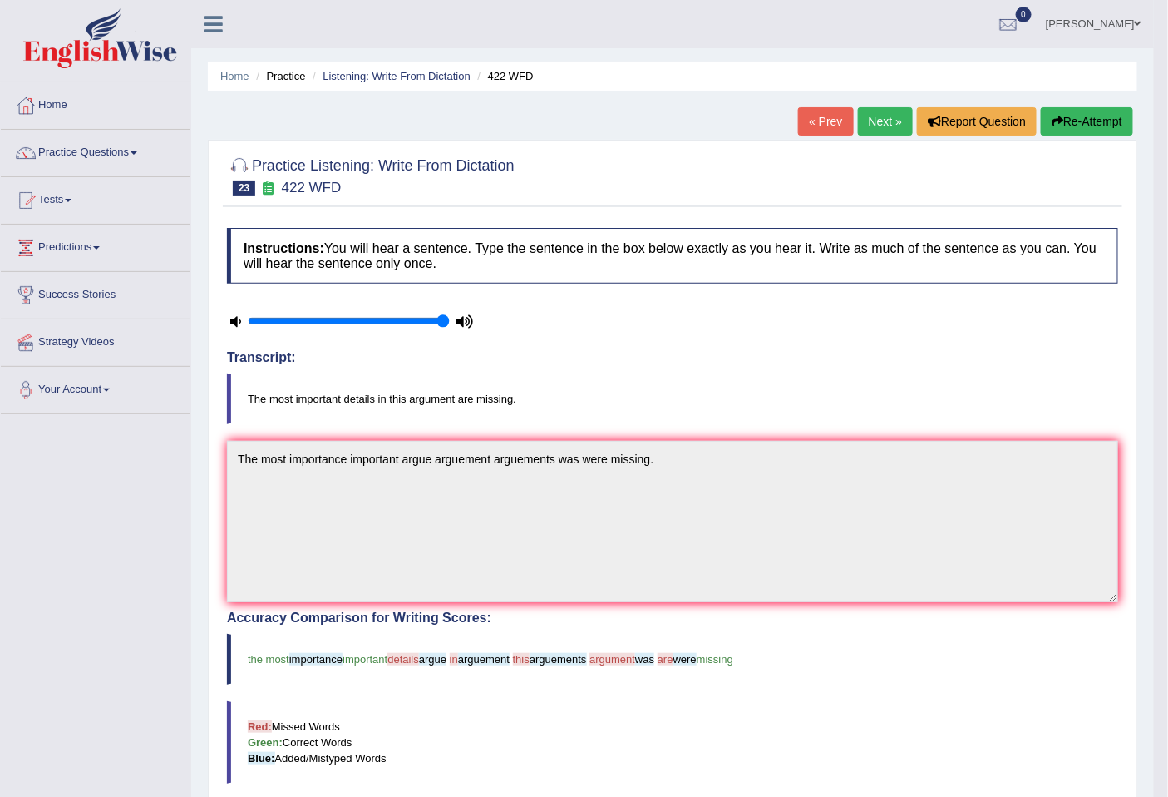
click at [875, 115] on link "Next »" at bounding box center [885, 121] width 55 height 28
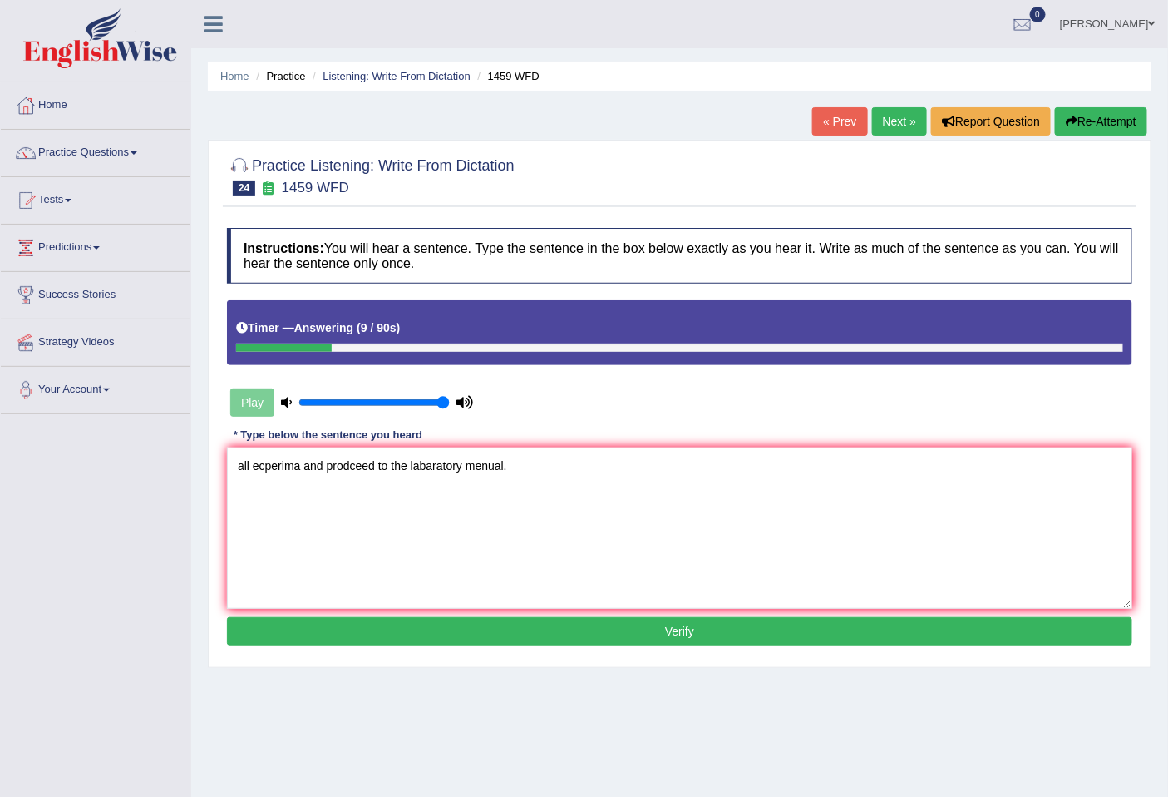
click at [480, 474] on textarea "all ecperima and prodceed to the labaratory menual." at bounding box center [680, 527] width 906 height 161
click at [253, 467] on textarea "all ecperima and prodceed to the labaratory manual." at bounding box center [680, 527] width 906 height 161
drag, startPoint x: 496, startPoint y: 466, endPoint x: 454, endPoint y: 466, distance: 41.6
click at [454, 466] on textarea "all experiment experiments experimental ecperima and prodceed to the labaratory…" at bounding box center [680, 527] width 906 height 161
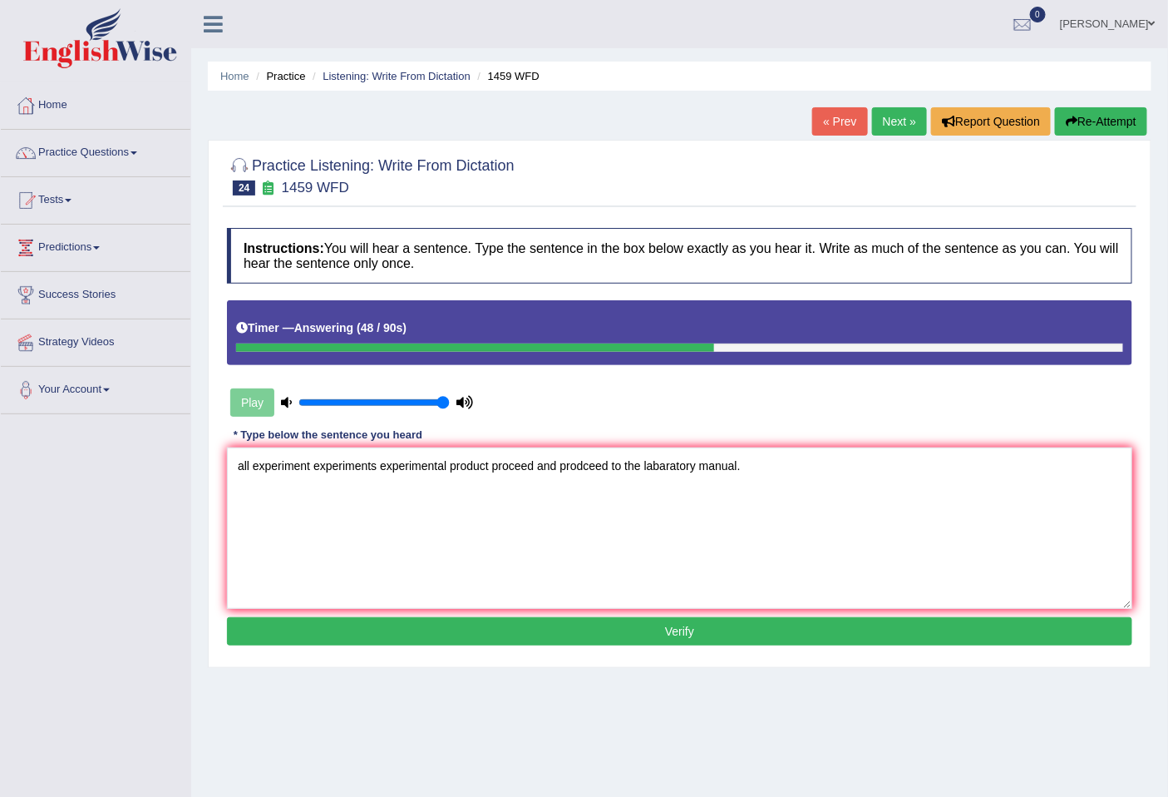
drag, startPoint x: 612, startPoint y: 462, endPoint x: 538, endPoint y: 485, distance: 77.3
click at [538, 485] on textarea "all experiment experiments experimental product proceed and prodceed to the lab…" at bounding box center [680, 527] width 906 height 161
click at [447, 467] on textarea "all experiment experiments experimental product proceed to the labaratory manua…" at bounding box center [680, 527] width 906 height 161
click at [243, 471] on textarea "all experiment experiments experimental and product proceed to the labaratory m…" at bounding box center [680, 527] width 906 height 161
click at [517, 471] on textarea "All experiment experiments experimental and product proceed to the labaratory m…" at bounding box center [680, 527] width 906 height 161
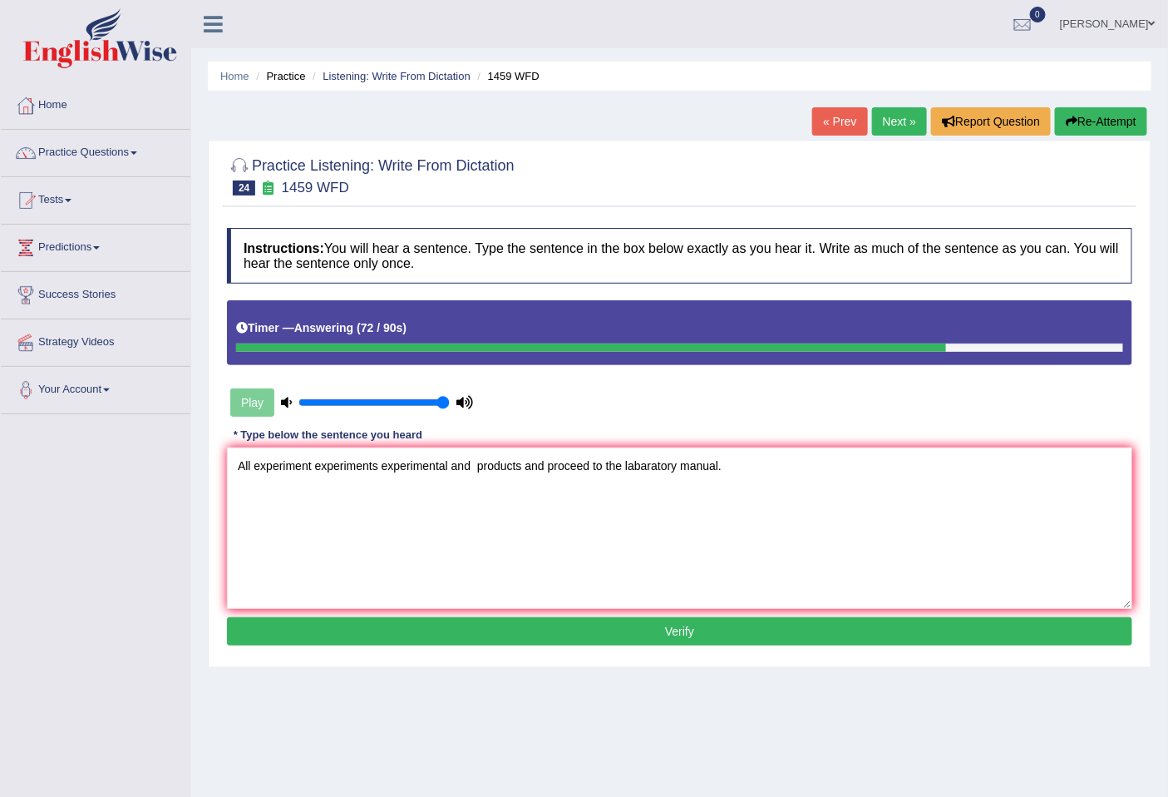
click at [645, 471] on textarea "All experiment experiments experimental and products and proceed to the labarat…" at bounding box center [680, 527] width 906 height 161
drag, startPoint x: 720, startPoint y: 462, endPoint x: 729, endPoint y: 466, distance: 10.0
click at [719, 462] on textarea "All experiment experiments experimental and products and proceed to the laborat…" at bounding box center [680, 527] width 906 height 161
click at [604, 464] on textarea "All experiment experiments experimental and products and proceed to the laborat…" at bounding box center [680, 527] width 906 height 161
type textarea "All experiment experiments experimental and products and proceed to on to the l…"
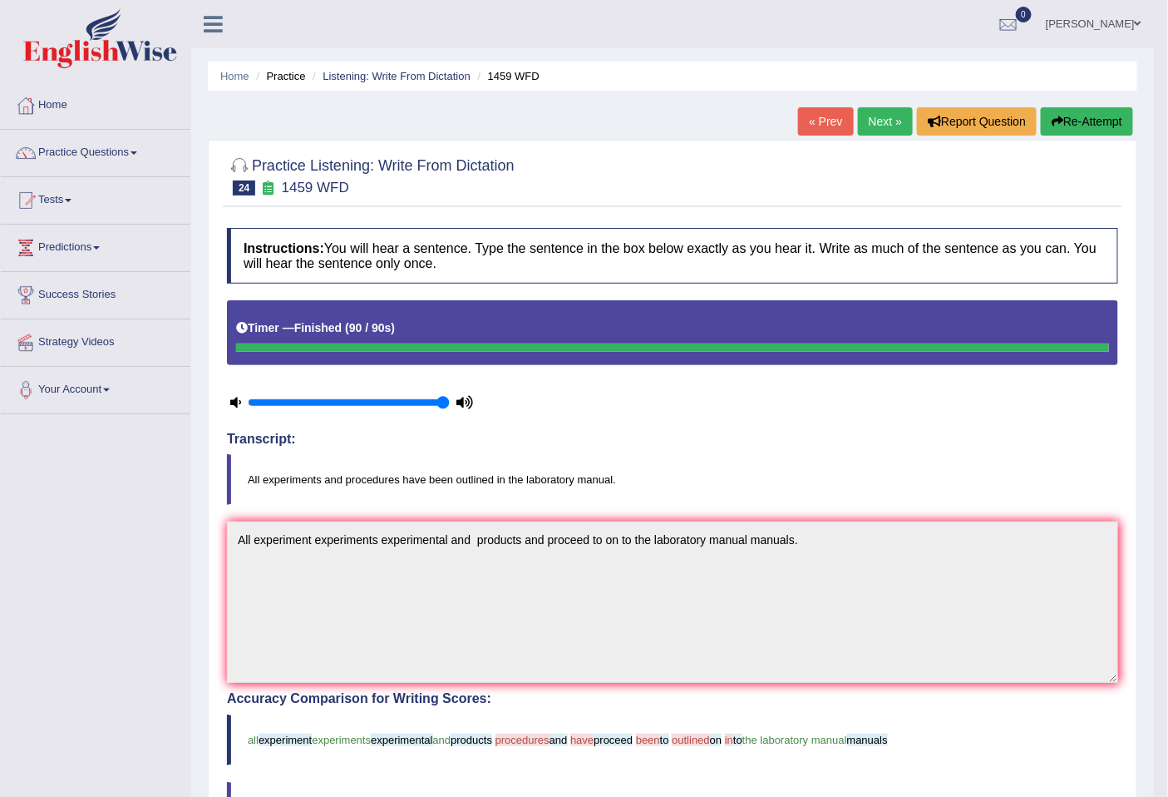
click at [870, 118] on link "Next »" at bounding box center [885, 121] width 55 height 28
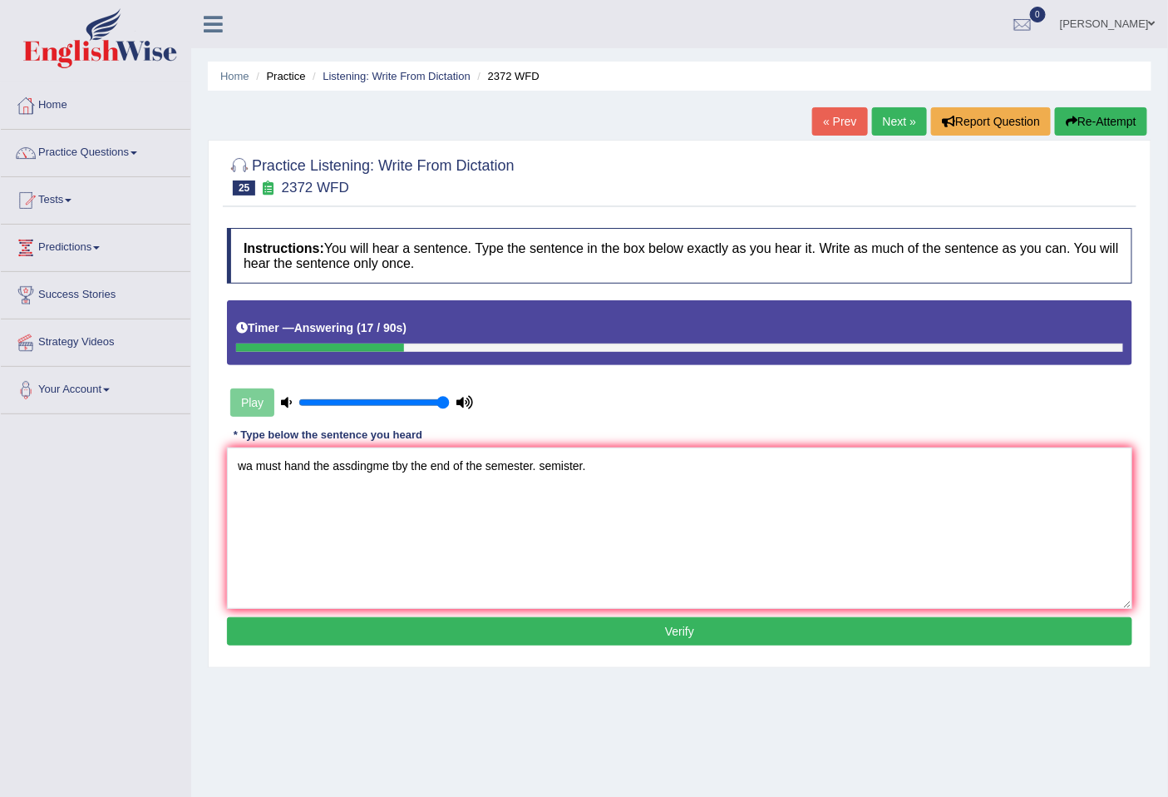
click at [544, 466] on textarea "wa must hand the assdingme tby the end of the semester. semister." at bounding box center [680, 527] width 906 height 161
click at [248, 467] on textarea "wa must hand the assdingme tby the end of the semester. semister." at bounding box center [680, 527] width 906 height 161
click at [316, 463] on textarea "We must hand the assdingme tby the end of the semester. semister." at bounding box center [680, 527] width 906 height 161
drag, startPoint x: 421, startPoint y: 462, endPoint x: 387, endPoint y: 462, distance: 34.1
click at [387, 462] on textarea "We must hand on top the assdingme tby the end of the semester. semister." at bounding box center [680, 527] width 906 height 161
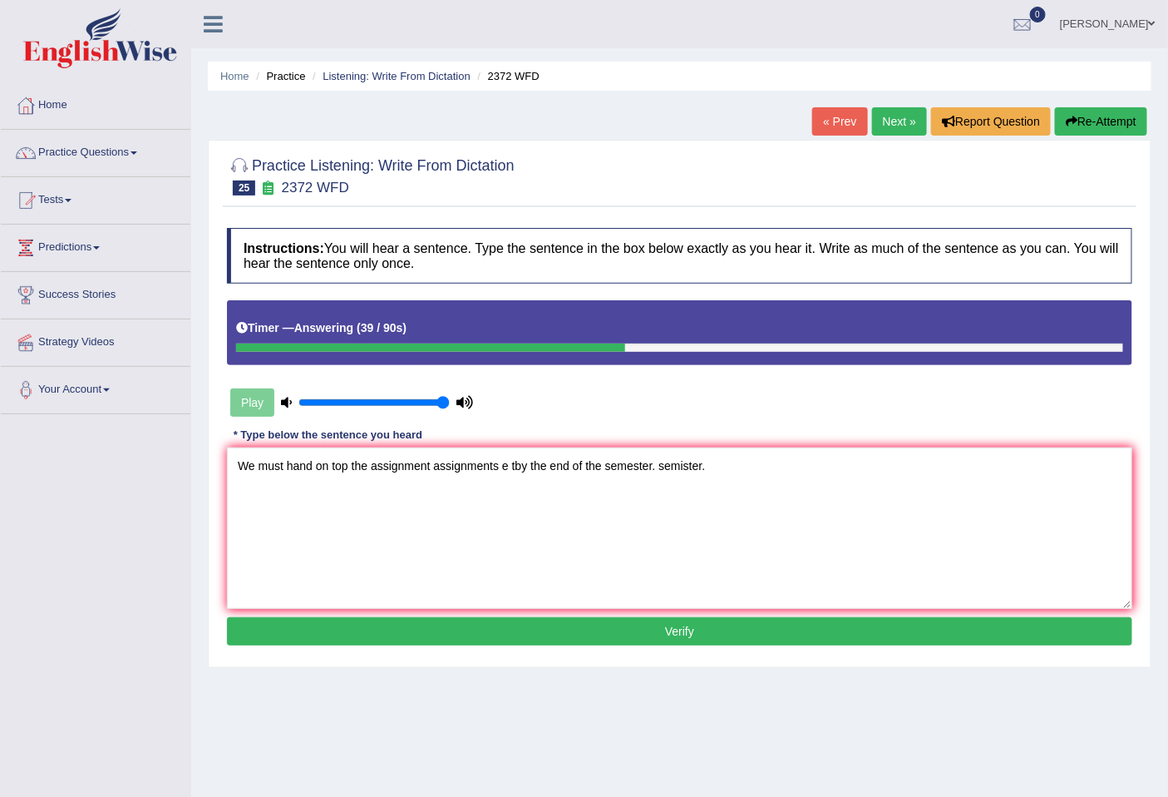
click at [517, 466] on textarea "We must hand on top the assignment assignments e tby the end of the semester. s…" at bounding box center [680, 527] width 906 height 161
click at [591, 469] on textarea "We must hand on top the assignment assignments by the end of the semester. semi…" at bounding box center [680, 527] width 906 height 161
click at [669, 464] on textarea "We must hand on top the assignment assignments by the end of the this semester.…" at bounding box center [680, 527] width 906 height 161
click at [328, 467] on textarea "We must hand on top the assignment assignments by the end of the this semester …" at bounding box center [680, 527] width 906 height 161
click at [383, 472] on textarea "We must hand on to top the assignment assignments by the end of the this semest…" at bounding box center [680, 527] width 906 height 161
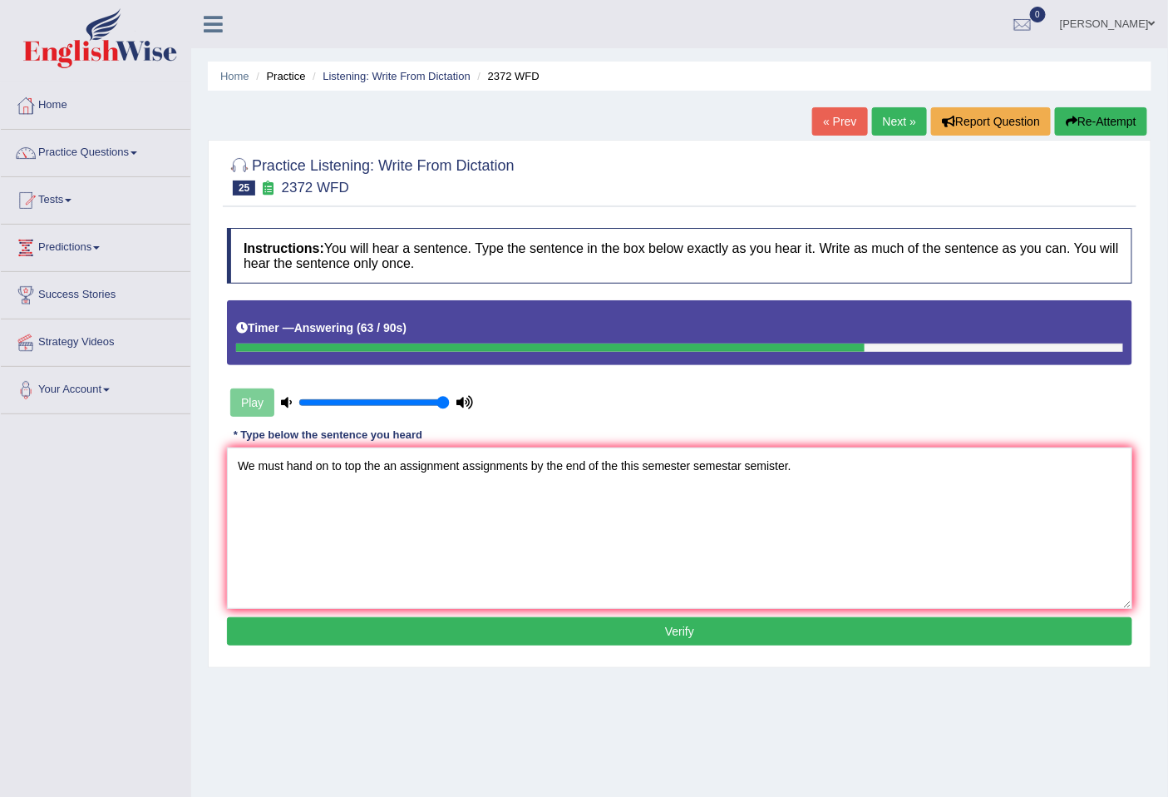
click at [383, 474] on textarea "We must hand on to top the an assignment assignments by the end of the this sem…" at bounding box center [680, 527] width 906 height 161
click at [354, 466] on textarea "We must hand on to top the a an assignment assignments by the end of the this s…" at bounding box center [680, 527] width 906 height 161
click at [366, 471] on textarea "We must hand on to to p the a an assignment assignments by the end of the this …" at bounding box center [680, 527] width 906 height 161
type textarea "We must hand on to to in the a an assignment assignments by the end of the this…"
drag, startPoint x: 570, startPoint y: 626, endPoint x: 575, endPoint y: 636, distance: 11.6
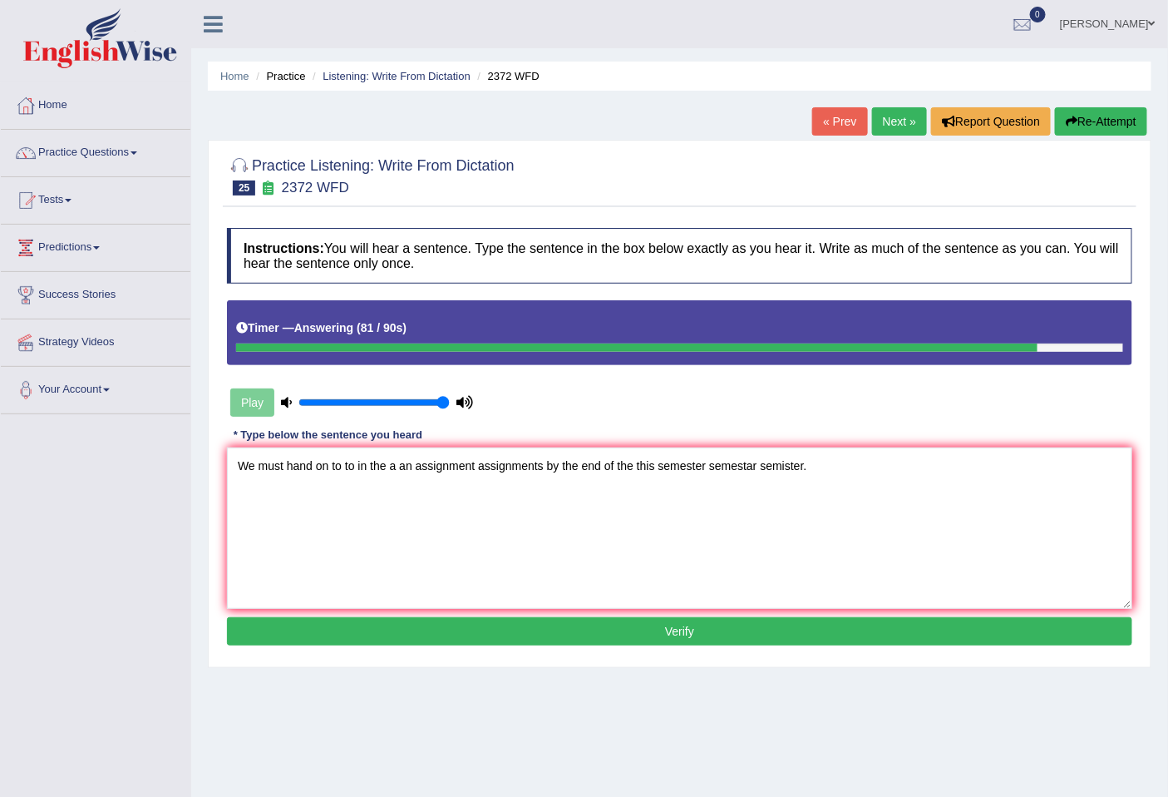
click at [572, 634] on button "Verify" at bounding box center [680, 631] width 906 height 28
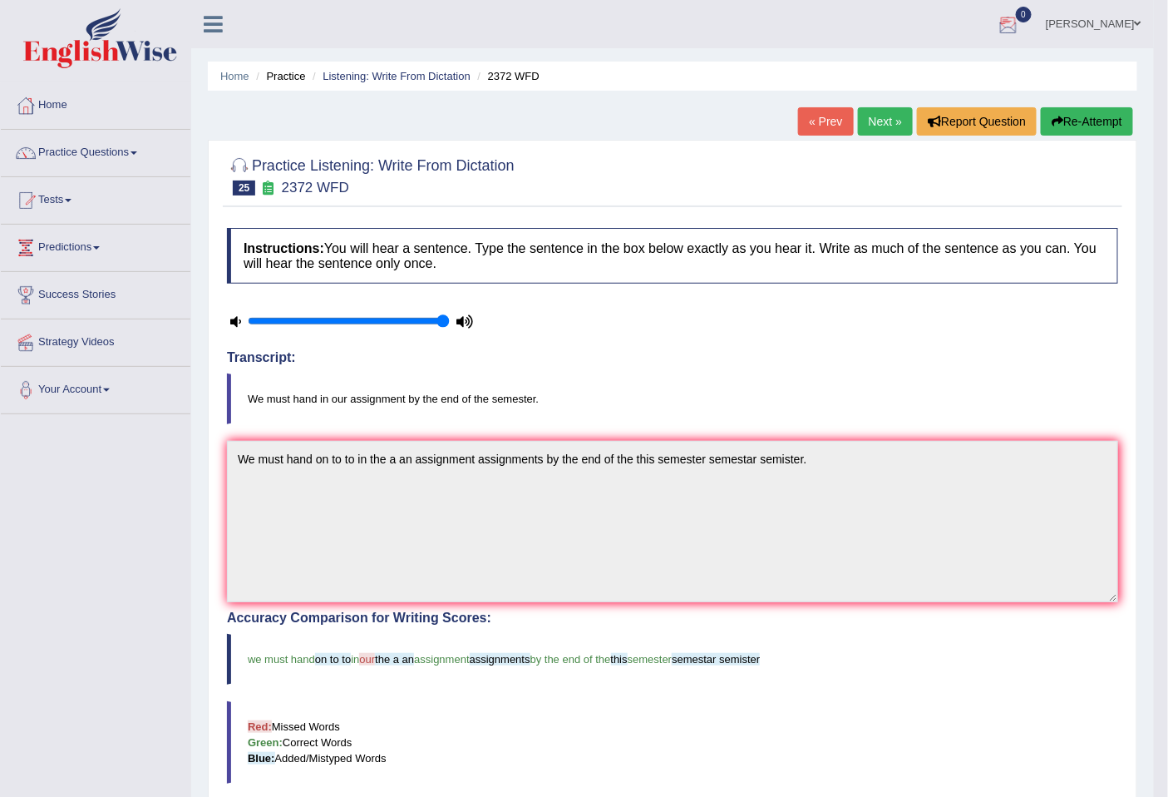
click at [884, 116] on link "Next »" at bounding box center [885, 121] width 55 height 28
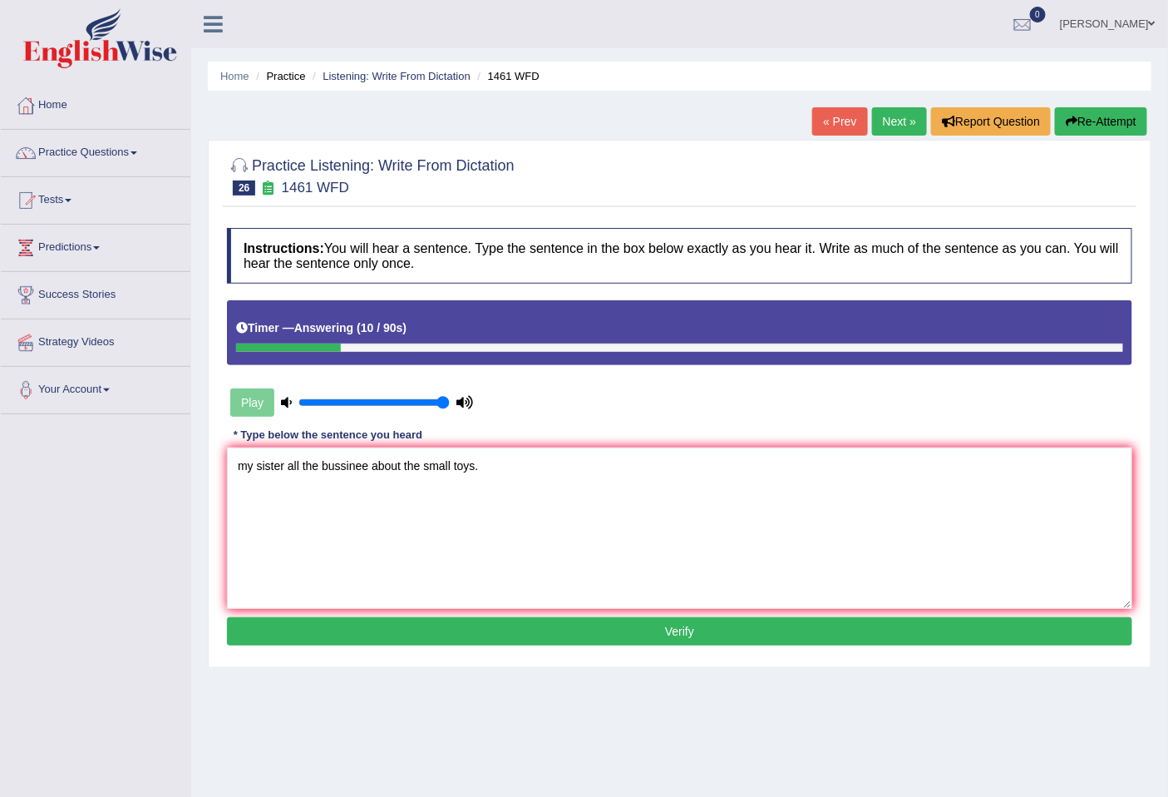
drag, startPoint x: 302, startPoint y: 463, endPoint x: 287, endPoint y: 466, distance: 15.2
click at [287, 466] on textarea "my sister all the bussinee about the small toys." at bounding box center [680, 527] width 906 height 161
drag, startPoint x: 248, startPoint y: 467, endPoint x: 211, endPoint y: 469, distance: 36.7
click at [211, 469] on div "Practice Listening: Write From Dictation 26 1461 WFD Instructions: You will hea…" at bounding box center [680, 404] width 944 height 528
click at [288, 472] on textarea "My sister runs run the bussinee about the small toys." at bounding box center [680, 527] width 906 height 161
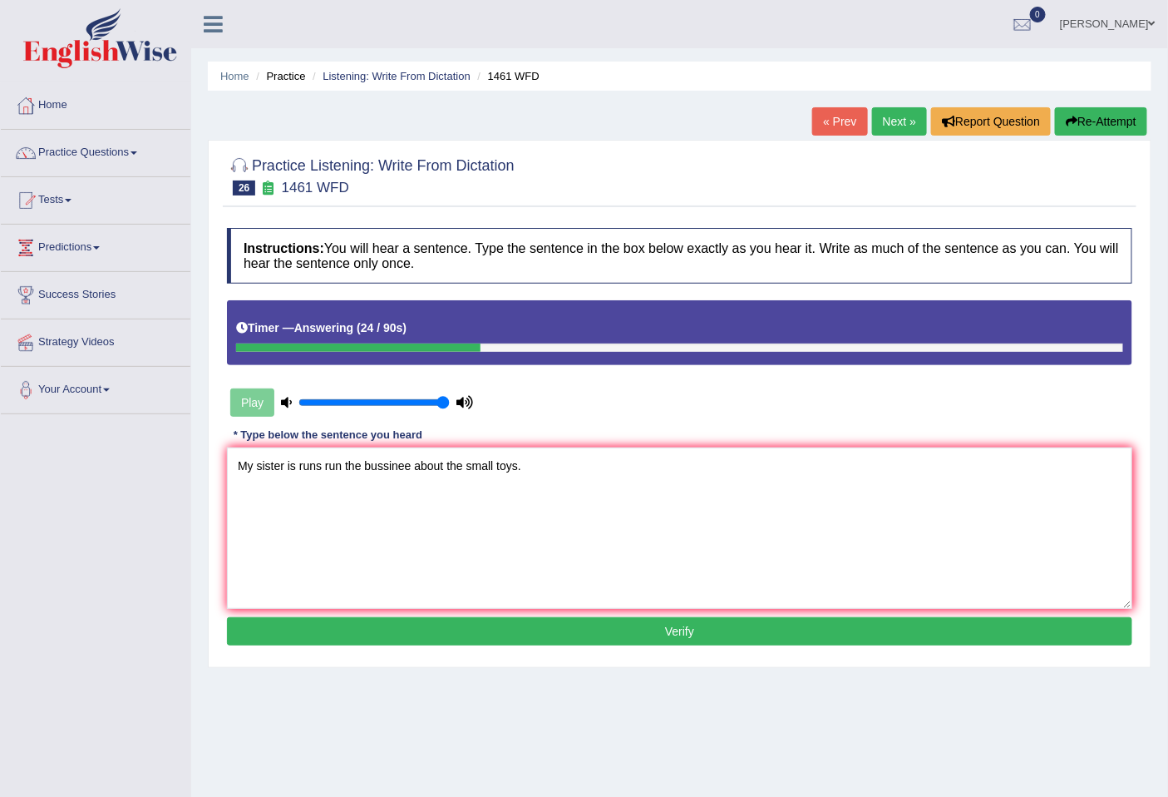
click at [342, 464] on textarea "My sister is runs run the bussinee about the small toys." at bounding box center [680, 527] width 906 height 161
click at [452, 469] on textarea "My sister is runs run running the bussinee about the small toys." at bounding box center [680, 527] width 906 height 161
click at [564, 461] on textarea "My sister is runs run running the business businesses about the small toys." at bounding box center [680, 527] width 906 height 161
click at [549, 472] on textarea "My sister is runs run running the business businesses about the small toys." at bounding box center [680, 527] width 906 height 161
click at [632, 467] on textarea "My sister is runs run running the business businesses about of the small toys." at bounding box center [680, 527] width 906 height 161
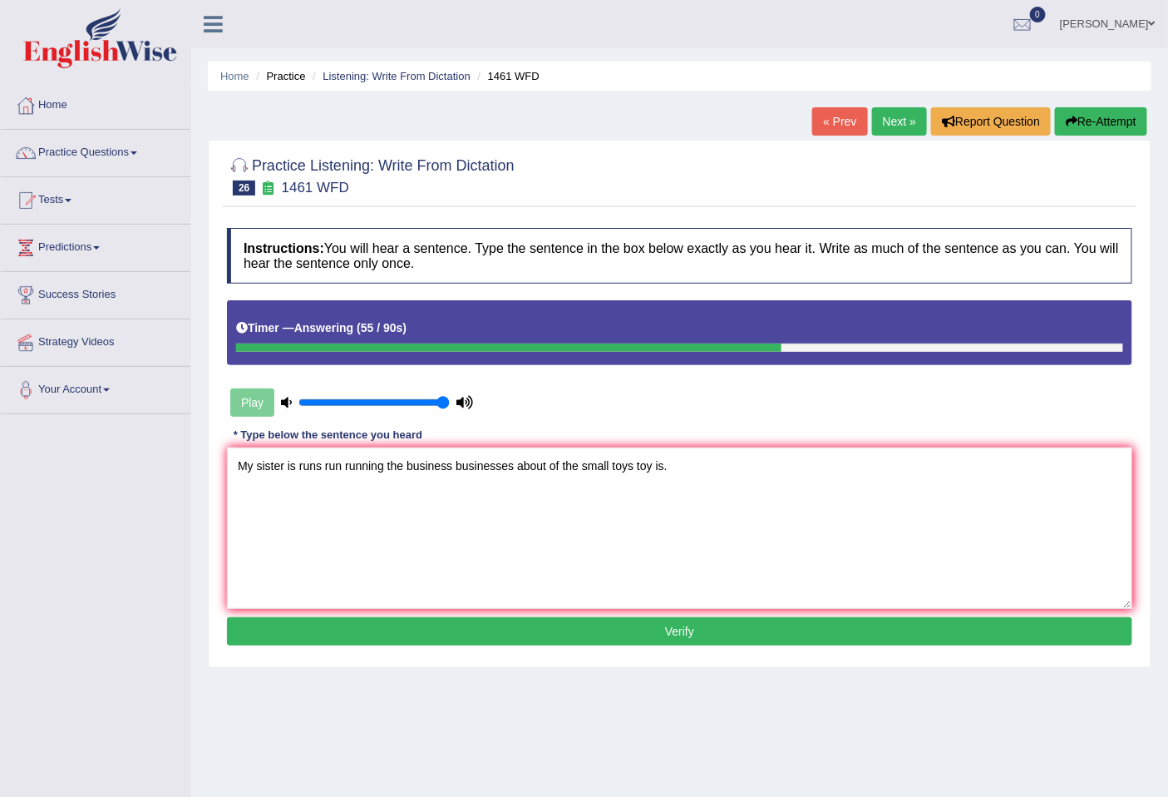
type textarea "My sister is runs run running the business businesses about of the small toys t…"
click at [462, 629] on button "Verify" at bounding box center [680, 631] width 906 height 28
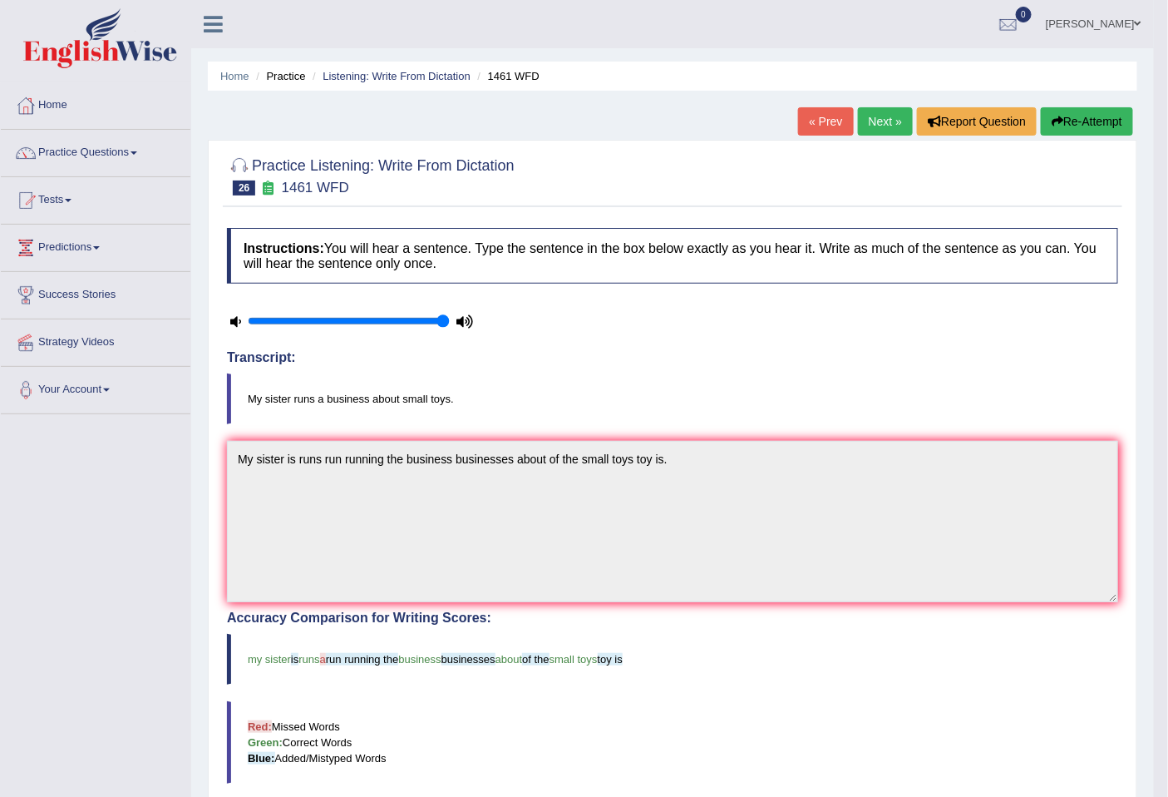
click at [879, 116] on link "Next »" at bounding box center [885, 121] width 55 height 28
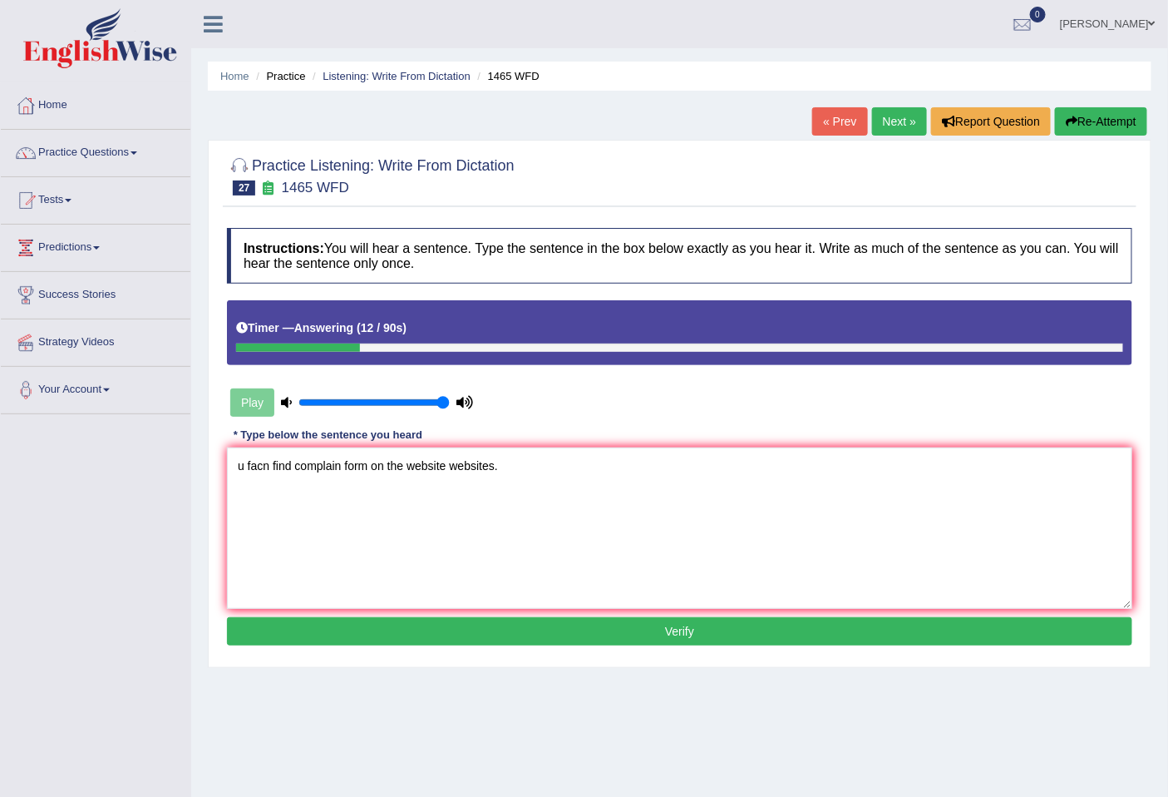
drag, startPoint x: 242, startPoint y: 467, endPoint x: 195, endPoint y: 467, distance: 47.4
click at [195, 467] on div "Home Practice Listening: Write From Dictation 1465 WFD « Prev Next » Report Que…" at bounding box center [679, 416] width 977 height 832
click at [303, 464] on textarea "You can facn find complain form on the website websites." at bounding box center [680, 527] width 906 height 161
drag, startPoint x: 303, startPoint y: 464, endPoint x: 314, endPoint y: 471, distance: 13.4
click at [311, 469] on textarea "You can find complain form on the website websites." at bounding box center [680, 527] width 906 height 161
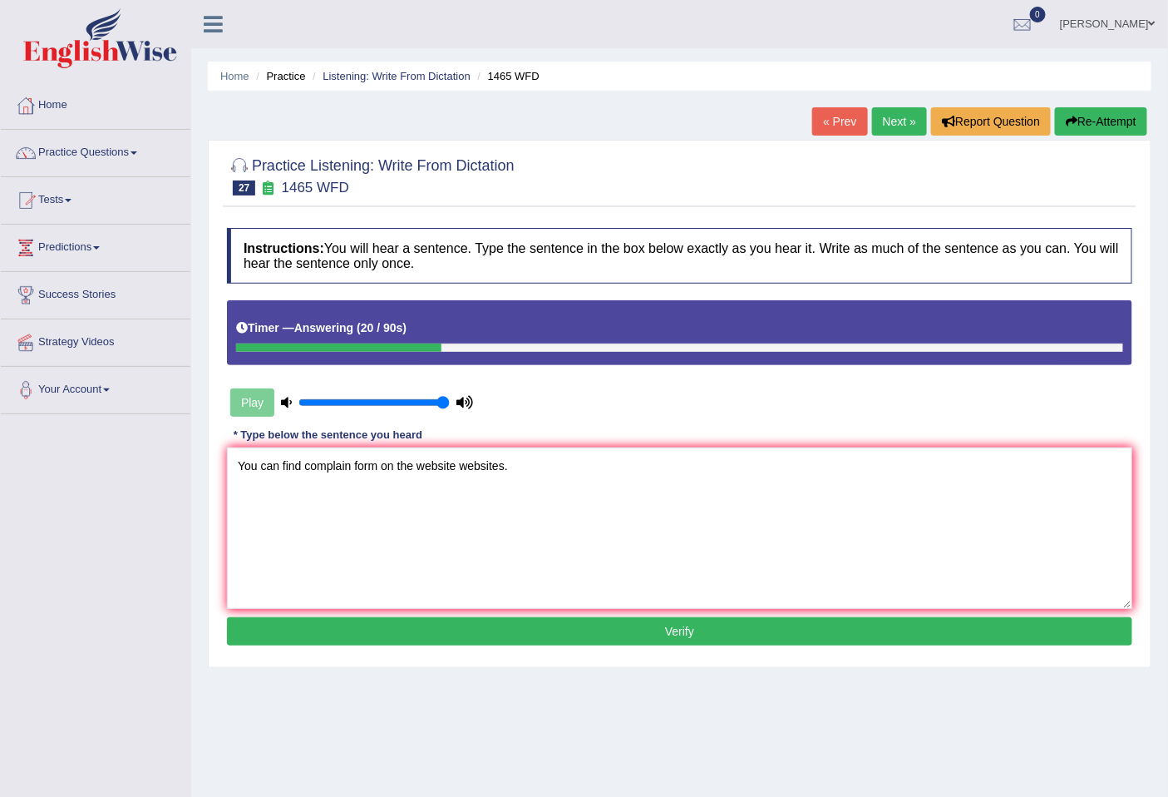
click at [308, 472] on textarea "You can find complain form on the website websites." at bounding box center [680, 527] width 906 height 161
drag, startPoint x: 409, startPoint y: 469, endPoint x: 489, endPoint y: 492, distance: 83.2
click at [410, 468] on textarea "You can find a the complain form on the website websites." at bounding box center [680, 527] width 906 height 161
click at [383, 462] on textarea "You can find a the complain form on the website websites." at bounding box center [680, 527] width 906 height 161
type textarea "You can find a the complain form on the website websites."
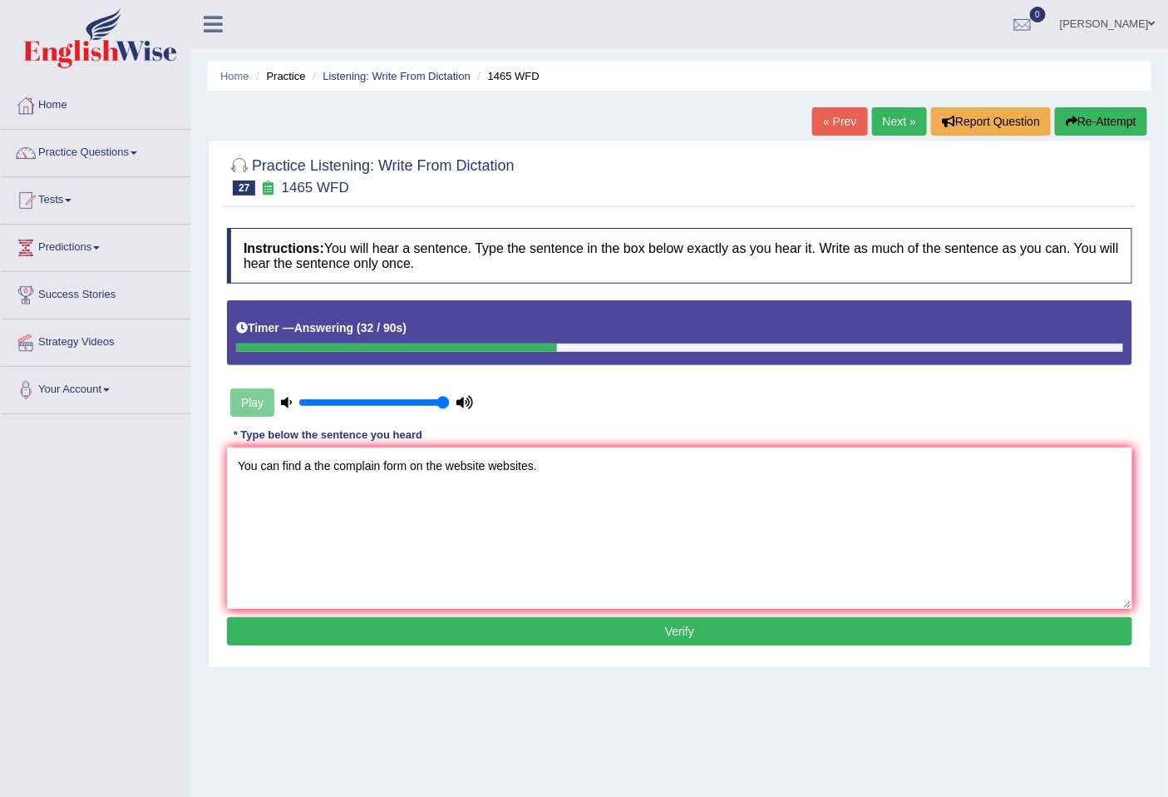
click at [398, 629] on button "Verify" at bounding box center [680, 631] width 906 height 28
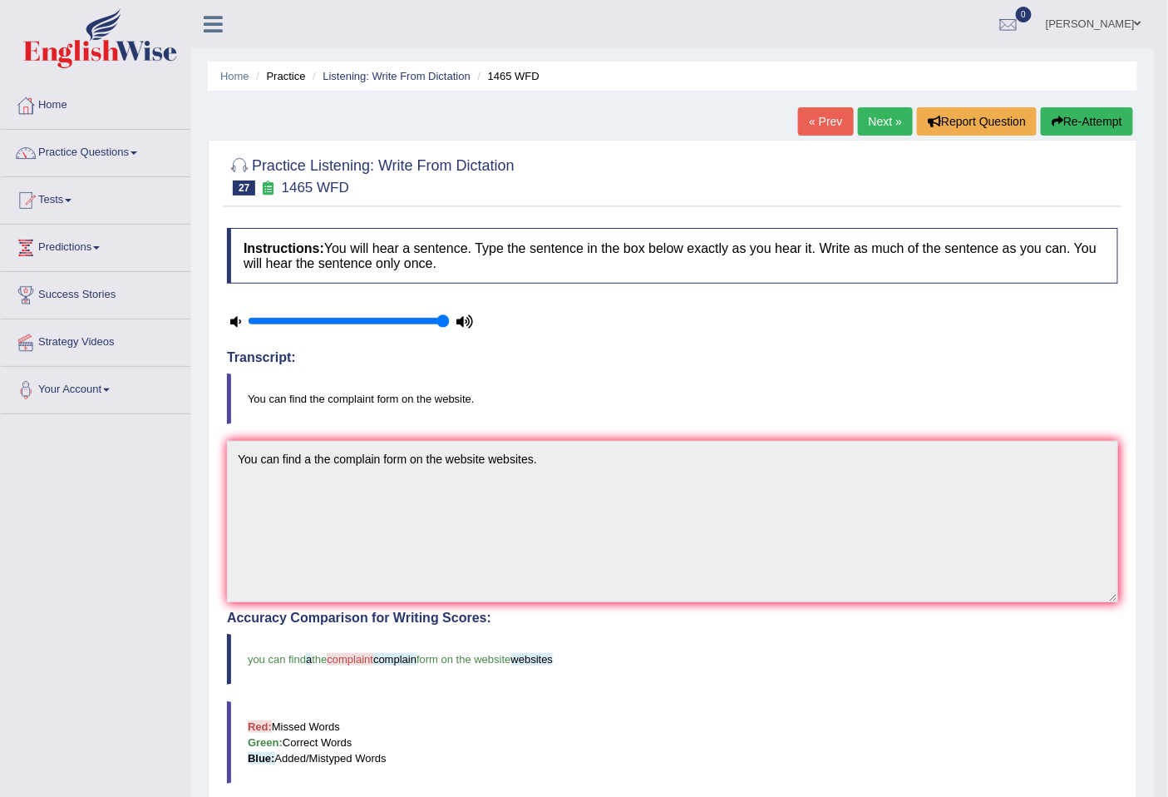
click at [892, 127] on link "Next »" at bounding box center [885, 121] width 55 height 28
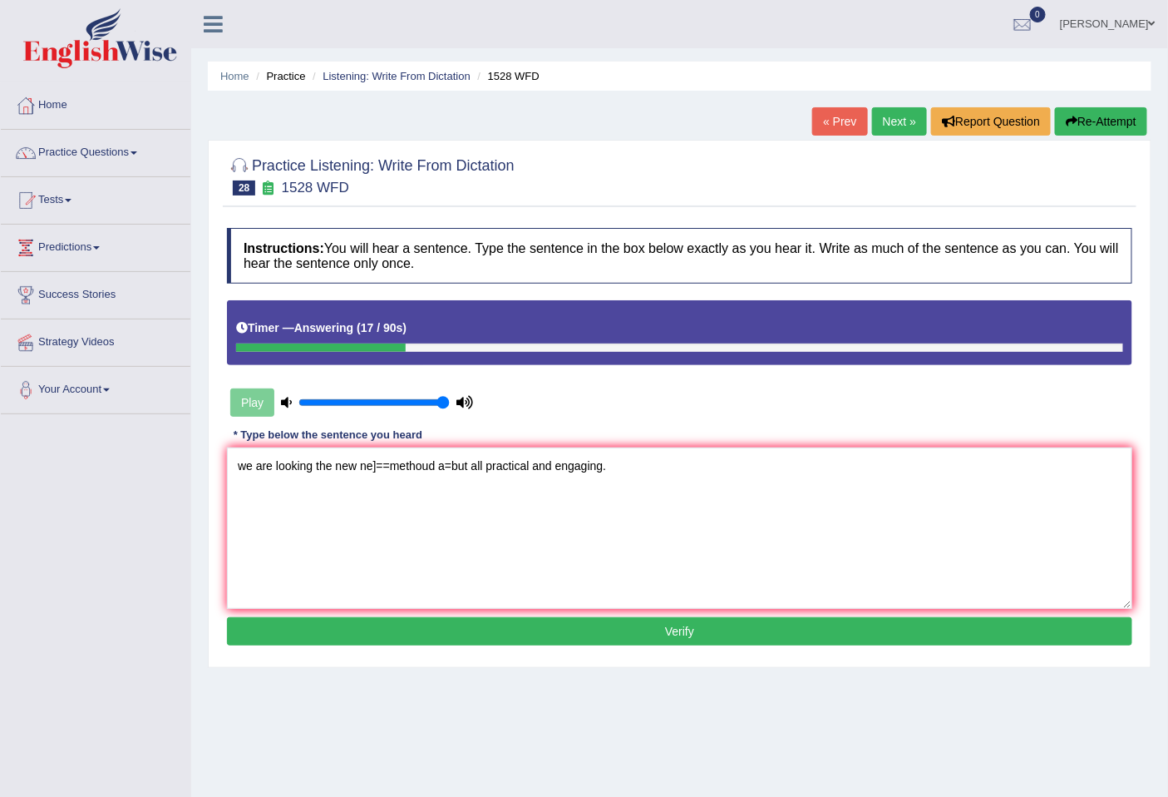
click at [445, 469] on textarea "we are looking the new ne]==methoud a=but all practical and engaging." at bounding box center [680, 527] width 906 height 161
click at [454, 474] on textarea "we are looking the new ne]==methoud a=but all practical and engaging." at bounding box center [680, 527] width 906 height 161
click at [392, 463] on textarea "we are looking the new ne]==methoud but all practical and engaging." at bounding box center [680, 527] width 906 height 161
drag, startPoint x: 245, startPoint y: 462, endPoint x: 227, endPoint y: 462, distance: 17.5
click at [227, 462] on textarea "we are looking the new methoud but all practical and engaging." at bounding box center [680, 527] width 906 height 161
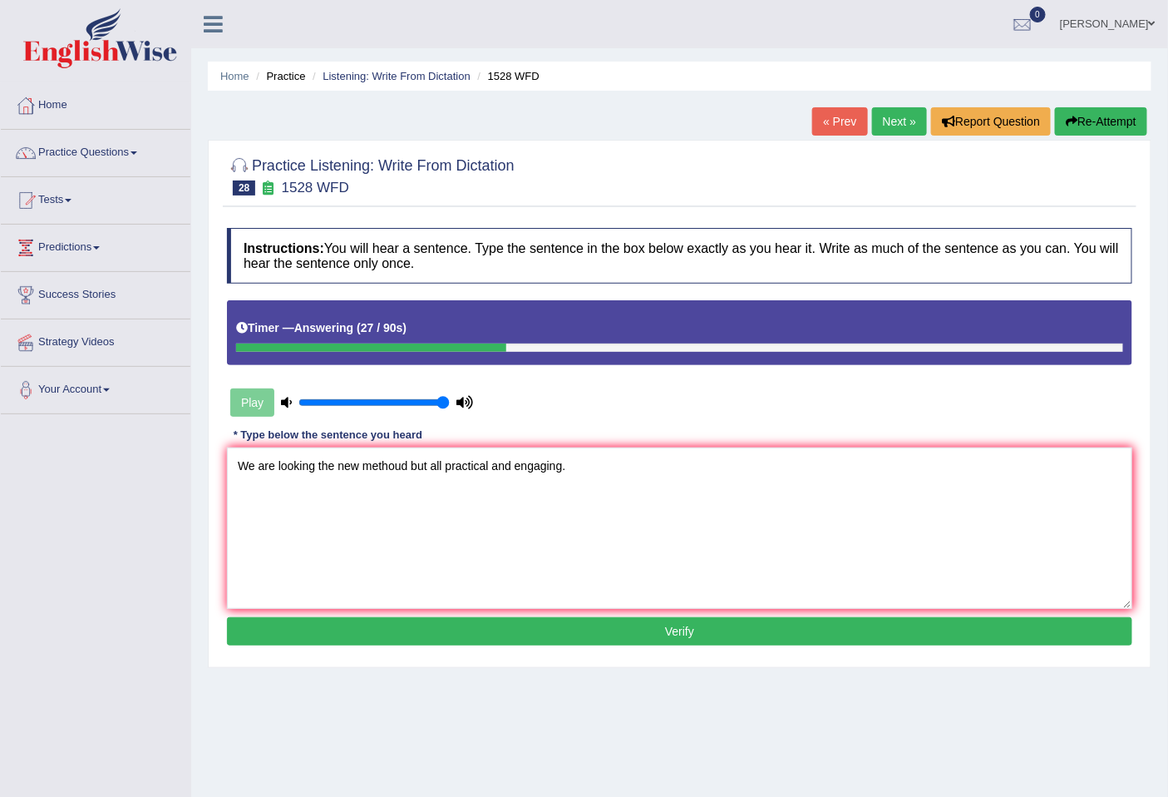
click at [317, 471] on textarea "We are looking the new methoud but all practical and engaging." at bounding box center [680, 527] width 906 height 161
click at [431, 474] on textarea "We are looking for a the new methoud but all practical and engaging." at bounding box center [680, 527] width 906 height 161
click at [464, 472] on textarea "We are looking for a the new method but all practical and engaging." at bounding box center [680, 527] width 906 height 161
type textarea "We are looking for a the new method but all of are have been practical and enga…"
click at [662, 630] on button "Verify" at bounding box center [680, 631] width 906 height 28
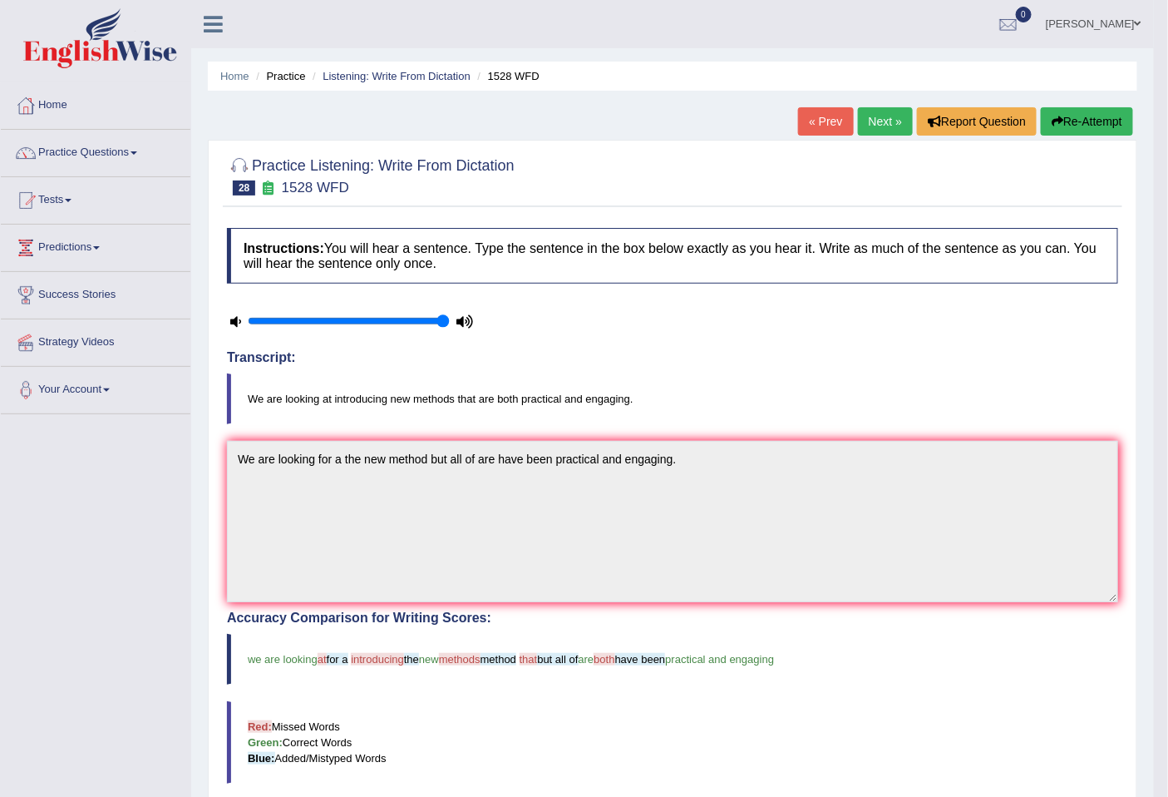
scroll to position [92, 0]
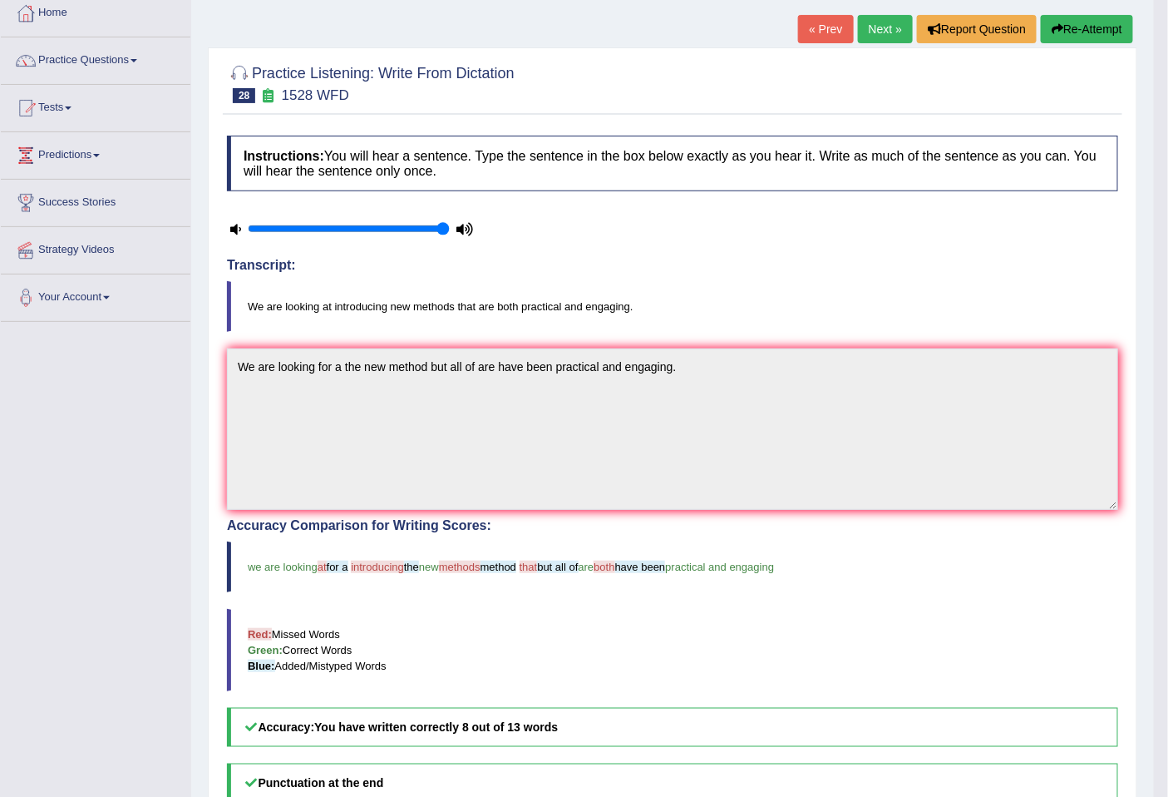
click at [878, 28] on link "Next »" at bounding box center [885, 29] width 55 height 28
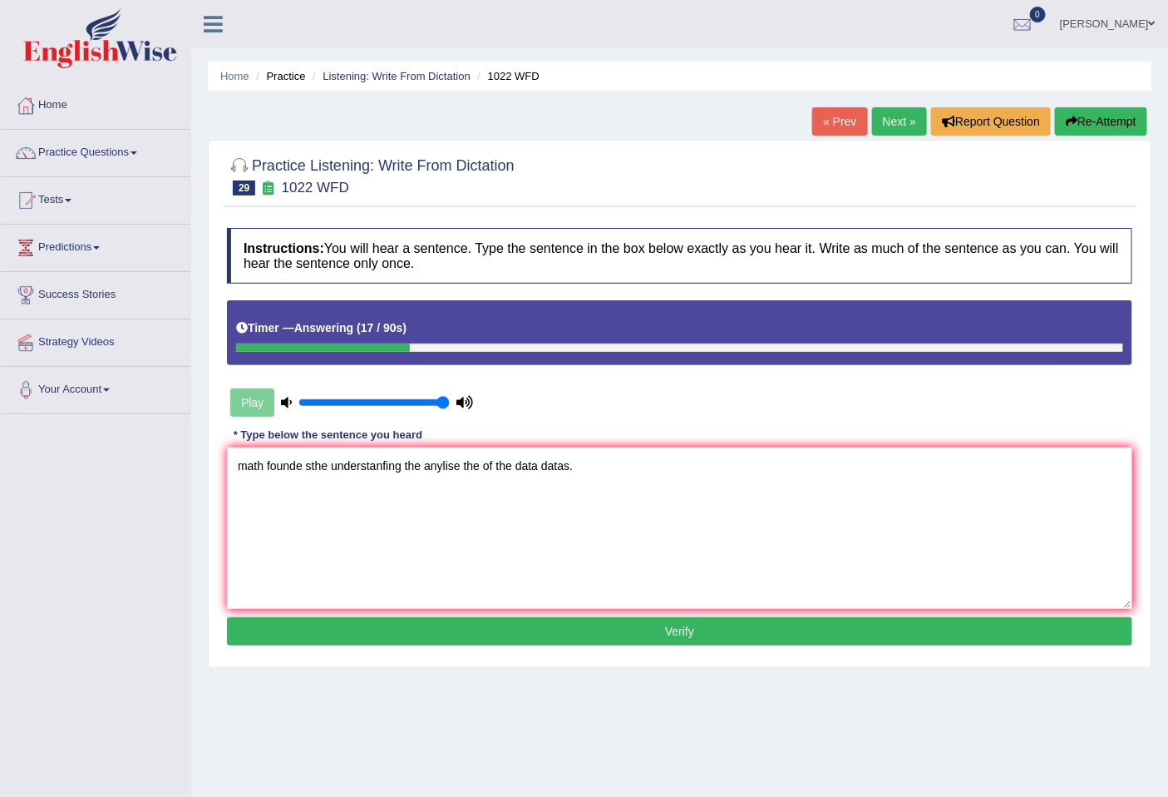
drag, startPoint x: 261, startPoint y: 468, endPoint x: 220, endPoint y: 470, distance: 40.8
click at [220, 470] on div "Practice Listening: Write From Dictation 29 1022 WFD Instructions: You will hea…" at bounding box center [680, 404] width 944 height 528
click at [393, 463] on textarea "mathmatics Mathmatic founde sthe understanfing the anylise the of the data data…" at bounding box center [680, 527] width 906 height 161
click at [408, 463] on textarea "mathmatics Mathmatic found a sthe understanfing the anylise the of the data dat…" at bounding box center [680, 527] width 906 height 161
drag, startPoint x: 241, startPoint y: 460, endPoint x: 220, endPoint y: 462, distance: 20.9
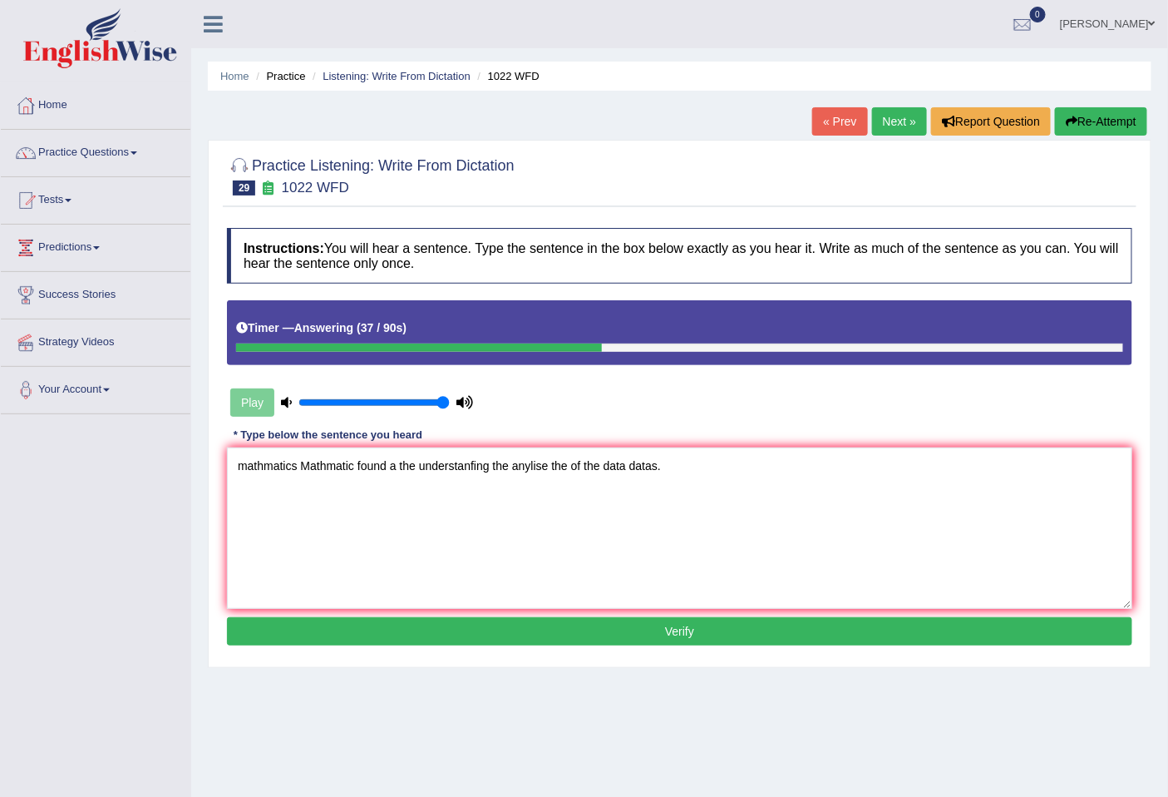
click at [220, 462] on div "Practice Listening: Write From Dictation 29 1022 WFD Instructions: You will hea…" at bounding box center [680, 404] width 944 height 528
click at [388, 472] on textarea "Mathmatics Mathmatic found a the understanfing the anylise the of the data data…" at bounding box center [680, 527] width 906 height 161
click at [356, 464] on textarea "Mathmatics Mathmatic found a the understanfing the anylise the of the data data…" at bounding box center [680, 527] width 906 height 161
click at [447, 466] on textarea "Mathmatics Mathmatic are is found a the understanfing the anylise the of the da…" at bounding box center [680, 527] width 906 height 161
click at [422, 467] on textarea "Mathmatics Mathmatic are is found a the understanfing the anylise the of the da…" at bounding box center [680, 527] width 906 height 161
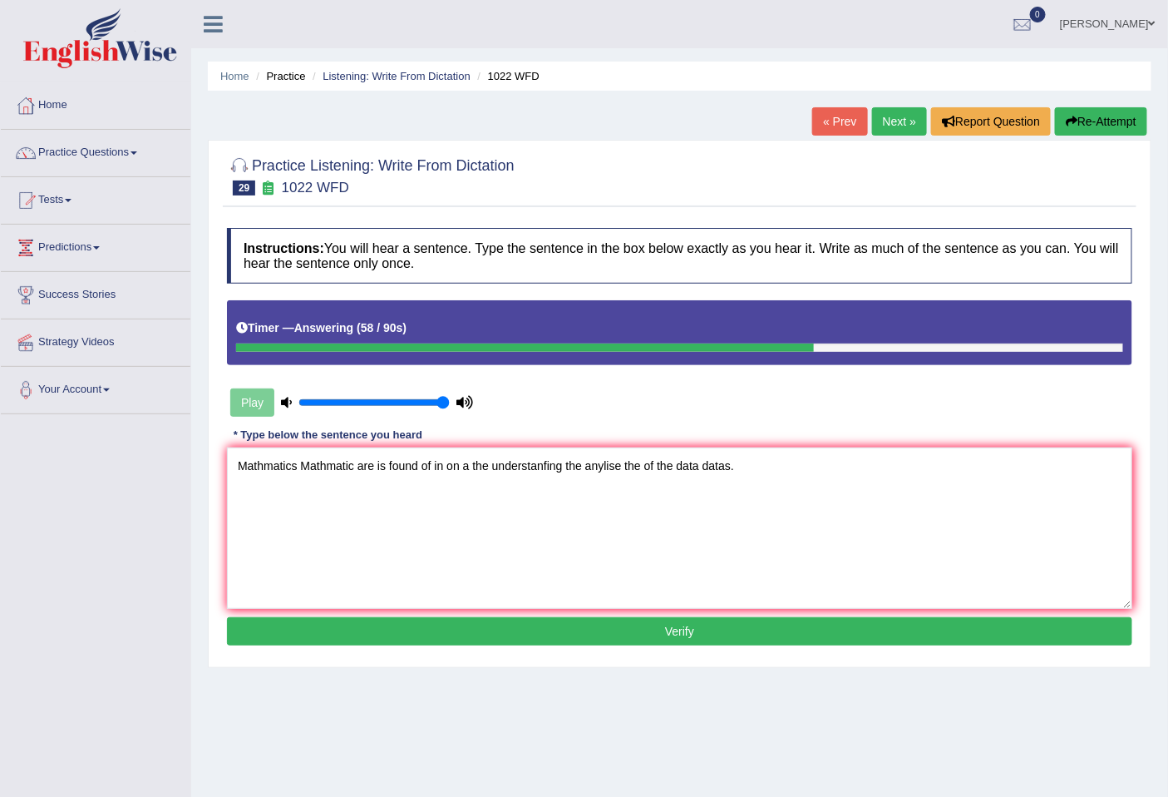
click at [547, 467] on textarea "Mathmatics Mathmatic are is found of in on a the understanfing the anylise the …" at bounding box center [680, 527] width 906 height 161
click at [615, 467] on textarea "Mathmatics Mathmatic are is found of in on a the understanding the anylise the …" at bounding box center [680, 527] width 906 height 161
click at [604, 471] on textarea "Mathmatics Mathmatic are is found of in on a the understanding the anylise the …" at bounding box center [680, 527] width 906 height 161
click at [634, 466] on textarea "Mathmatics Mathmatic are is found of in on a the understanding the anaylise the…" at bounding box center [680, 527] width 906 height 161
click at [621, 471] on textarea "Mathmatics Mathmatic are is found of in on a the understanding the anaylise the…" at bounding box center [680, 527] width 906 height 161
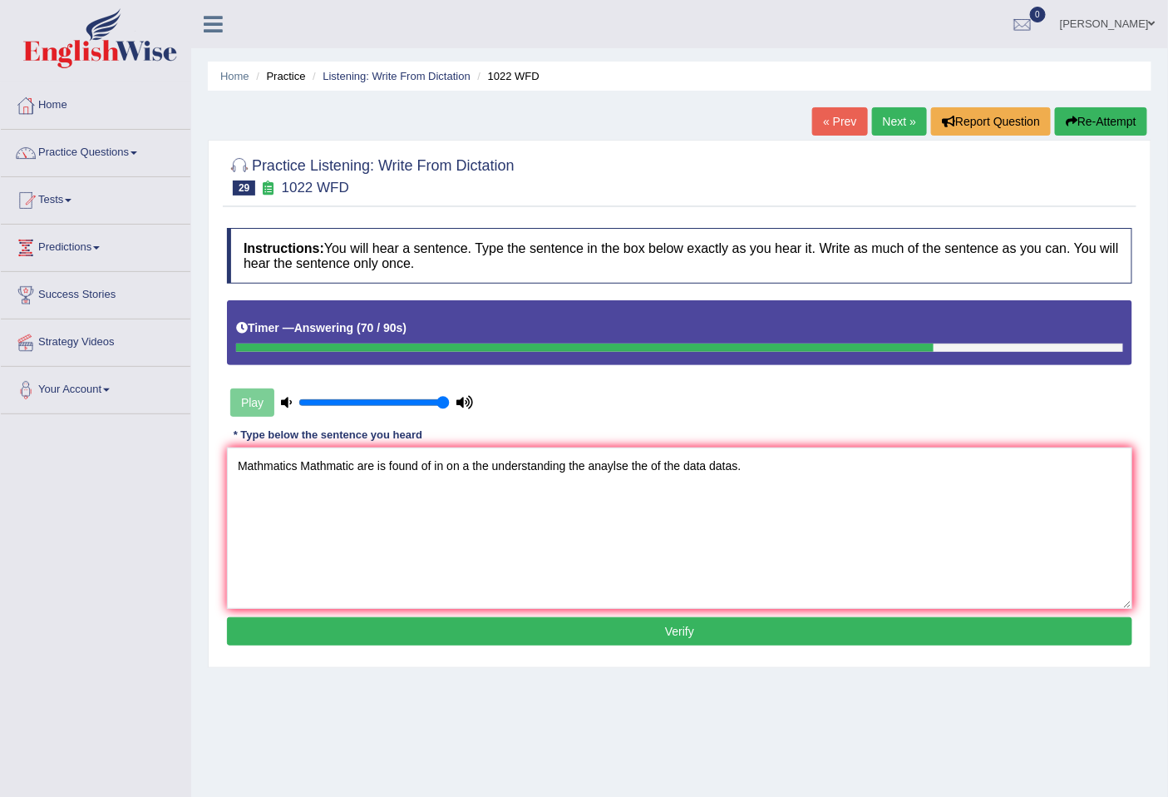
click at [629, 461] on textarea "Mathmatics Mathmatic are is found of in on a the understanding the anaylse the …" at bounding box center [680, 527] width 906 height 161
click at [701, 463] on textarea "Mathmatics Mathmatic are is found of in on a the understanding the anaylse anal…" at bounding box center [680, 527] width 906 height 161
click at [652, 466] on textarea "Mathmatics Mathmatic are is found of in on a the understanding the anaylse anal…" at bounding box center [680, 527] width 906 height 161
click at [657, 466] on textarea "Mathmatics Mathmatic are is found of in on a the understanding the anaylse anal…" at bounding box center [680, 527] width 906 height 161
type textarea "Mathmatics Mathmatic are is found of in on a the understanding the anaylse anal…"
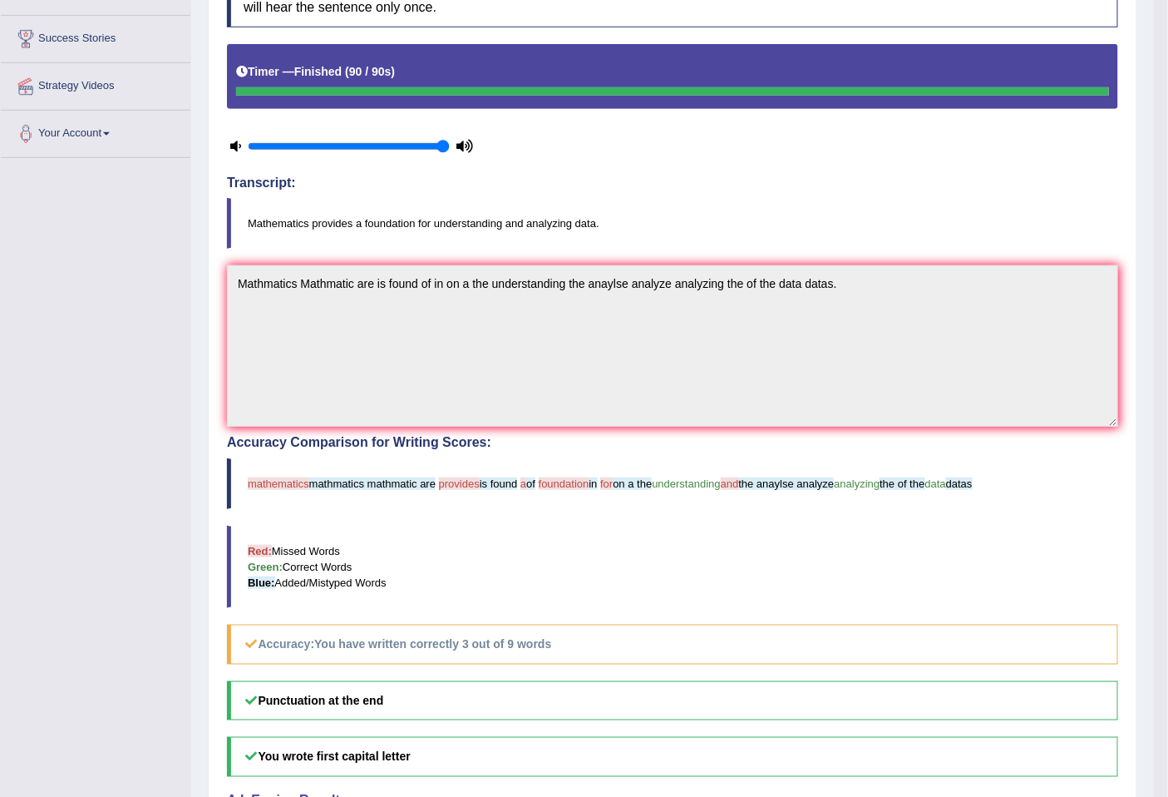
scroll to position [412, 0]
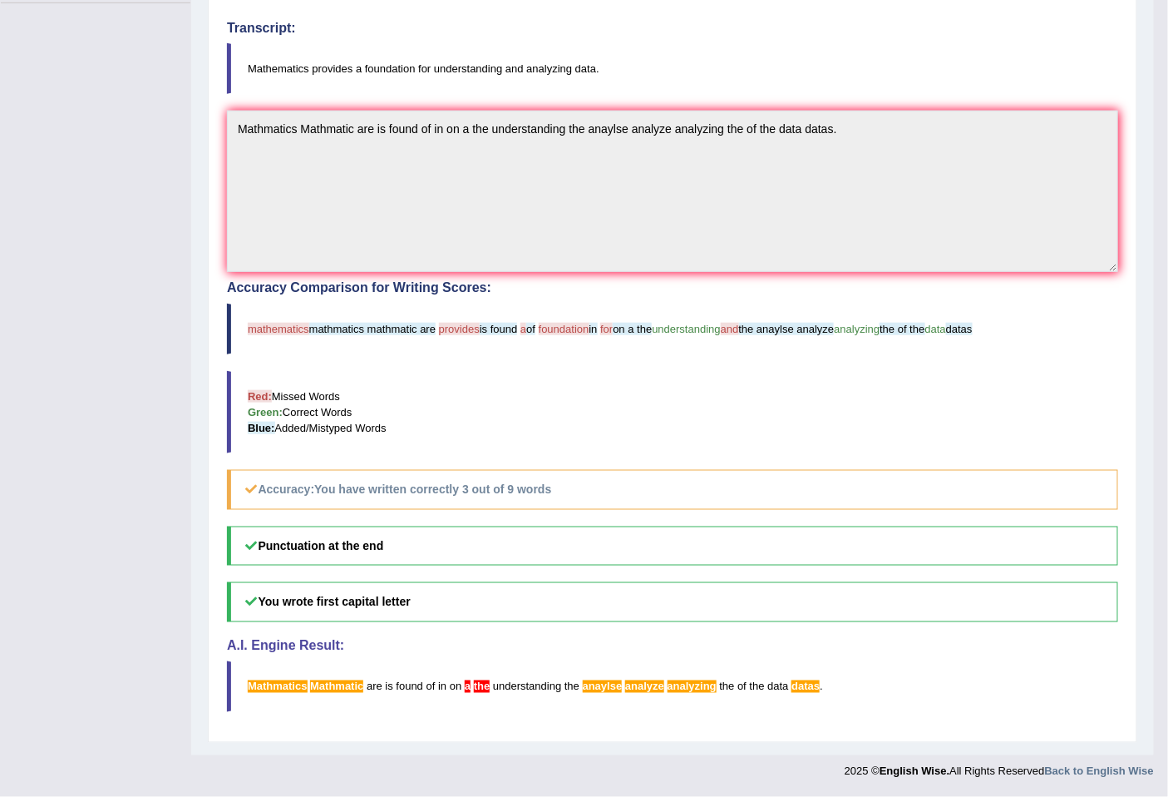
click at [826, 614] on h5 "You wrote first capital letter" at bounding box center [673, 601] width 892 height 39
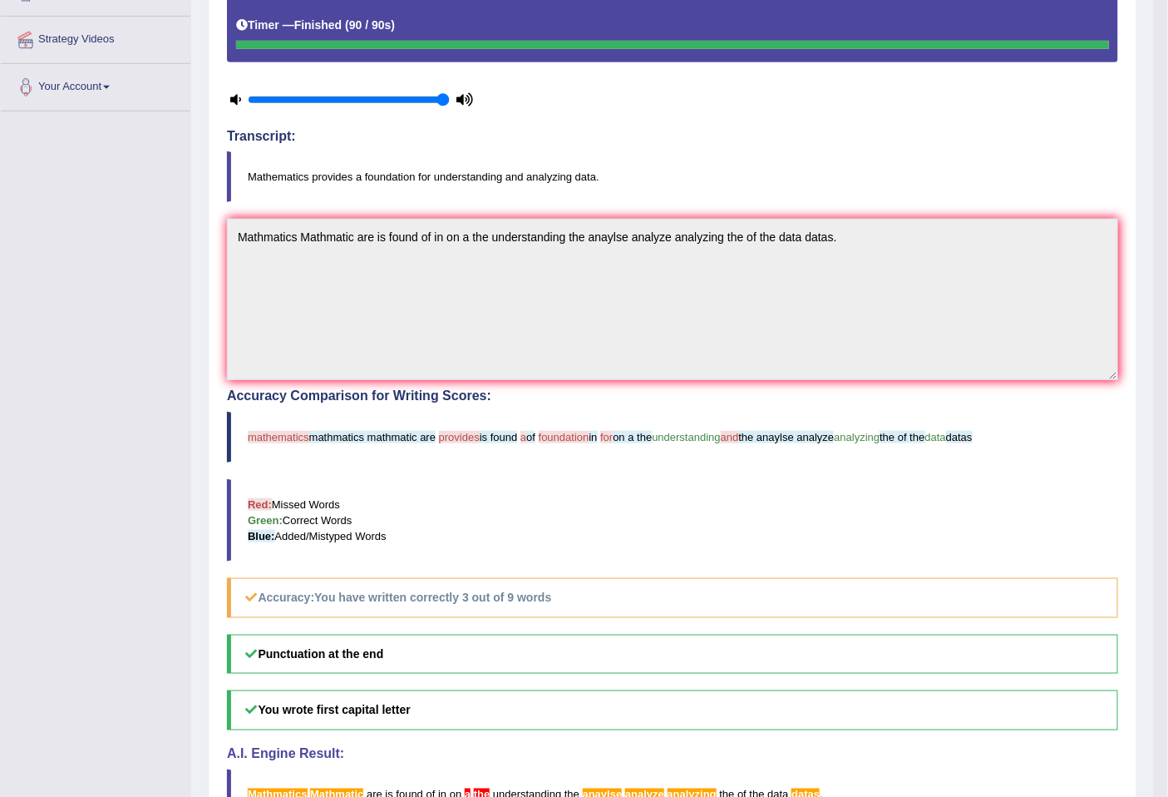
scroll to position [0, 0]
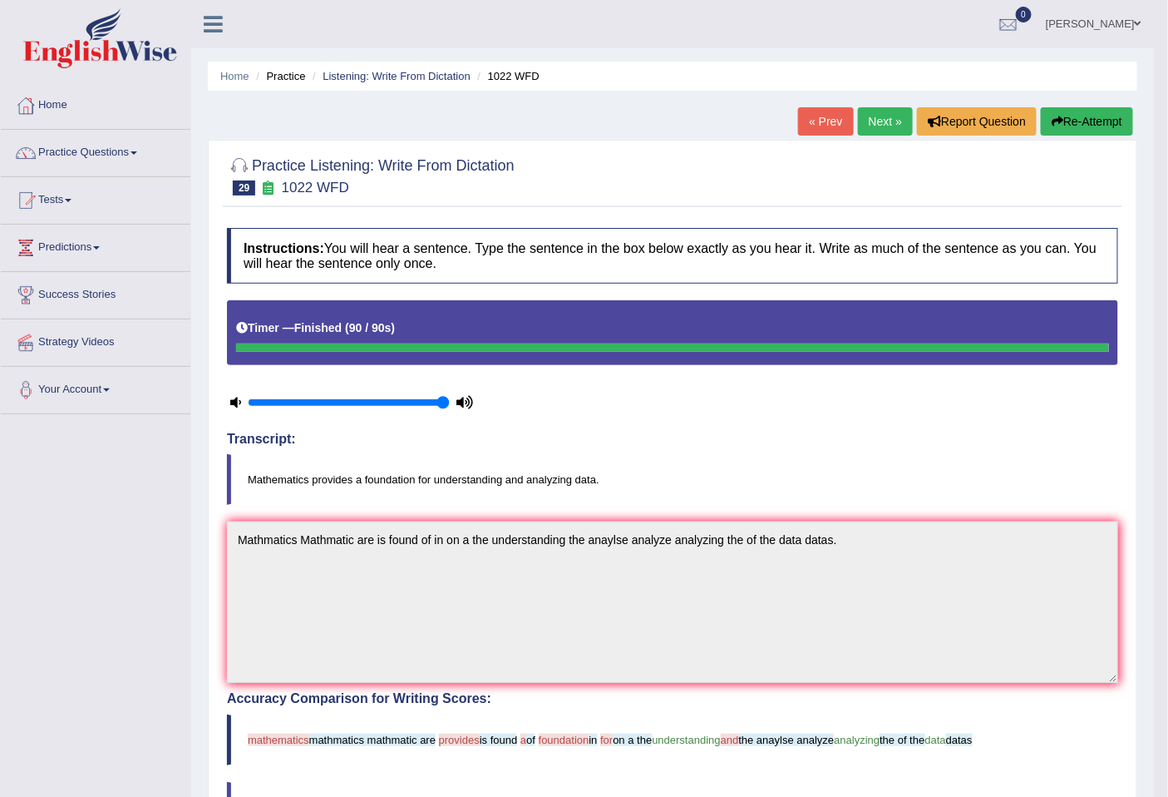
click at [877, 123] on link "Next »" at bounding box center [885, 121] width 55 height 28
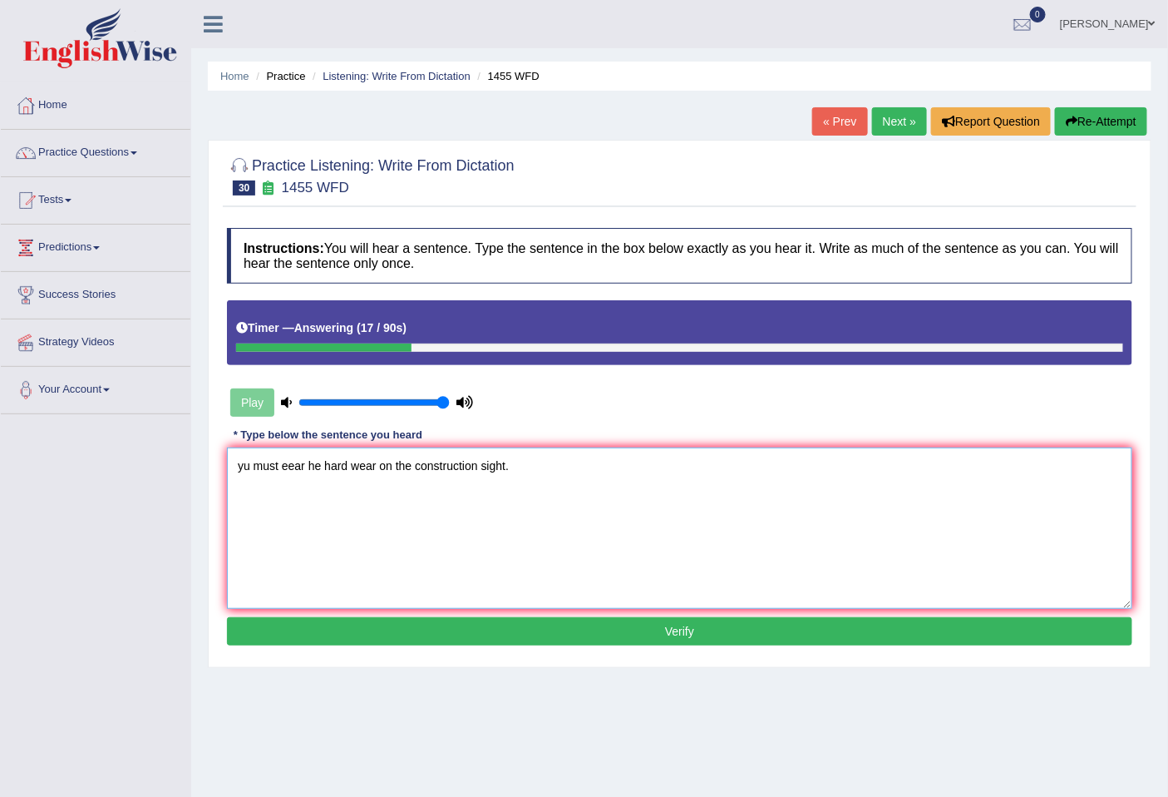
drag, startPoint x: 252, startPoint y: 461, endPoint x: 170, endPoint y: 461, distance: 81.5
click at [170, 461] on div "Toggle navigation Home Practice Questions Speaking Practice Read Aloud Repeat S…" at bounding box center [584, 432] width 1168 height 865
click at [297, 464] on textarea "You must eear he hard wear on the construction sight." at bounding box center [680, 527] width 906 height 161
click at [329, 463] on textarea "You must wear he hard wear on the construction sight." at bounding box center [680, 527] width 906 height 161
click at [363, 467] on textarea "You must wear the hard wear on the construction sight." at bounding box center [680, 527] width 906 height 161
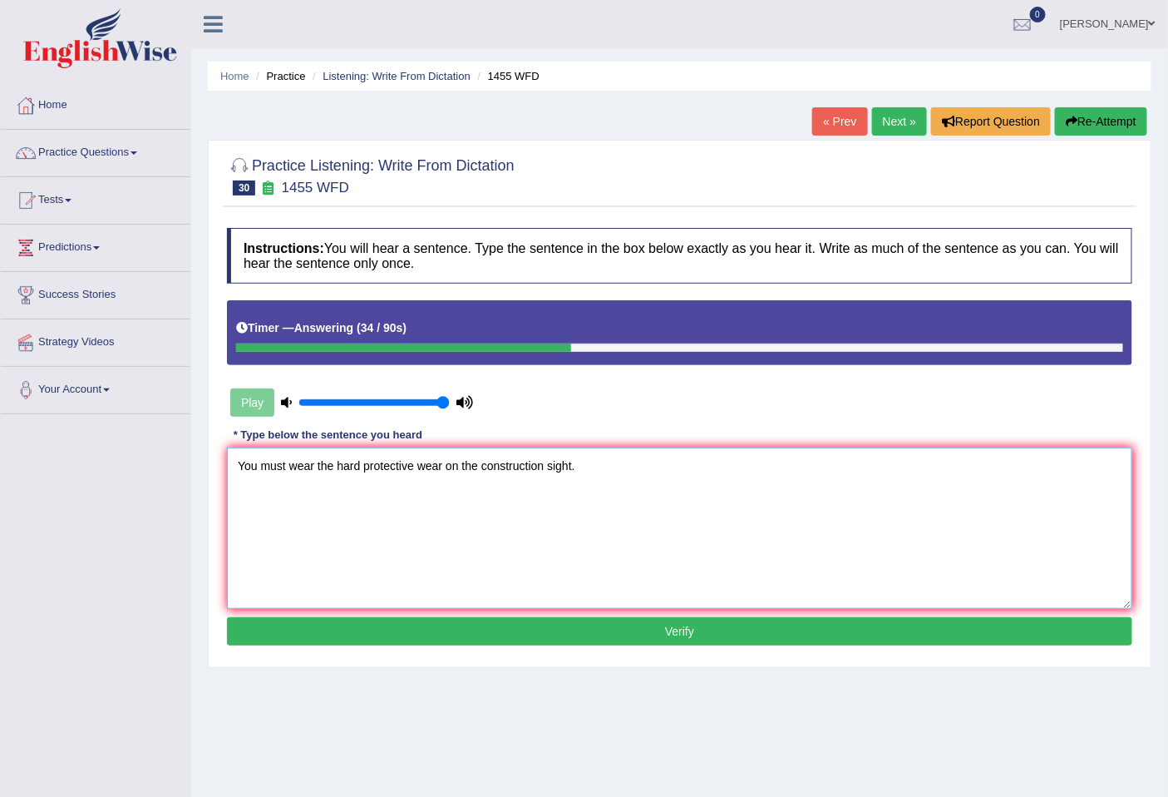
click at [443, 475] on textarea "You must wear the hard protective wear on the construction sight." at bounding box center [680, 527] width 906 height 161
click at [652, 470] on textarea "You must wear the hard protective wear wears in under on the construction sight." at bounding box center [680, 527] width 906 height 161
type textarea "You must wear the hard protective wear wears in under on the construction sight…"
click at [574, 632] on button "Verify" at bounding box center [680, 631] width 906 height 28
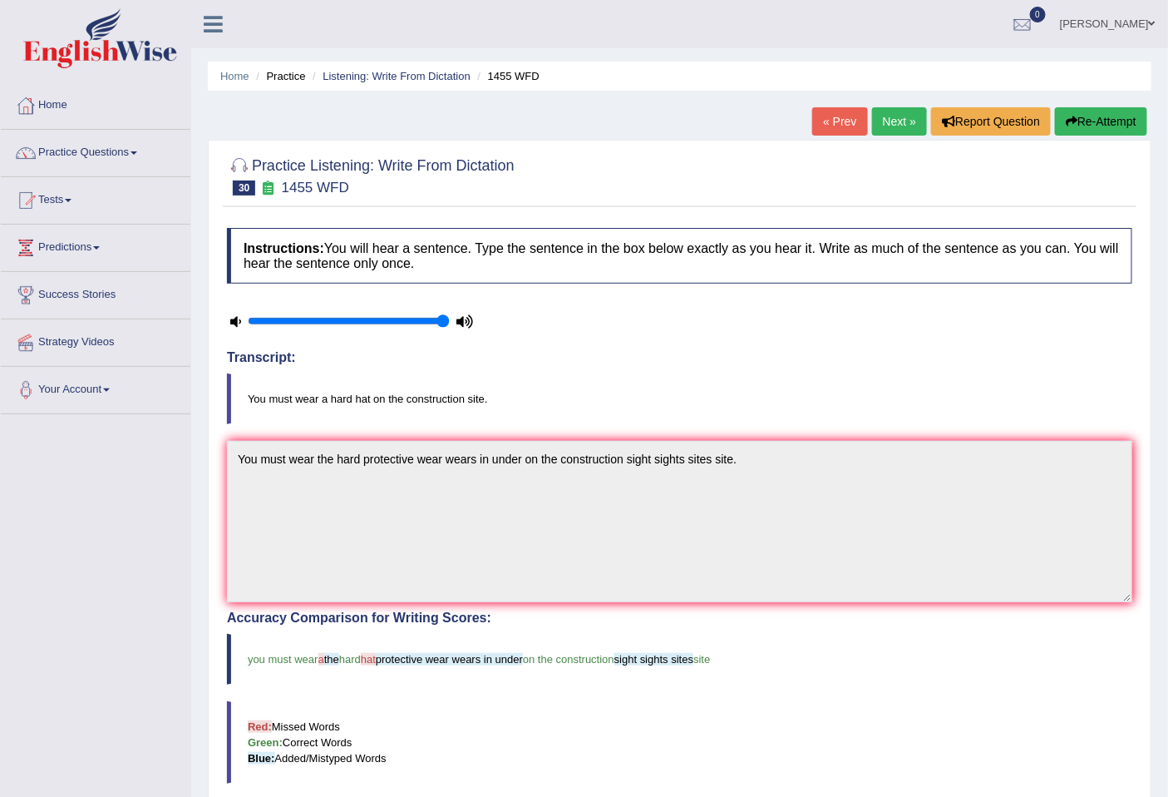
click at [892, 130] on link "Next »" at bounding box center [899, 121] width 55 height 28
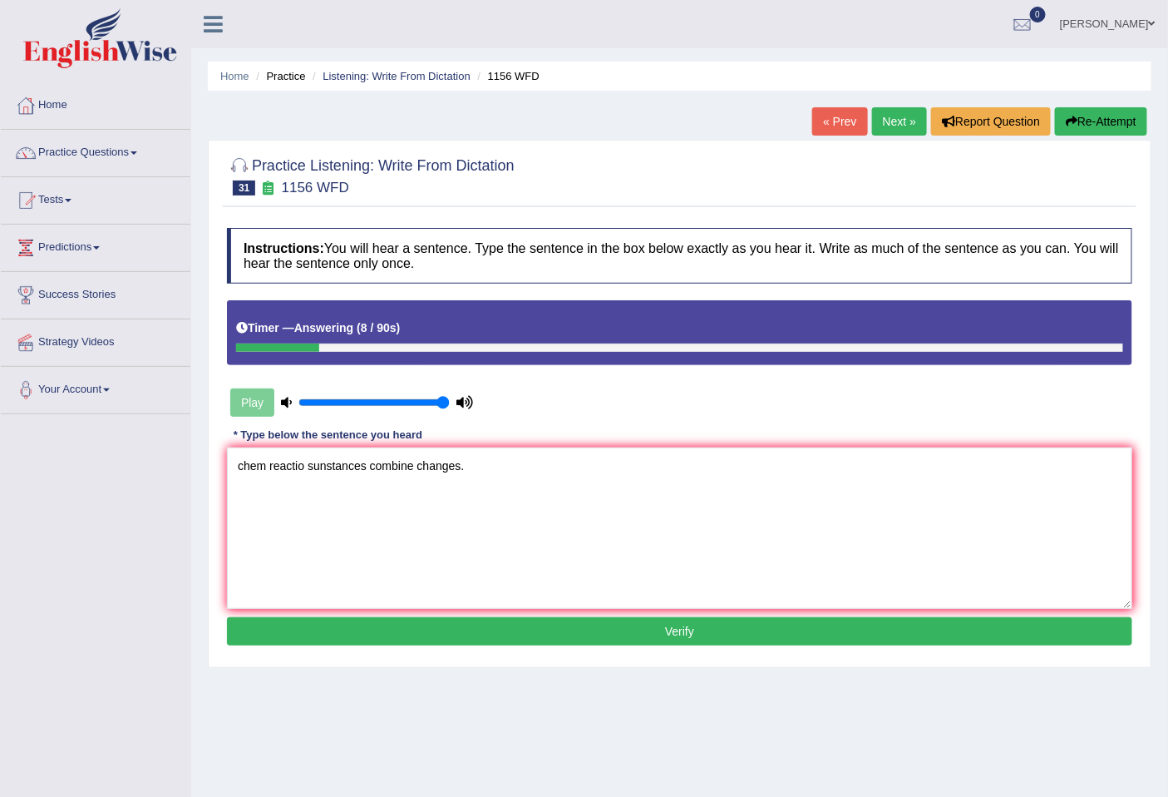
click at [264, 468] on textarea "chem reactio sunstances combine changes." at bounding box center [680, 527] width 906 height 161
click at [304, 462] on textarea "chem reactio sunstances combine changes." at bounding box center [680, 527] width 906 height 161
drag, startPoint x: 267, startPoint y: 460, endPoint x: 215, endPoint y: 459, distance: 52.4
click at [215, 462] on div "Practice Listening: Write From Dictation 31 1156 WFD Instructions: You will hea…" at bounding box center [680, 404] width 944 height 528
click at [353, 467] on textarea "Chemical reaction sunstances combine changes." at bounding box center [680, 527] width 906 height 161
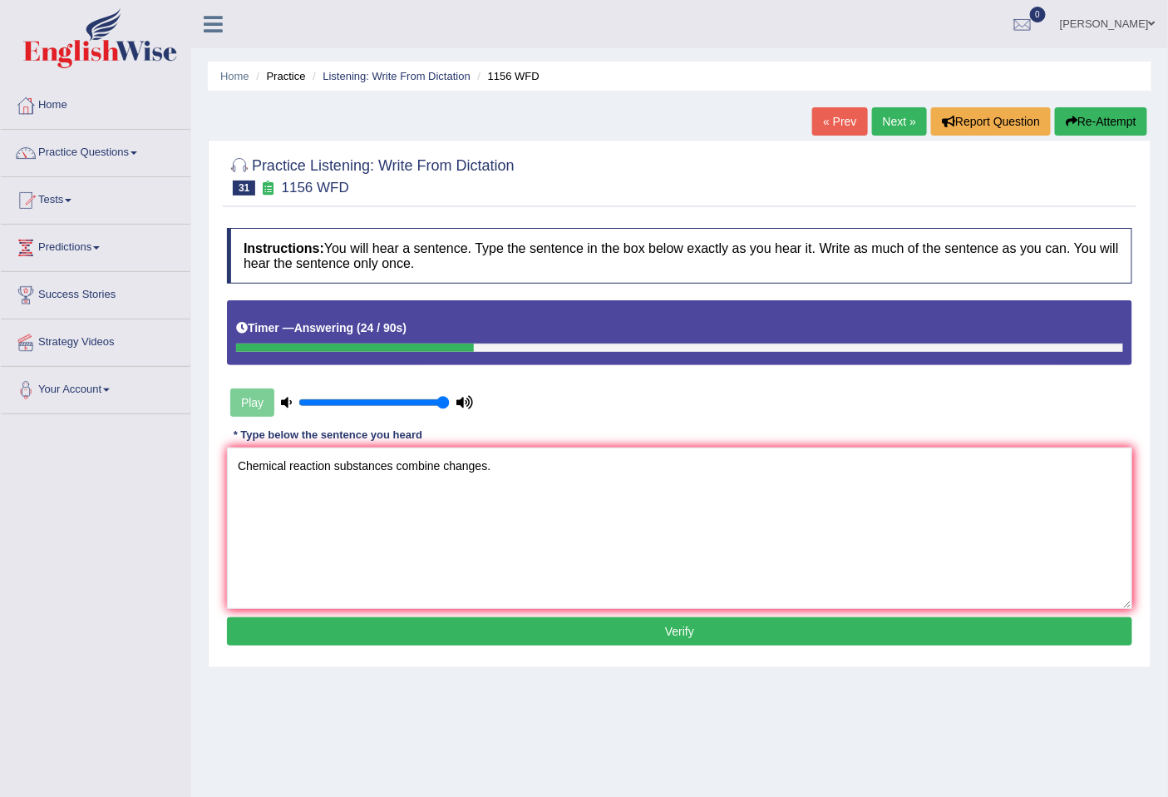
click at [393, 468] on textarea "Chemical reaction substances combine changes." at bounding box center [680, 527] width 906 height 161
click at [502, 466] on textarea "Chemical reaction substances substance combine changes." at bounding box center [680, 527] width 906 height 161
click at [546, 472] on textarea "Chemical reaction substances substance combine combines change changed changes." at bounding box center [680, 527] width 906 height 161
click at [553, 472] on textarea "Chemical reaction substances substance combine combines change changed changes." at bounding box center [680, 527] width 906 height 161
click at [546, 461] on textarea "Chemical reaction substances substance combine combines combined change changed…" at bounding box center [680, 527] width 906 height 161
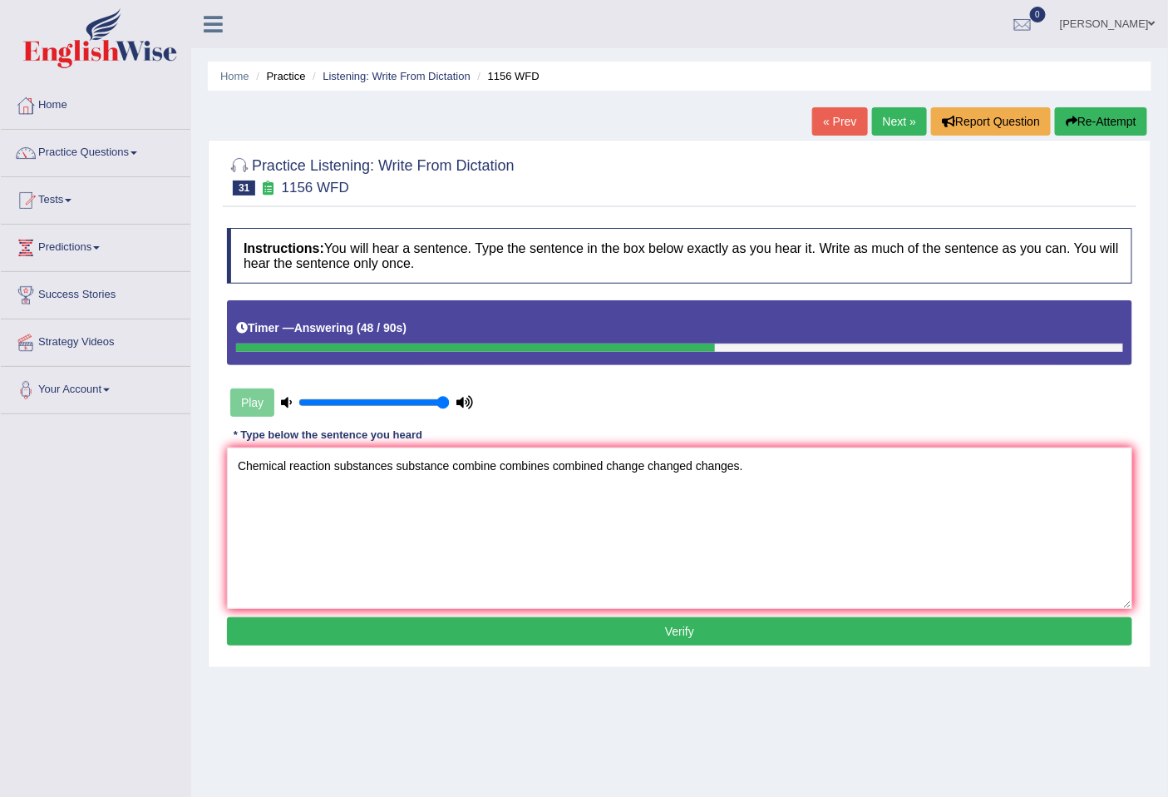
click at [558, 461] on textarea "Chemical reaction substances substance combine combines combined change changed…" at bounding box center [680, 527] width 906 height 161
click at [553, 462] on textarea "Chemical reaction substances substance combine combines combined change changed…" at bounding box center [680, 527] width 906 height 161
click at [450, 466] on textarea "Chemical reaction substances substance combine combines are combined change cha…" at bounding box center [680, 527] width 906 height 161
click at [532, 476] on textarea "Chemical reaction substances substance will be combine combines are combined ch…" at bounding box center [680, 527] width 906 height 161
click at [336, 470] on textarea "Chemical reaction substances substance will be combine combines are combined ch…" at bounding box center [680, 527] width 906 height 161
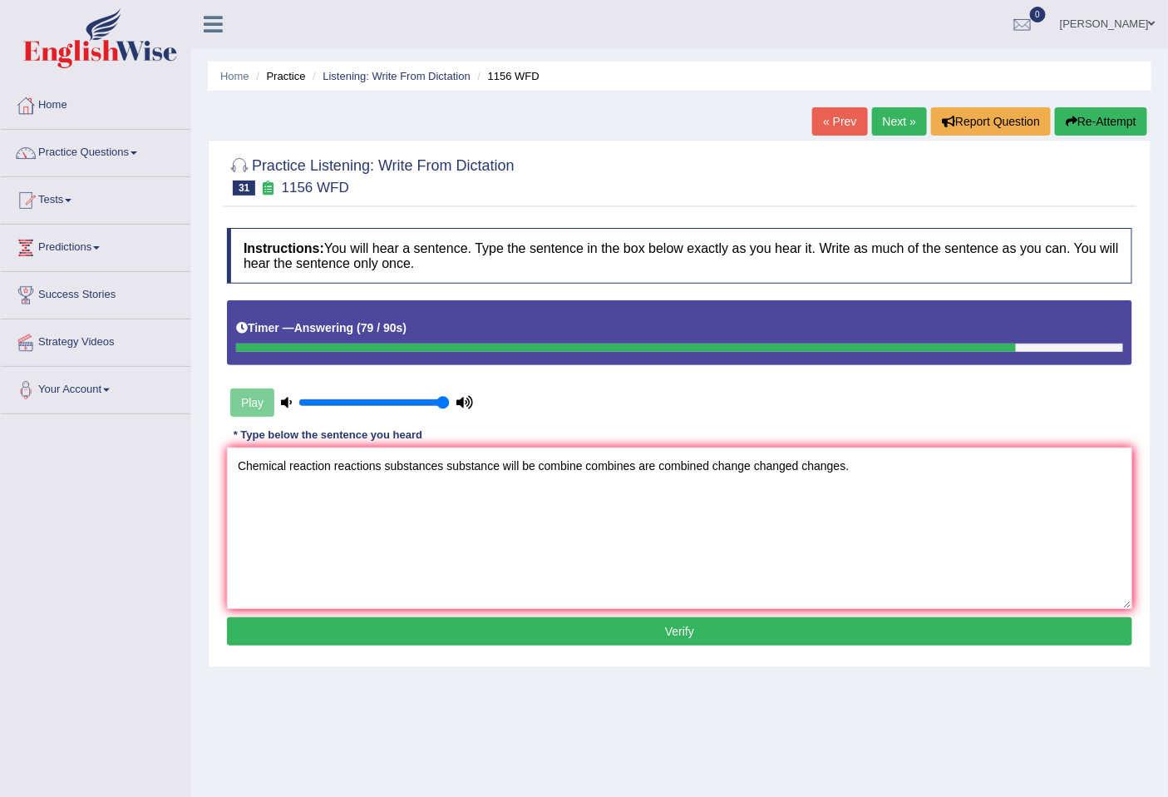
type textarea "Chemical reaction reactions substances substance will be combine combines are c…"
click at [416, 636] on button "Verify" at bounding box center [680, 631] width 906 height 28
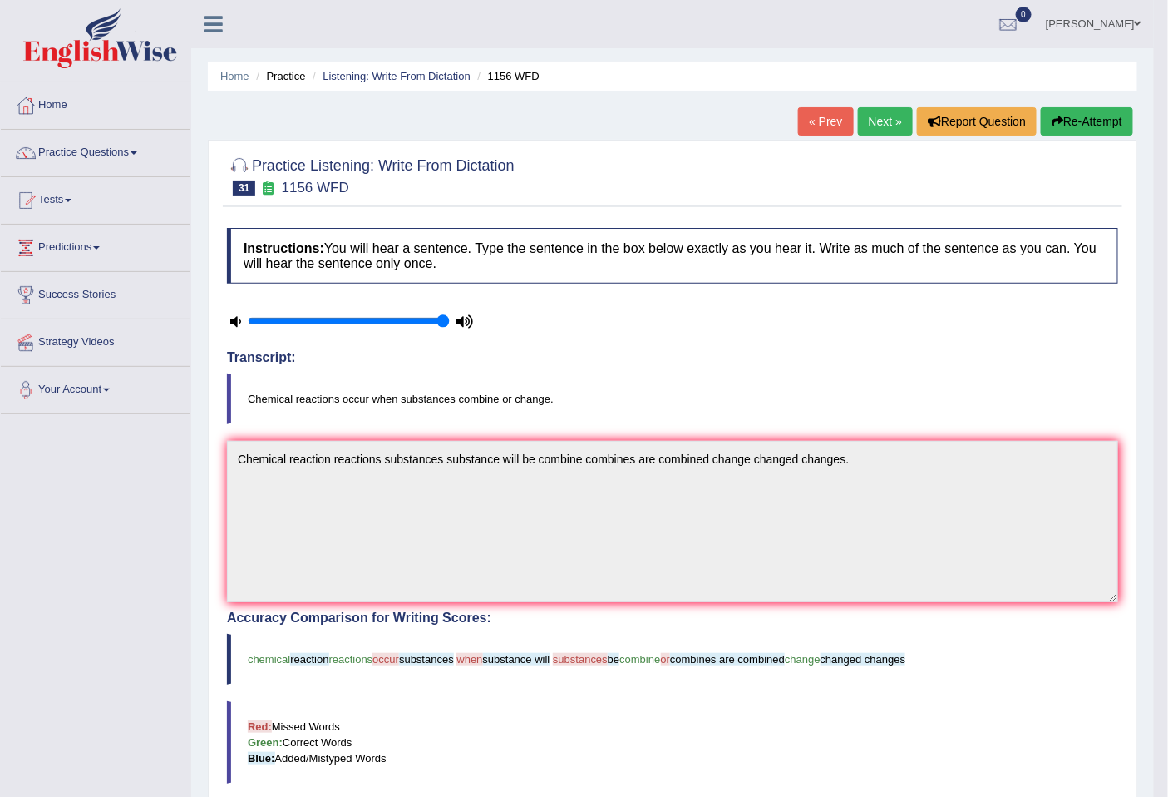
click at [877, 113] on link "Next »" at bounding box center [885, 121] width 55 height 28
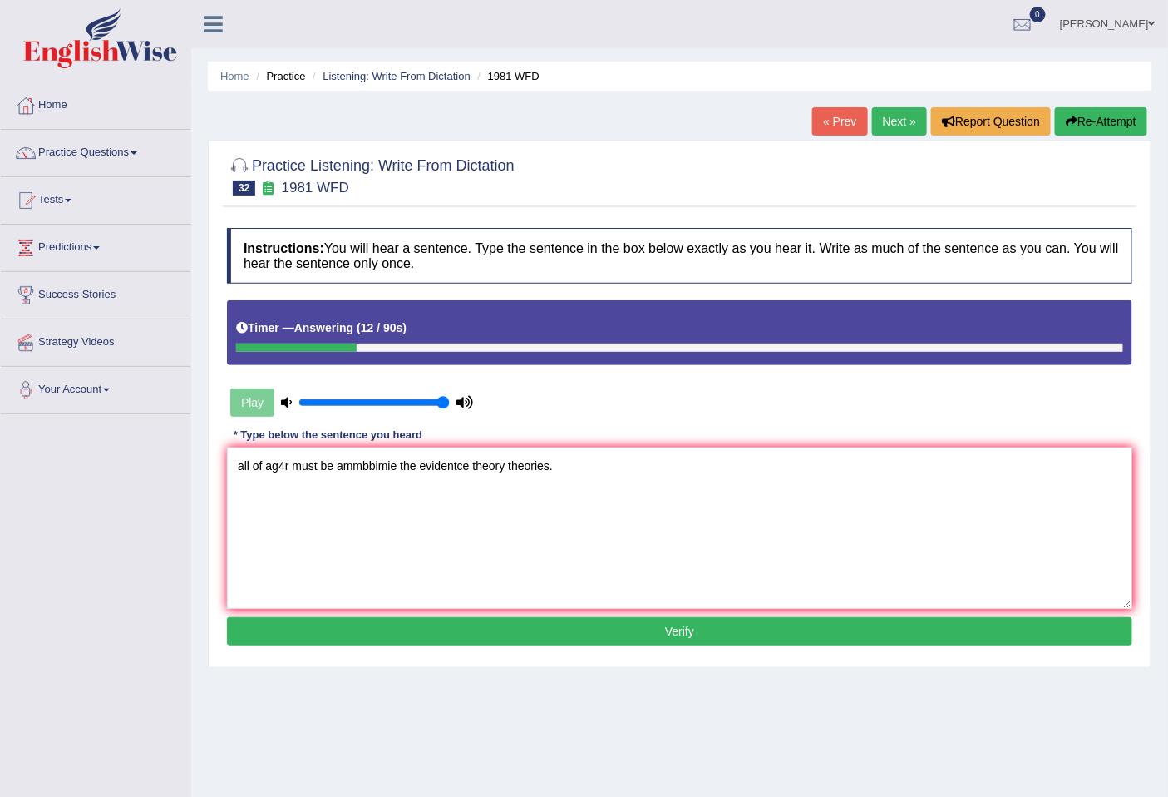
click at [467, 470] on textarea "all of ag4r must be ammbbimie the evidentce theory theories." at bounding box center [680, 527] width 906 height 161
click at [524, 470] on textarea "all of ag4r must be ammbbimie the evidence evidences in on the theory theories." at bounding box center [680, 527] width 906 height 161
drag, startPoint x: 247, startPoint y: 461, endPoint x: 171, endPoint y: 461, distance: 75.7
click at [171, 461] on div "Toggle navigation Home Practice Questions Speaking Practice Read Aloud Repeat S…" at bounding box center [584, 432] width 1168 height 865
drag, startPoint x: 291, startPoint y: 456, endPoint x: 270, endPoint y: 459, distance: 21.1
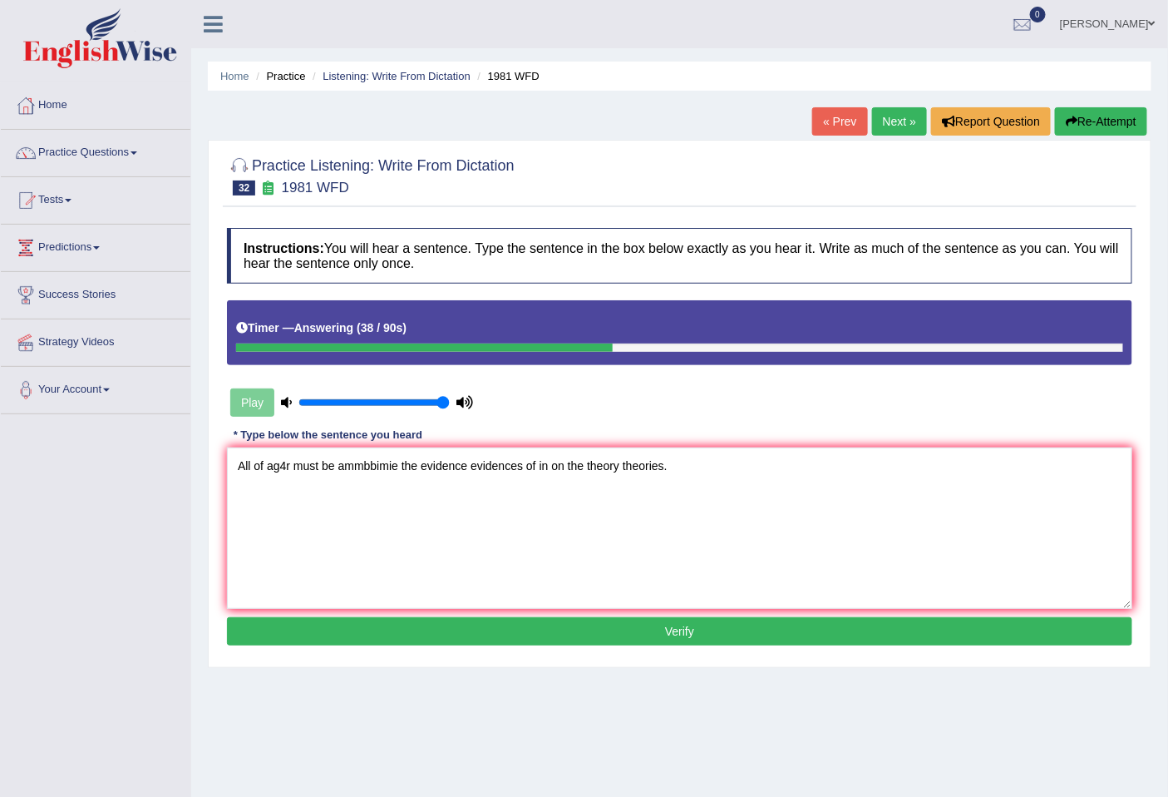
click at [270, 459] on textarea "All of ag4r must be ammbbimie the evidence evidences of in on the theory theori…" at bounding box center [680, 527] width 906 height 161
drag, startPoint x: 483, startPoint y: 472, endPoint x: 456, endPoint y: 472, distance: 27.5
click at [456, 472] on textarea "All of argument arguments argue must be ammbbimie the evidence evidences of in …" at bounding box center [680, 527] width 906 height 161
drag, startPoint x: 546, startPoint y: 463, endPoint x: 505, endPoint y: 462, distance: 40.8
click at [505, 462] on textarea "All of argument arguments argue must be submitted bbimie the evidence evidences…" at bounding box center [680, 527] width 906 height 161
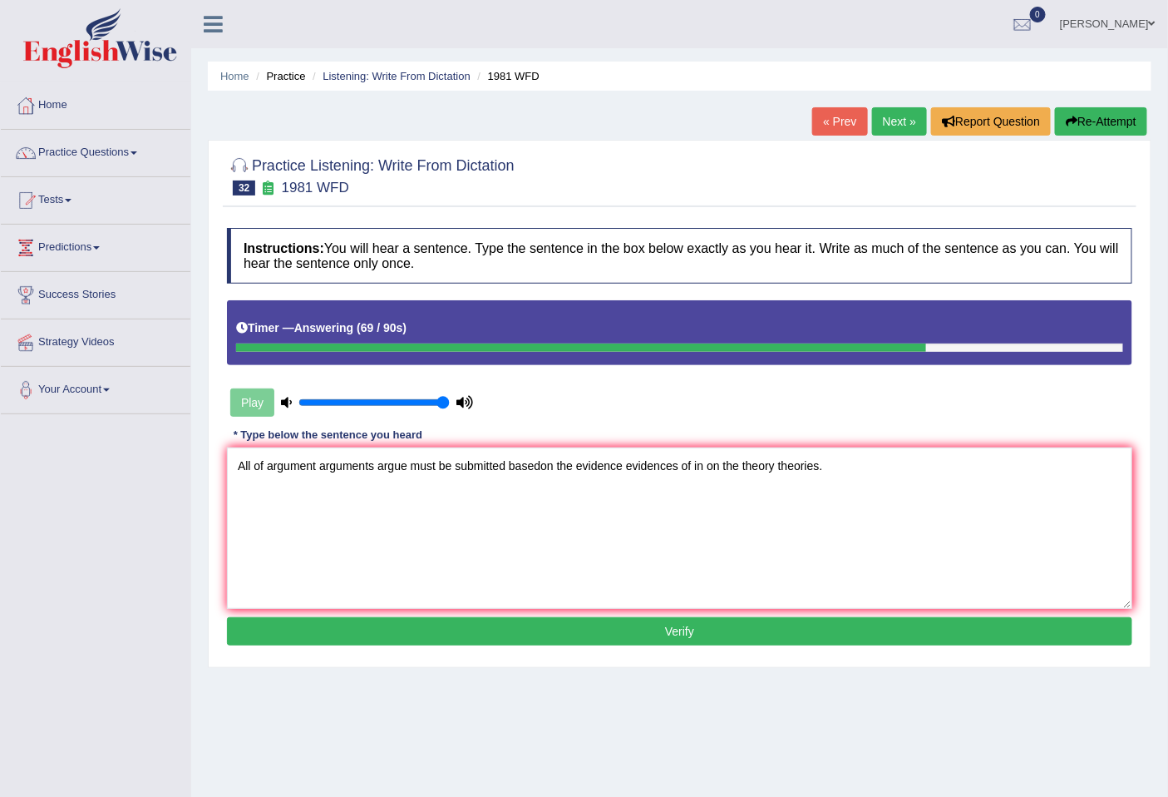
click at [541, 472] on textarea "All of argument arguments argue must be submitted basedon the evidence evidence…" at bounding box center [680, 527] width 906 height 161
type textarea "All of argument arguments argue must be submitted based on the evidence evidenc…"
click at [685, 627] on button "Verify" at bounding box center [680, 631] width 906 height 28
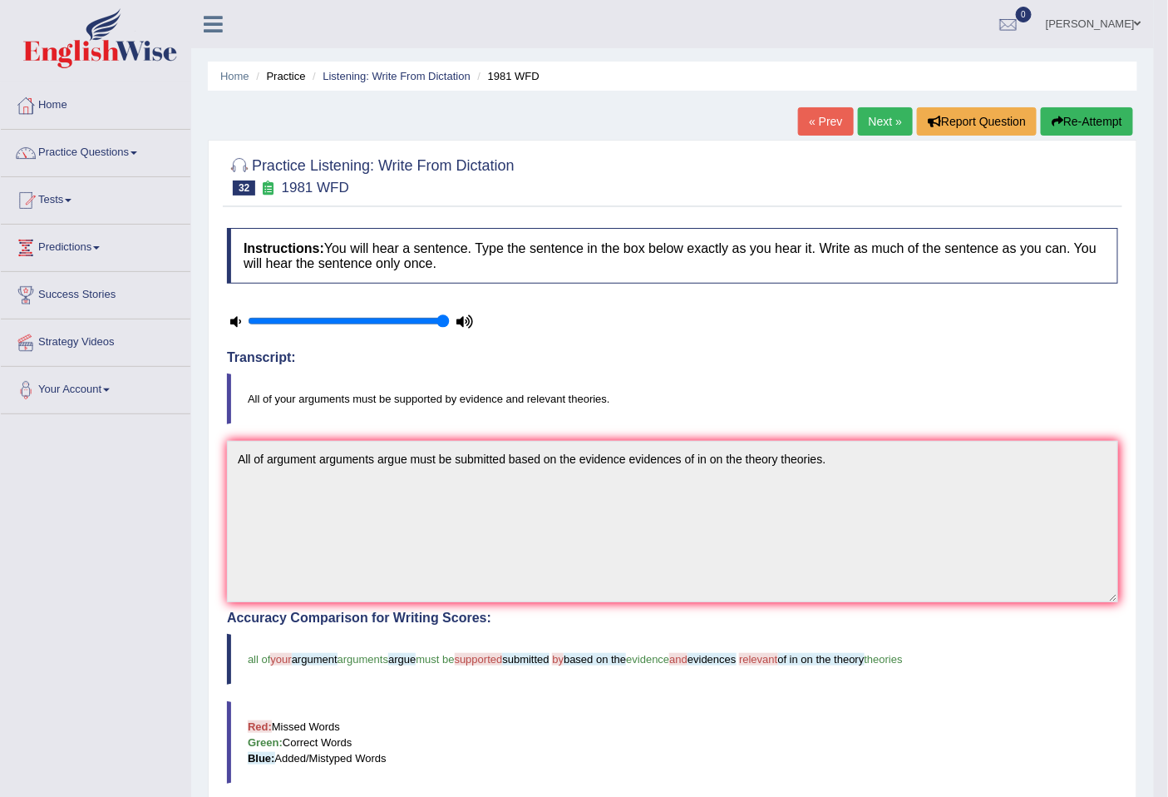
click at [869, 120] on link "Next »" at bounding box center [885, 121] width 55 height 28
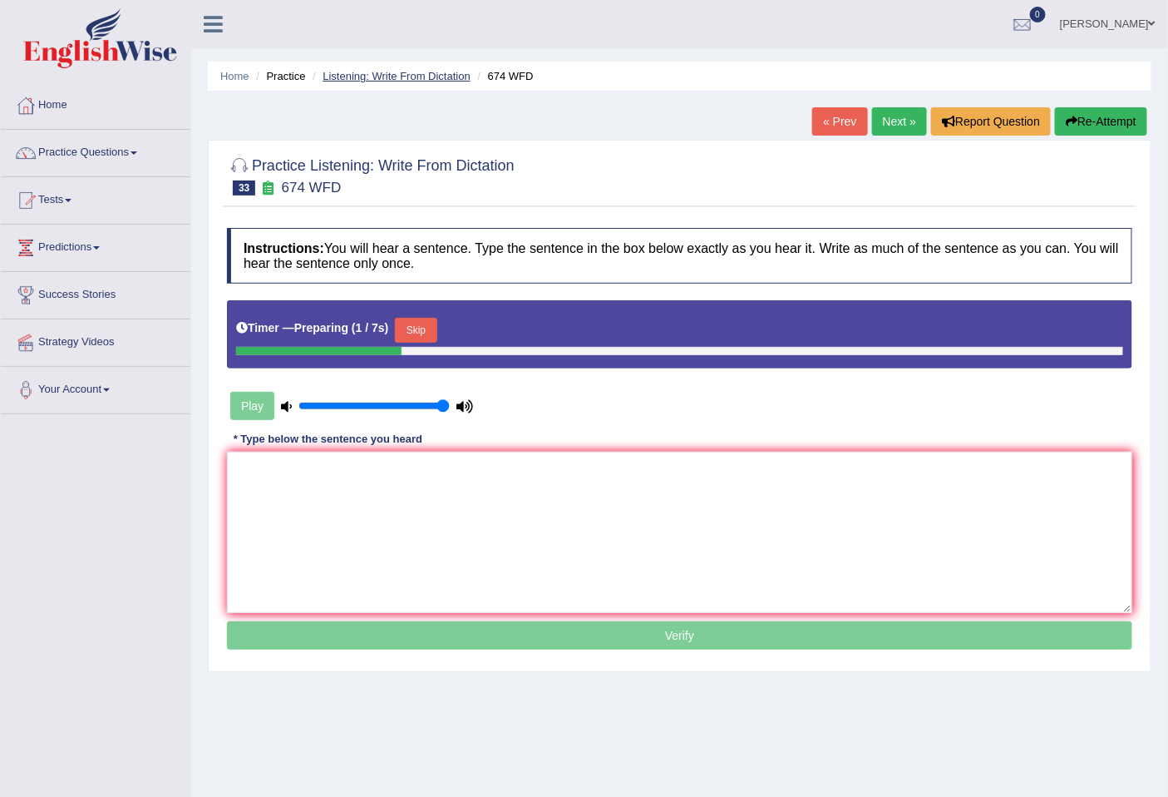
click at [387, 83] on ul "Home Practice Listening: Write From Dictation 674 WFD" at bounding box center [680, 76] width 944 height 29
click at [395, 76] on link "Listening: Write From Dictation" at bounding box center [397, 76] width 148 height 12
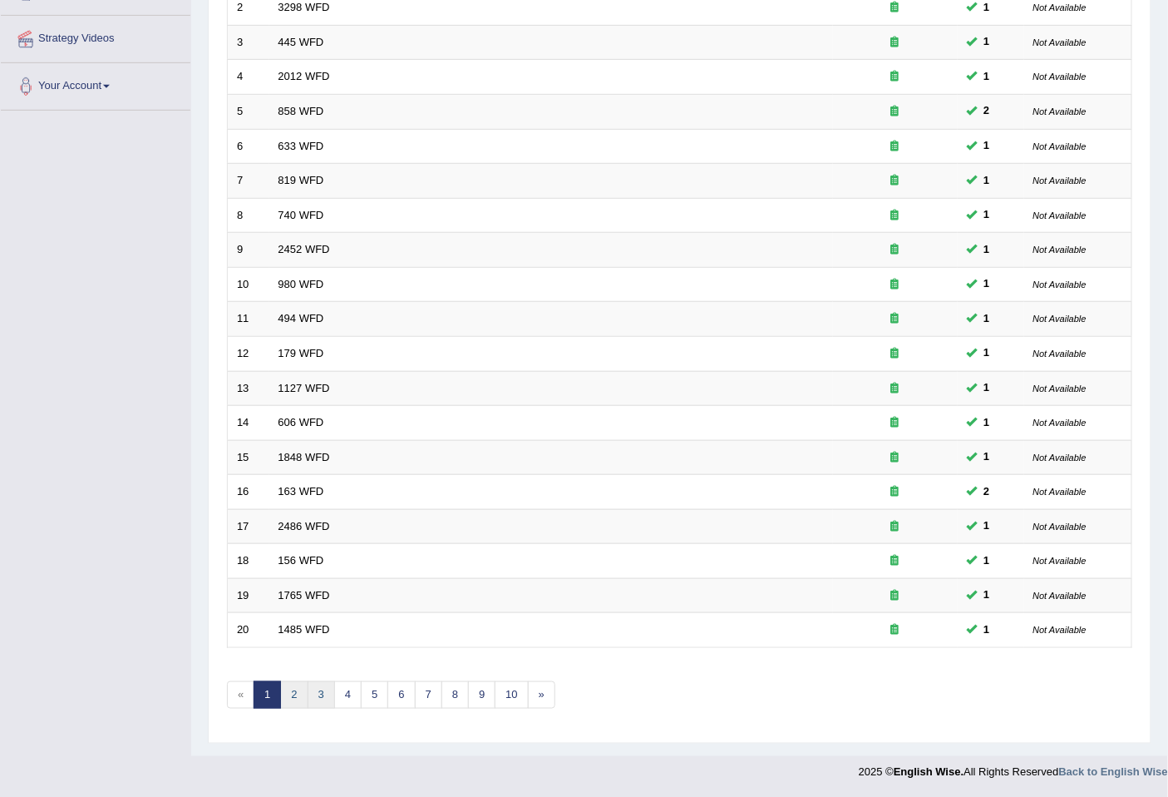
drag, startPoint x: 298, startPoint y: 699, endPoint x: 309, endPoint y: 689, distance: 14.7
click at [298, 697] on link "2" at bounding box center [293, 694] width 27 height 27
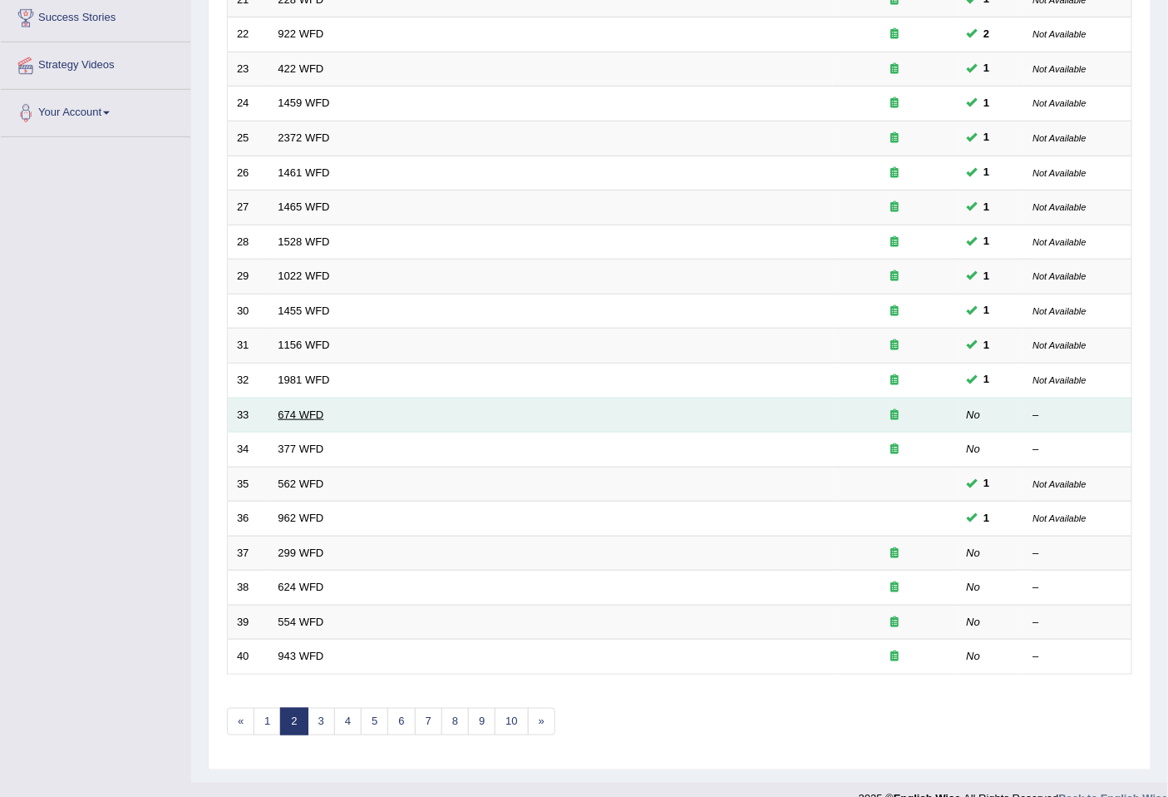
click at [289, 417] on link "674 WFD" at bounding box center [302, 414] width 46 height 12
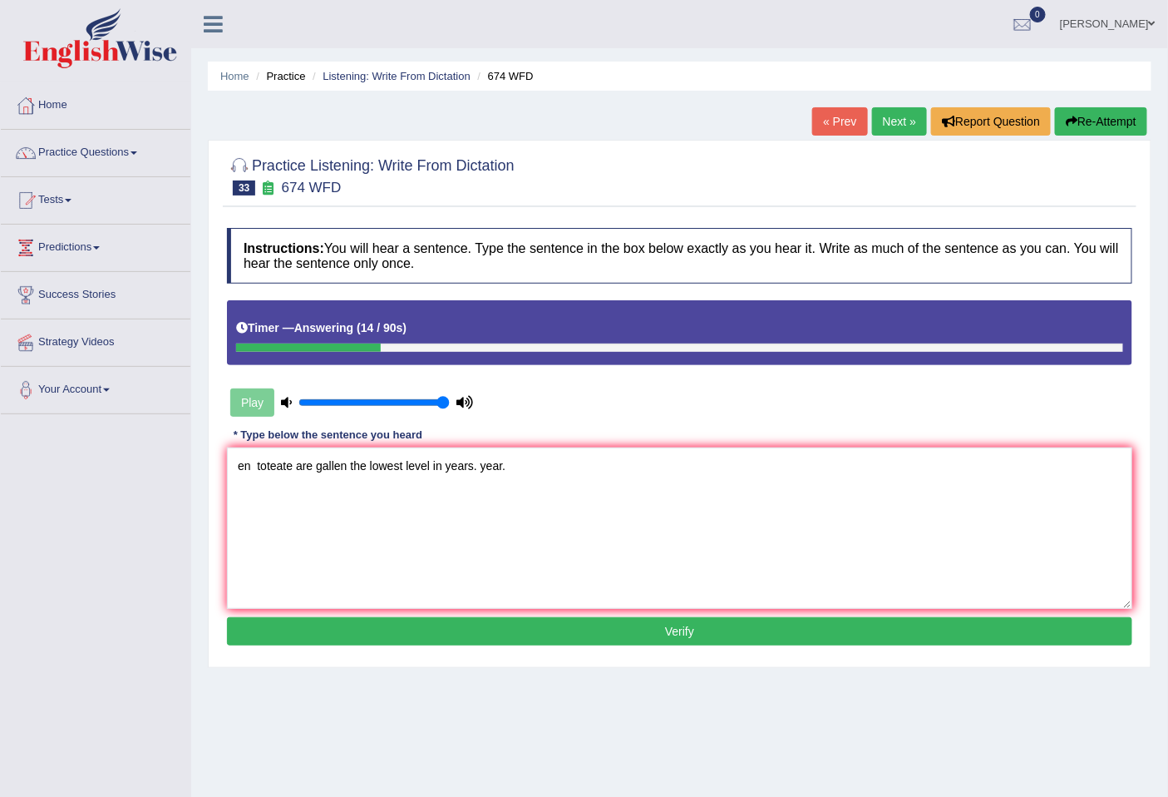
click at [479, 467] on textarea "en toteate are gallen the lowest level in years. year." at bounding box center [680, 527] width 906 height 161
drag, startPoint x: 254, startPoint y: 461, endPoint x: 197, endPoint y: 462, distance: 56.6
click at [197, 462] on div "Home Practice Listening: Write From Dictation 674 WFD « Prev Next » Report Ques…" at bounding box center [679, 416] width 977 height 832
drag, startPoint x: 375, startPoint y: 467, endPoint x: 343, endPoint y: 468, distance: 32.4
click at [343, 468] on textarea "Unemployment rate toteate are gallen the lowest level in yearsyear." at bounding box center [680, 527] width 906 height 161
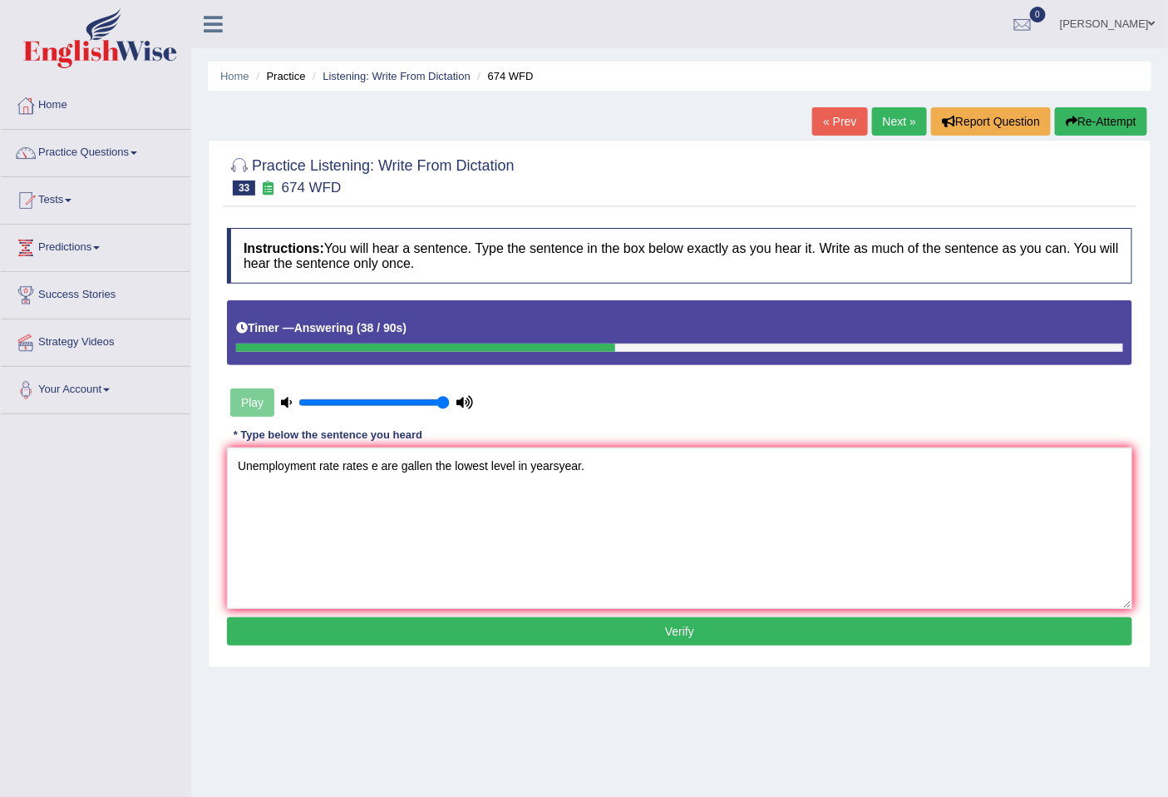
click at [319, 463] on textarea "Unemployment rate rates e are gallen the lowest level in yearsyear." at bounding box center [680, 527] width 906 height 161
click at [378, 461] on textarea "Unemployment rate rates e are gallen the lowest level in yearsyear." at bounding box center [680, 527] width 906 height 161
click at [400, 461] on textarea "Unemployment rate rates are gallen the lowest level in yearsyear." at bounding box center [680, 527] width 906 height 161
click at [422, 469] on textarea "Unemployment rate rates are fallen the lowest level in yearsyear." at bounding box center [680, 527] width 906 height 161
click at [558, 472] on textarea "Unemployment rate rates are fall fallen in into the lowest level in yearsyear." at bounding box center [680, 527] width 906 height 161
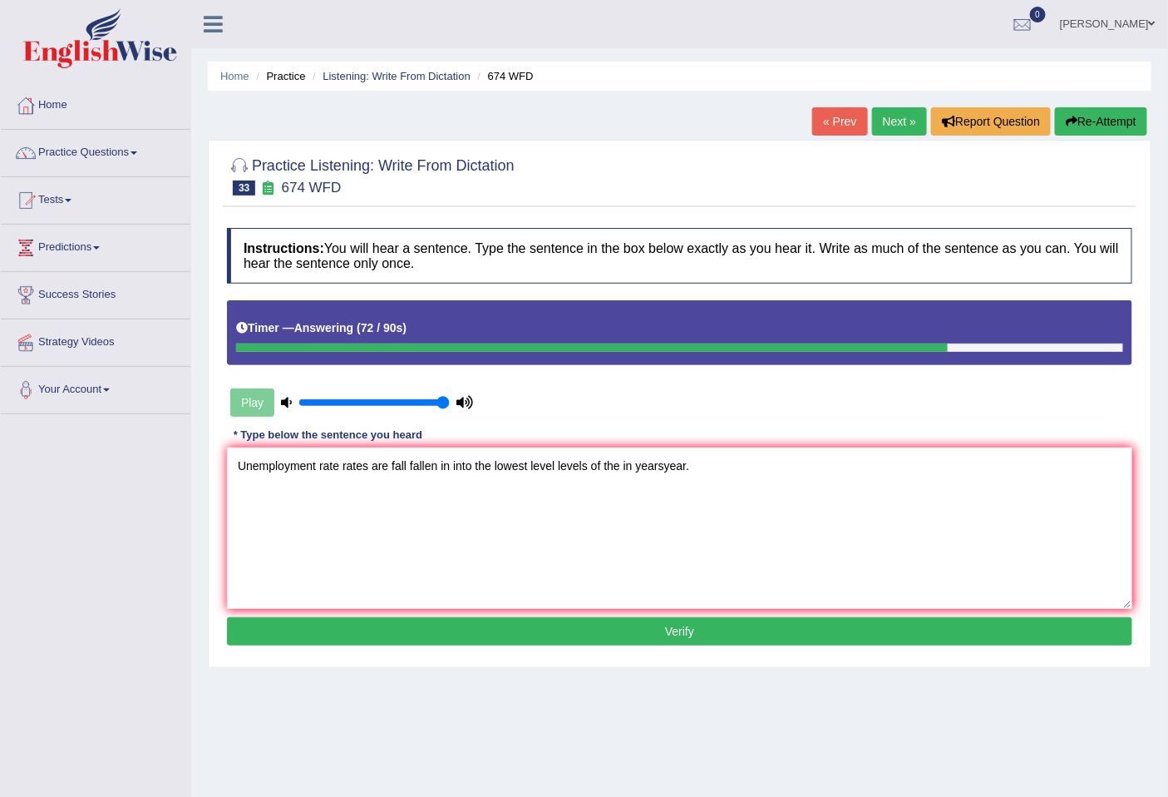
click at [663, 468] on textarea "Unemployment rate rates are fall fallen in into the lowest level levels of the …" at bounding box center [680, 527] width 906 height 161
click at [632, 462] on textarea "Unemployment rate rates are fall fallen in into the lowest level levels of the …" at bounding box center [680, 527] width 906 height 161
type textarea "Unemployment rate rates are fall fallen in into the lowest level levels of the …"
click at [330, 621] on button "Verify" at bounding box center [680, 631] width 906 height 28
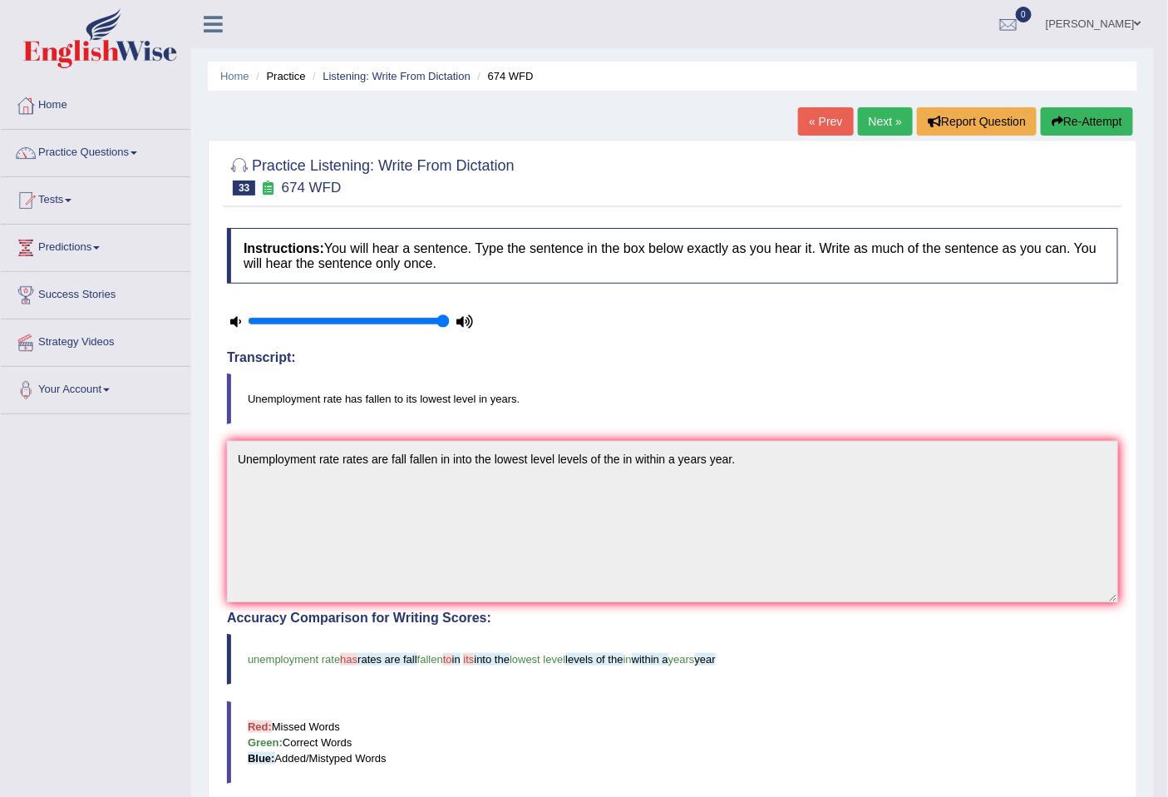
click at [880, 130] on link "Next »" at bounding box center [885, 121] width 55 height 28
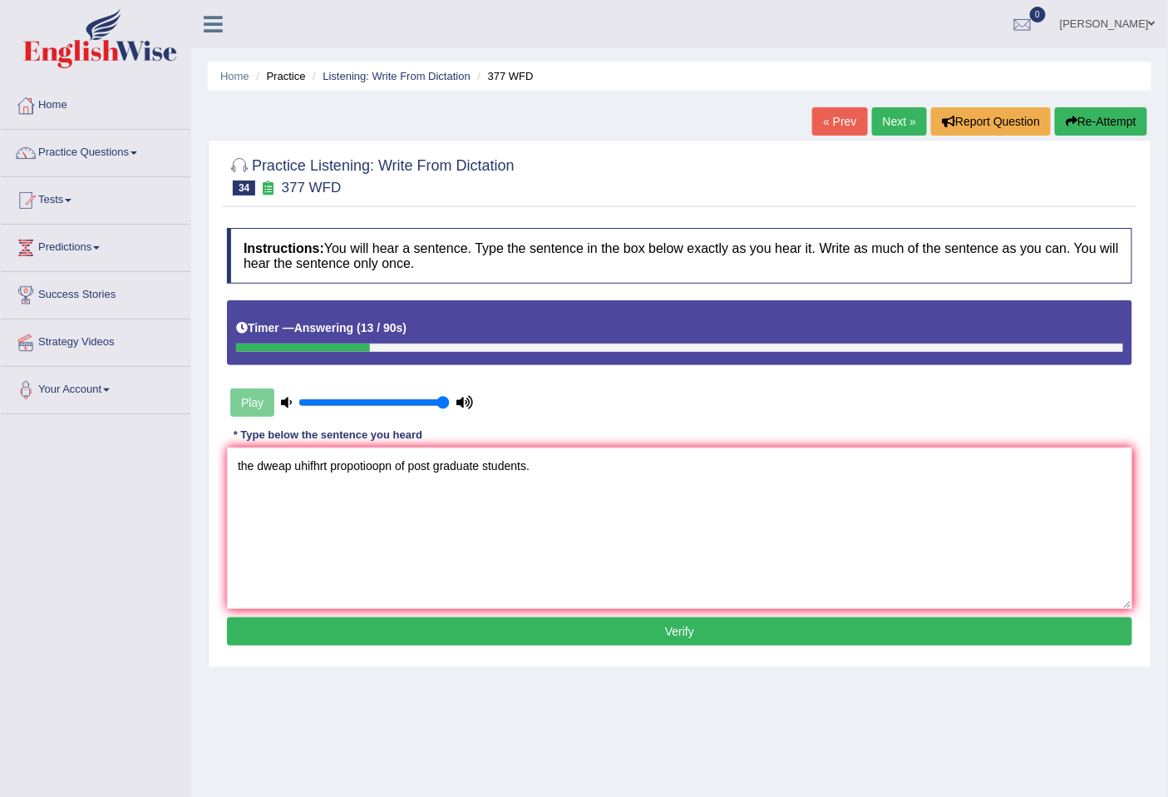
drag, startPoint x: 292, startPoint y: 463, endPoint x: 264, endPoint y: 468, distance: 28.7
click at [264, 468] on textarea "the dweap uhifhrt propotioopn of post graduate students." at bounding box center [680, 527] width 906 height 161
drag, startPoint x: 441, startPoint y: 461, endPoint x: 403, endPoint y: 462, distance: 37.4
click at [403, 462] on textarea "the department departments are uhifhrt propotioopn of post graduate students." at bounding box center [680, 527] width 906 height 161
click at [487, 466] on textarea "the department departments are higher propotioopn of post graduate students." at bounding box center [680, 527] width 906 height 161
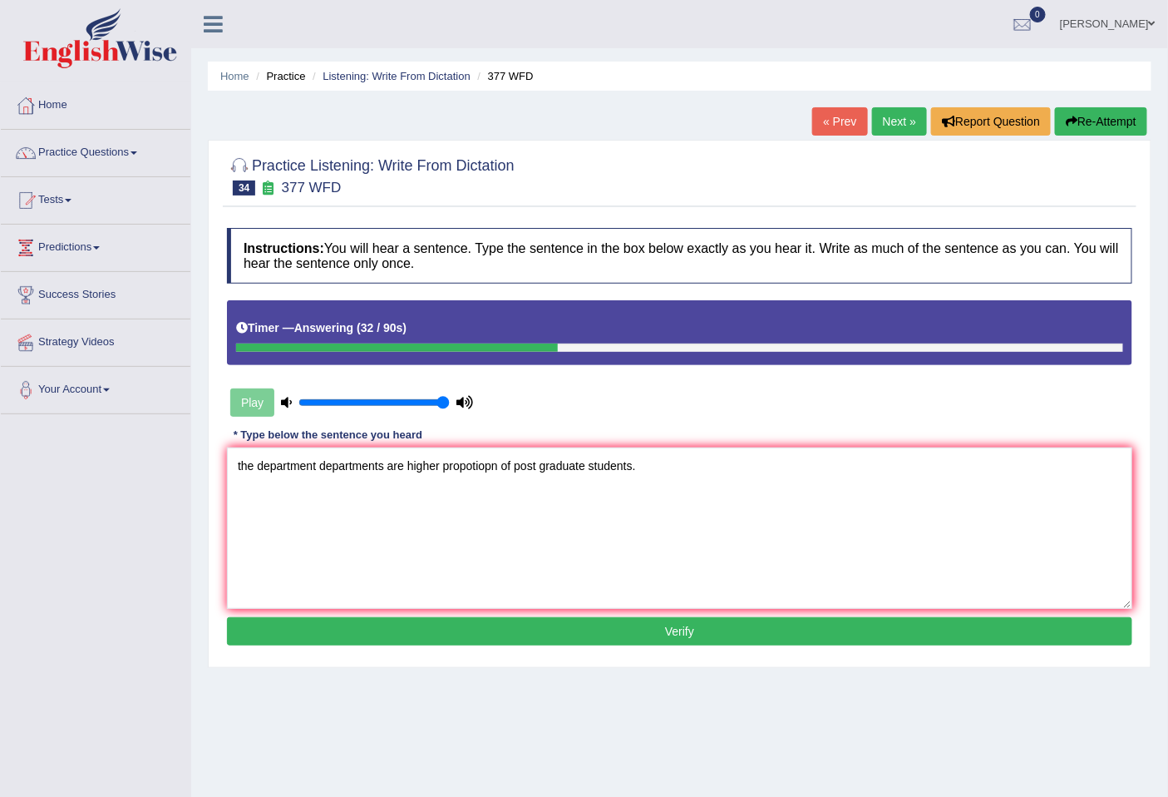
click at [494, 467] on textarea "the department departments are higher propotiopn of post graduate students." at bounding box center [680, 527] width 906 height 161
drag, startPoint x: 241, startPoint y: 464, endPoint x: 212, endPoint y: 464, distance: 29.1
click at [212, 464] on div "Practice Listening: Write From Dictation 34 377 WFD Instructions: You will hear…" at bounding box center [680, 404] width 944 height 528
click at [323, 467] on textarea "The department departments are higher propotion of post graduate students." at bounding box center [680, 527] width 906 height 161
click at [506, 469] on textarea "The department is departments are higher propotion of post graduate students." at bounding box center [680, 527] width 906 height 161
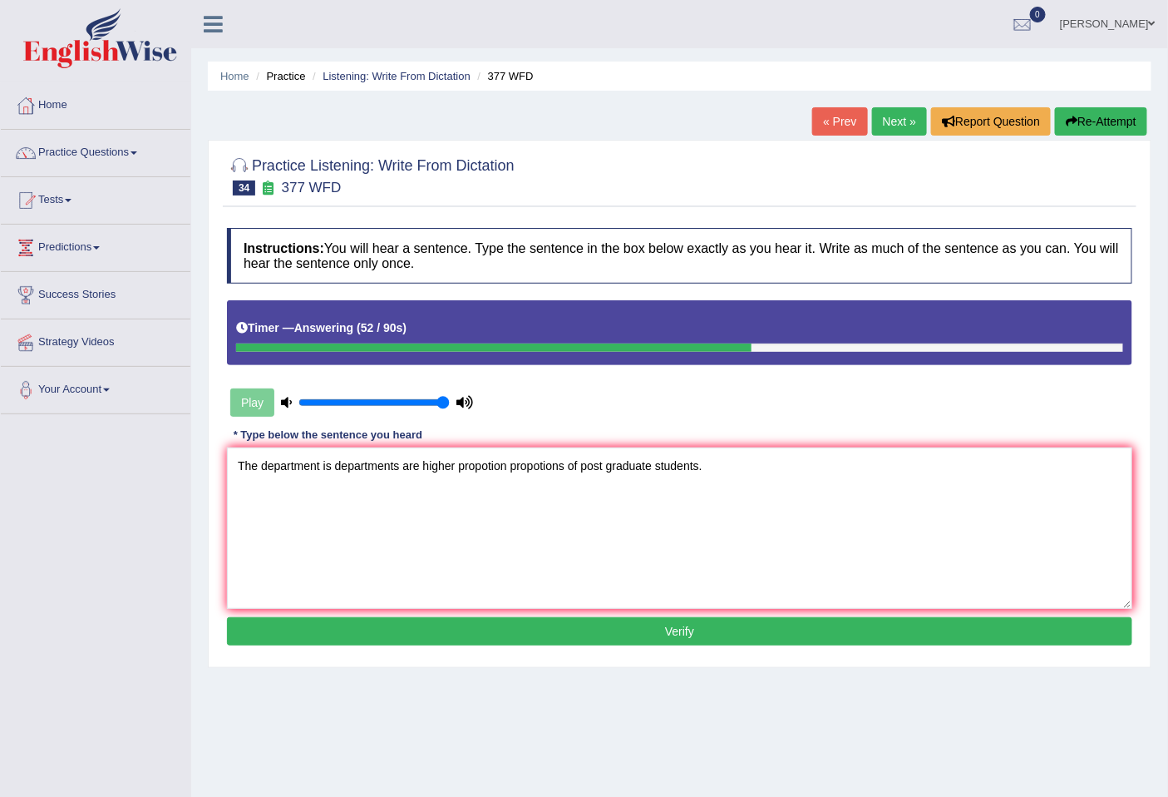
click at [585, 462] on textarea "The department is departments are higher propotion propotions of post graduate …" at bounding box center [680, 527] width 906 height 161
click at [582, 466] on textarea "The department is departments are higher propotion propotions of post graduate …" at bounding box center [680, 527] width 906 height 161
click at [675, 472] on textarea "The department is departments are higher propotion propotions of the post gradu…" at bounding box center [680, 527] width 906 height 161
click at [722, 471] on textarea "The department is departments are higher propotion propotions of the post gradu…" at bounding box center [680, 527] width 906 height 161
click at [716, 472] on textarea "The department is departments are higher propotion propotions of the post gradu…" at bounding box center [680, 527] width 906 height 161
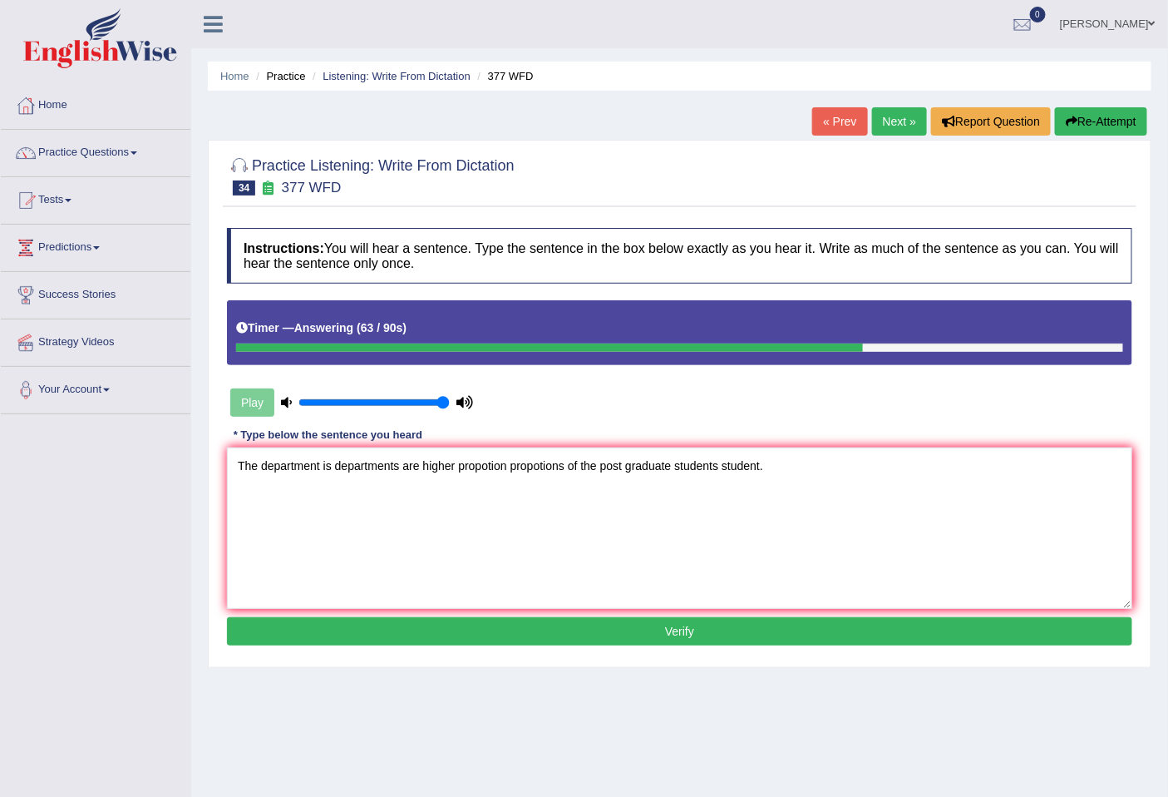
click at [674, 464] on textarea "The department is departments are higher propotion propotions of the post gradu…" at bounding box center [680, 527] width 906 height 161
type textarea "The department is departments are higher propotion propotions of the post gradu…"
click at [630, 620] on button "Verify" at bounding box center [680, 631] width 906 height 28
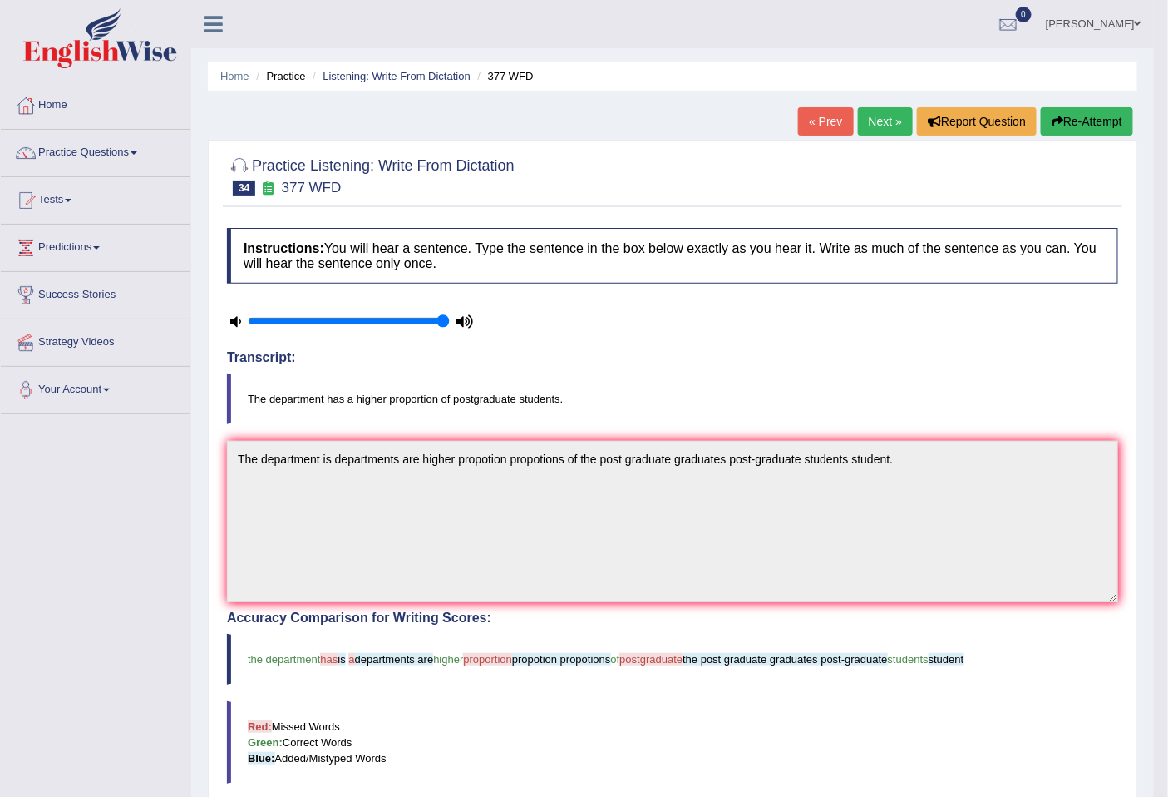
click at [1056, 122] on icon "button" at bounding box center [1058, 122] width 12 height 12
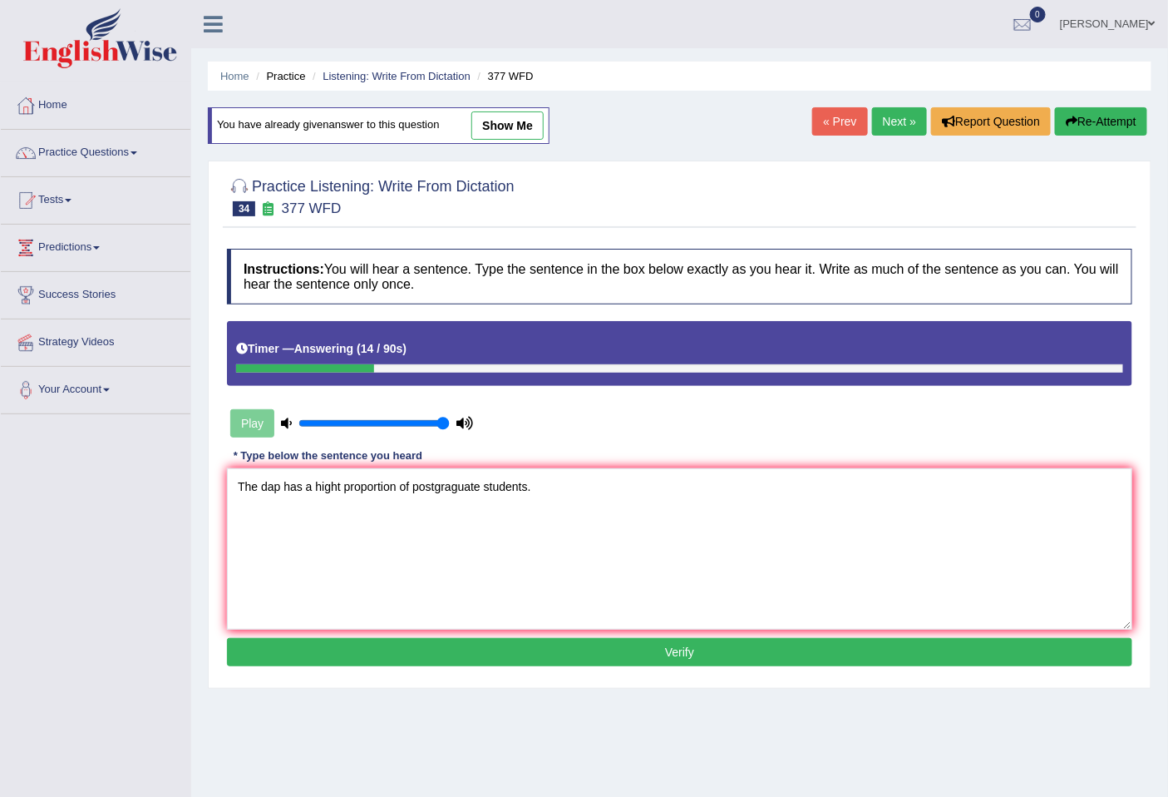
click at [456, 494] on textarea "The dap has a hight proportion of postgraguate students." at bounding box center [680, 548] width 906 height 161
click at [280, 491] on textarea "The dap has a hight proportion of postgraduate students." at bounding box center [680, 548] width 906 height 161
click at [273, 488] on textarea "The dapartment has a hight proportion of postgraduate students." at bounding box center [680, 548] width 906 height 161
click at [378, 491] on textarea "The department has a hight proportion of postgraduate students." at bounding box center [680, 548] width 906 height 161
type textarea "The department has a highter proportion of postgraduate students."
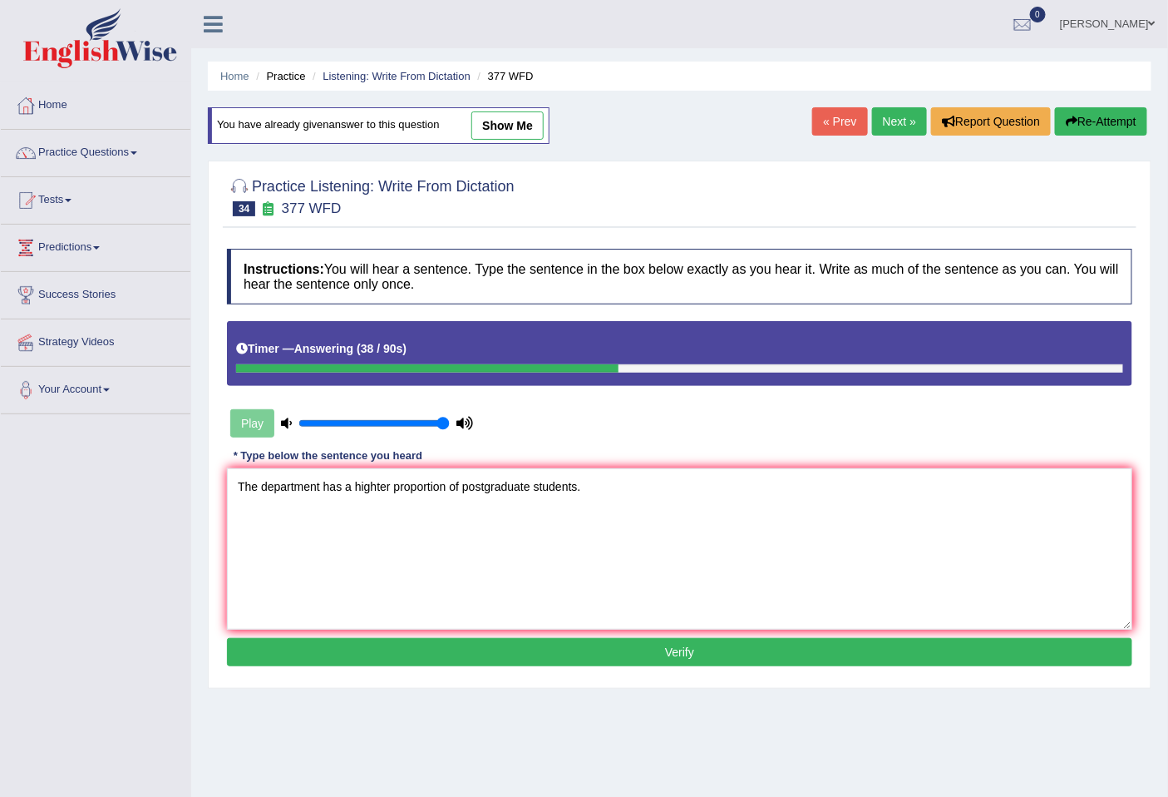
click at [556, 647] on button "Verify" at bounding box center [680, 652] width 906 height 28
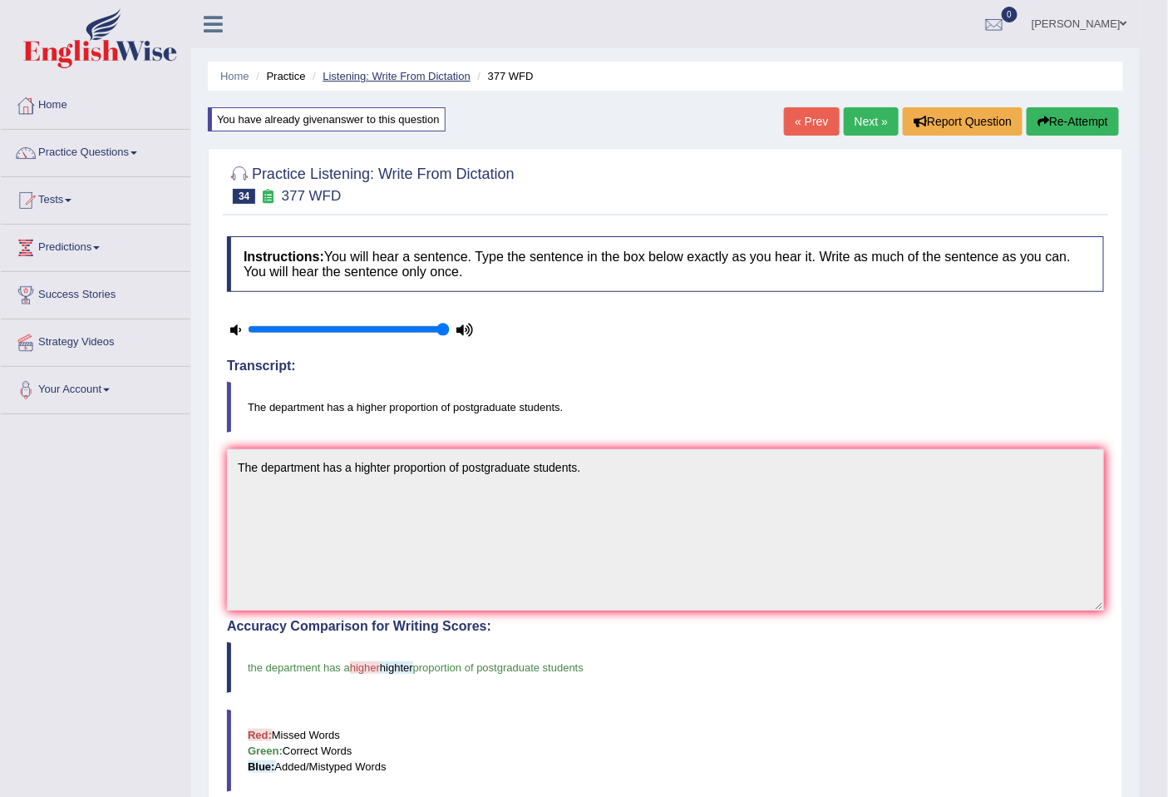
click at [436, 77] on link "Listening: Write From Dictation" at bounding box center [397, 76] width 148 height 12
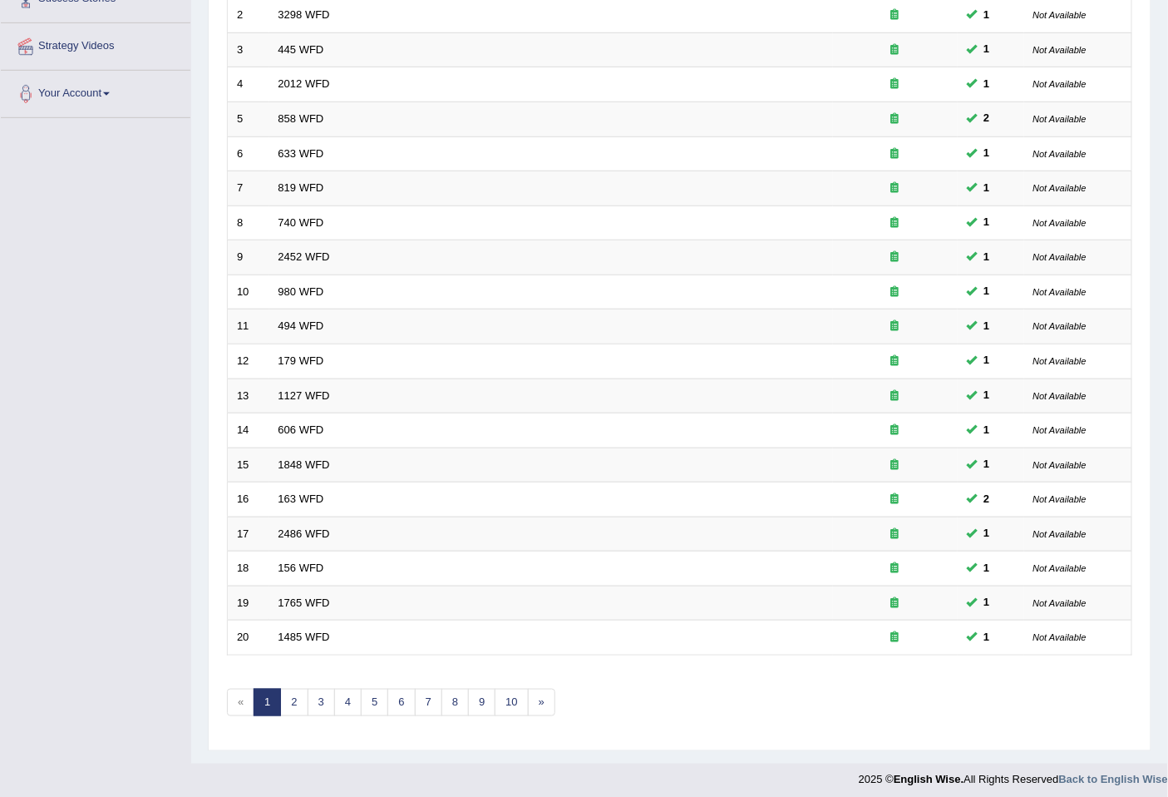
scroll to position [296, 0]
click at [300, 699] on link "2" at bounding box center [293, 702] width 27 height 27
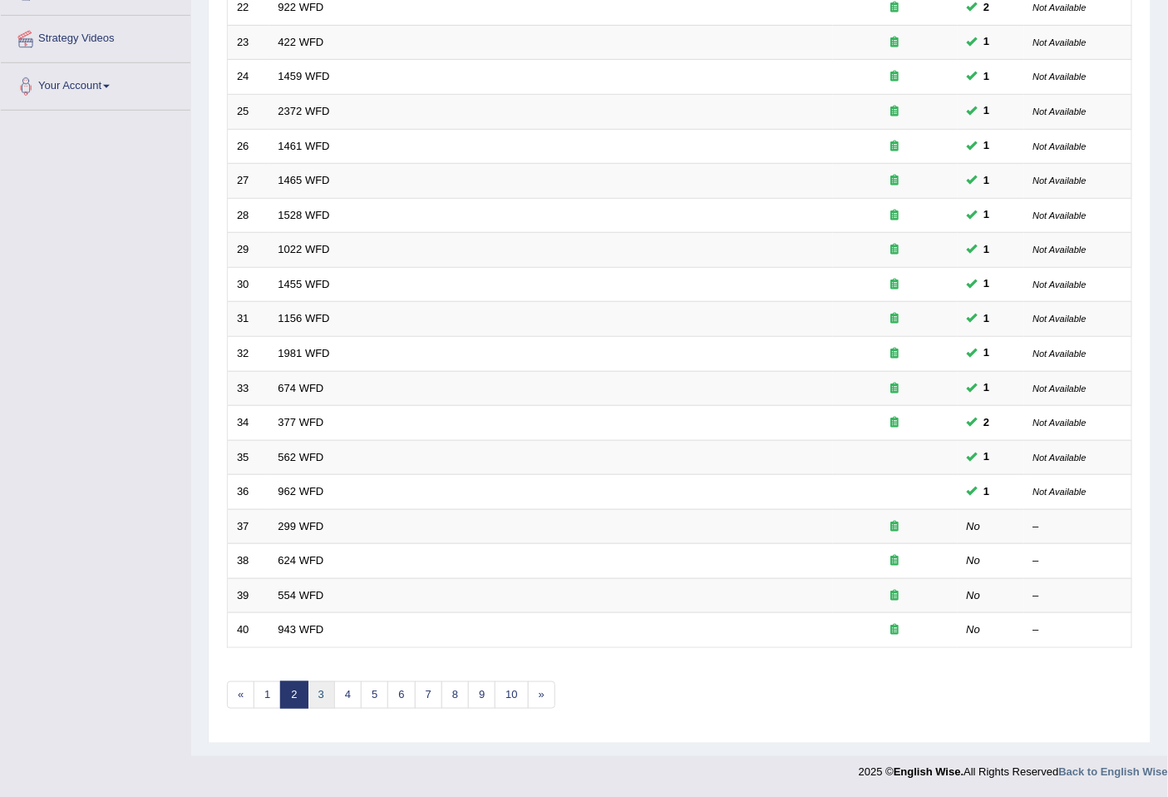
click at [322, 694] on link "3" at bounding box center [321, 694] width 27 height 27
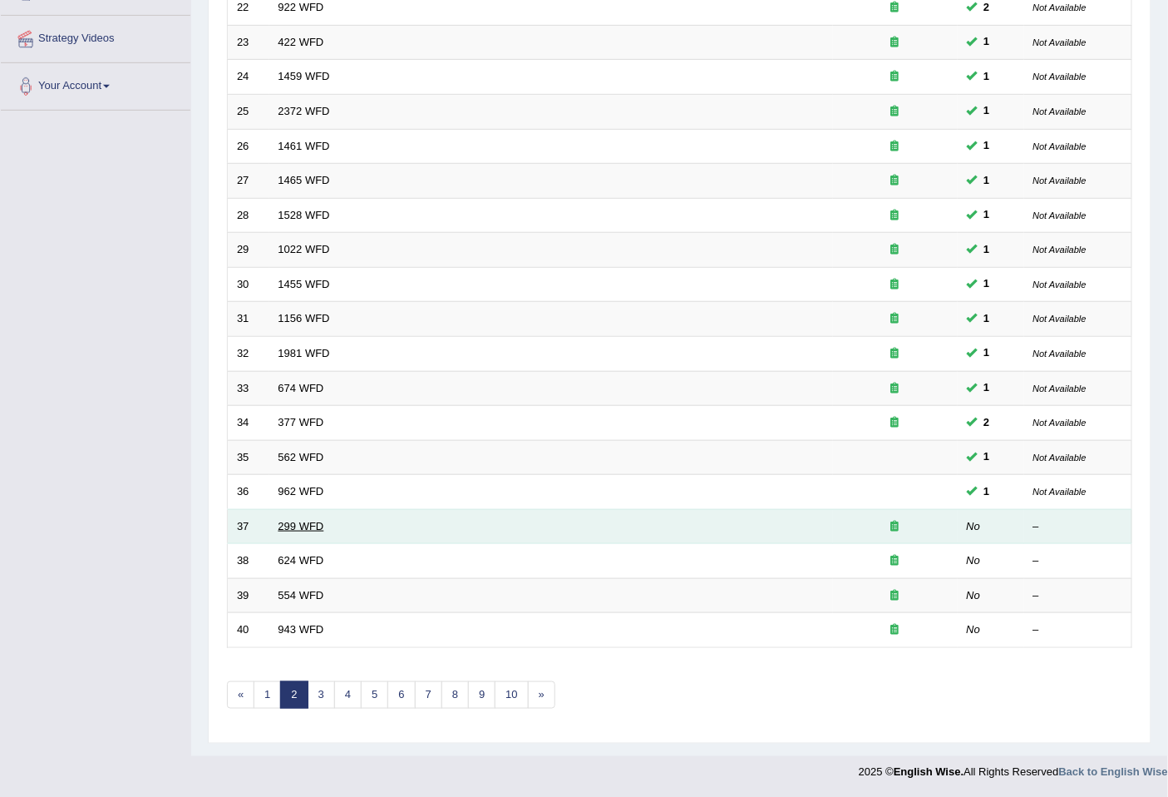
click at [309, 526] on link "299 WFD" at bounding box center [302, 526] width 46 height 12
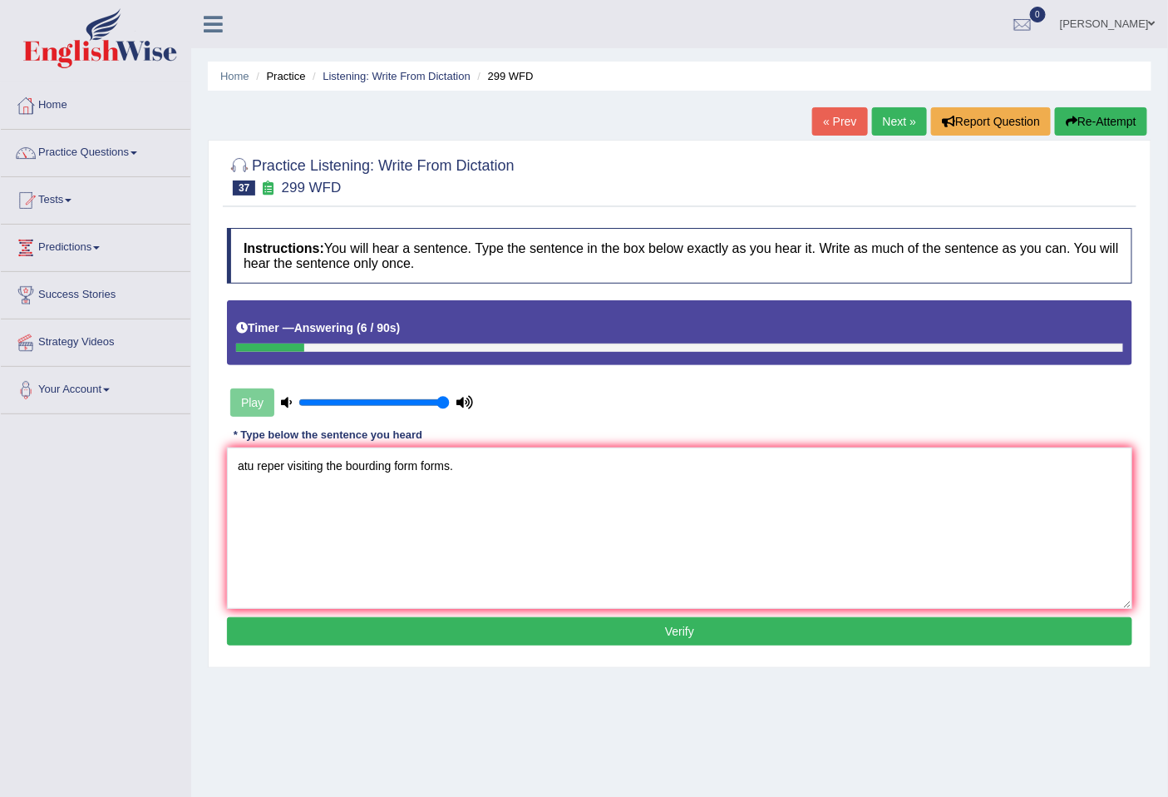
click at [287, 460] on textarea "atu reper visiting the bourding form forms." at bounding box center [680, 527] width 906 height 161
click at [287, 466] on textarea "atu reper will be visiting the bourding form forms." at bounding box center [680, 527] width 906 height 161
drag, startPoint x: 251, startPoint y: 468, endPoint x: 220, endPoint y: 467, distance: 30.8
click at [220, 467] on div "Practice Listening: Write From Dictation 37 299 WFD Instructions: You will hear…" at bounding box center [680, 404] width 944 height 528
click at [437, 466] on textarea "A student representitive will be visiting the bourding form forms." at bounding box center [680, 527] width 906 height 161
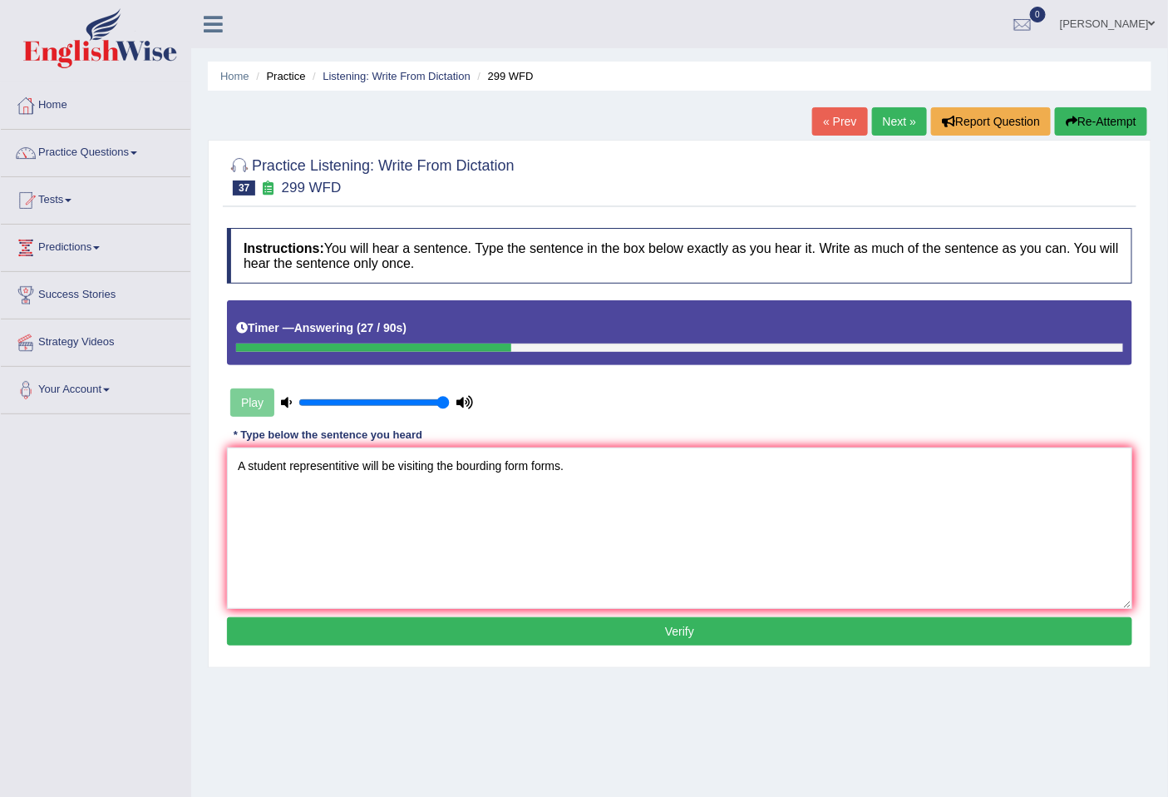
click at [501, 474] on textarea "A student representitive will be visiting the bourding form forms." at bounding box center [680, 527] width 906 height 161
click at [455, 474] on textarea "A student representitive will be visiting the bourding bording form forms." at bounding box center [680, 527] width 906 height 161
click at [437, 467] on textarea "A student representitive will be visiting the bourding bording form forms." at bounding box center [680, 527] width 906 height 161
drag, startPoint x: 564, startPoint y: 462, endPoint x: 529, endPoint y: 464, distance: 35.0
click at [529, 464] on textarea "A student representitive will be visiting in on og for the bourding bording for…" at bounding box center [680, 527] width 906 height 161
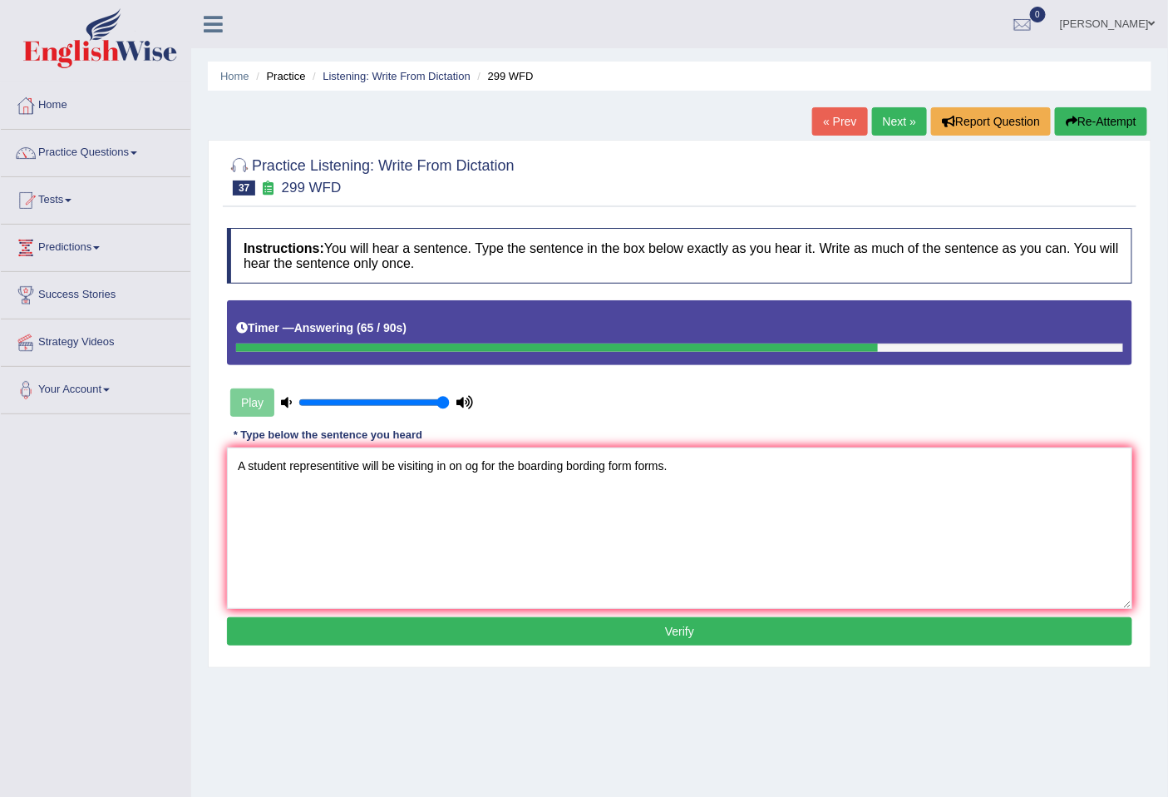
click at [439, 472] on textarea "A student representitive will be visiting in on og for the boarding bording for…" at bounding box center [680, 527] width 906 height 161
click at [432, 469] on textarea "A student representitive will be visiting in on og for the boarding bording for…" at bounding box center [680, 527] width 906 height 161
click at [477, 462] on textarea "A student representitive will be visiting in on og for the boarding bording for…" at bounding box center [680, 527] width 906 height 161
click at [437, 470] on textarea "A student representitive will be visiting in on of for the boarding bording for…" at bounding box center [680, 527] width 906 height 161
type textarea "A student representitive will be visiting visited visit in on of for the boardi…"
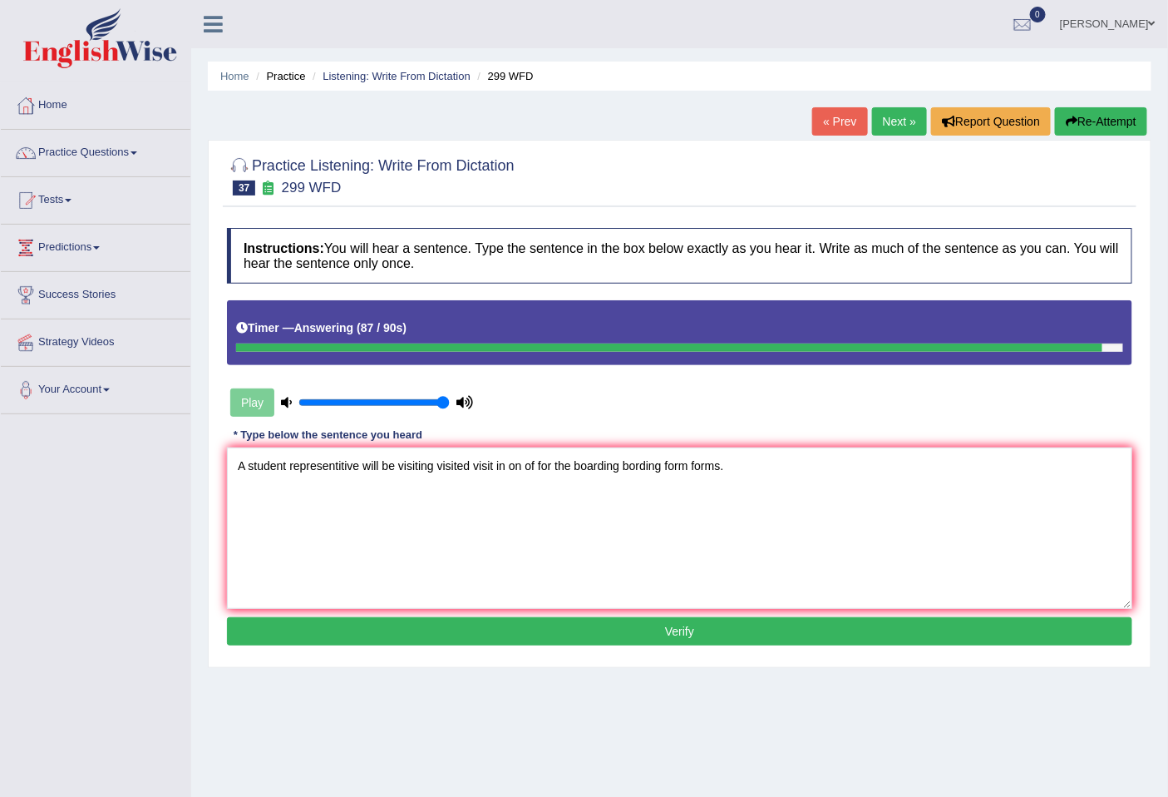
click at [491, 643] on button "Verify" at bounding box center [680, 631] width 906 height 28
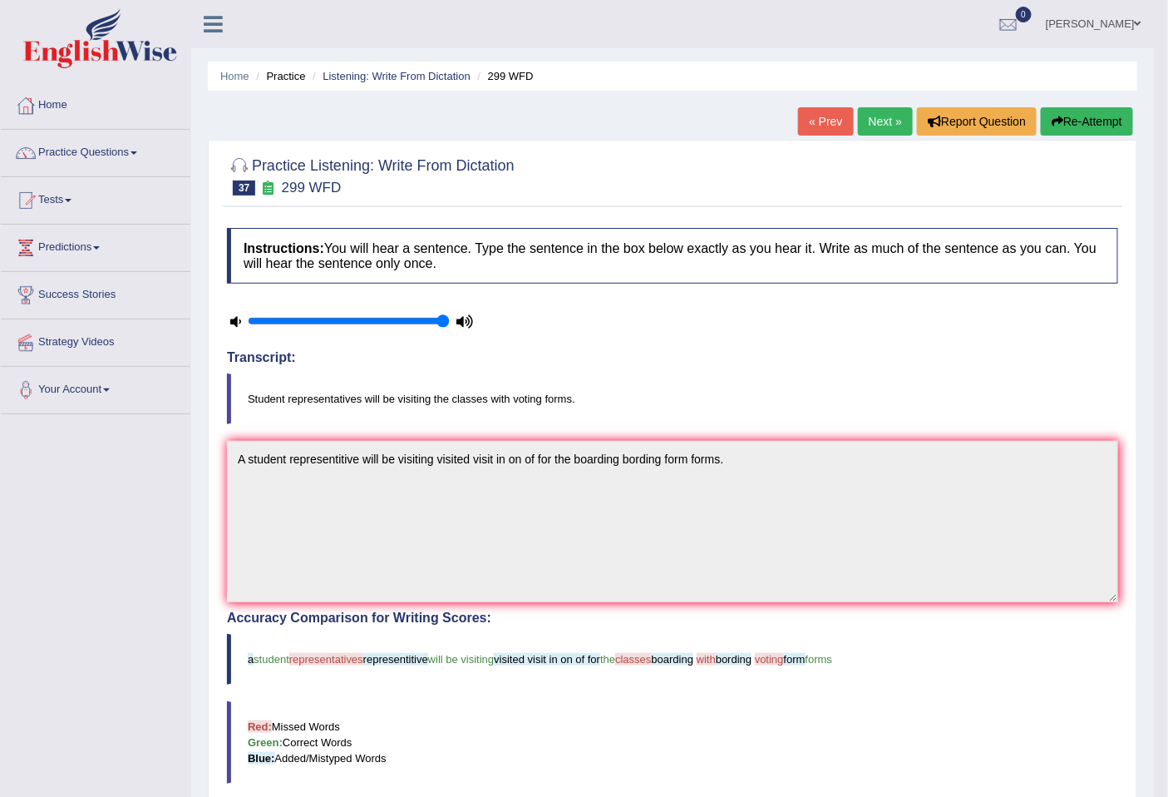
click at [875, 118] on link "Next »" at bounding box center [885, 121] width 55 height 28
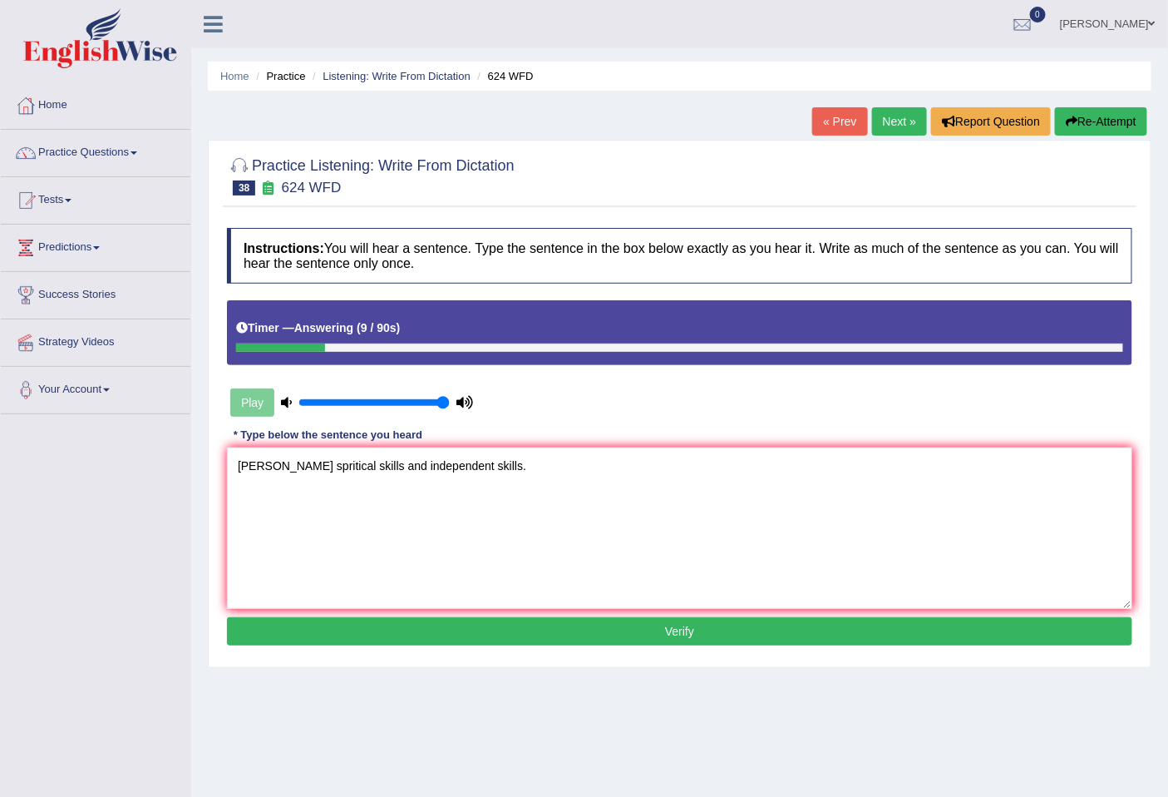
click at [341, 467] on textarea "[PERSON_NAME] spritical skills and independent skills." at bounding box center [680, 527] width 906 height 161
drag, startPoint x: 258, startPoint y: 463, endPoint x: 193, endPoint y: 468, distance: 65.1
click at [193, 468] on div "Home Practice Listening: Write From Dictation 624 WFD « Prev Next » Report Ques…" at bounding box center [679, 416] width 977 height 832
drag, startPoint x: 373, startPoint y: 467, endPoint x: 345, endPoint y: 470, distance: 27.6
click at [345, 470] on textarea "Our courses course couce spritical thinking skills and independent skills." at bounding box center [680, 527] width 906 height 161
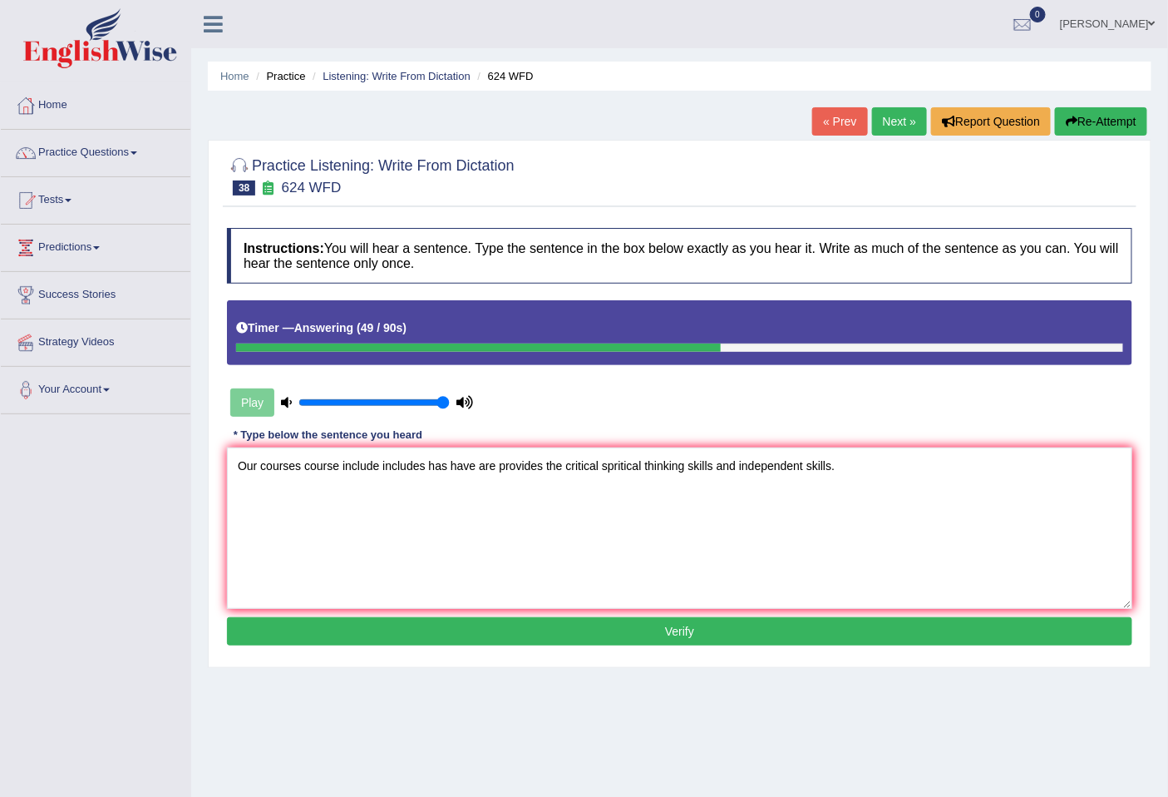
drag, startPoint x: 641, startPoint y: 466, endPoint x: 603, endPoint y: 472, distance: 38.7
click at [603, 472] on textarea "Our courses course include includes has have are provides the critical spritica…" at bounding box center [680, 527] width 906 height 161
click at [753, 472] on textarea "Our courses course include includes has have are provides the critical thinking…" at bounding box center [680, 527] width 906 height 161
click at [672, 464] on textarea "Our courses course include includes has have are provides the critical thinking…" at bounding box center [680, 527] width 906 height 161
click at [810, 467] on textarea "Our courses course include includes has have are provides the critical thinking…" at bounding box center [680, 527] width 906 height 161
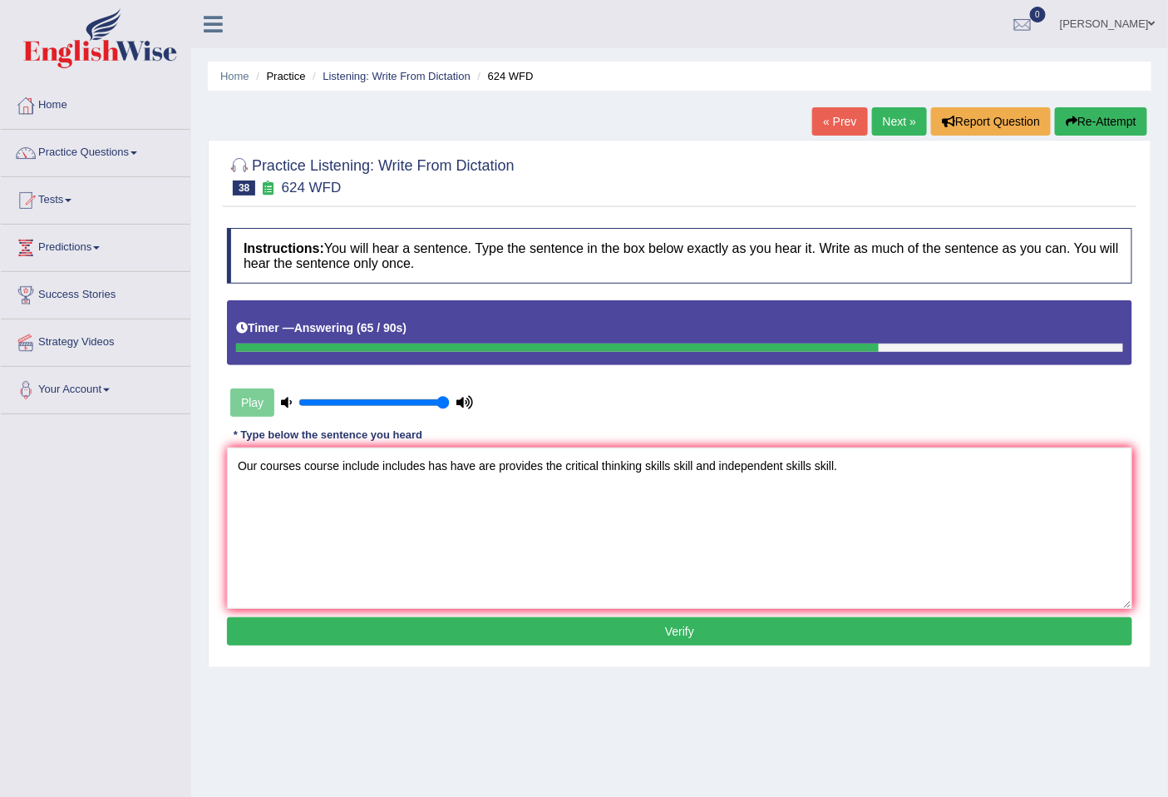
click at [258, 467] on textarea "Our courses course include includes has have are provides the critical thinking…" at bounding box center [680, 527] width 906 height 161
click at [424, 468] on textarea "Our courses course include includes has have are provides the critical thinking…" at bounding box center [680, 527] width 906 height 161
click at [422, 472] on textarea "Our courses course include includes including has have are provides the critica…" at bounding box center [680, 527] width 906 height 161
type textarea "Our courses course include includes been be including has have are provides the…"
click at [483, 619] on button "Verify" at bounding box center [680, 631] width 906 height 28
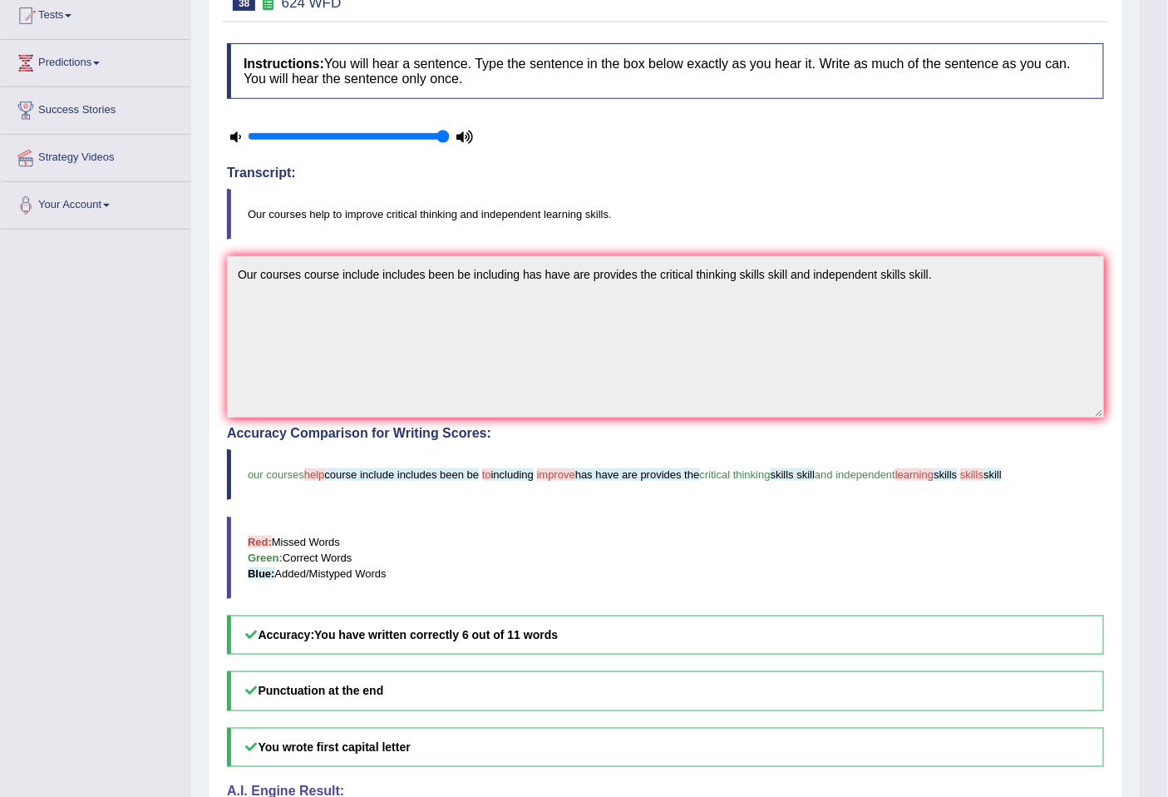
scroll to position [92, 0]
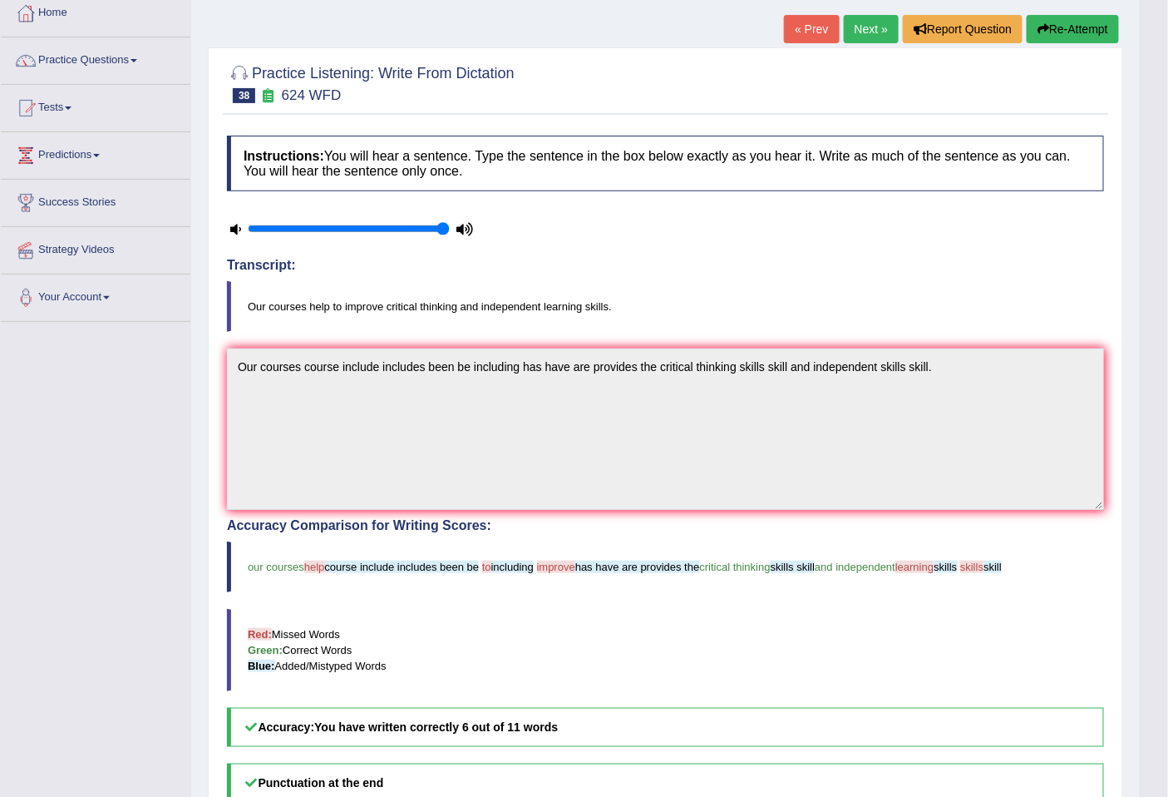
click at [869, 27] on link "Next »" at bounding box center [871, 29] width 55 height 28
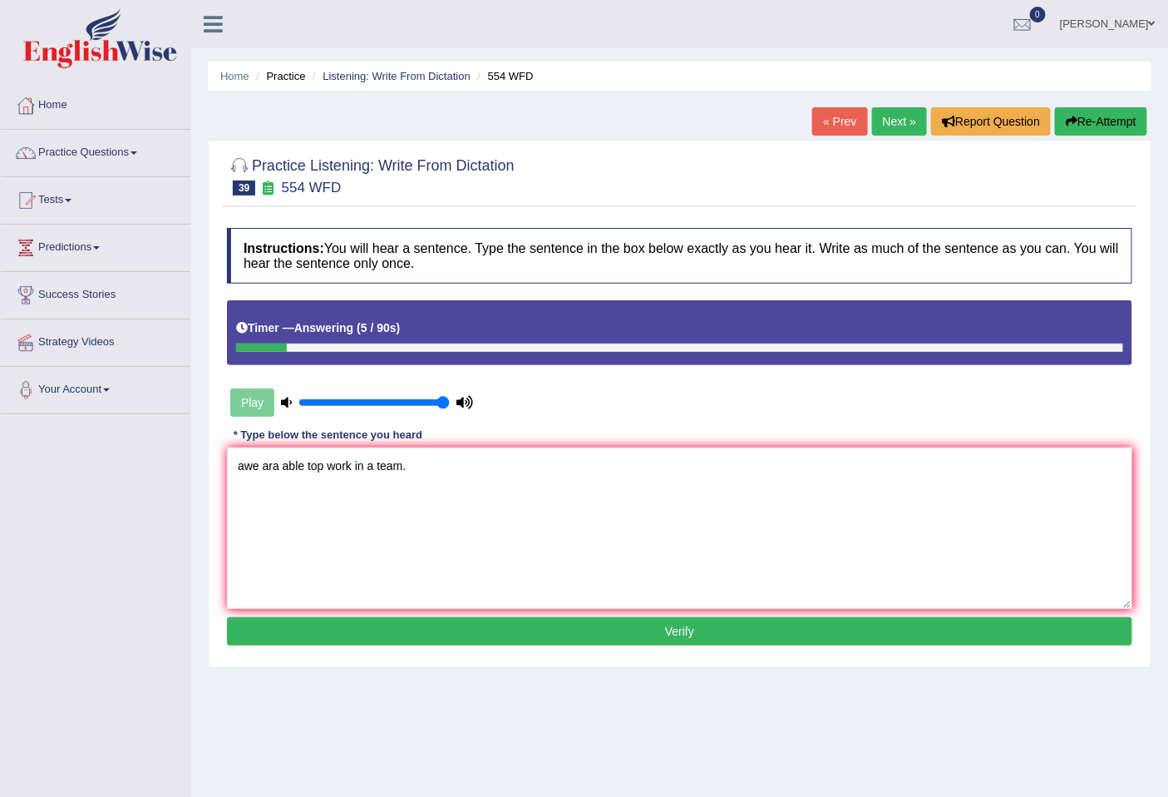
click at [364, 463] on textarea "awe ara able top work in a team." at bounding box center [680, 527] width 906 height 161
drag, startPoint x: 256, startPoint y: 469, endPoint x: 230, endPoint y: 468, distance: 26.6
click at [230, 468] on textarea "awe ara able top work with in a team." at bounding box center [680, 527] width 906 height 161
click at [275, 464] on textarea "We ara able top work with in a team." at bounding box center [680, 527] width 906 height 161
click at [319, 467] on textarea "We are able top work with in a team." at bounding box center [680, 527] width 906 height 161
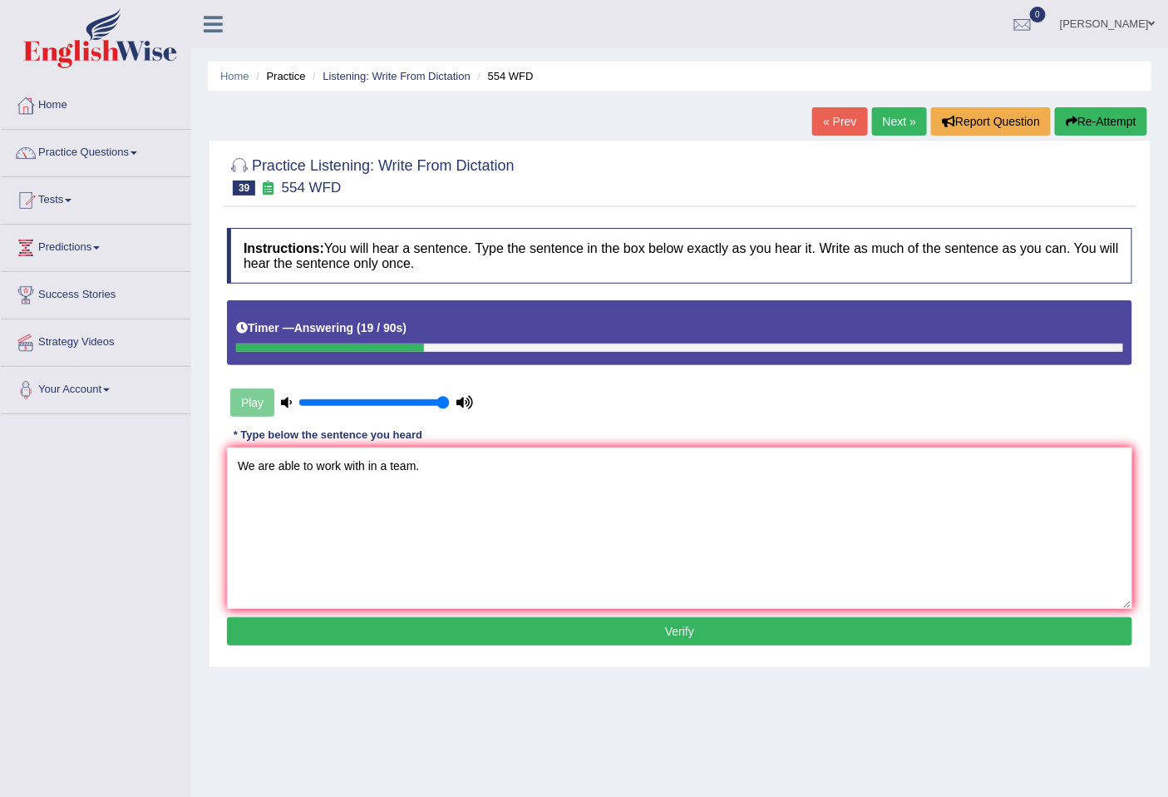
type textarea "We are able to work with in a team."
drag, startPoint x: 341, startPoint y: 625, endPoint x: 350, endPoint y: 627, distance: 9.3
click at [345, 627] on button "Verify" at bounding box center [680, 631] width 906 height 28
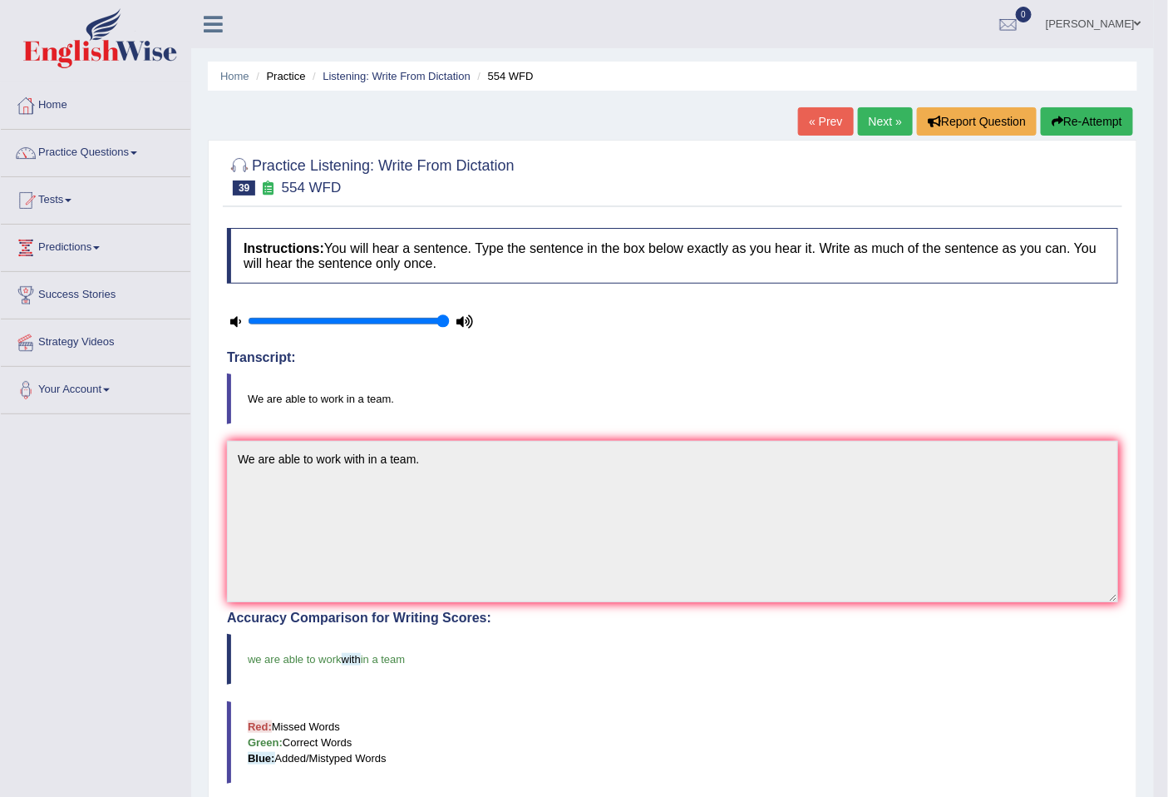
click at [865, 122] on link "Next »" at bounding box center [885, 121] width 55 height 28
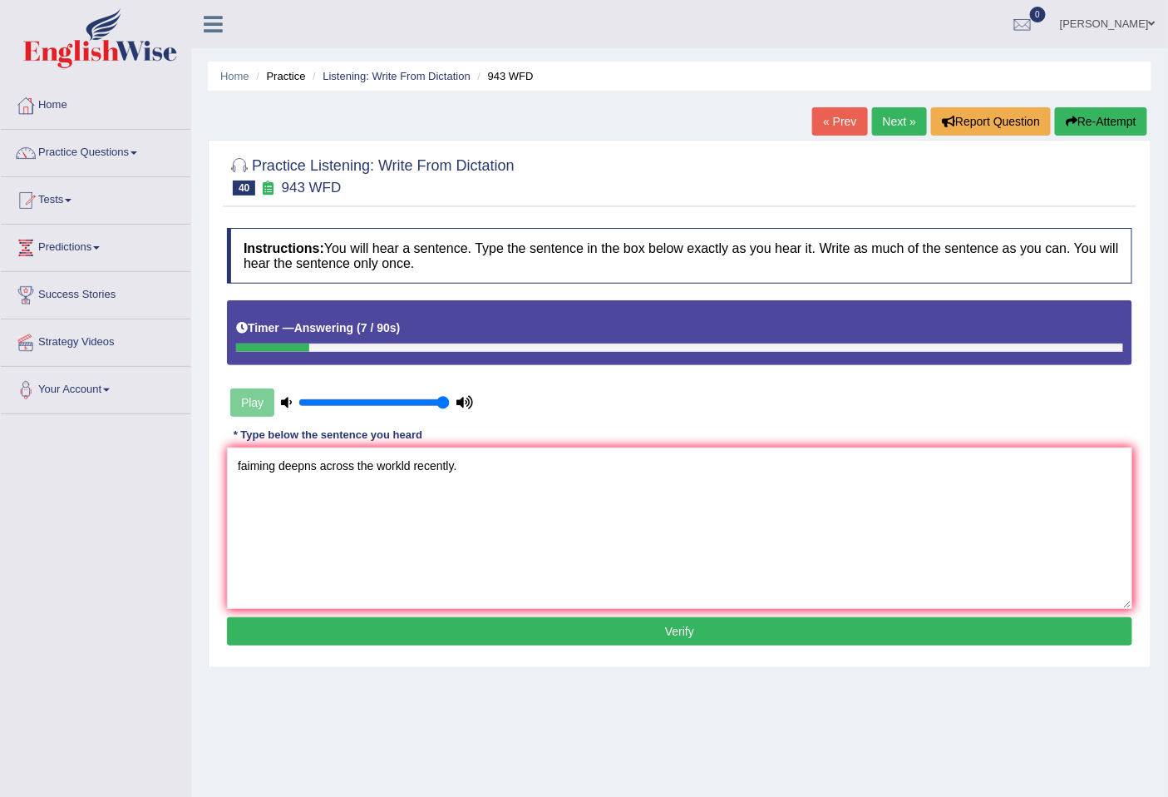
click at [411, 462] on textarea "faiming deepns across the workld recently." at bounding box center [680, 527] width 906 height 161
drag, startPoint x: 273, startPoint y: 469, endPoint x: 200, endPoint y: 468, distance: 73.2
click at [200, 468] on div "Home Practice Listening: Write From Dictation 943 WFD « Prev Next » Report Ques…" at bounding box center [679, 416] width 977 height 832
drag, startPoint x: 412, startPoint y: 464, endPoint x: 395, endPoint y: 467, distance: 17.0
click at [395, 467] on textarea "Farming method methods deepns across the world recently." at bounding box center [680, 527] width 906 height 161
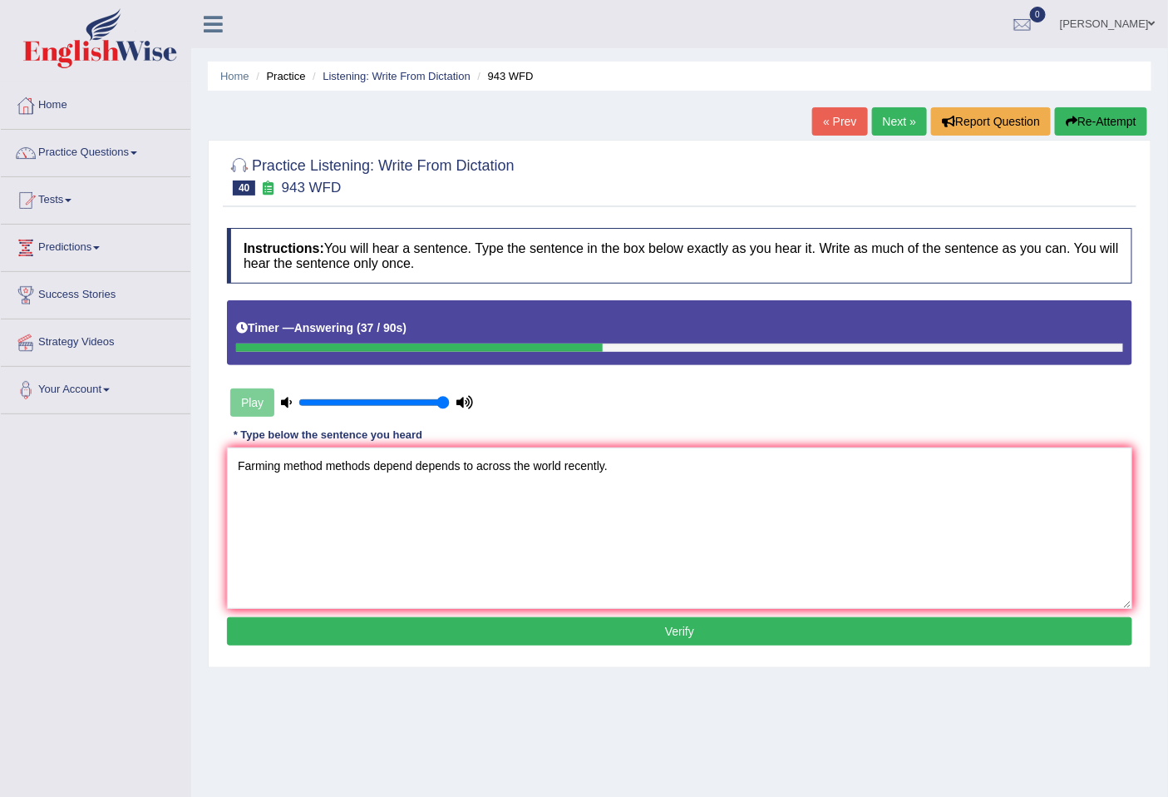
drag, startPoint x: 414, startPoint y: 496, endPoint x: 459, endPoint y: 467, distance: 53.5
click at [459, 467] on textarea "Farming method methods depend depends to across the world recently." at bounding box center [680, 527] width 906 height 161
click at [531, 466] on textarea "Farming method methods depend depends on to across the world recently." at bounding box center [680, 527] width 906 height 161
type textarea "Farming method methods depend depends on to across to country the world recentl…"
click at [535, 613] on div "Instructions: You will hear a sentence. Type the sentence in the box below exac…" at bounding box center [680, 439] width 914 height 439
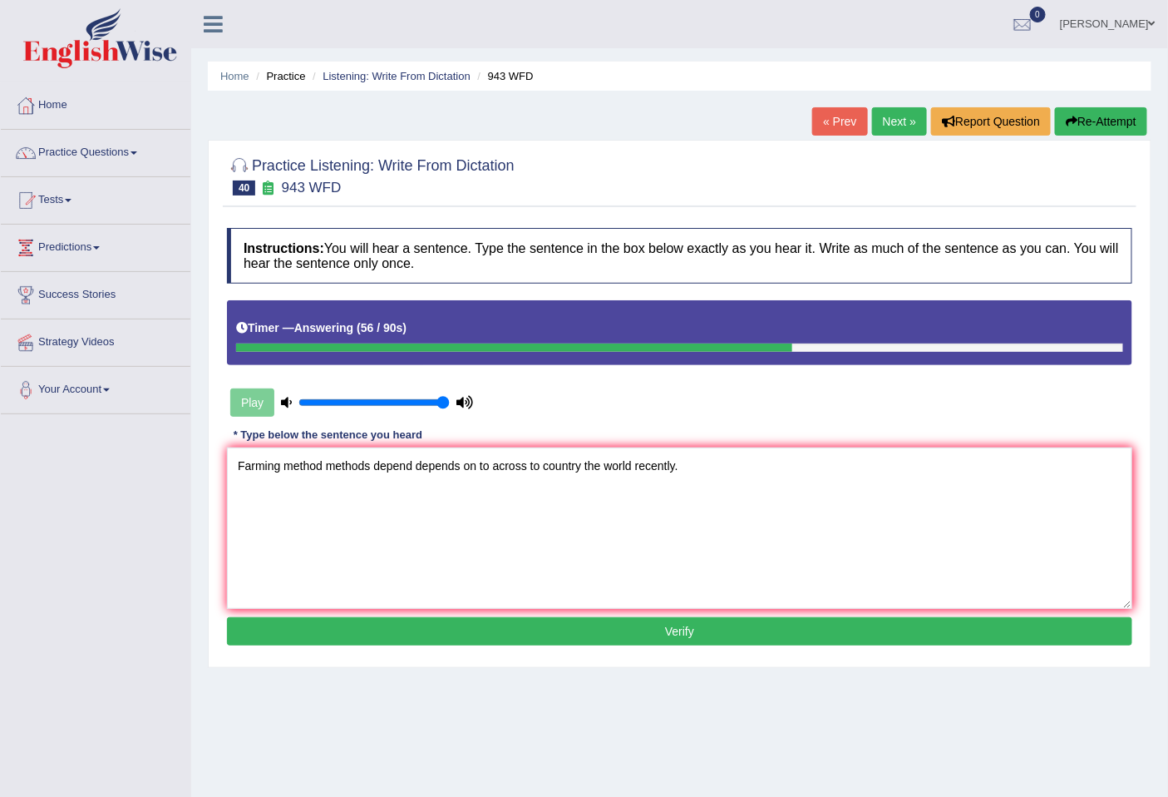
click at [514, 622] on button "Verify" at bounding box center [680, 631] width 906 height 28
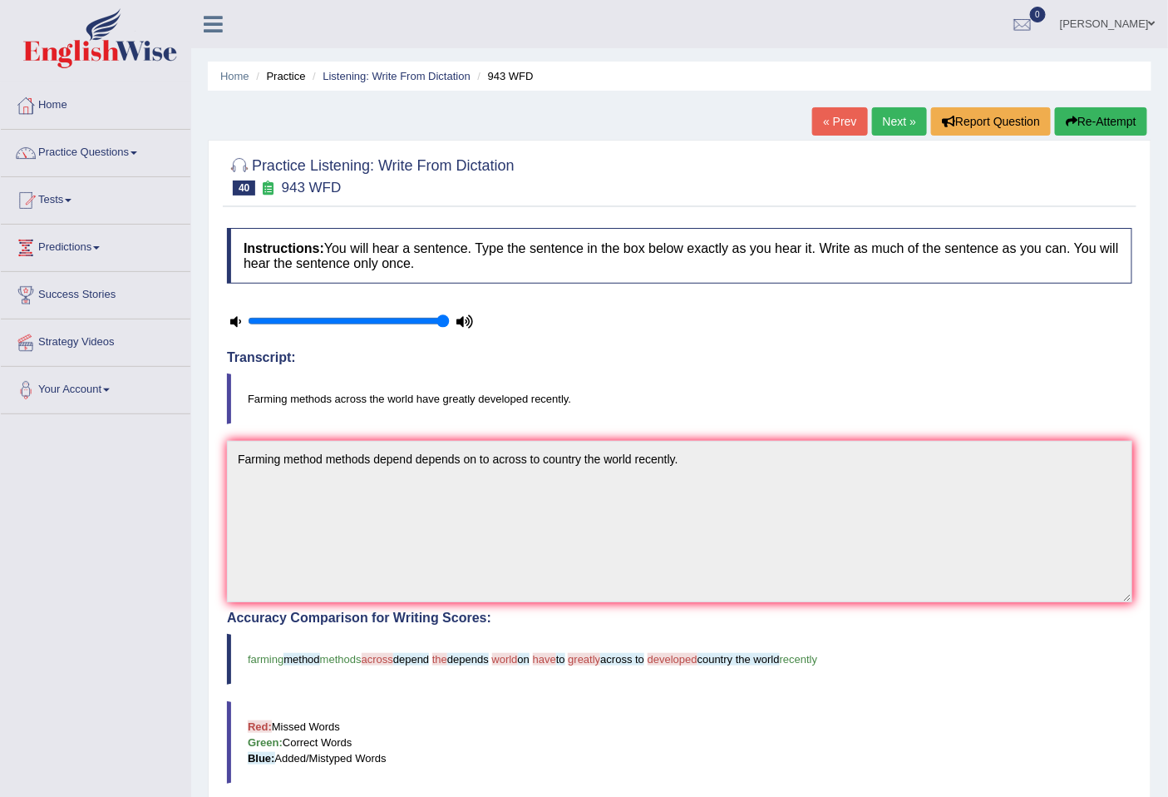
click at [892, 122] on link "Next »" at bounding box center [899, 121] width 55 height 28
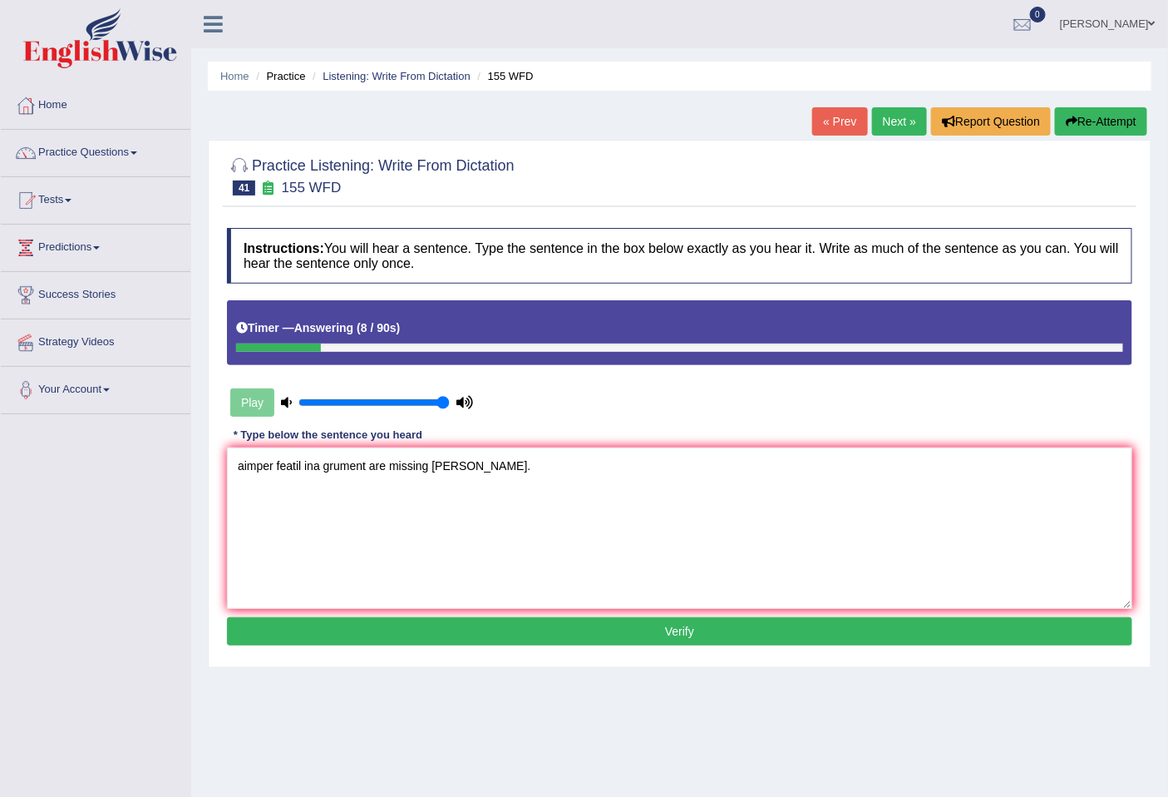
click at [443, 471] on textarea "aimper featil ina grument are missing [PERSON_NAME]." at bounding box center [680, 527] width 906 height 161
drag, startPoint x: 244, startPoint y: 466, endPoint x: 226, endPoint y: 467, distance: 17.5
click at [227, 467] on textarea "aimper featil ina grument are missing summary." at bounding box center [680, 527] width 906 height 161
click at [279, 464] on textarea "A imper featil ina grument are missing summary." at bounding box center [680, 527] width 906 height 161
click at [305, 466] on textarea "A important featil ina grument are missing summary." at bounding box center [680, 527] width 906 height 161
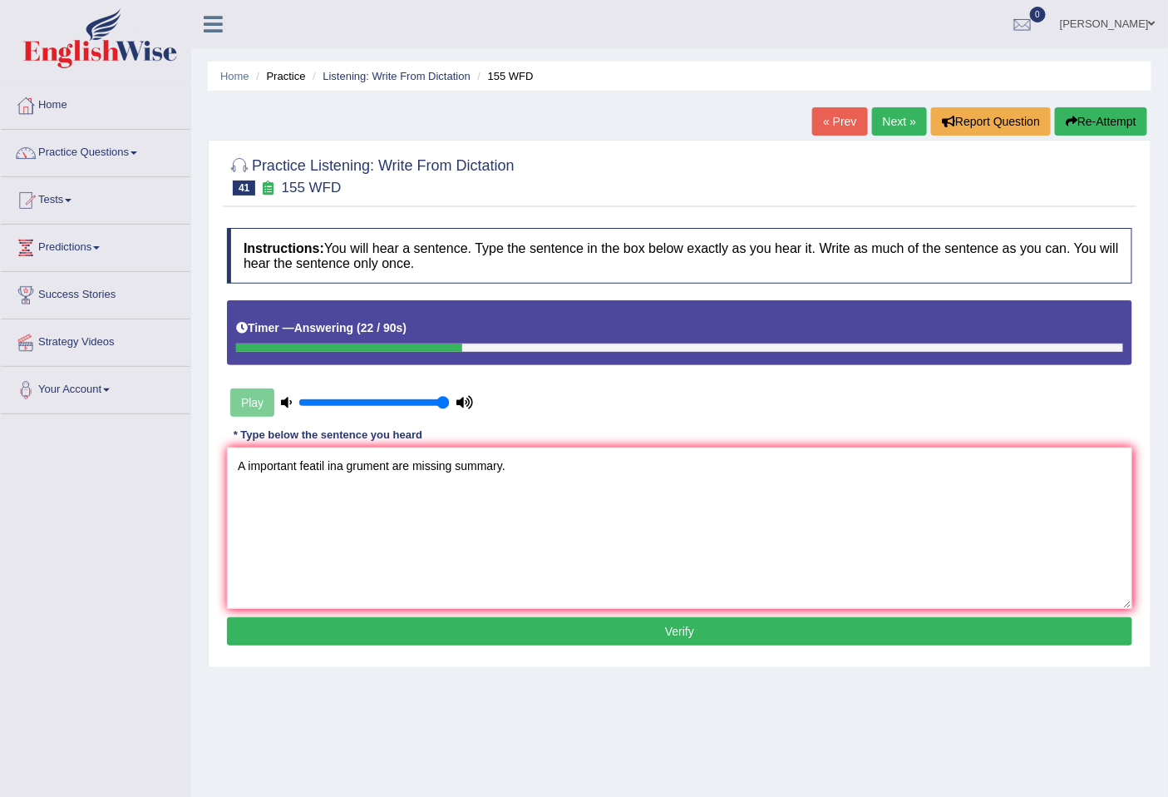
click at [300, 466] on textarea "A important featil ina grument are missing summary." at bounding box center [680, 527] width 906 height 161
click at [341, 468] on textarea "A important detail ina grument are missing summary." at bounding box center [680, 527] width 906 height 161
click at [359, 468] on textarea "A important detail in a grument are missing summary." at bounding box center [680, 527] width 906 height 161
click at [363, 464] on textarea "A important detail in a arument are missing summary." at bounding box center [680, 527] width 906 height 161
click at [403, 459] on textarea "A important detail in a argument are missing summary." at bounding box center [680, 527] width 906 height 161
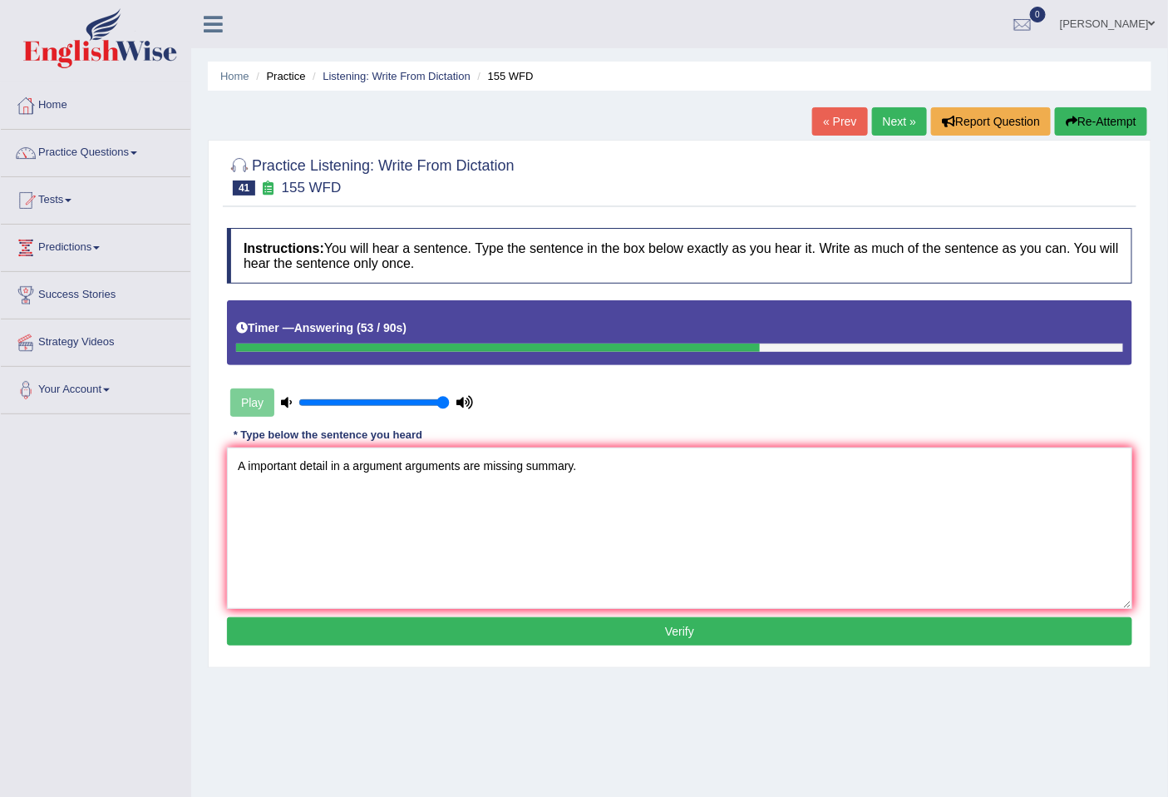
click at [403, 462] on textarea "A important detail in a argument arguments are missing summary." at bounding box center [680, 527] width 906 height 161
click at [537, 464] on textarea "A important detail in a argumentis arguments are missing summary." at bounding box center [680, 527] width 906 height 161
click at [247, 468] on textarea "A important detail in a argumentis arguments are missing in the a summary." at bounding box center [680, 527] width 906 height 161
click at [349, 472] on textarea "A the important detail in a argumentis arguments are missing in the a summary." at bounding box center [680, 527] width 906 height 161
click at [462, 476] on textarea "A the important detail details in a argumentis arguments are missing in the a s…" at bounding box center [680, 527] width 906 height 161
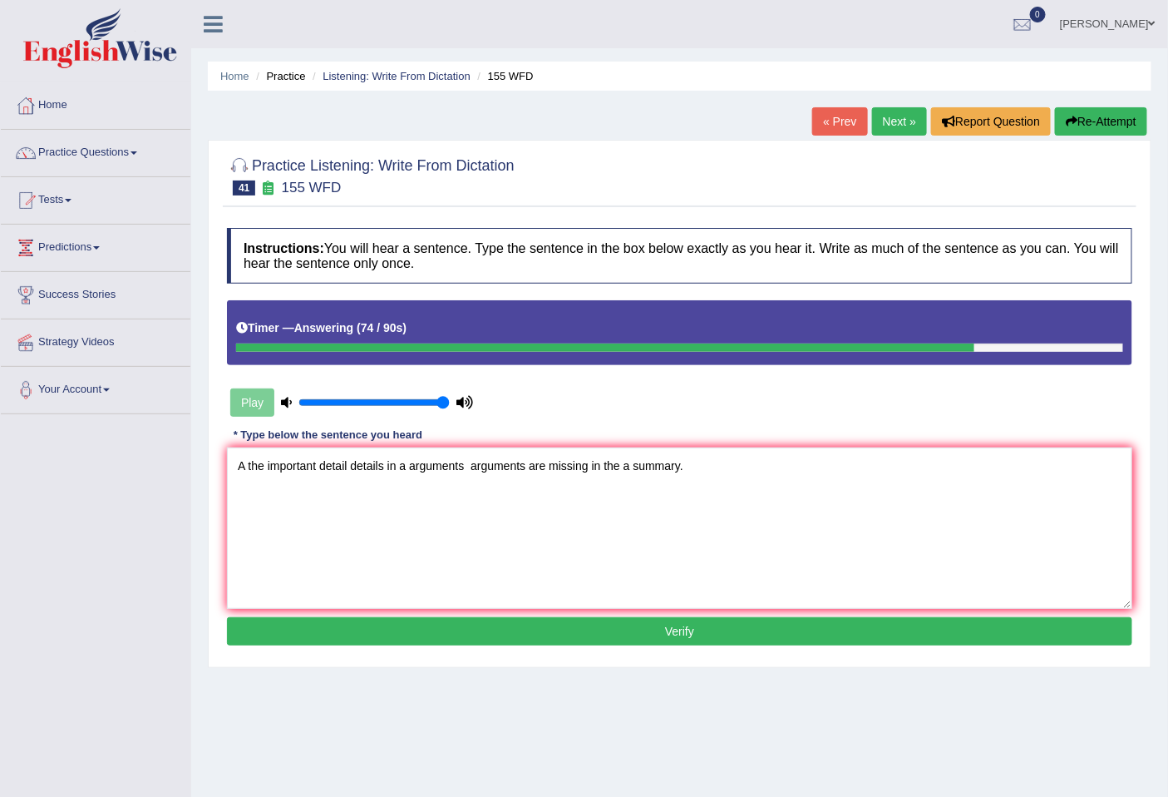
click at [462, 477] on textarea "A the important detail details in a arguments arguments are missing in the a su…" at bounding box center [680, 527] width 906 height 161
click at [408, 463] on textarea "A the important detail details in a argument arguments are missing in the a sum…" at bounding box center [680, 527] width 906 height 161
click at [557, 468] on textarea "A the important detail details in a the argument arguments are missing in the a…" at bounding box center [680, 527] width 906 height 161
click at [481, 470] on textarea "A the important detail details in a the argument arguments are missing in the a…" at bounding box center [680, 527] width 906 height 161
type textarea "A the important detail details in a the argument arguments are missing in the a…"
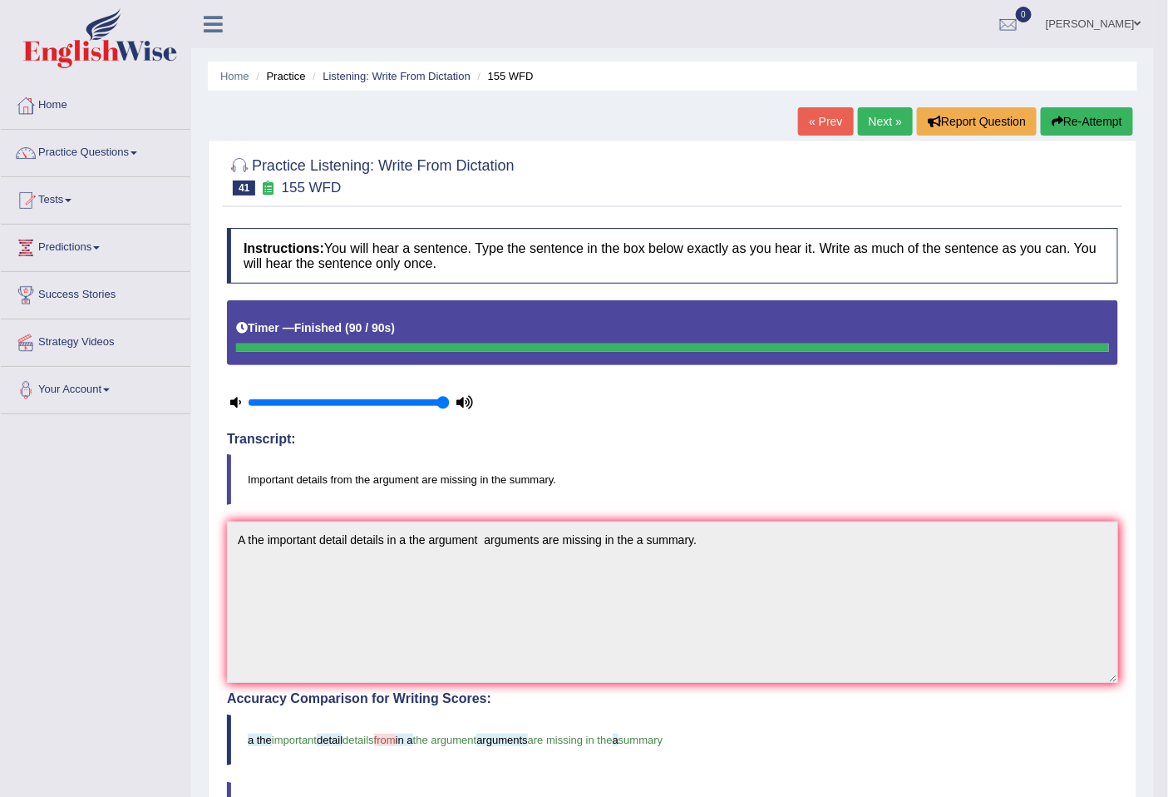
click at [1111, 25] on link "Yurina Taira" at bounding box center [1094, 21] width 121 height 43
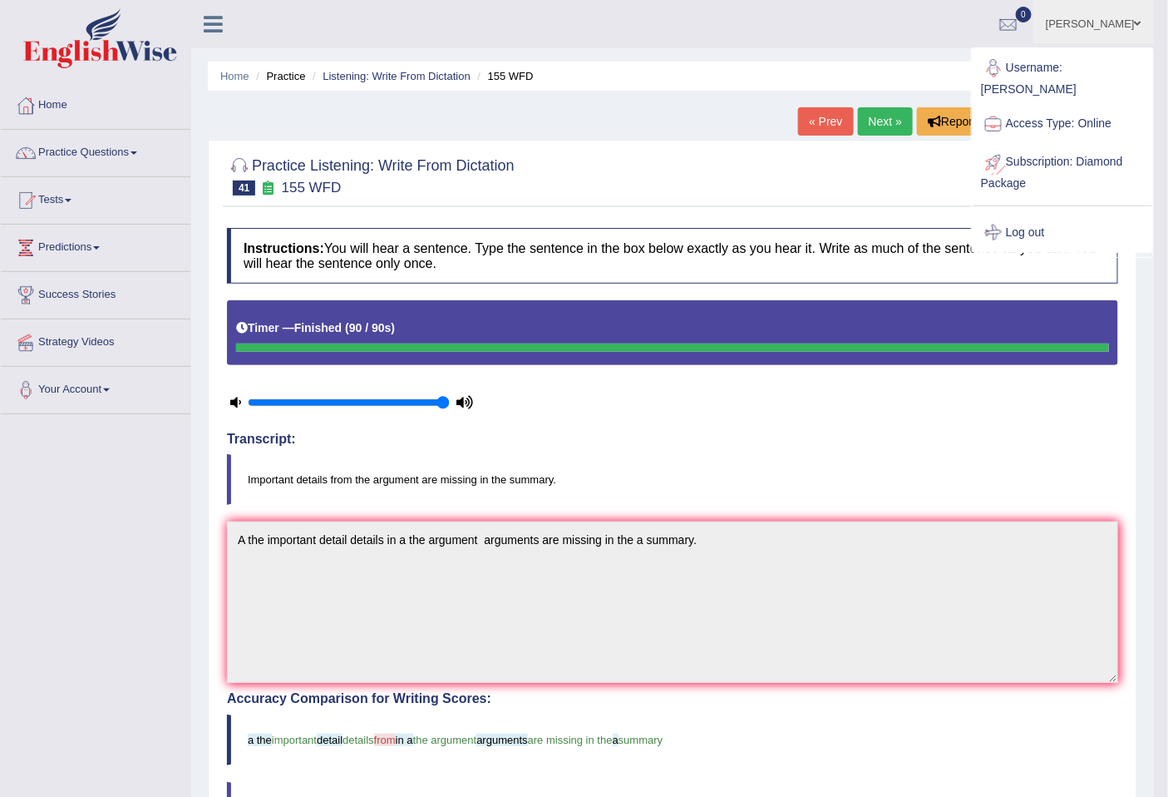
drag, startPoint x: 1018, startPoint y: 204, endPoint x: 1035, endPoint y: 205, distance: 16.7
click at [1020, 214] on link "Log out" at bounding box center [1063, 233] width 180 height 38
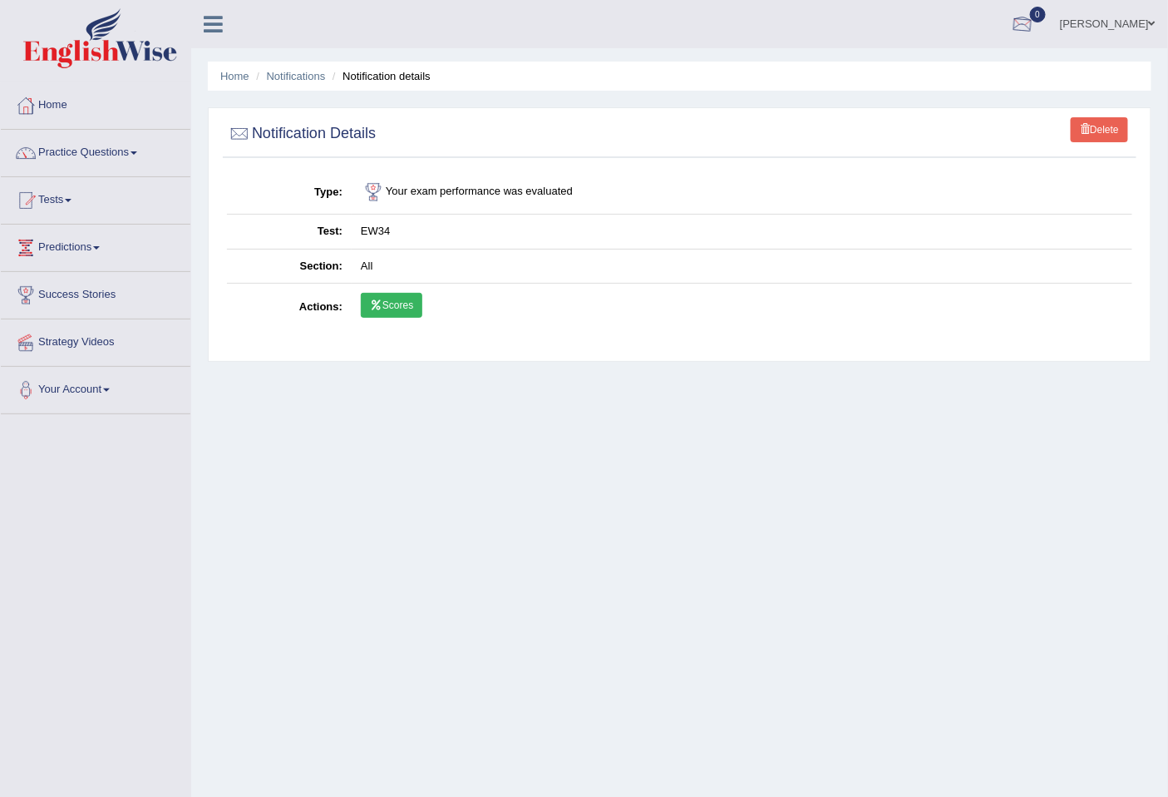
click at [1127, 20] on link "Yurina Taira" at bounding box center [1108, 21] width 121 height 43
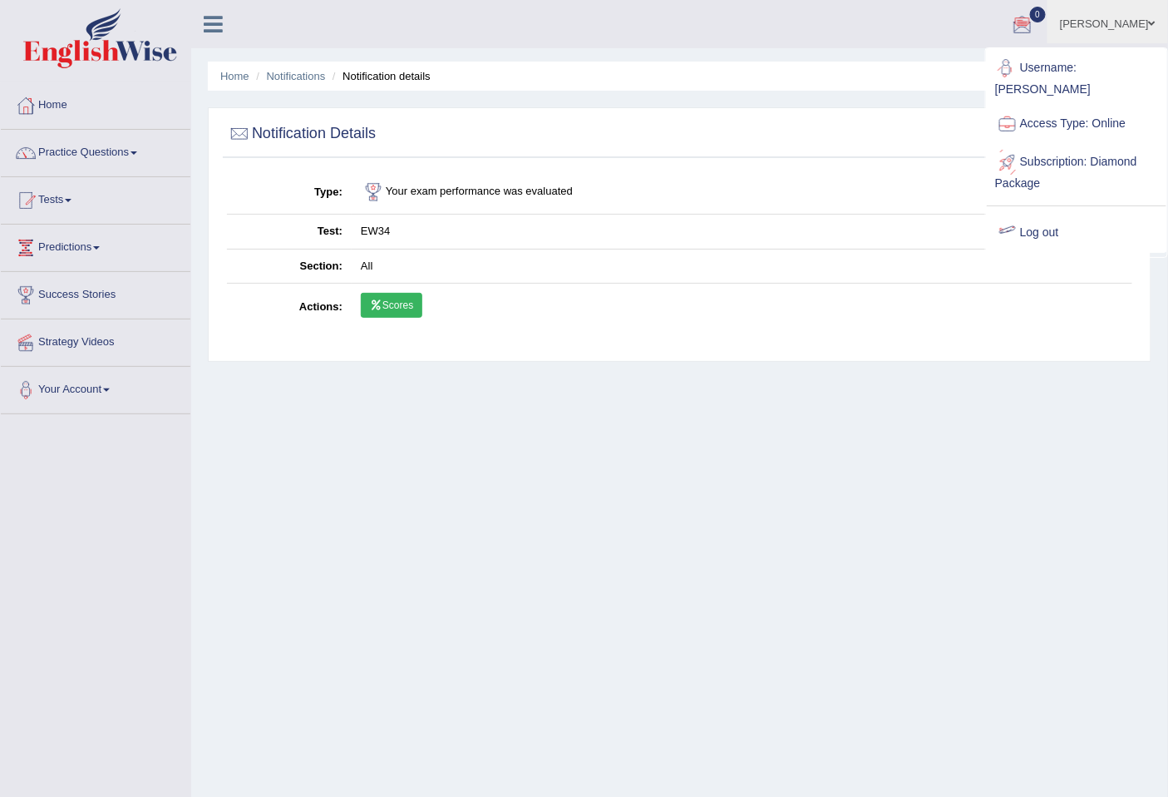
click at [1042, 216] on link "Log out" at bounding box center [1077, 233] width 180 height 38
